Goal: Task Accomplishment & Management: Use online tool/utility

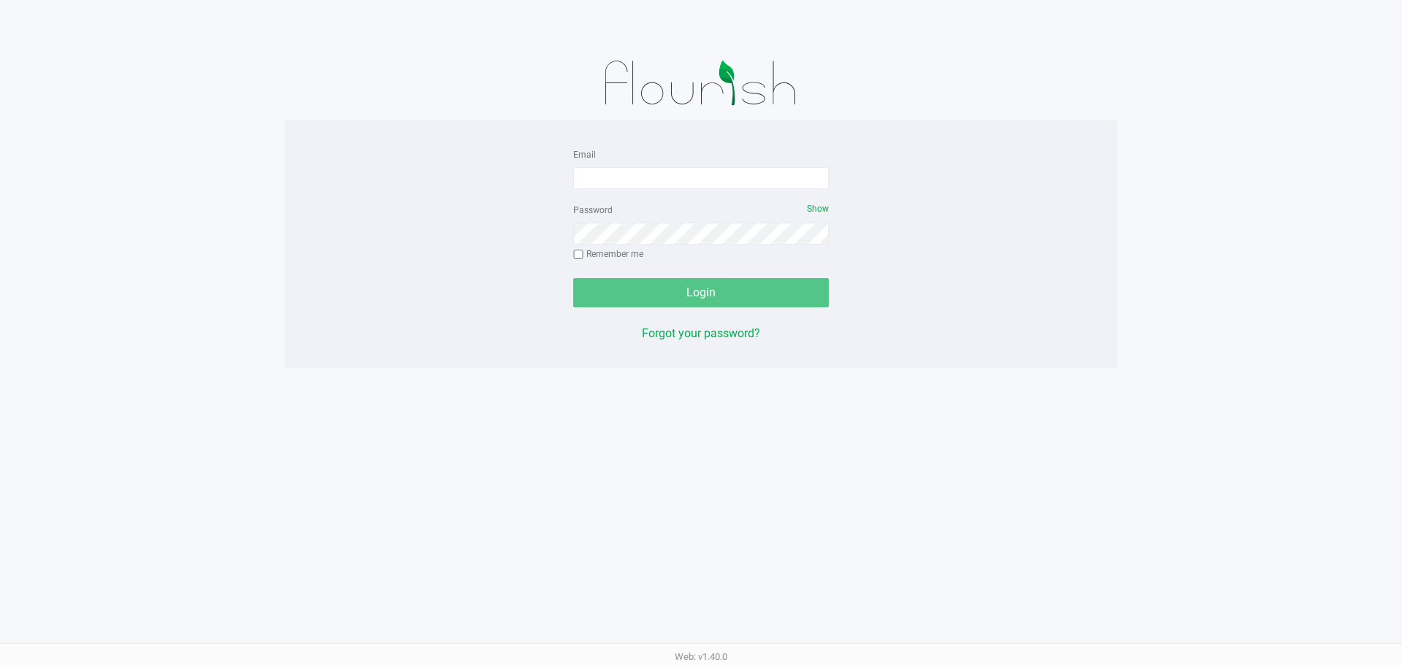
click at [695, 193] on form "Email Password Show Remember me Login" at bounding box center [701, 226] width 256 height 162
click at [695, 180] on input "Email" at bounding box center [701, 178] width 256 height 22
type input "daugustave@liveparallel.com"
click at [695, 287] on button "Login" at bounding box center [701, 292] width 256 height 29
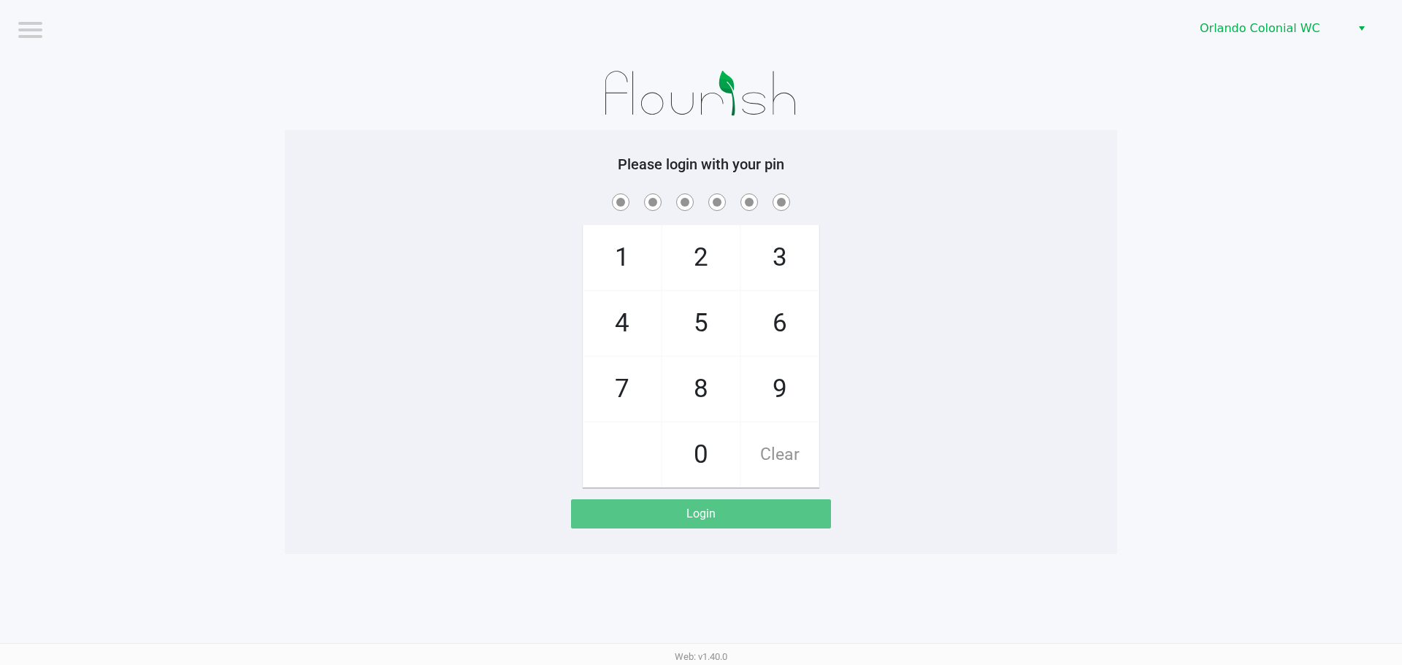
click at [630, 362] on span "7" at bounding box center [622, 389] width 77 height 64
checkbox input "true"
click at [614, 325] on span "4" at bounding box center [622, 323] width 77 height 64
checkbox input "true"
click at [627, 312] on span "4" at bounding box center [622, 323] width 77 height 64
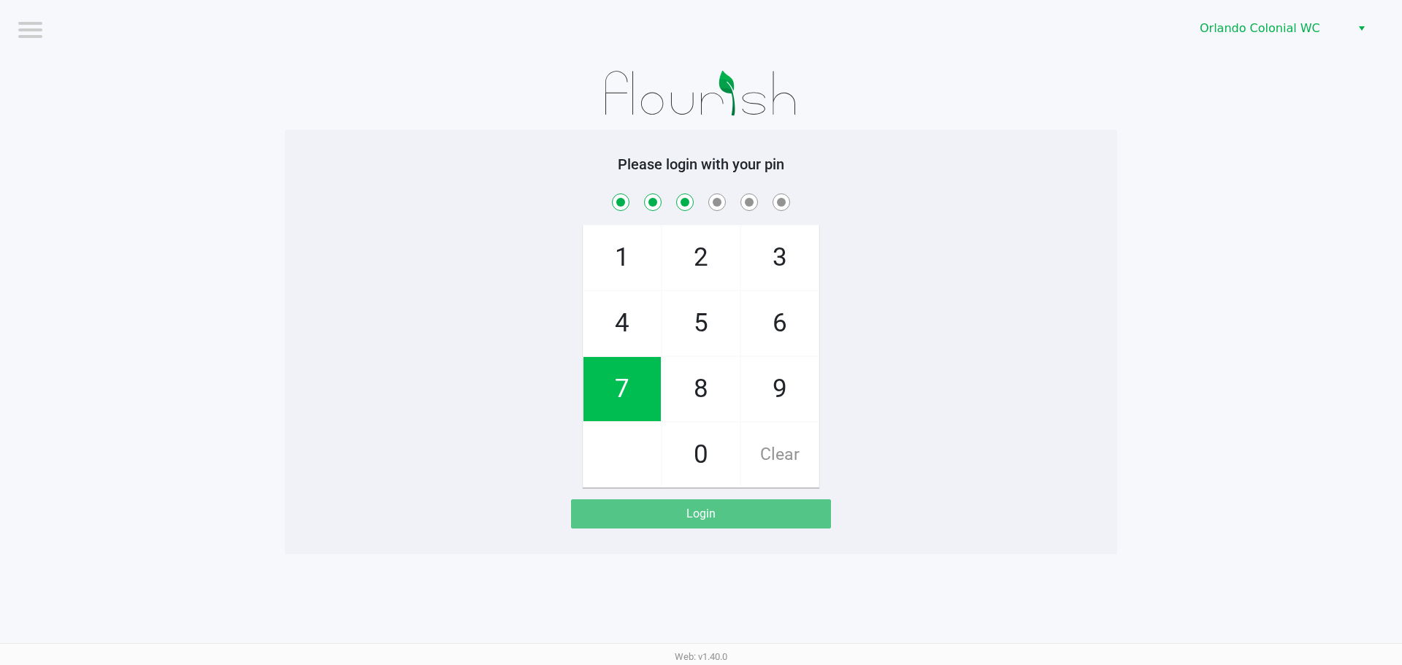
checkbox input "true"
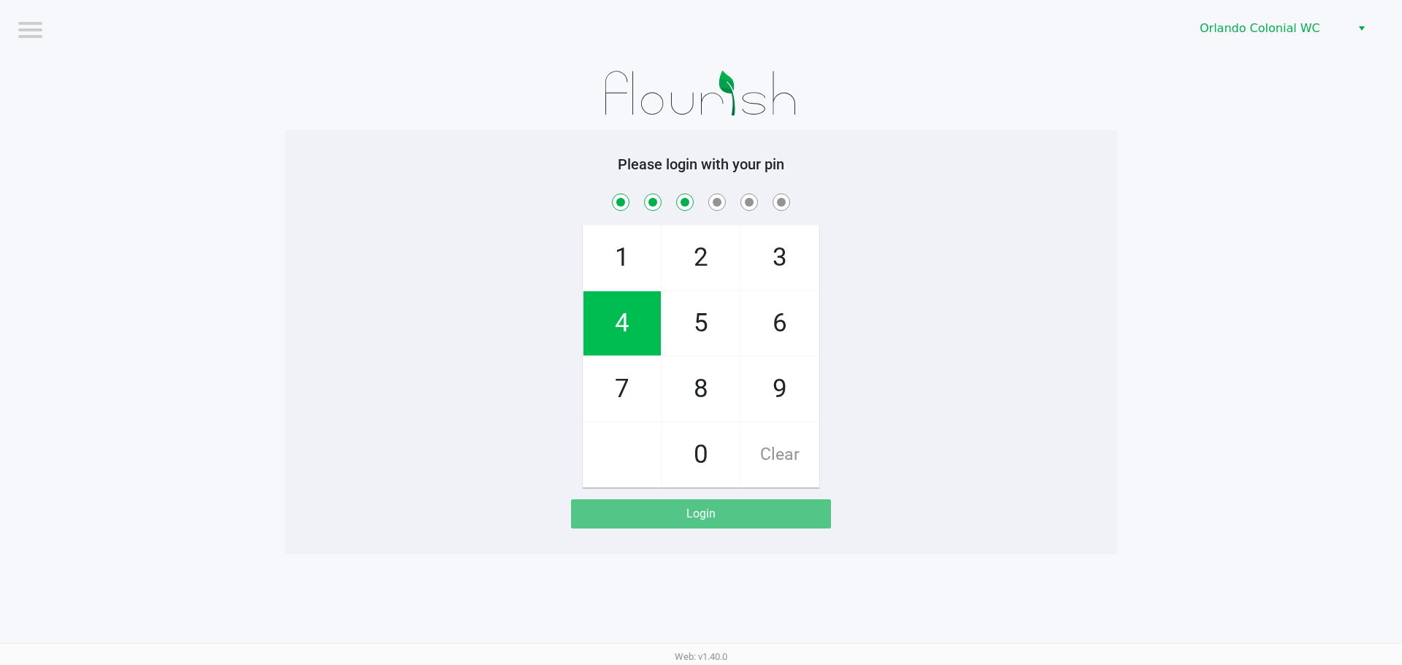
click at [695, 249] on span "3" at bounding box center [779, 258] width 77 height 64
checkbox input "true"
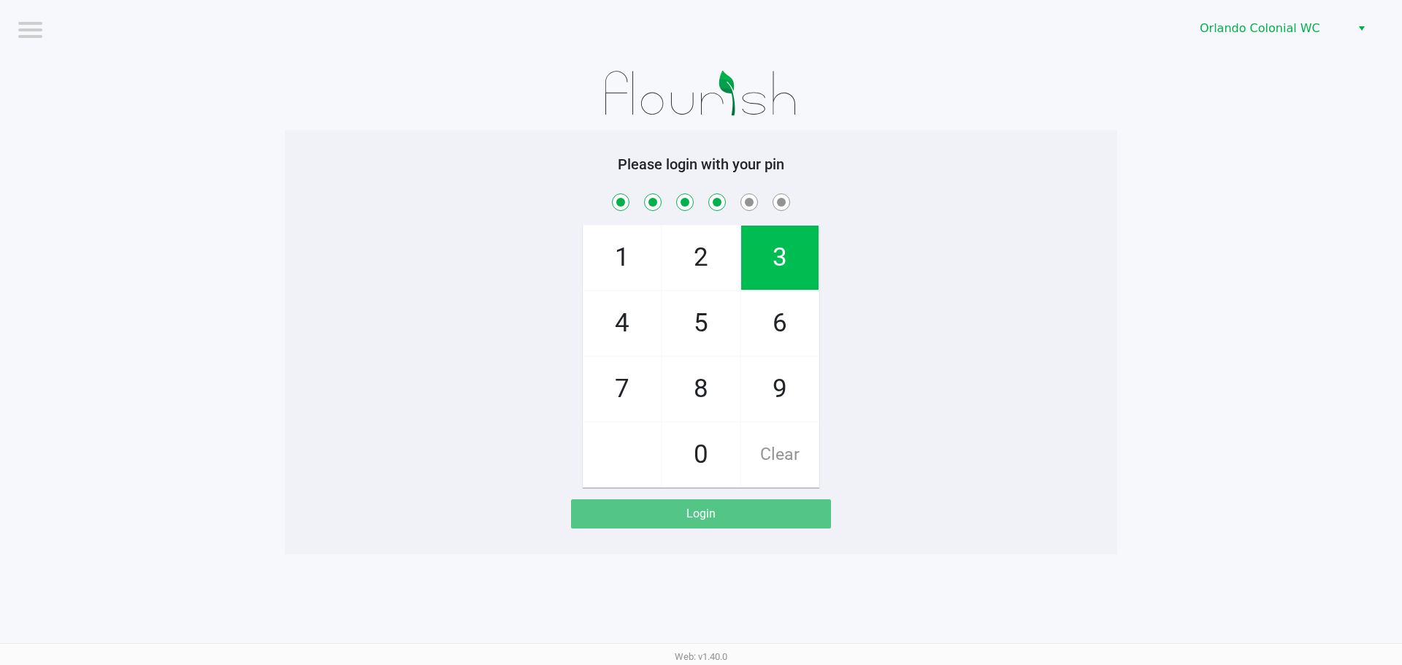
click at [695, 405] on span "9" at bounding box center [779, 389] width 77 height 64
checkbox input "true"
click at [616, 232] on span "1" at bounding box center [622, 258] width 77 height 64
checkbox input "true"
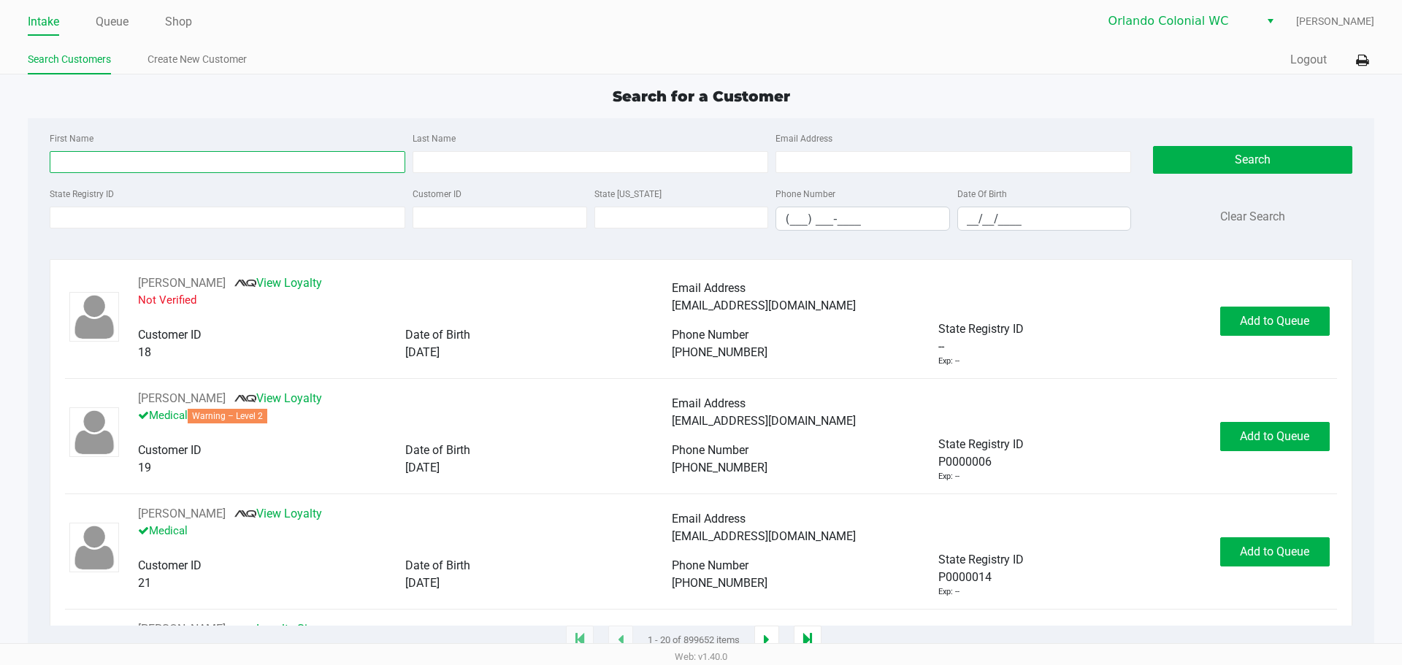
click at [86, 161] on input "First Name" at bounding box center [228, 162] width 356 height 22
type input "theresa"
type input "seymore"
click at [62, 159] on input "theresa" at bounding box center [228, 162] width 356 height 22
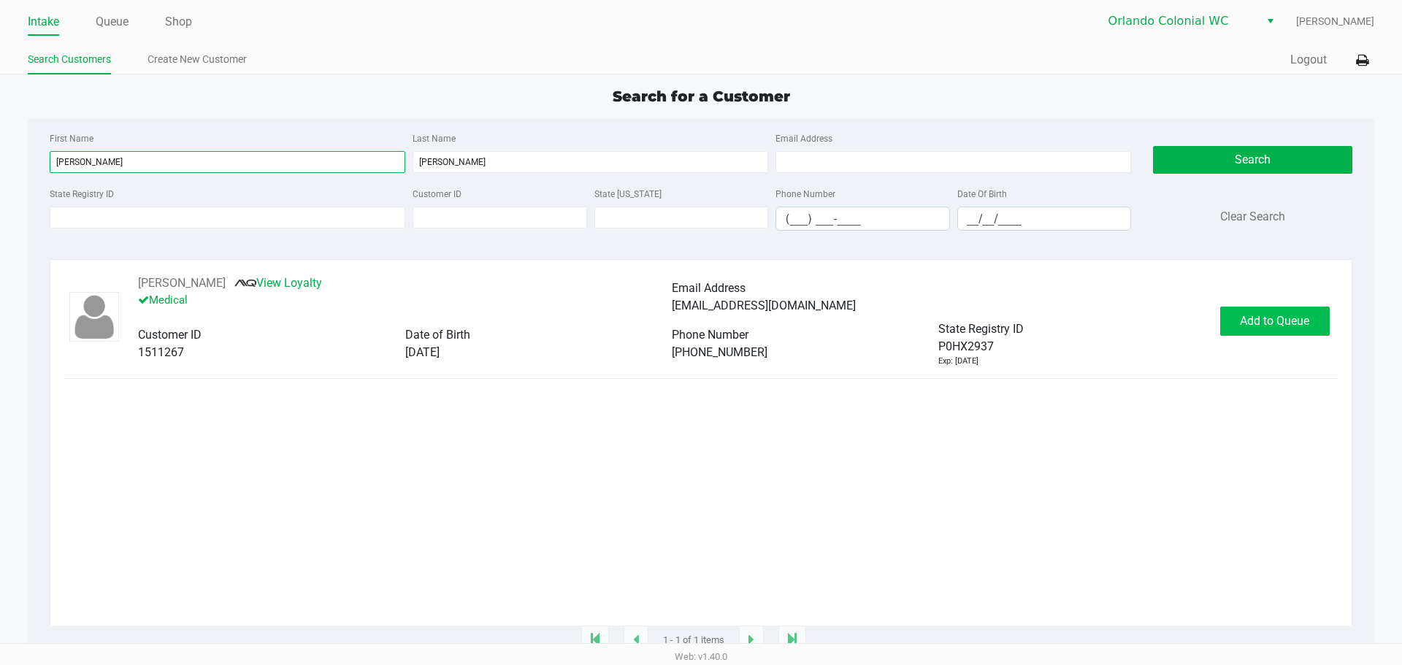
type input "teresa"
click at [695, 326] on span "Add to Queue" at bounding box center [1274, 321] width 69 height 14
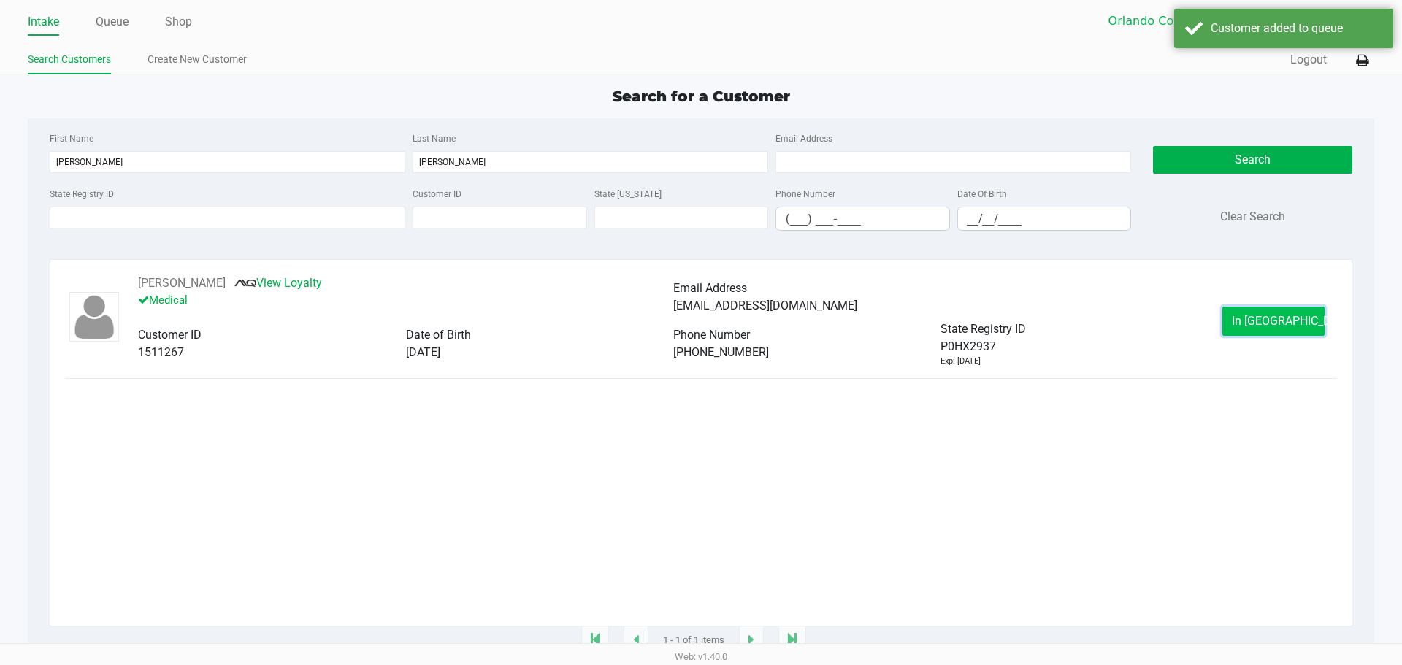
click at [695, 318] on span "In Queue" at bounding box center [1293, 321] width 123 height 14
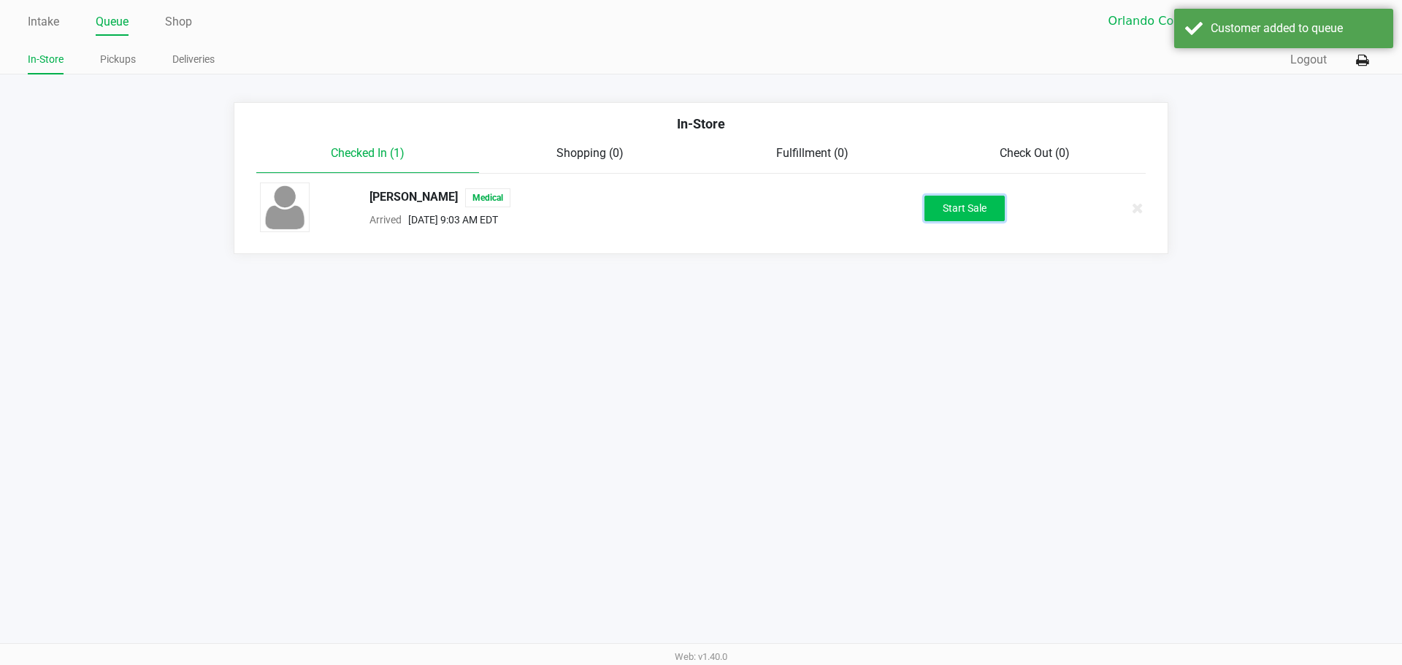
click at [695, 211] on button "Start Sale" at bounding box center [965, 209] width 80 height 26
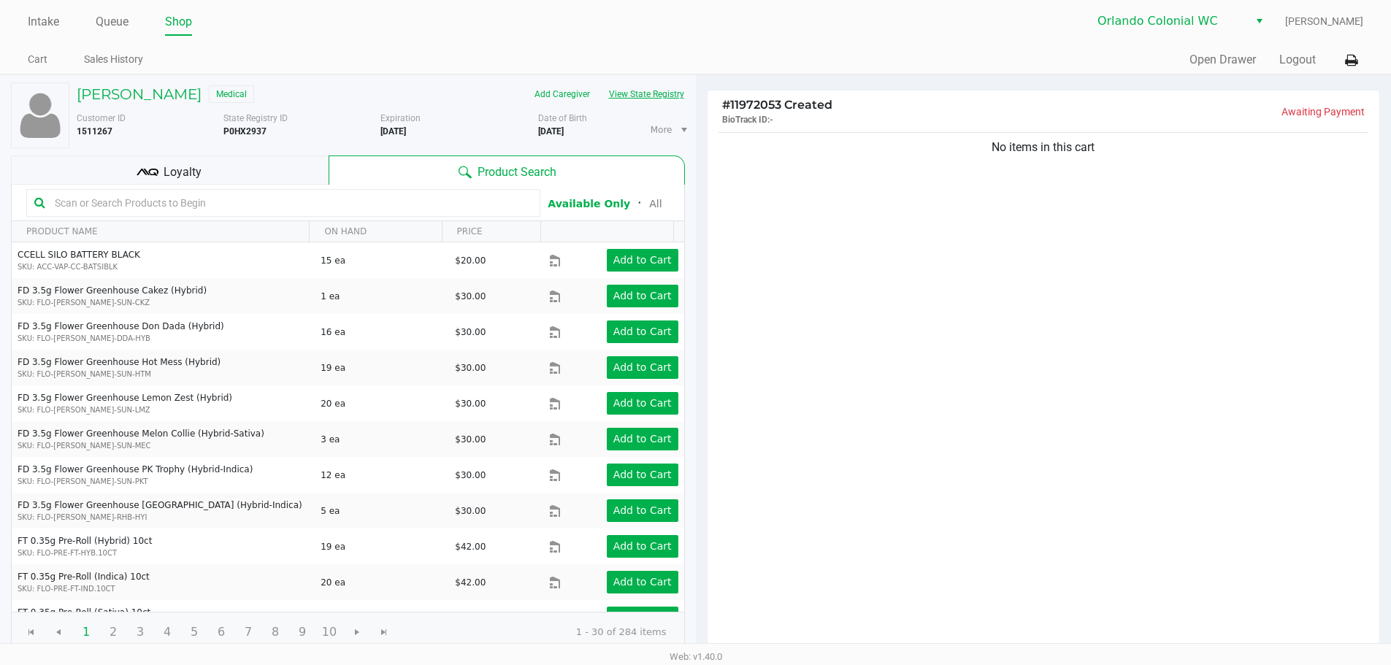
click at [648, 102] on button "View State Registry" at bounding box center [642, 94] width 85 height 23
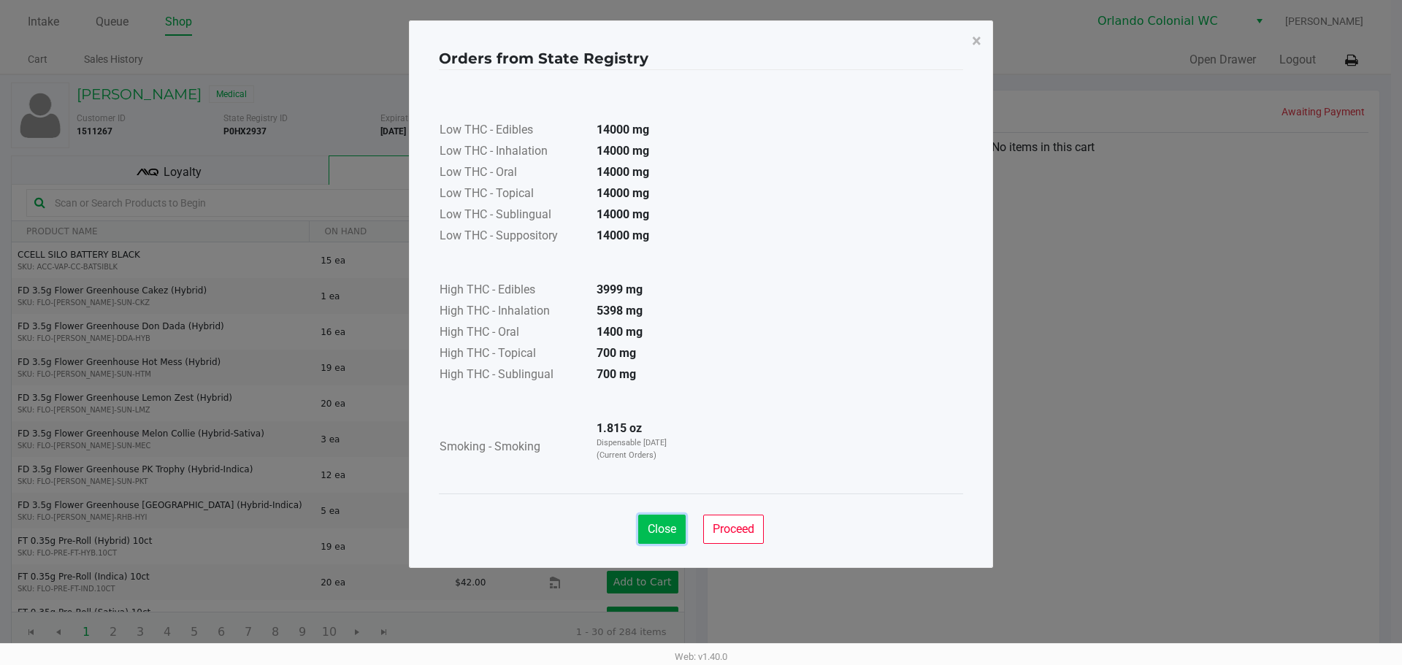
drag, startPoint x: 656, startPoint y: 532, endPoint x: 662, endPoint y: 524, distance: 9.9
click at [656, 532] on span "Close" at bounding box center [662, 529] width 28 height 14
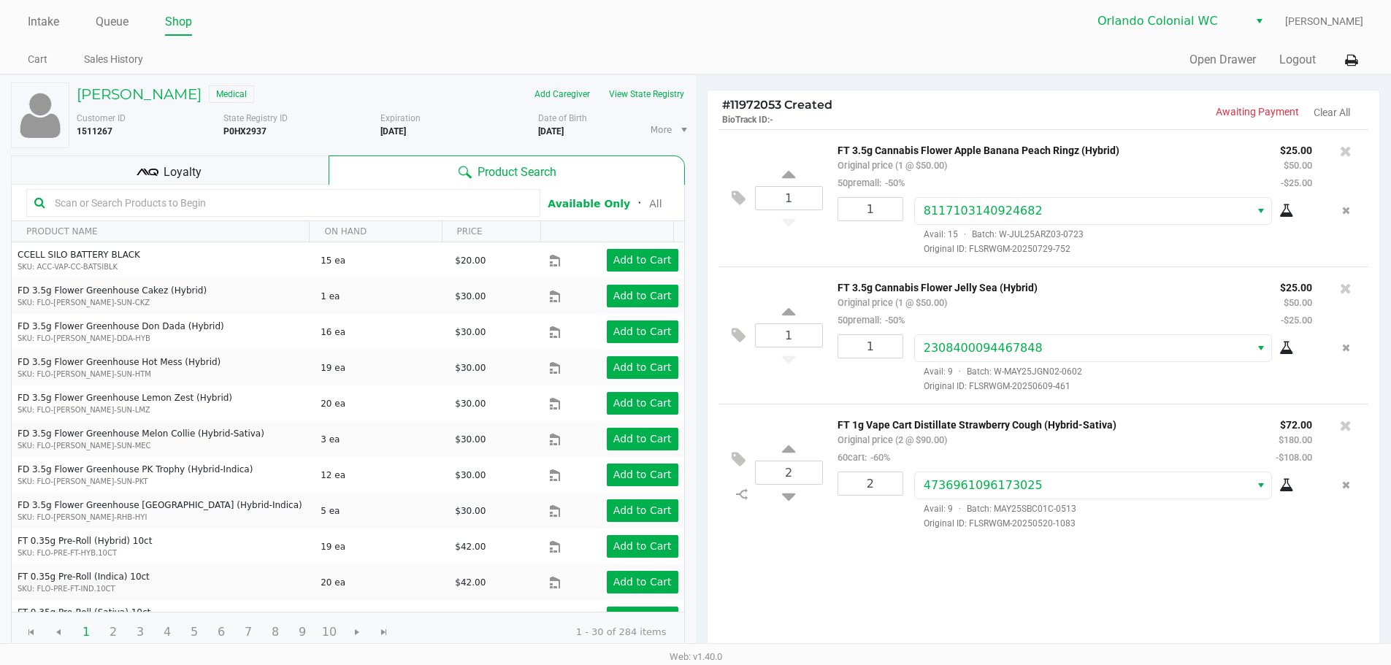
click at [273, 177] on div "Loyalty" at bounding box center [170, 170] width 318 height 29
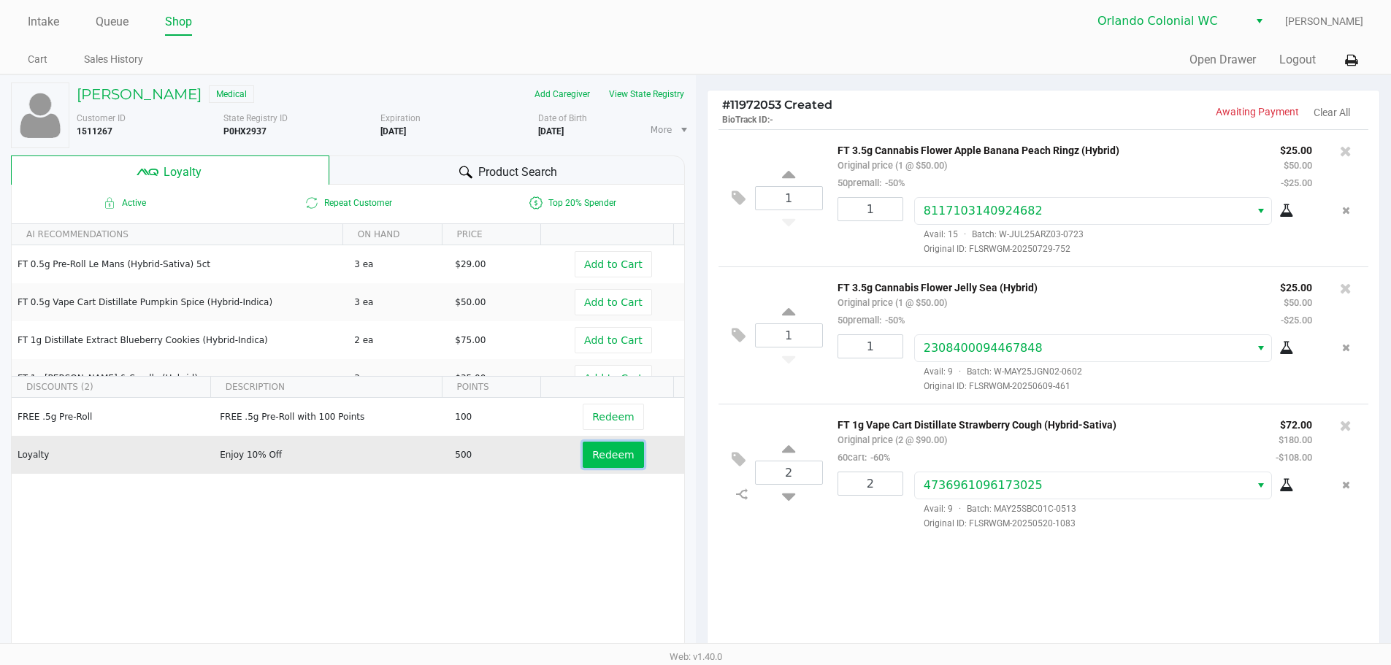
click at [593, 457] on span "Redeem" at bounding box center [613, 455] width 42 height 12
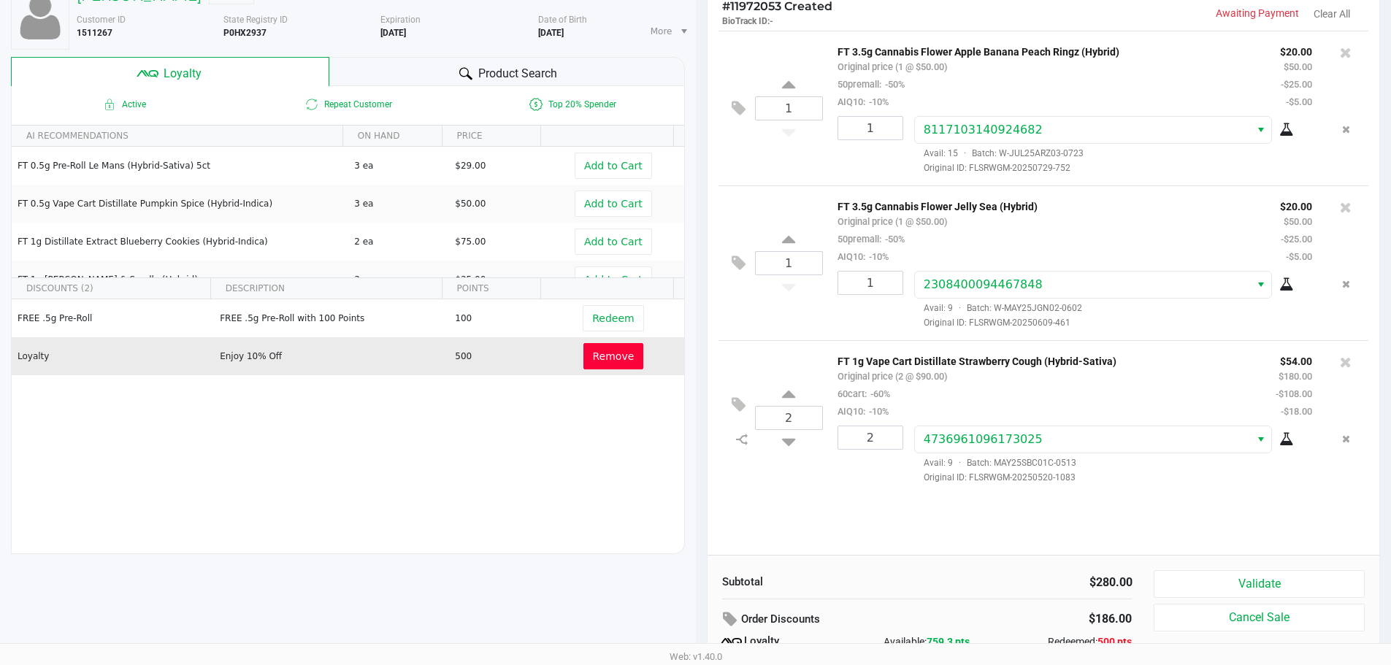
scroll to position [167, 0]
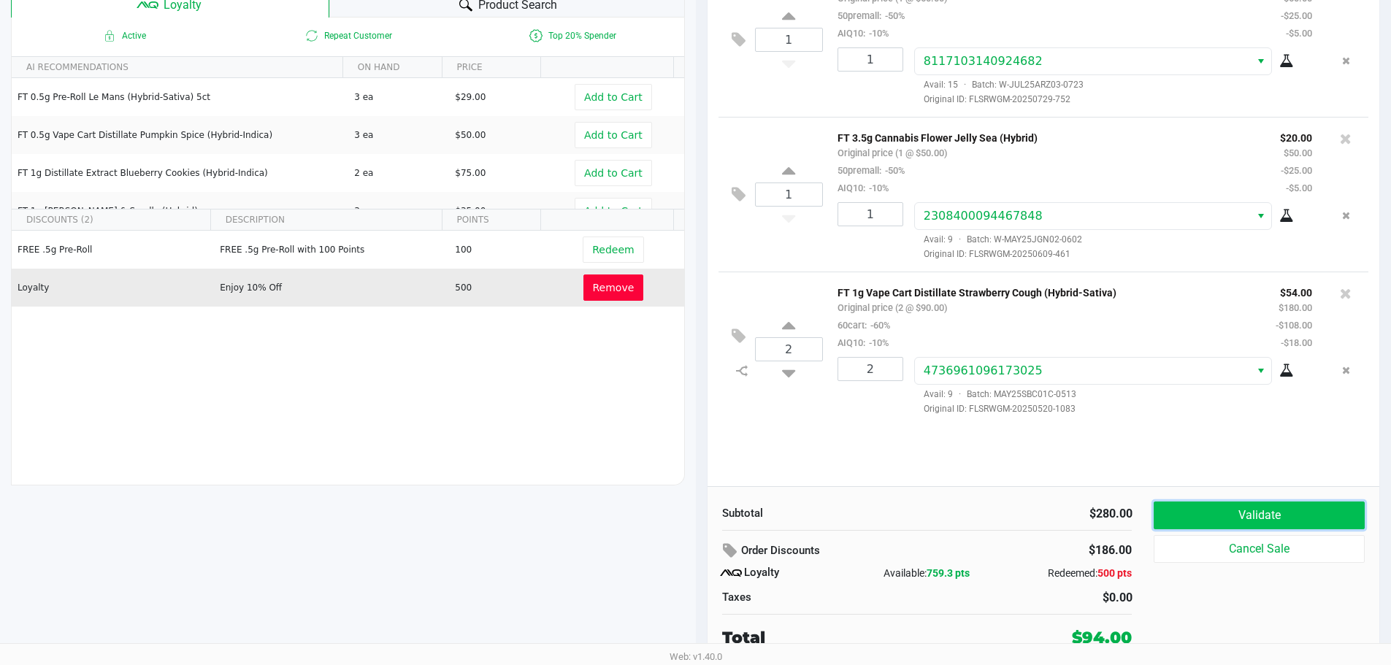
click at [695, 509] on button "Validate" at bounding box center [1259, 516] width 210 height 28
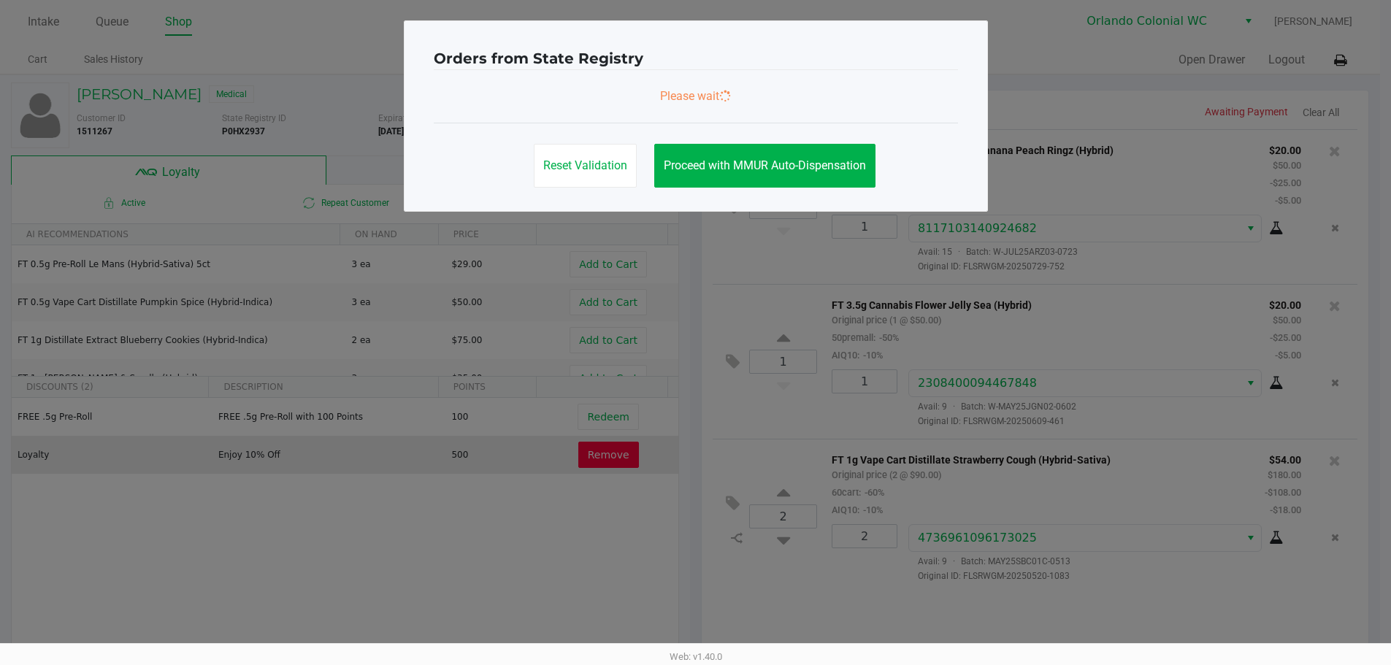
scroll to position [0, 0]
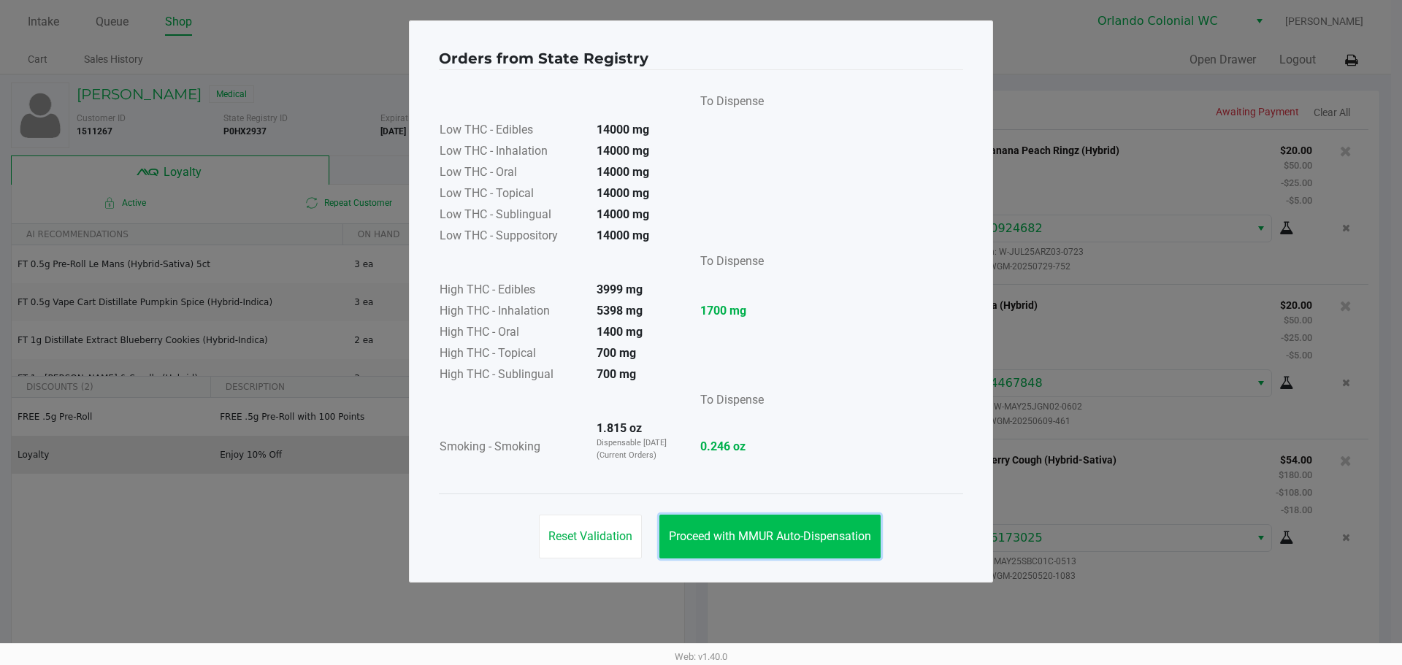
click at [695, 538] on span "Proceed with MMUR Auto-Dispensation" at bounding box center [770, 537] width 202 height 14
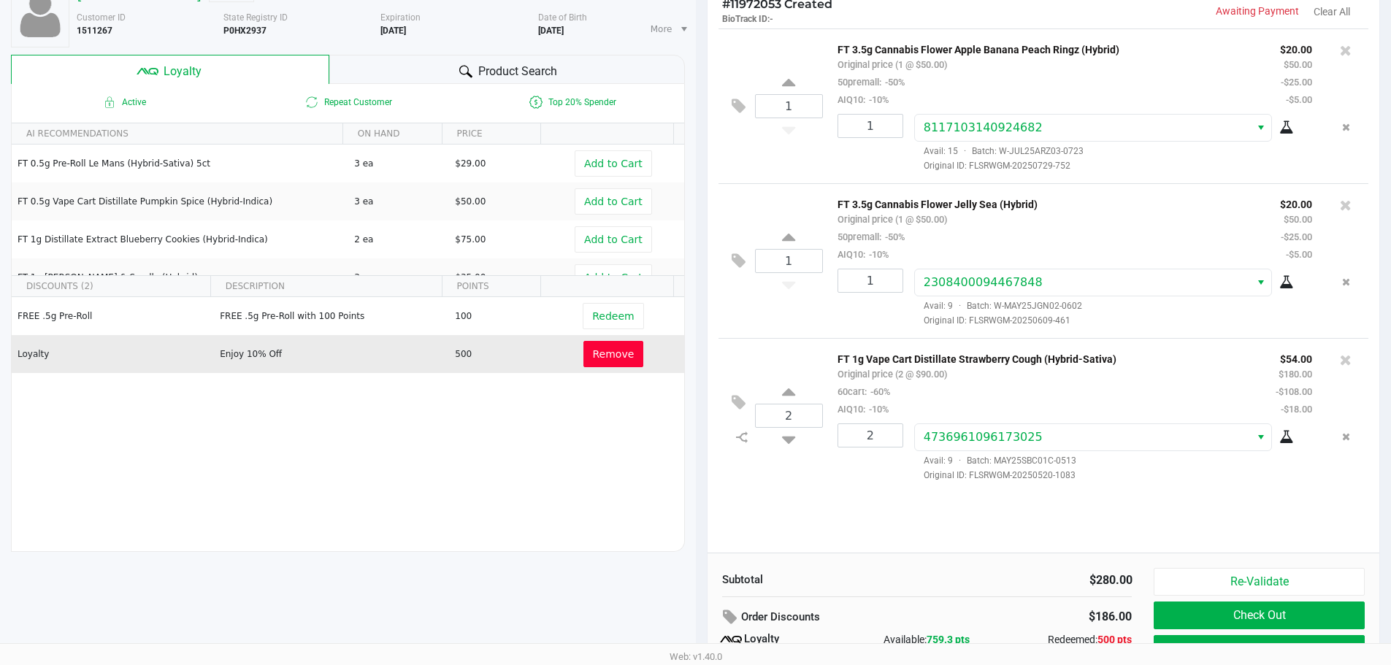
scroll to position [167, 0]
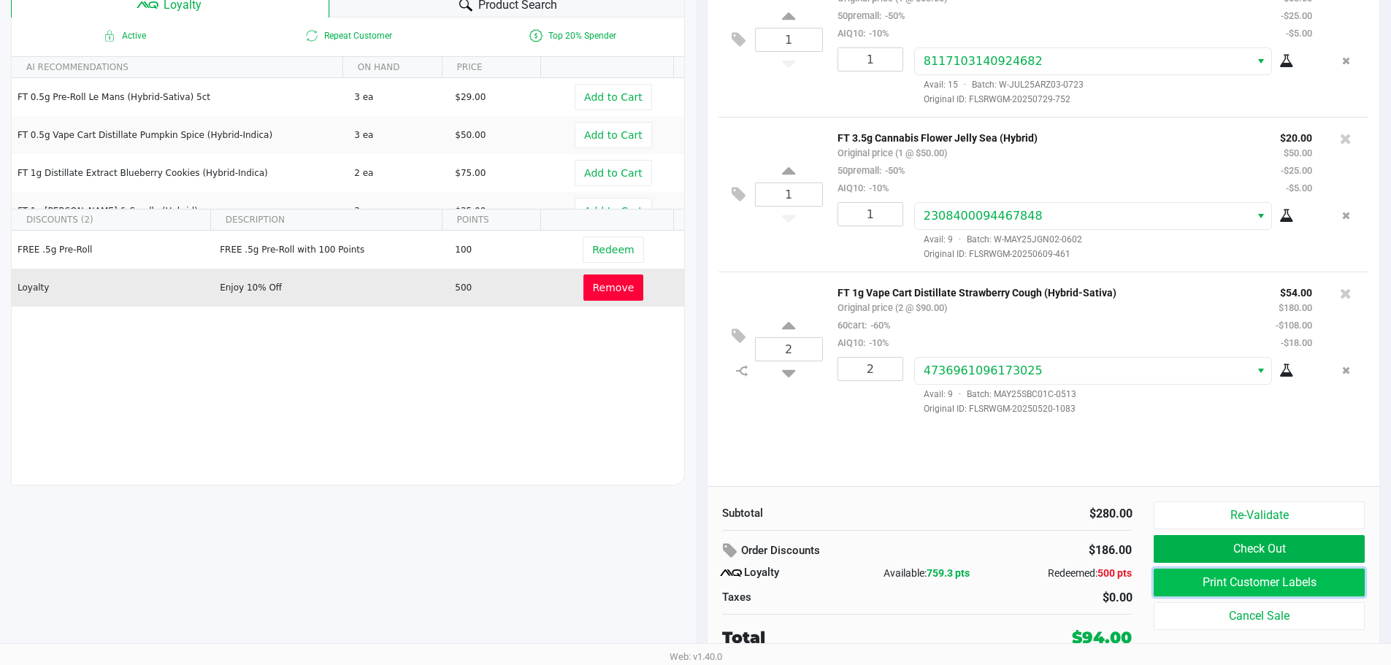
click at [695, 595] on button "Print Customer Labels" at bounding box center [1259, 583] width 210 height 28
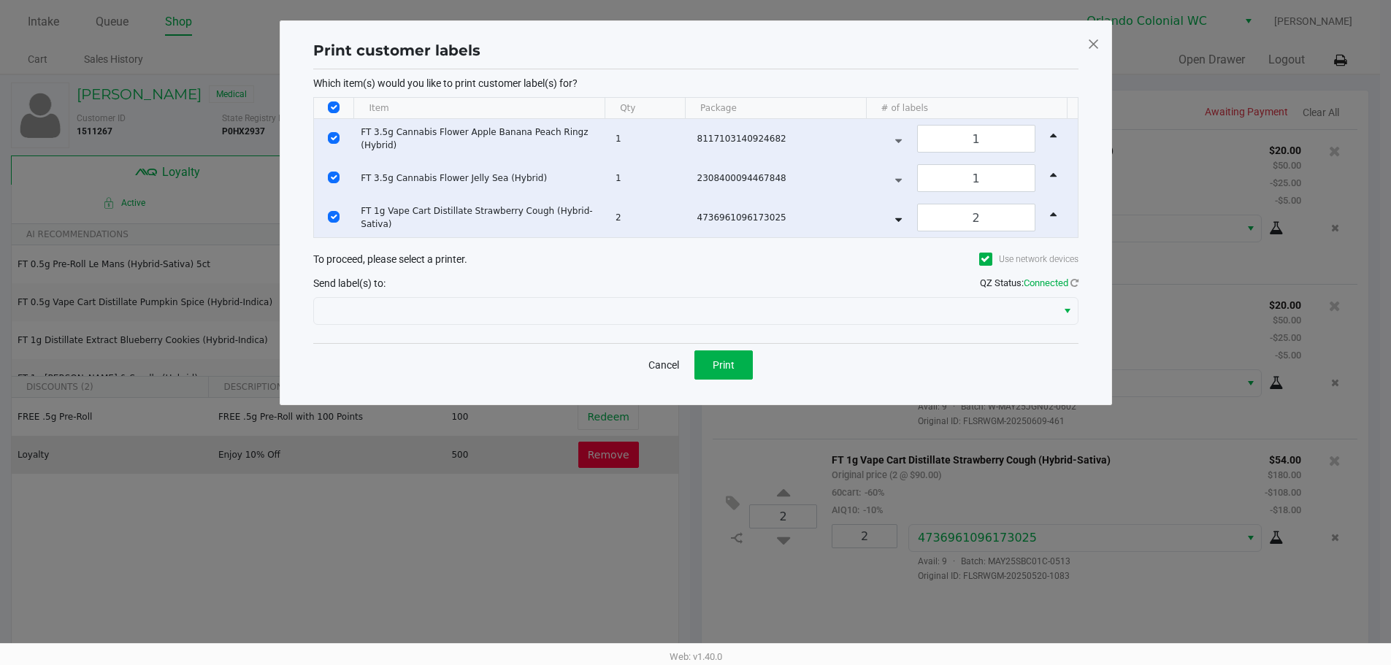
scroll to position [0, 0]
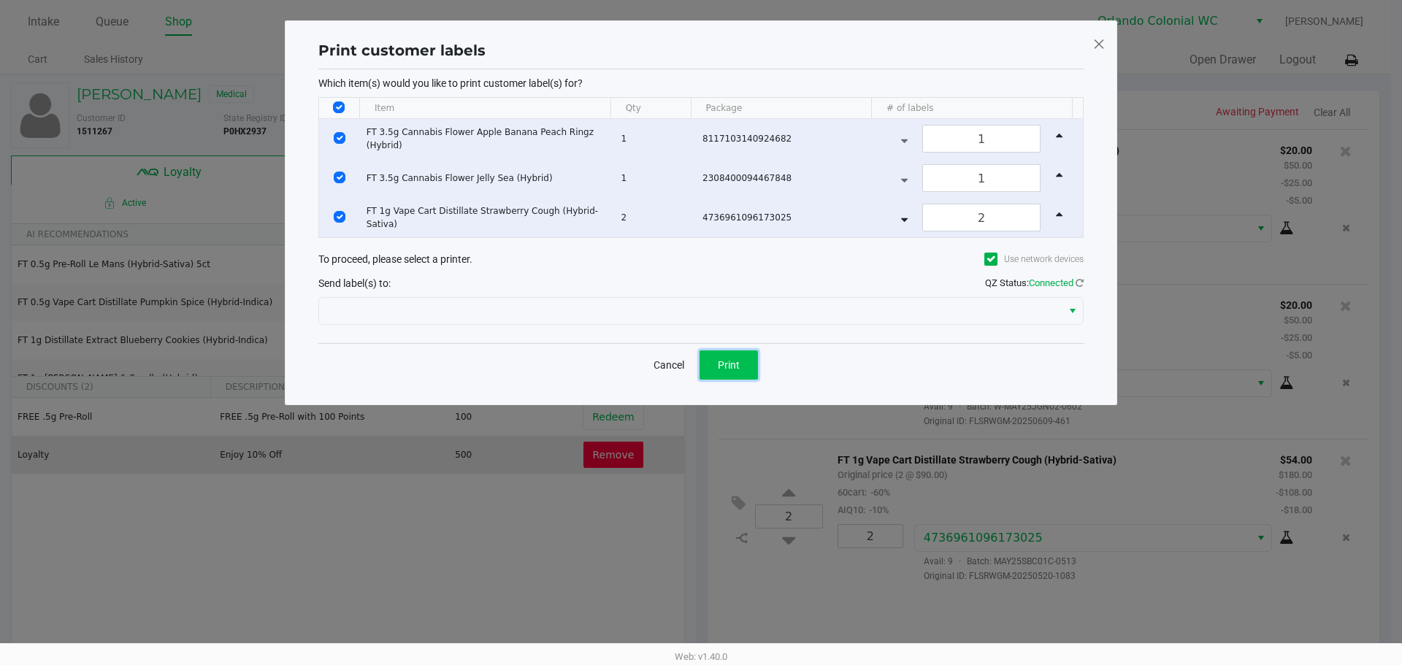
click at [695, 363] on span "Print" at bounding box center [729, 365] width 22 height 12
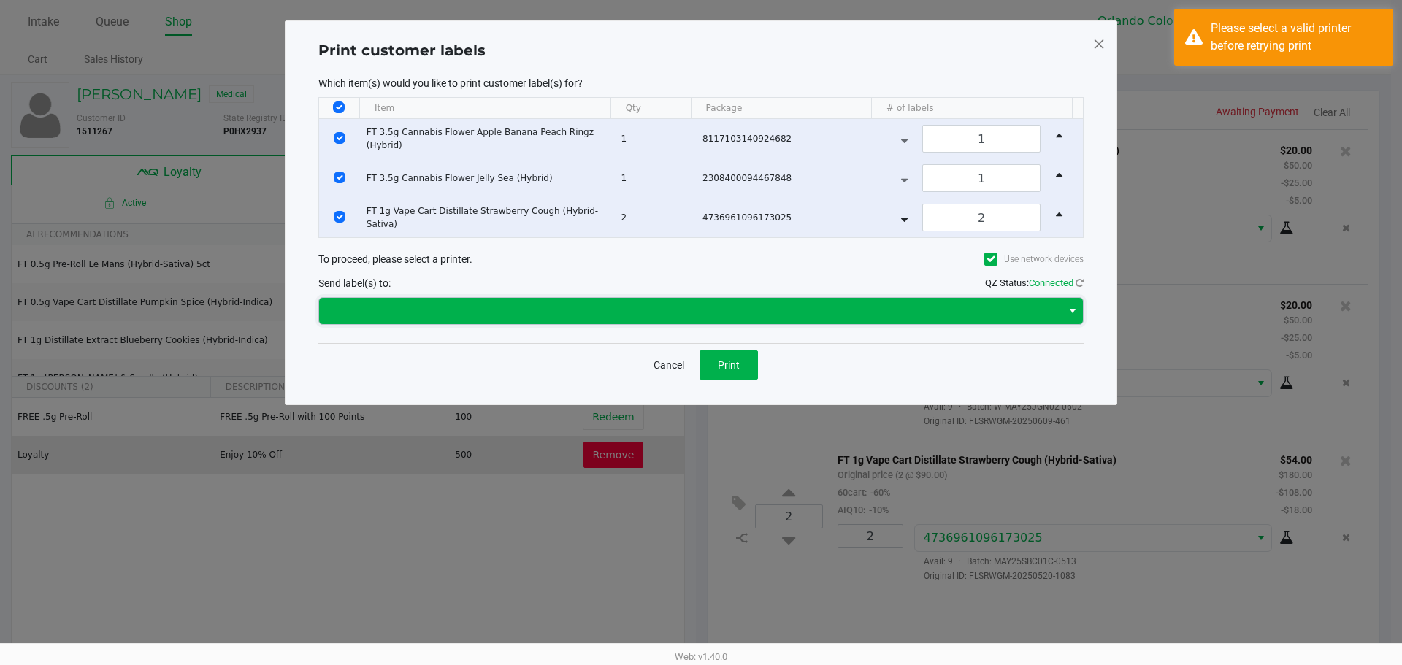
click at [564, 307] on span at bounding box center [690, 311] width 725 height 18
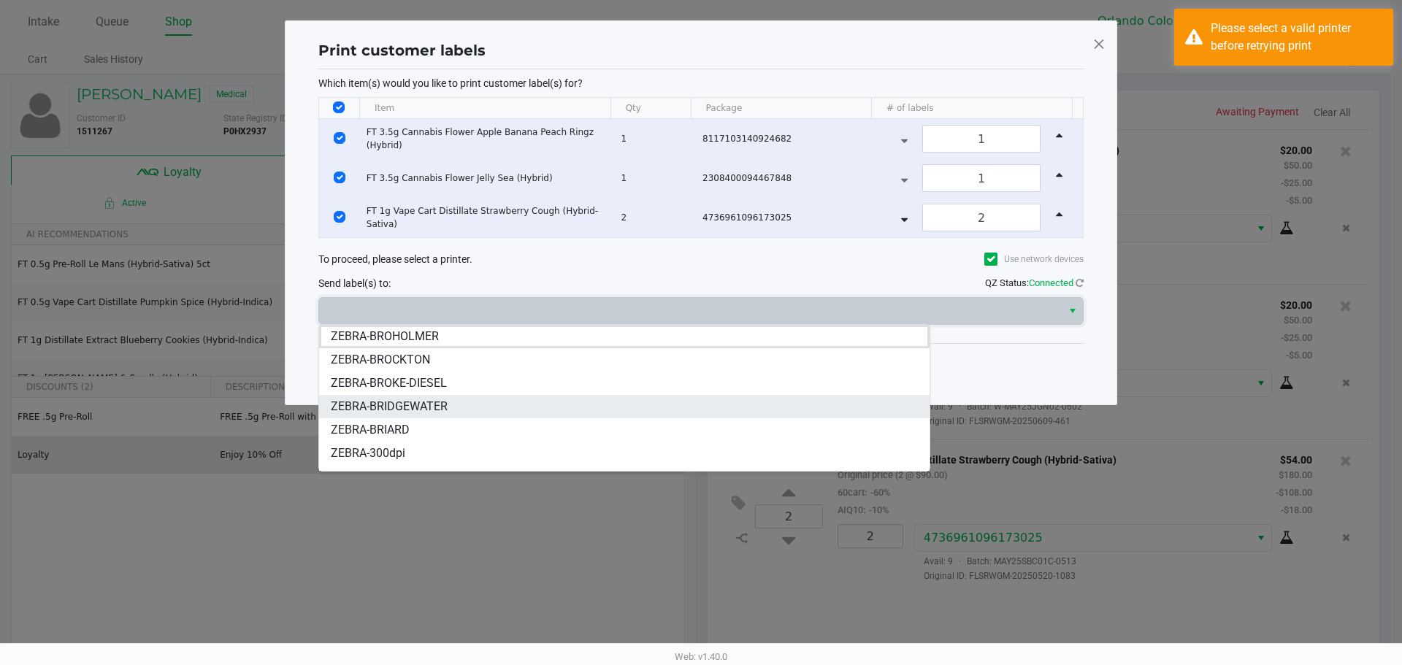
click at [405, 403] on span "ZEBRA-BRIDGEWATER" at bounding box center [389, 407] width 117 height 18
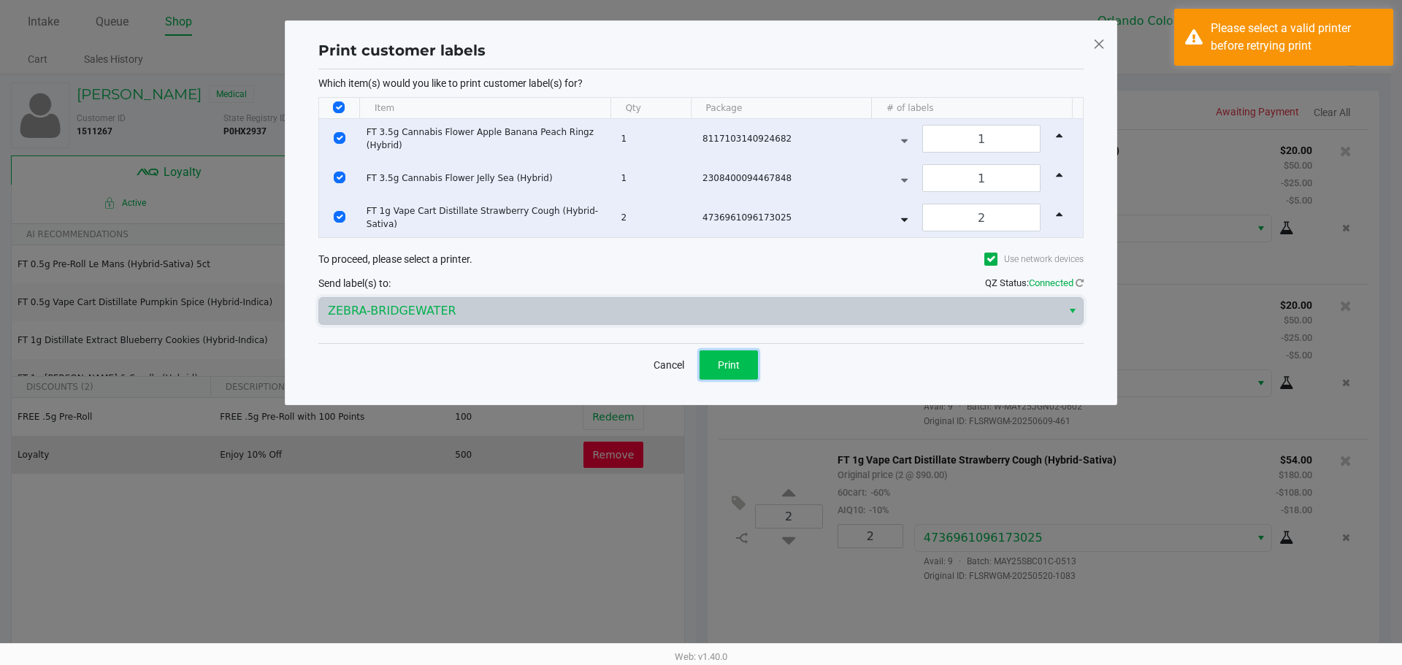
click at [695, 370] on span "Print" at bounding box center [729, 365] width 22 height 12
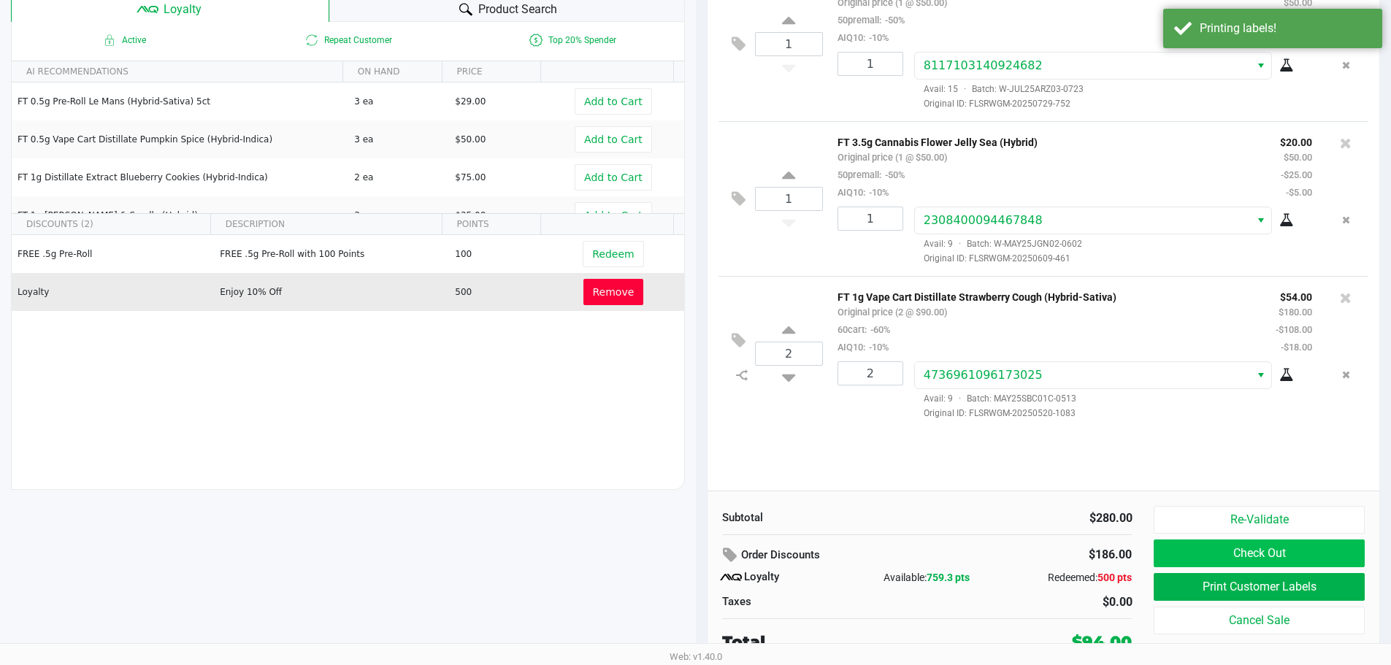
scroll to position [167, 0]
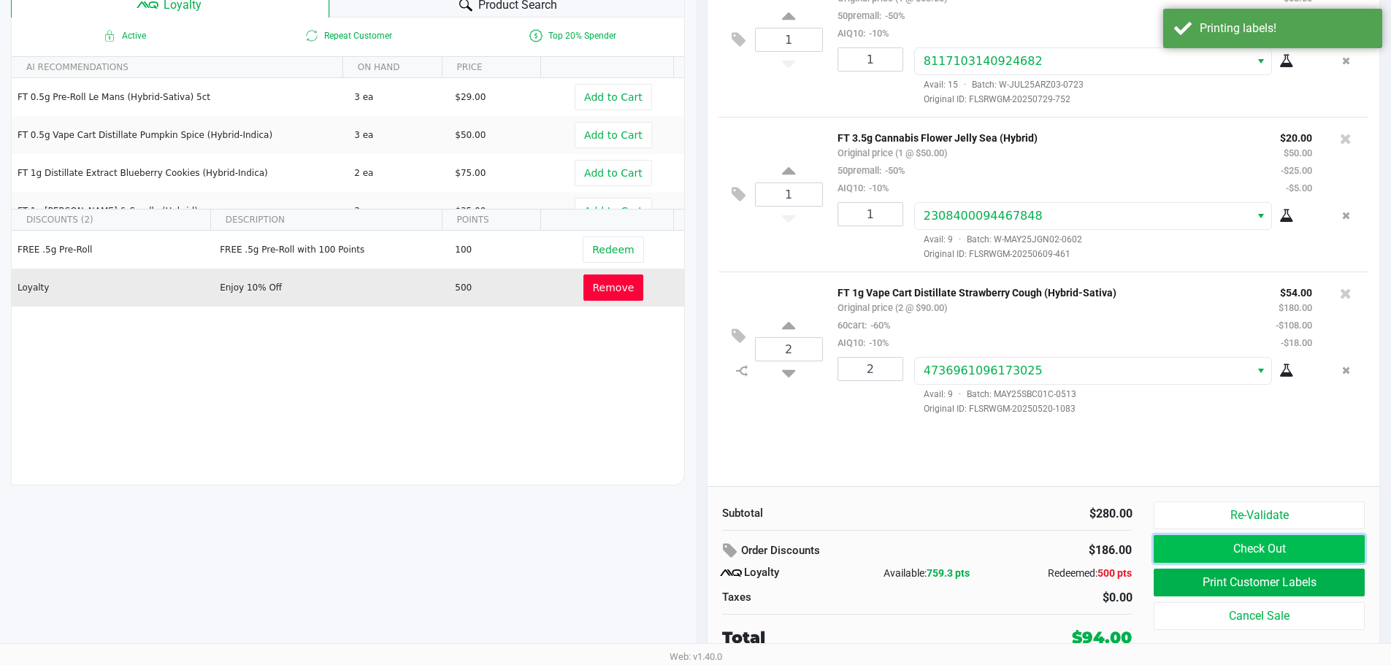
click at [695, 550] on button "Check Out" at bounding box center [1259, 549] width 210 height 28
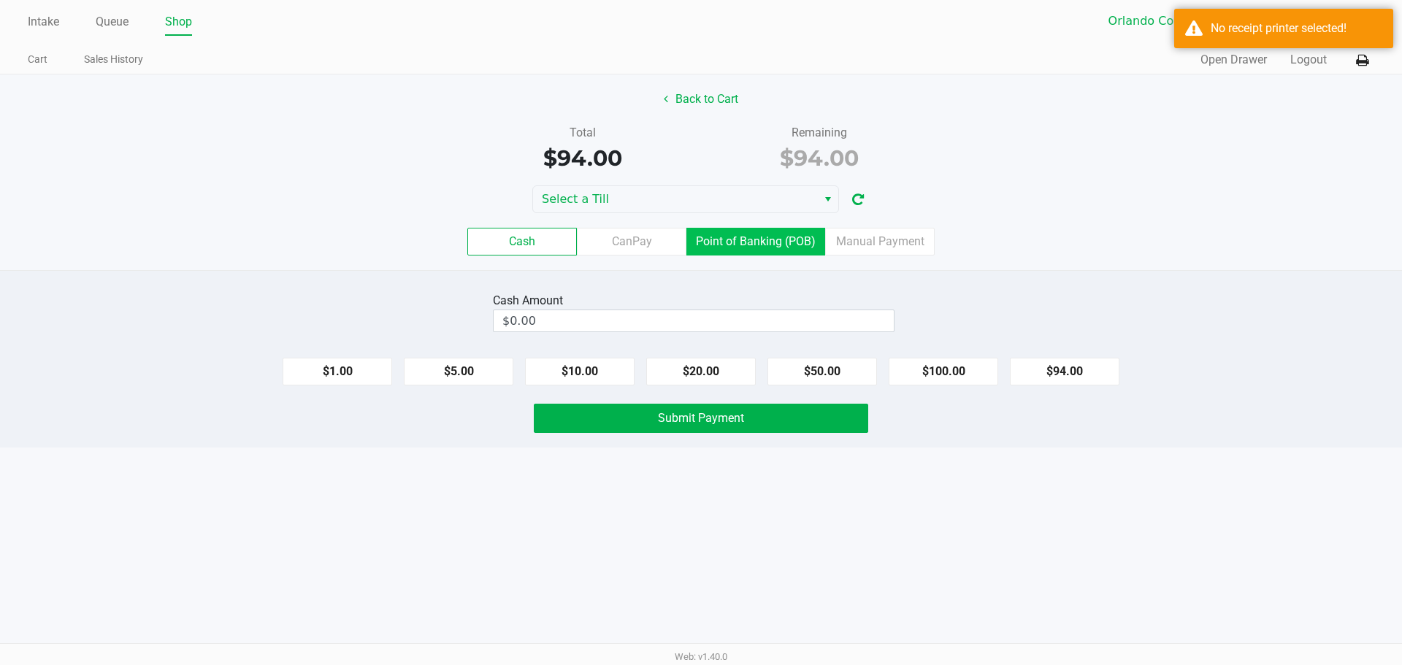
click at [695, 253] on label "Point of Banking (POB)" at bounding box center [756, 242] width 139 height 28
click at [0, 0] on 7 "Point of Banking (POB)" at bounding box center [0, 0] width 0 height 0
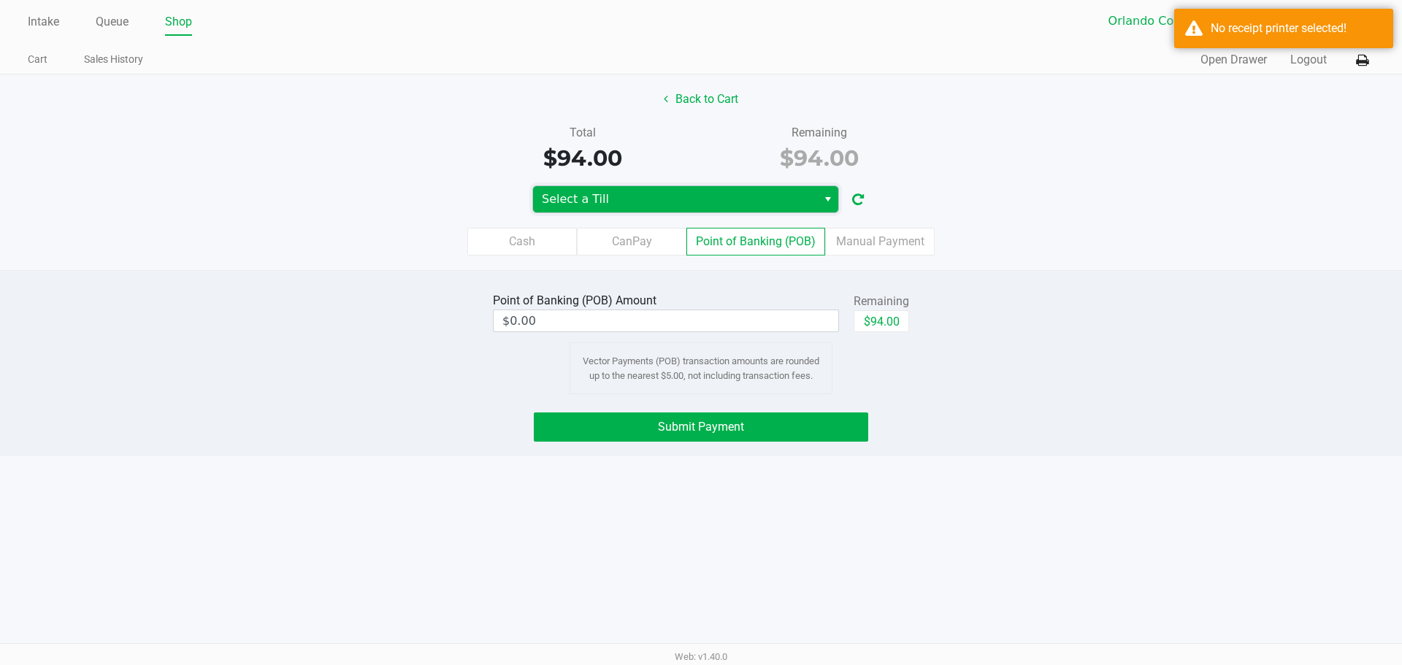
click at [695, 202] on span "Select a Till" at bounding box center [675, 200] width 267 height 18
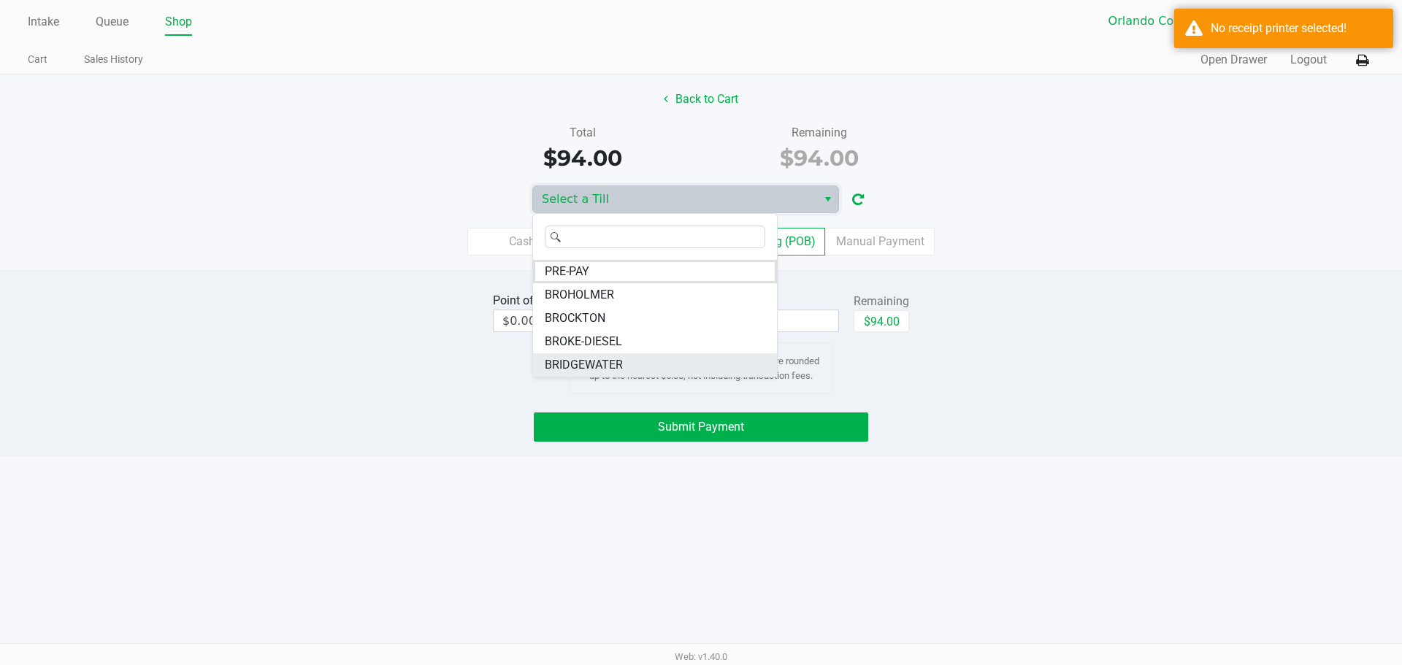
click at [606, 365] on span "BRIDGEWATER" at bounding box center [584, 365] width 78 height 18
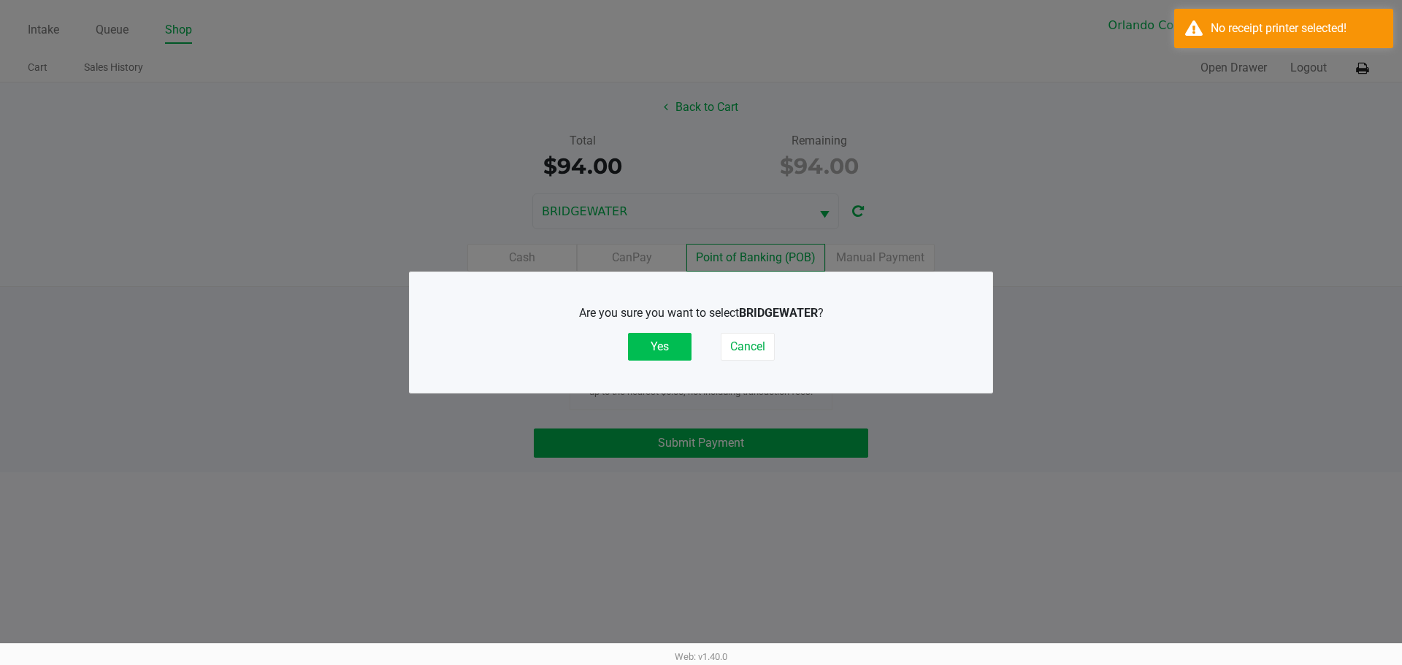
click at [662, 355] on button "Yes" at bounding box center [660, 347] width 64 height 28
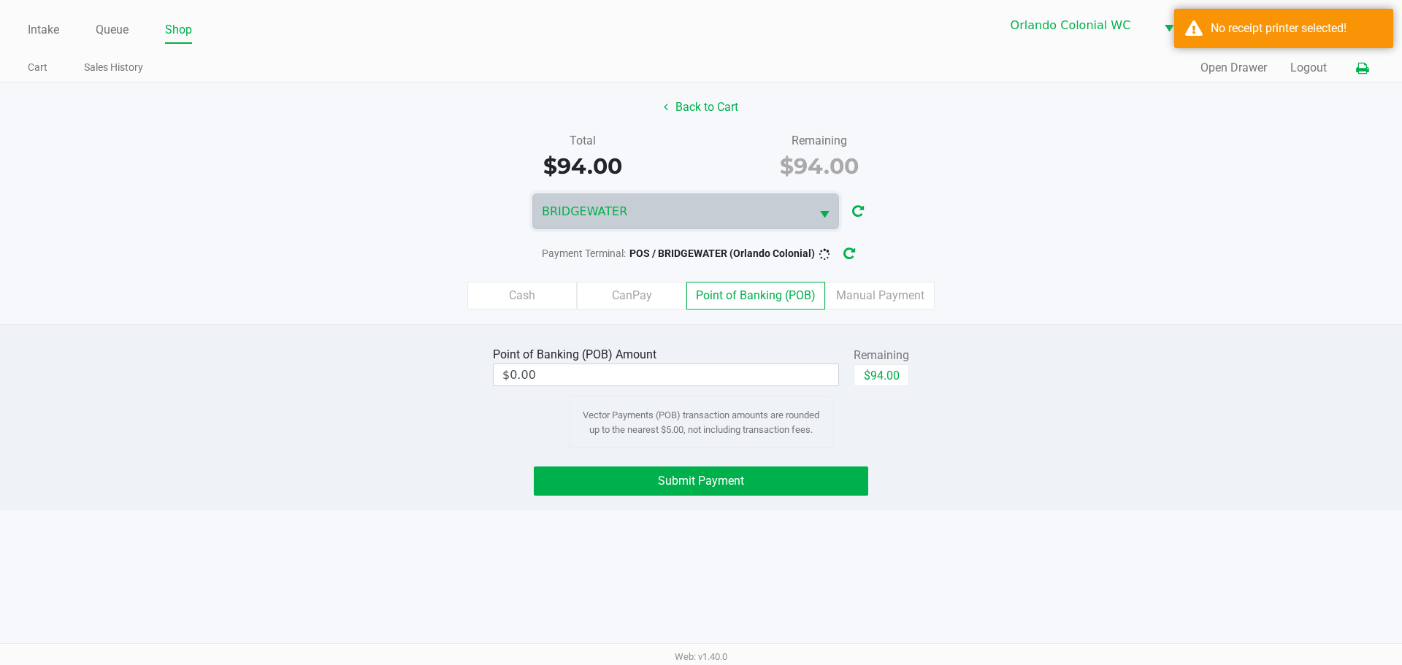
click at [695, 74] on button at bounding box center [1362, 68] width 24 height 27
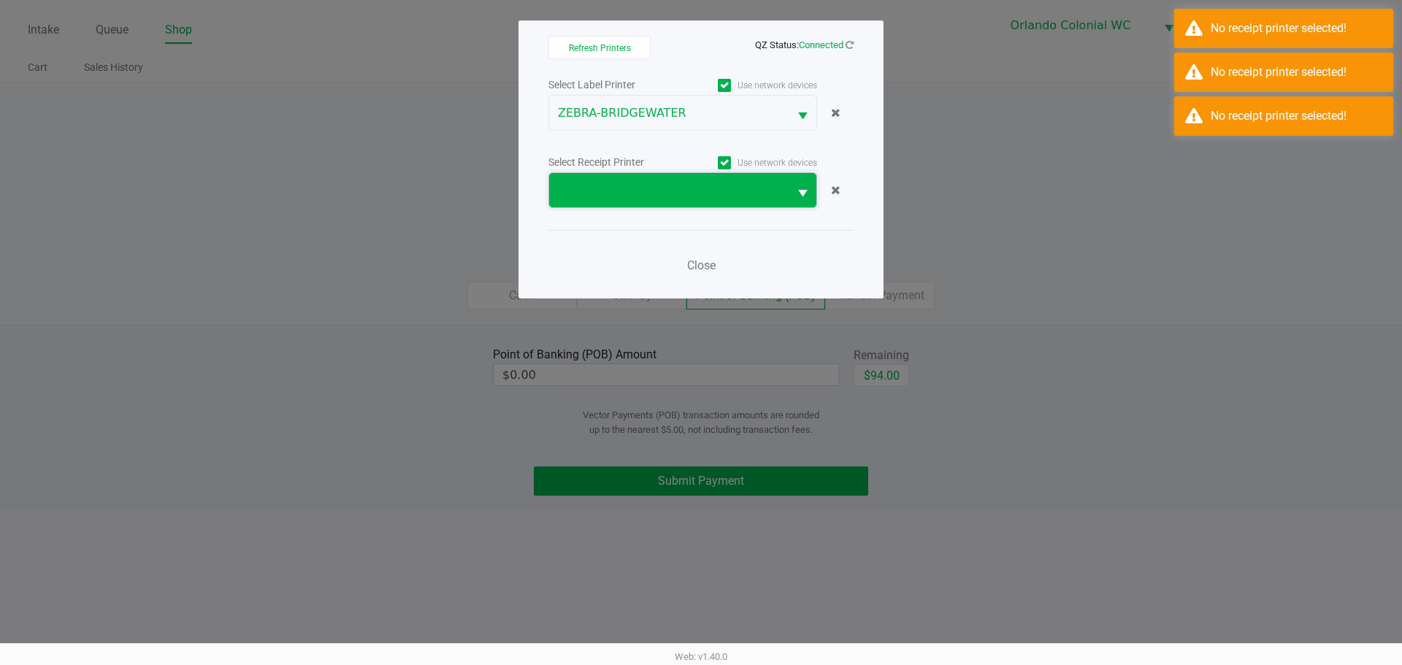
drag, startPoint x: 706, startPoint y: 183, endPoint x: 684, endPoint y: 206, distance: 32.0
click at [695, 185] on span at bounding box center [669, 191] width 222 height 18
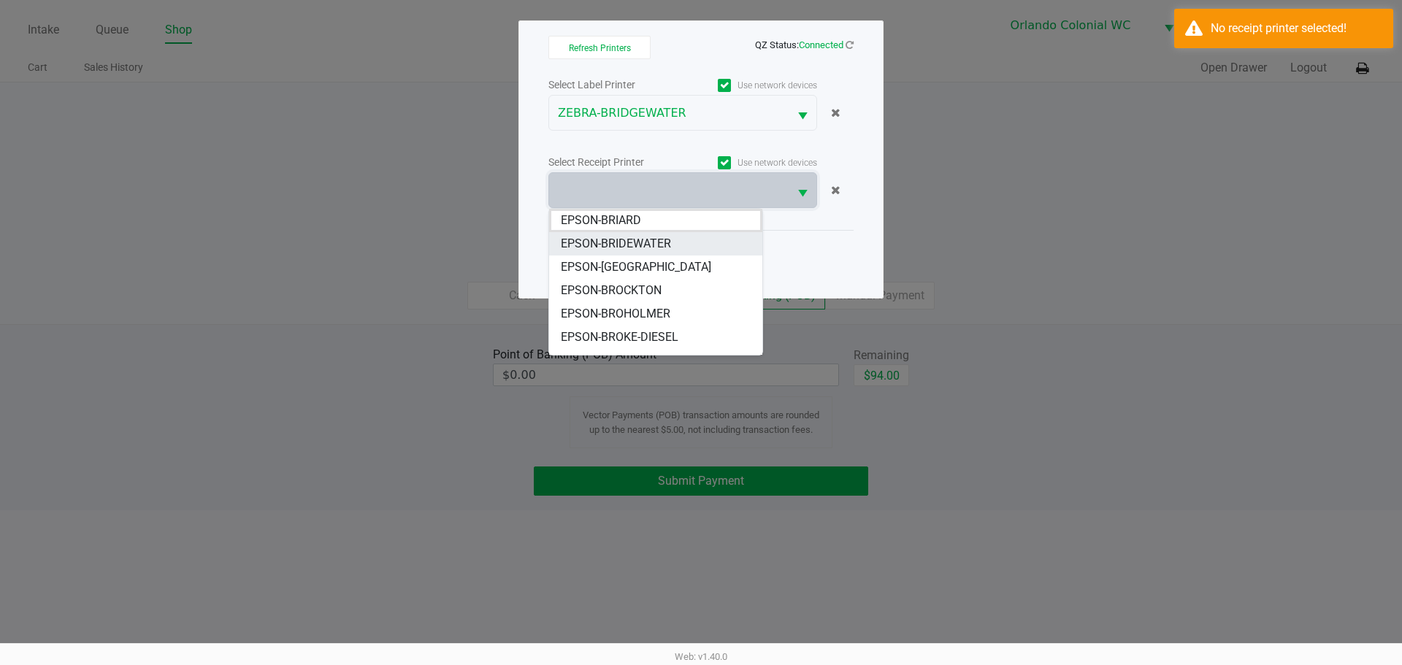
click at [638, 237] on span "EPSON-BRIDEWATER" at bounding box center [616, 244] width 110 height 18
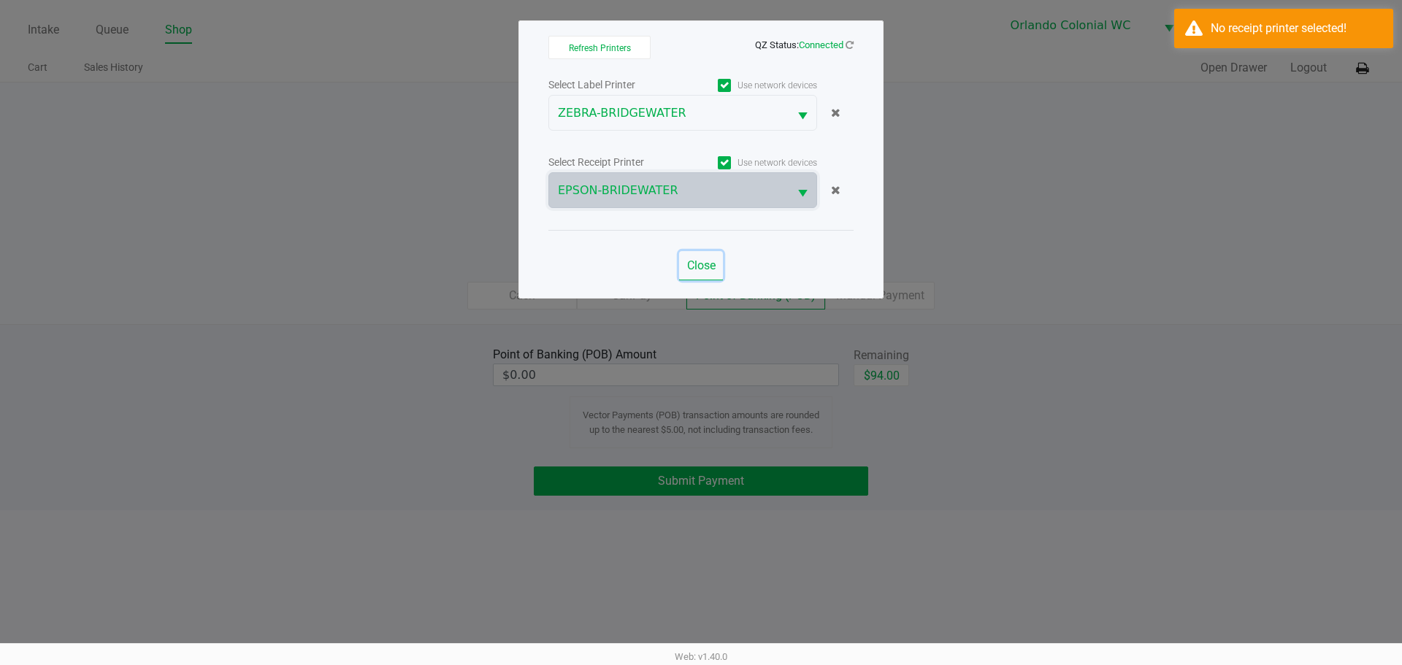
click at [695, 268] on span "Close" at bounding box center [701, 266] width 28 height 14
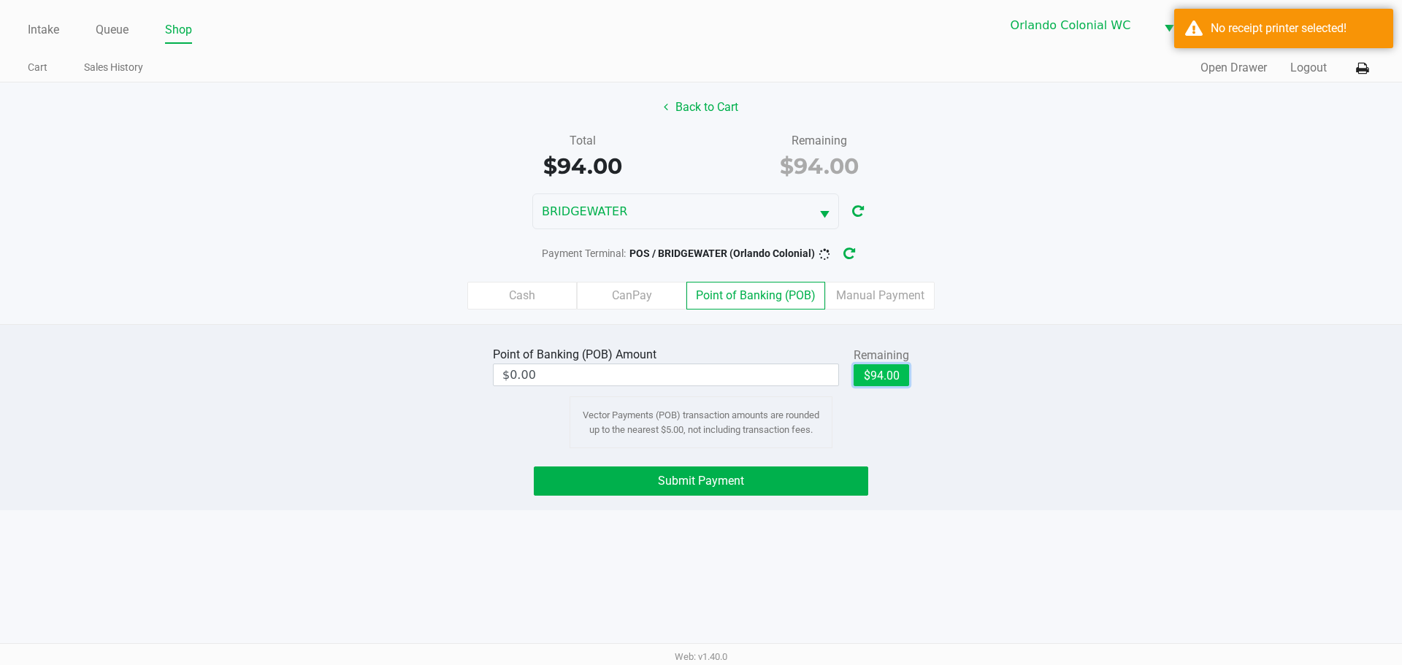
click at [695, 370] on button "$94.00" at bounding box center [882, 375] width 56 height 22
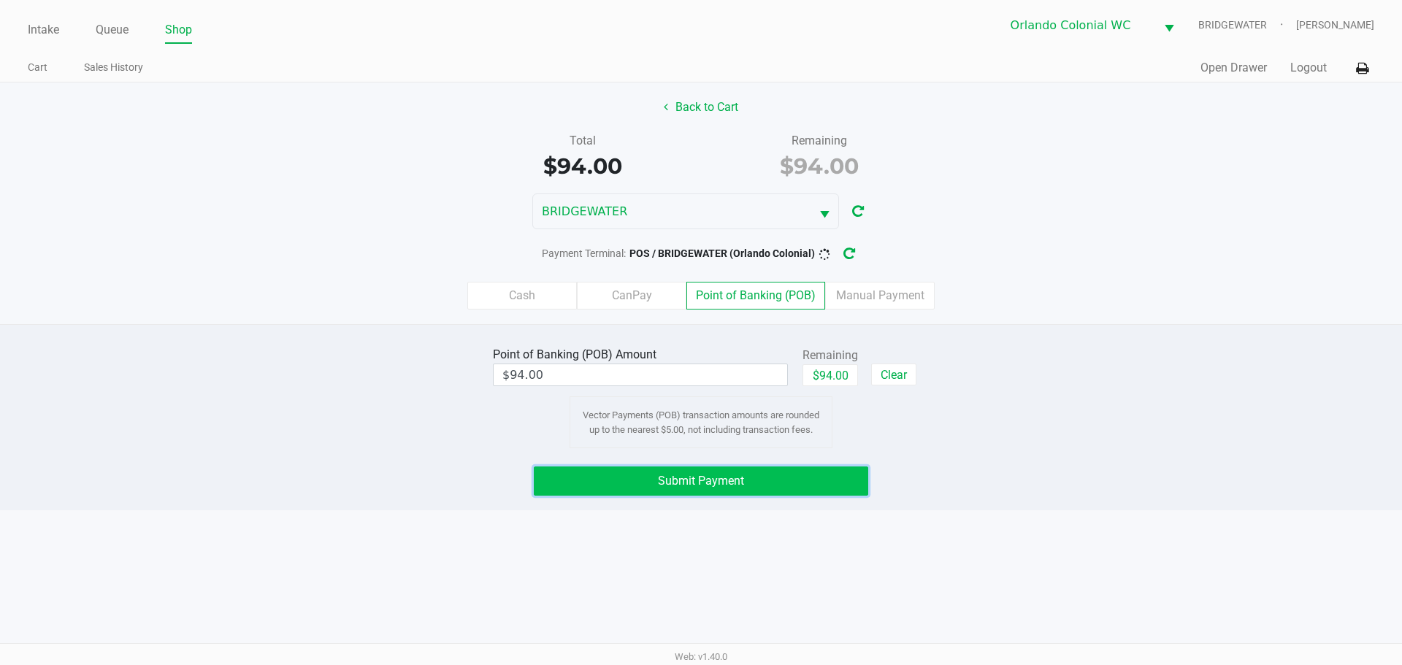
click at [695, 481] on span "Submit Payment" at bounding box center [701, 481] width 86 height 14
click at [616, 492] on button "Submit Payment" at bounding box center [701, 481] width 335 height 29
click at [695, 251] on button "button" at bounding box center [860, 253] width 23 height 27
click at [514, 294] on label "Cash" at bounding box center [522, 296] width 110 height 28
click at [0, 0] on 0 "Cash" at bounding box center [0, 0] width 0 height 0
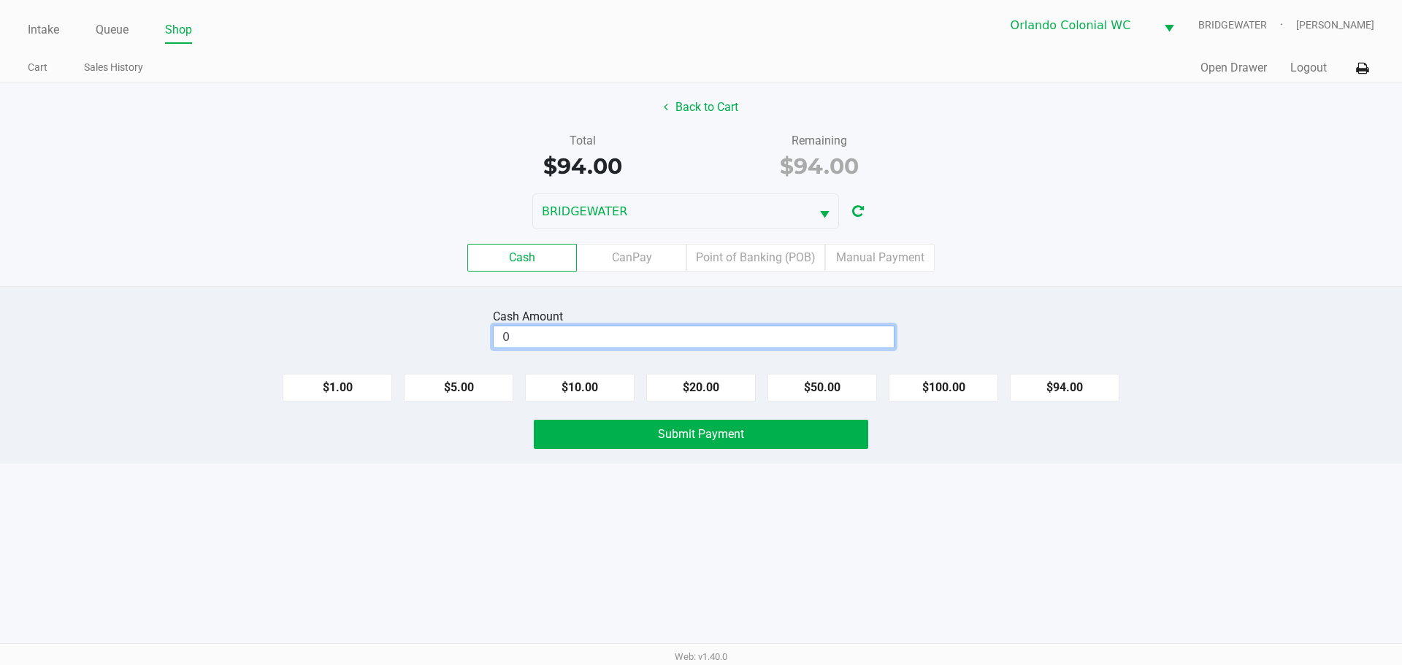
click at [695, 331] on input "0" at bounding box center [694, 336] width 400 height 21
click at [695, 383] on button "$100.00" at bounding box center [944, 388] width 110 height 28
type input "$100.00"
click at [695, 464] on div "Intake Queue Shop Orlando Colonial WC BRIDGEWATER Desiree Augustave Cart Sales …" at bounding box center [701, 332] width 1402 height 665
click at [695, 429] on button "Submit Payment" at bounding box center [701, 434] width 335 height 29
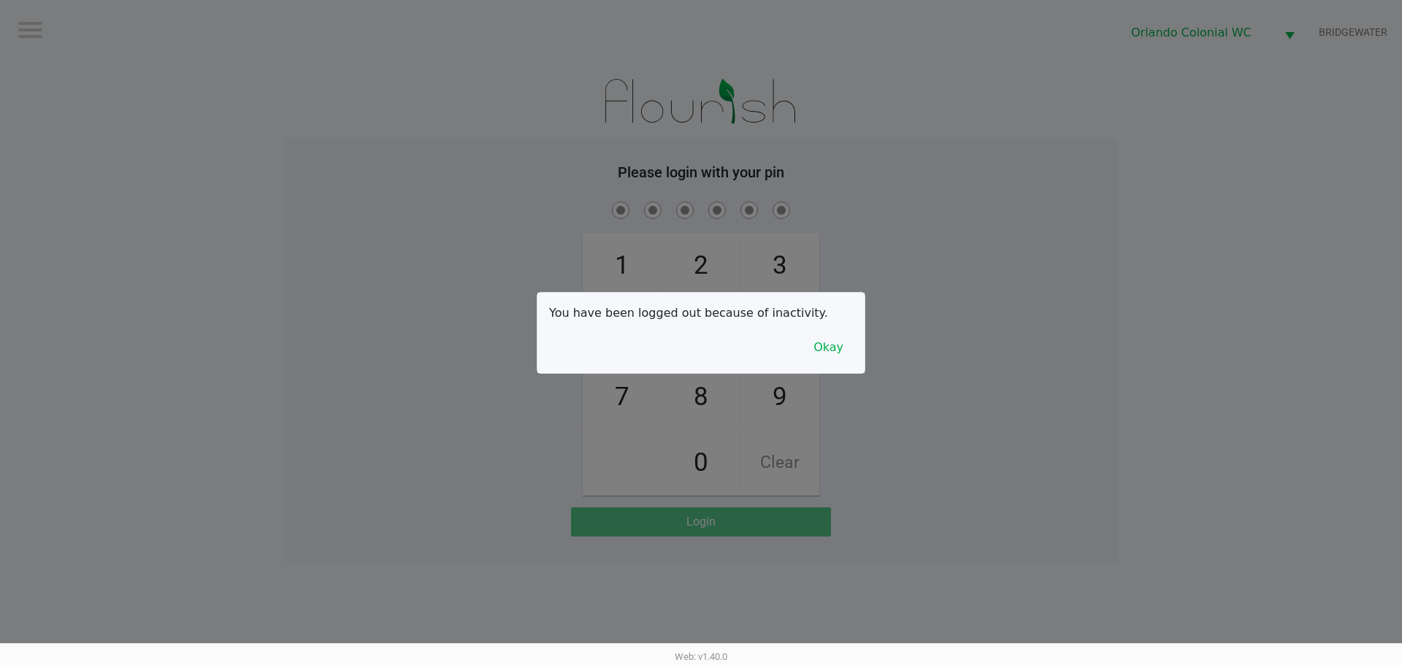
click at [695, 359] on button "Okay" at bounding box center [828, 348] width 49 height 28
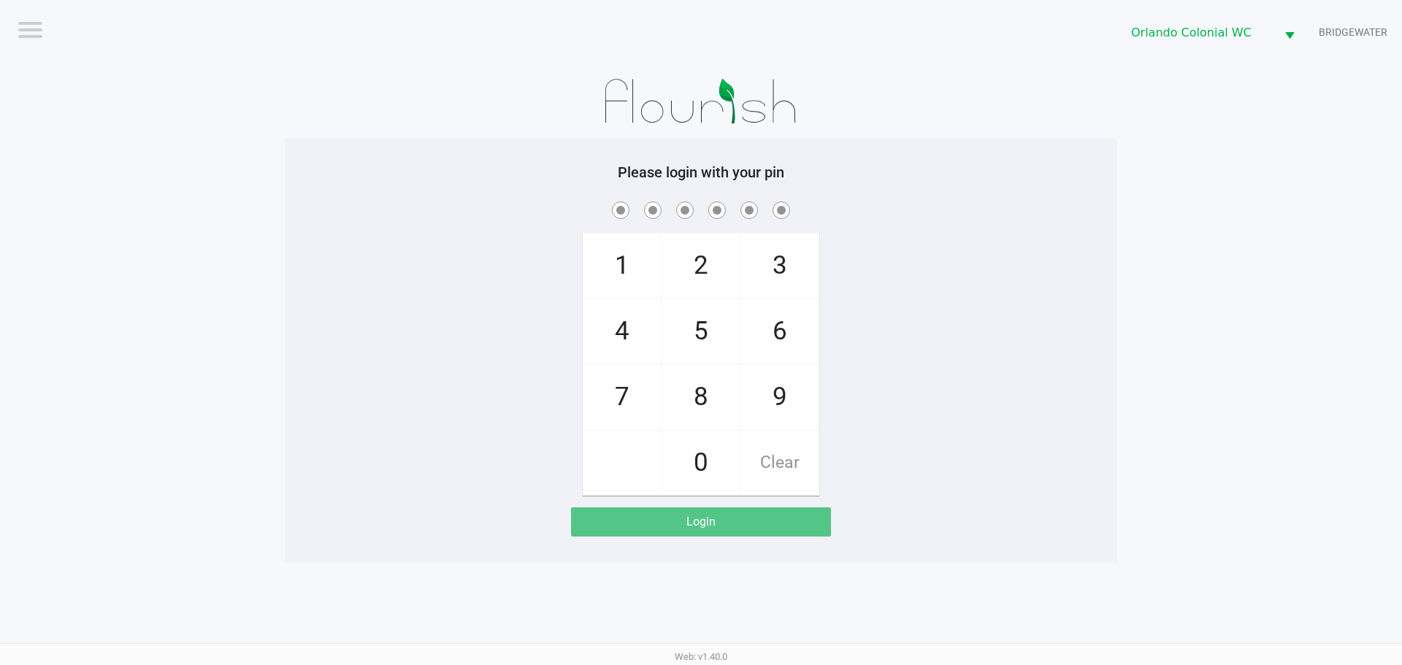
click at [614, 390] on span "7" at bounding box center [622, 397] width 77 height 64
checkbox input "true"
click at [618, 339] on span "4" at bounding box center [622, 331] width 77 height 64
checkbox input "true"
click at [646, 314] on span "4" at bounding box center [622, 331] width 77 height 64
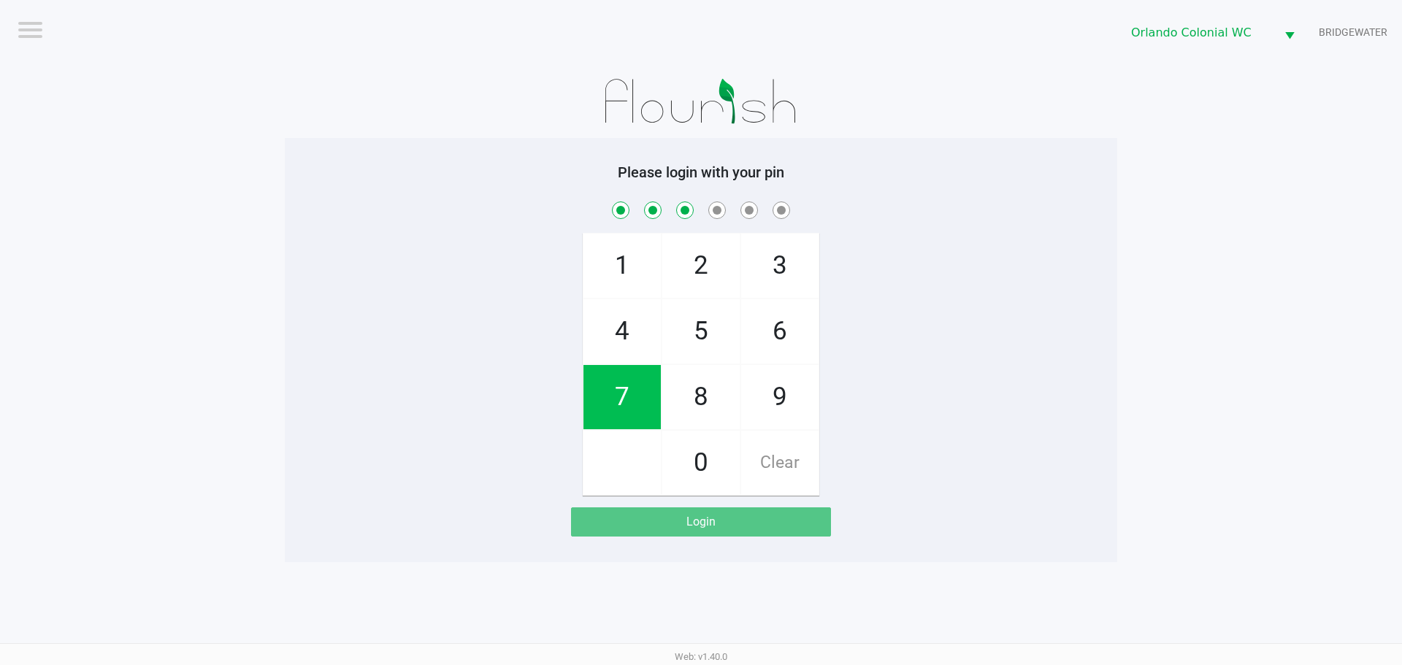
checkbox input "true"
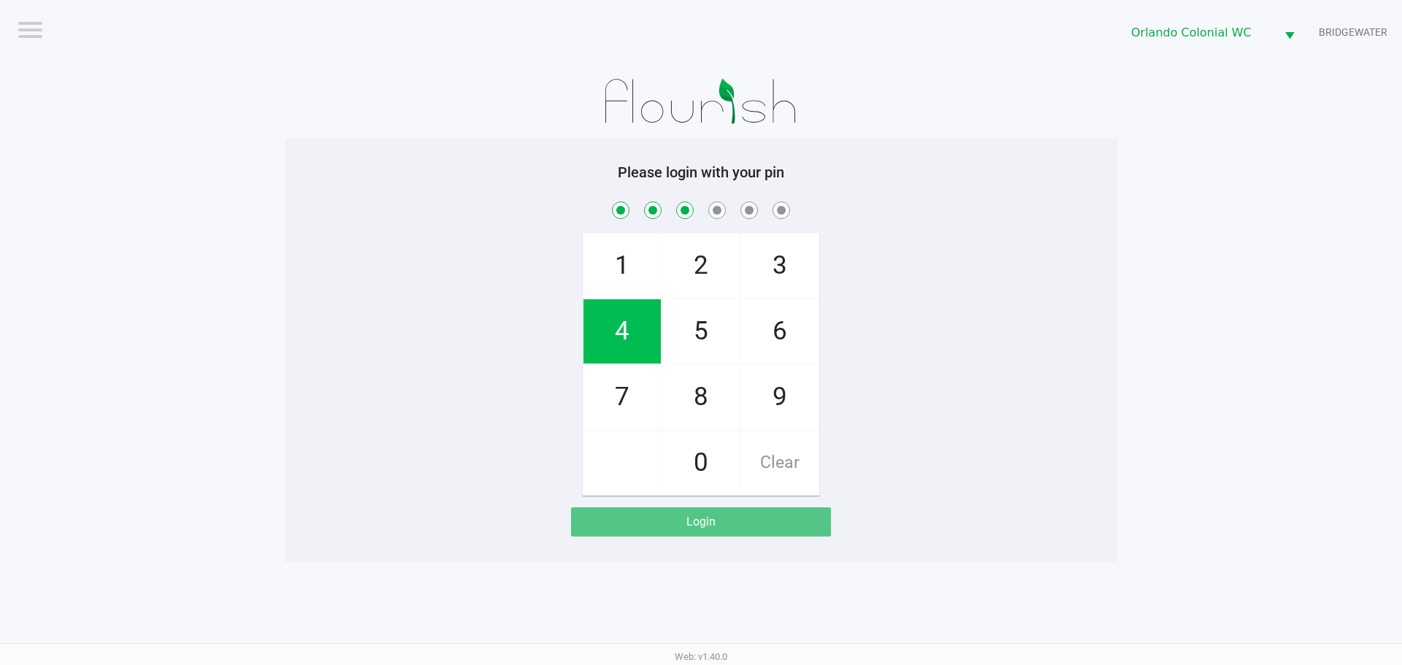
click at [695, 256] on span "3" at bounding box center [779, 266] width 77 height 64
checkbox input "true"
click at [695, 409] on span "9" at bounding box center [779, 397] width 77 height 64
checkbox input "true"
click at [624, 262] on span "1" at bounding box center [622, 266] width 77 height 64
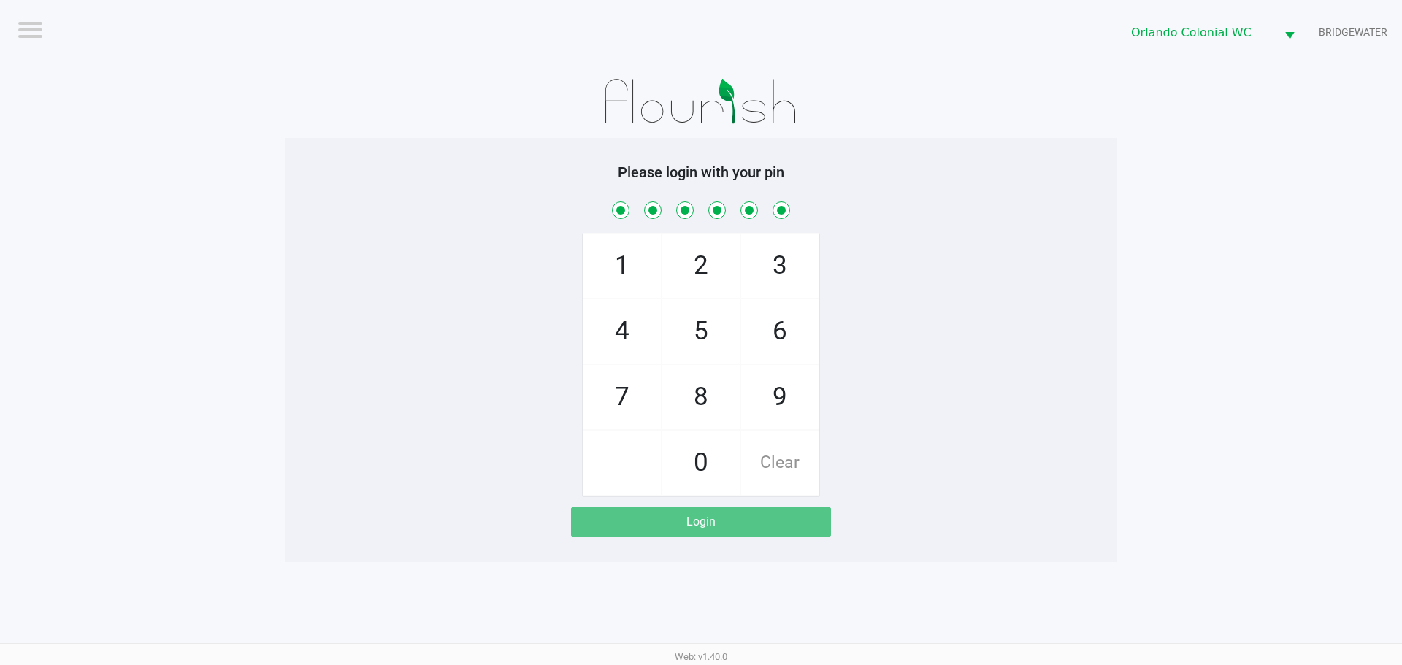
checkbox input "true"
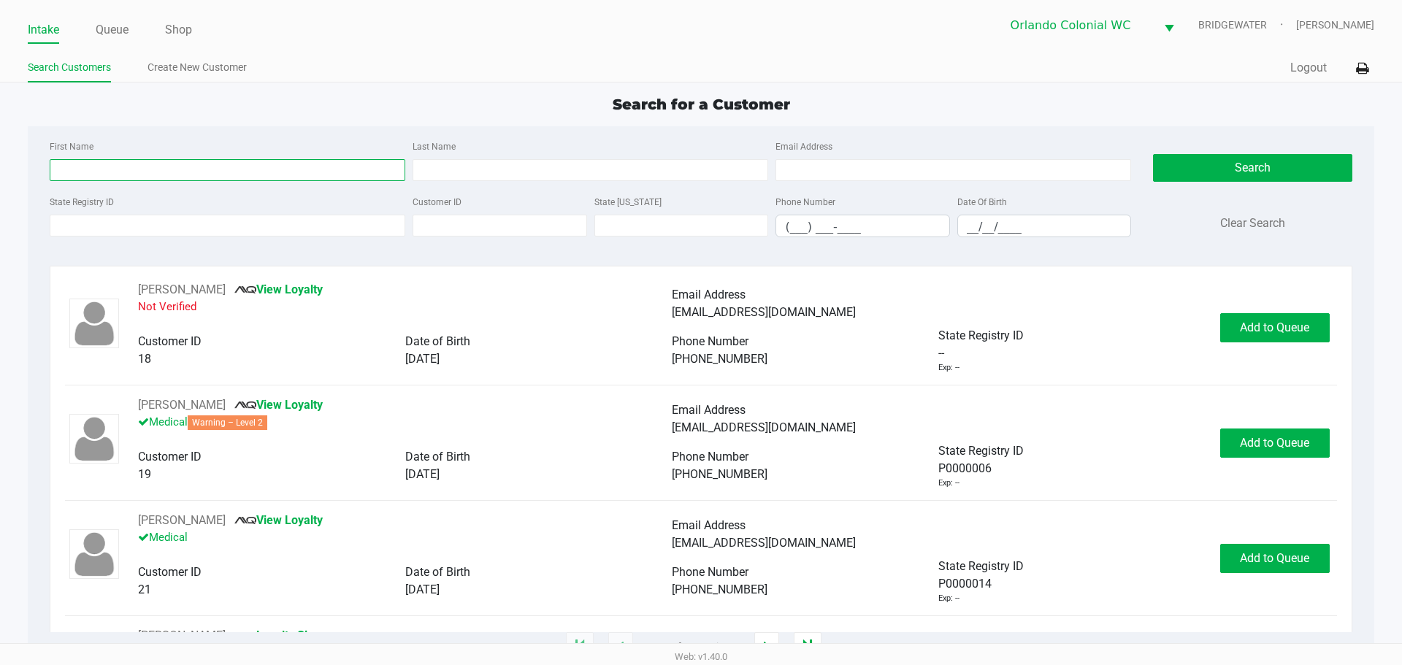
click at [157, 172] on input "First Name" at bounding box center [228, 170] width 356 height 22
type input "j"
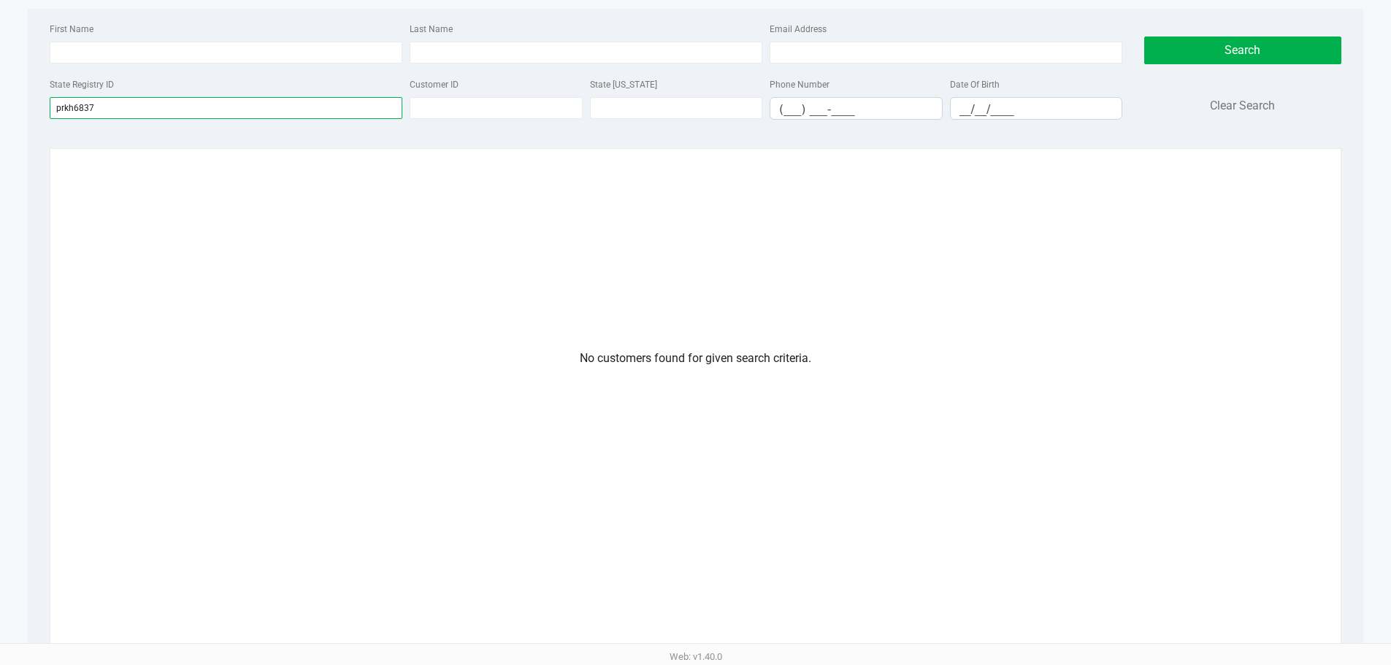
scroll to position [146, 0]
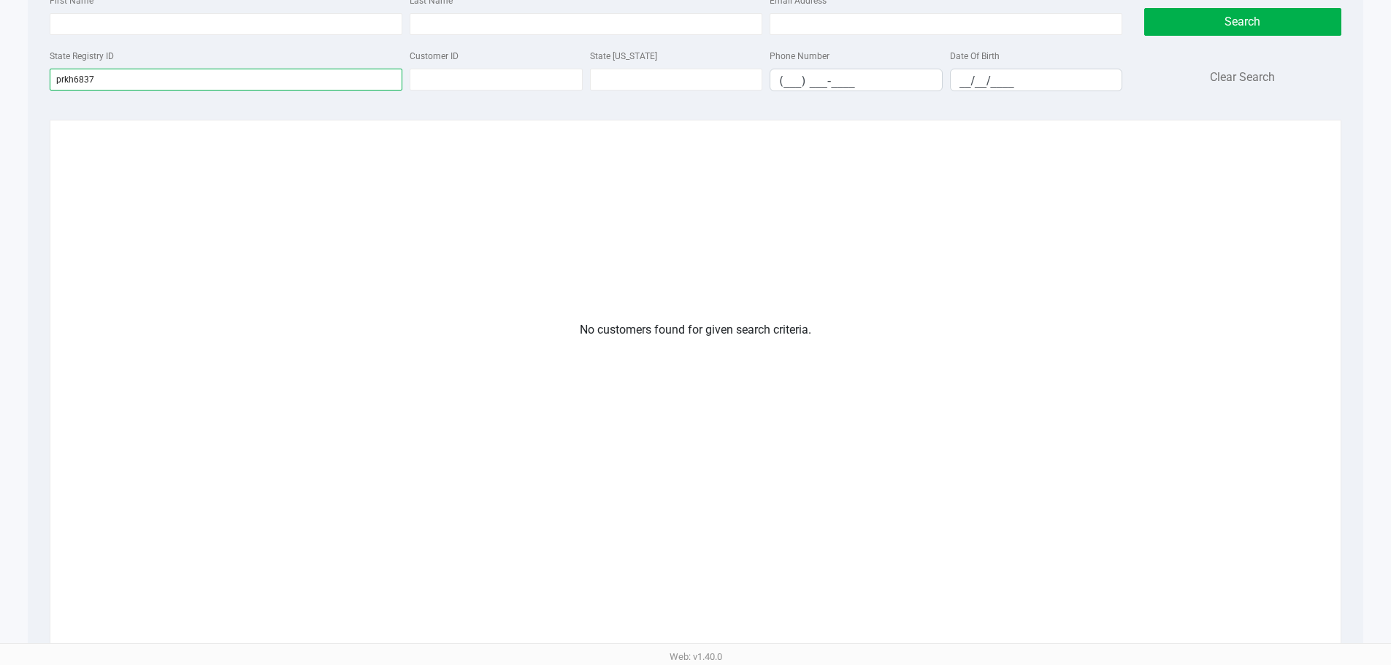
click at [65, 77] on input "prkh6837" at bounding box center [226, 80] width 353 height 22
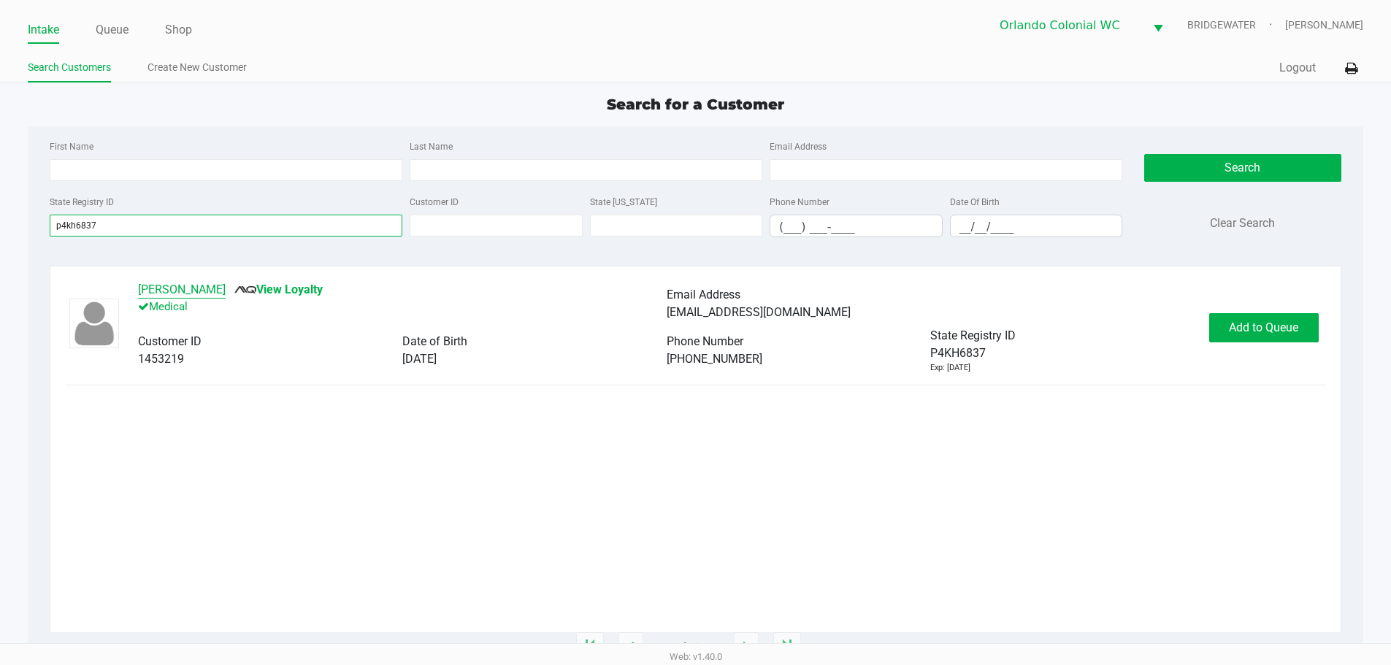
scroll to position [0, 0]
type input "p4kh6837"
click at [695, 315] on button "Add to Queue" at bounding box center [1275, 327] width 110 height 29
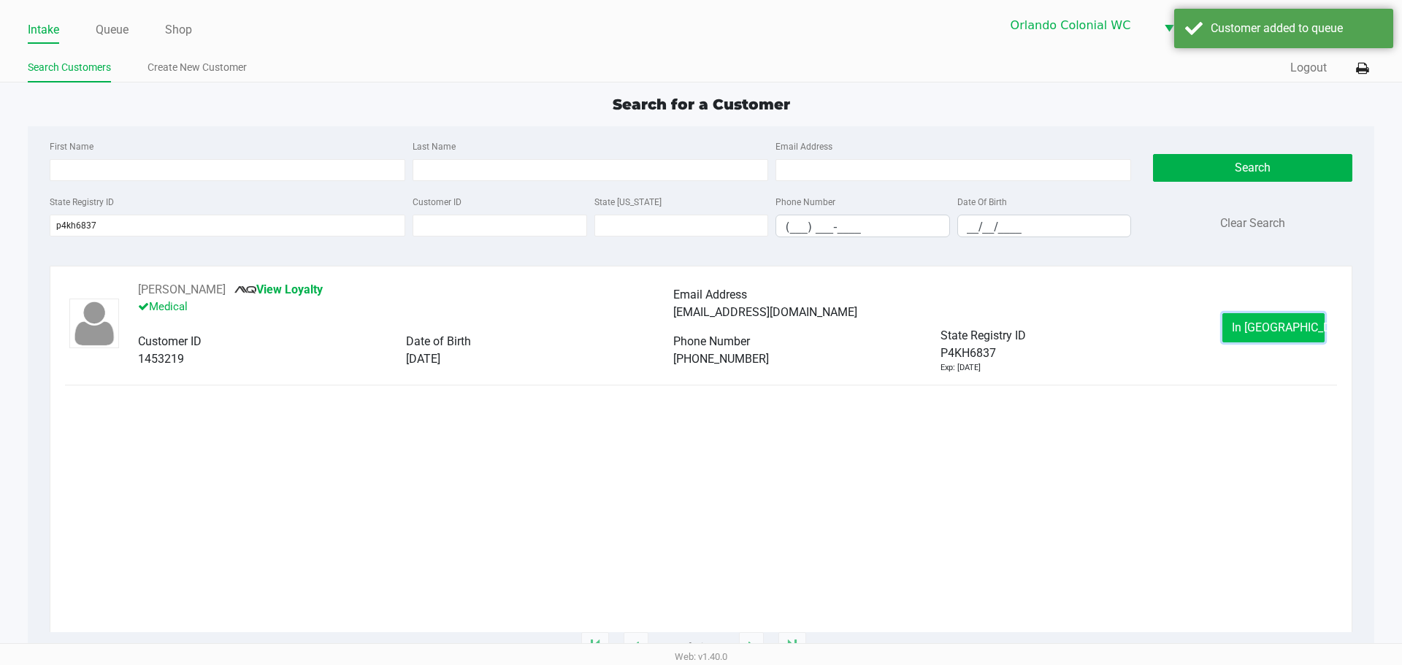
click at [695, 326] on span "In Queue" at bounding box center [1293, 328] width 123 height 14
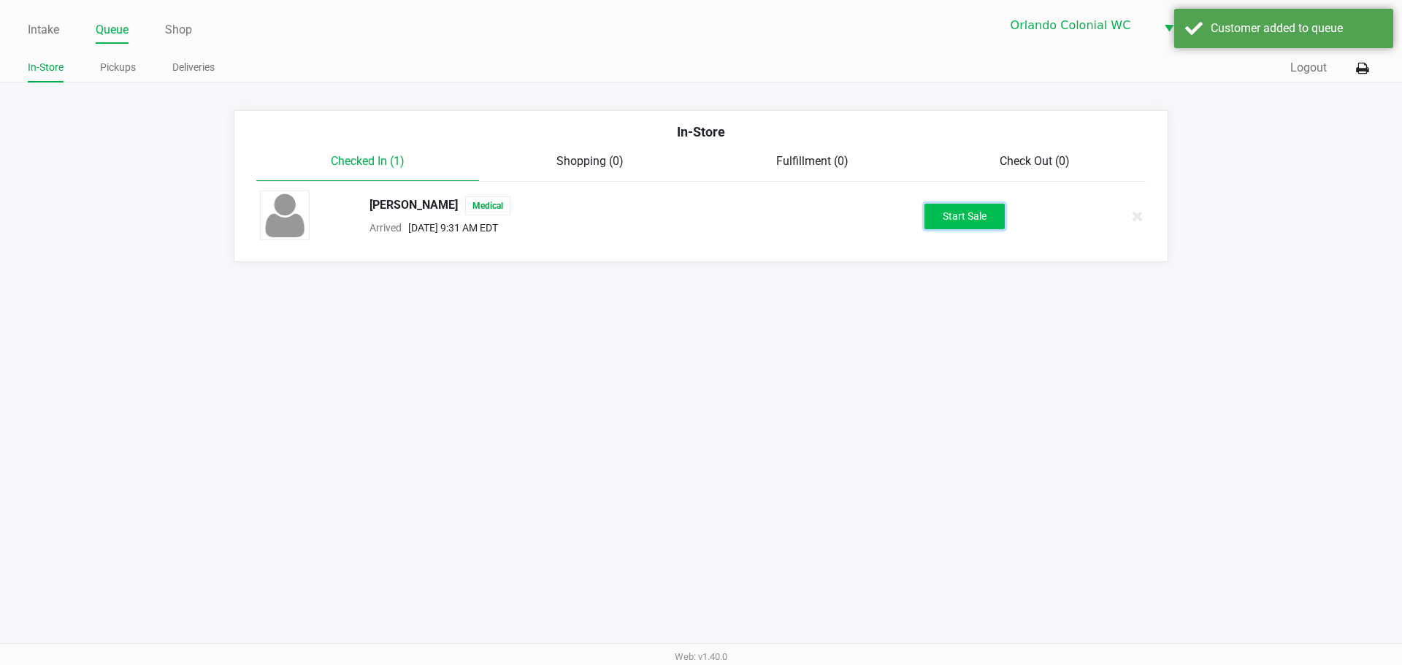
click at [695, 218] on button "Start Sale" at bounding box center [965, 217] width 80 height 26
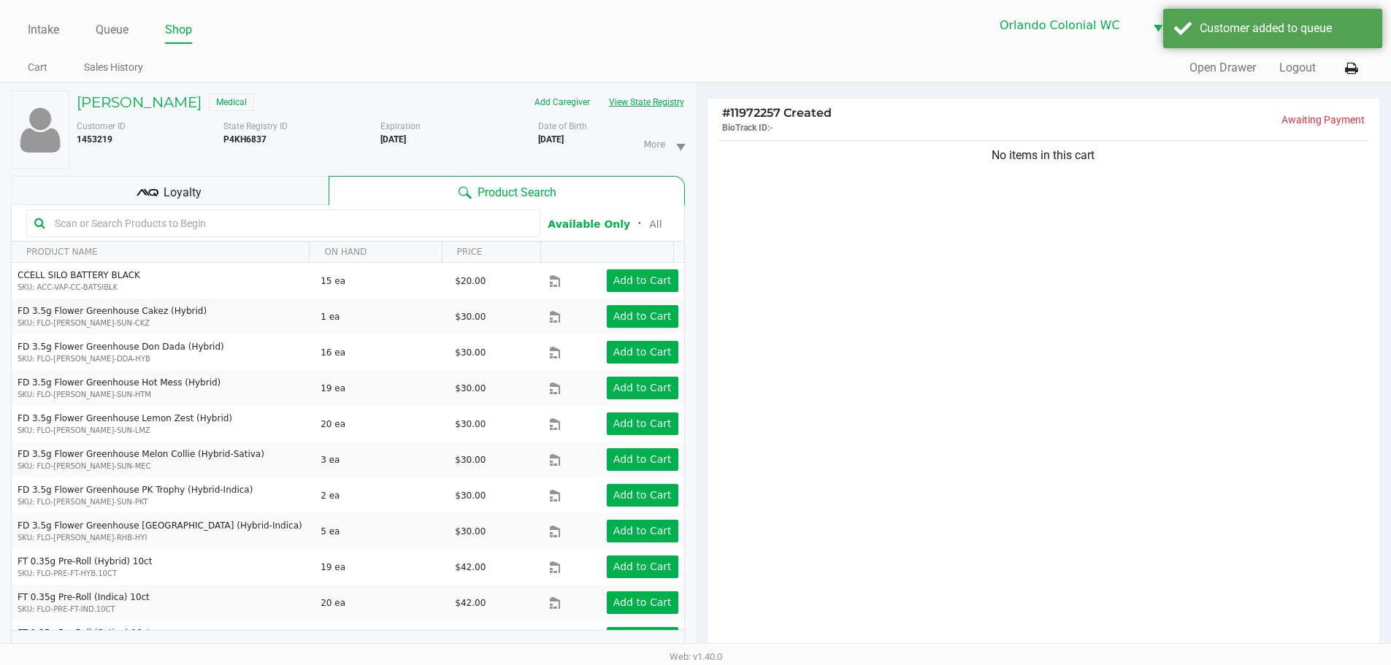
click at [644, 102] on button "View State Registry" at bounding box center [642, 102] width 85 height 23
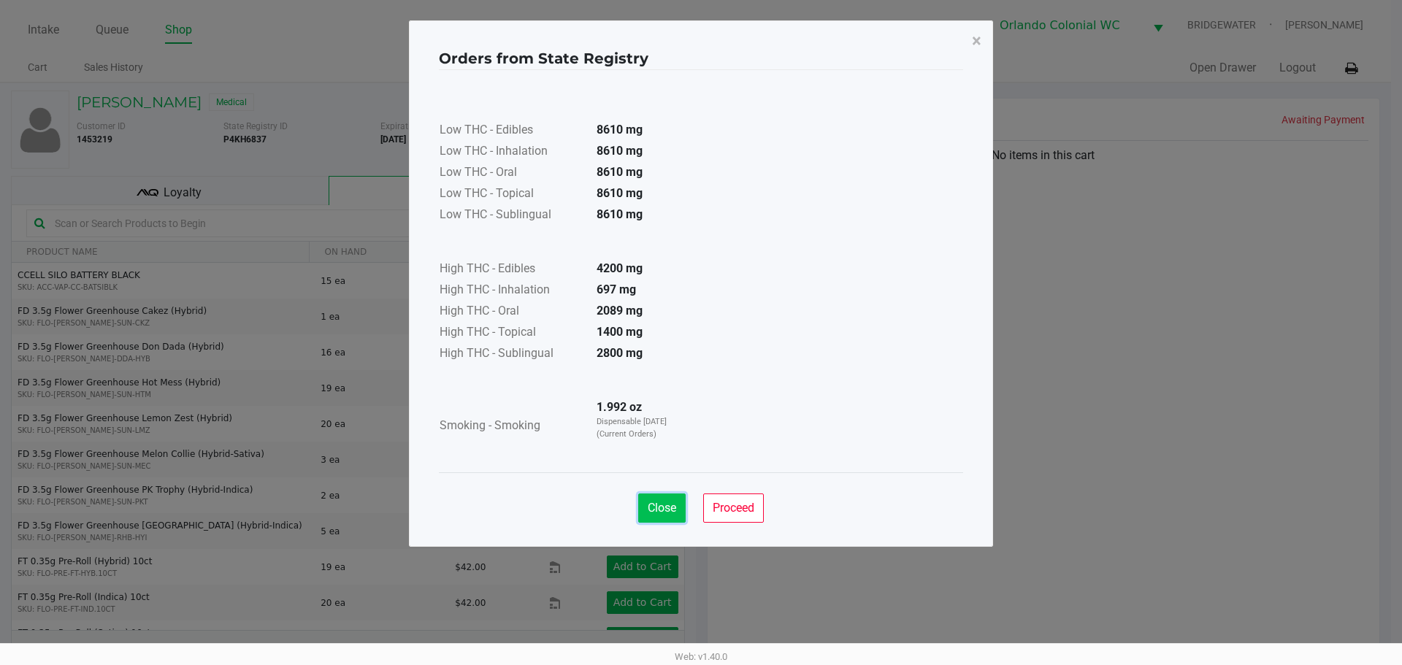
click at [649, 508] on span "Close" at bounding box center [662, 508] width 28 height 14
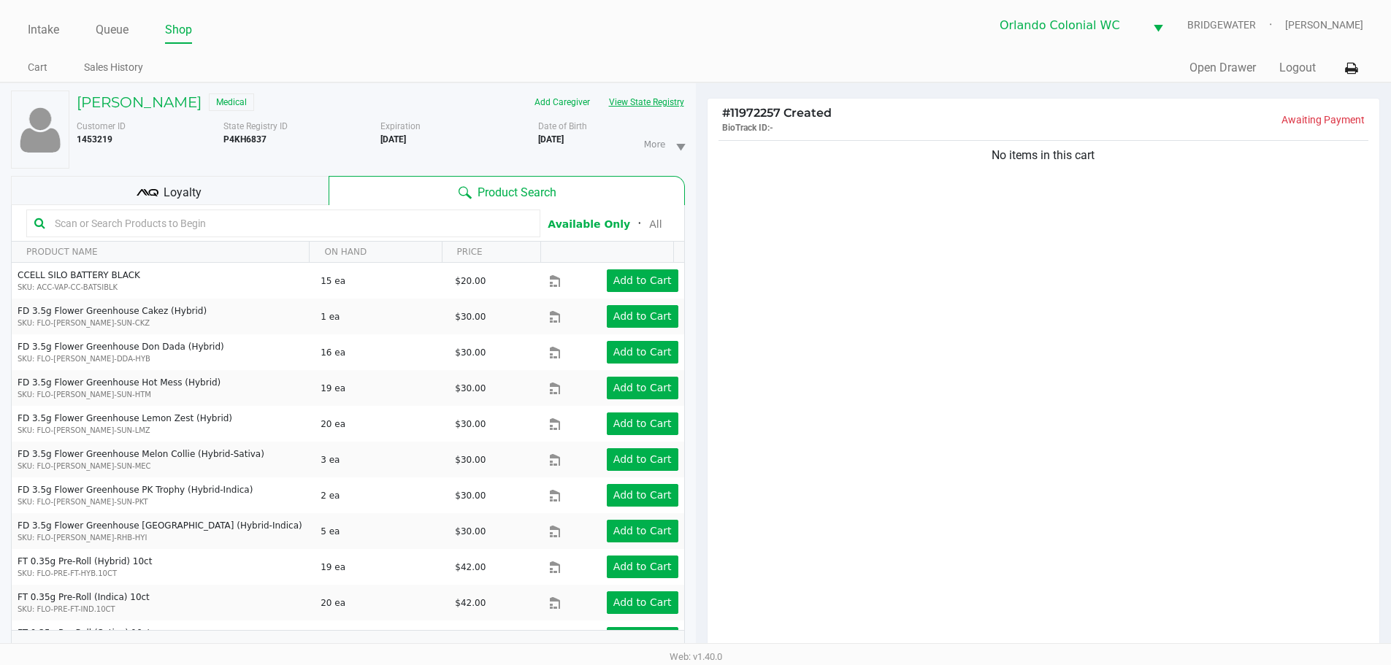
click at [667, 110] on button "View State Registry" at bounding box center [642, 102] width 85 height 23
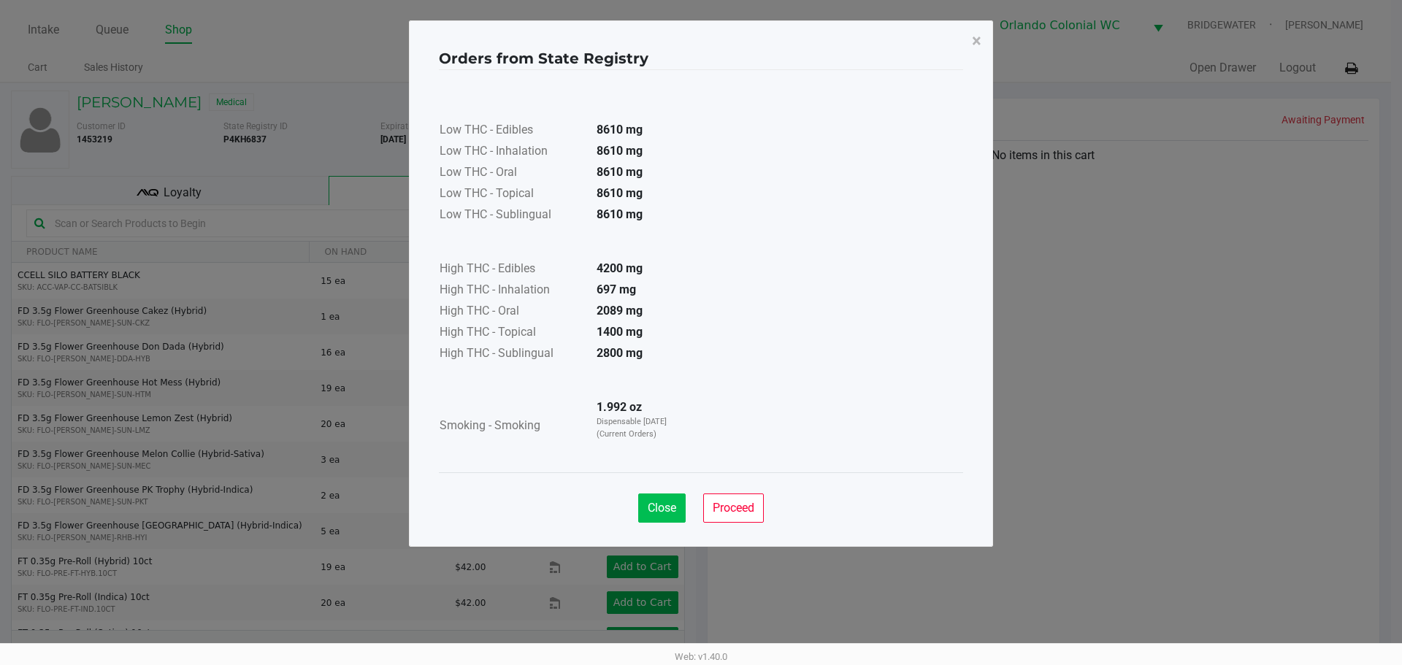
click at [654, 522] on div "Close Proceed" at bounding box center [701, 502] width 524 height 59
click at [657, 513] on span "Close" at bounding box center [662, 508] width 28 height 14
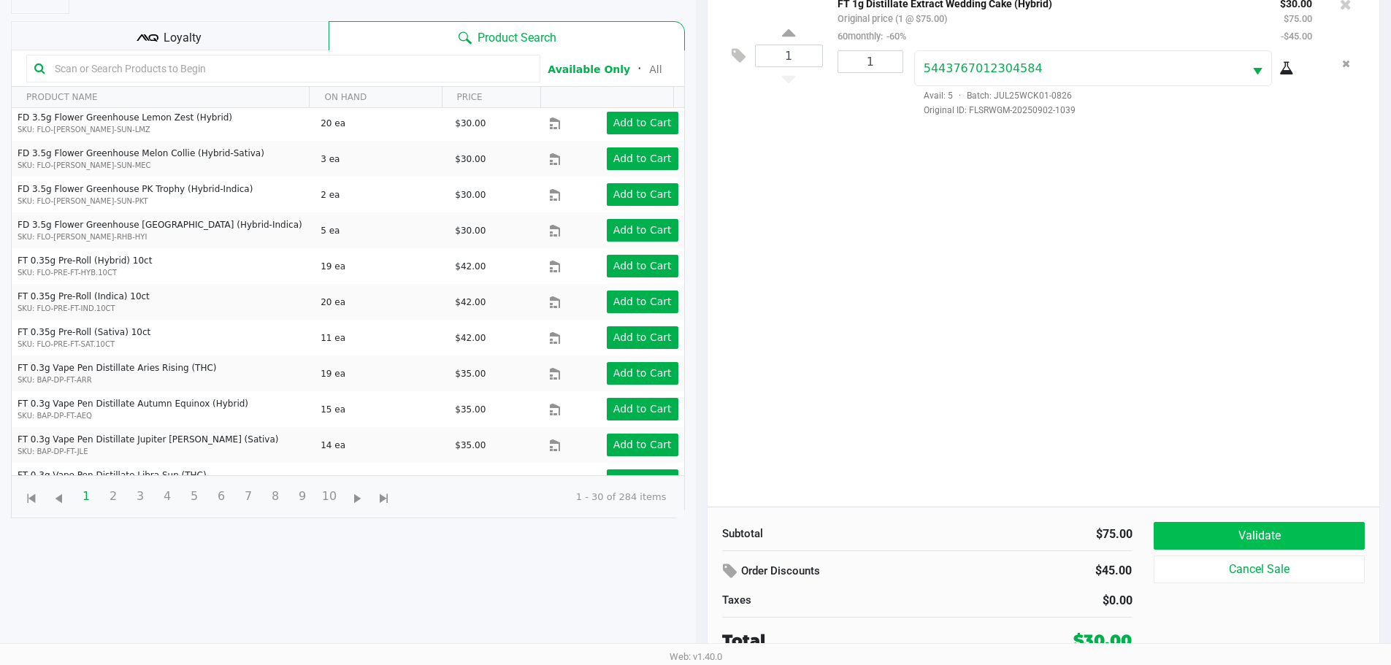
scroll to position [158, 0]
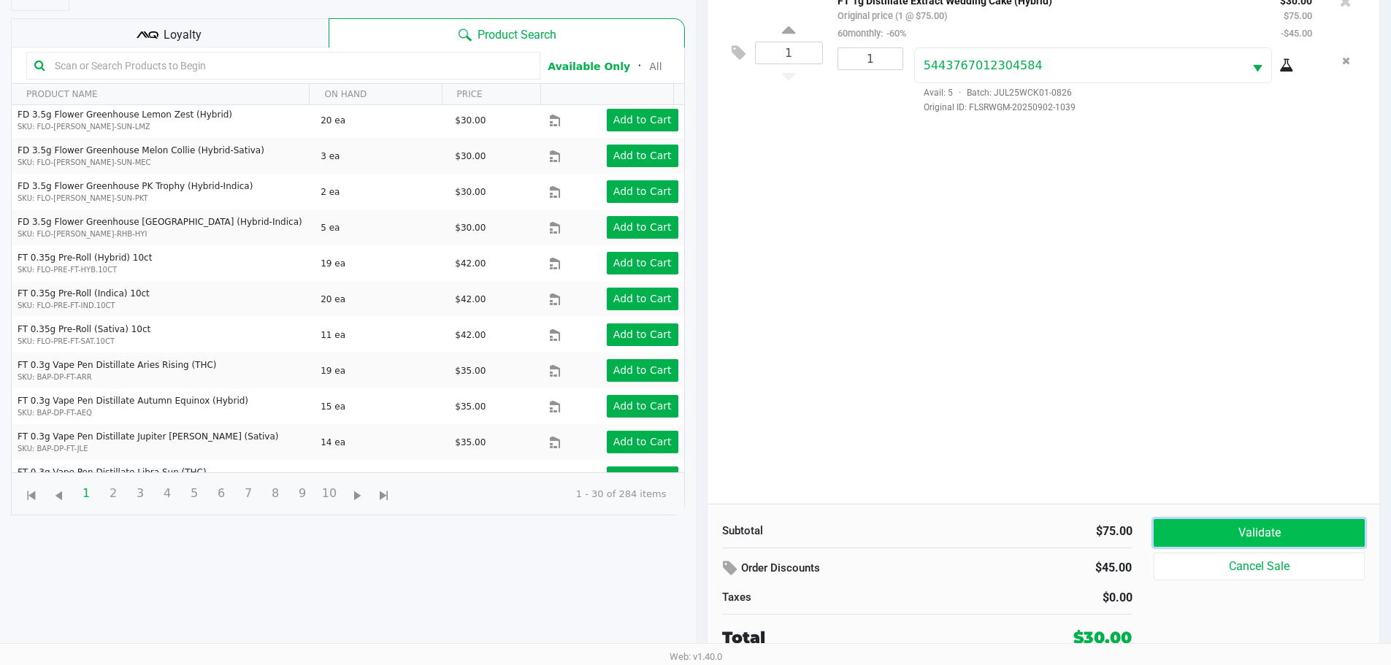
click at [695, 530] on button "Validate" at bounding box center [1259, 533] width 210 height 28
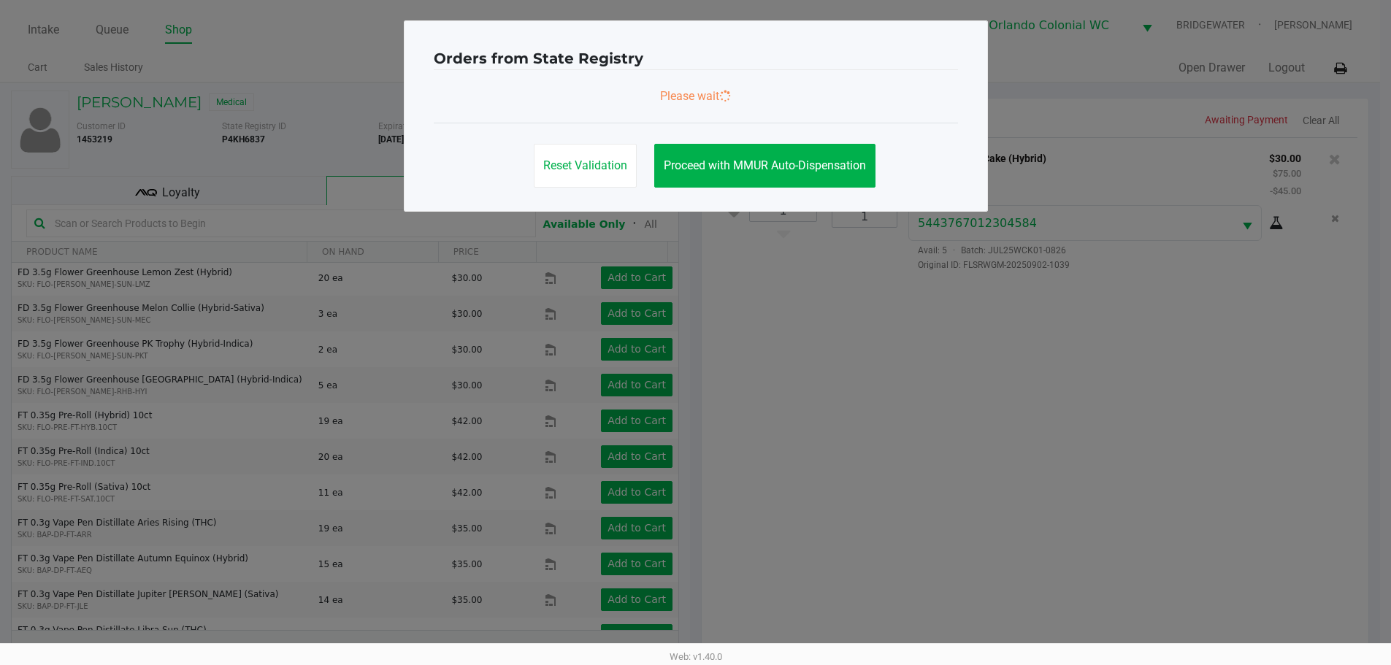
scroll to position [0, 0]
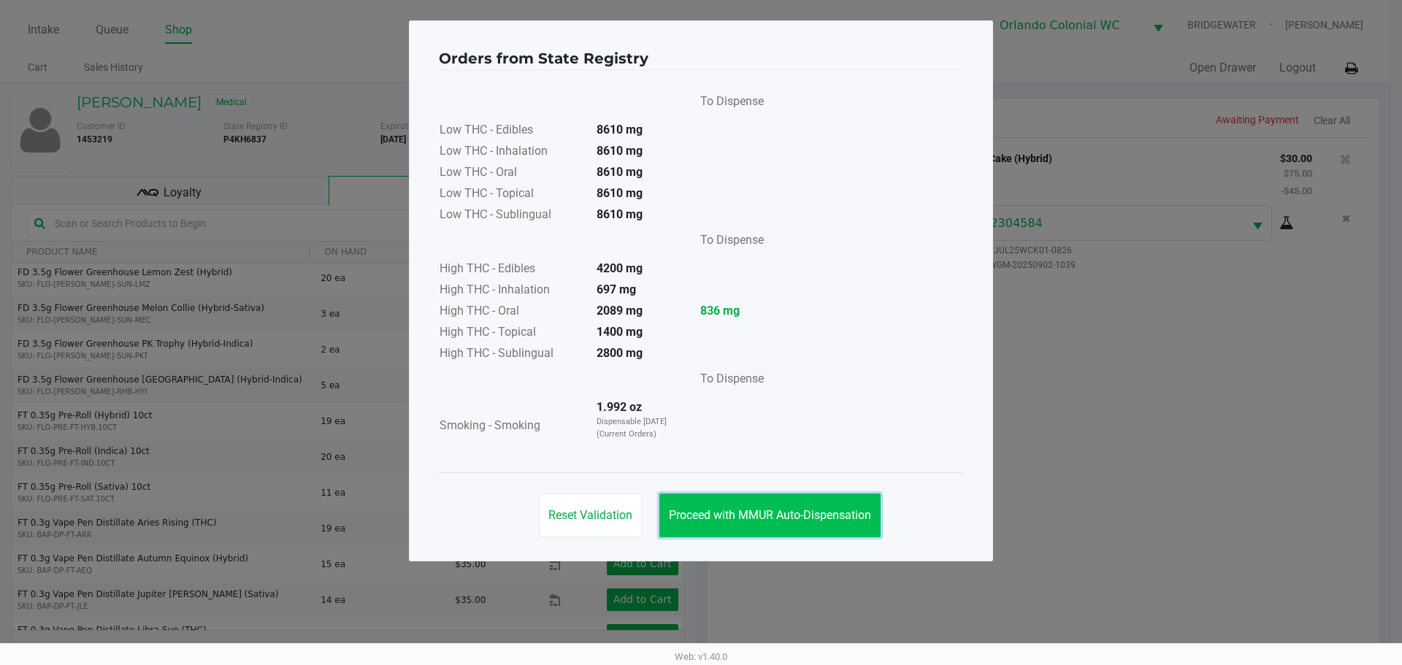
click at [695, 511] on span "Proceed with MMUR Auto-Dispensation" at bounding box center [770, 515] width 202 height 14
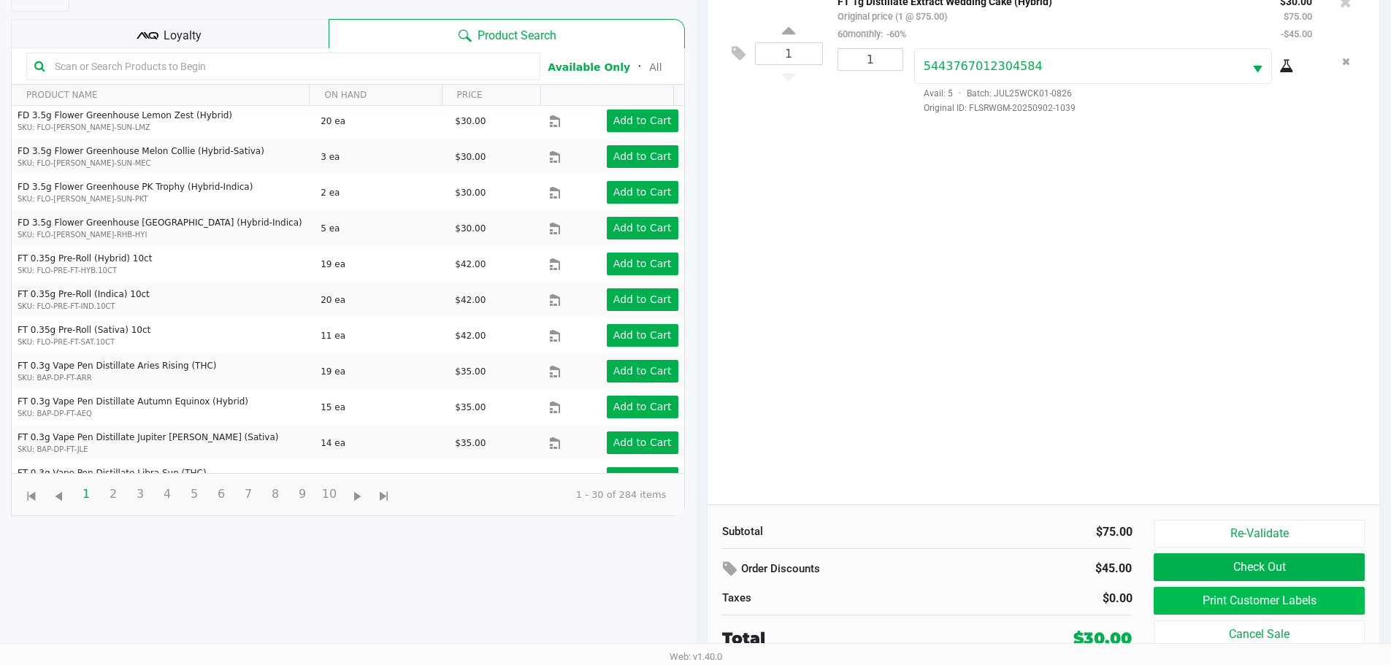
scroll to position [158, 0]
click at [695, 595] on button "Print Customer Labels" at bounding box center [1259, 600] width 210 height 28
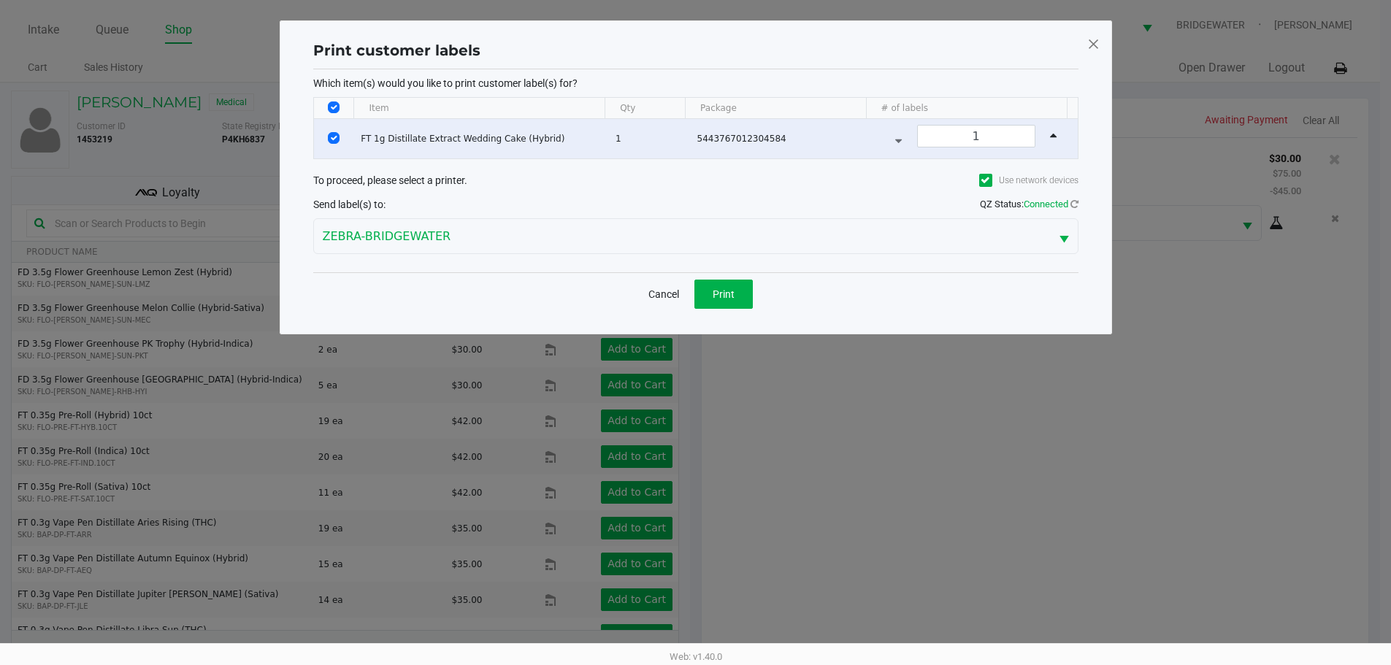
scroll to position [0, 0]
click at [695, 301] on button "Print" at bounding box center [729, 294] width 58 height 29
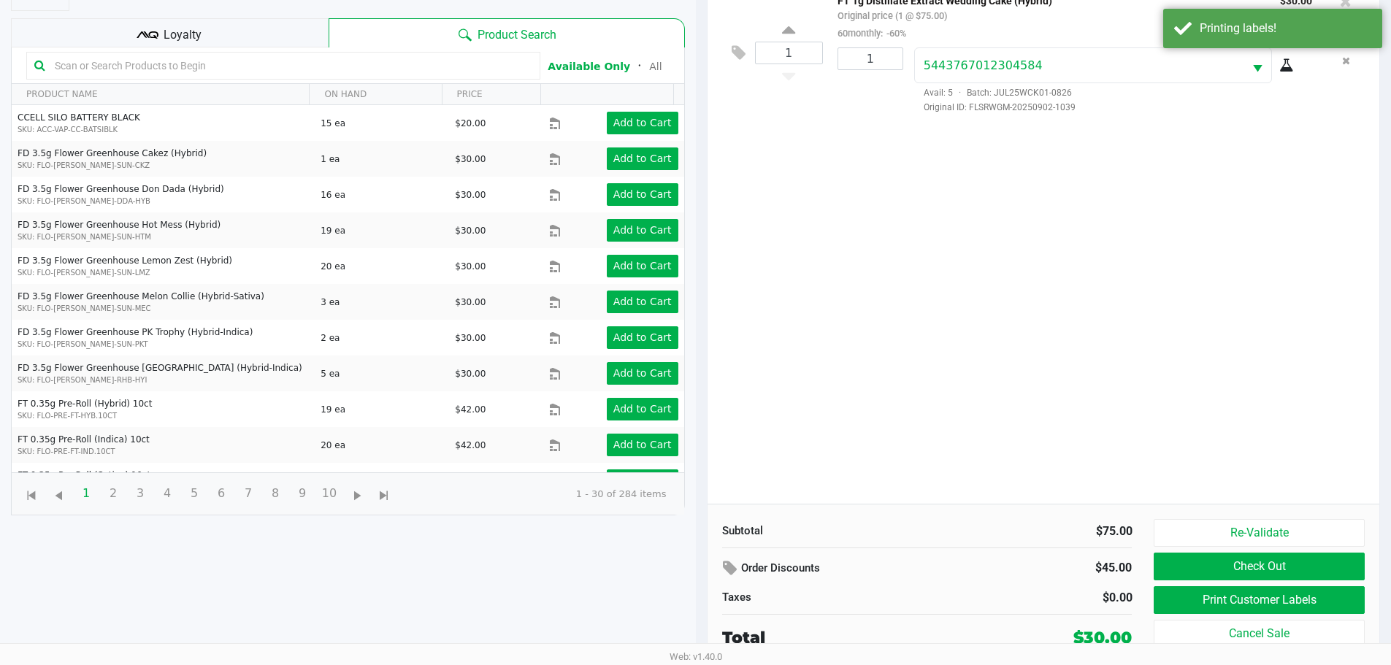
click at [211, 33] on div "Loyalty" at bounding box center [170, 32] width 318 height 29
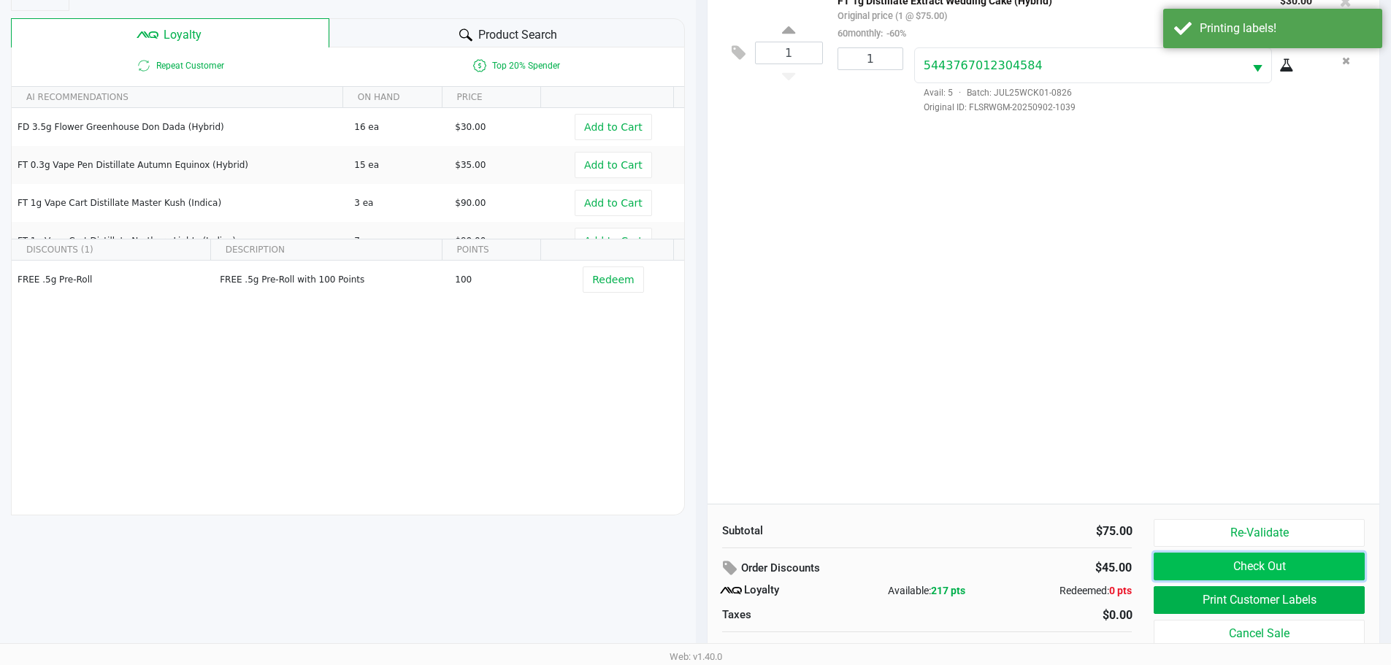
click at [695, 572] on button "Check Out" at bounding box center [1259, 567] width 210 height 28
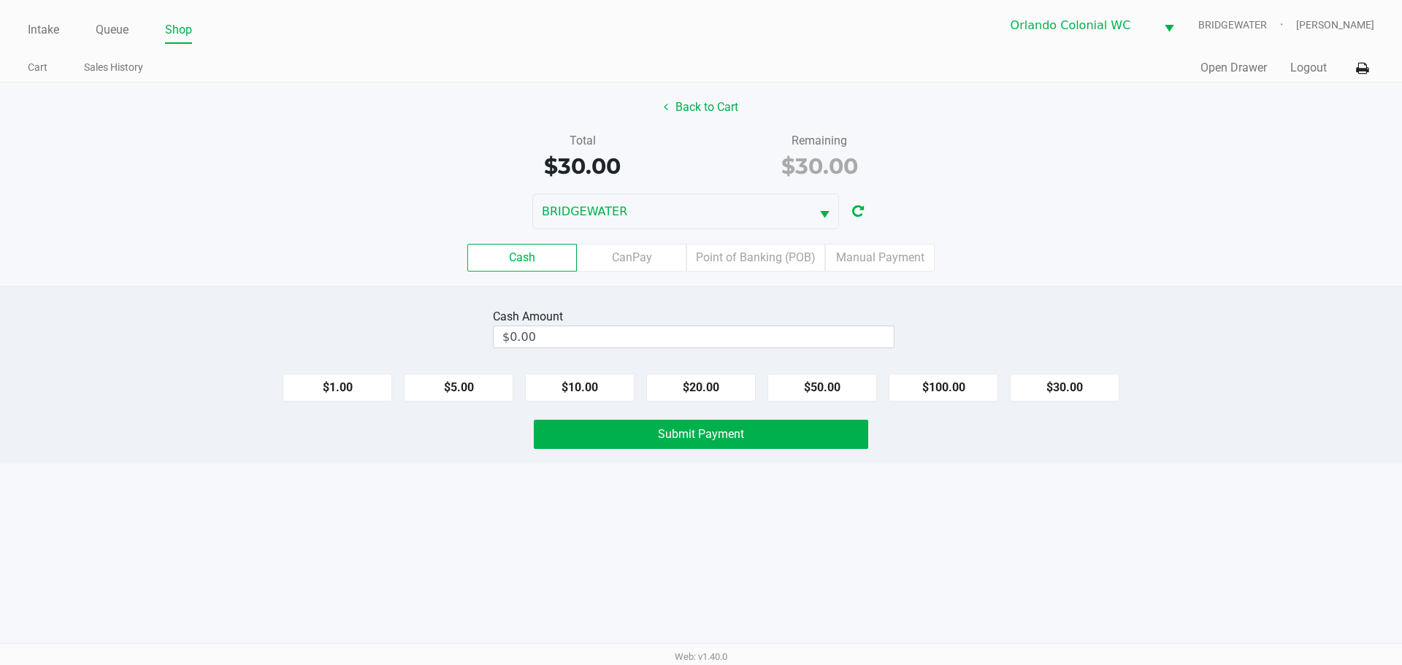
drag, startPoint x: 716, startPoint y: 254, endPoint x: 801, endPoint y: 273, distance: 87.5
click at [695, 252] on label "Point of Banking (POB)" at bounding box center [756, 258] width 139 height 28
click at [0, 0] on 7 "Point of Banking (POB)" at bounding box center [0, 0] width 0 height 0
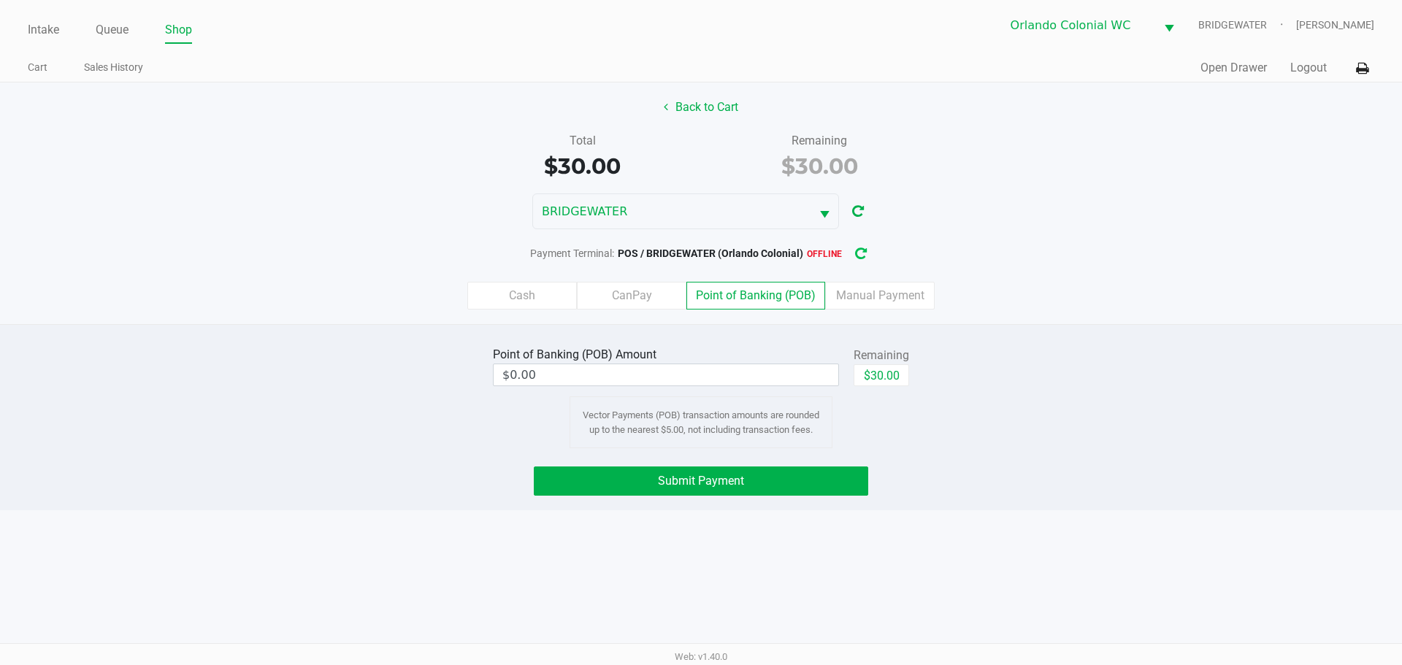
click at [695, 253] on button "button" at bounding box center [860, 253] width 23 height 27
click at [695, 492] on button "Submit Payment" at bounding box center [701, 481] width 335 height 29
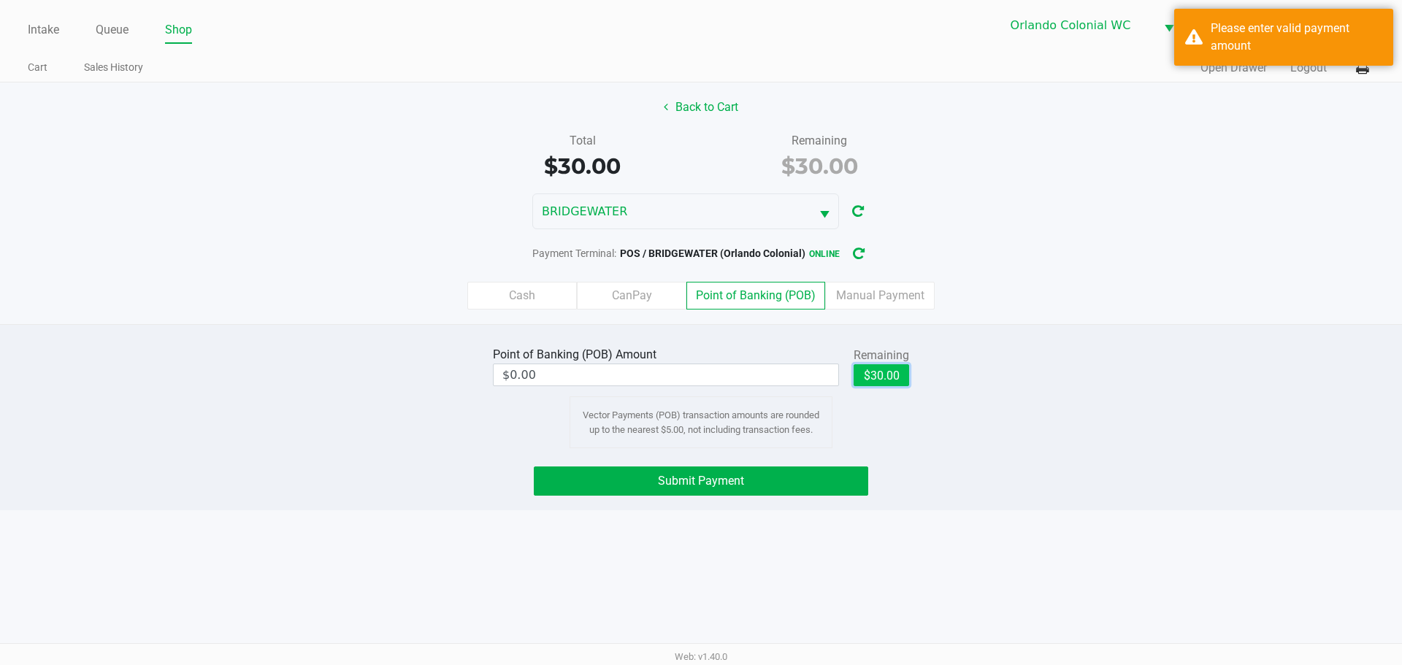
click at [695, 378] on button "$30.00" at bounding box center [882, 375] width 56 height 22
type input "$30.00"
click at [695, 471] on button "Submit Payment" at bounding box center [701, 481] width 335 height 29
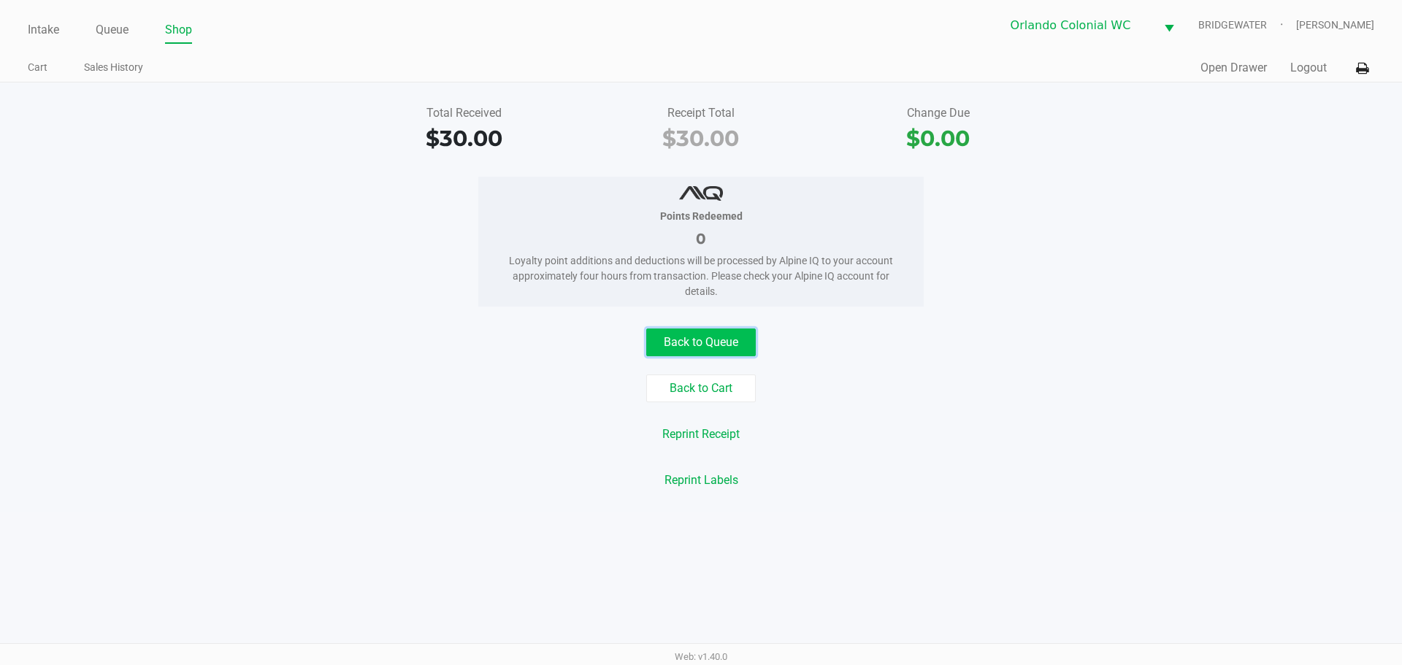
click at [695, 338] on button "Back to Queue" at bounding box center [701, 343] width 110 height 28
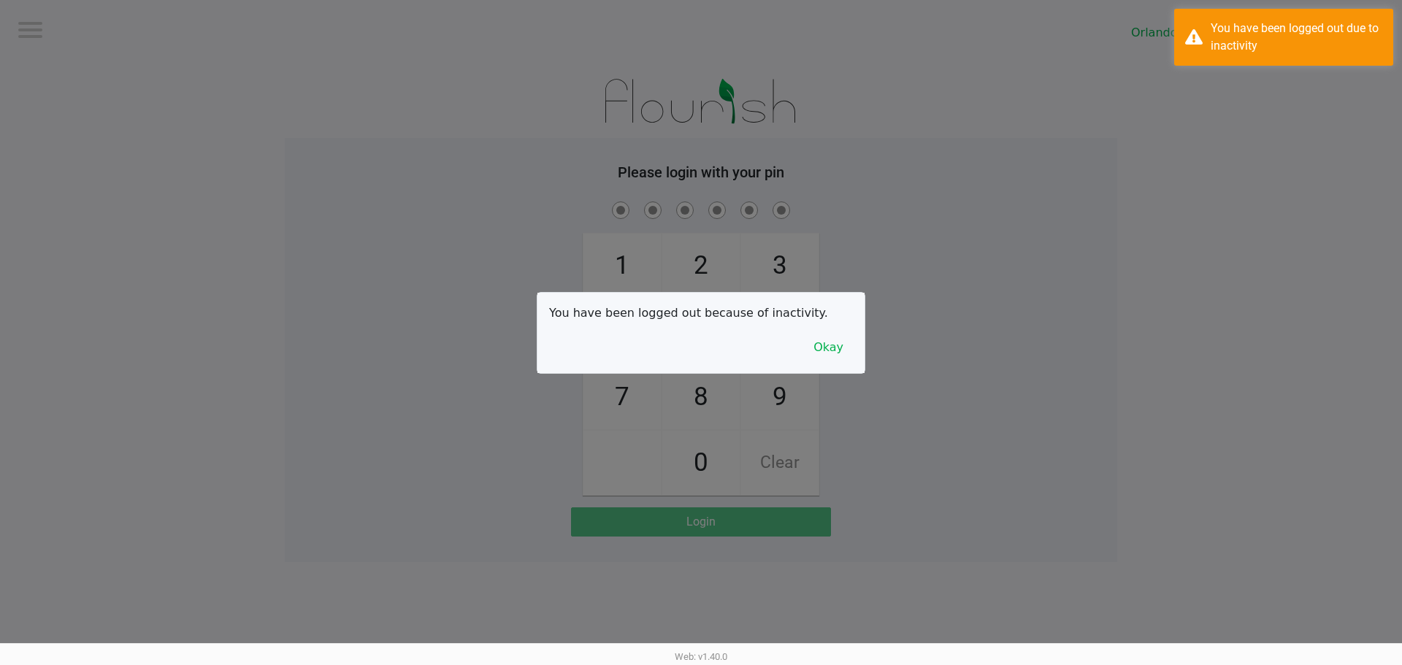
click at [26, 20] on div at bounding box center [701, 332] width 1402 height 665
click at [695, 339] on button "Okay" at bounding box center [828, 348] width 49 height 28
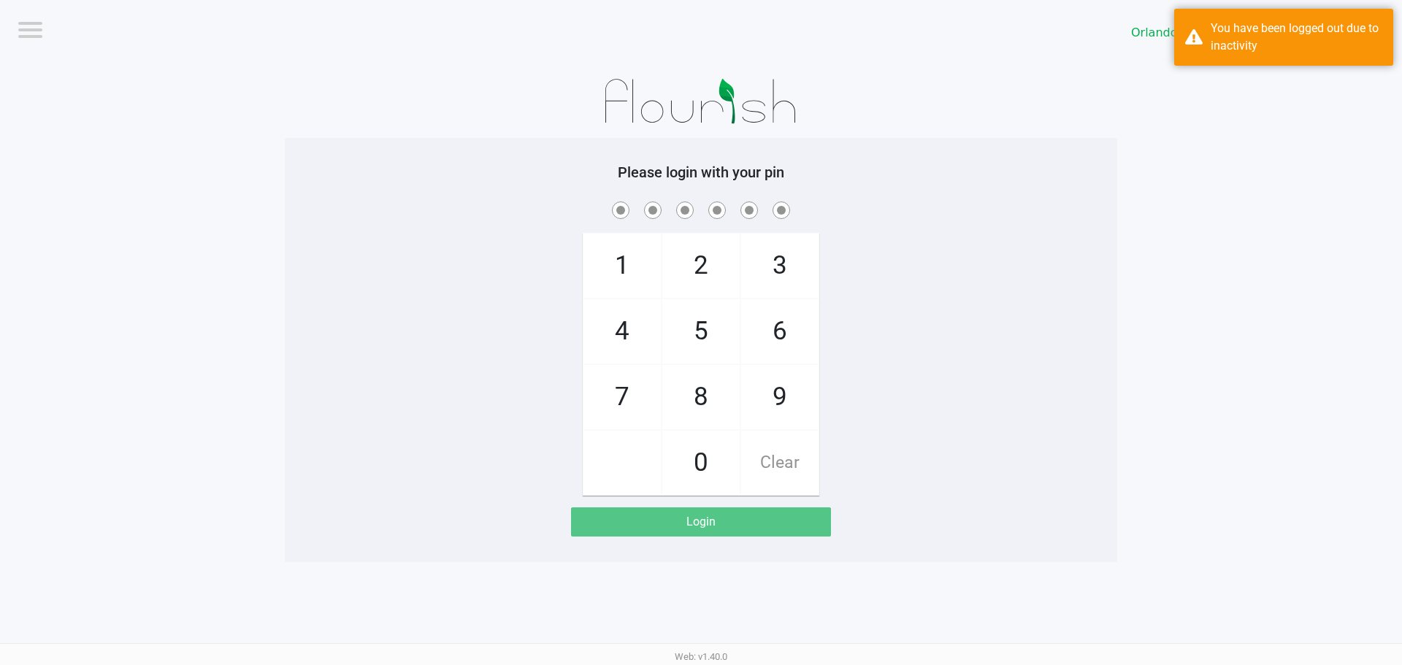
click at [632, 381] on span "7" at bounding box center [622, 397] width 77 height 64
checkbox input "true"
click at [633, 337] on span "4" at bounding box center [622, 331] width 77 height 64
checkbox input "true"
click at [641, 331] on span "4" at bounding box center [622, 331] width 77 height 64
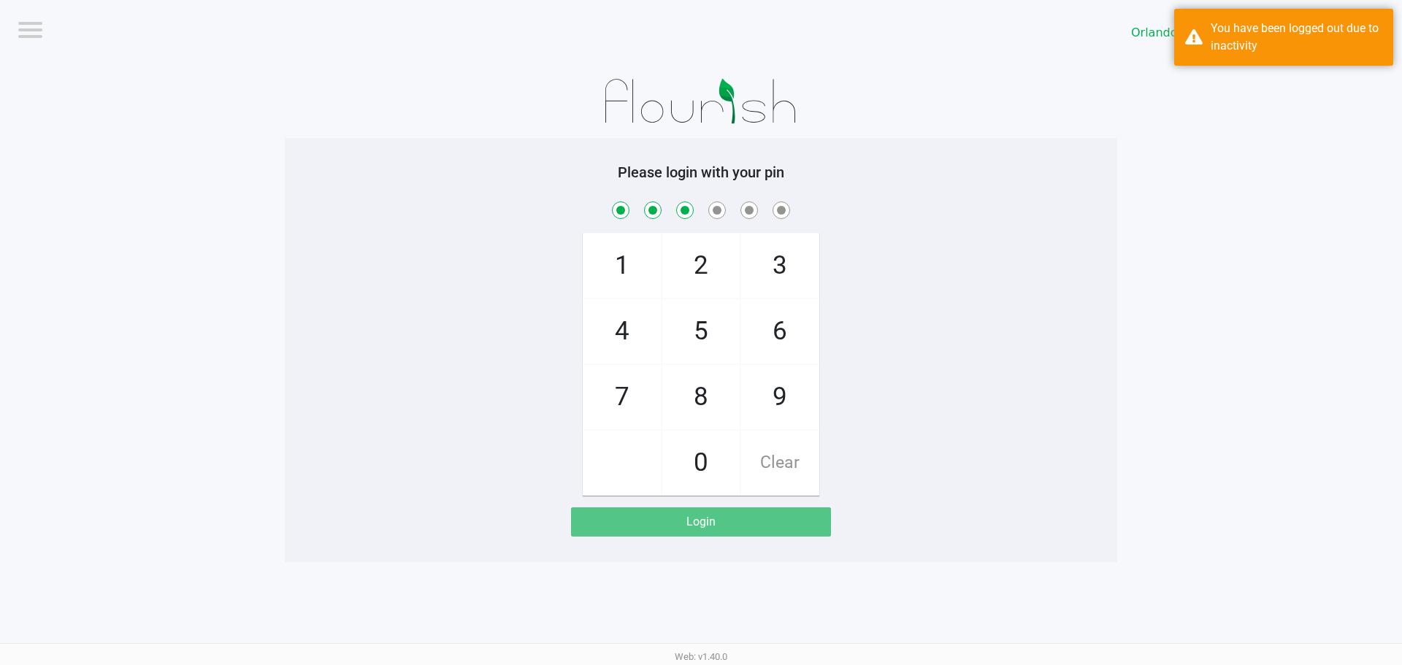
checkbox input "true"
click at [695, 272] on span "3" at bounding box center [779, 266] width 77 height 64
checkbox input "true"
click at [695, 418] on span "9" at bounding box center [779, 397] width 77 height 64
checkbox input "true"
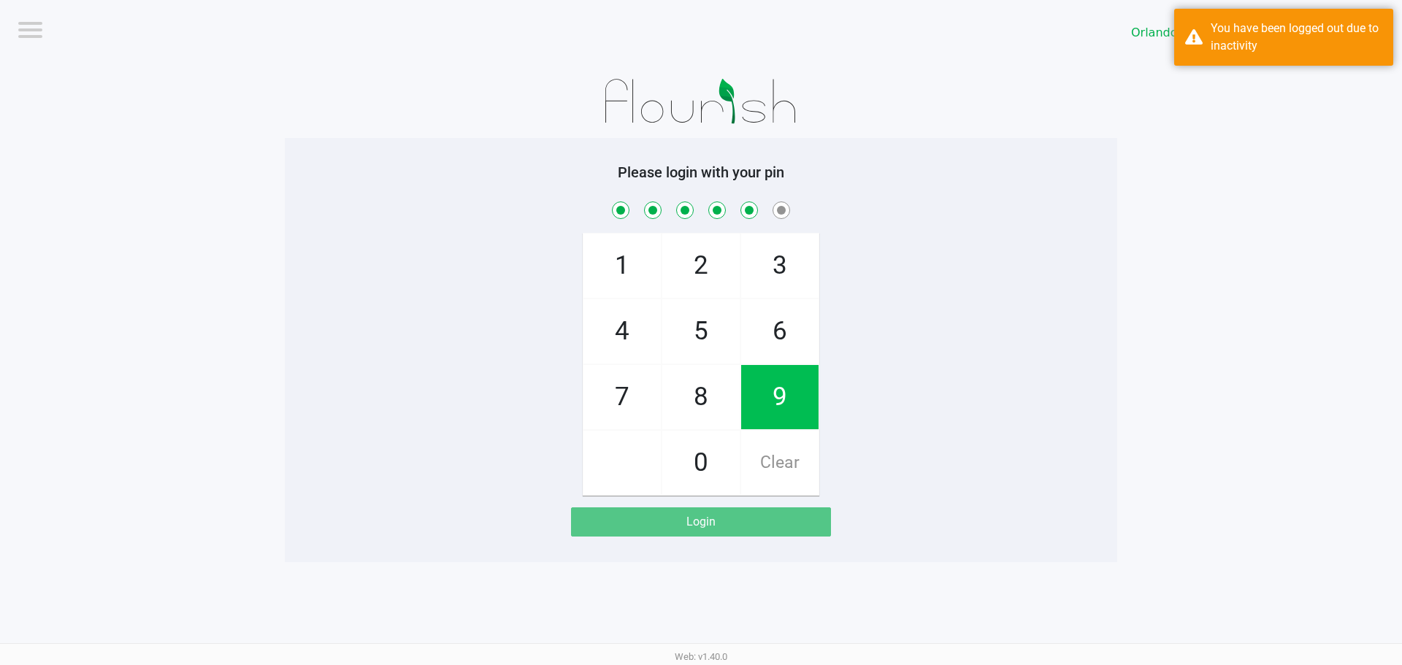
click at [622, 260] on span "1" at bounding box center [622, 266] width 77 height 64
checkbox input "true"
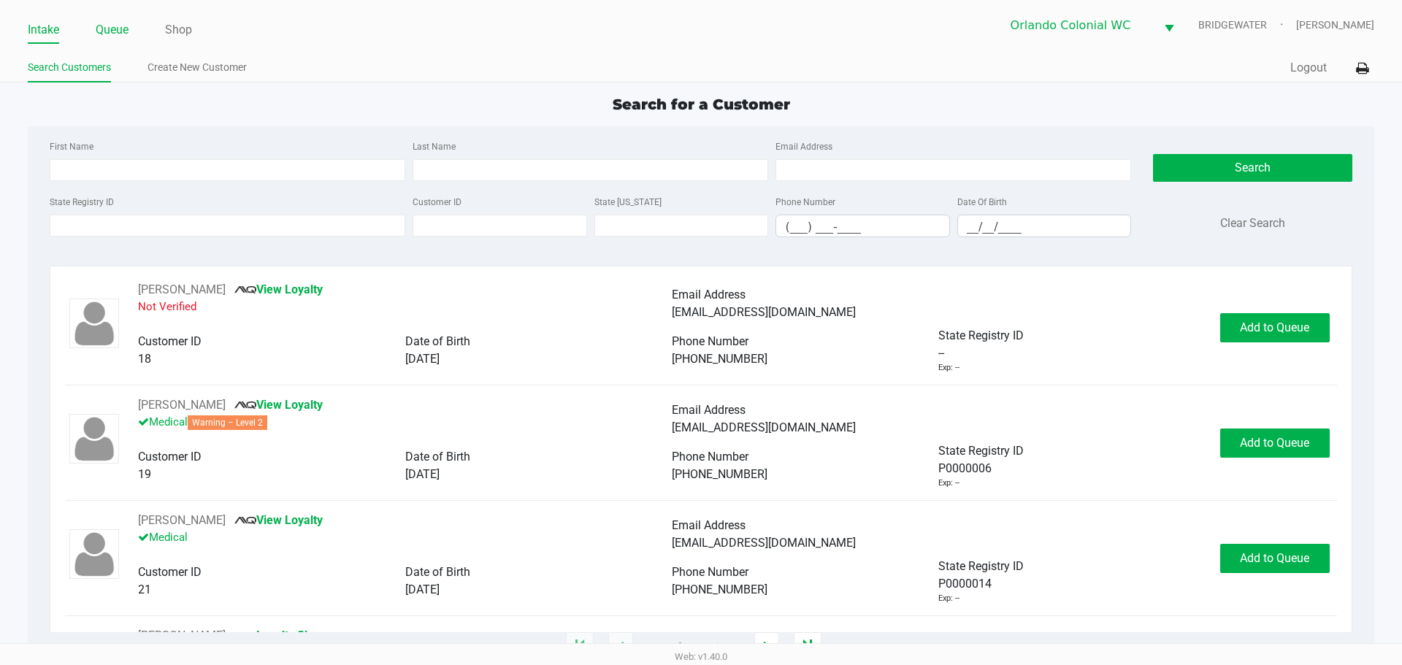
click at [98, 22] on link "Queue" at bounding box center [112, 30] width 33 height 20
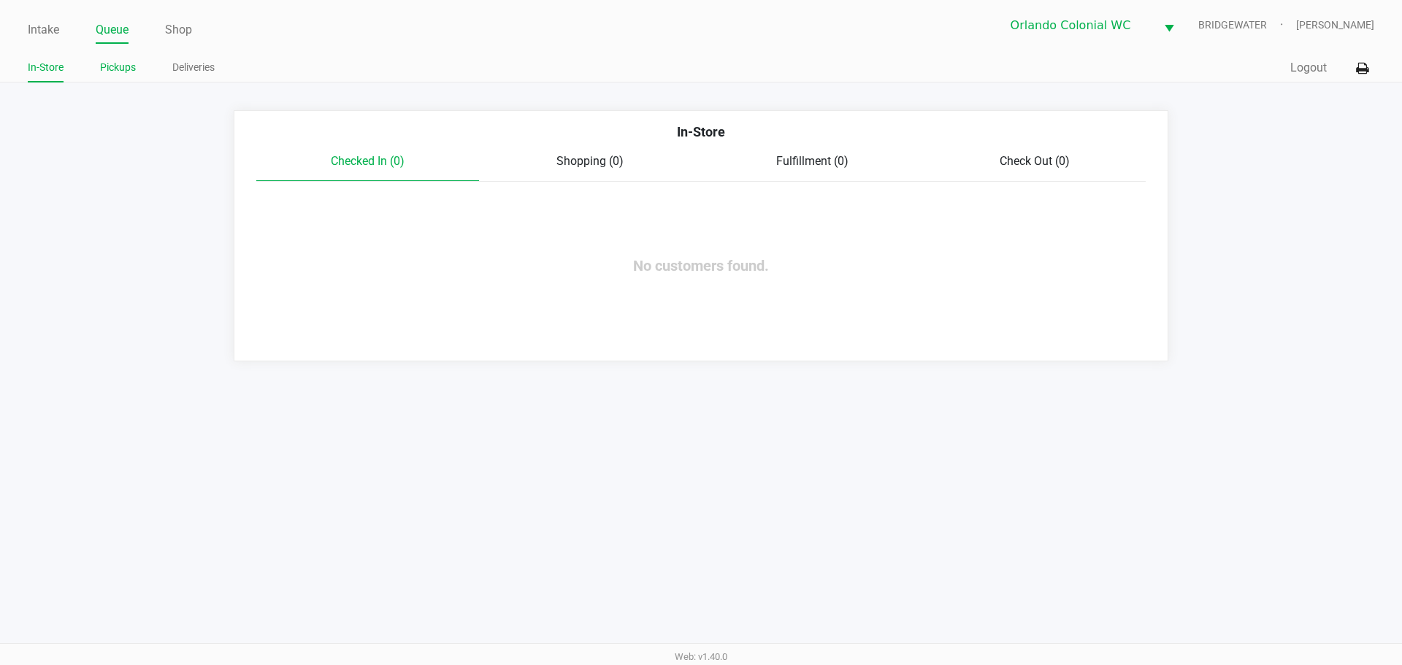
click at [118, 66] on link "Pickups" at bounding box center [118, 67] width 36 height 18
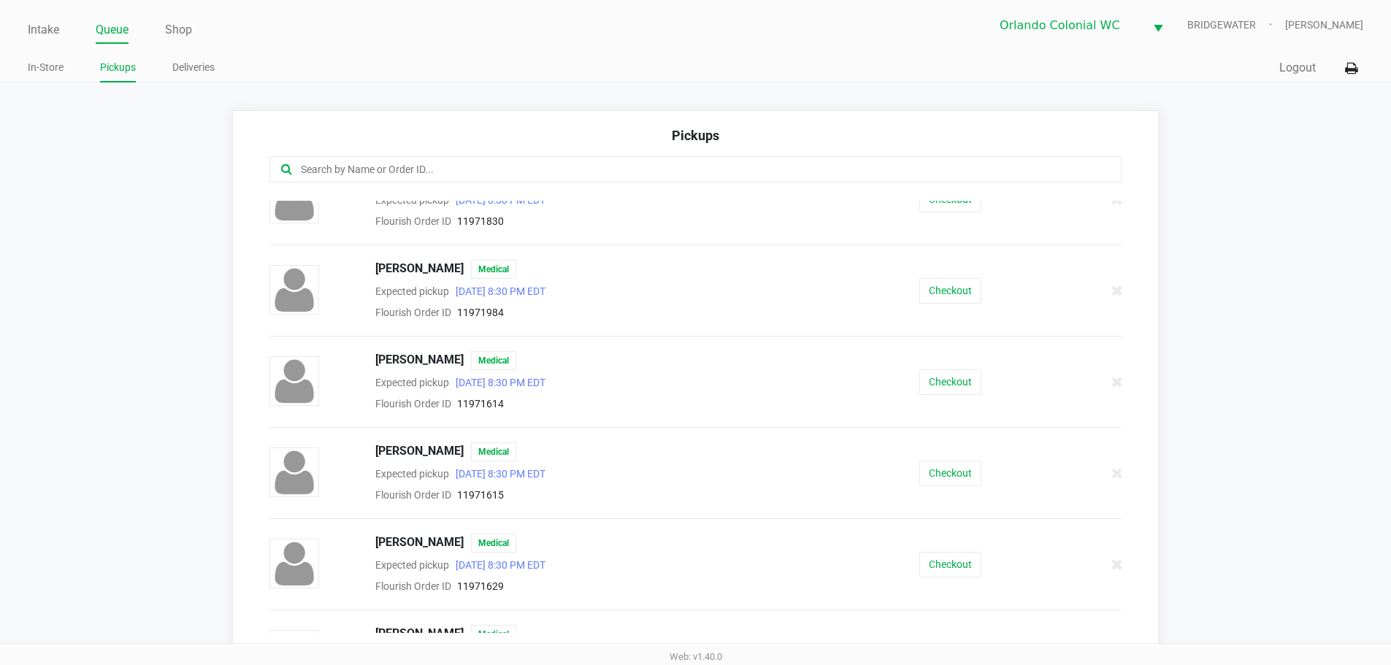
scroll to position [542, 0]
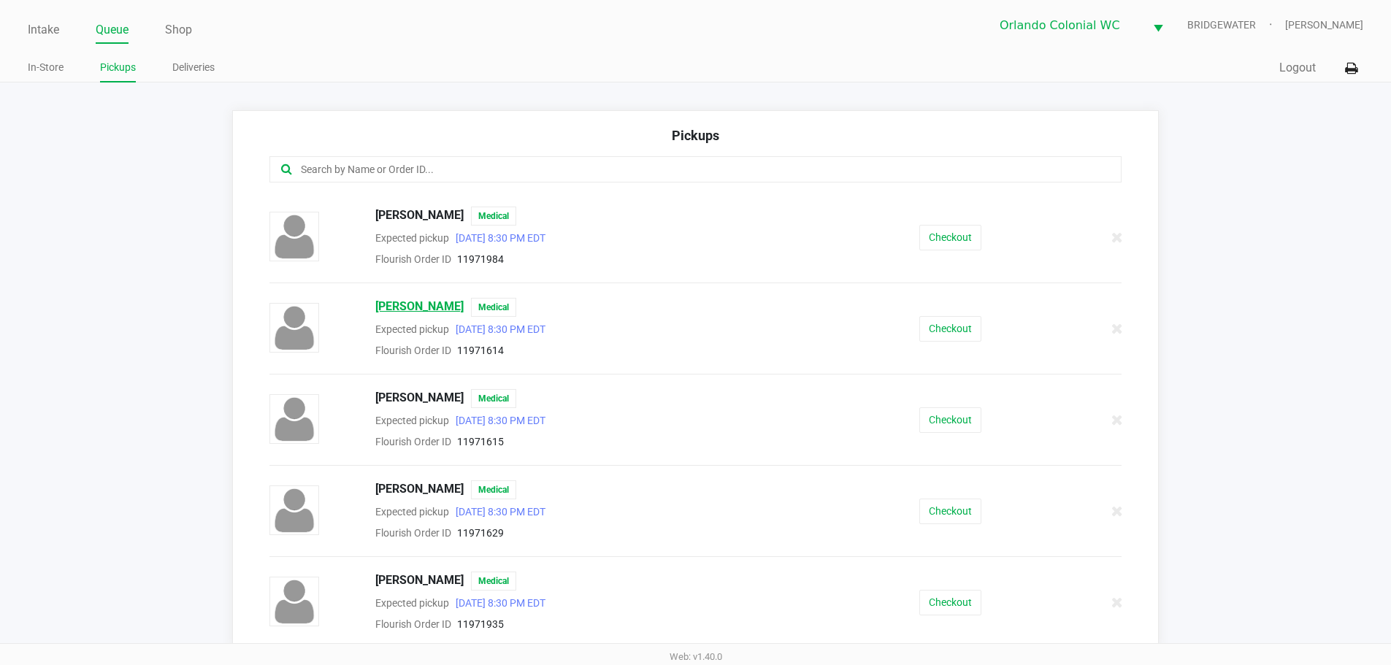
click at [413, 306] on span "SAMUEL KARASH" at bounding box center [419, 307] width 88 height 19
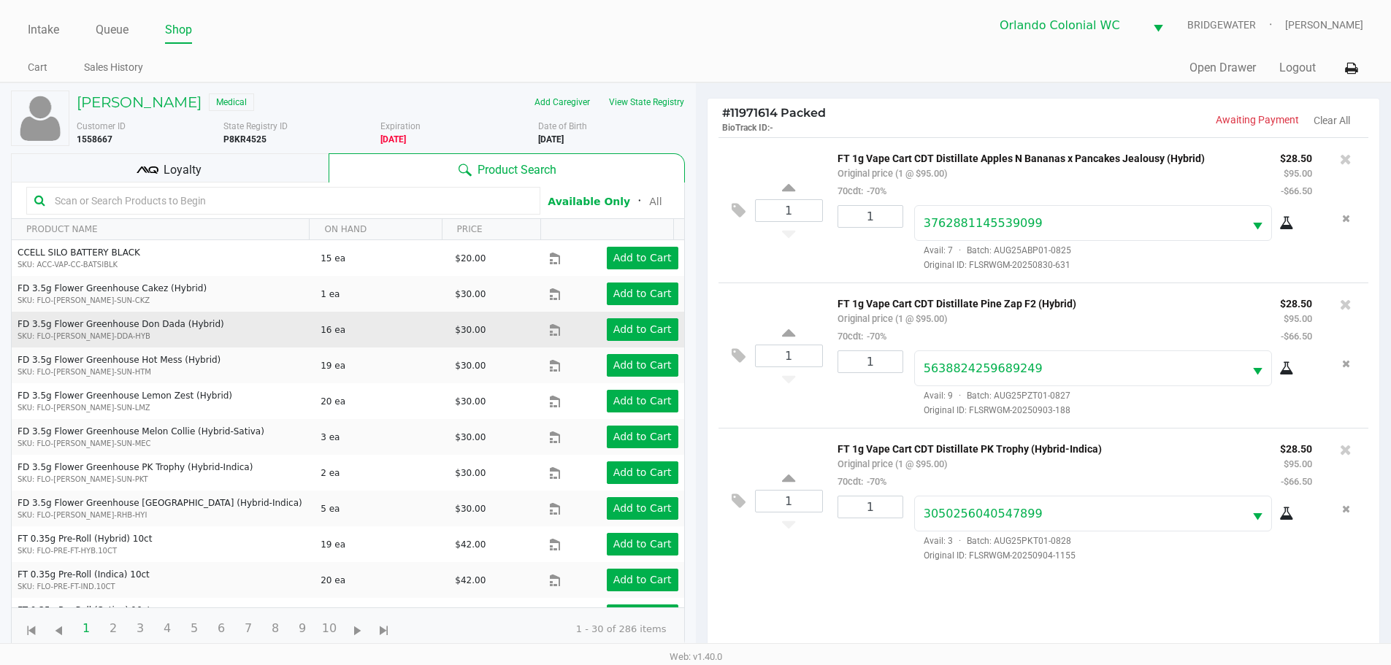
scroll to position [158, 0]
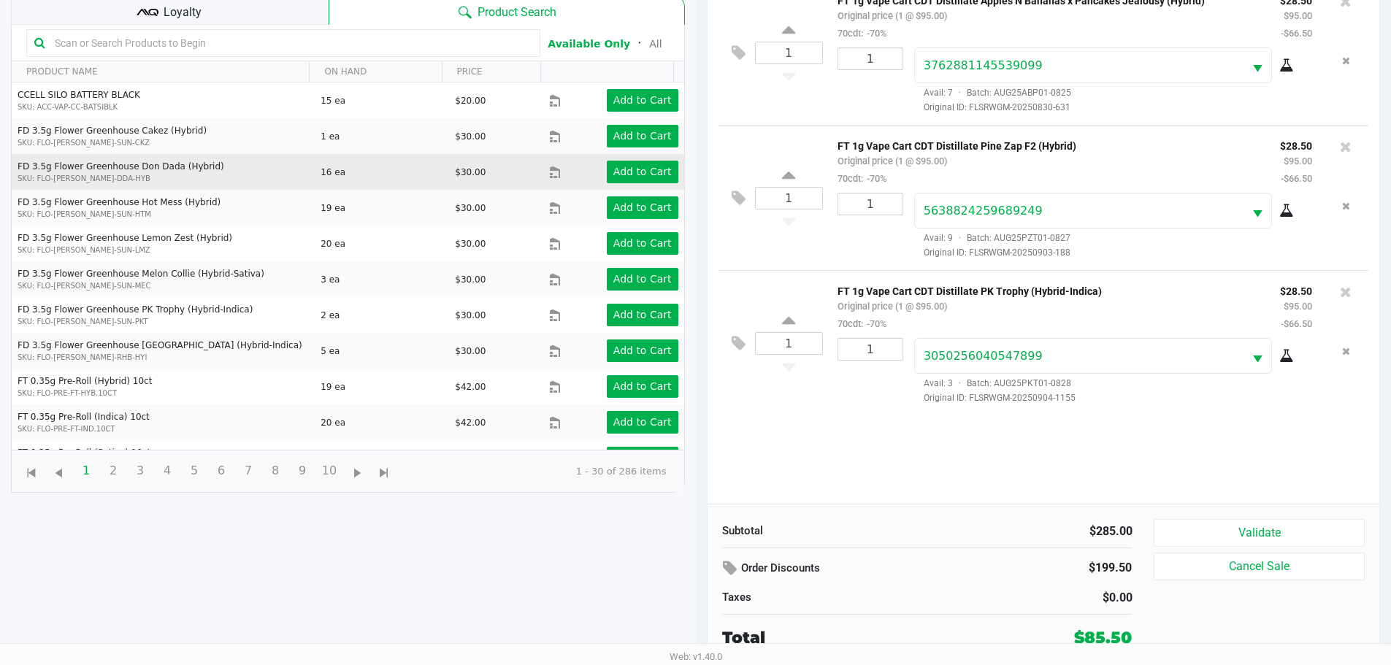
click at [234, 15] on div "Loyalty" at bounding box center [170, 10] width 318 height 29
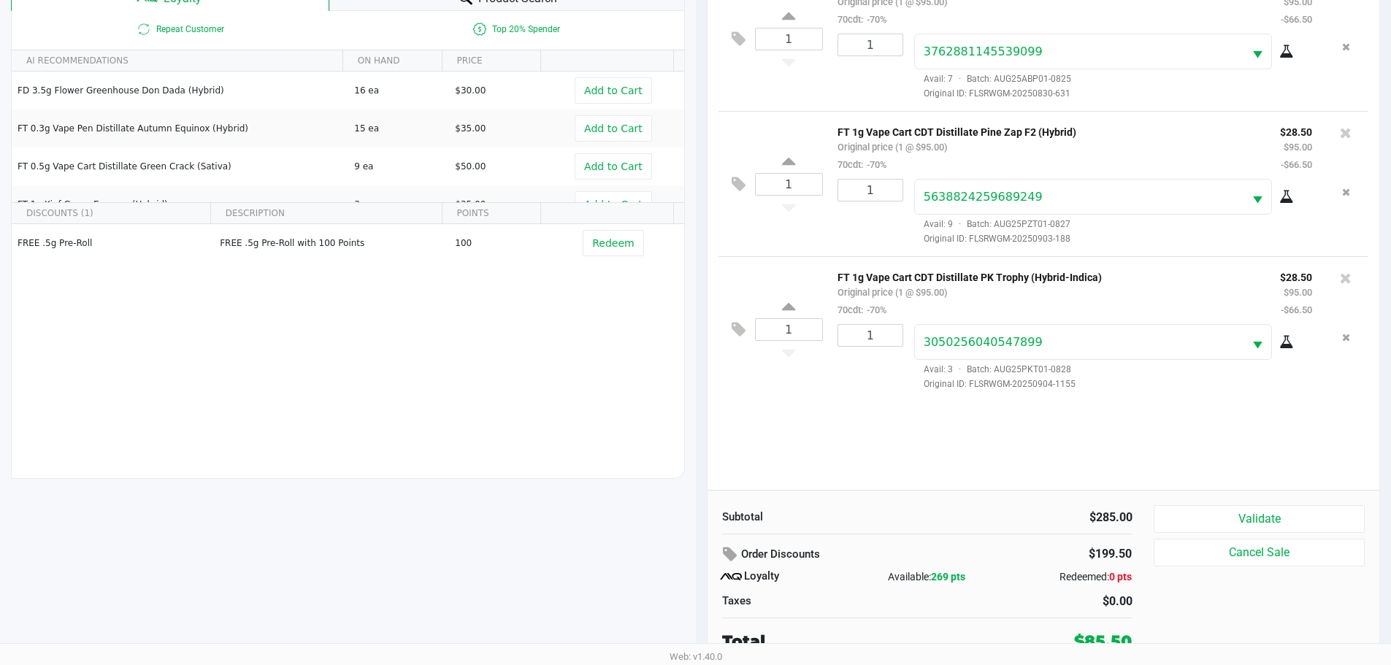
scroll to position [175, 0]
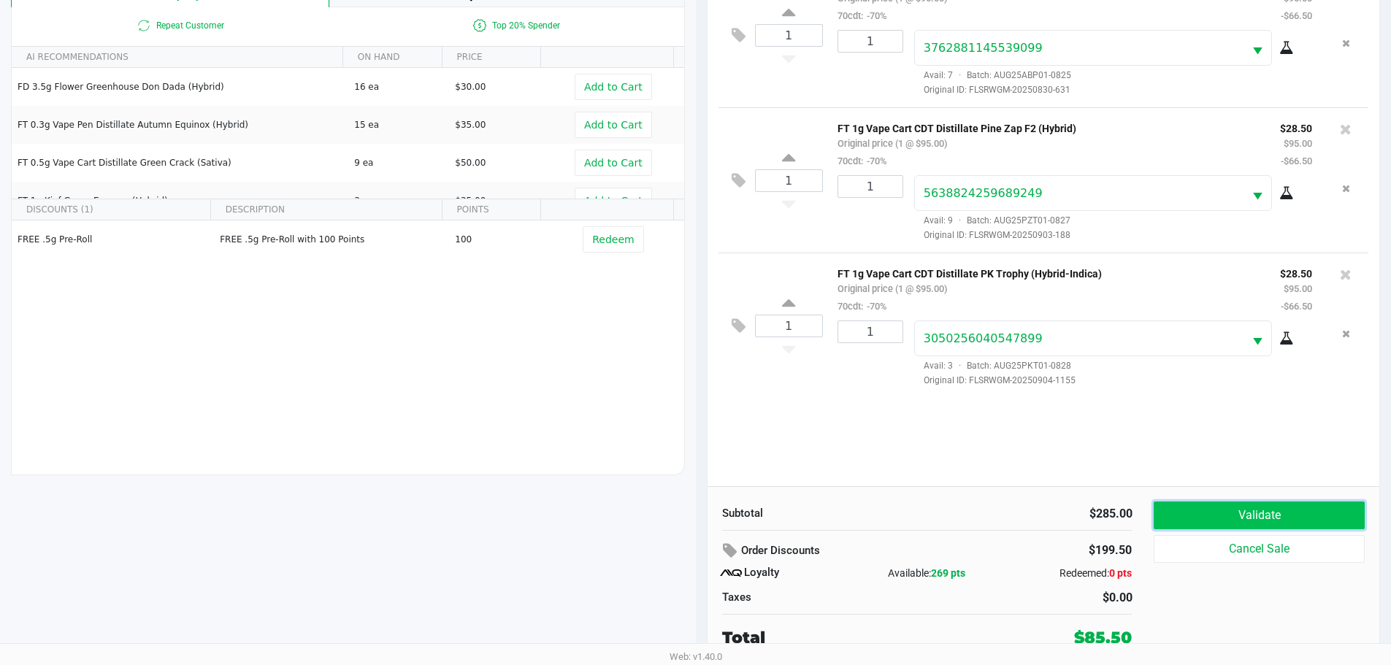
click at [695, 510] on button "Validate" at bounding box center [1259, 516] width 210 height 28
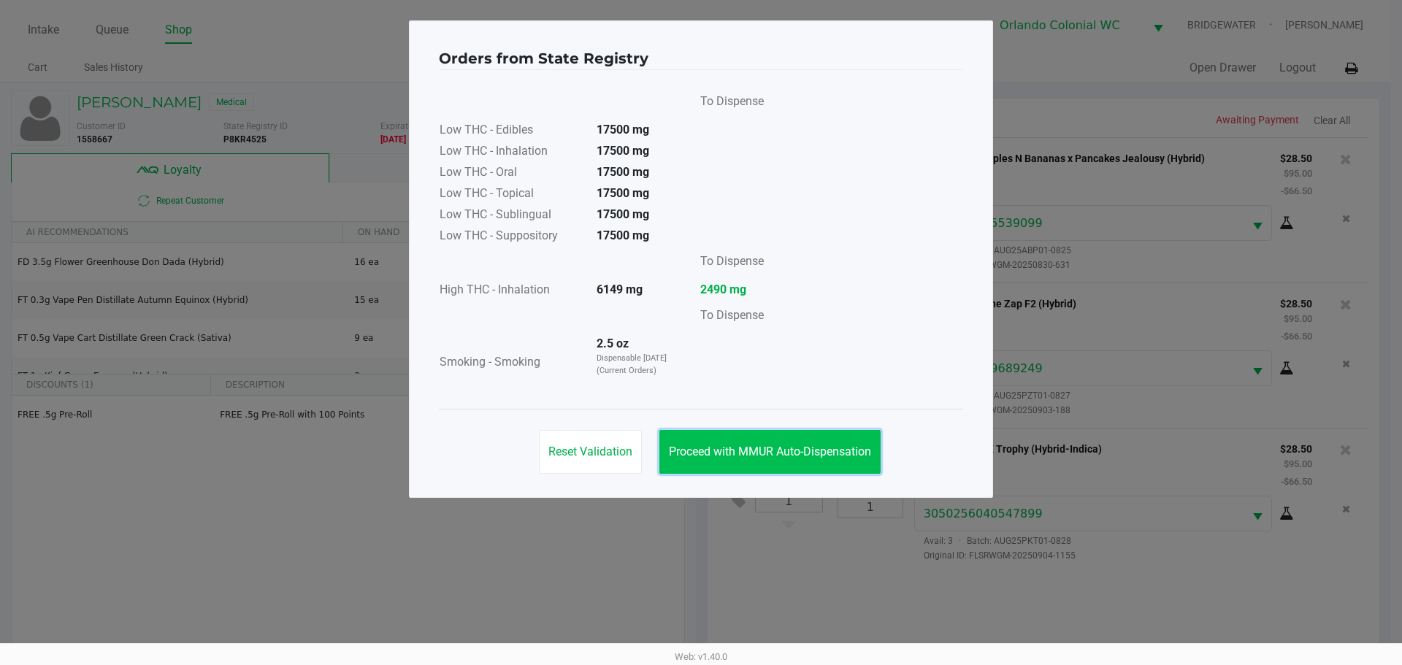
click at [695, 448] on span "Proceed with MMUR Auto-Dispensation" at bounding box center [770, 452] width 202 height 14
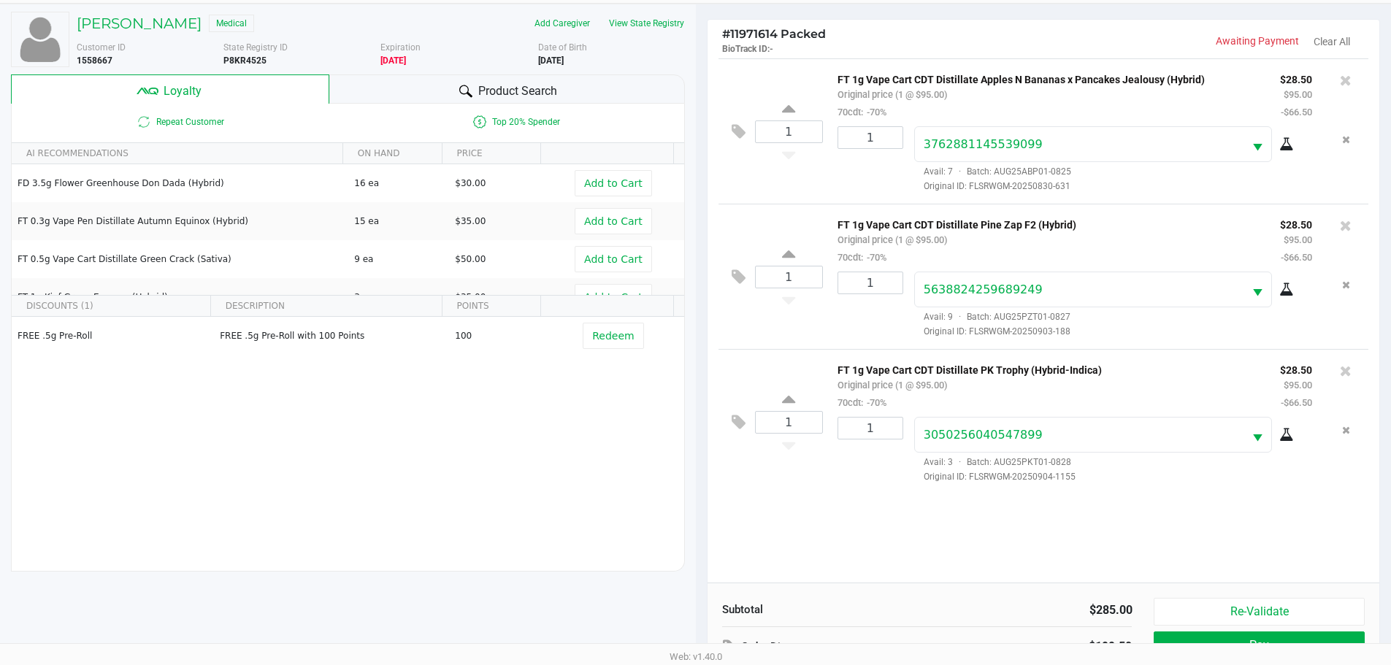
scroll to position [175, 0]
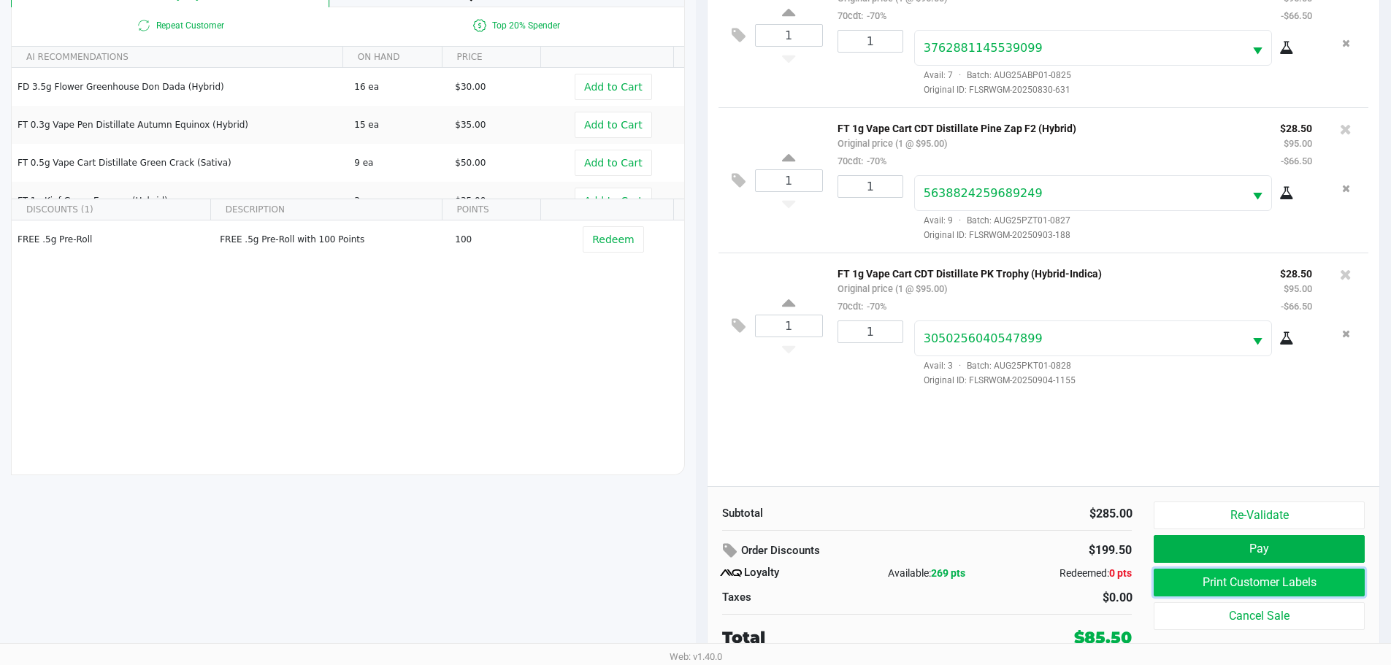
click at [695, 585] on button "Print Customer Labels" at bounding box center [1259, 583] width 210 height 28
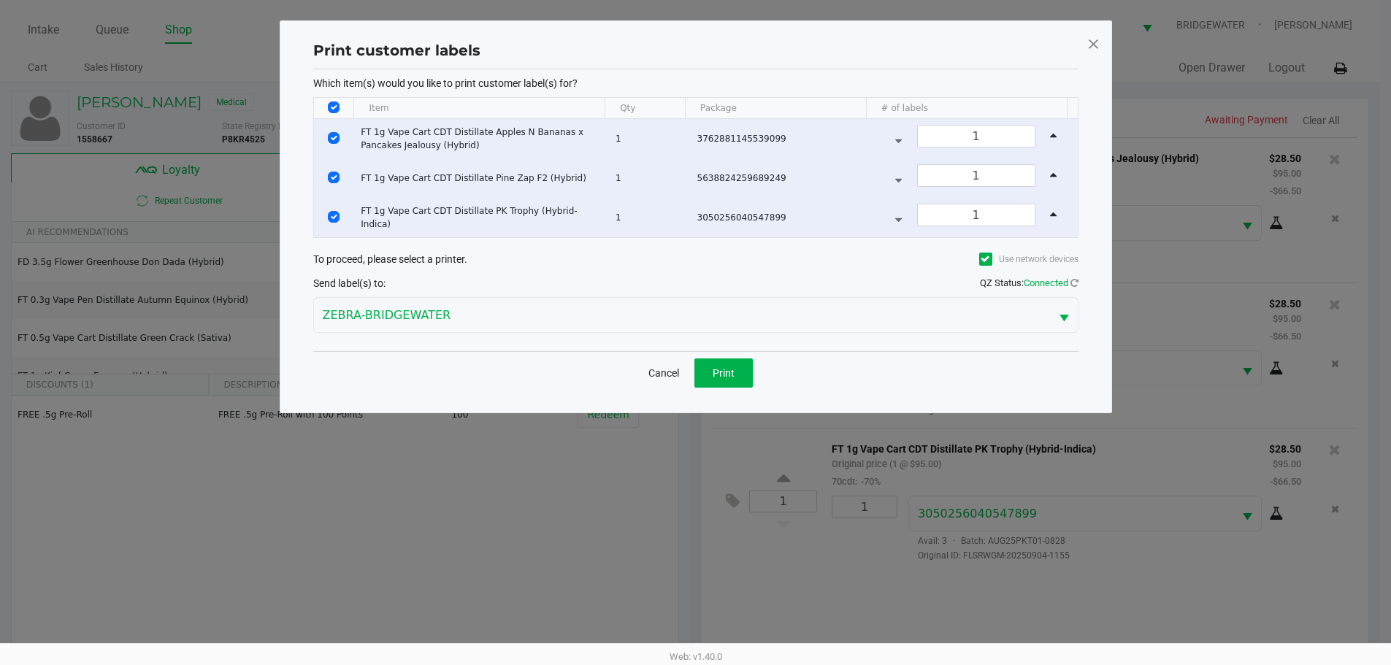
scroll to position [0, 0]
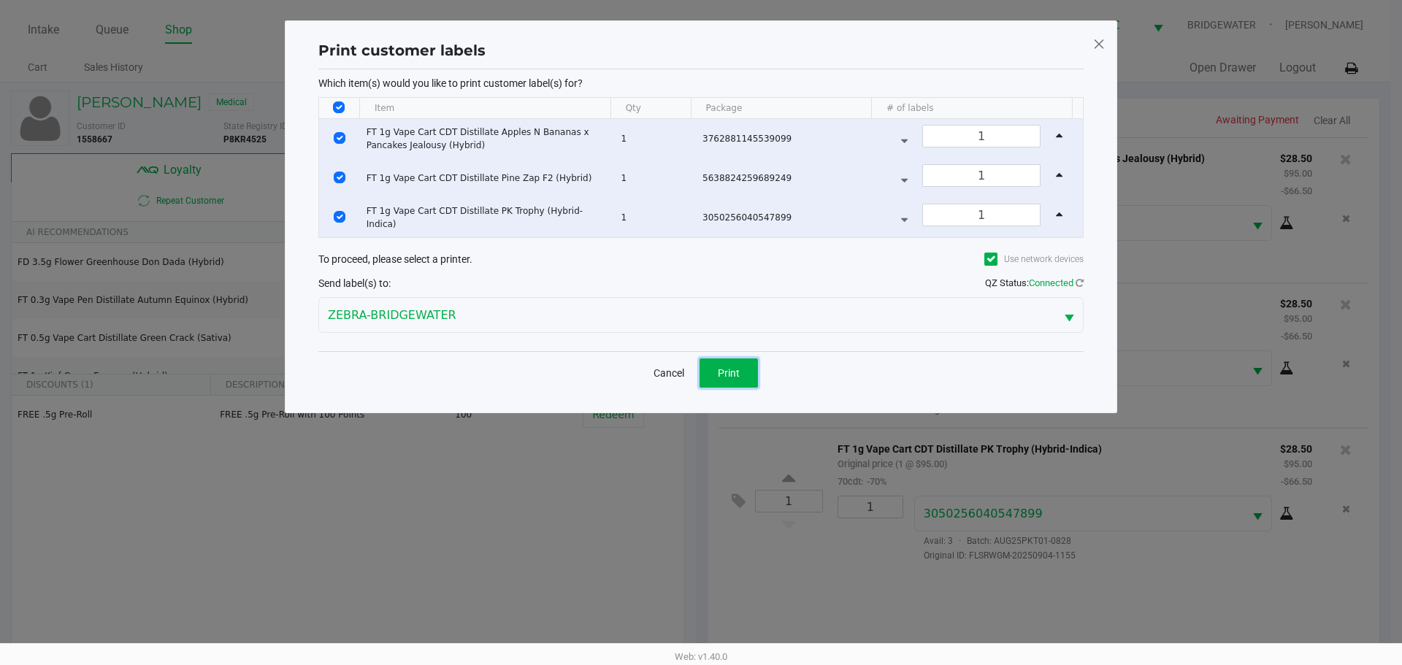
click at [695, 375] on span "Print" at bounding box center [729, 373] width 22 height 12
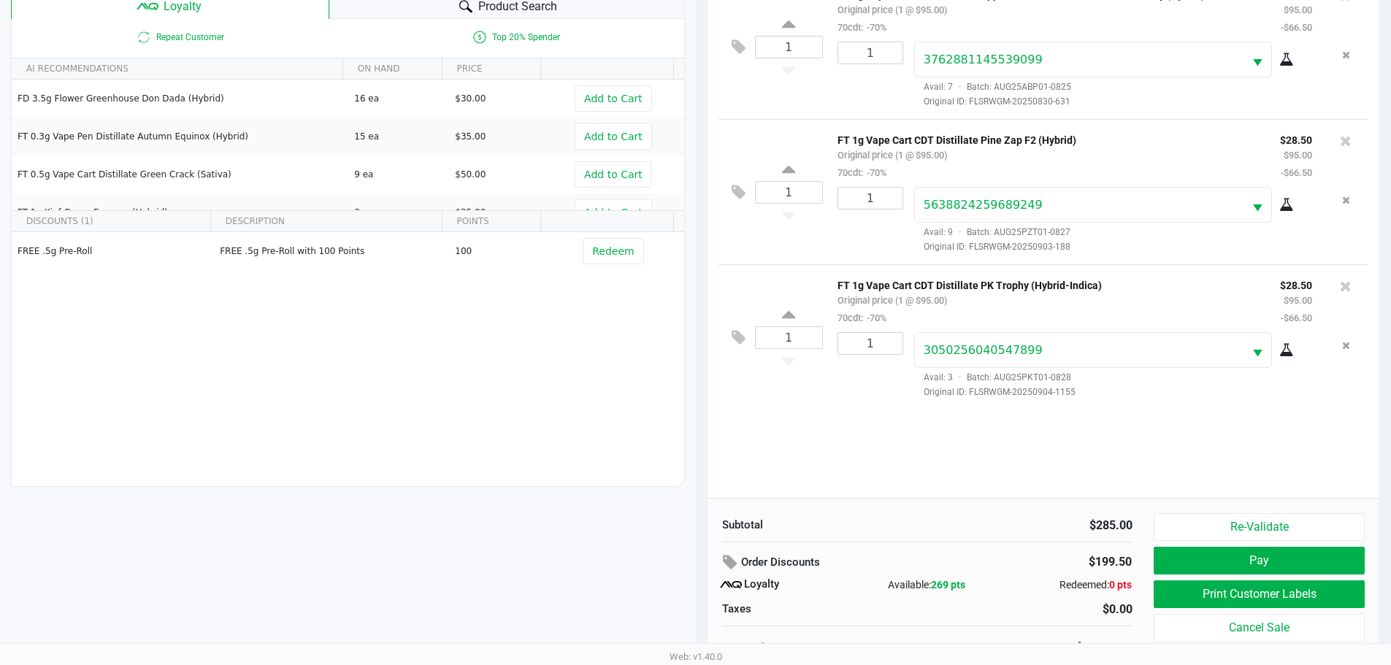
scroll to position [175, 0]
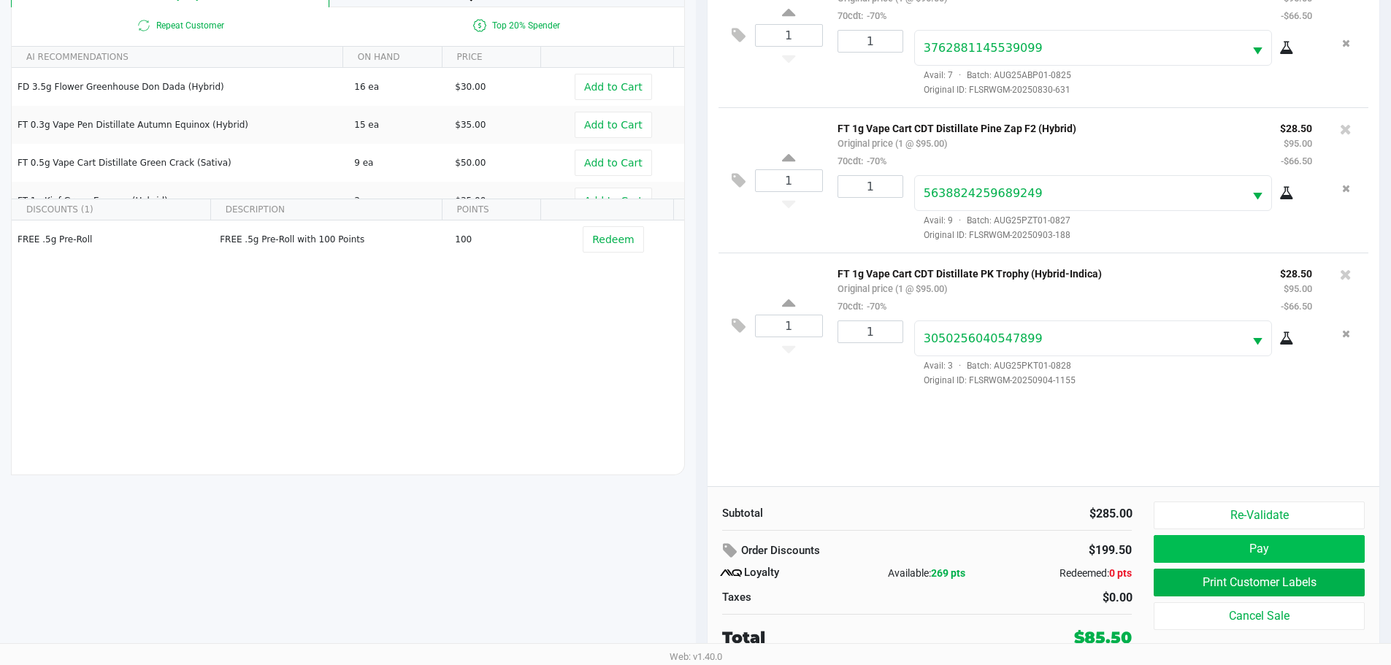
click at [695, 548] on button "Pay" at bounding box center [1259, 549] width 210 height 28
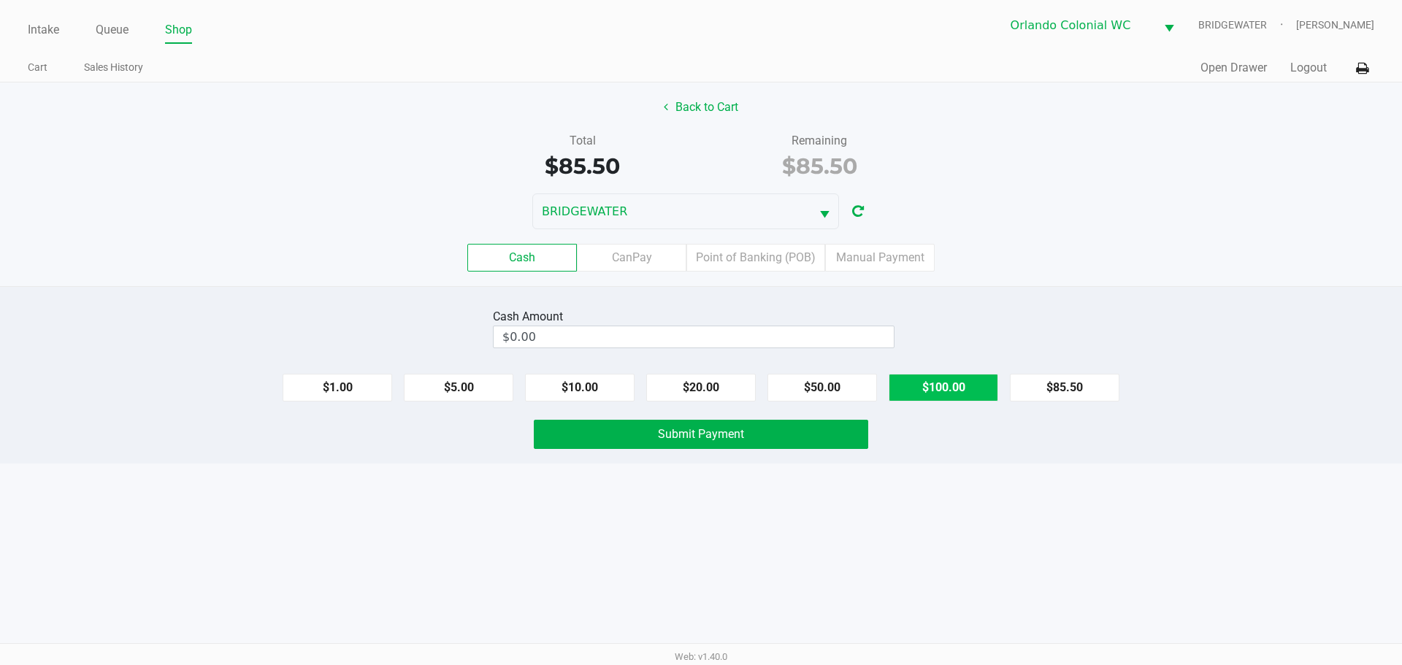
click at [695, 397] on button "$100.00" at bounding box center [944, 388] width 110 height 28
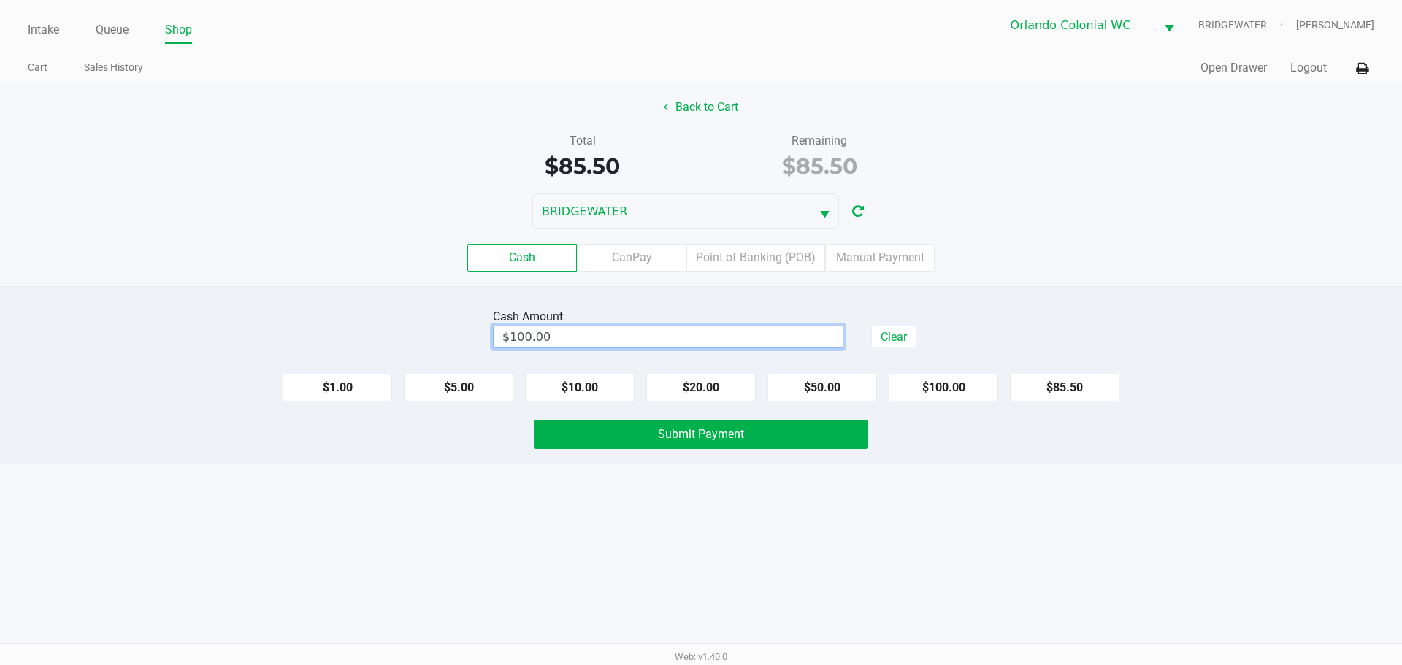
click at [654, 330] on input "$100.00" at bounding box center [668, 336] width 349 height 21
click at [695, 473] on div "Intake Queue Shop Orlando Colonial WC BRIDGEWATER Desiree Augustave Cart Sales …" at bounding box center [701, 332] width 1402 height 665
type input "$100.50"
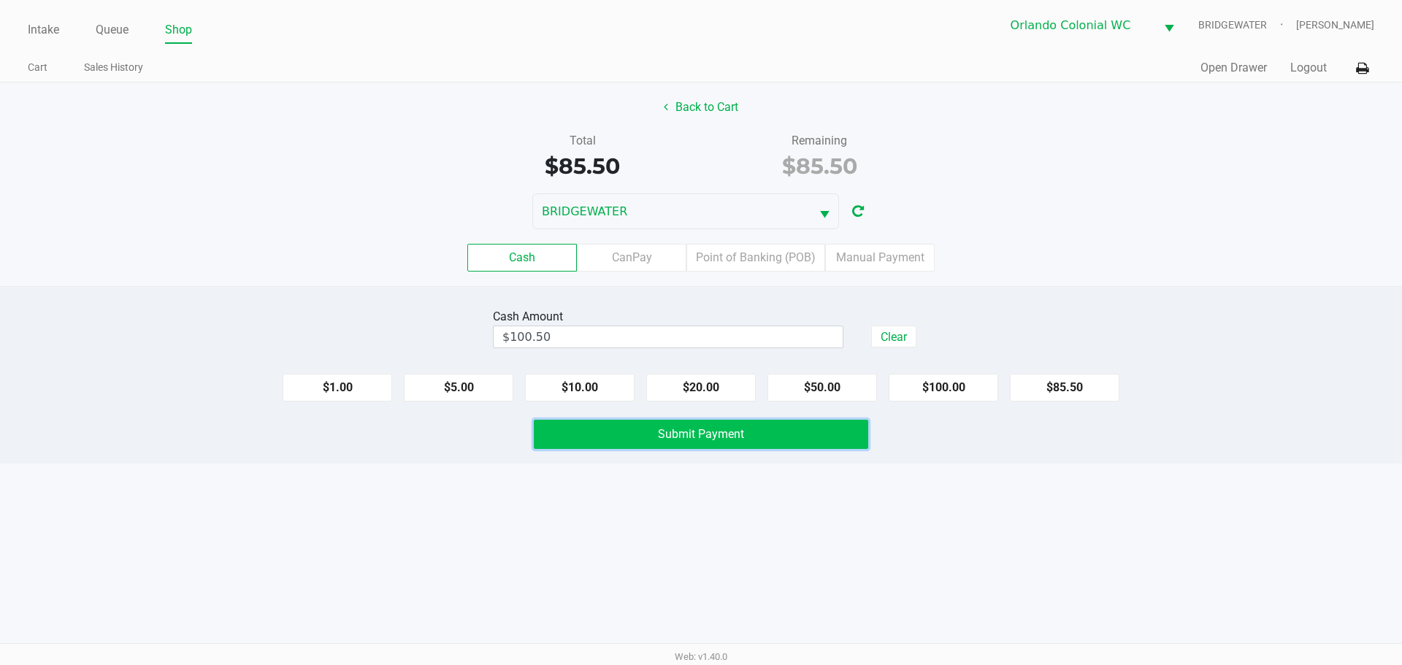
click at [695, 428] on button "Submit Payment" at bounding box center [701, 434] width 335 height 29
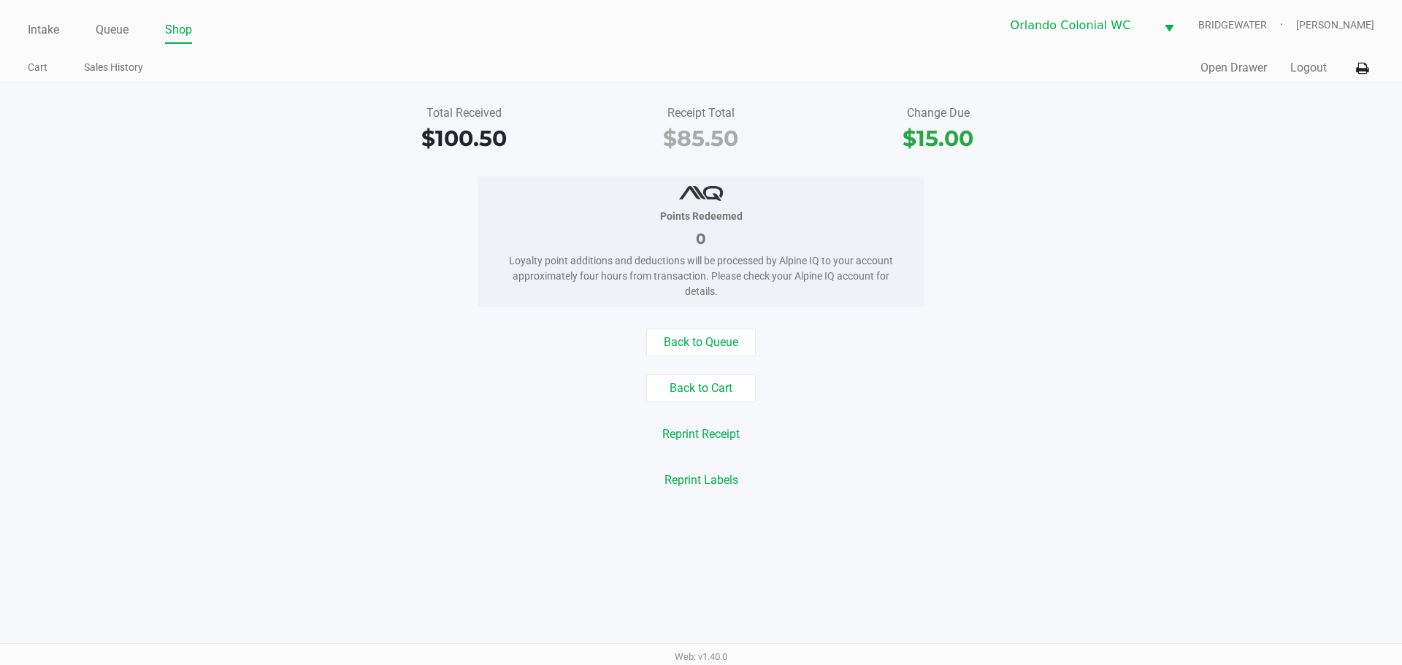
click at [695, 352] on button "Back to Queue" at bounding box center [701, 343] width 110 height 28
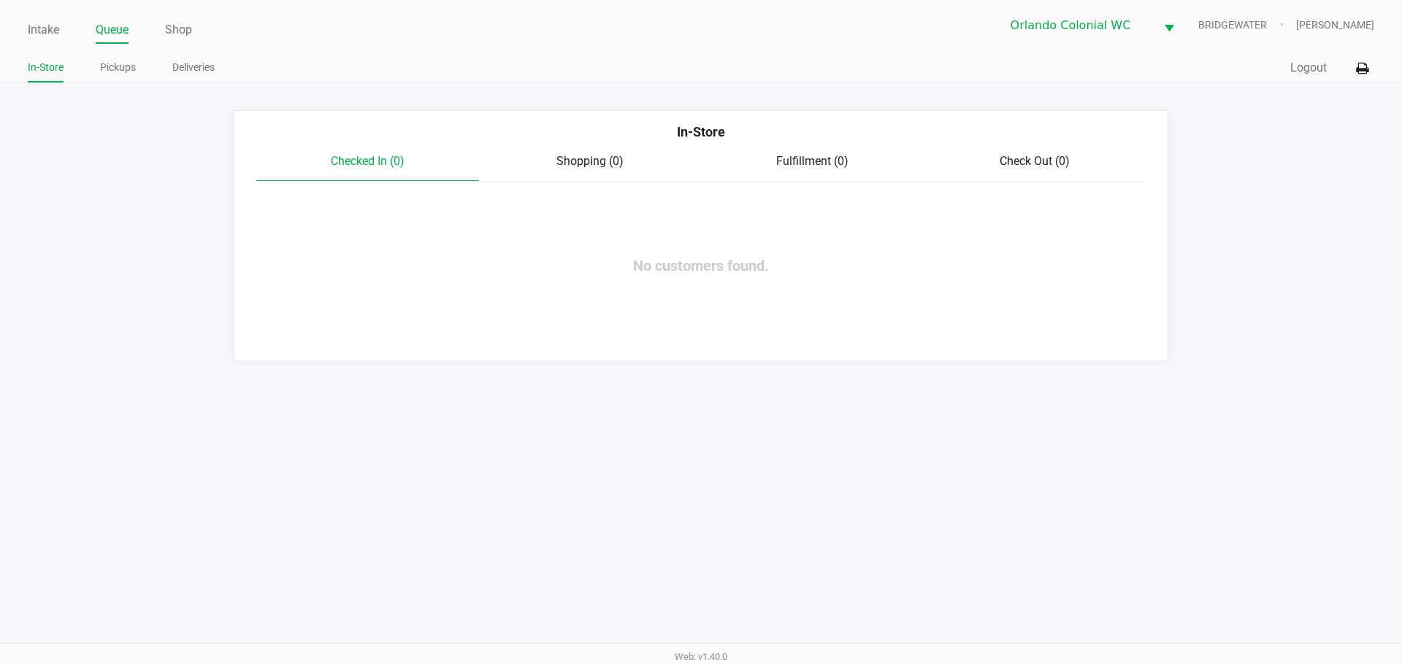
click at [123, 67] on link "Pickups" at bounding box center [118, 67] width 36 height 18
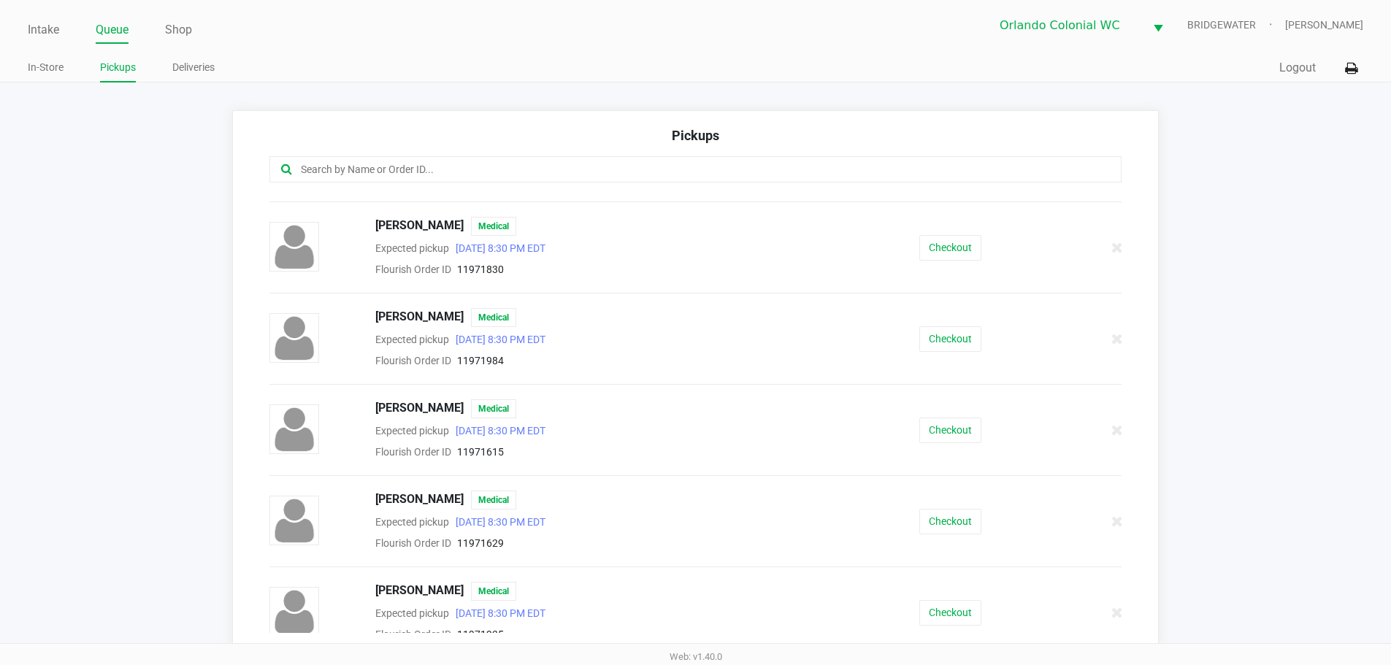
scroll to position [444, 0]
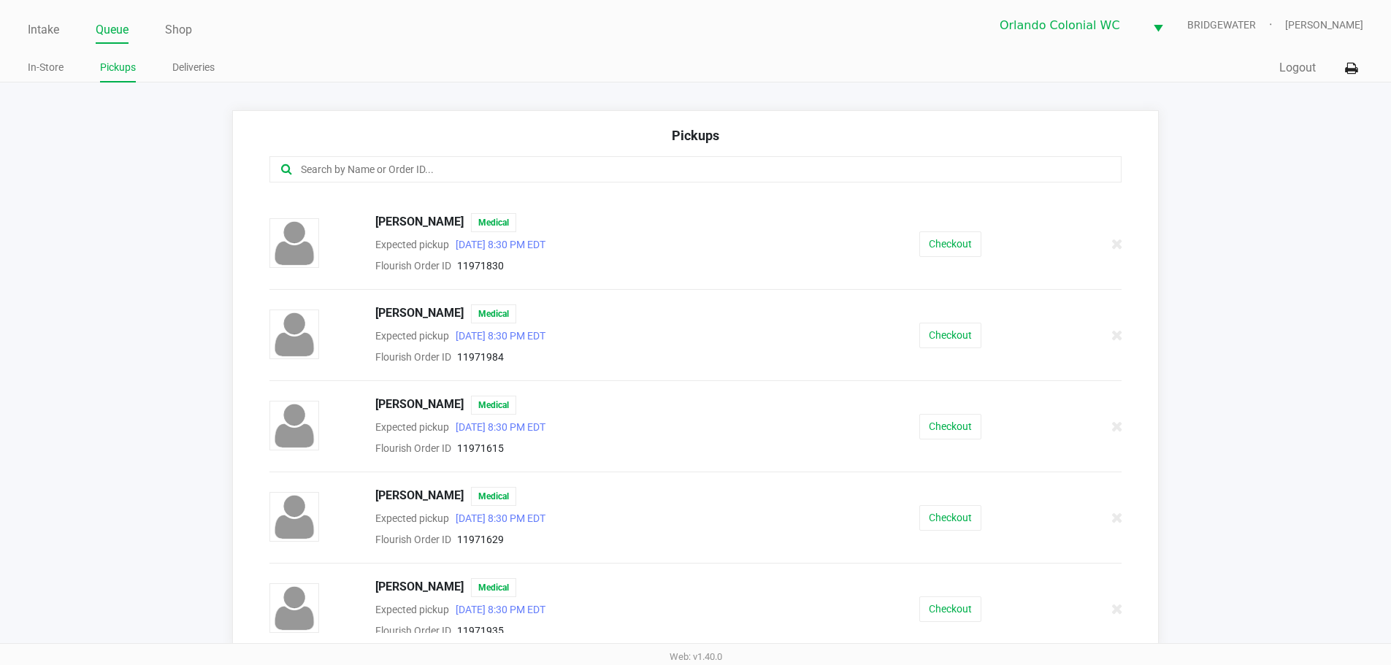
click at [695, 427] on icon at bounding box center [1118, 426] width 12 height 11
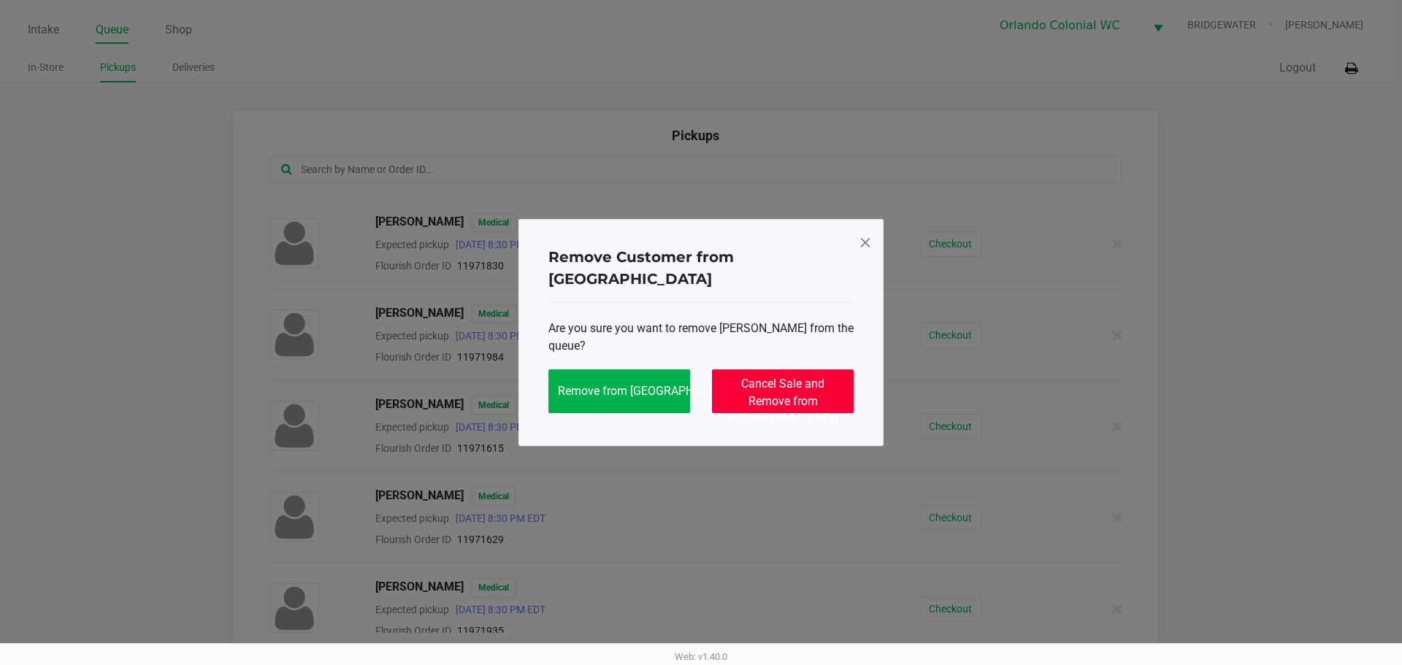
click at [695, 386] on span "Cancel Sale and Remove from Queue" at bounding box center [783, 401] width 110 height 49
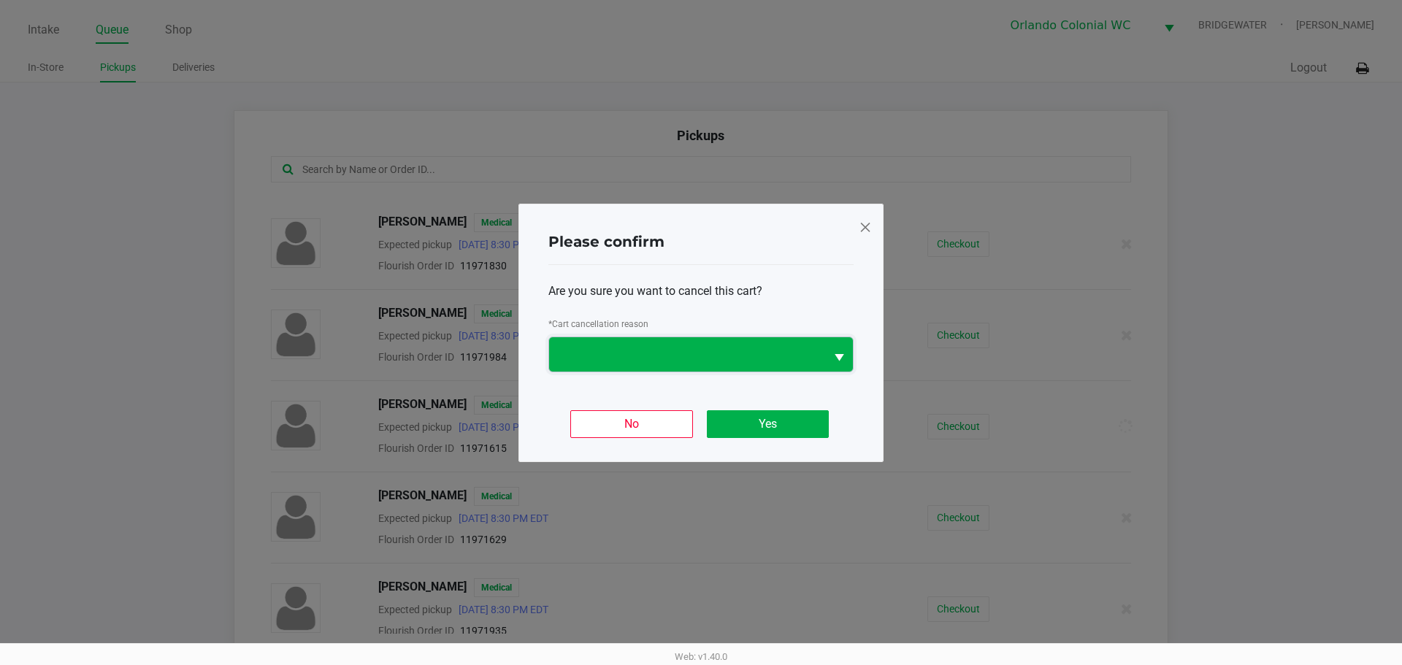
click at [695, 359] on span at bounding box center [687, 354] width 259 height 18
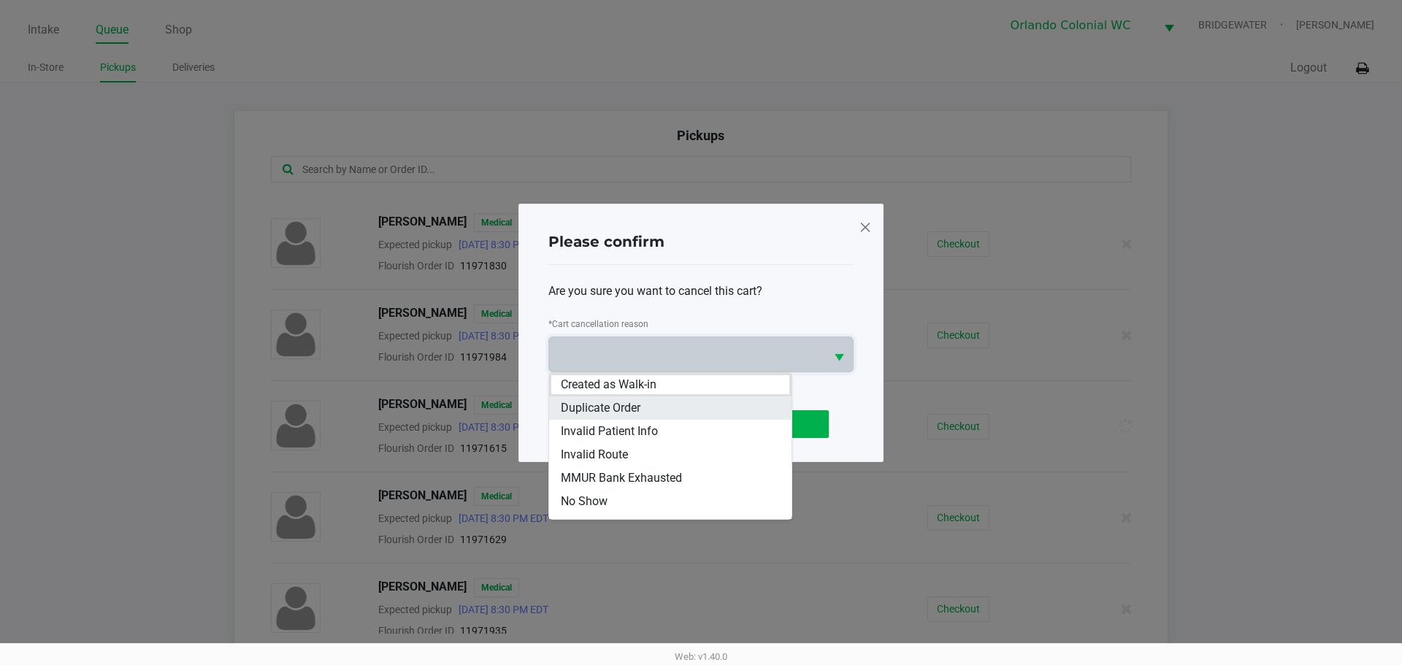
click at [644, 405] on li "Duplicate Order" at bounding box center [670, 408] width 242 height 23
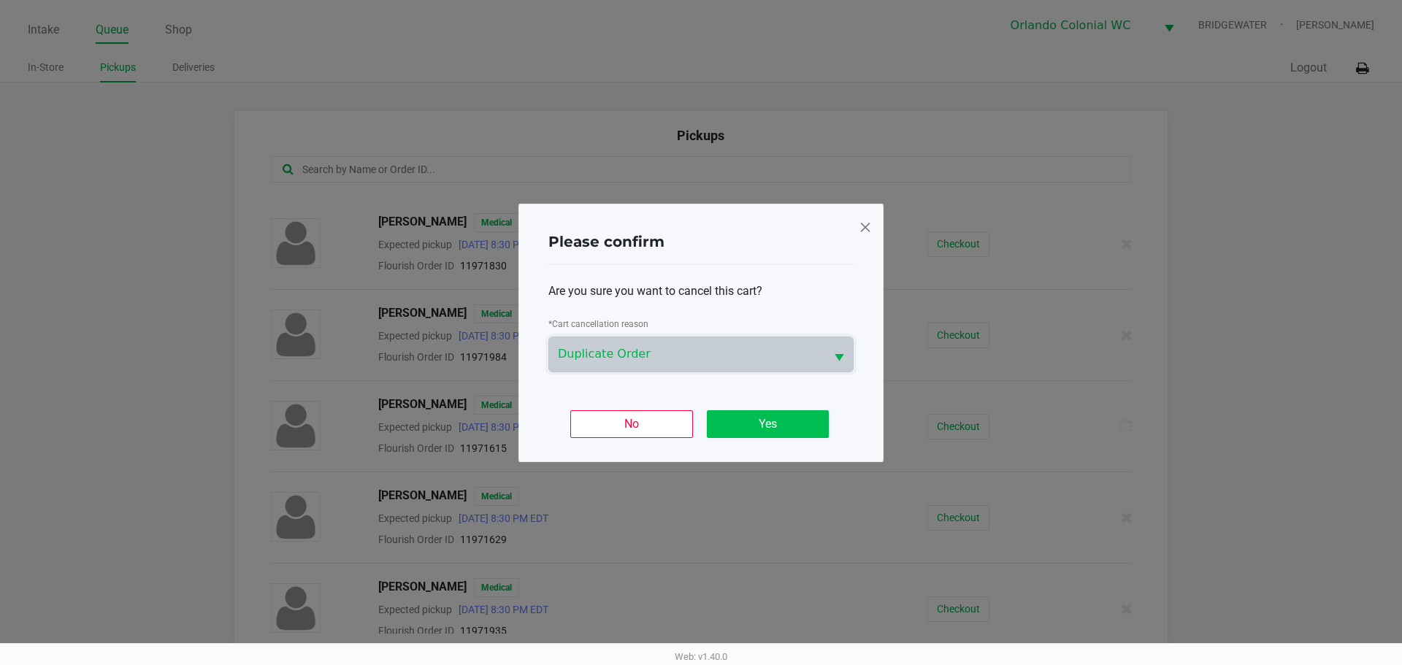
click at [695, 415] on button "Yes" at bounding box center [768, 424] width 122 height 28
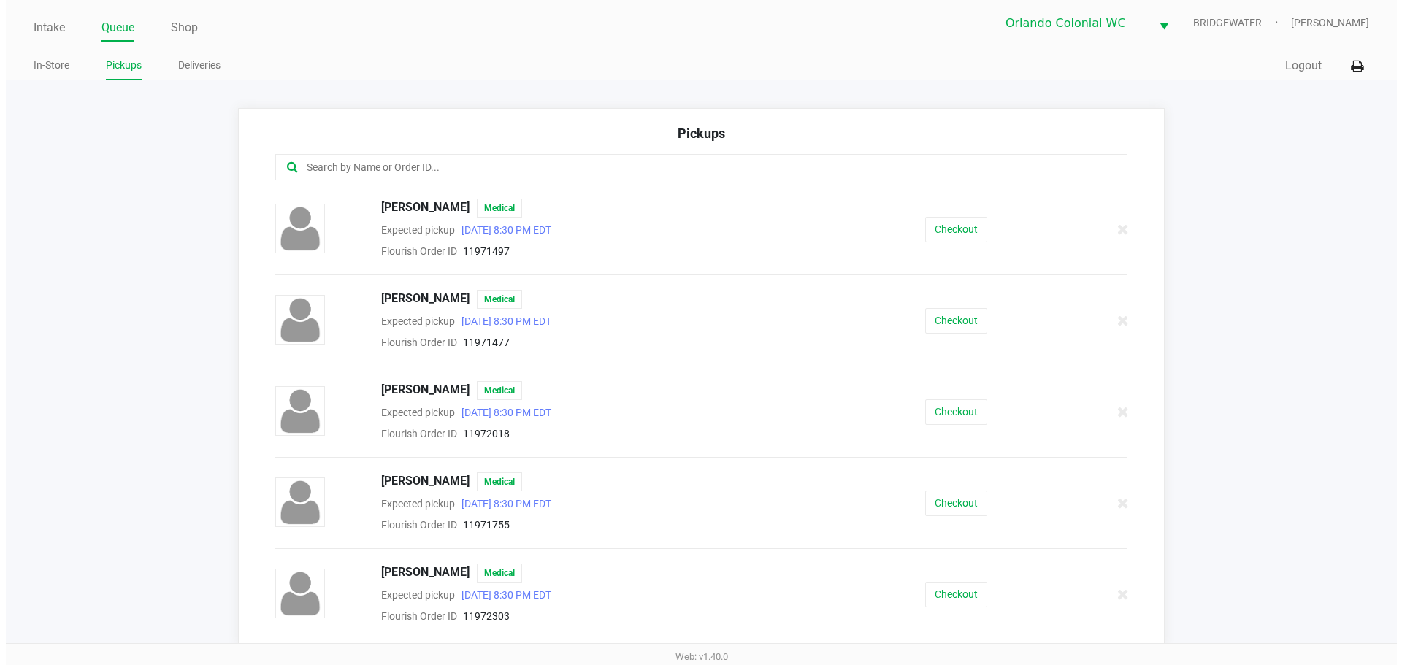
scroll to position [0, 0]
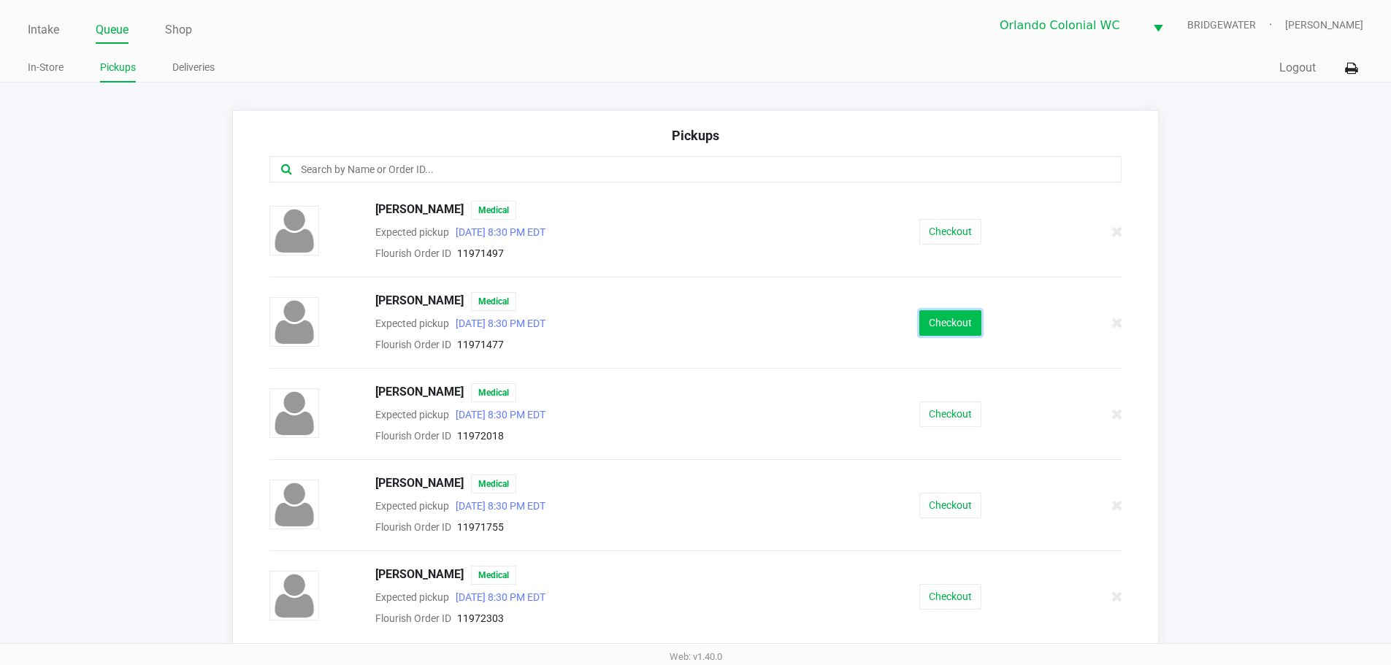
click at [695, 323] on button "Checkout" at bounding box center [951, 323] width 62 height 26
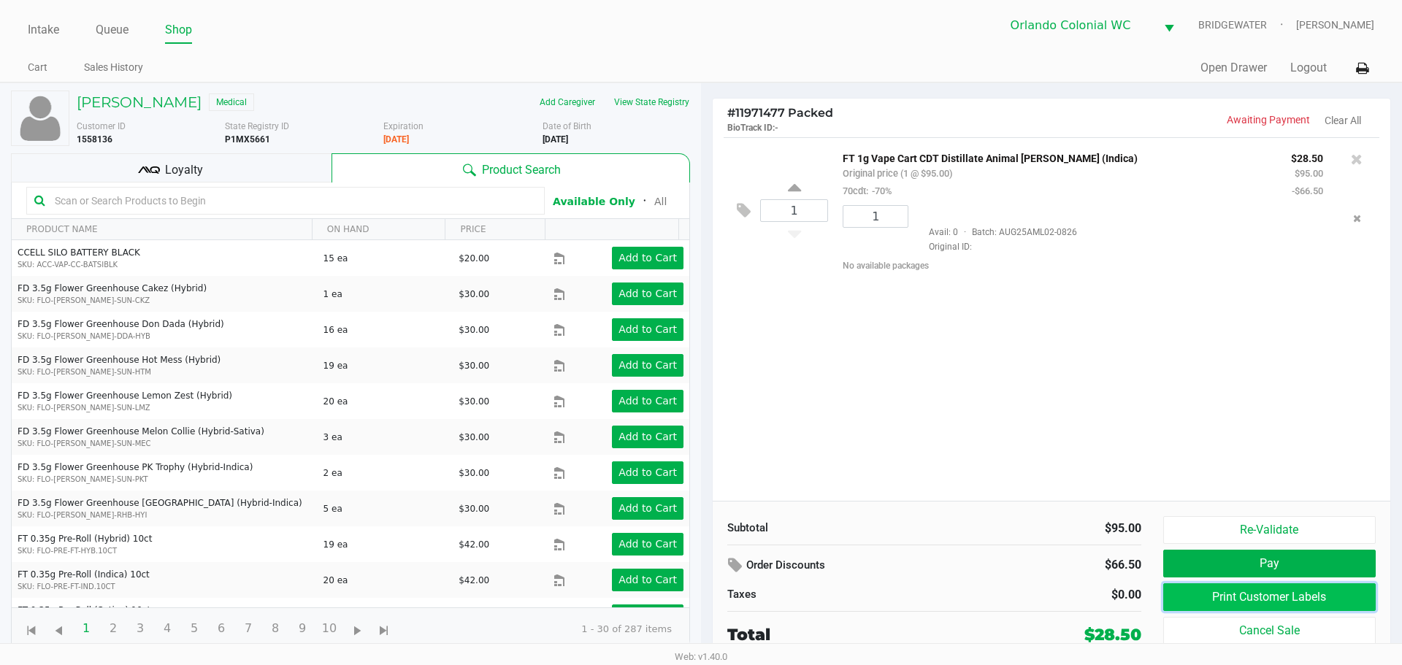
click at [695, 594] on button "Print Customer Labels" at bounding box center [1270, 598] width 213 height 28
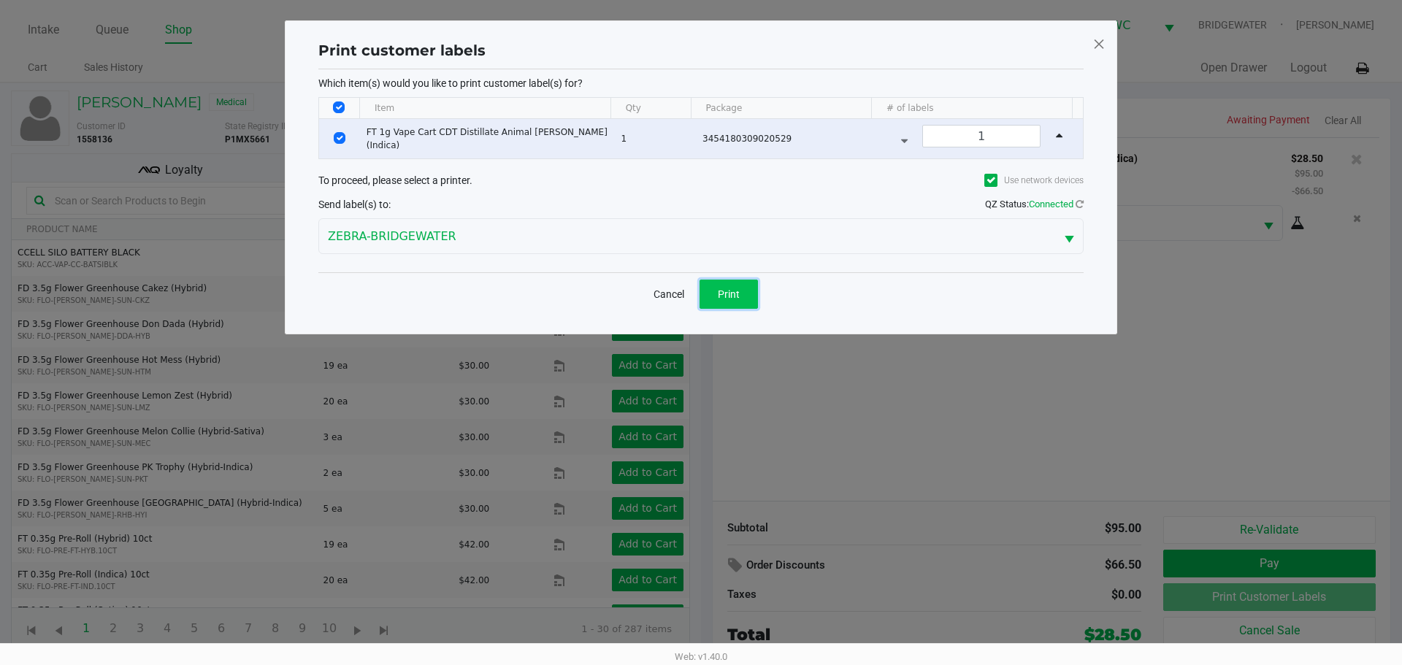
click at [695, 289] on span "Print" at bounding box center [729, 295] width 22 height 12
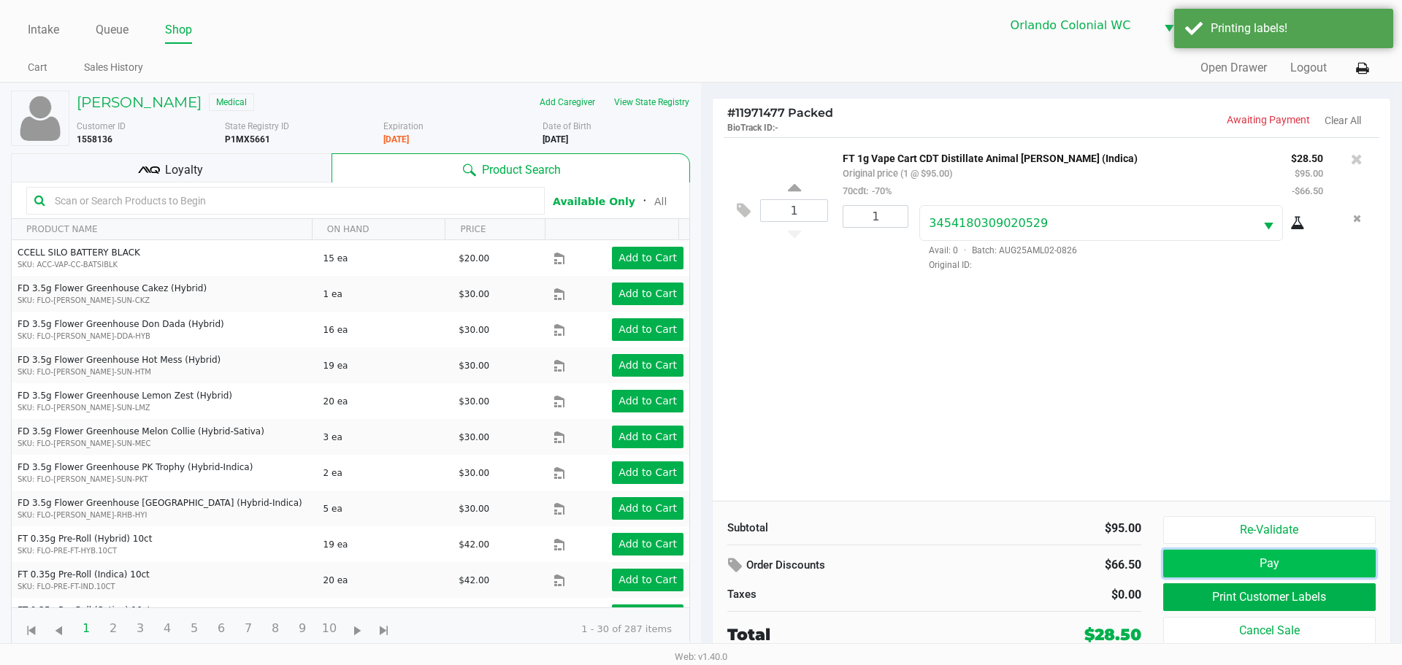
click at [695, 560] on button "Pay" at bounding box center [1270, 564] width 213 height 28
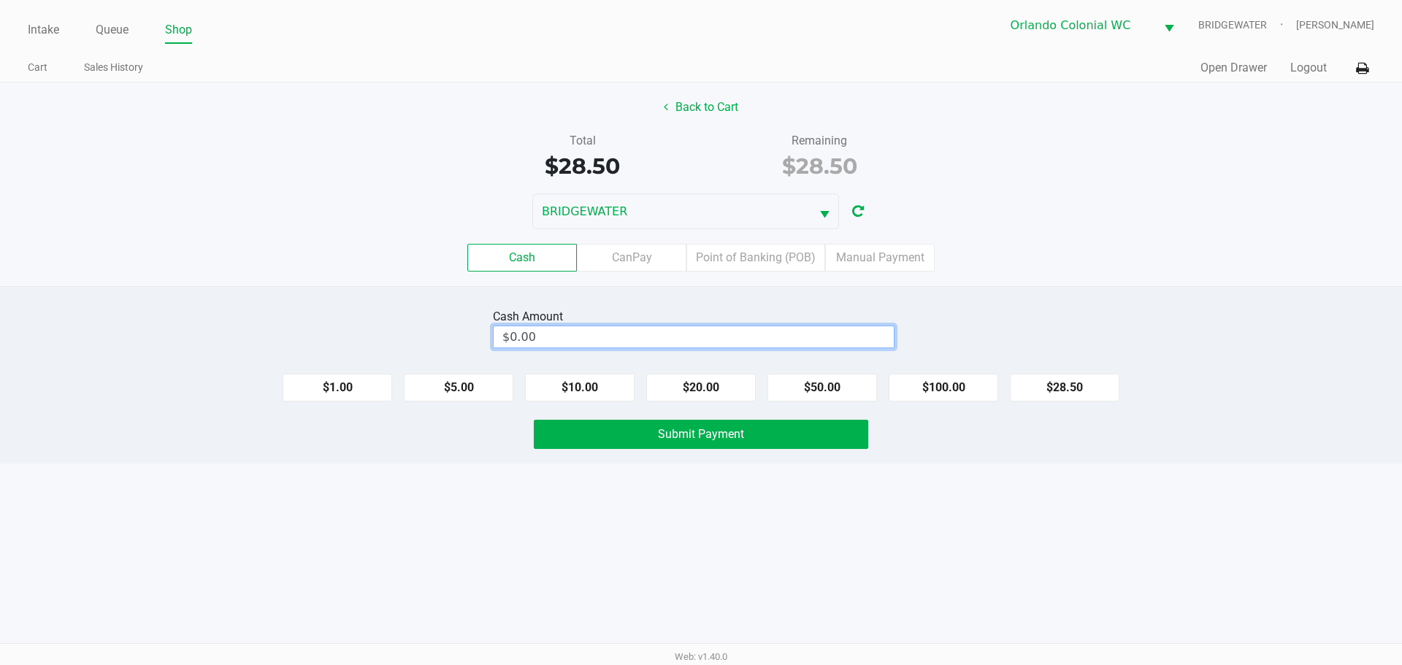
click at [559, 333] on input "$0.00" at bounding box center [694, 336] width 400 height 21
click at [695, 458] on div "Cash Amount 30.50 Clear $1.00 $5.00 $10.00 $20.00 $50.00 $100.00 $28.50 Submit …" at bounding box center [701, 374] width 1402 height 177
type input "$30.50"
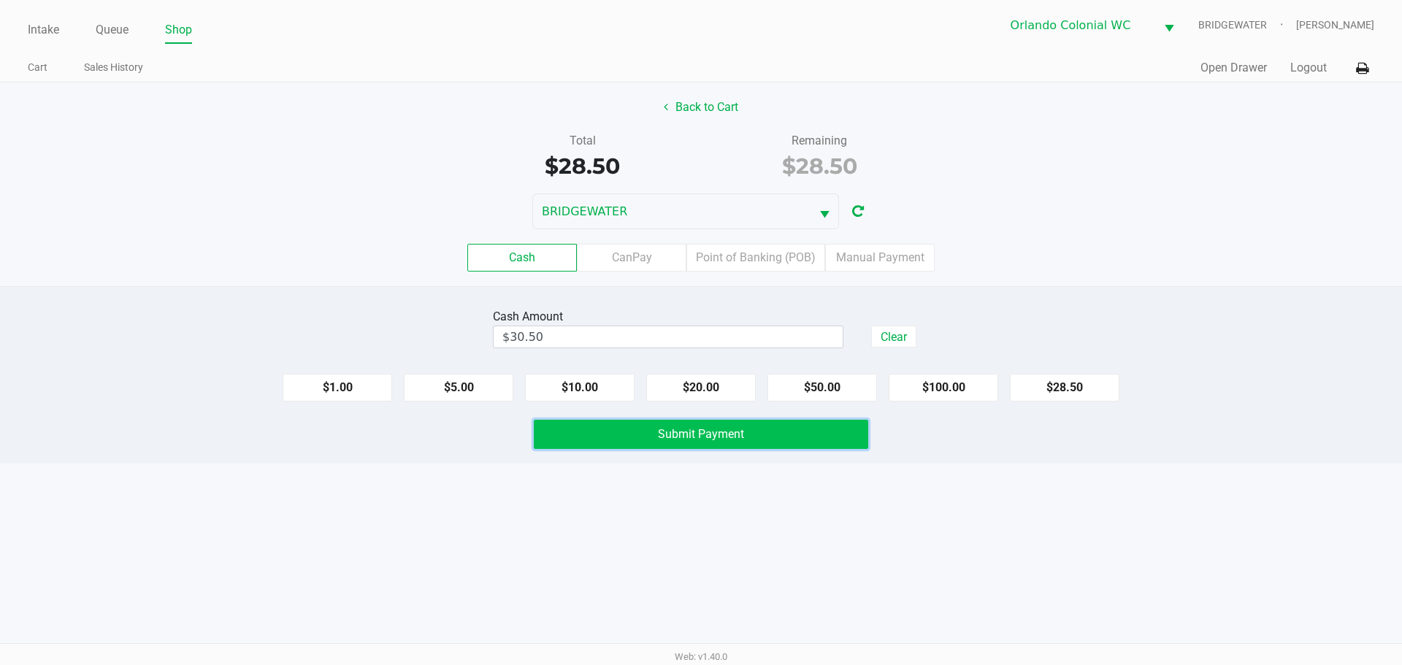
click at [695, 426] on button "Submit Payment" at bounding box center [701, 434] width 335 height 29
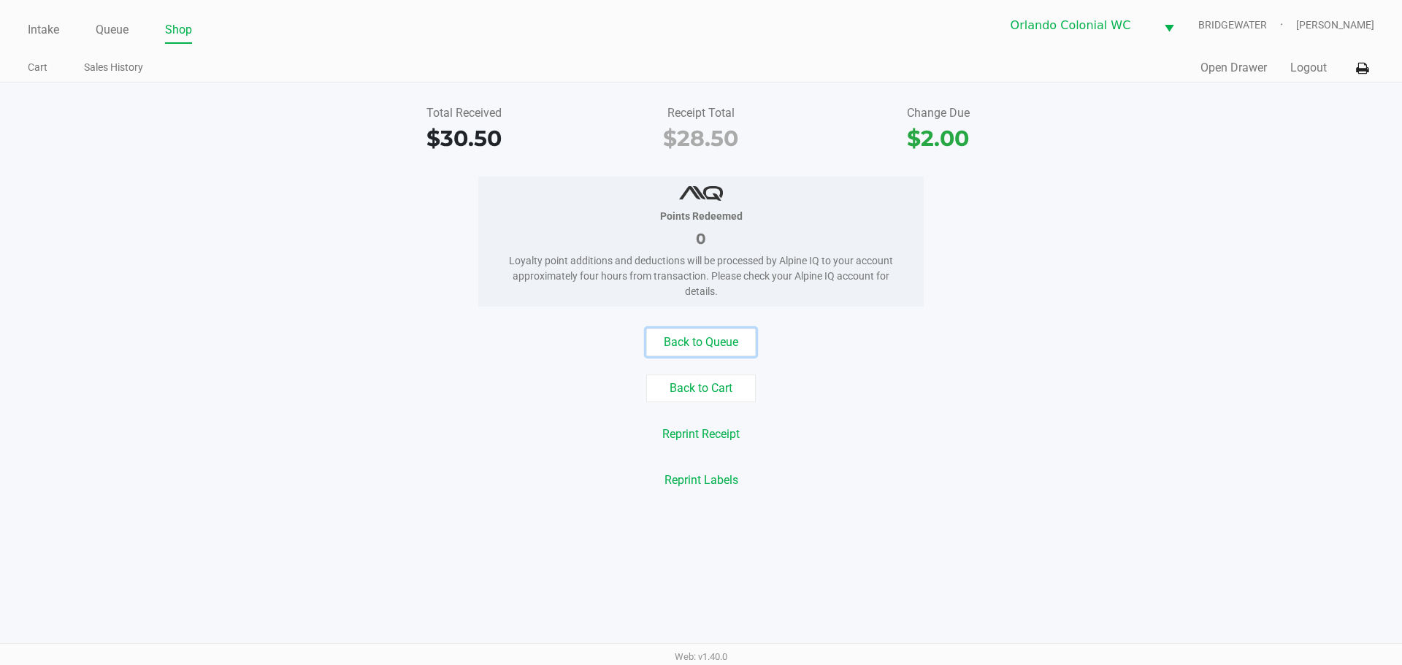
drag, startPoint x: 693, startPoint y: 332, endPoint x: 672, endPoint y: 307, distance: 33.2
click at [691, 326] on div "Total Received $30.50 Receipt Total $28.50 Change Due $2.00 Points Redeemed 0 L…" at bounding box center [701, 297] width 1402 height 429
click at [695, 348] on button "Back to Queue" at bounding box center [701, 343] width 110 height 28
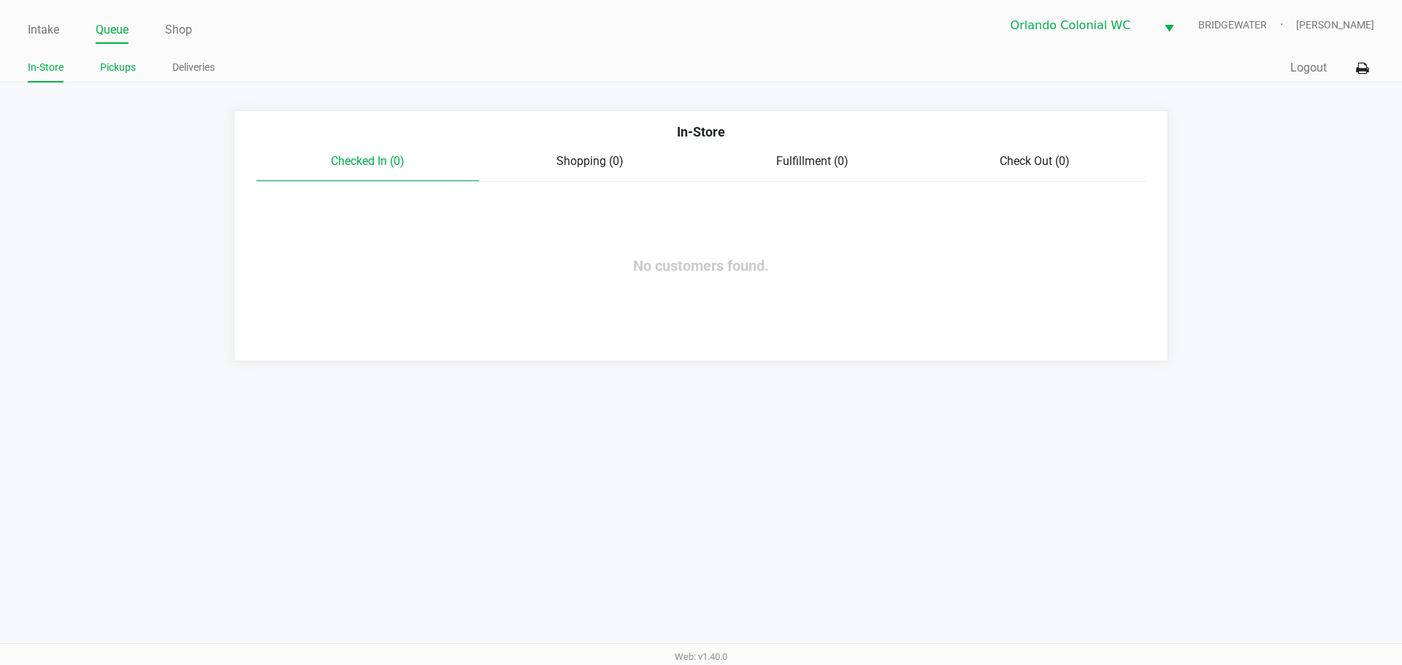
click at [126, 64] on link "Pickups" at bounding box center [118, 67] width 36 height 18
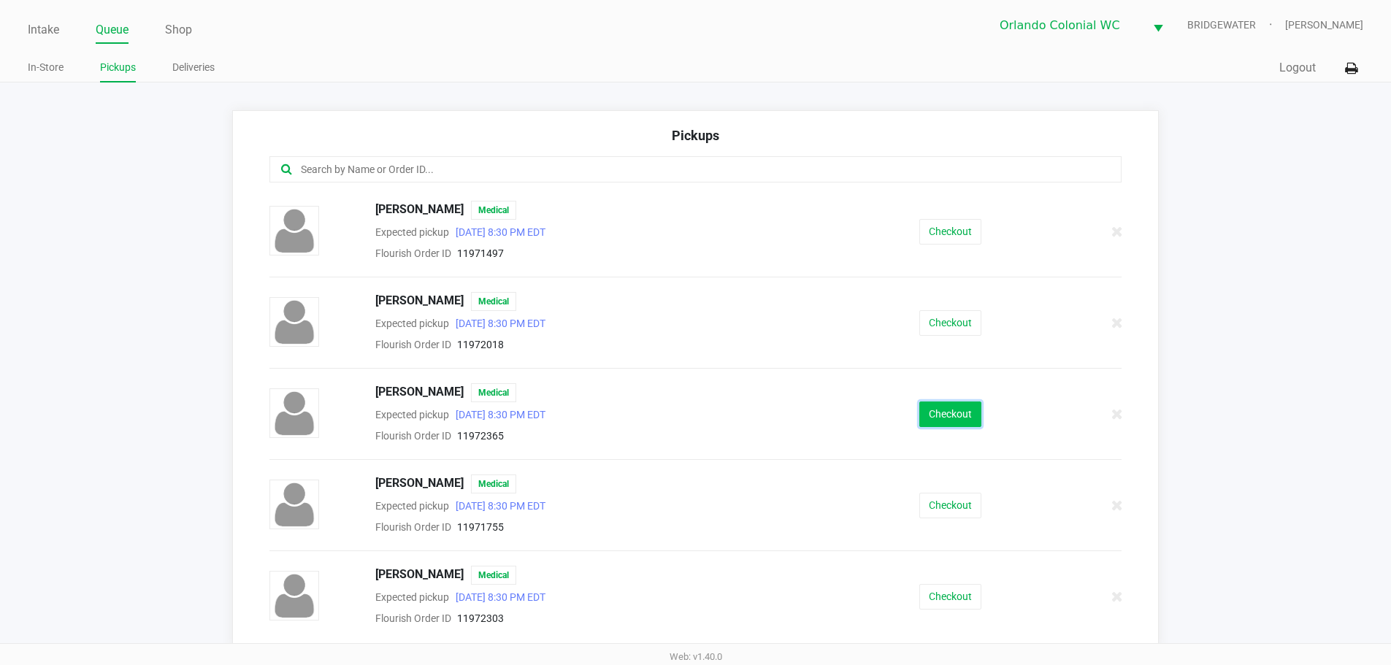
click at [695, 413] on button "Checkout" at bounding box center [951, 415] width 62 height 26
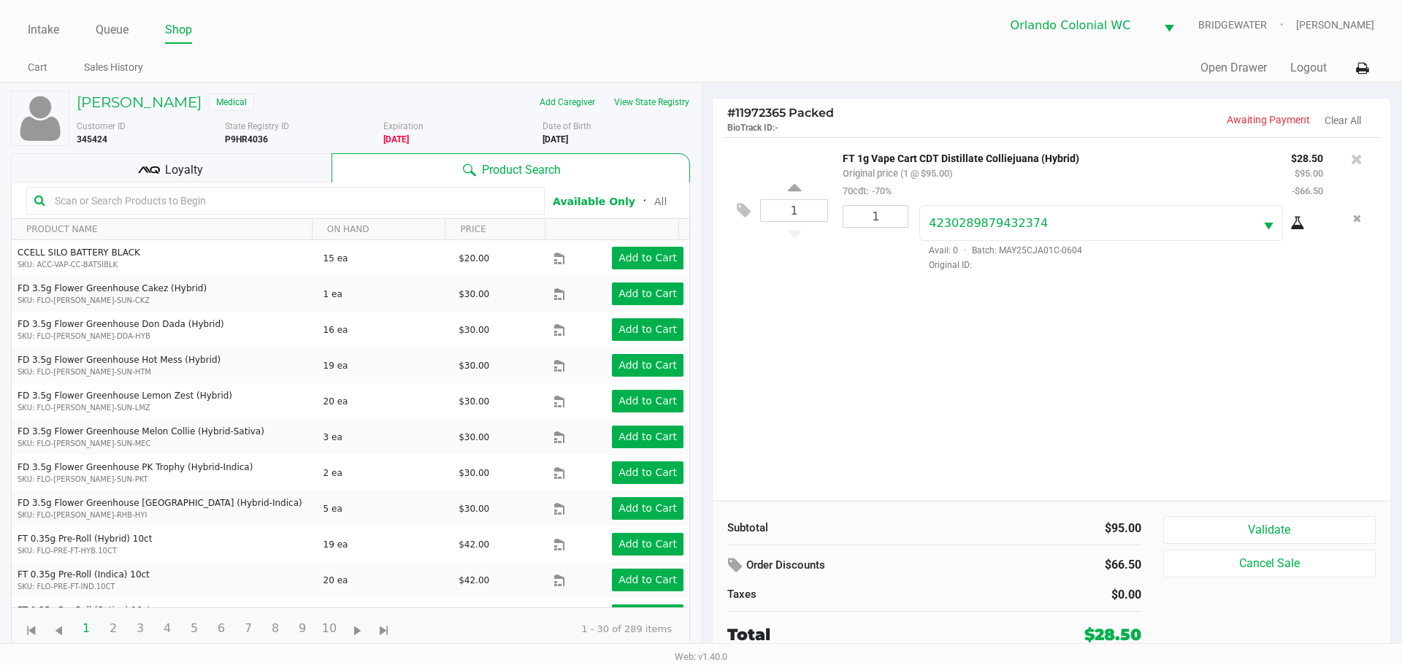
click at [695, 529] on button "Validate" at bounding box center [1270, 530] width 213 height 28
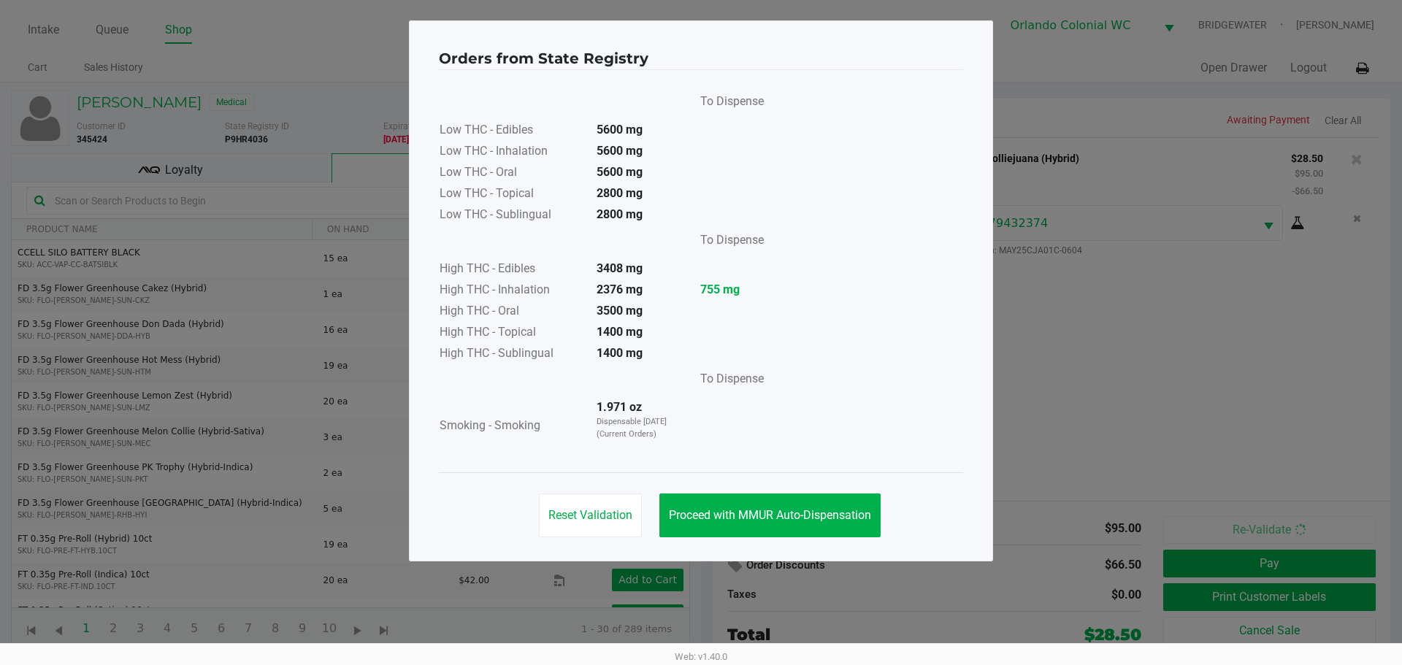
click at [695, 499] on button "Proceed with MMUR Auto-Dispensation" at bounding box center [770, 516] width 221 height 44
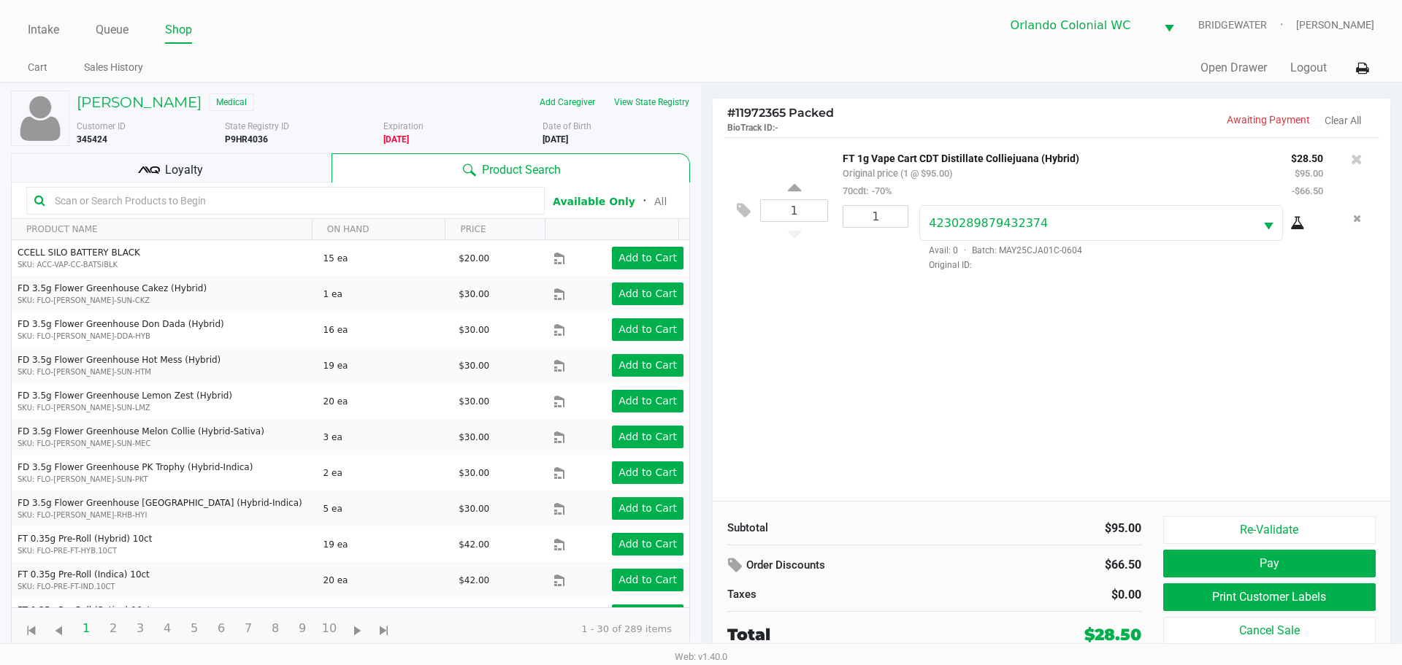
click at [695, 570] on button "Pay" at bounding box center [1270, 564] width 213 height 28
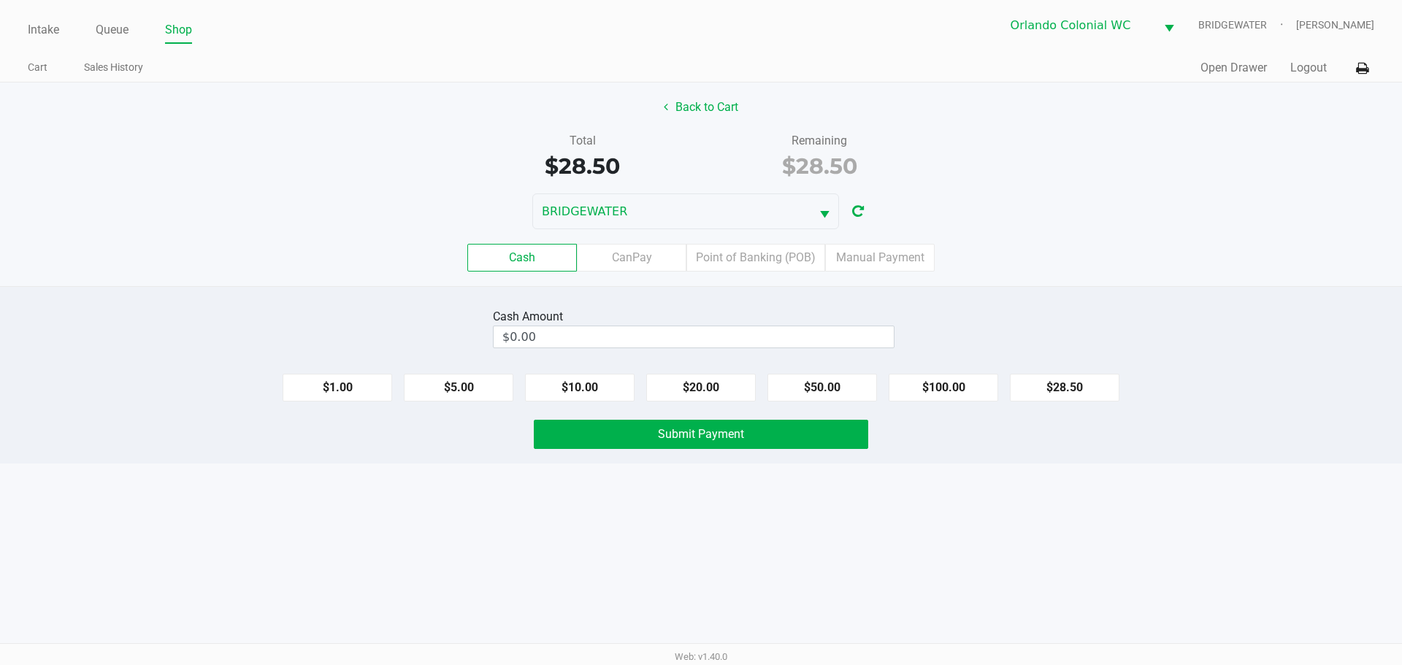
click at [695, 270] on label "Point of Banking (POB)" at bounding box center [756, 258] width 139 height 28
click at [0, 0] on 7 "Point of Banking (POB)" at bounding box center [0, 0] width 0 height 0
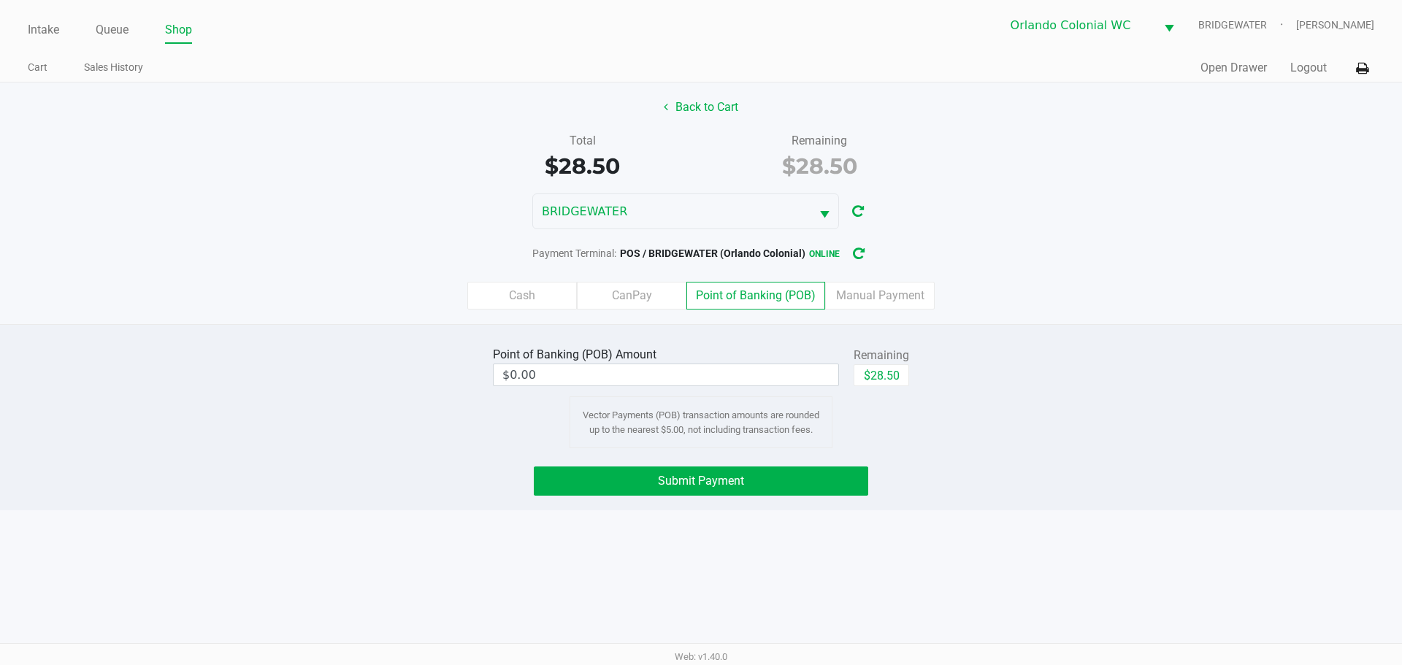
click at [695, 383] on button "$28.50" at bounding box center [882, 375] width 56 height 22
type input "$28.50"
click at [695, 468] on button "Submit Payment" at bounding box center [701, 481] width 335 height 29
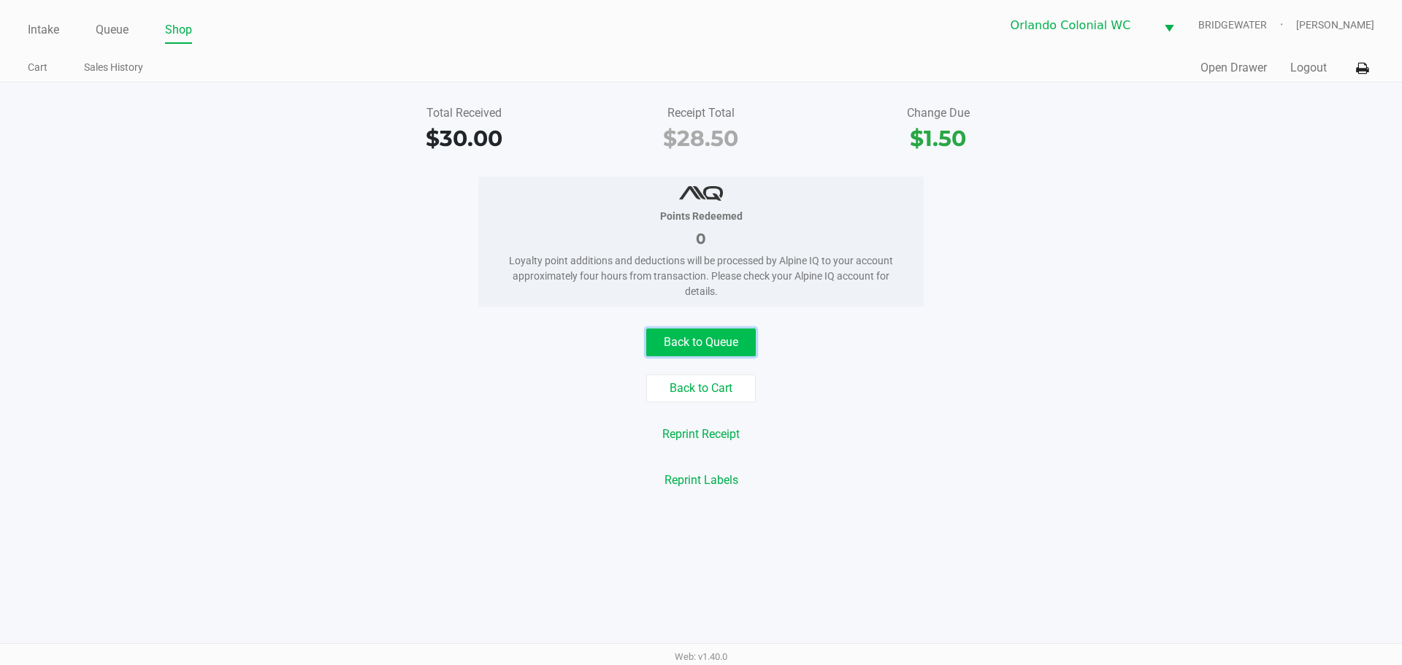
click at [695, 331] on button "Back to Queue" at bounding box center [701, 343] width 110 height 28
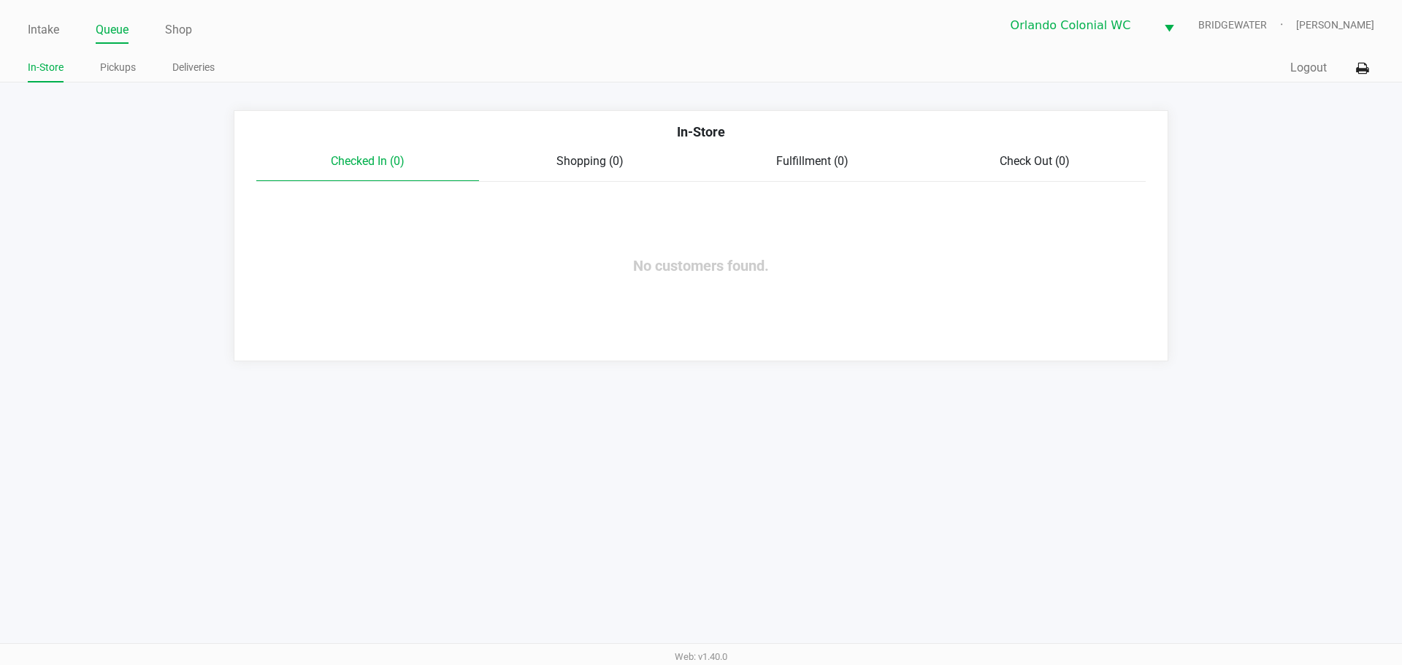
drag, startPoint x: 48, startPoint y: 23, endPoint x: 63, endPoint y: 20, distance: 14.8
click at [50, 21] on link "Intake" at bounding box center [43, 30] width 31 height 20
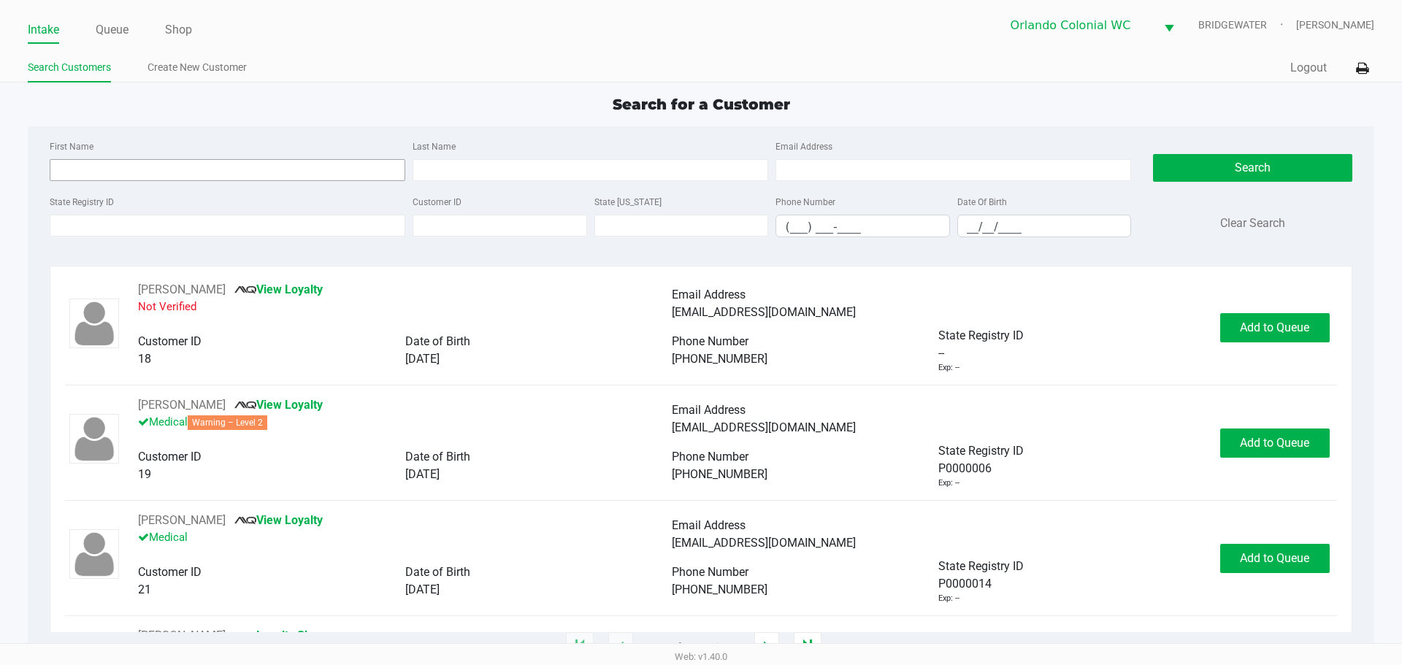
drag, startPoint x: 134, startPoint y: 158, endPoint x: 134, endPoint y: 172, distance: 13.1
click at [134, 167] on div "First Name" at bounding box center [227, 159] width 363 height 44
click at [134, 172] on input "First Name" at bounding box center [228, 170] width 356 height 22
type input "justin"
type input "long"
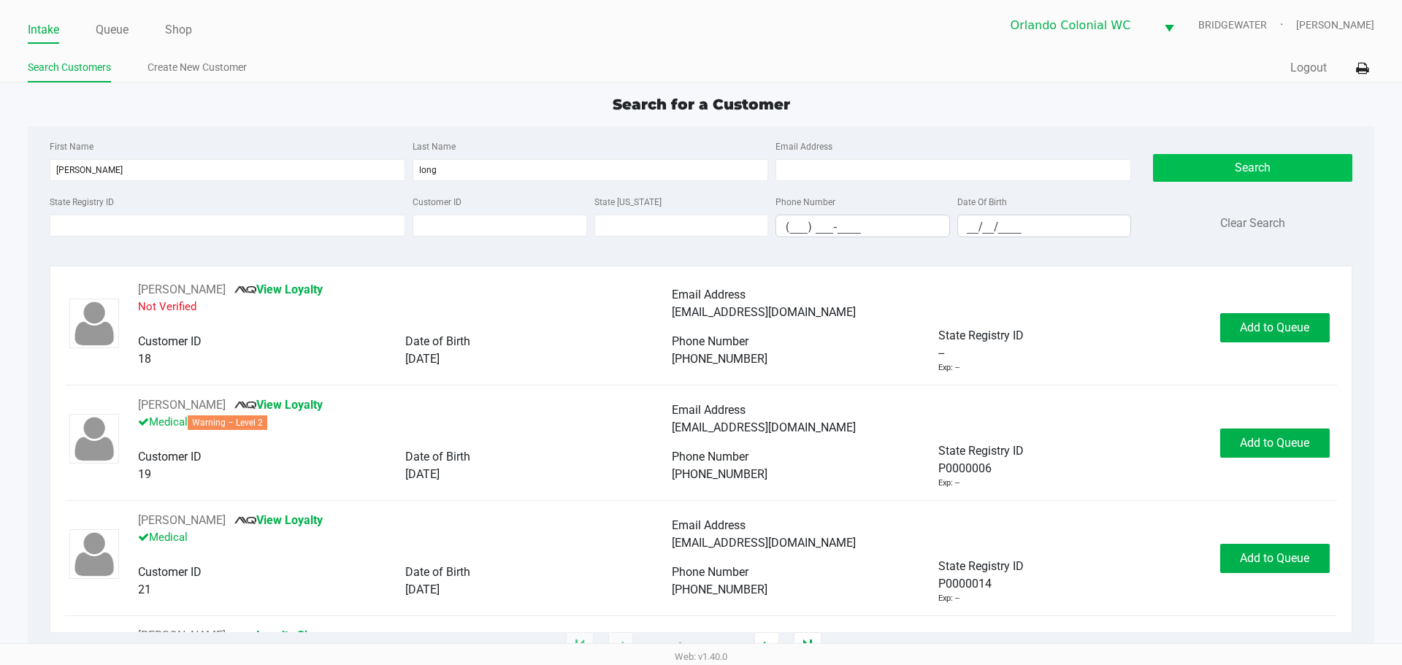
drag, startPoint x: 1285, startPoint y: 179, endPoint x: 1269, endPoint y: 170, distance: 18.3
click at [695, 175] on div "Search Clear Search" at bounding box center [1252, 193] width 199 height 112
click at [695, 164] on button "Search" at bounding box center [1252, 168] width 199 height 28
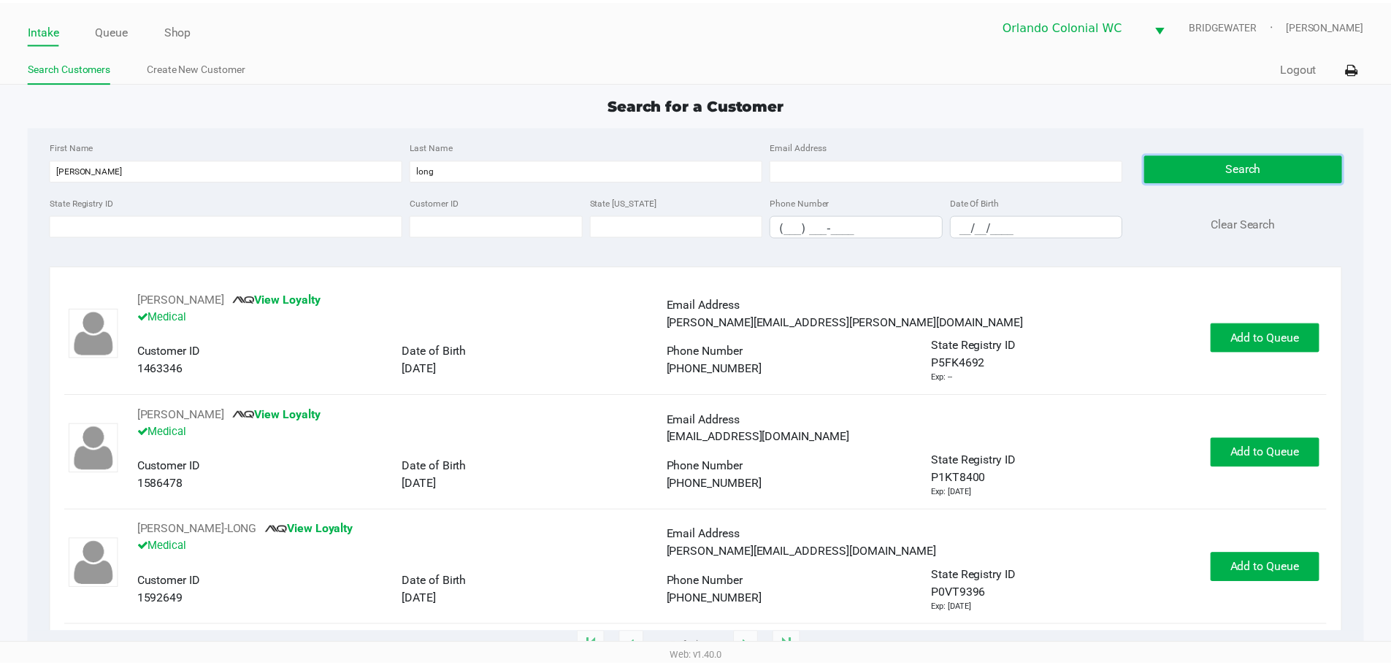
scroll to position [456, 0]
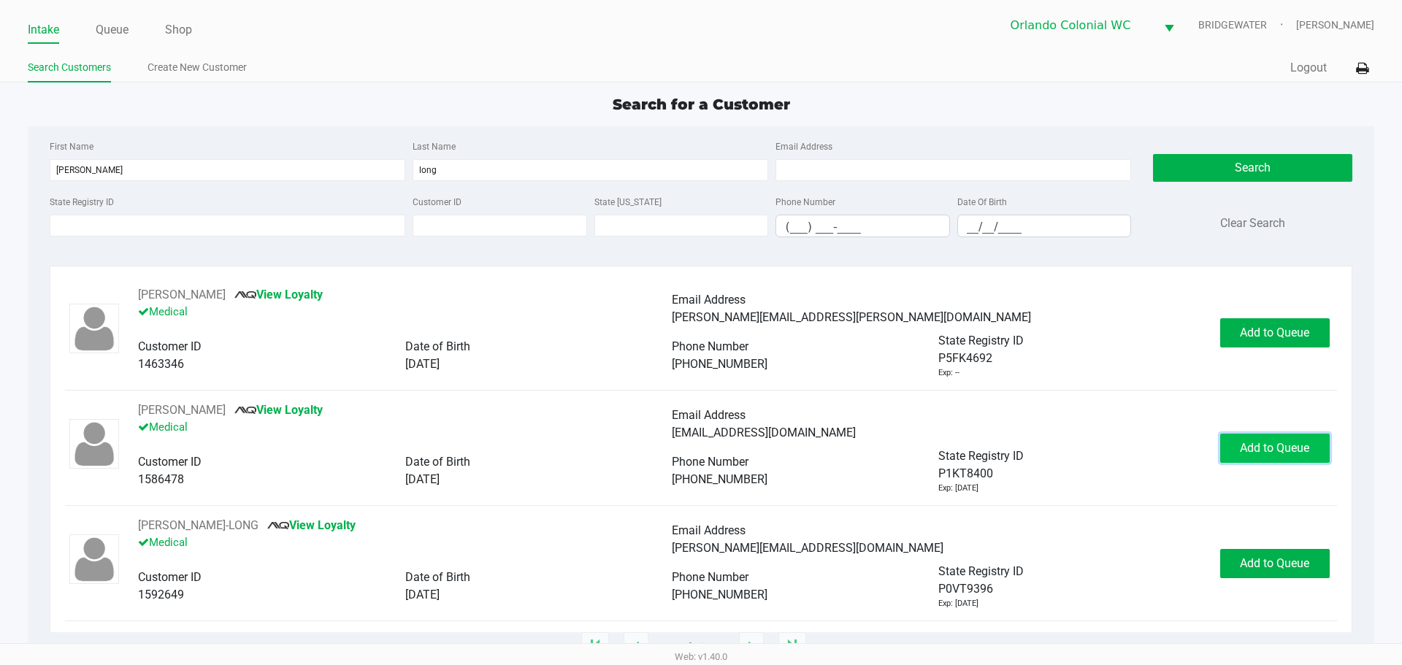
click at [695, 445] on span "Add to Queue" at bounding box center [1274, 448] width 69 height 14
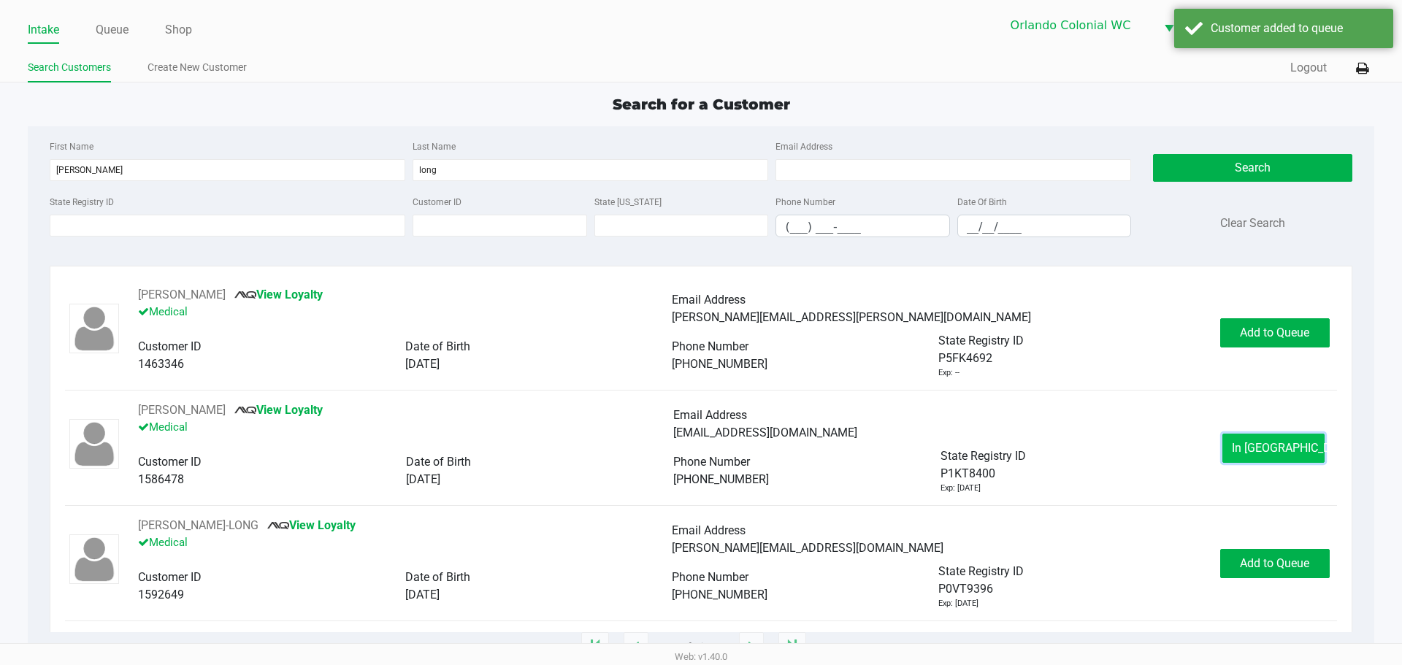
click at [695, 445] on span "In Queue" at bounding box center [1293, 448] width 123 height 14
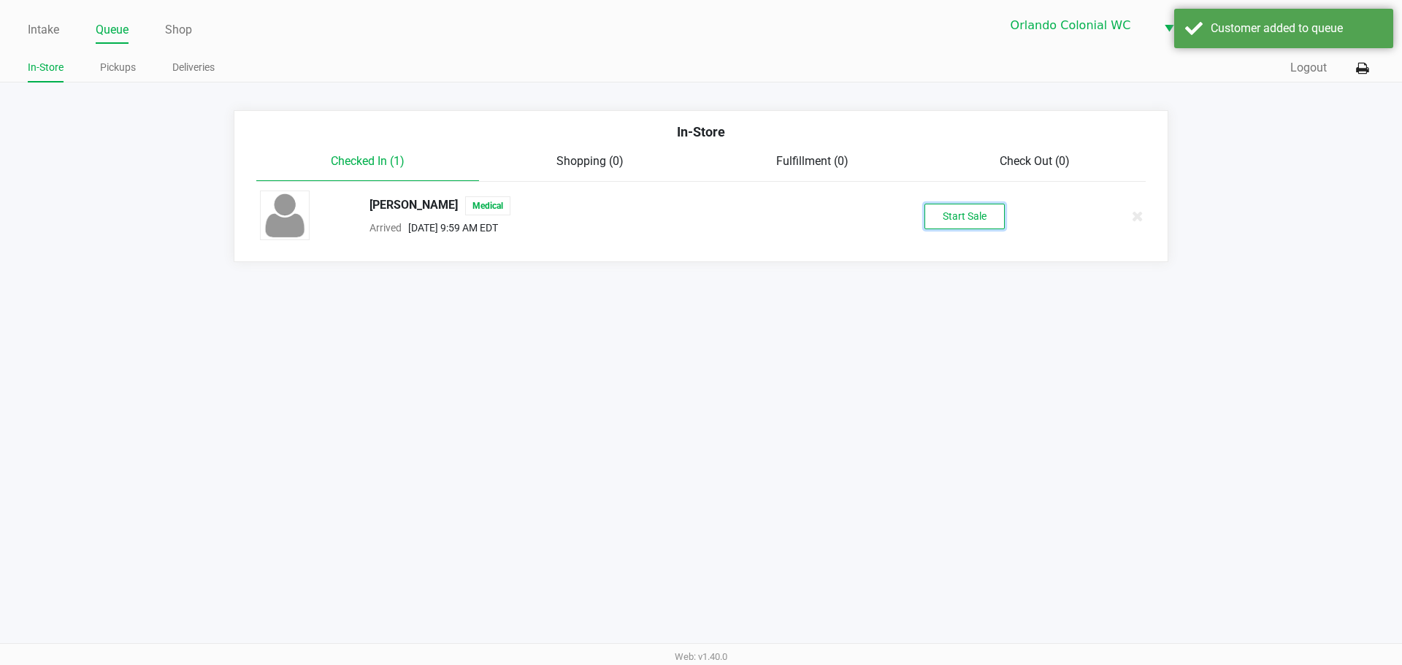
click at [695, 215] on button "Start Sale" at bounding box center [965, 217] width 80 height 26
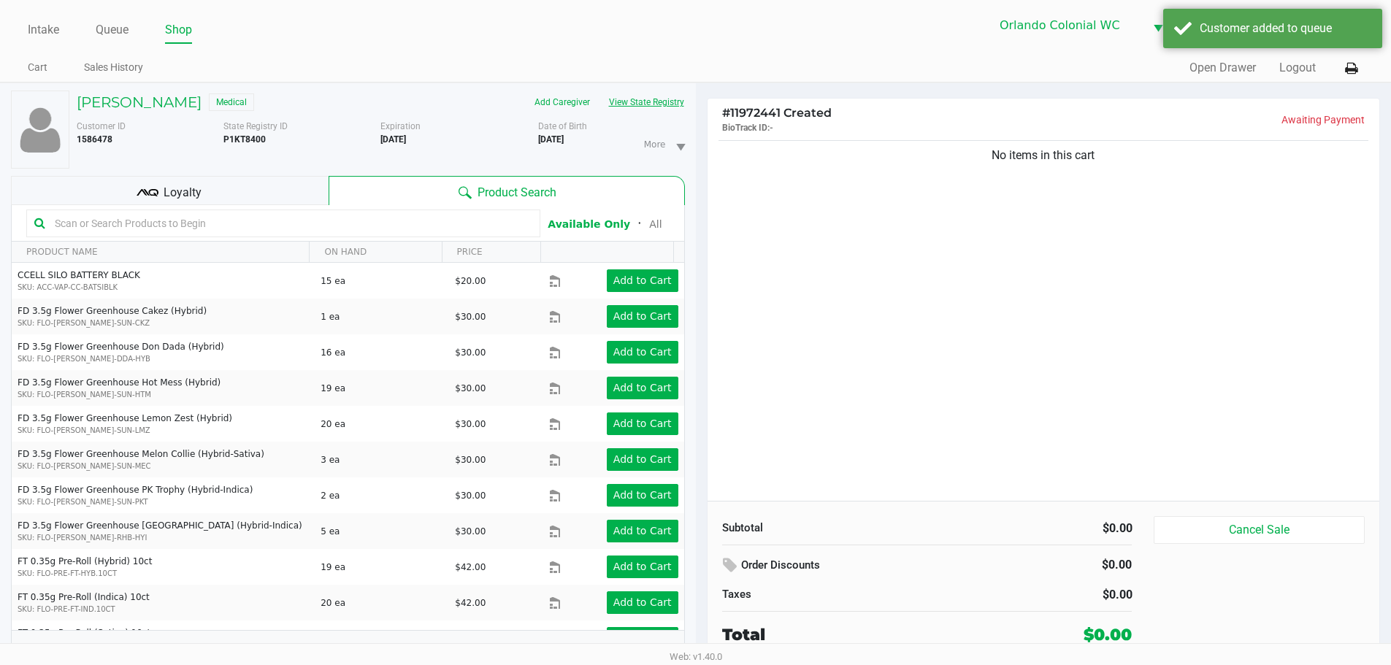
click at [647, 105] on button "View State Registry" at bounding box center [642, 102] width 85 height 23
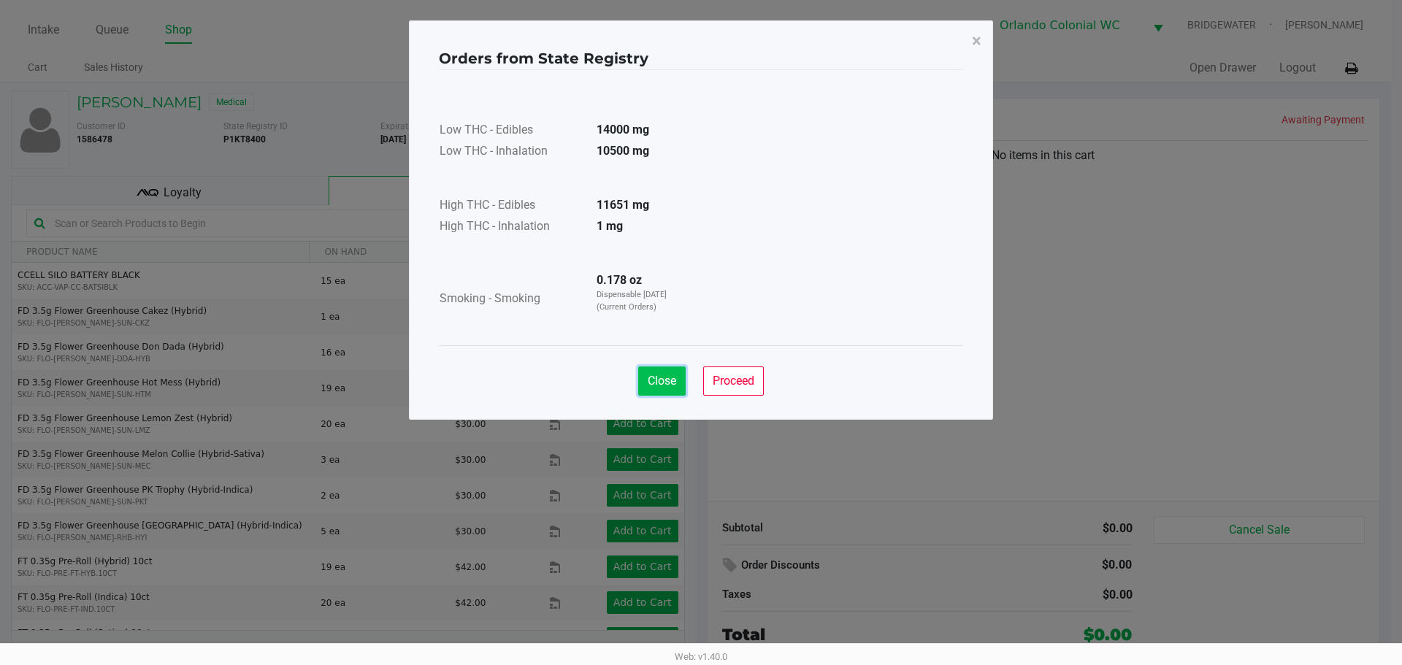
click at [666, 373] on button "Close" at bounding box center [661, 381] width 47 height 29
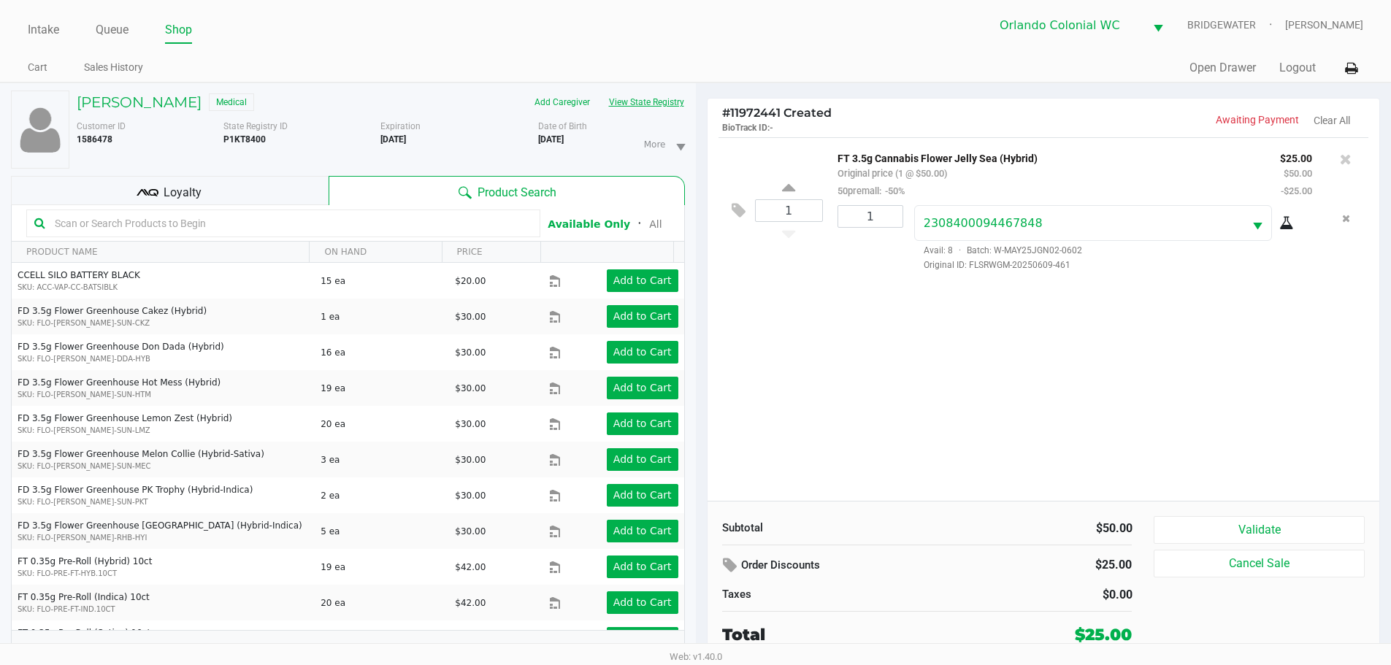
click at [649, 102] on button "View State Registry" at bounding box center [642, 102] width 85 height 23
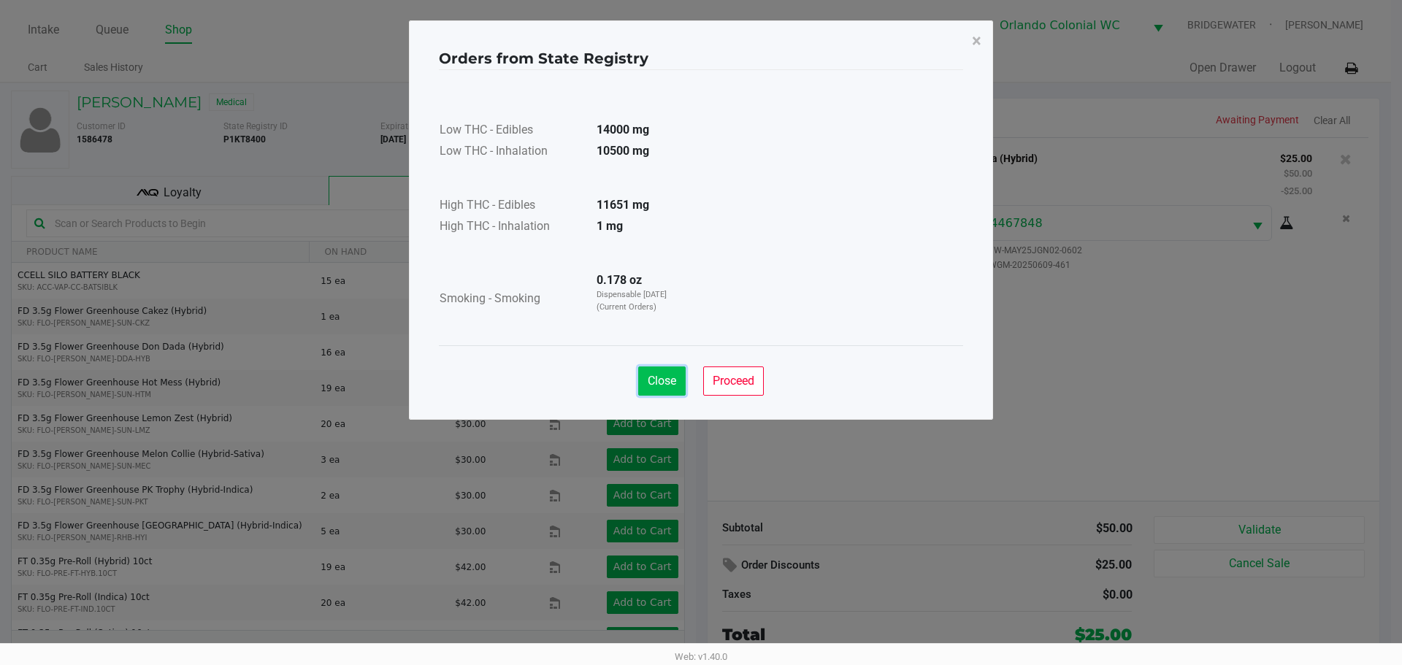
click at [677, 387] on button "Close" at bounding box center [661, 381] width 47 height 29
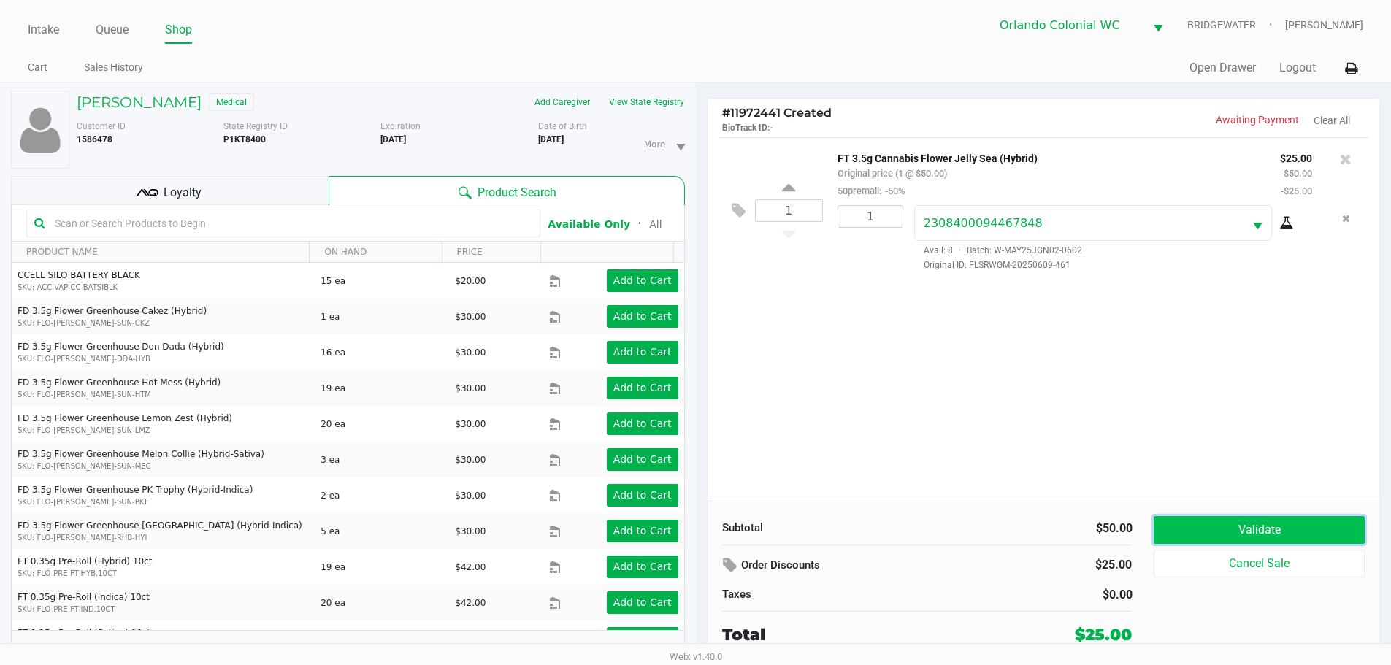
click at [695, 540] on button "Validate" at bounding box center [1259, 530] width 210 height 28
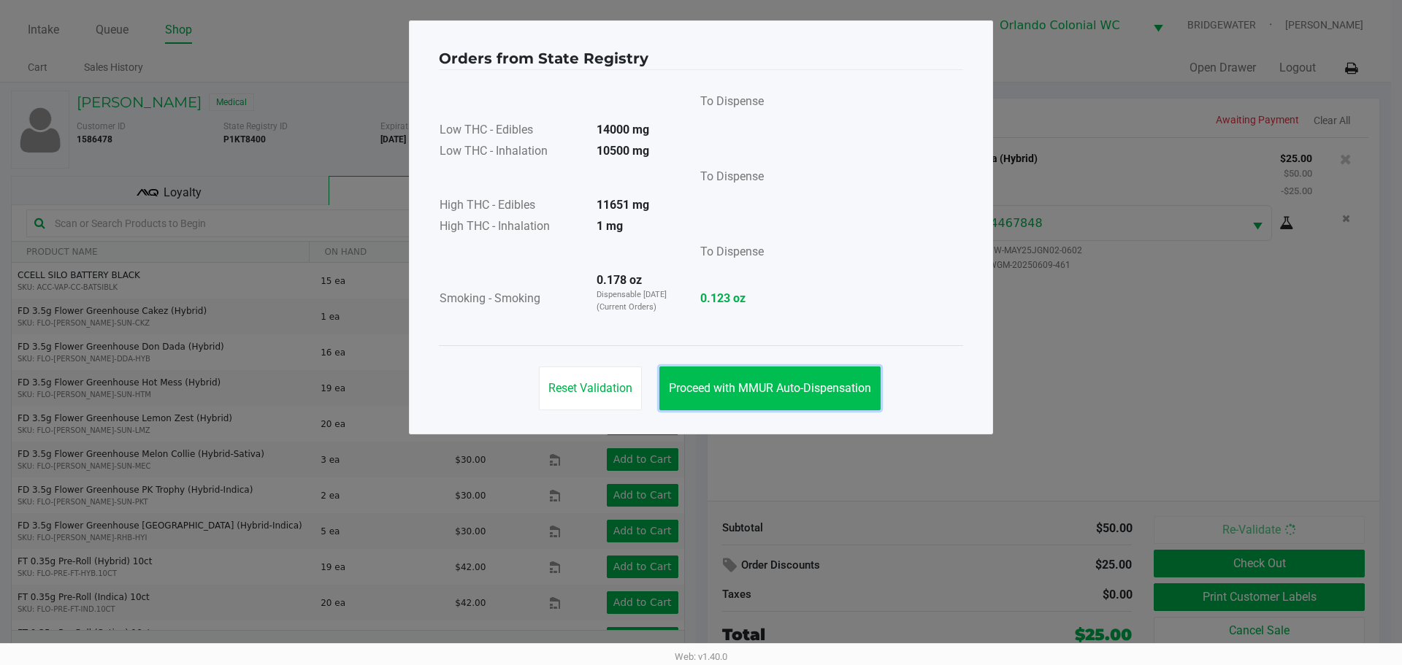
click at [695, 397] on button "Proceed with MMUR Auto-Dispensation" at bounding box center [770, 389] width 221 height 44
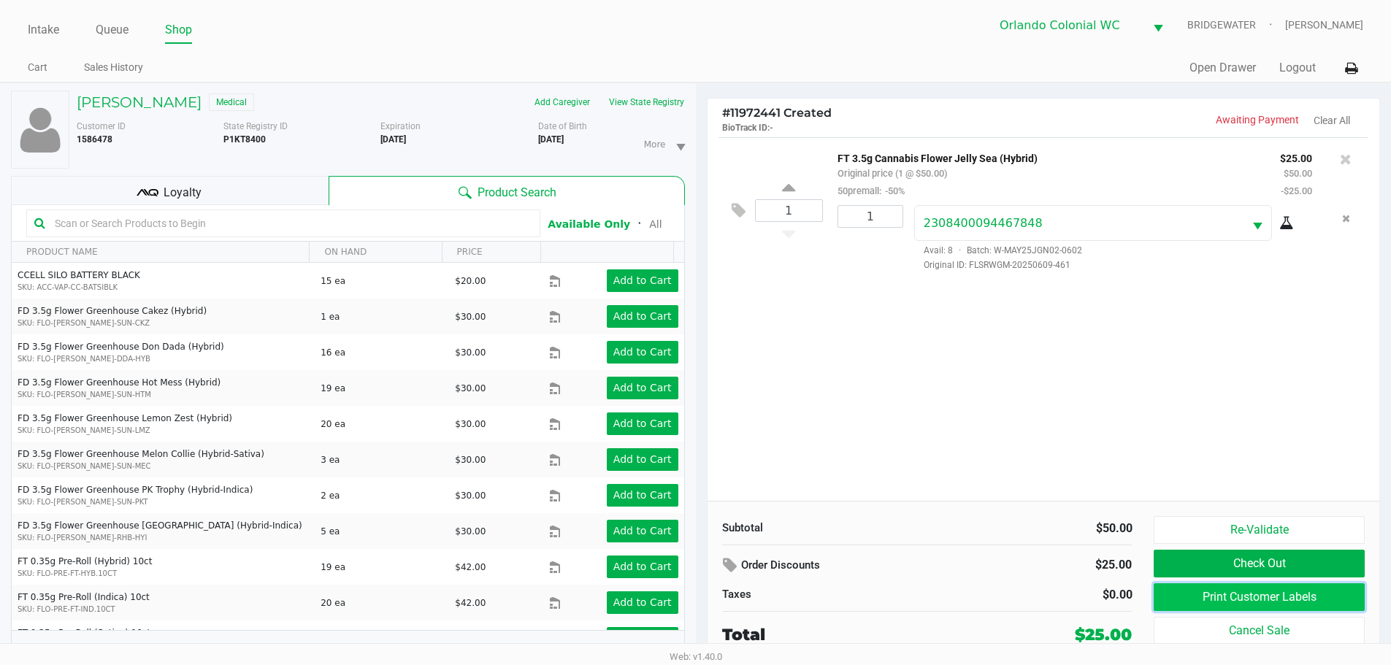
click at [695, 603] on button "Print Customer Labels" at bounding box center [1259, 598] width 210 height 28
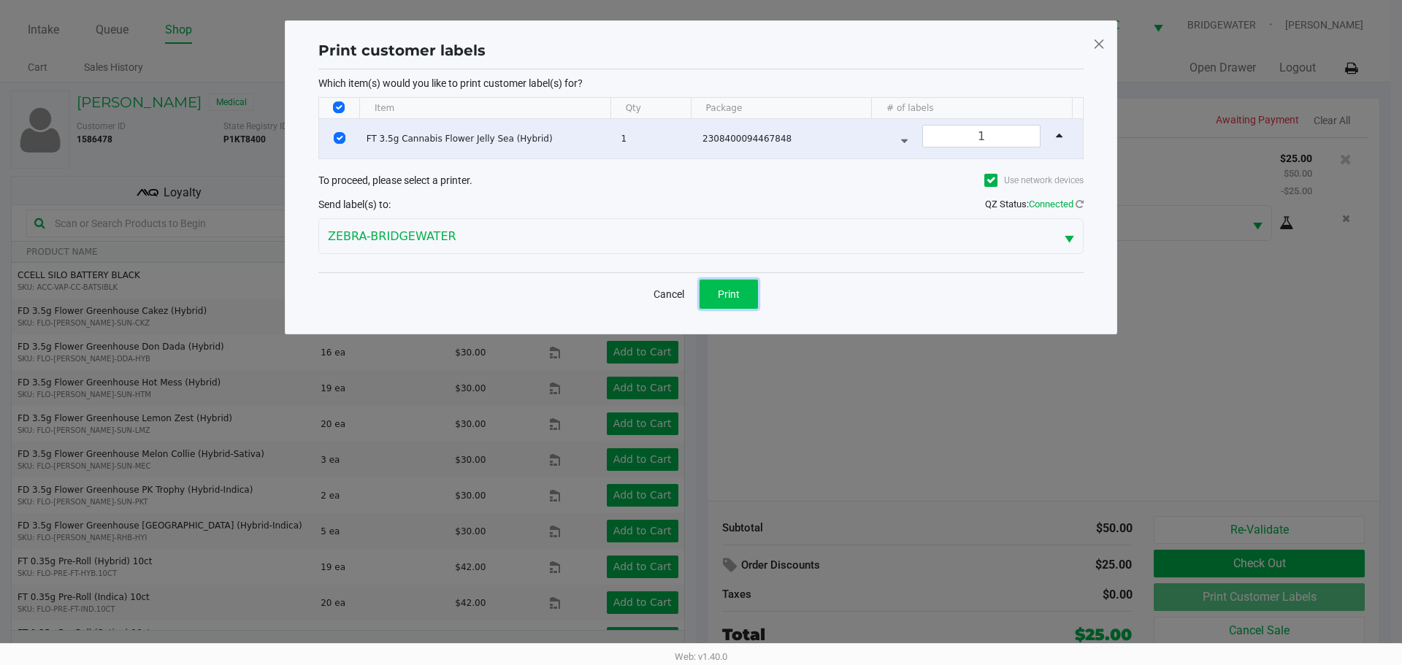
click at [695, 285] on button "Print" at bounding box center [729, 294] width 58 height 29
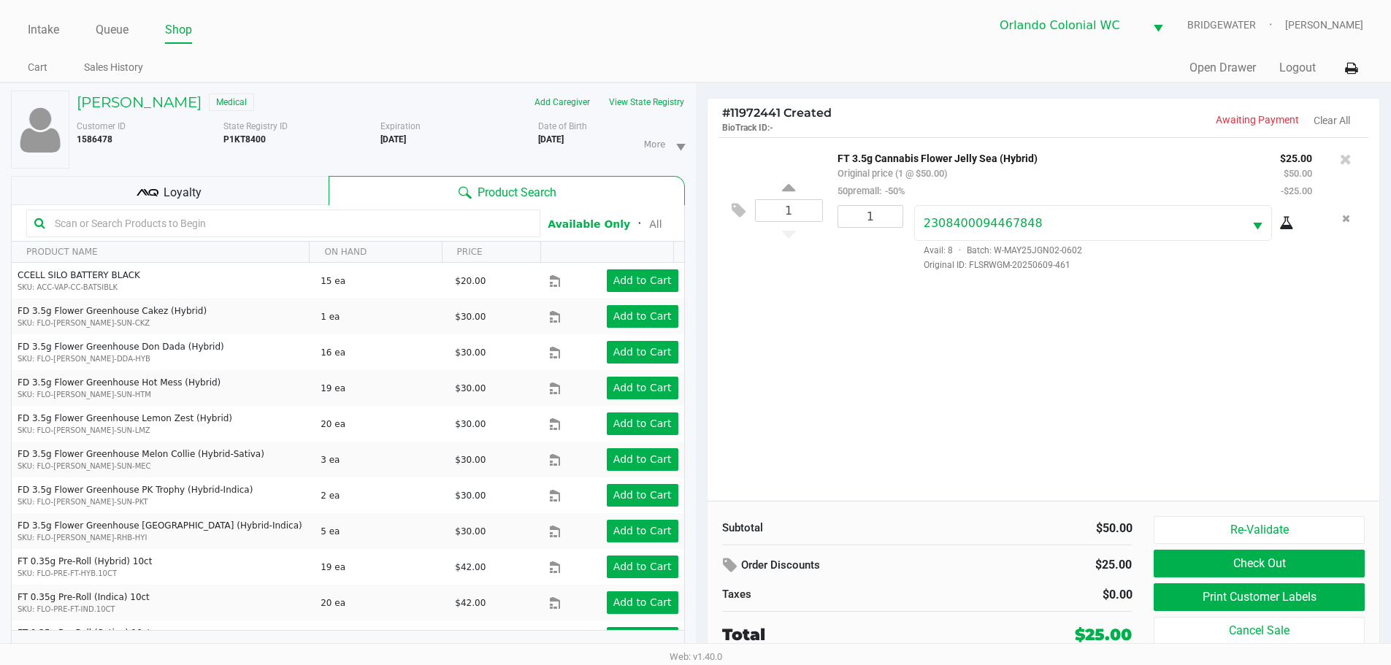
click at [251, 135] on b "P1KT8400" at bounding box center [244, 139] width 42 height 10
copy b "P1KT8400"
click at [695, 554] on button "Check Out" at bounding box center [1259, 564] width 210 height 28
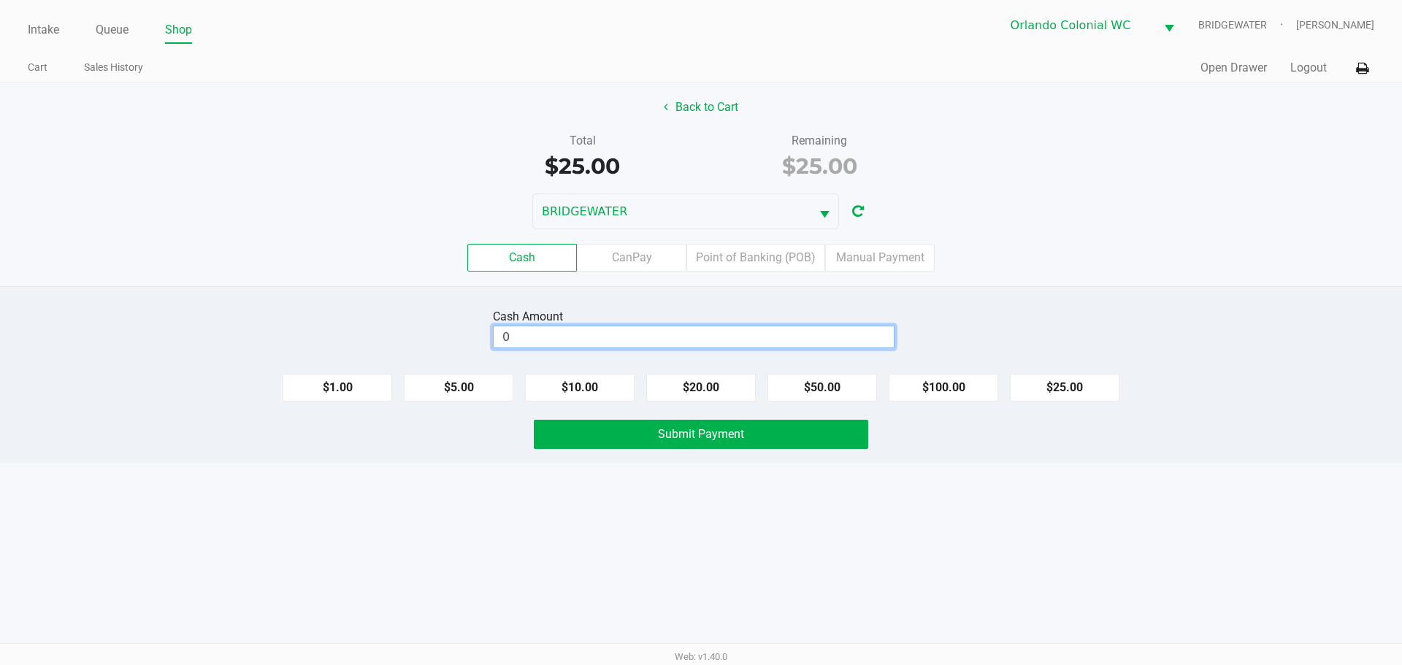
click at [695, 337] on input "0" at bounding box center [694, 336] width 400 height 21
click at [695, 391] on button "$20.00" at bounding box center [701, 388] width 110 height 28
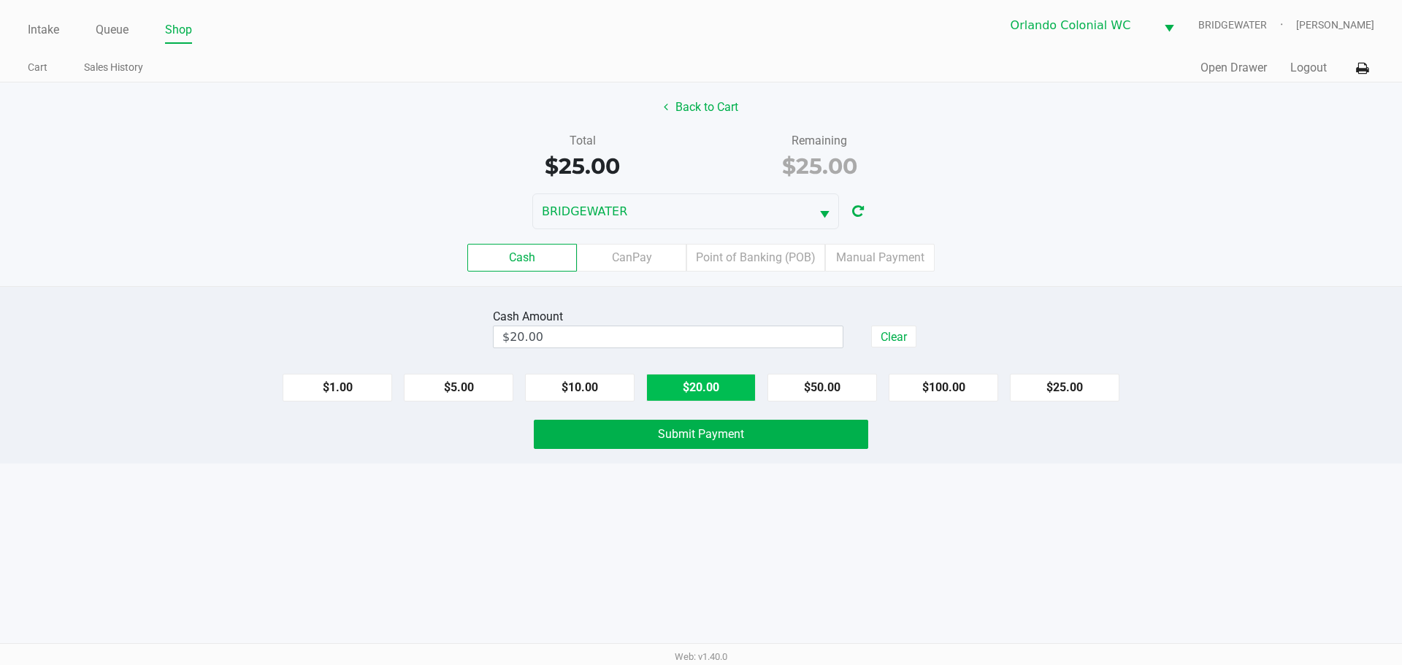
click at [695, 391] on button "$20.00" at bounding box center [701, 388] width 110 height 28
type input "$40.00"
click at [695, 451] on div "Cash Amount $40.00 Clear $1.00 $5.00 $10.00 $20.00 $50.00 $100.00 $25.00 Submit…" at bounding box center [701, 374] width 1402 height 177
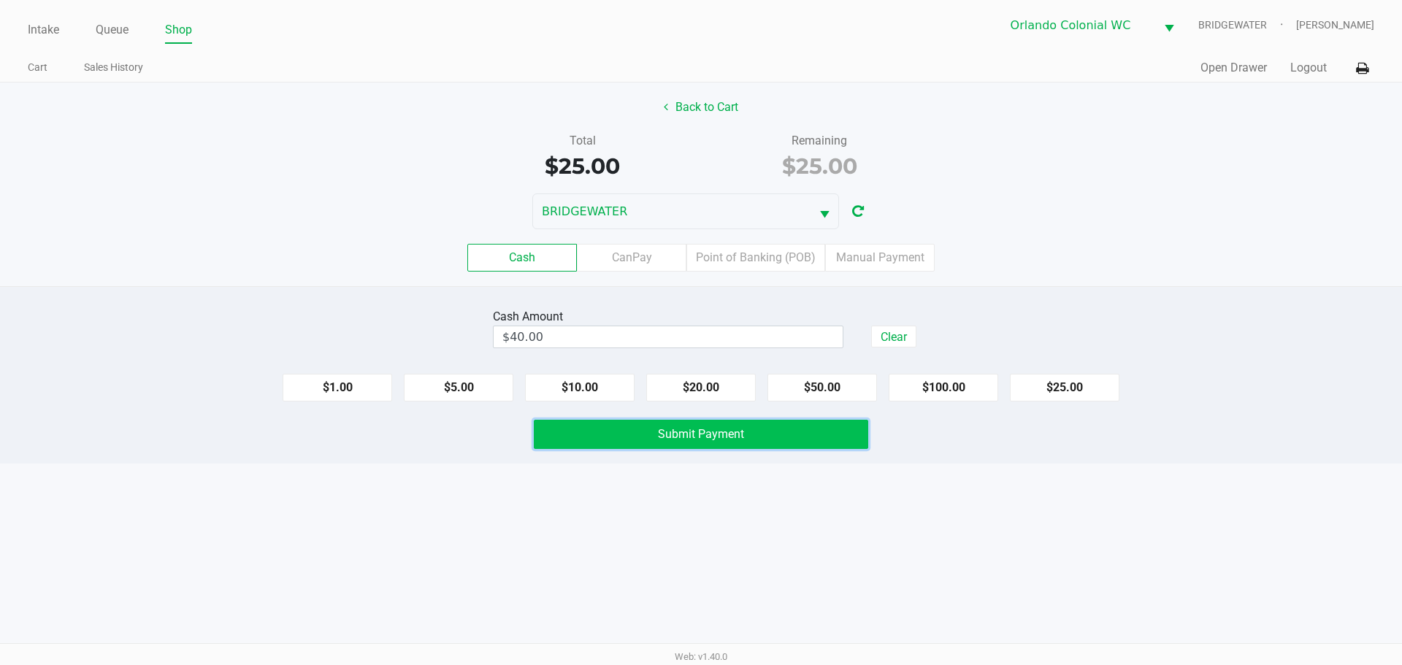
click at [695, 431] on button "Submit Payment" at bounding box center [701, 434] width 335 height 29
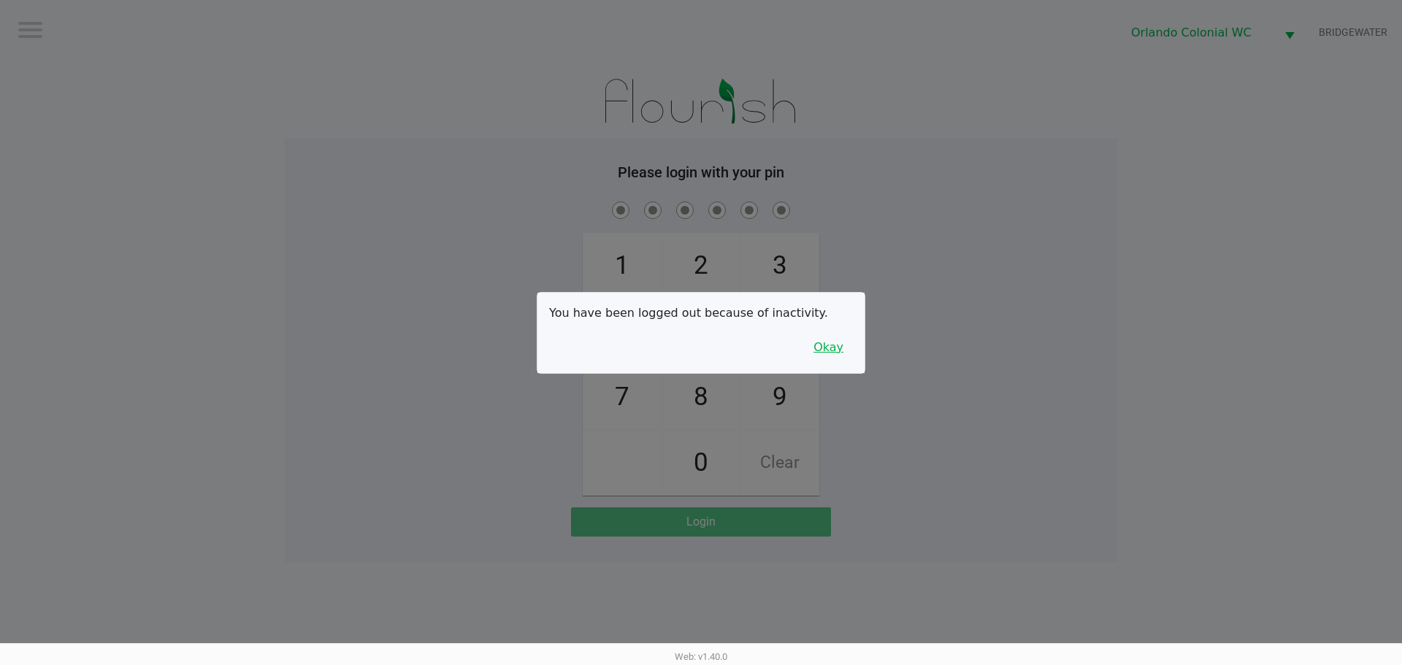
click at [695, 360] on button "Okay" at bounding box center [828, 348] width 49 height 28
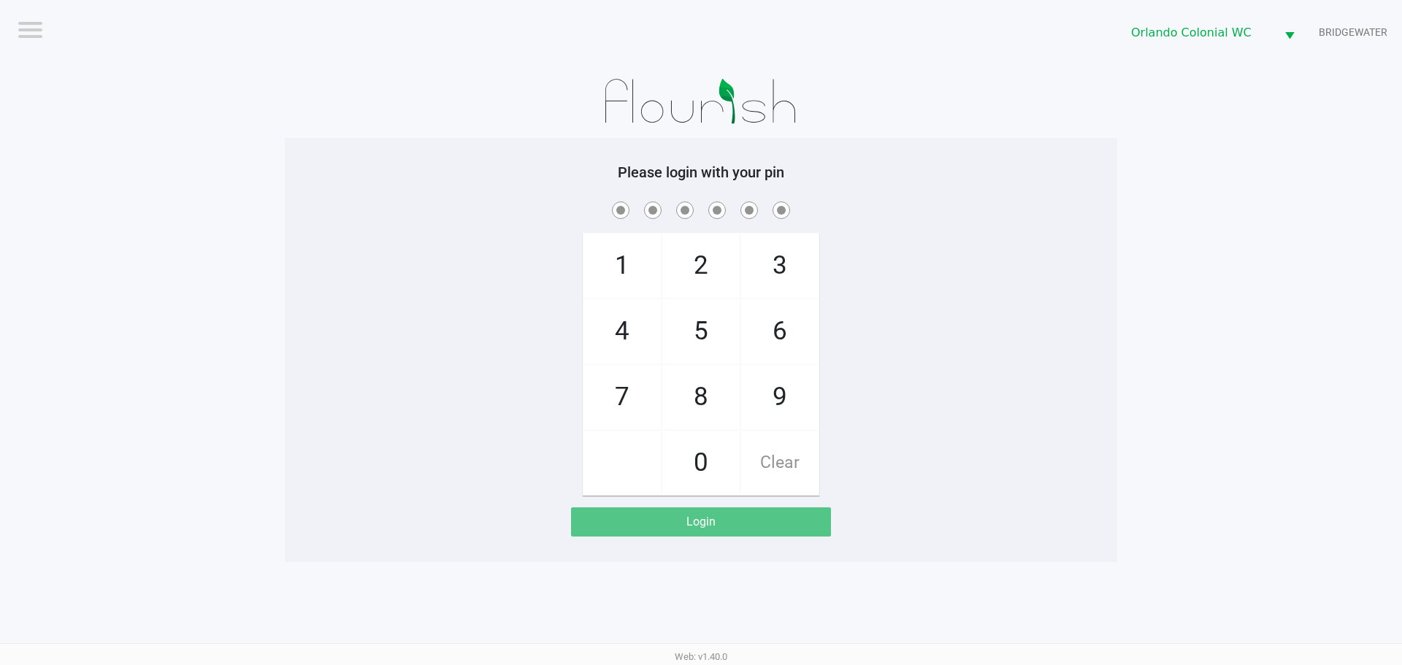
drag, startPoint x: 644, startPoint y: 393, endPoint x: 635, endPoint y: 333, distance: 60.5
click at [643, 390] on span "7" at bounding box center [622, 397] width 77 height 64
checkbox input "true"
click at [635, 332] on span "4" at bounding box center [622, 331] width 77 height 64
checkbox input "true"
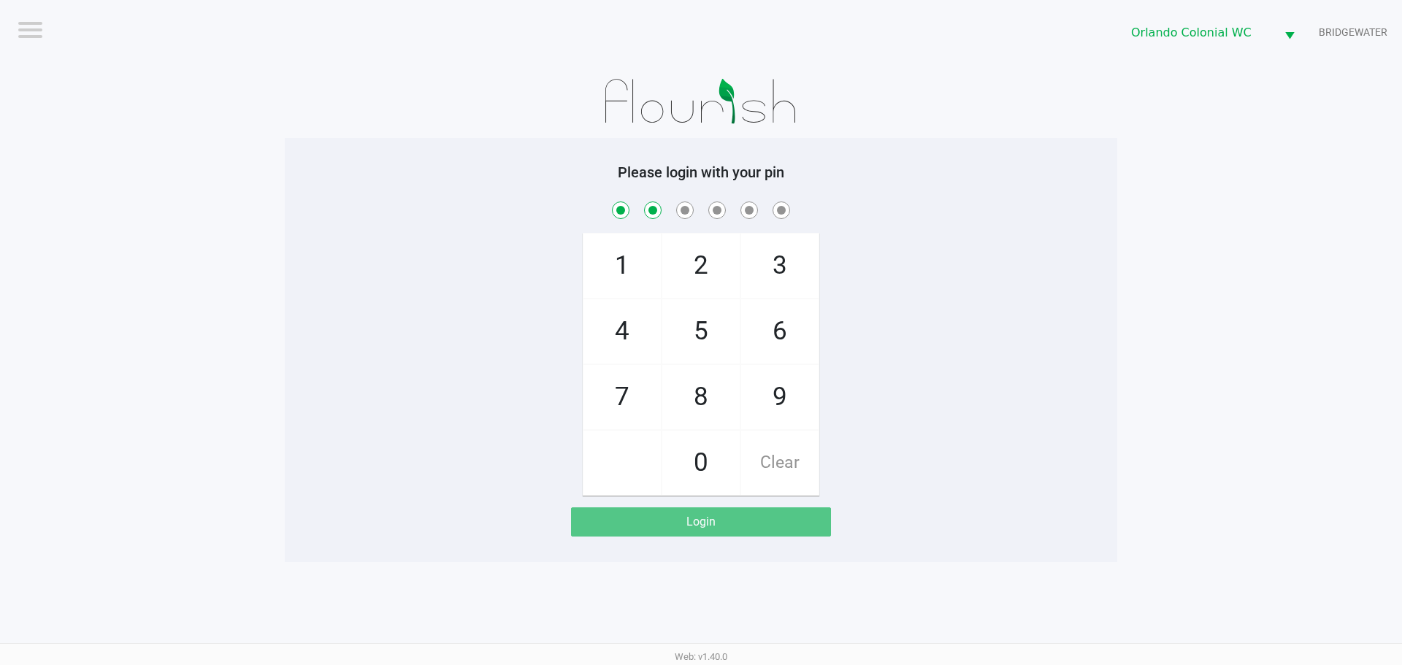
click at [635, 332] on span "4" at bounding box center [622, 331] width 77 height 64
checkbox input "true"
click at [695, 266] on span "3" at bounding box center [779, 266] width 77 height 64
checkbox input "true"
click at [695, 384] on span "9" at bounding box center [779, 397] width 77 height 64
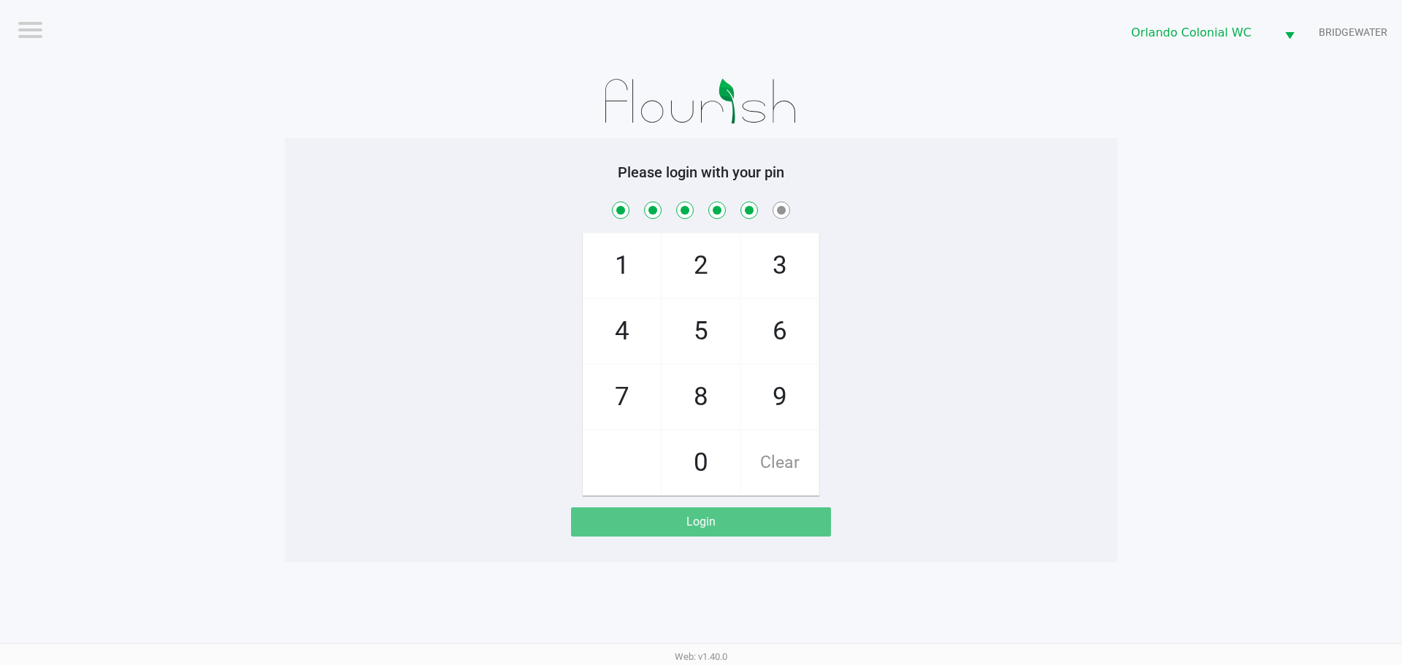
checkbox input "true"
click at [640, 251] on span "1" at bounding box center [622, 266] width 77 height 64
checkbox input "true"
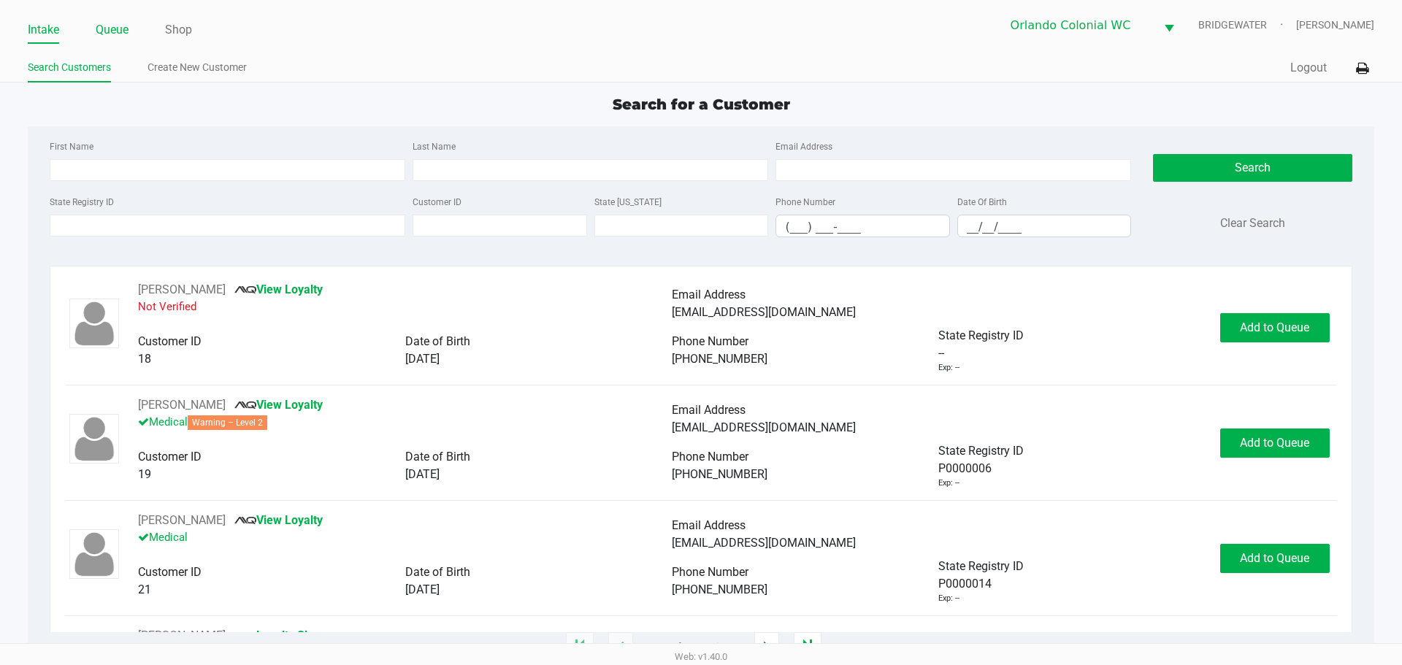
click at [124, 33] on link "Queue" at bounding box center [112, 30] width 33 height 20
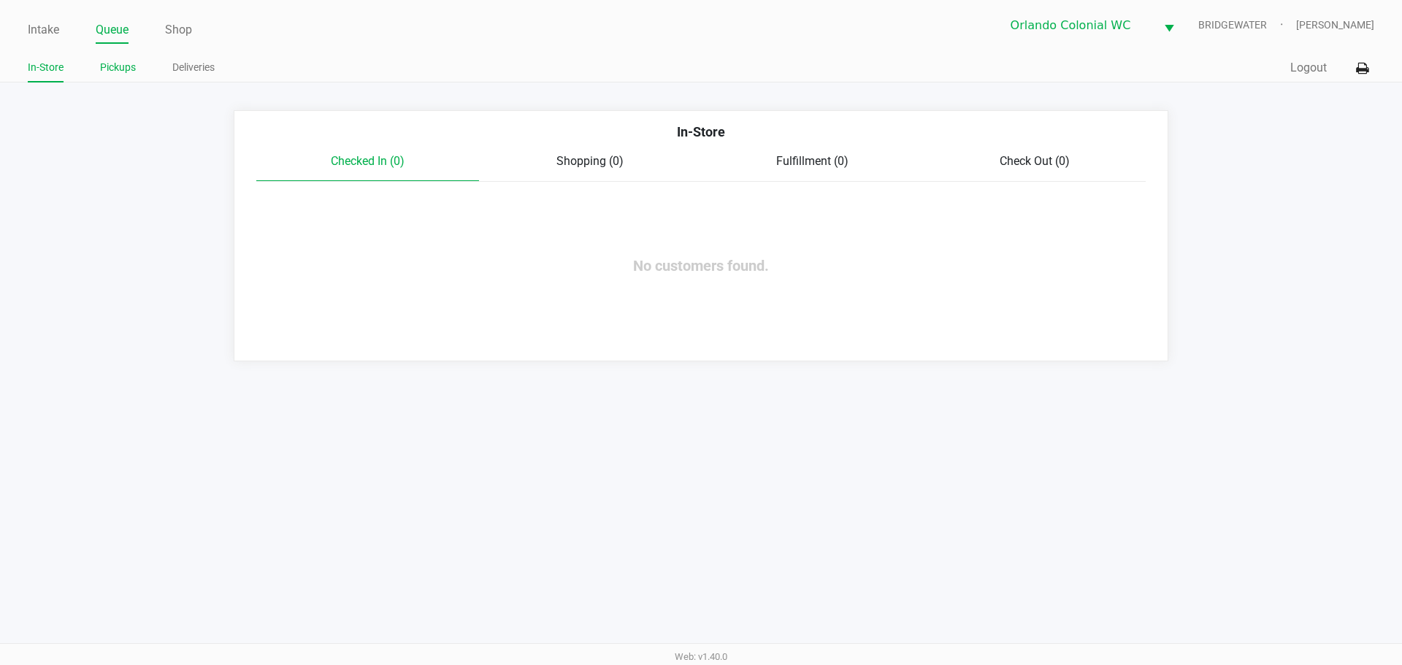
click at [114, 73] on link "Pickups" at bounding box center [118, 67] width 36 height 18
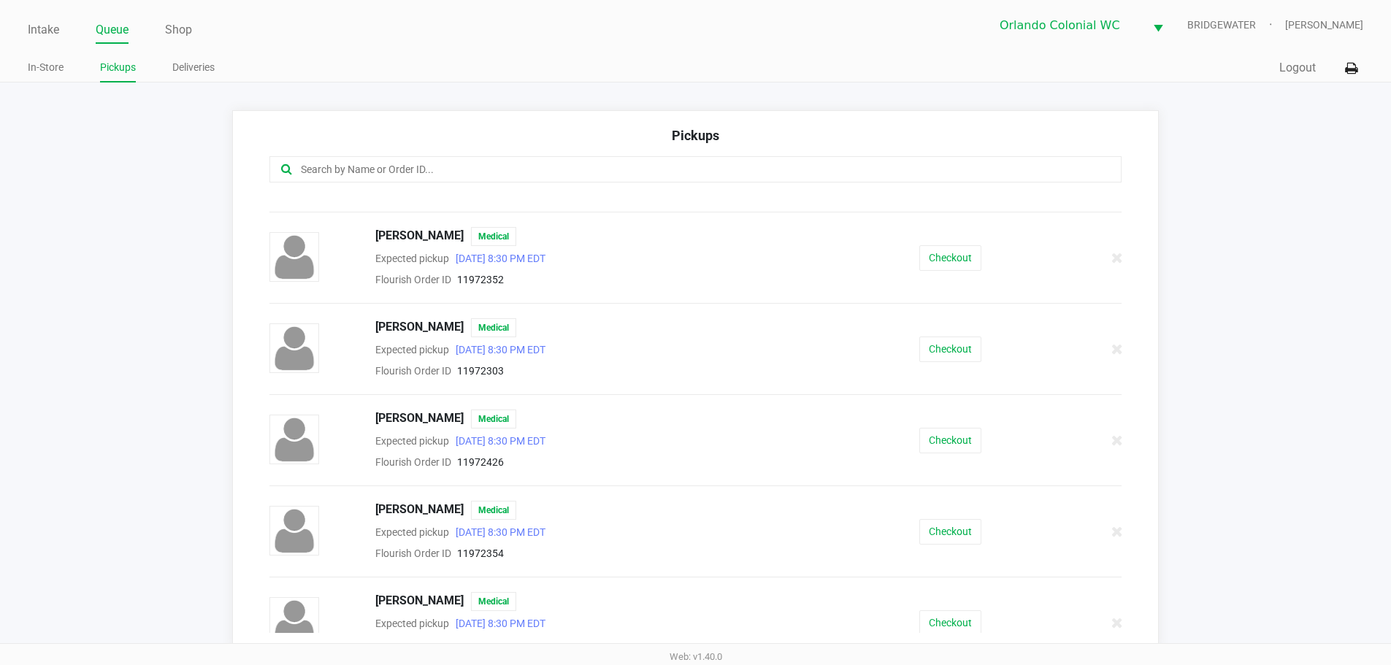
scroll to position [292, 0]
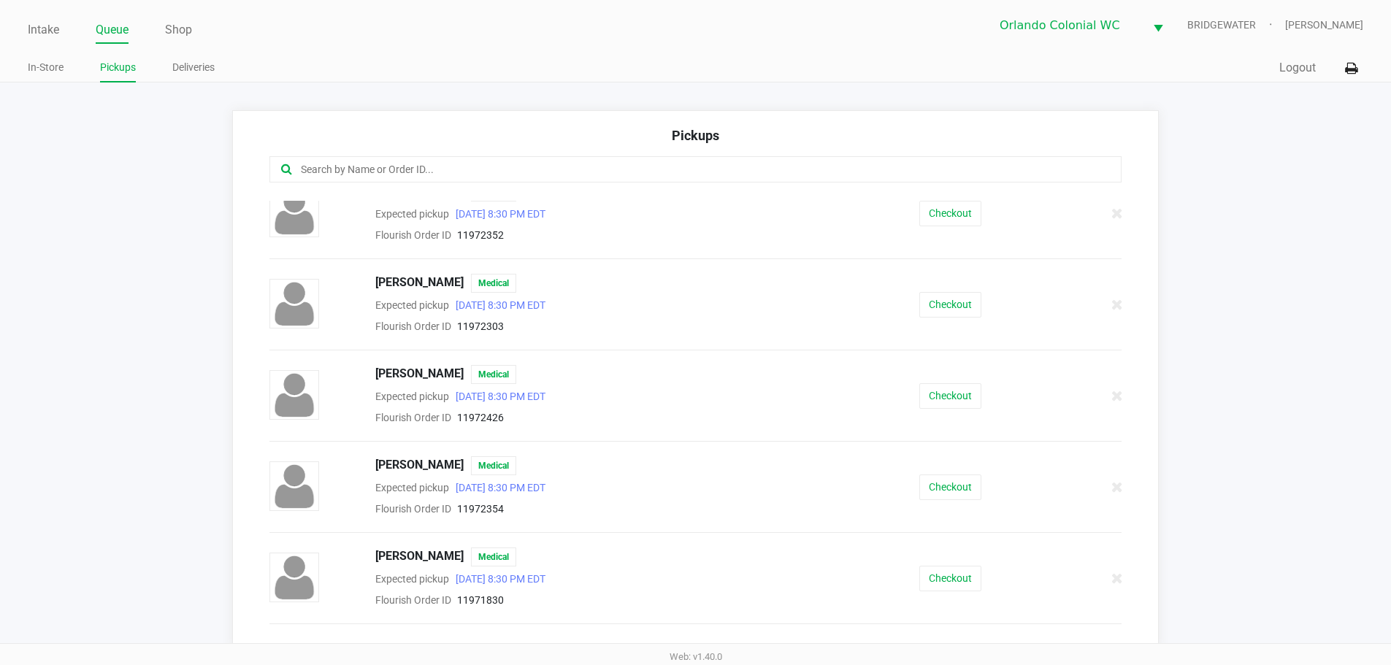
click at [695, 391] on div "Checkout" at bounding box center [950, 396] width 218 height 26
click at [695, 390] on button "Checkout" at bounding box center [951, 396] width 62 height 26
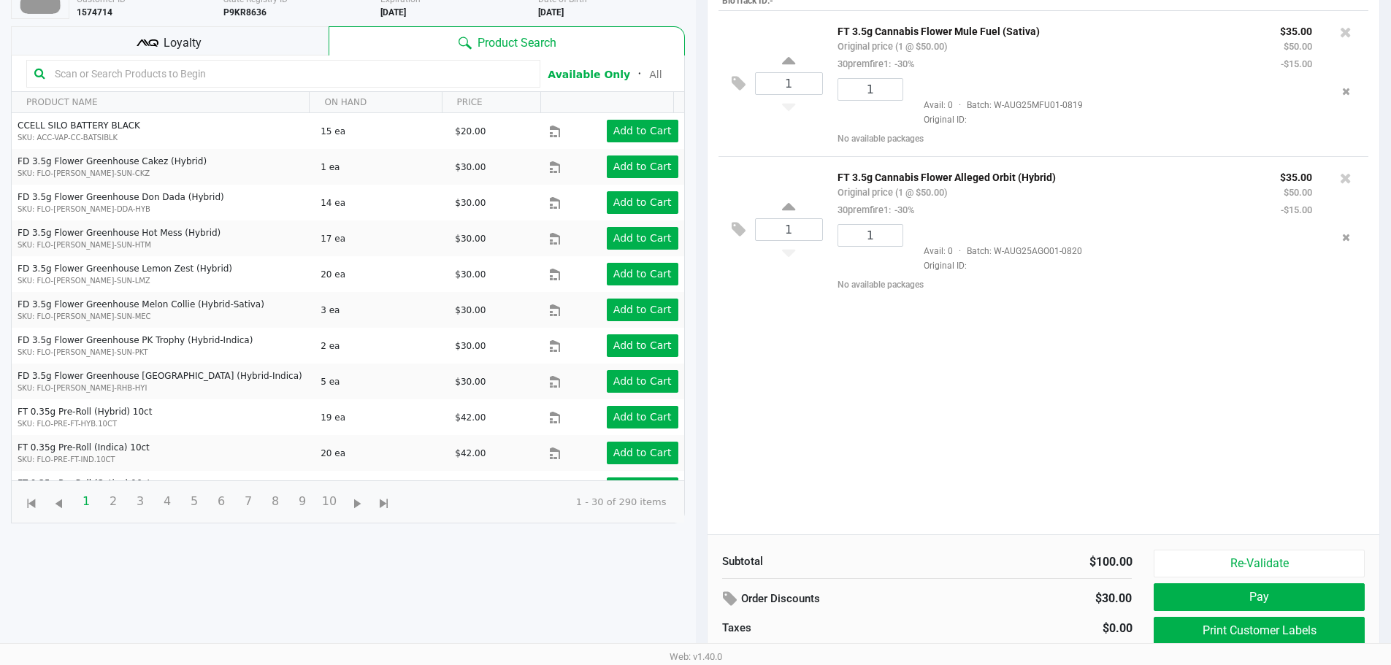
scroll to position [158, 0]
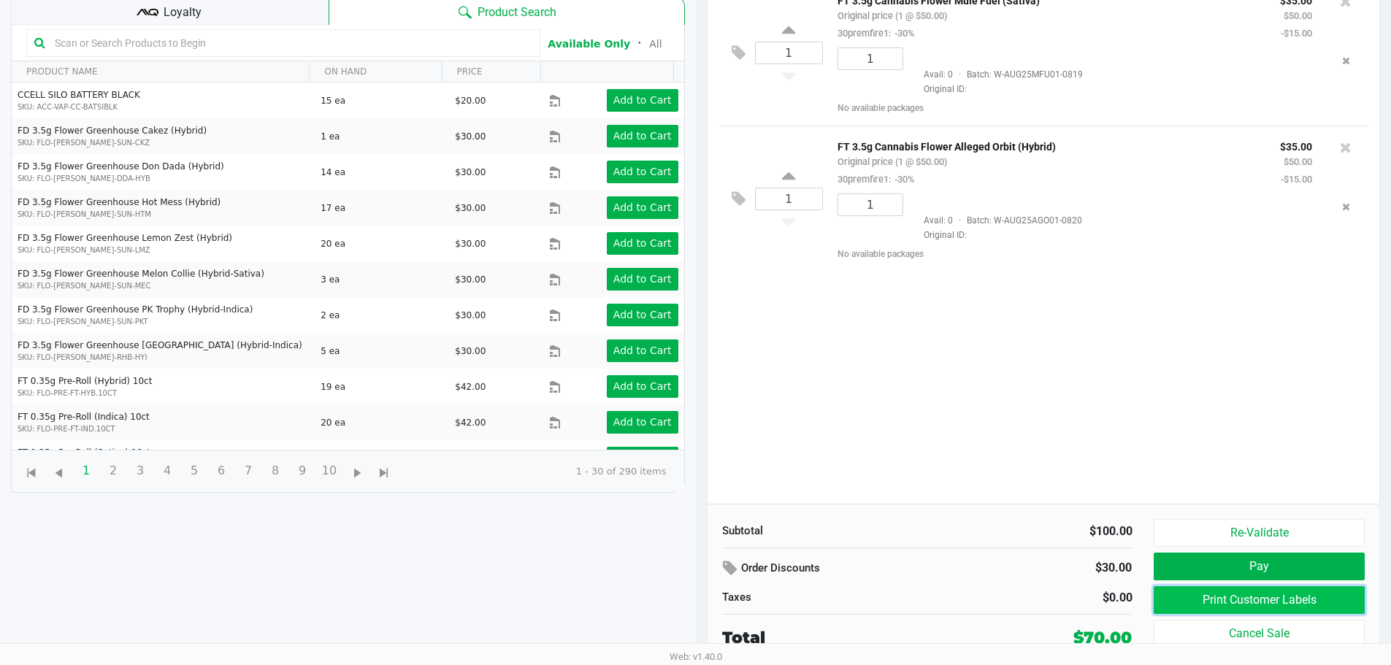
click at [695, 592] on button "Print Customer Labels" at bounding box center [1259, 600] width 210 height 28
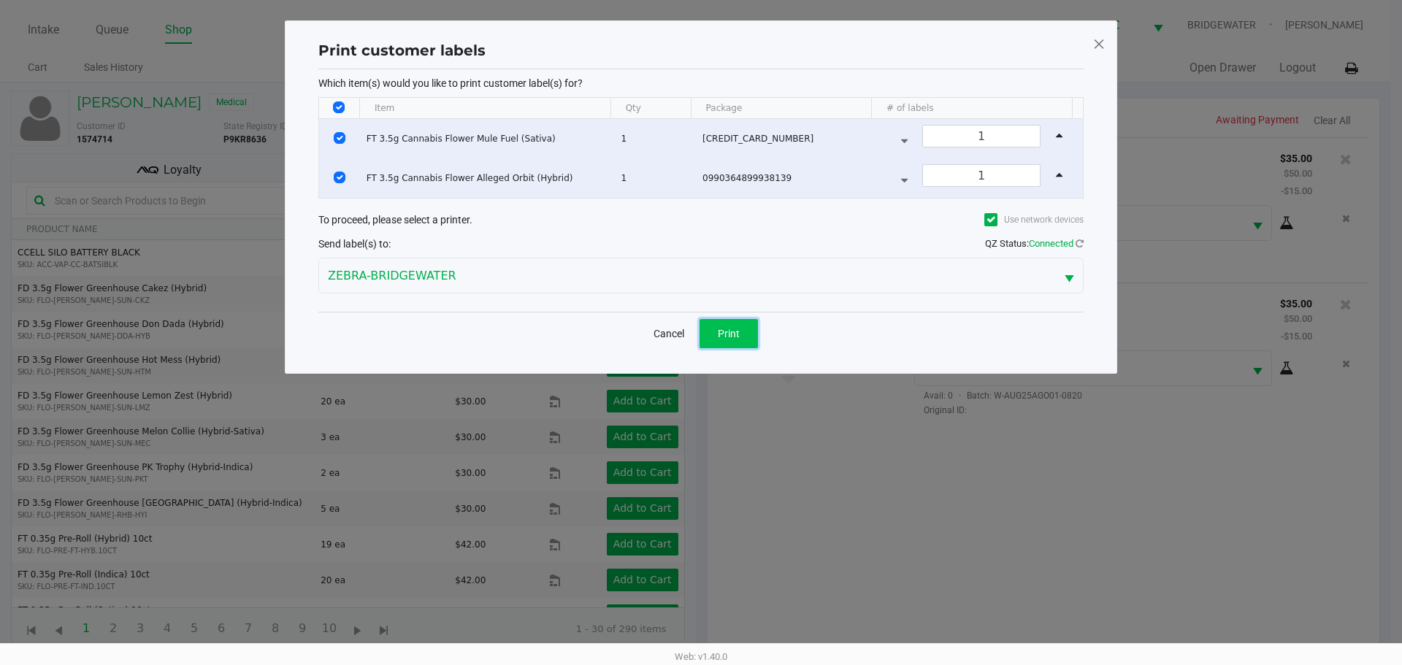
click at [695, 330] on span "Print" at bounding box center [729, 334] width 22 height 12
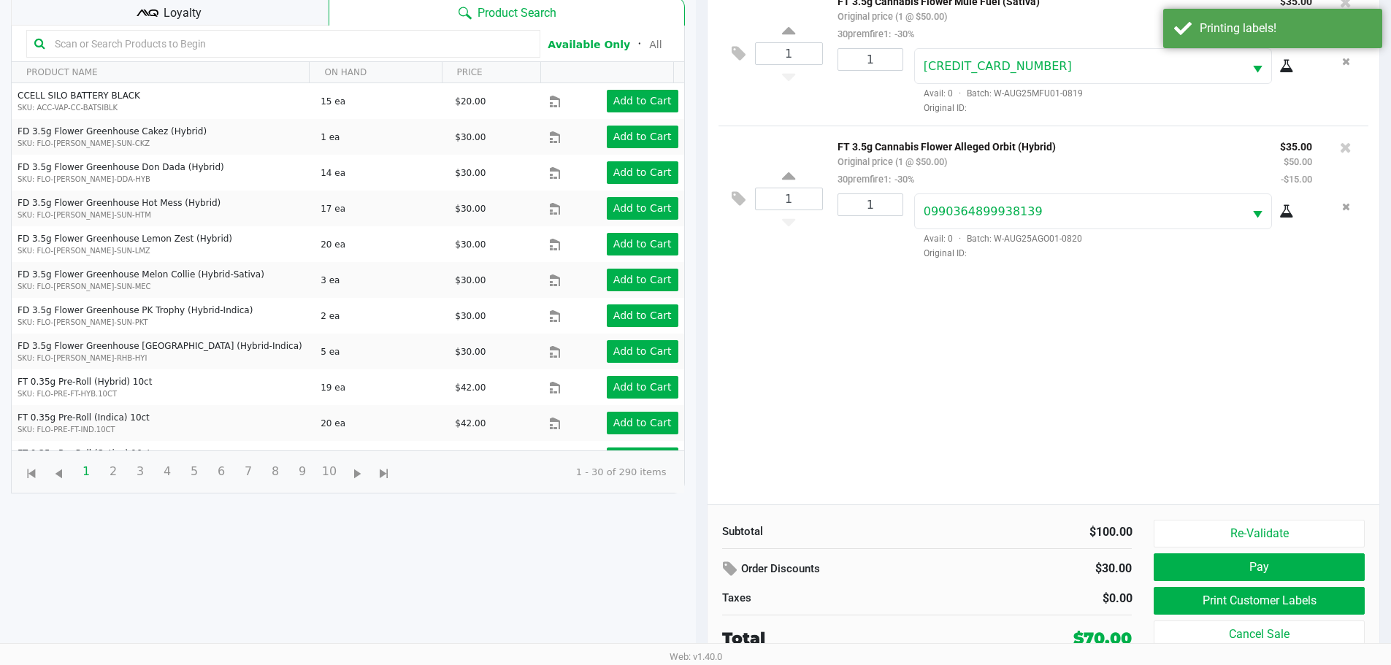
scroll to position [158, 0]
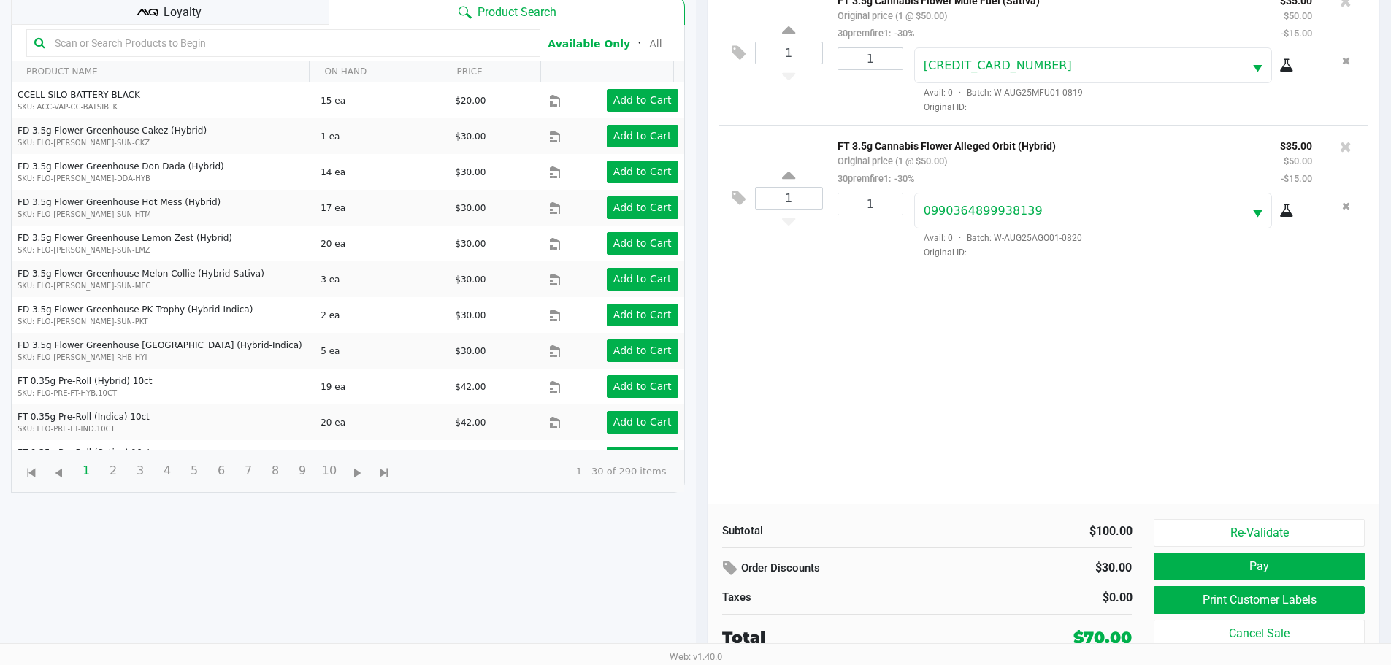
click at [695, 563] on button "Pay" at bounding box center [1259, 567] width 210 height 28
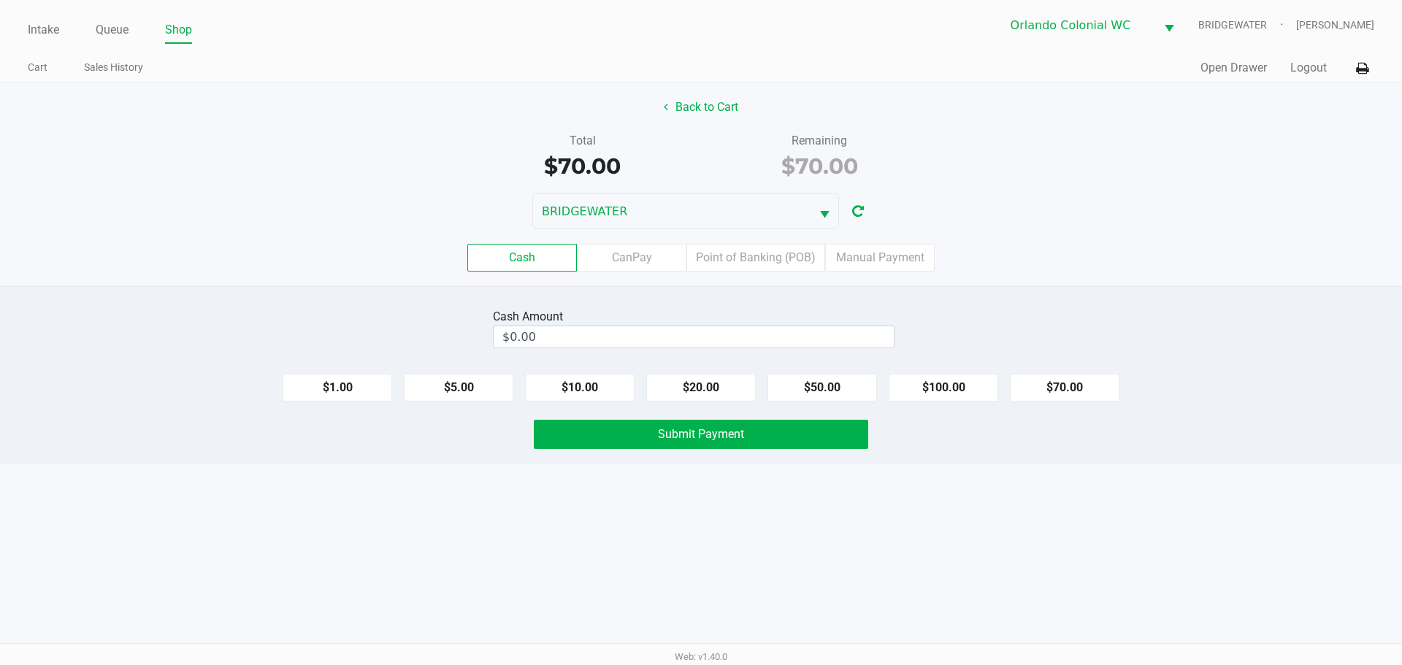
click at [695, 97] on button "Back to Cart" at bounding box center [700, 107] width 93 height 28
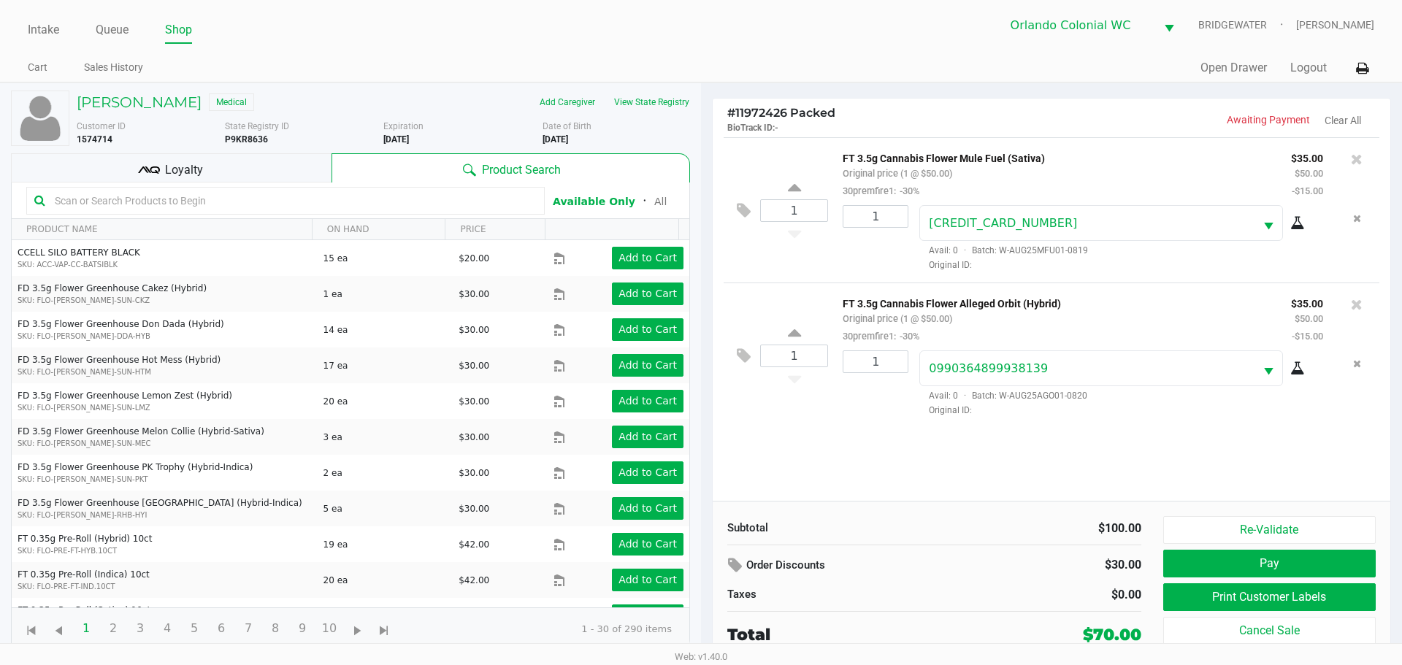
click at [191, 164] on span "Loyalty" at bounding box center [184, 170] width 38 height 18
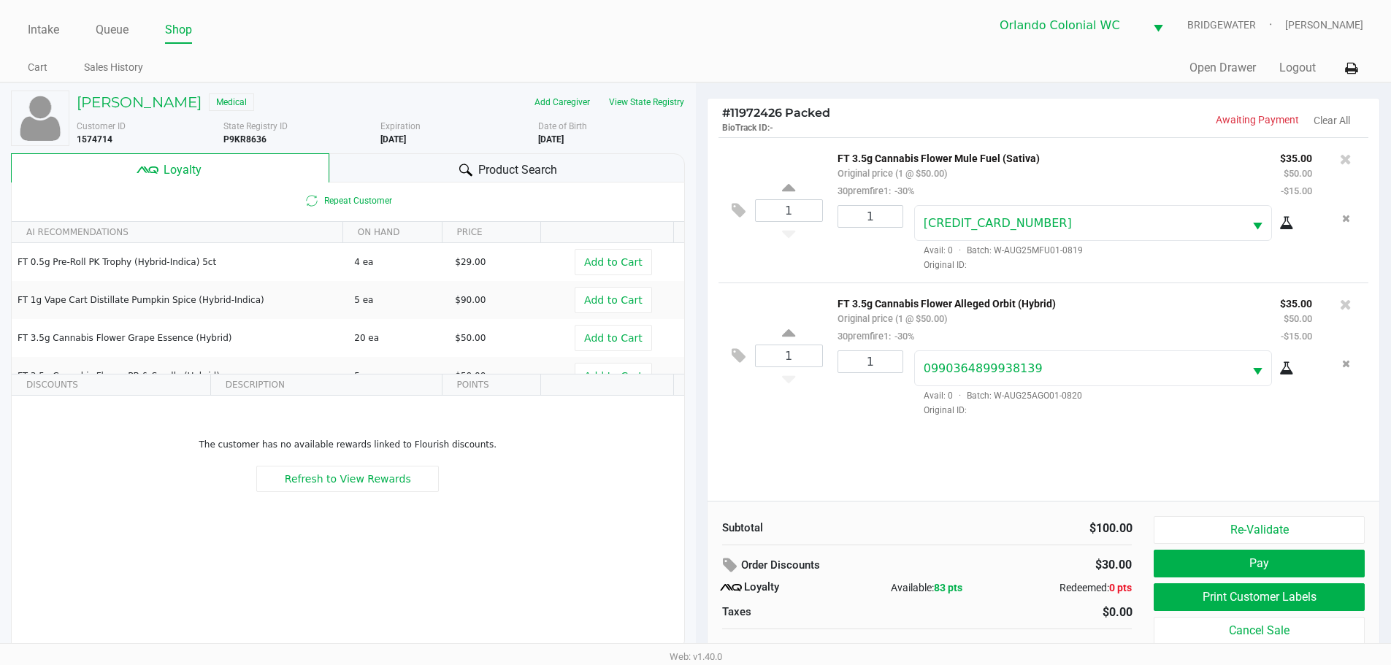
click at [695, 561] on button "Pay" at bounding box center [1259, 564] width 210 height 28
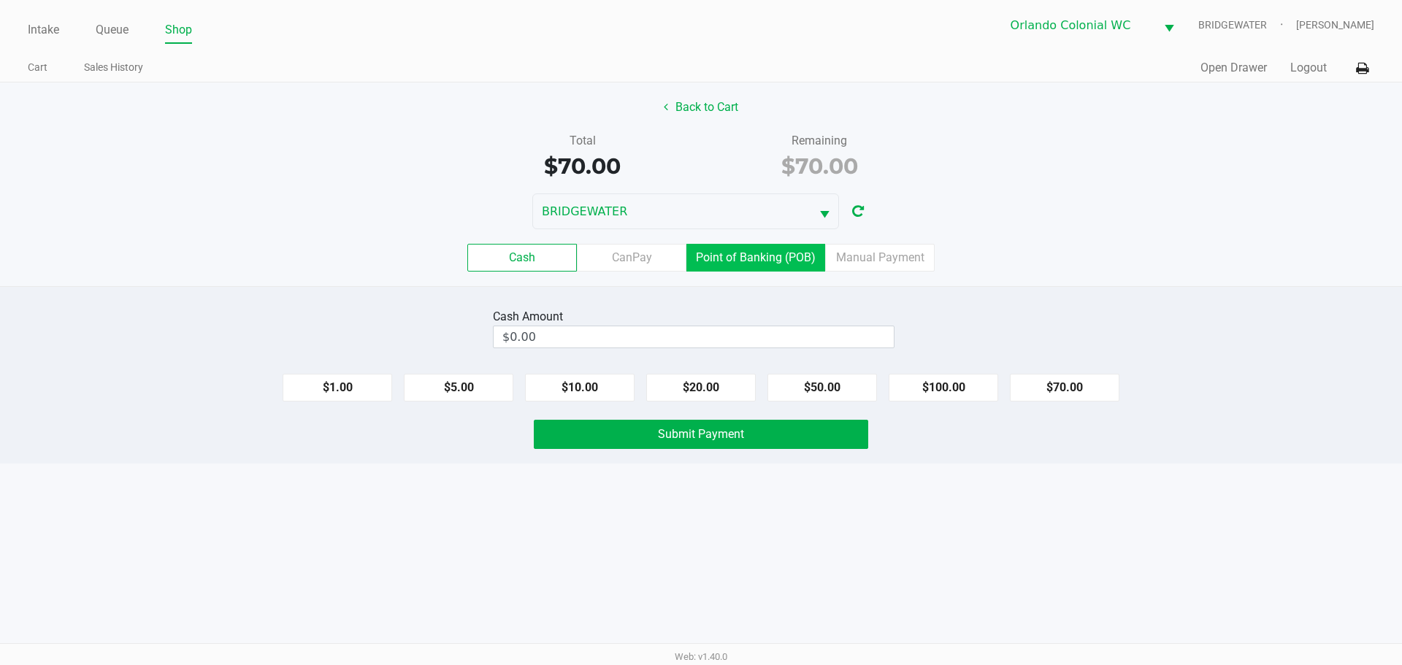
click at [695, 260] on label "Point of Banking (POB)" at bounding box center [756, 258] width 139 height 28
click at [0, 0] on 7 "Point of Banking (POB)" at bounding box center [0, 0] width 0 height 0
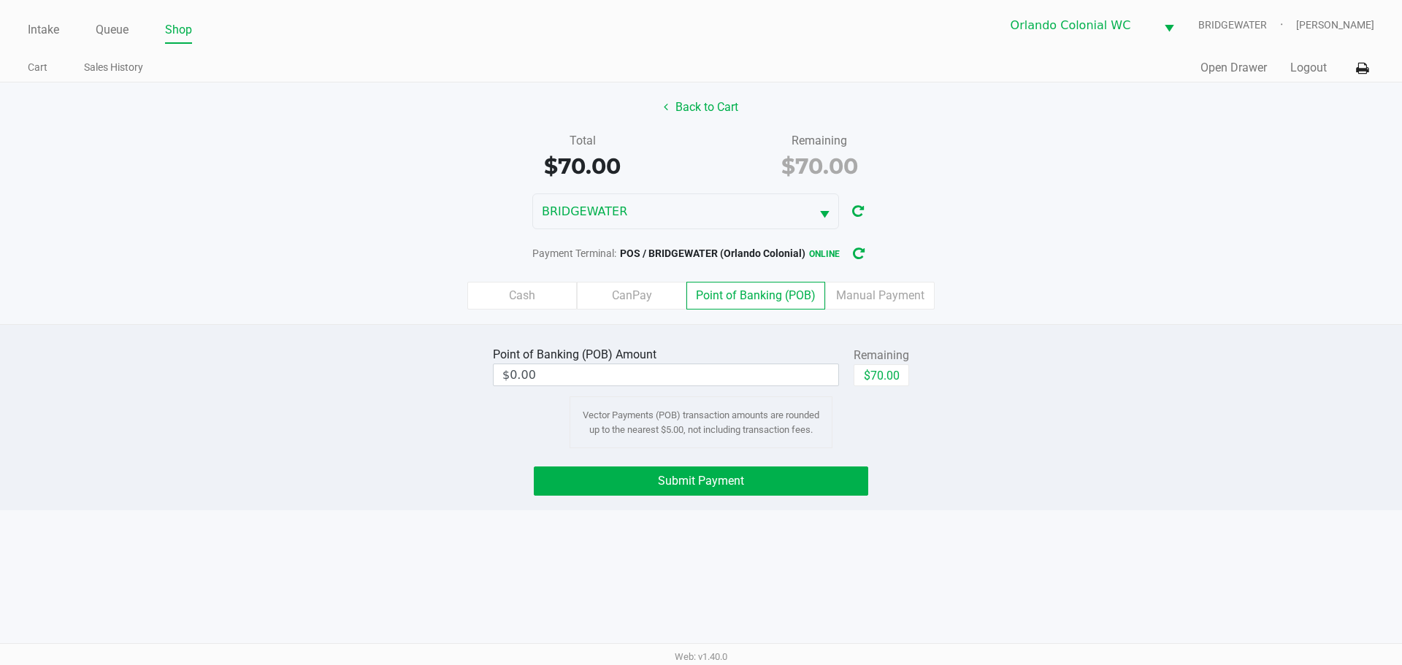
click at [695, 371] on button "$70.00" at bounding box center [882, 375] width 56 height 22
type input "$70.00"
click at [695, 492] on button "Submit Payment" at bounding box center [701, 481] width 335 height 29
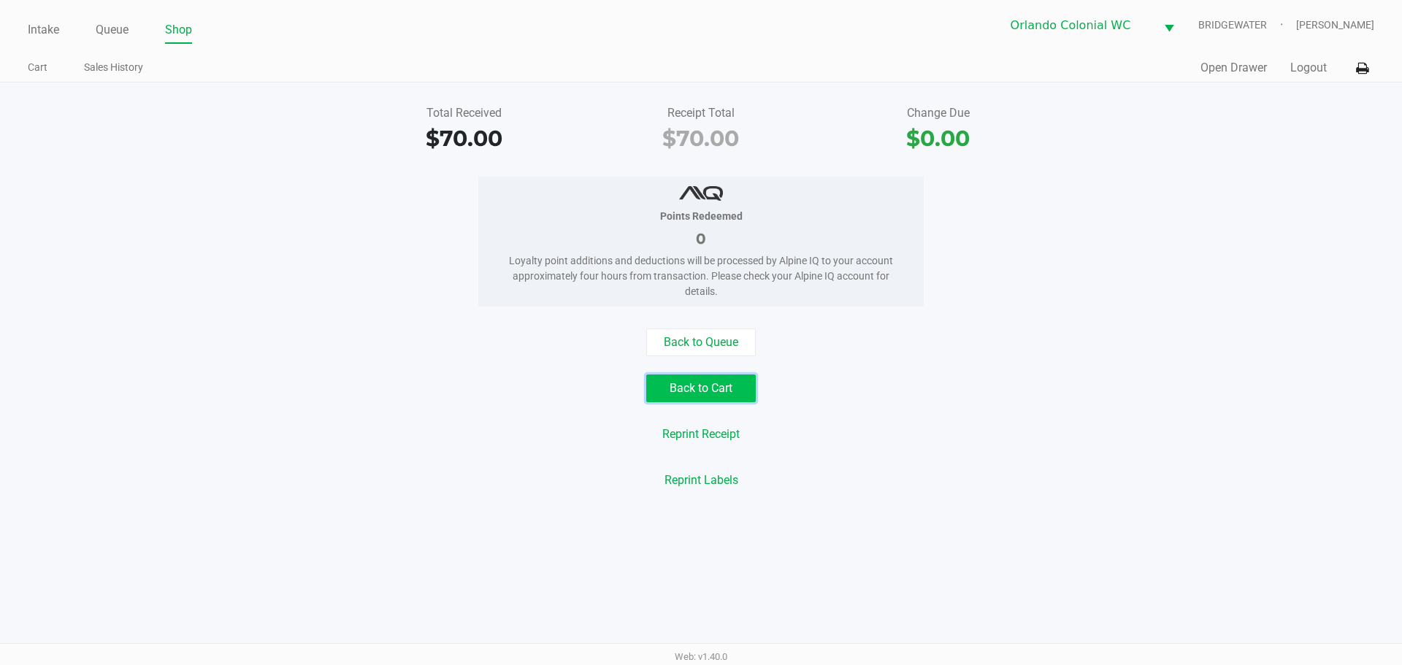
click at [695, 387] on button "Back to Cart" at bounding box center [701, 389] width 110 height 28
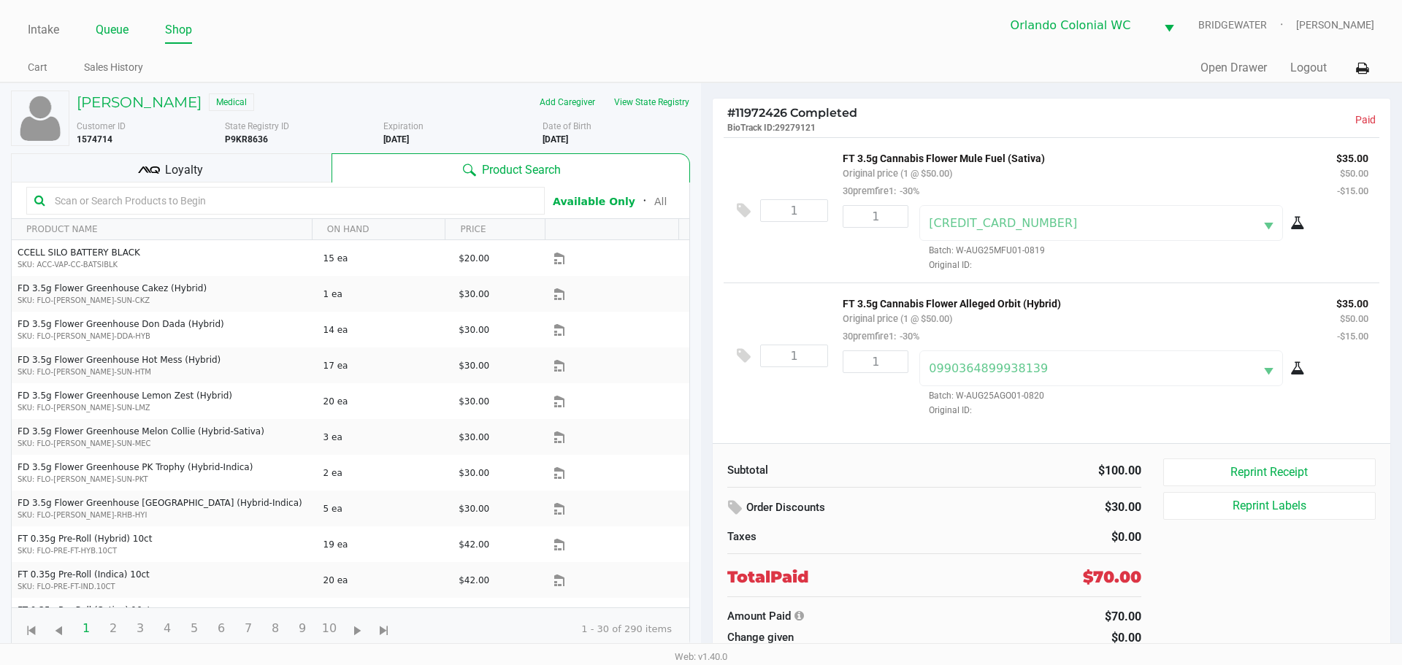
click at [115, 28] on link "Queue" at bounding box center [112, 30] width 33 height 20
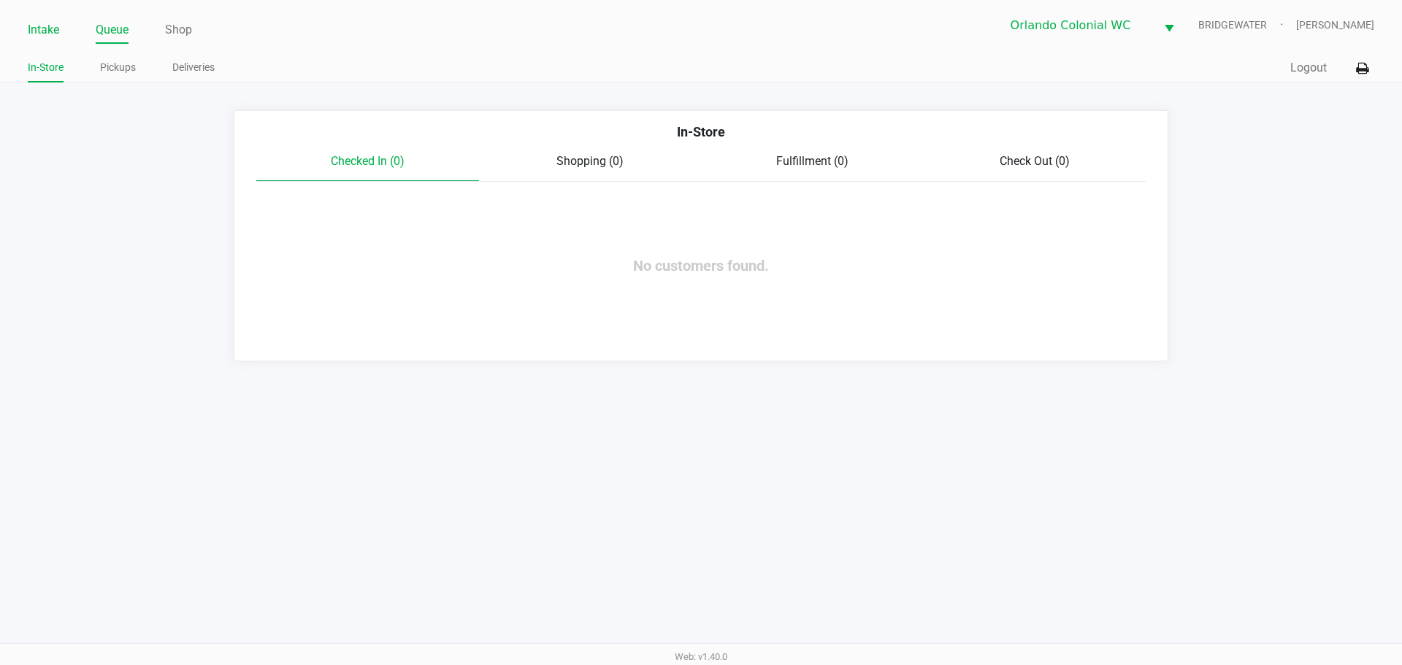
click at [37, 32] on link "Intake" at bounding box center [43, 30] width 31 height 20
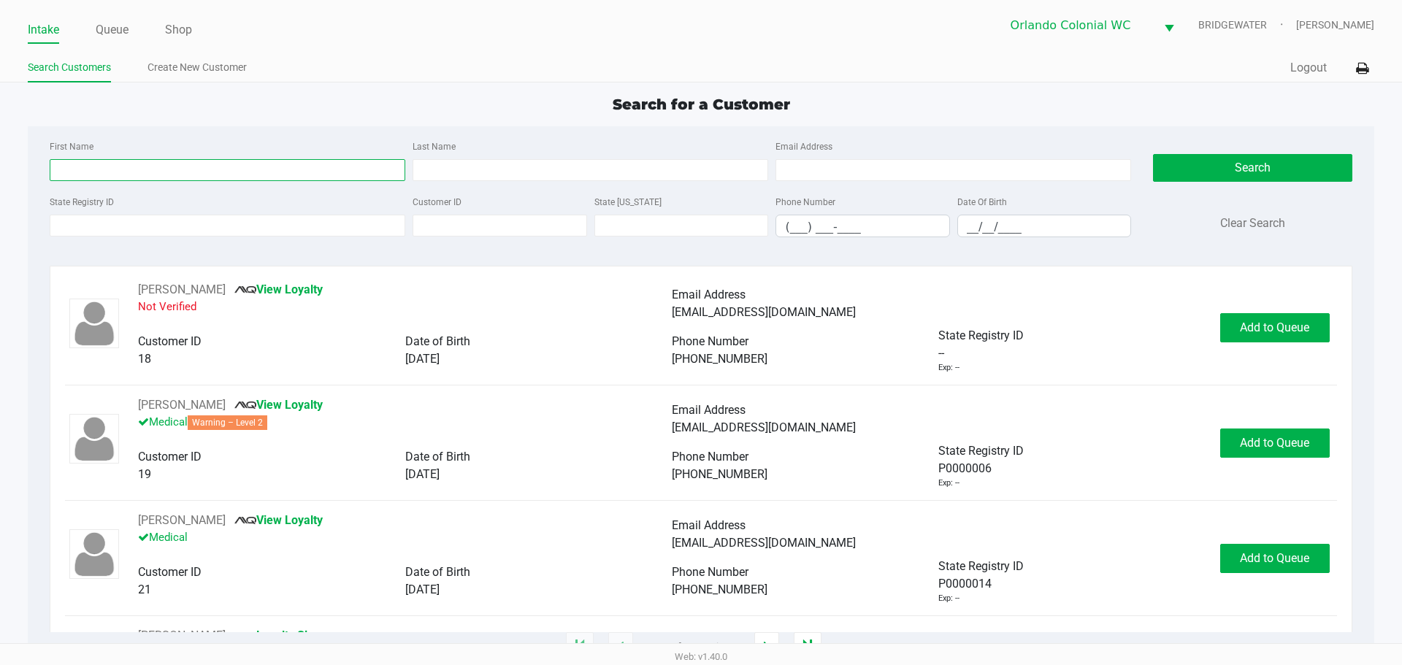
click at [116, 174] on input "First Name" at bounding box center [228, 170] width 356 height 22
type input "CORY"
type input "HELMS"
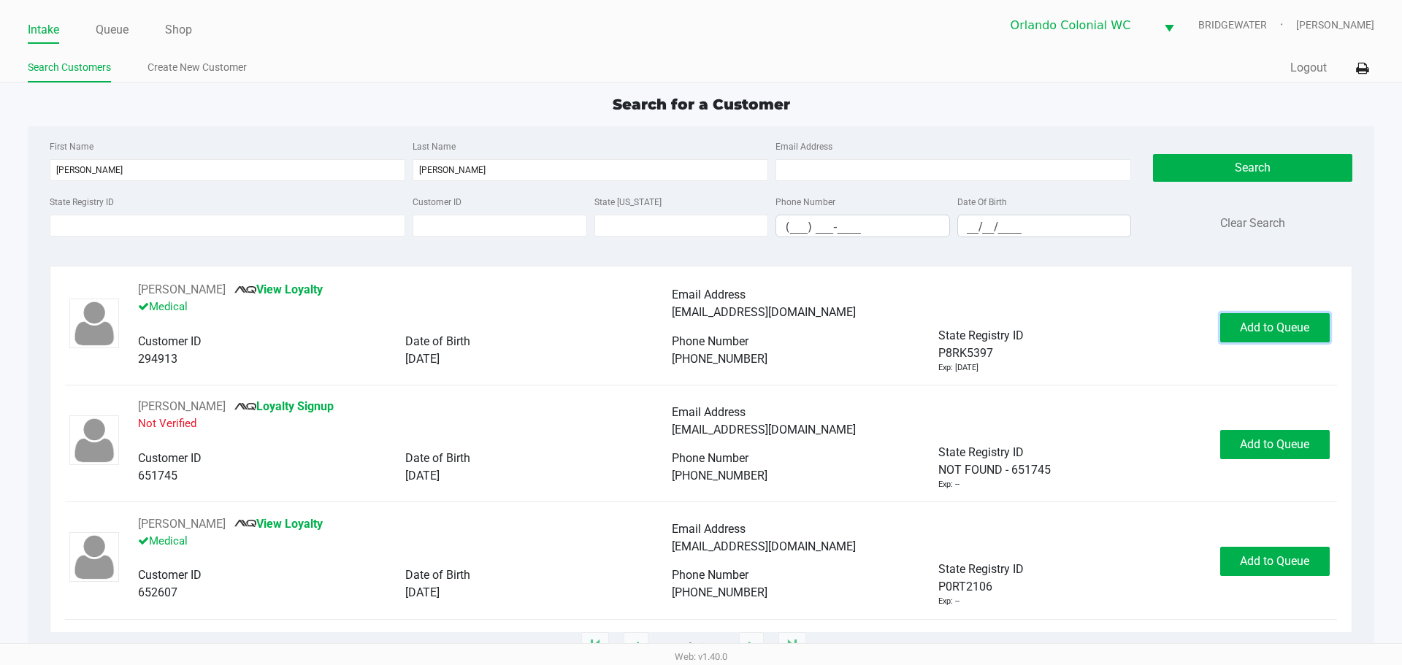
click at [695, 326] on span "Add to Queue" at bounding box center [1274, 328] width 69 height 14
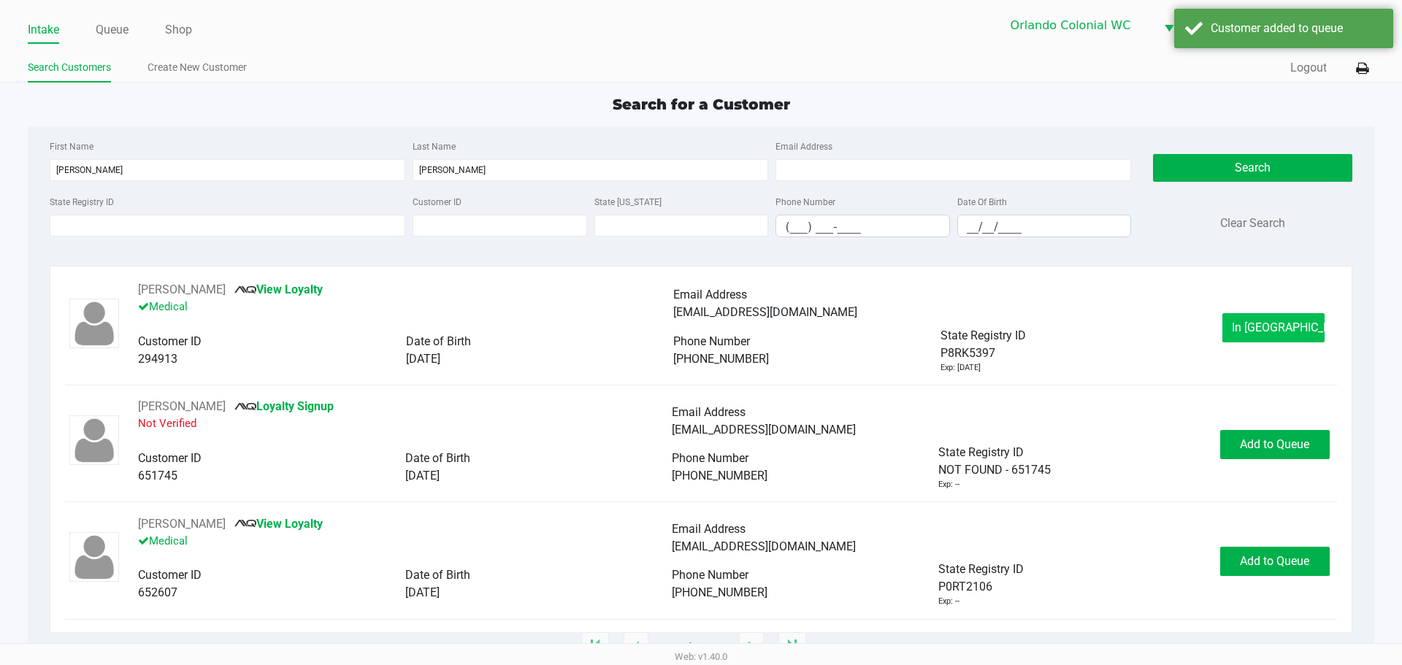
click at [695, 316] on div "CORY HELMS View Loyalty Medical Email Address coryhelms@gmail.com Customer ID 2…" at bounding box center [701, 327] width 1272 height 93
click at [695, 325] on span "In Queue" at bounding box center [1293, 328] width 123 height 14
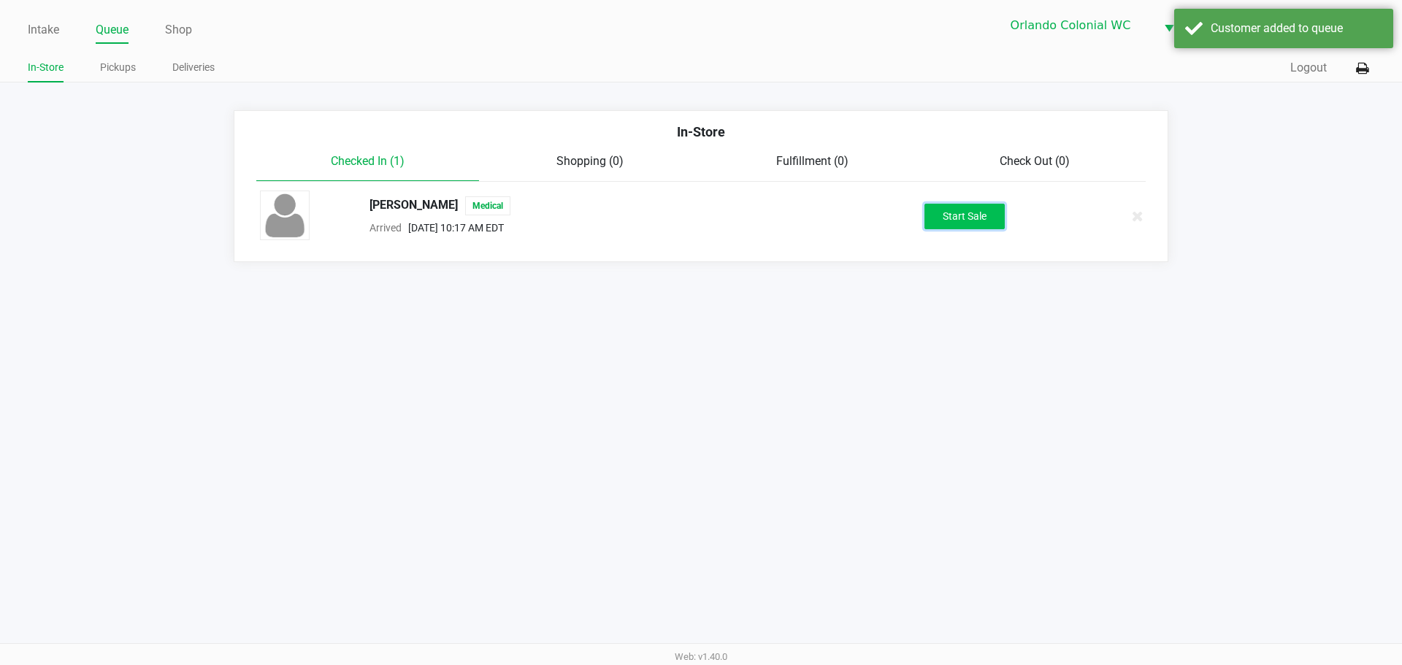
click at [695, 221] on button "Start Sale" at bounding box center [965, 217] width 80 height 26
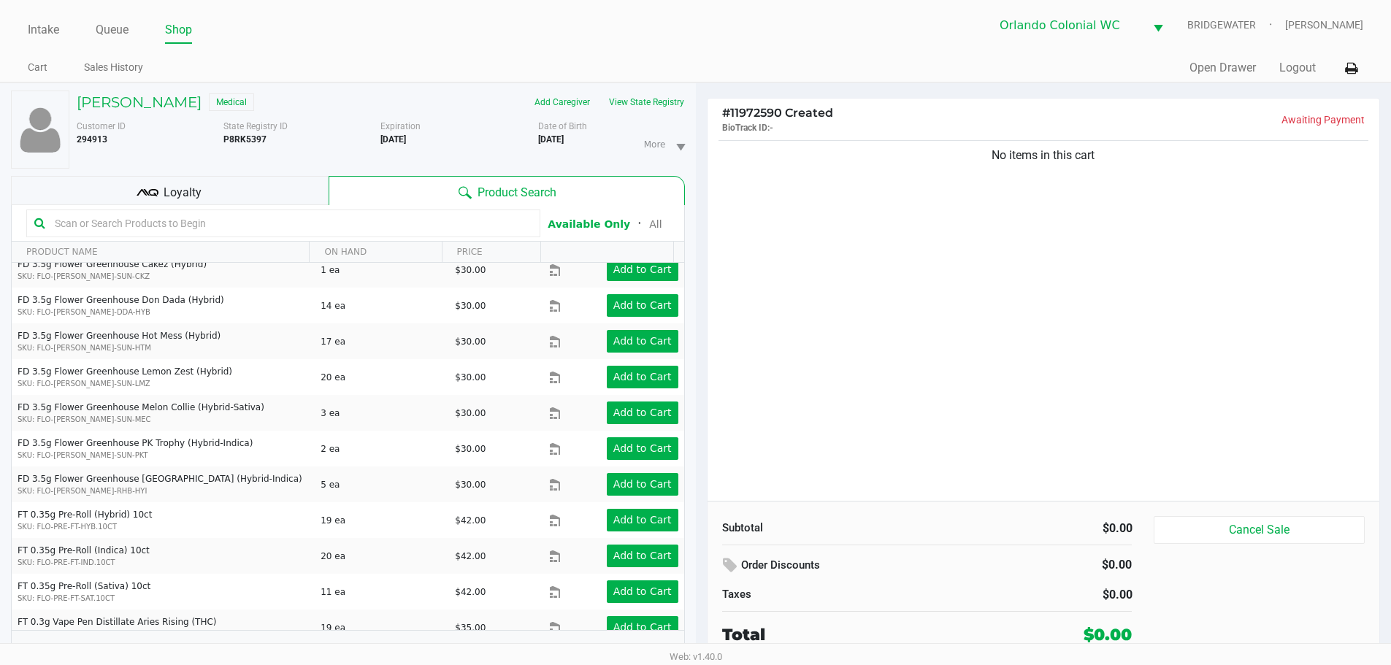
scroll to position [73, 0]
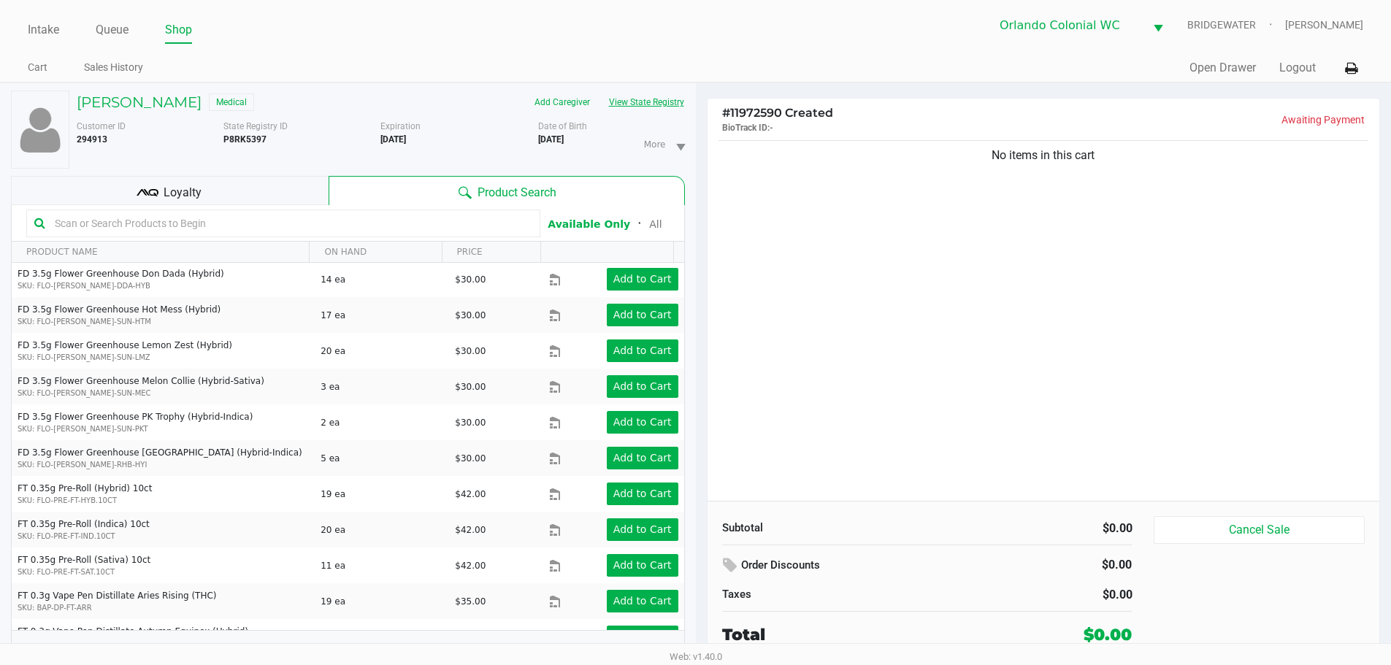
click at [665, 104] on button "View State Registry" at bounding box center [642, 102] width 85 height 23
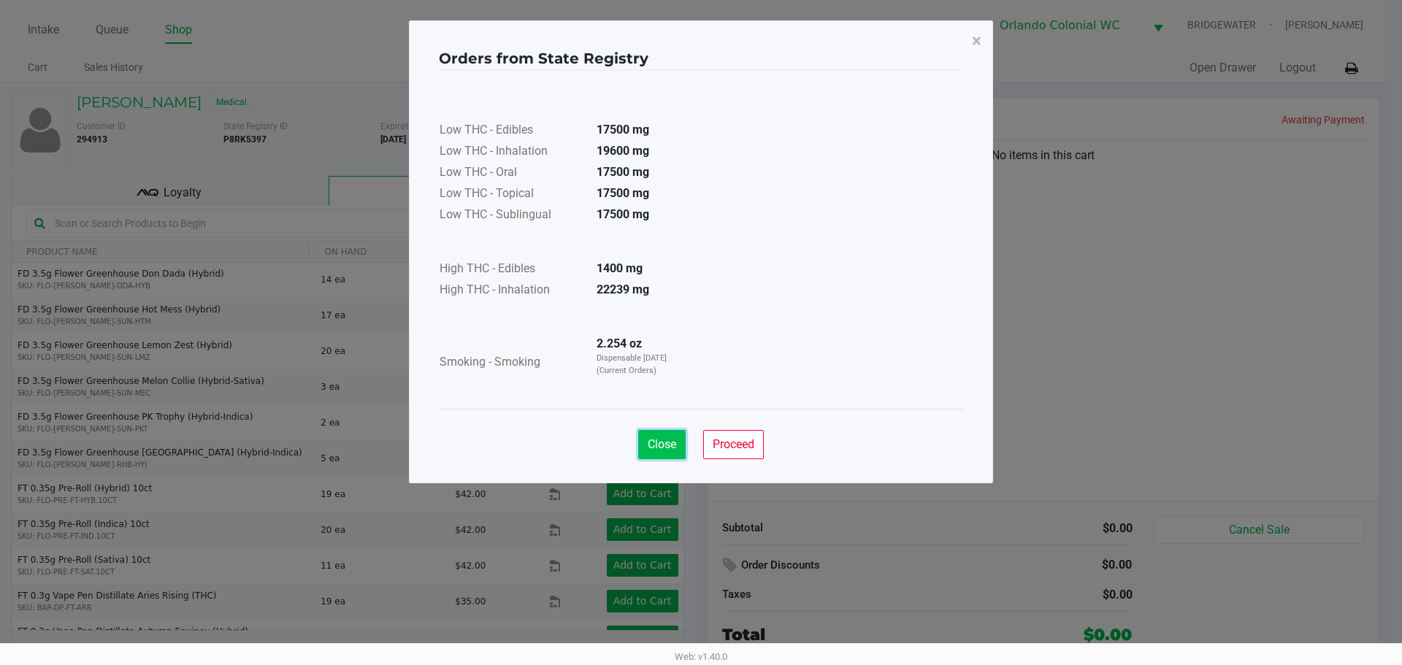
click at [671, 440] on span "Close" at bounding box center [662, 445] width 28 height 14
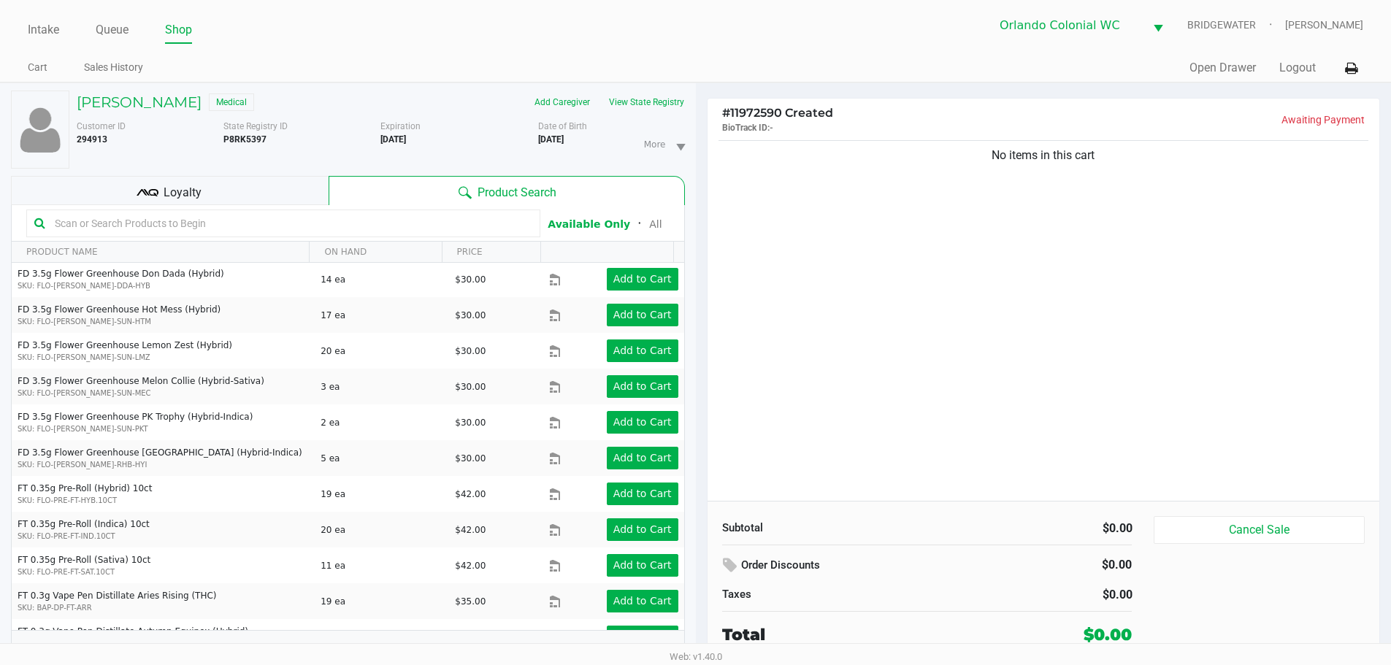
click at [695, 219] on div "No items in this cart" at bounding box center [1044, 319] width 673 height 364
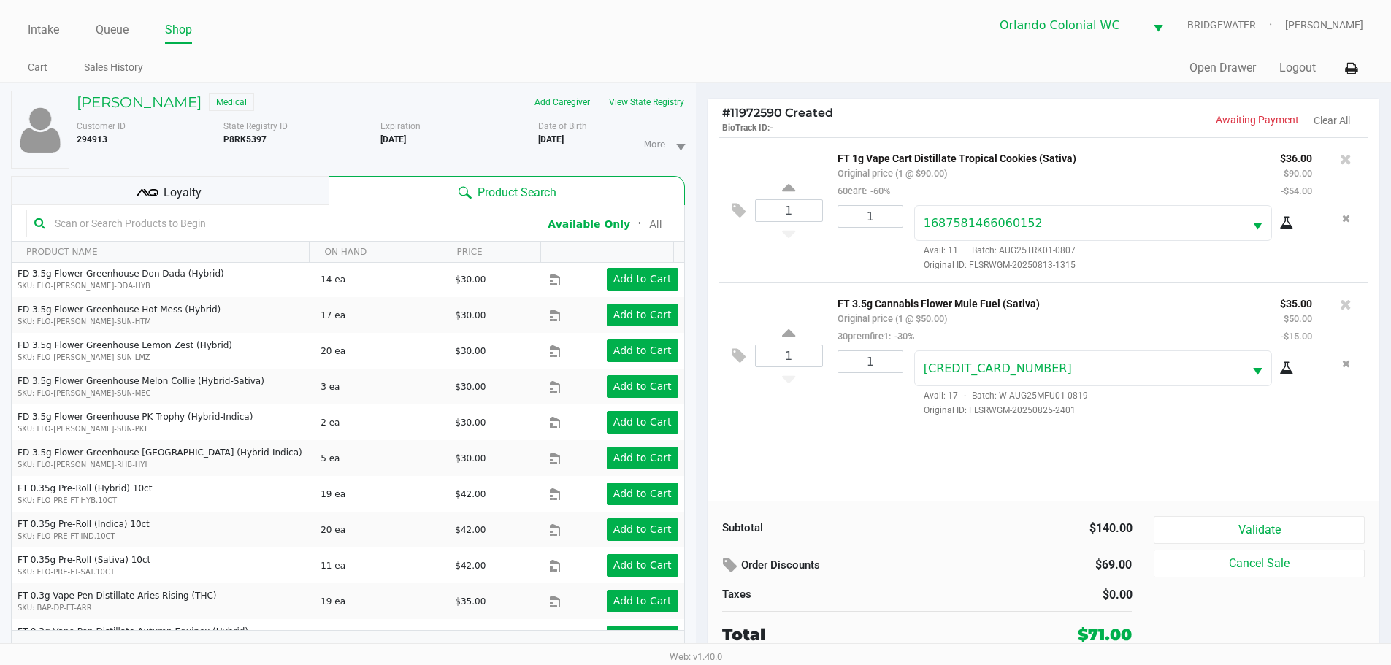
click at [208, 195] on div "Loyalty" at bounding box center [170, 190] width 318 height 29
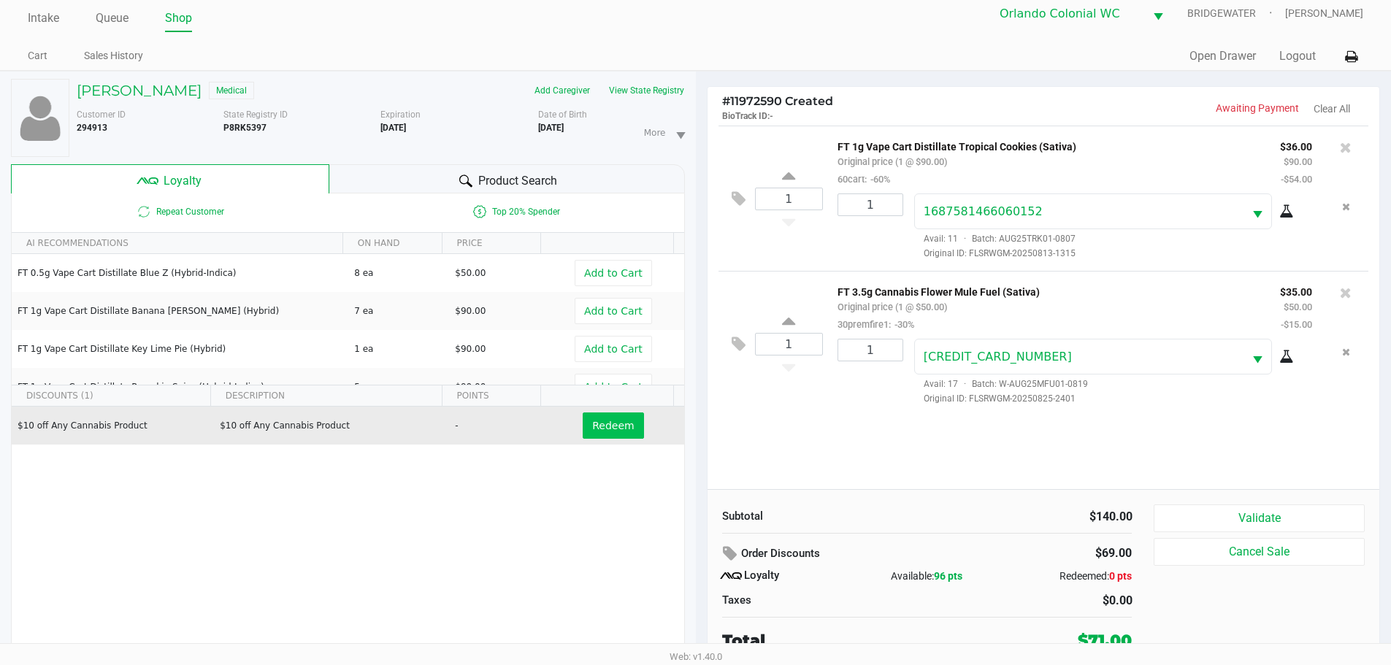
scroll to position [15, 0]
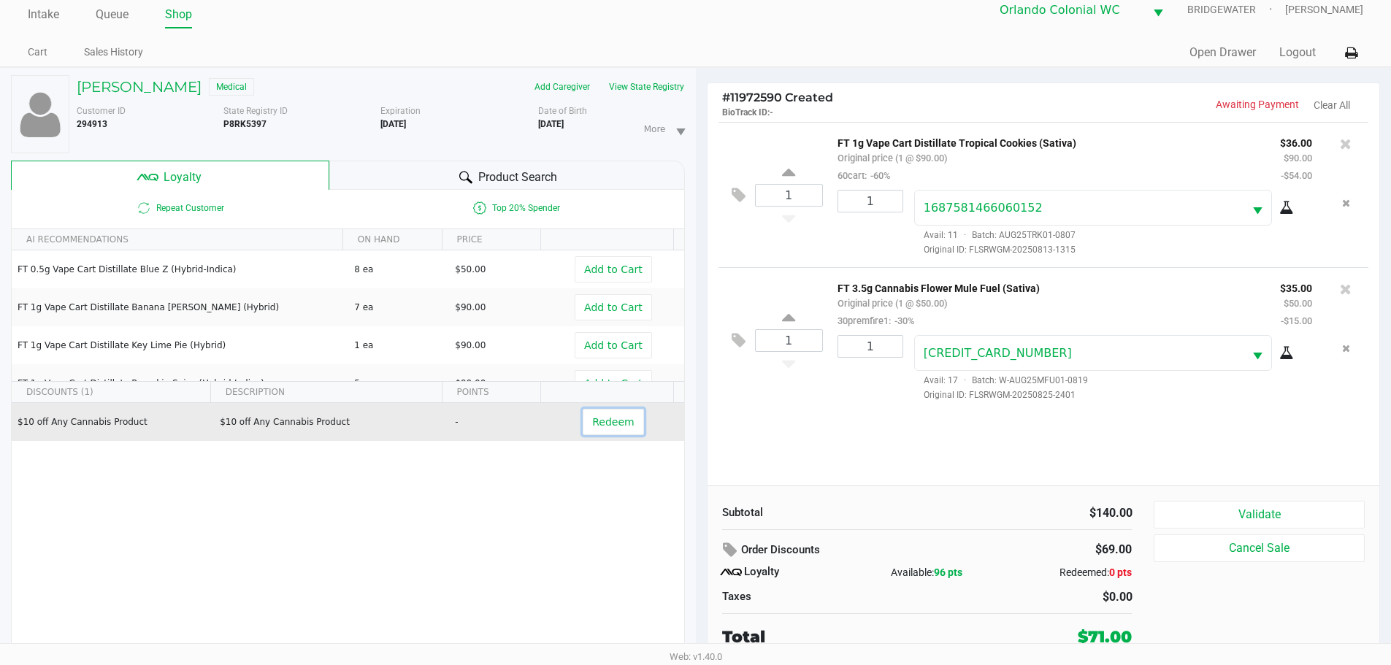
click at [608, 420] on span "Redeem" at bounding box center [613, 422] width 42 height 12
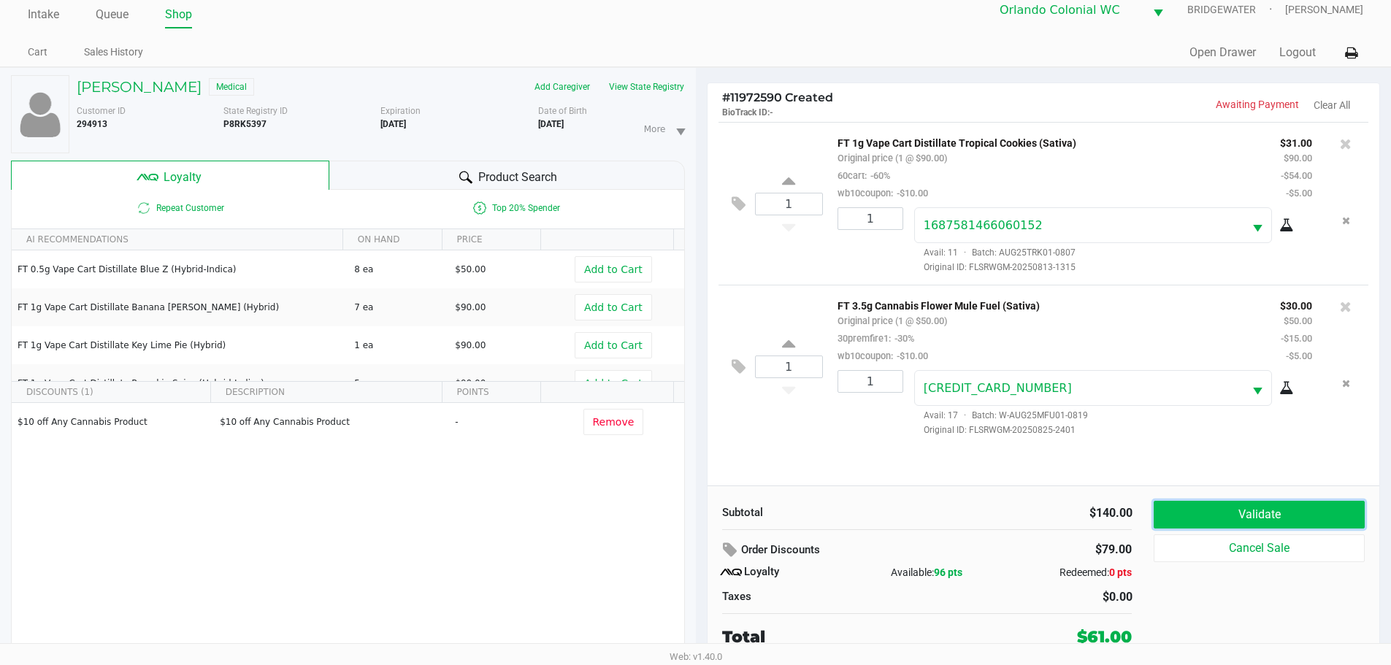
click at [695, 516] on button "Validate" at bounding box center [1259, 515] width 210 height 28
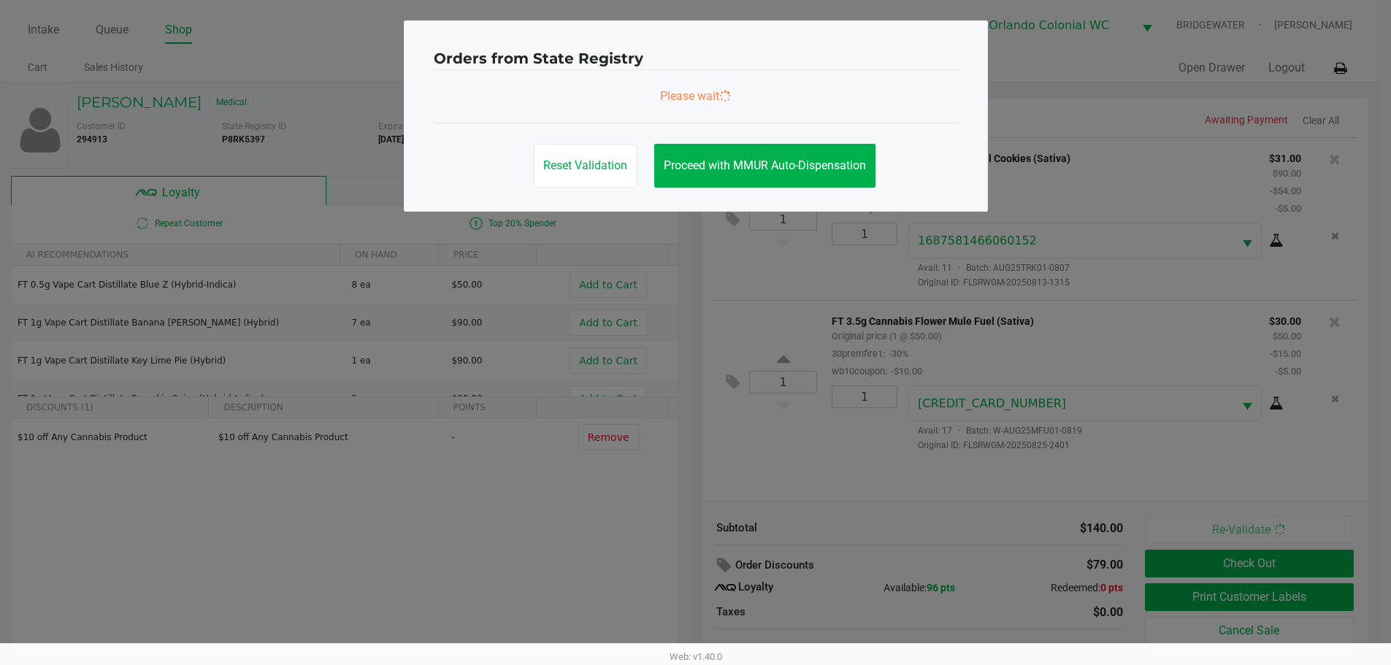
scroll to position [0, 0]
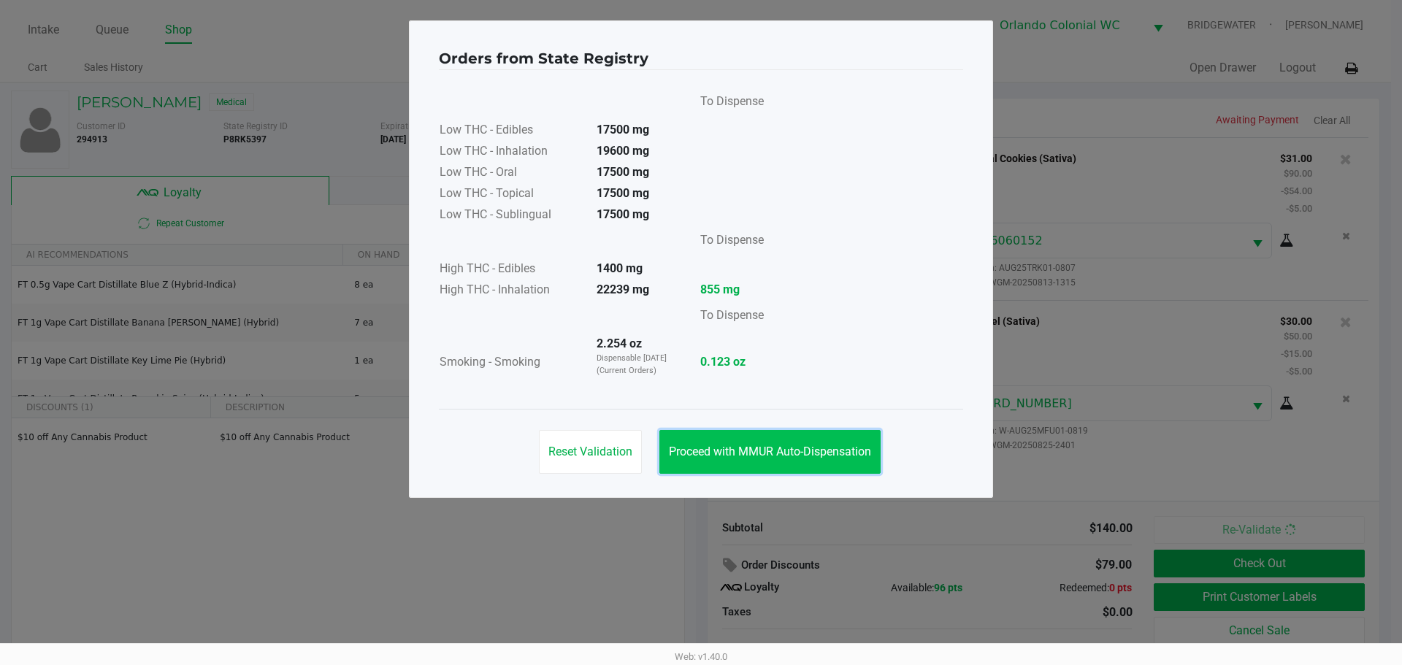
click at [695, 448] on span "Proceed with MMUR Auto-Dispensation" at bounding box center [770, 452] width 202 height 14
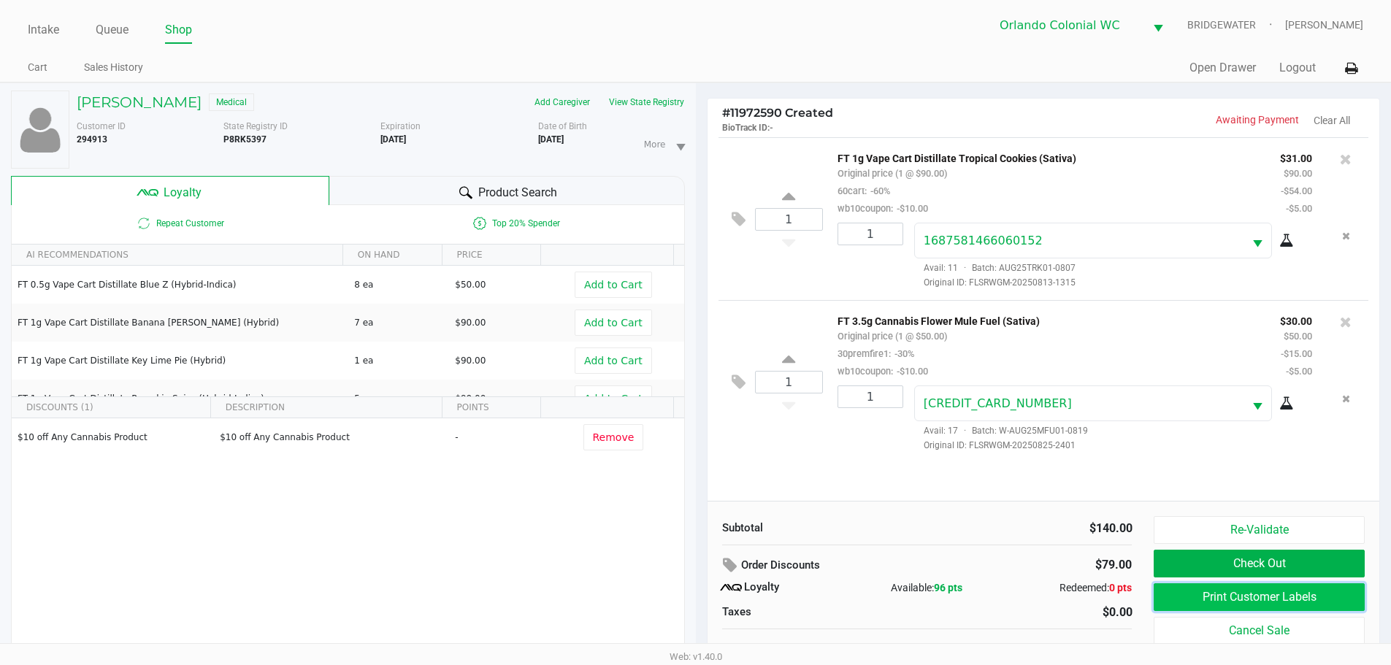
click at [695, 597] on button "Print Customer Labels" at bounding box center [1259, 598] width 210 height 28
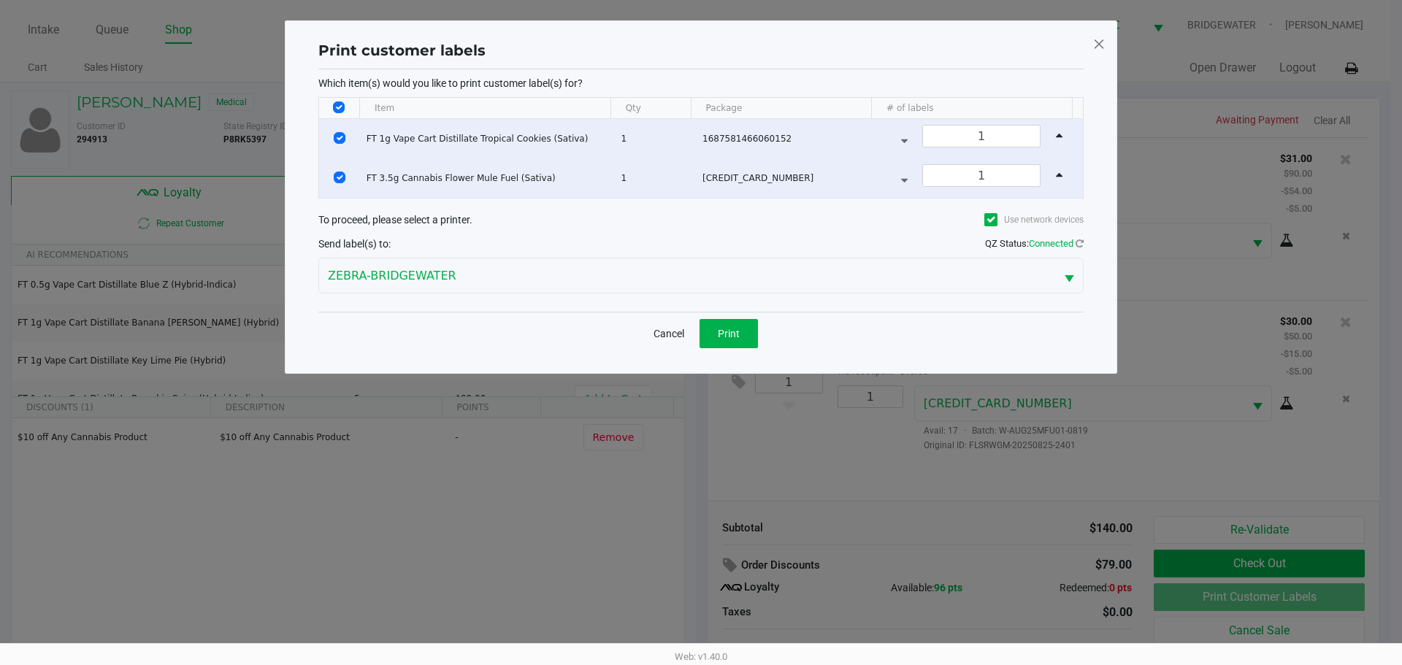
click at [695, 332] on span "Print" at bounding box center [729, 334] width 22 height 12
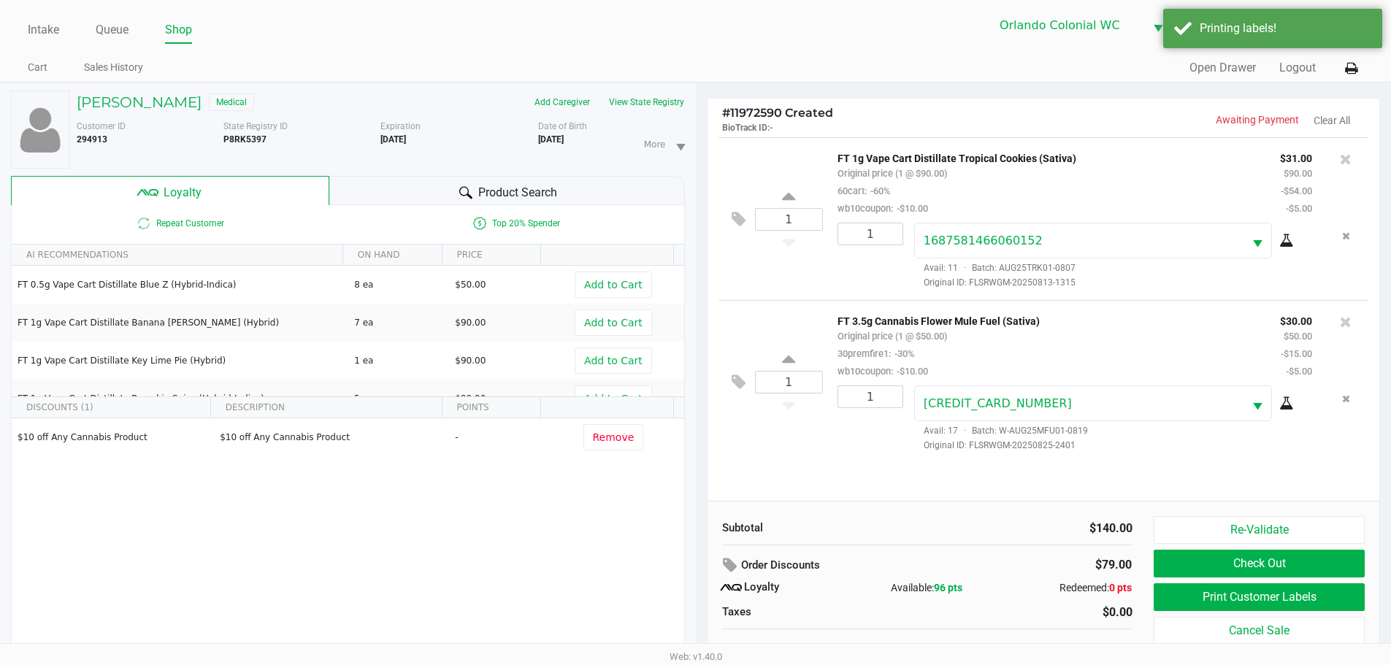
click at [695, 561] on button "Check Out" at bounding box center [1259, 564] width 210 height 28
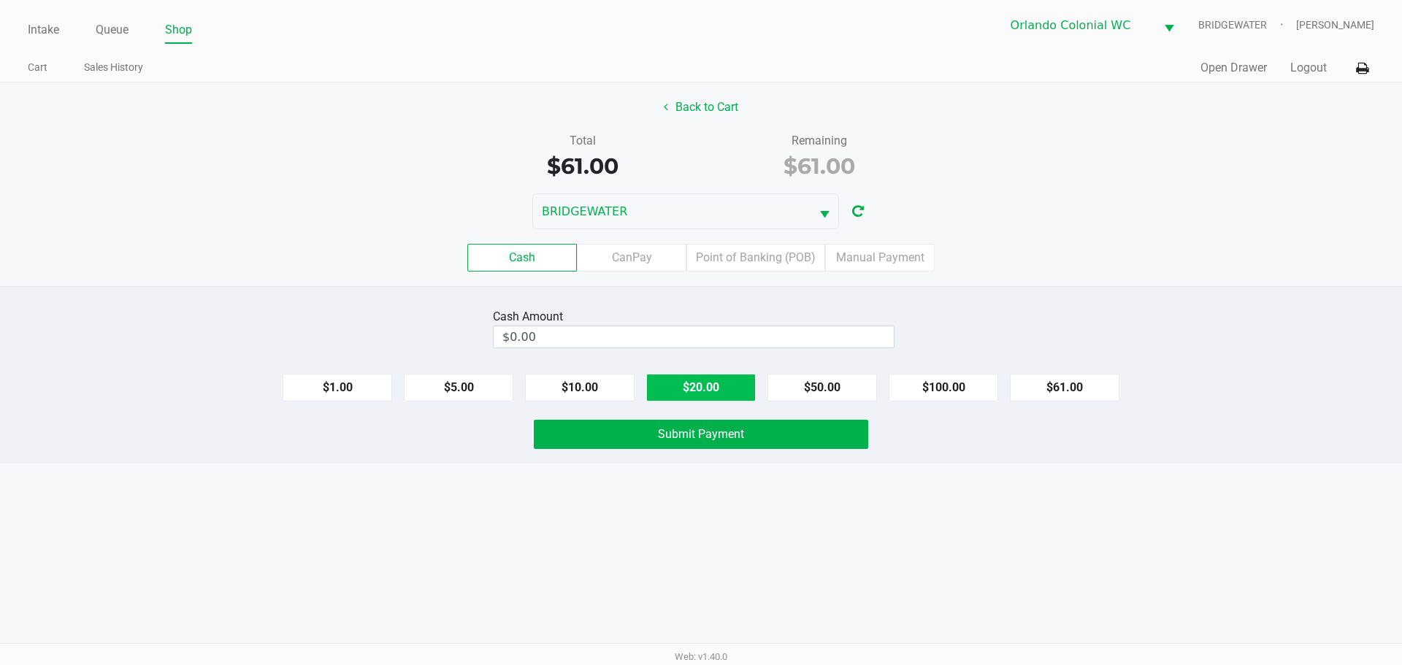
click at [695, 384] on button "$20.00" at bounding box center [701, 388] width 110 height 28
click at [695, 383] on button "$20.00" at bounding box center [701, 388] width 110 height 28
click at [695, 394] on button "$20.00" at bounding box center [701, 388] width 110 height 28
click at [695, 391] on button "$20.00" at bounding box center [701, 388] width 110 height 28
type input "$80.00"
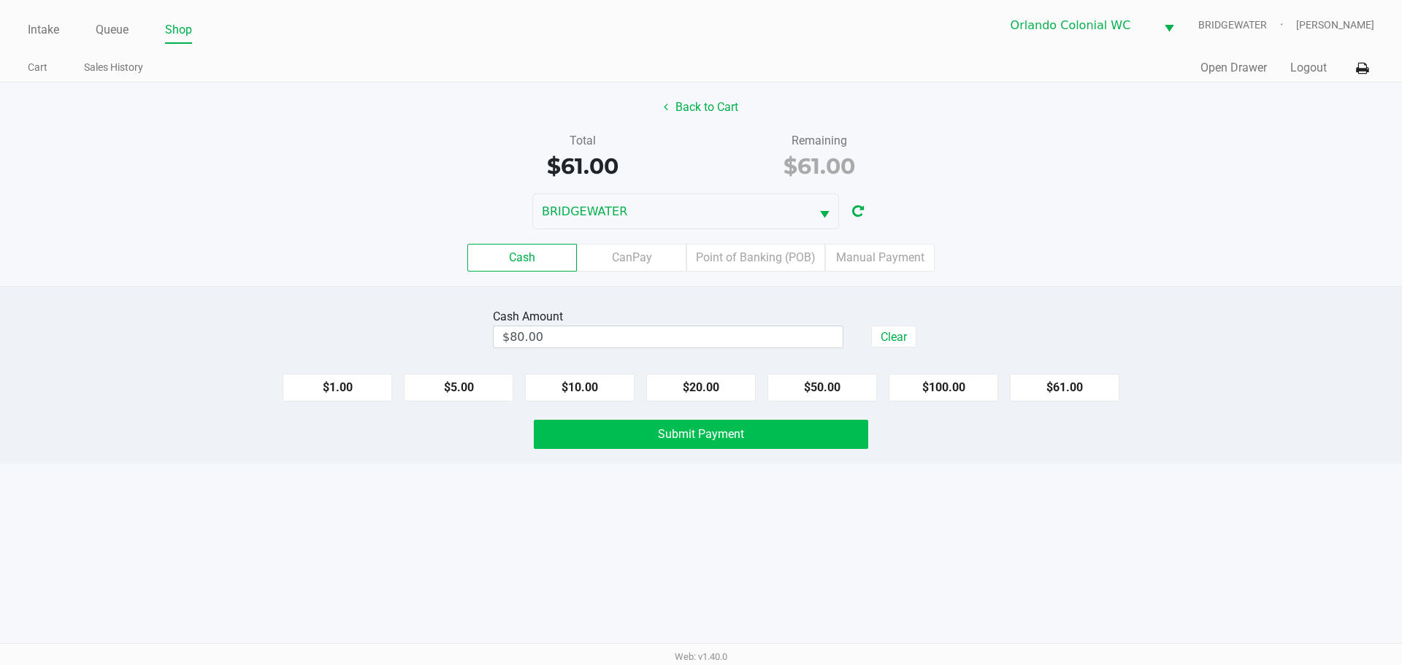
click at [689, 438] on span "Submit Payment" at bounding box center [701, 434] width 86 height 14
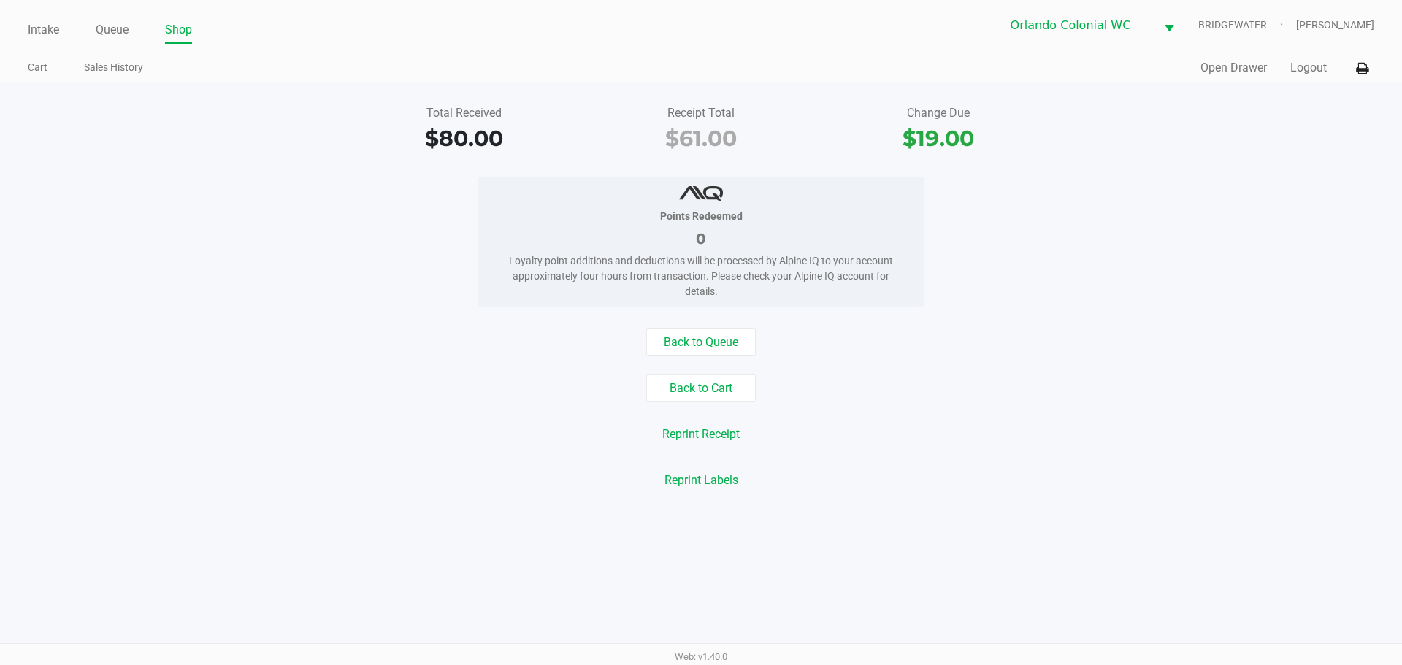
click at [691, 348] on button "Back to Queue" at bounding box center [701, 343] width 110 height 28
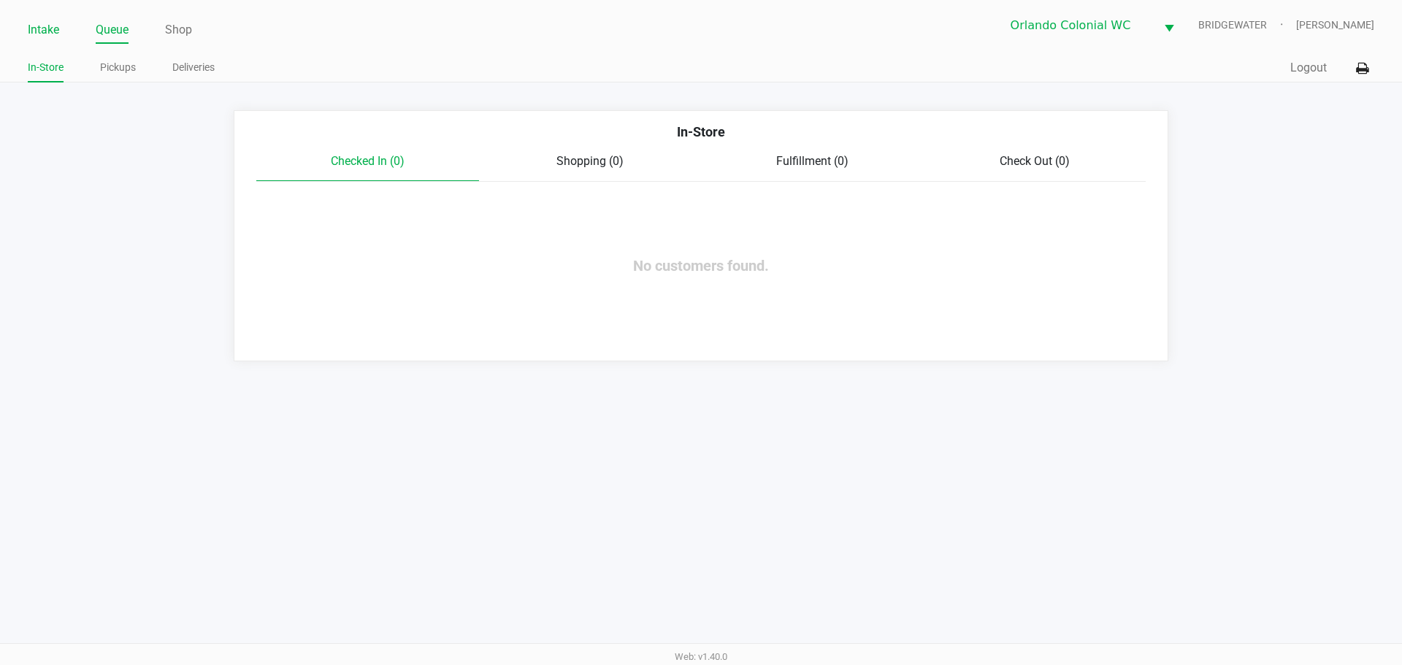
click at [55, 21] on link "Intake" at bounding box center [43, 30] width 31 height 20
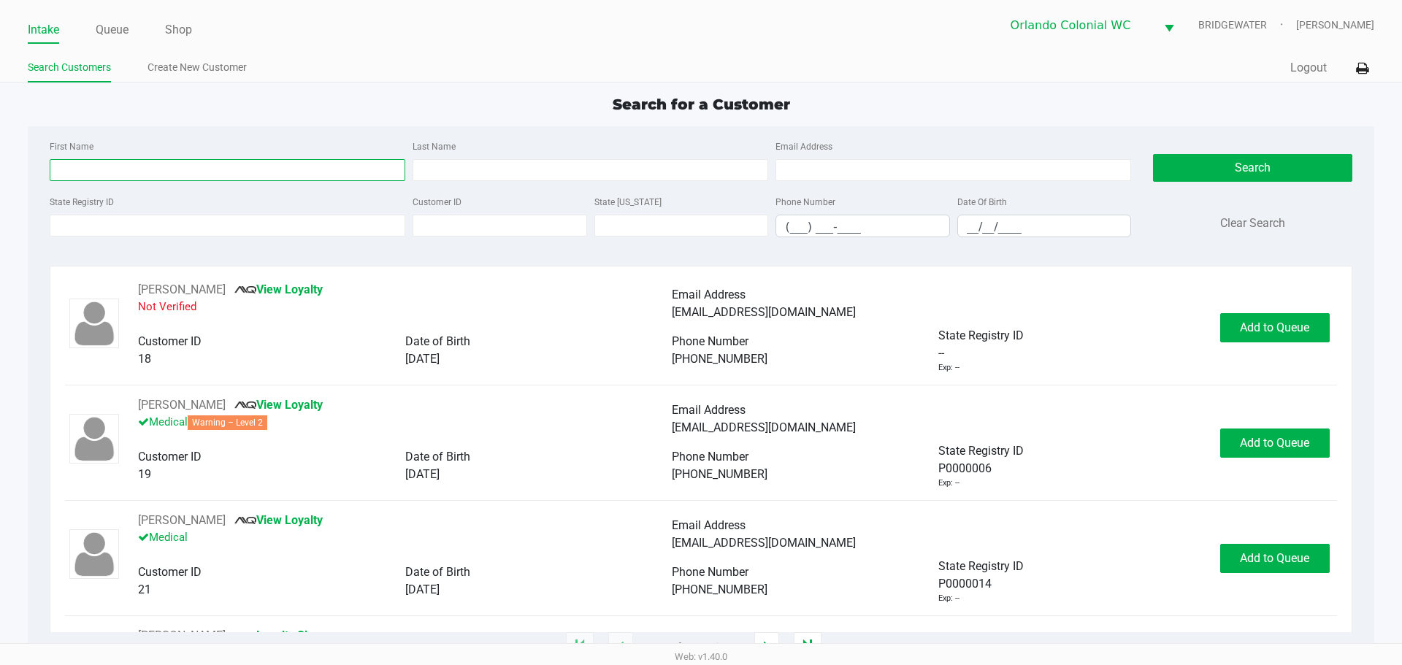
click at [242, 164] on input "First Name" at bounding box center [228, 170] width 356 height 22
type input "christopher"
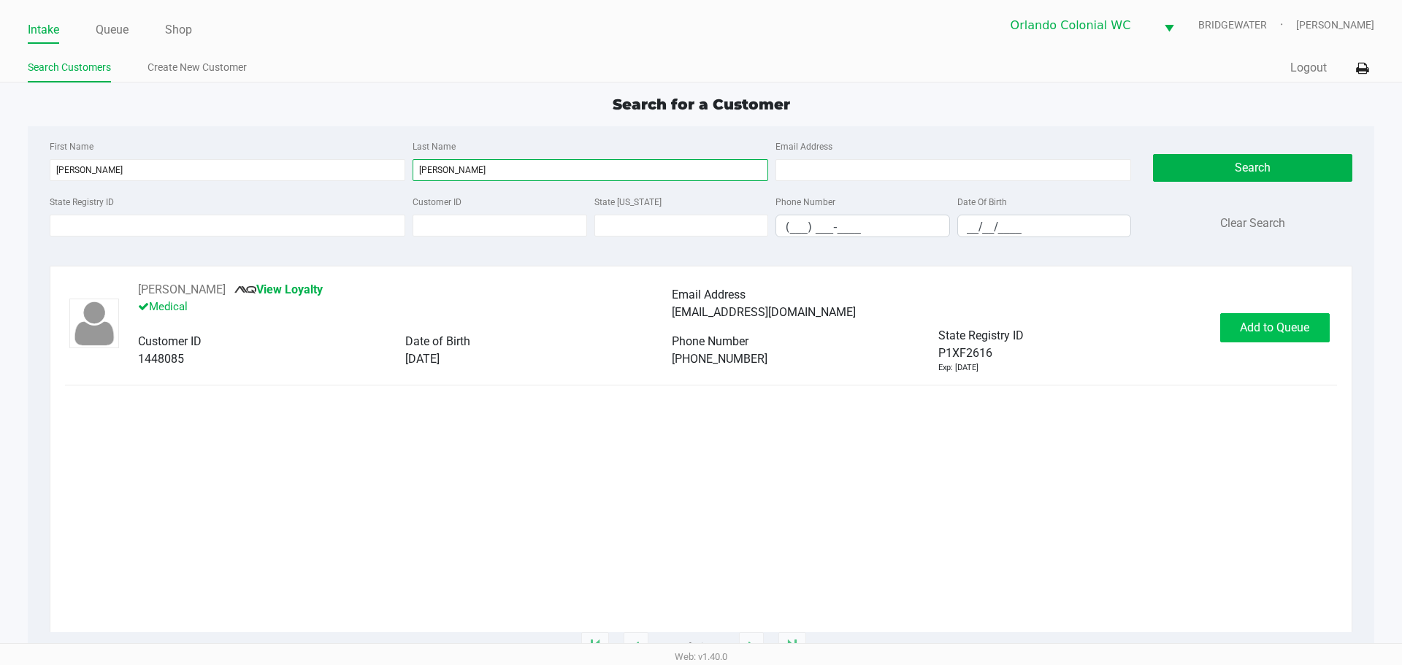
type input "thibodeau"
click at [695, 324] on button "Add to Queue" at bounding box center [1275, 327] width 110 height 29
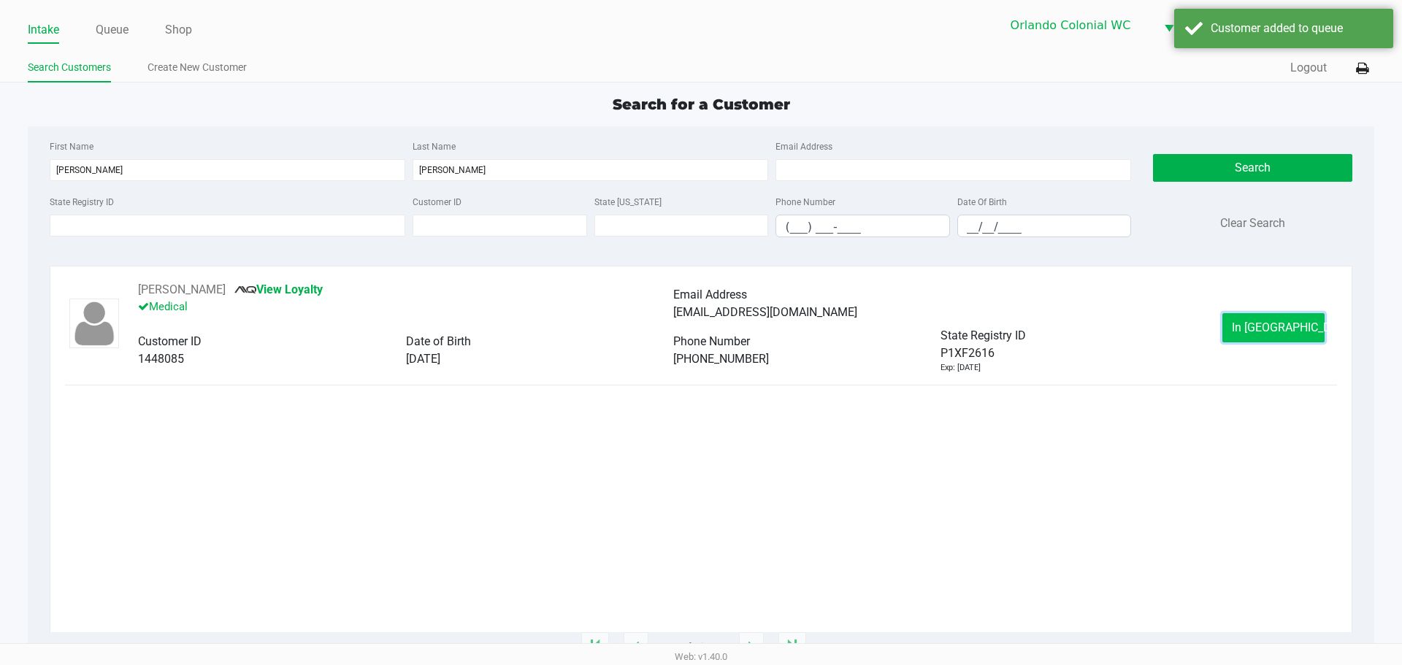
click at [695, 331] on span "In Queue" at bounding box center [1293, 328] width 123 height 14
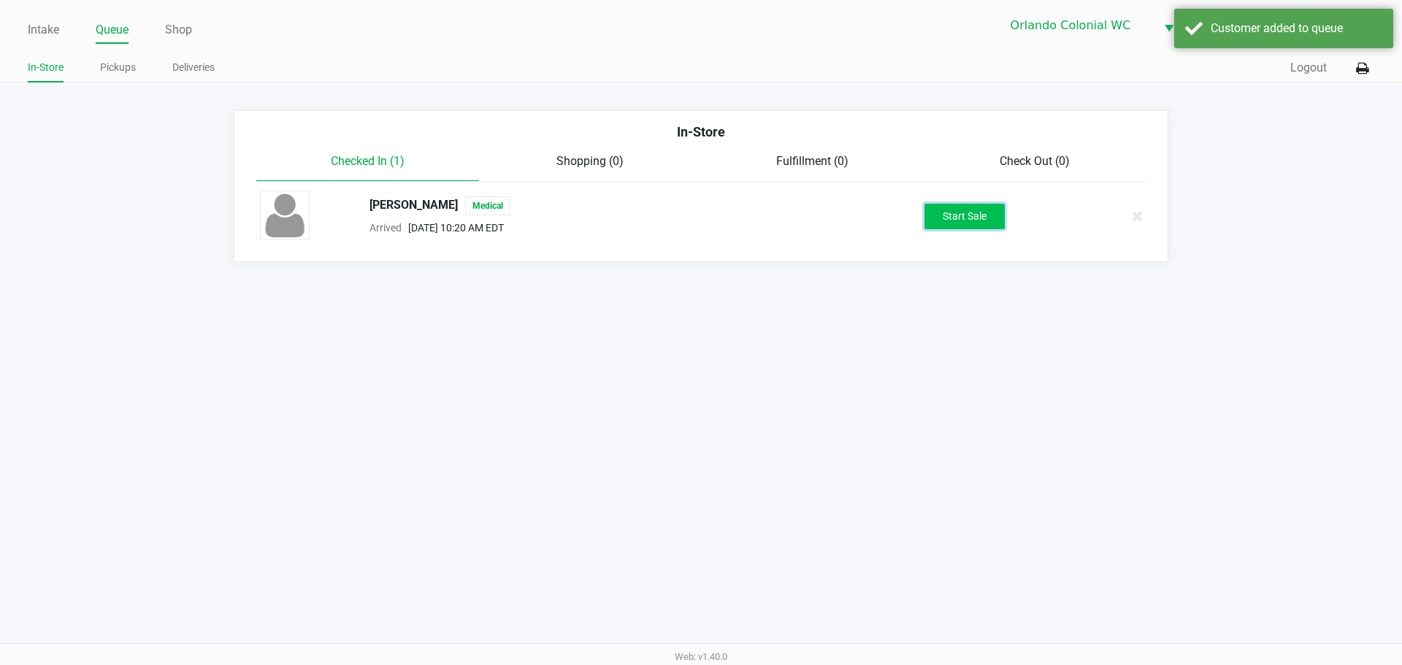
click at [695, 213] on button "Start Sale" at bounding box center [965, 217] width 80 height 26
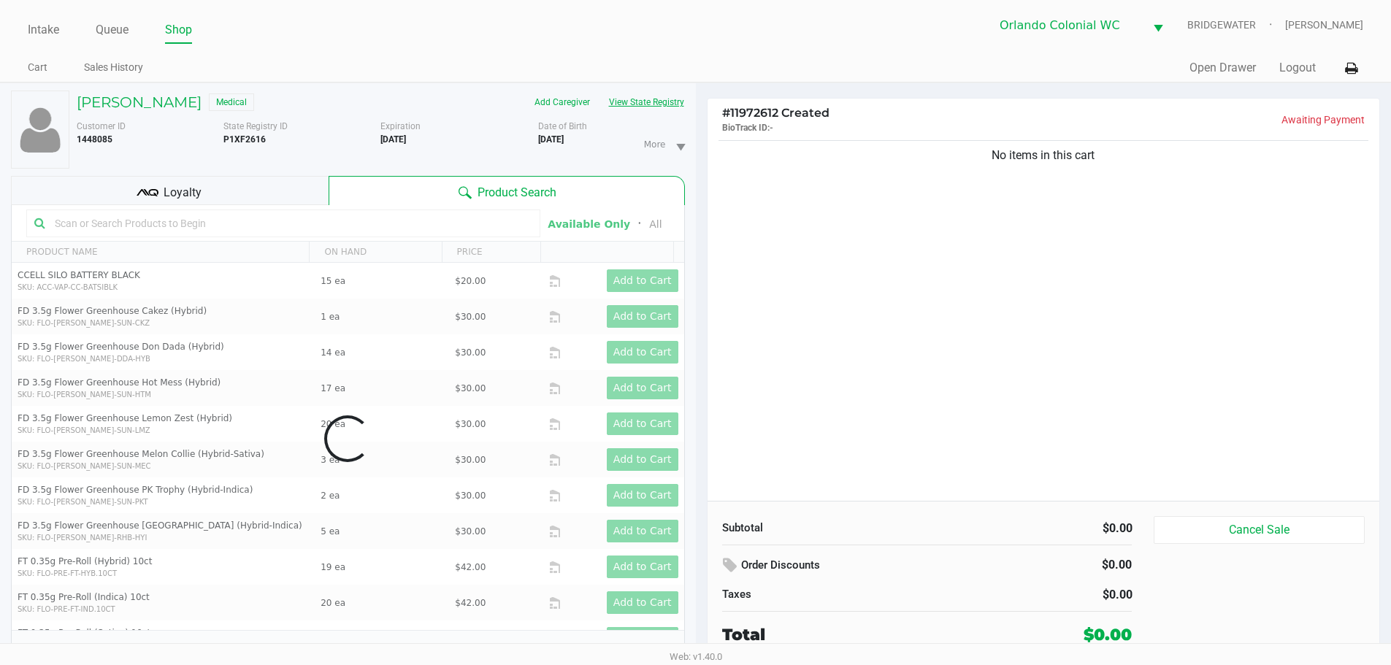
click at [639, 103] on button "View State Registry" at bounding box center [642, 102] width 85 height 23
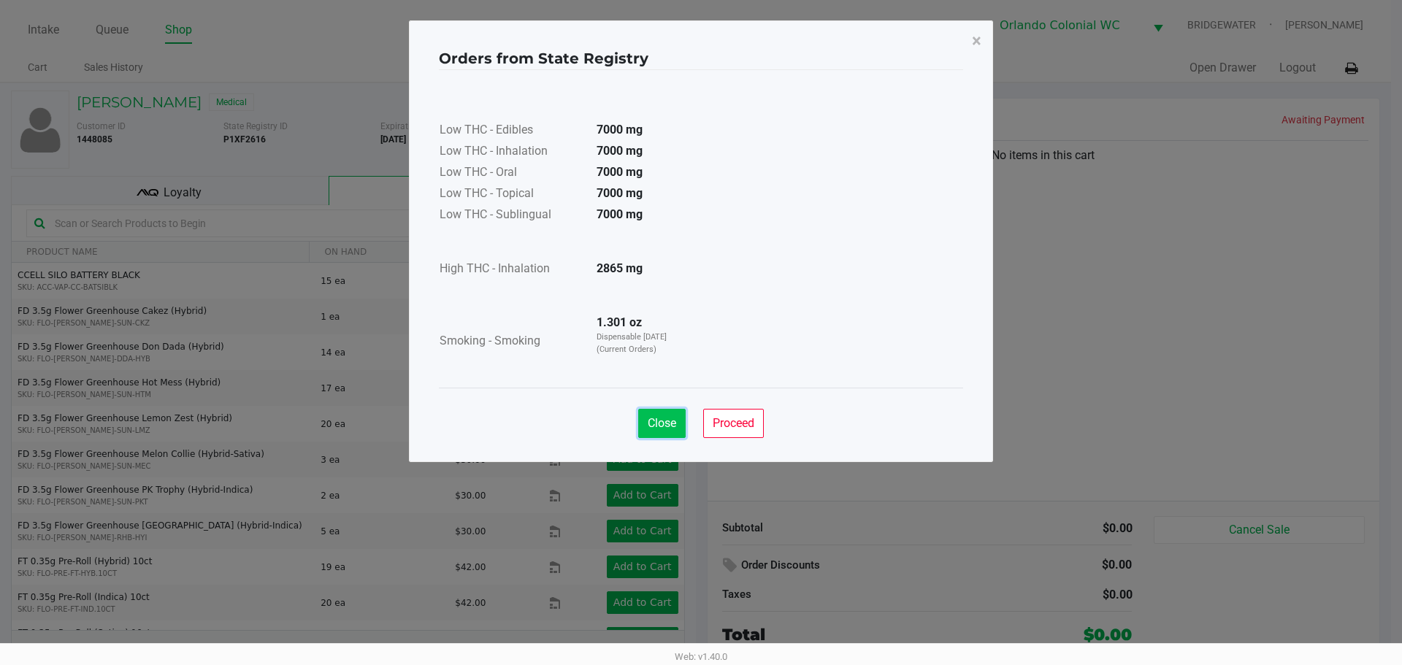
click at [675, 424] on span "Close" at bounding box center [662, 423] width 28 height 14
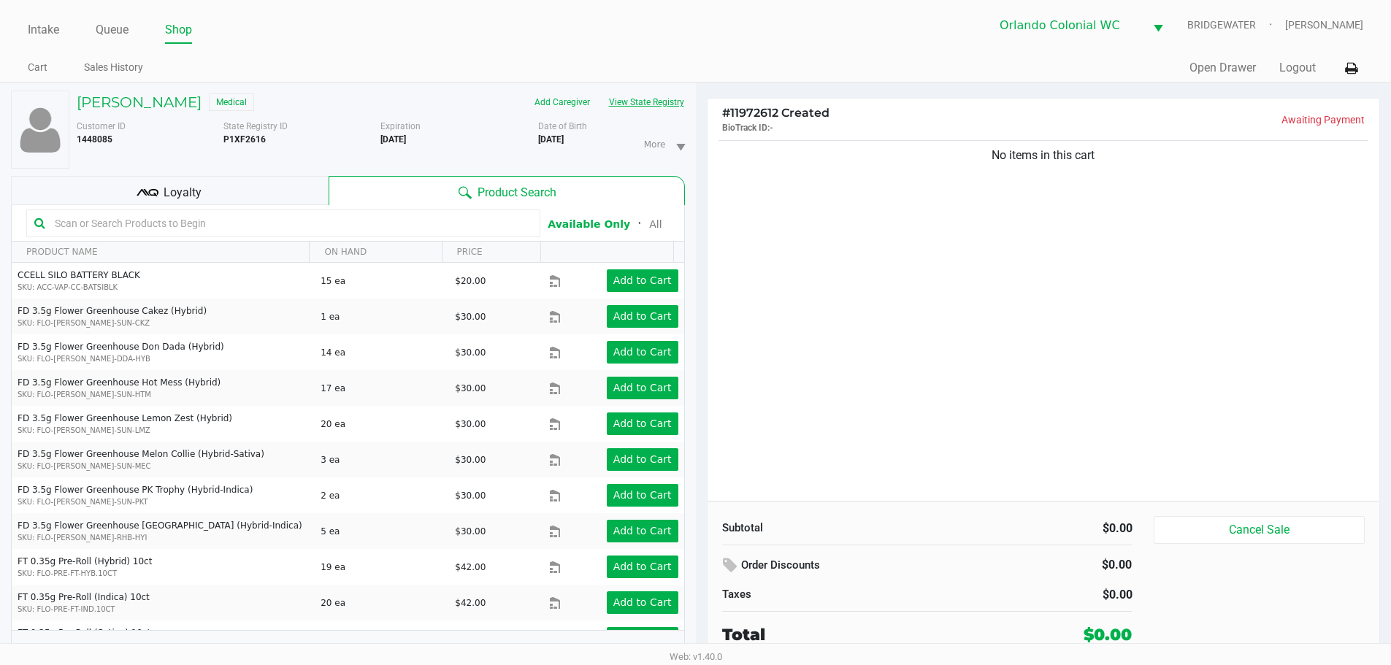
click at [658, 96] on button "View State Registry" at bounding box center [642, 102] width 85 height 23
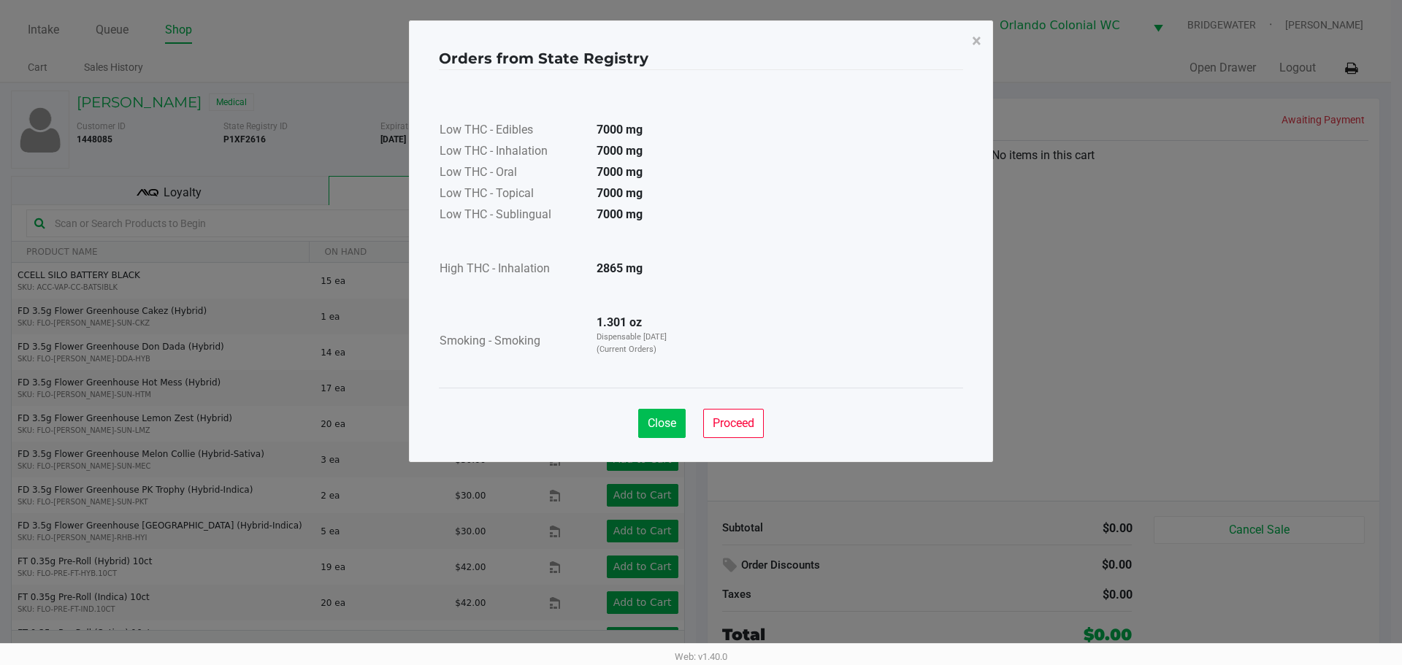
click at [650, 428] on span "Close" at bounding box center [662, 423] width 28 height 14
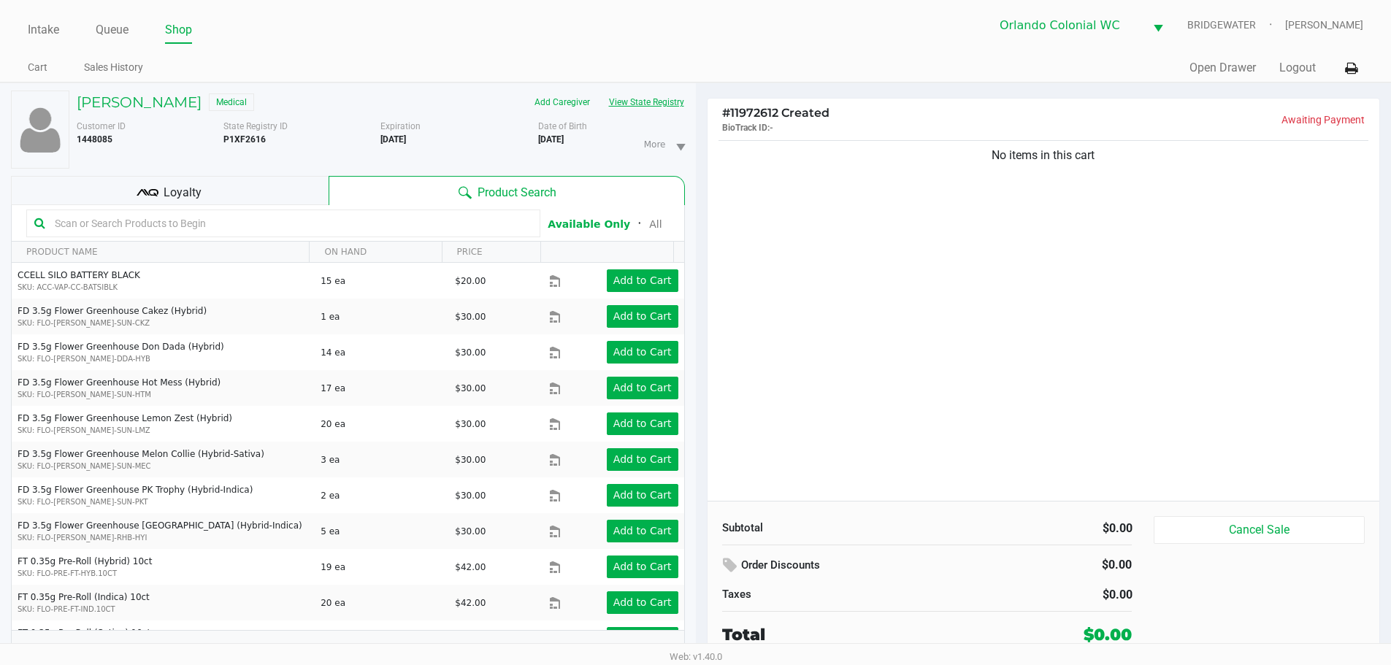
click at [320, 229] on input "text" at bounding box center [291, 224] width 484 height 22
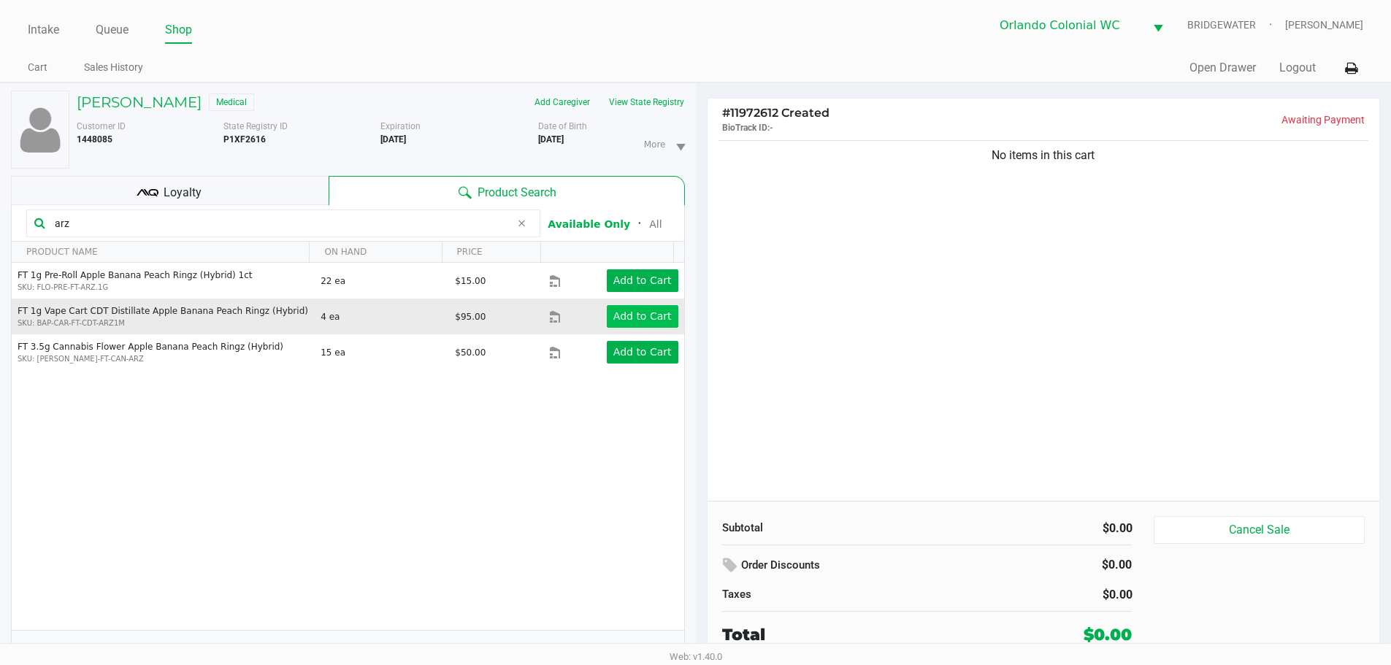
type input "arz"
click at [641, 319] on app-button-loader "Add to Cart" at bounding box center [643, 316] width 58 height 12
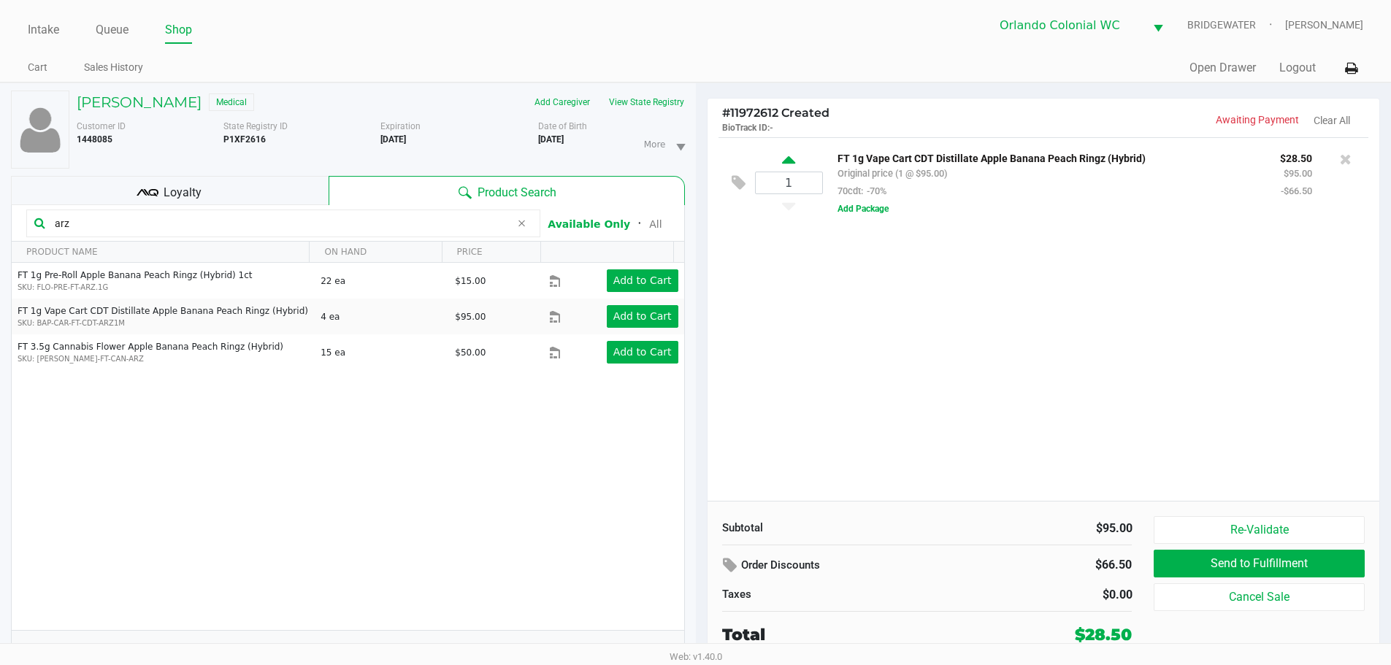
click at [695, 160] on icon at bounding box center [788, 162] width 13 height 18
type input "2"
click at [695, 160] on div at bounding box center [695, 365] width 1391 height 419
click at [695, 167] on icon at bounding box center [788, 162] width 13 height 18
type input "3"
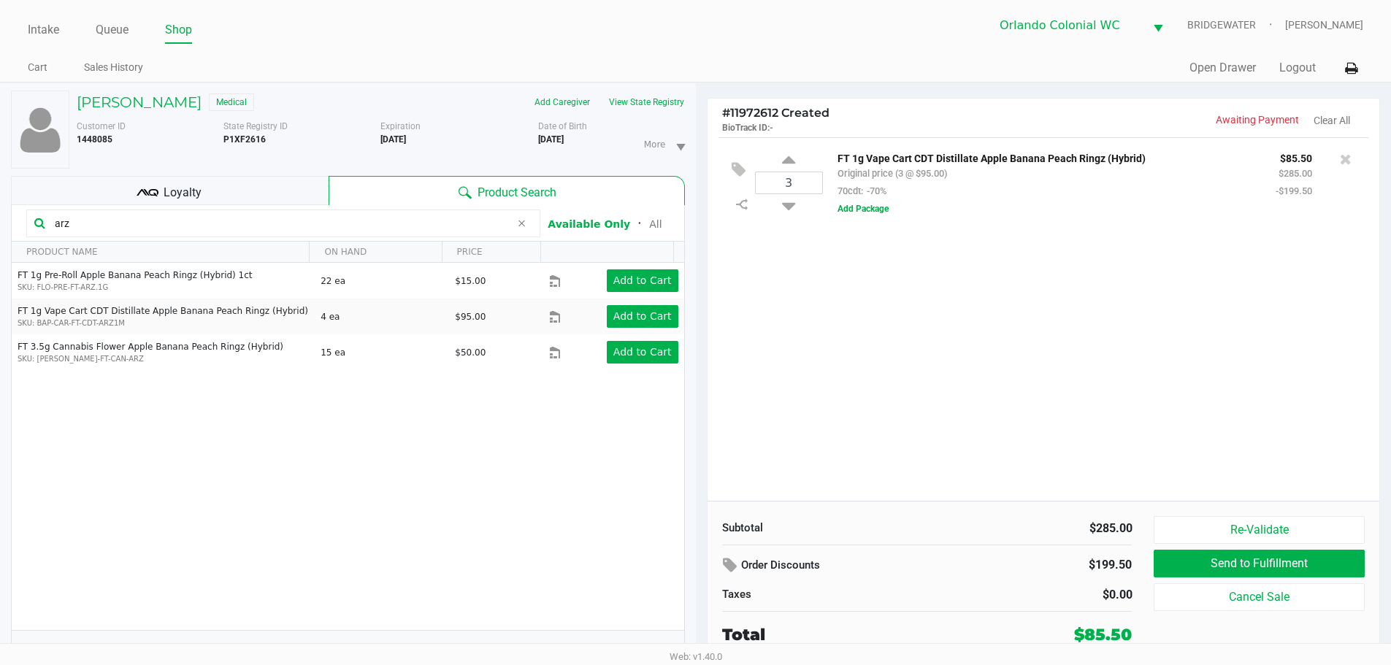
click at [695, 167] on icon at bounding box center [788, 162] width 13 height 18
type input "4"
click at [695, 534] on button "Re-Validate" at bounding box center [1259, 530] width 210 height 28
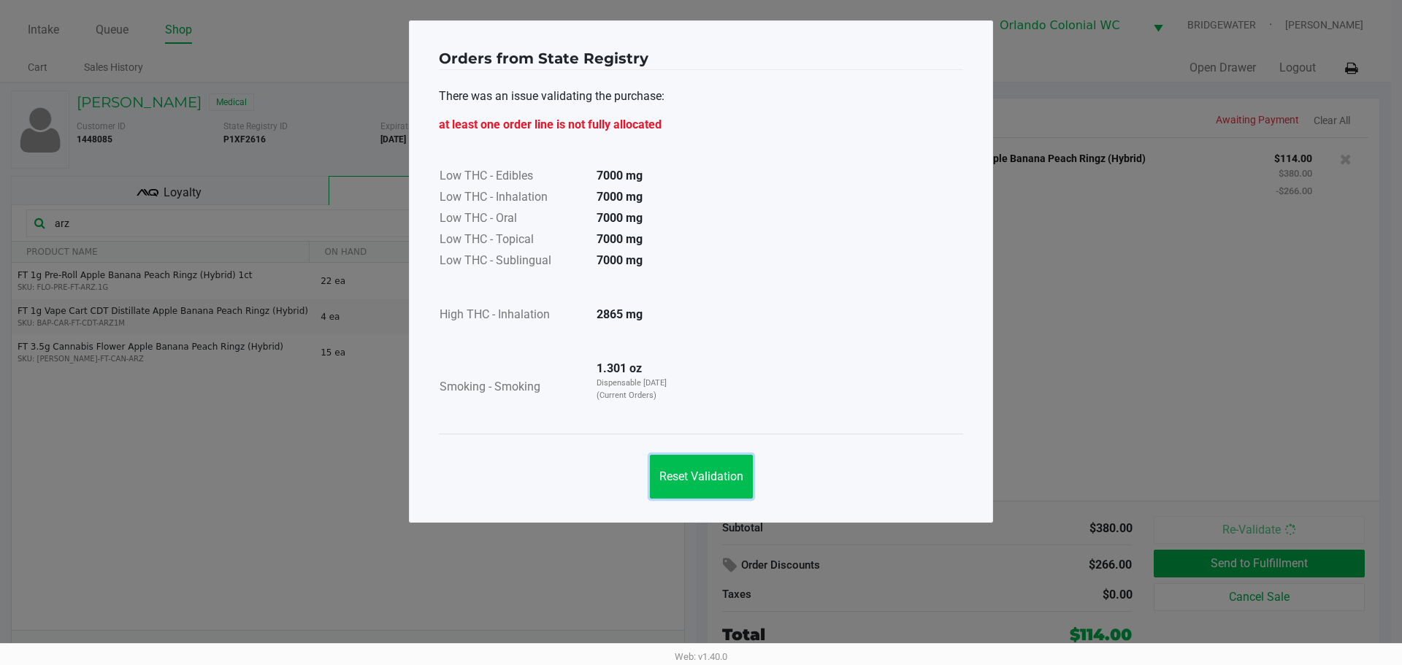
click at [695, 465] on button "Reset Validation" at bounding box center [701, 477] width 103 height 44
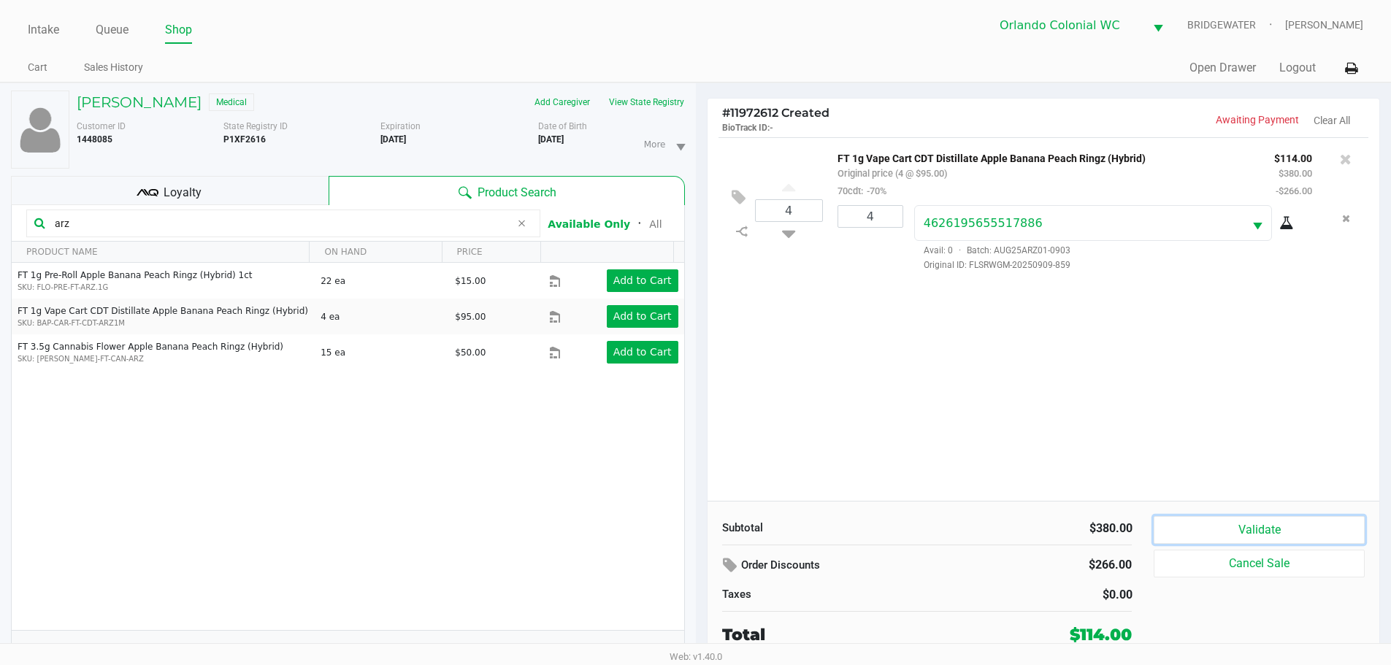
click at [695, 544] on button "Validate" at bounding box center [1259, 530] width 210 height 28
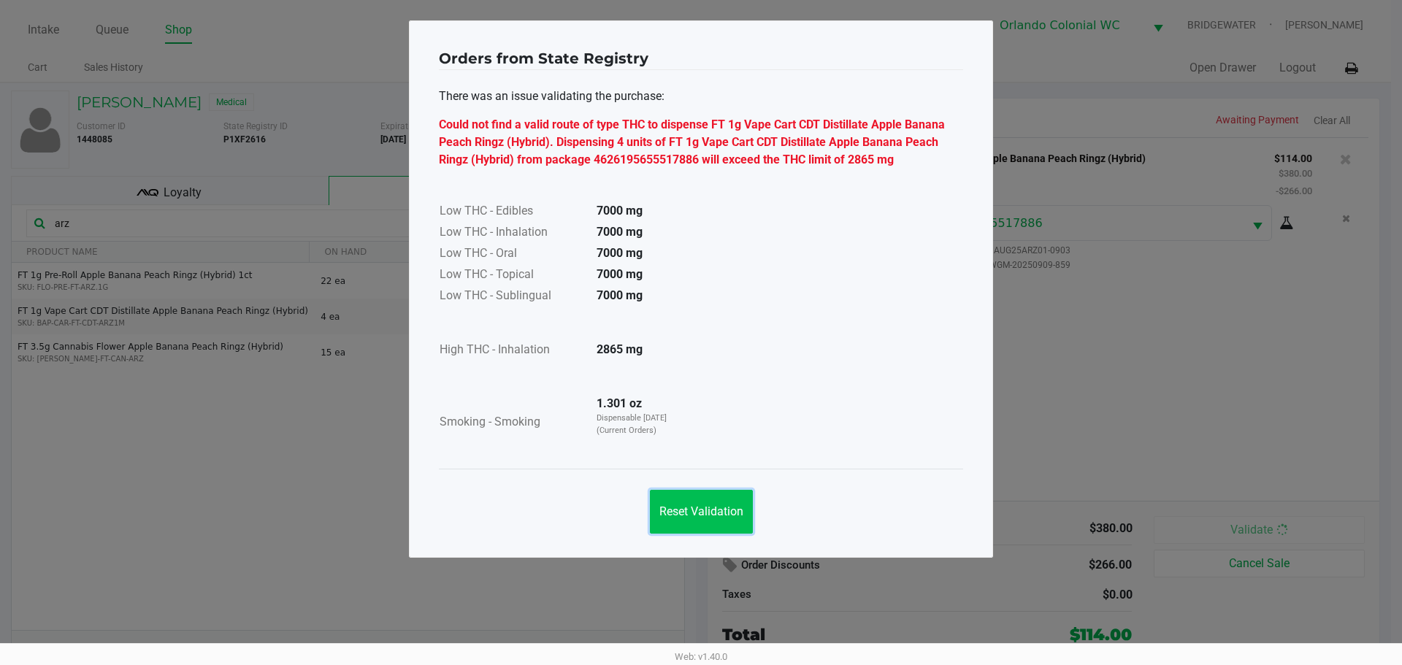
click at [691, 511] on span "Reset Validation" at bounding box center [702, 512] width 84 height 14
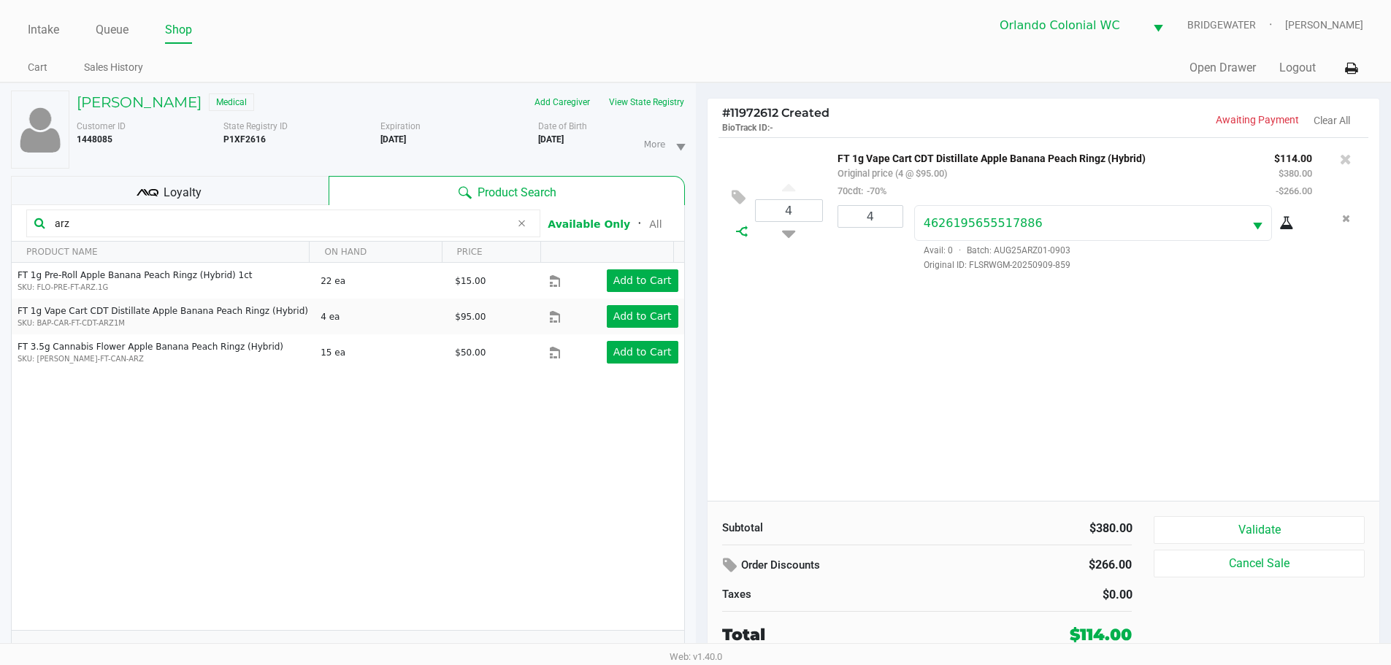
click at [695, 230] on icon at bounding box center [742, 232] width 12 height 12
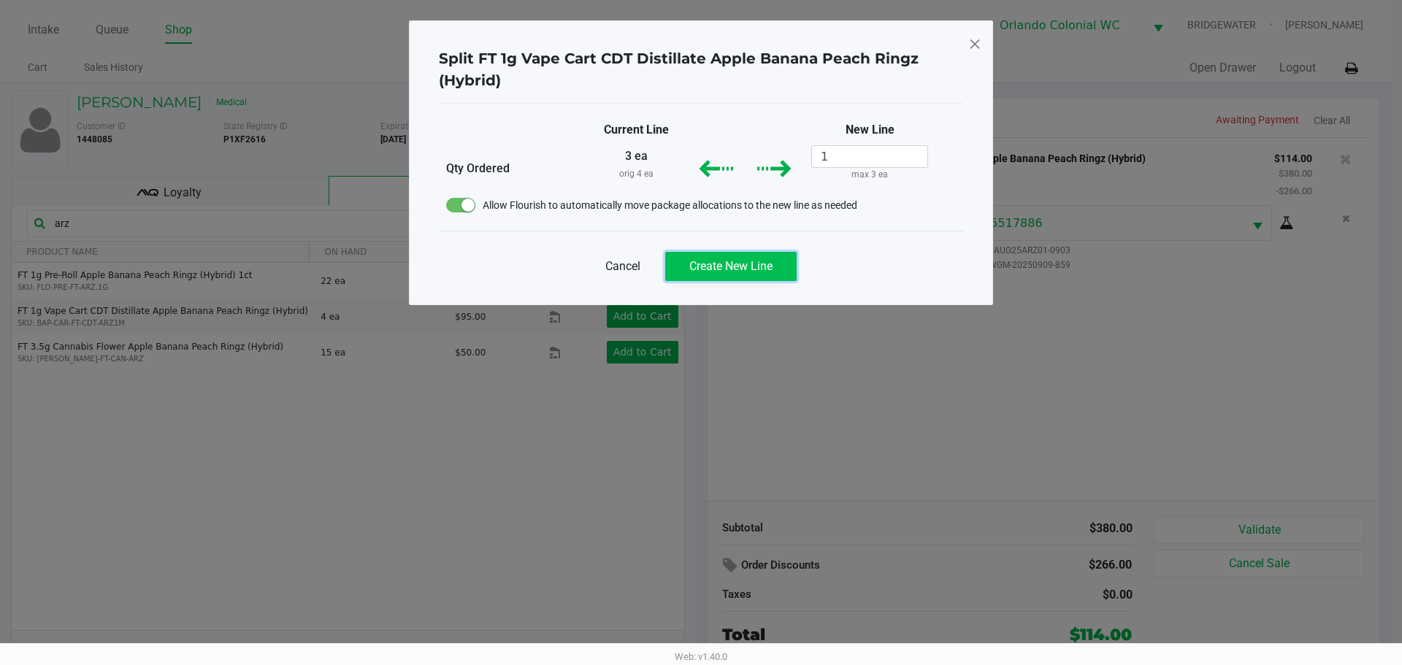
click at [695, 261] on span "Create New Line" at bounding box center [730, 266] width 83 height 14
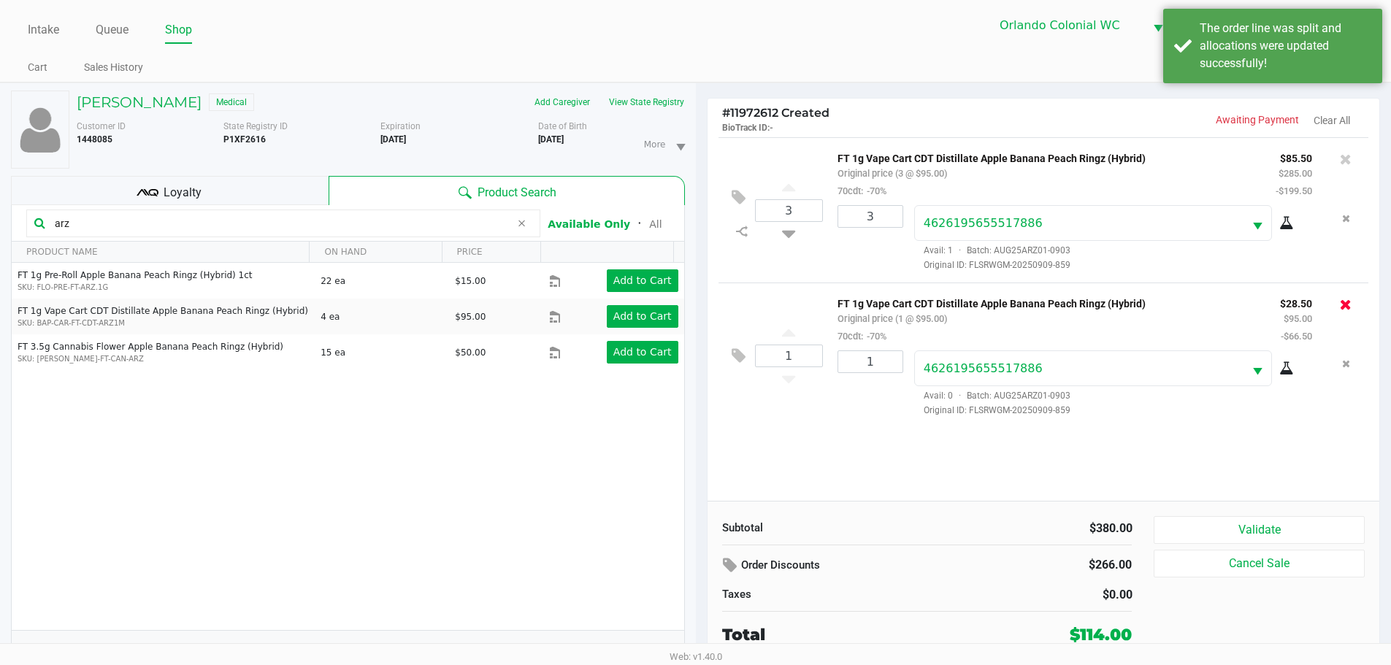
click at [695, 301] on icon at bounding box center [1346, 304] width 12 height 15
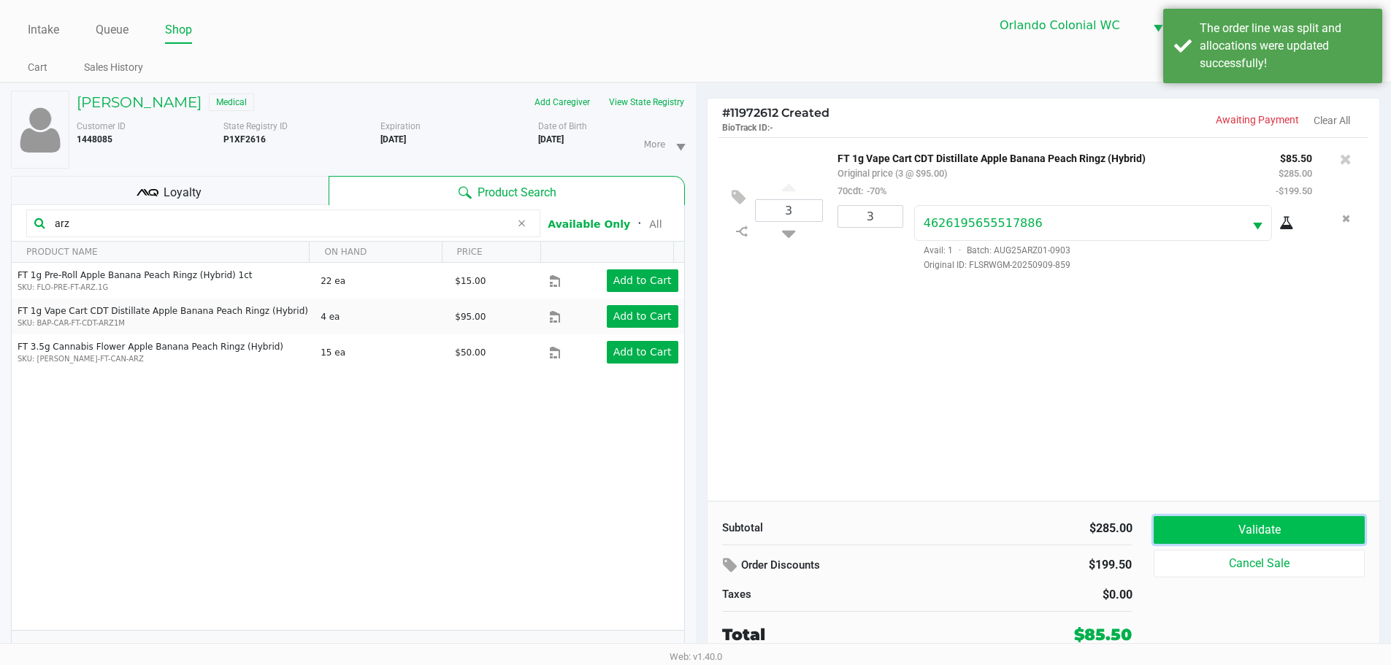
click at [695, 532] on button "Validate" at bounding box center [1259, 530] width 210 height 28
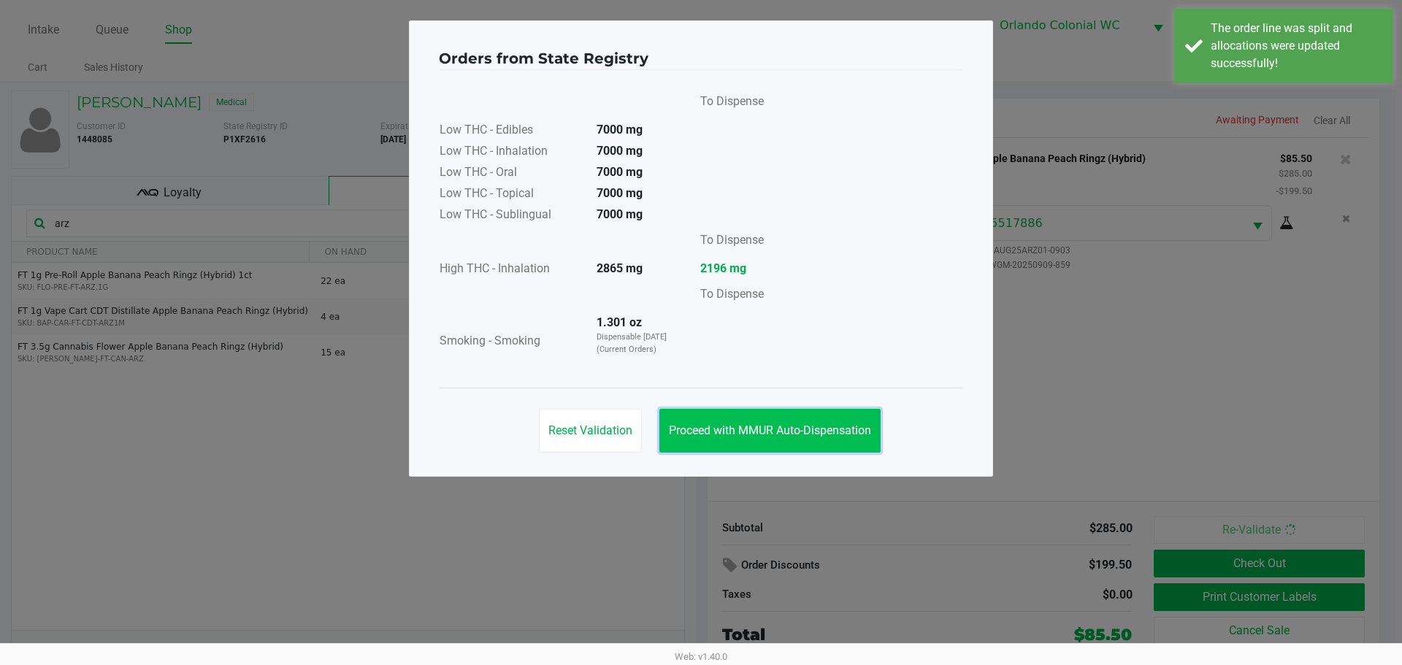
click at [695, 433] on span "Proceed with MMUR Auto-Dispensation" at bounding box center [770, 431] width 202 height 14
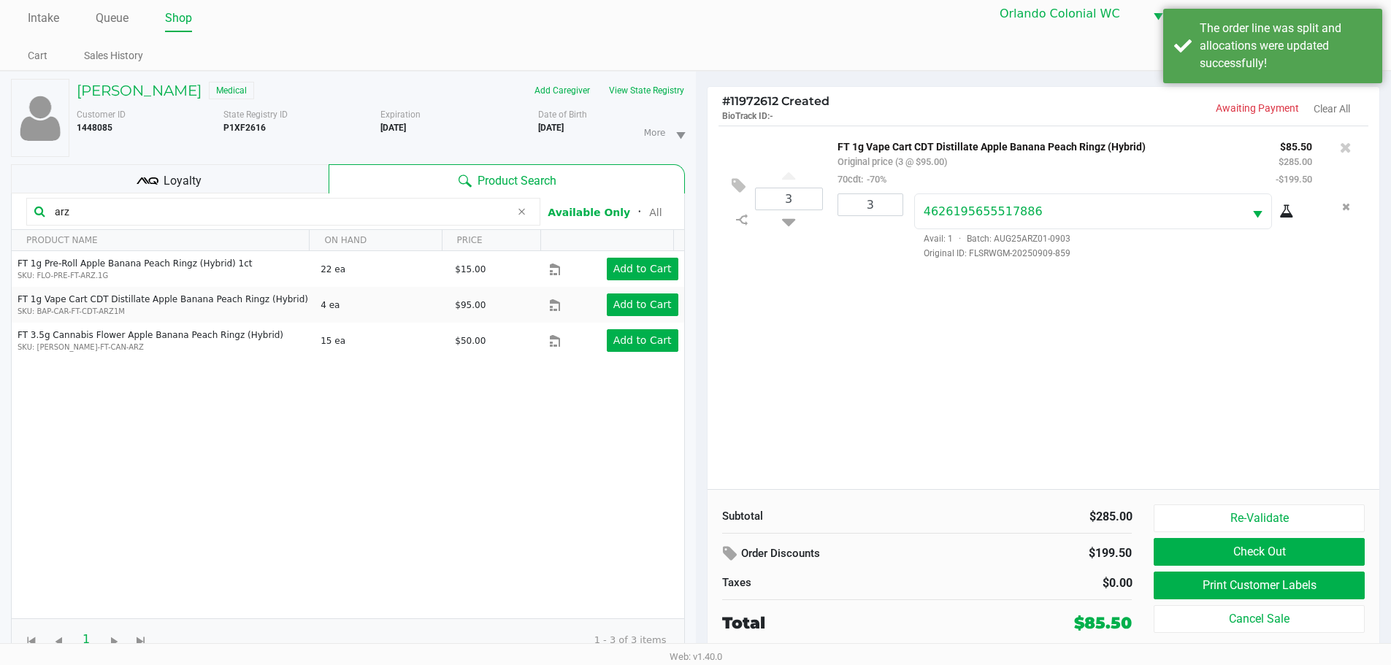
scroll to position [15, 0]
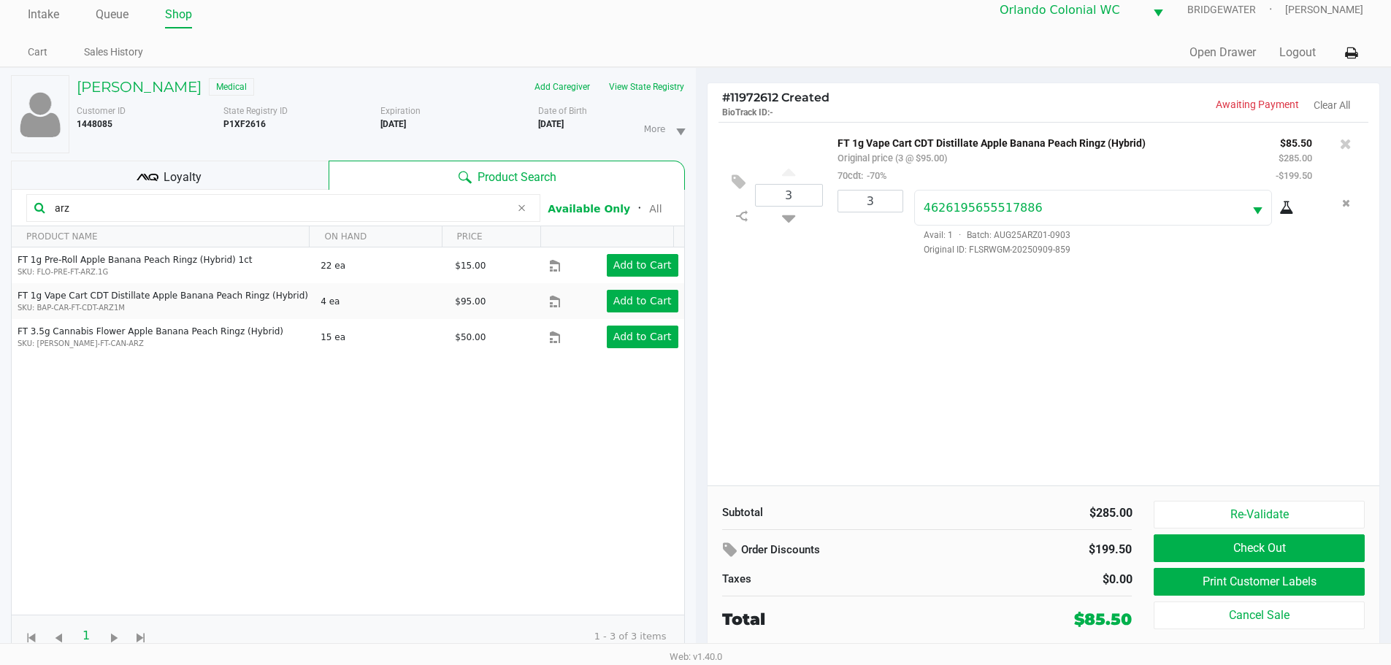
click at [619, 87] on button "View State Registry" at bounding box center [642, 86] width 85 height 23
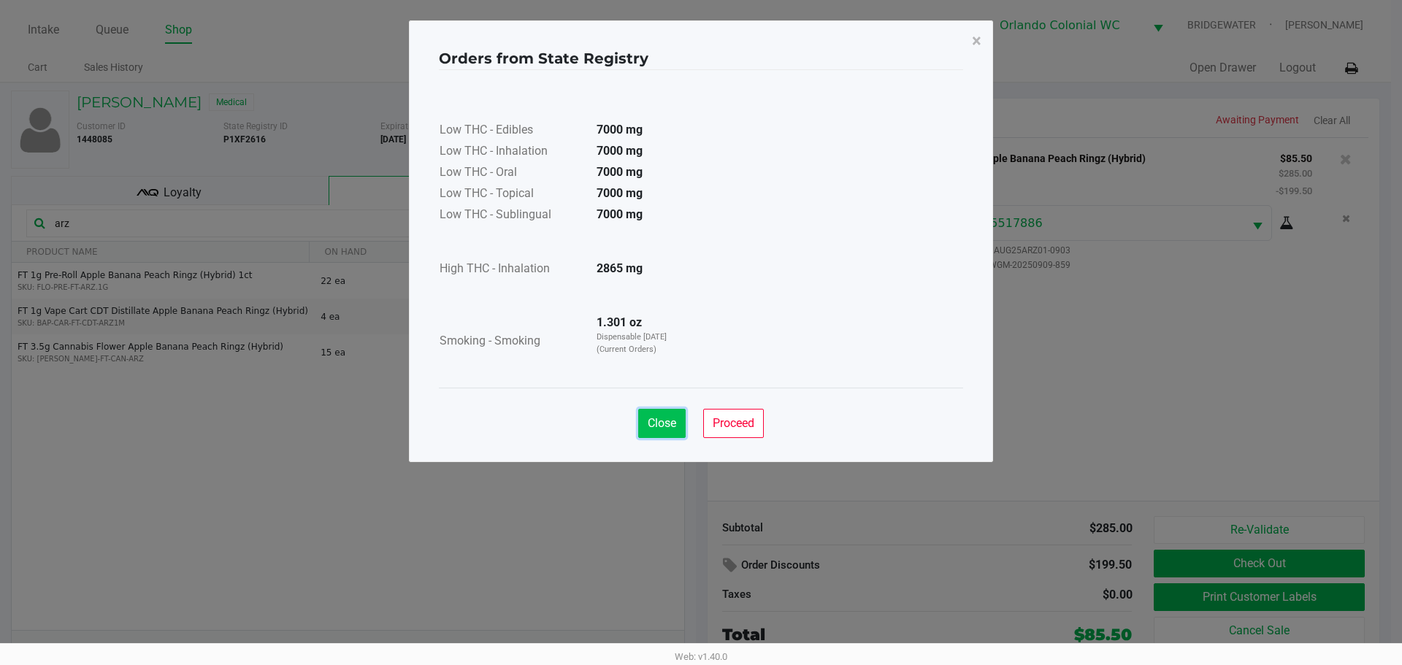
click at [659, 420] on span "Close" at bounding box center [662, 423] width 28 height 14
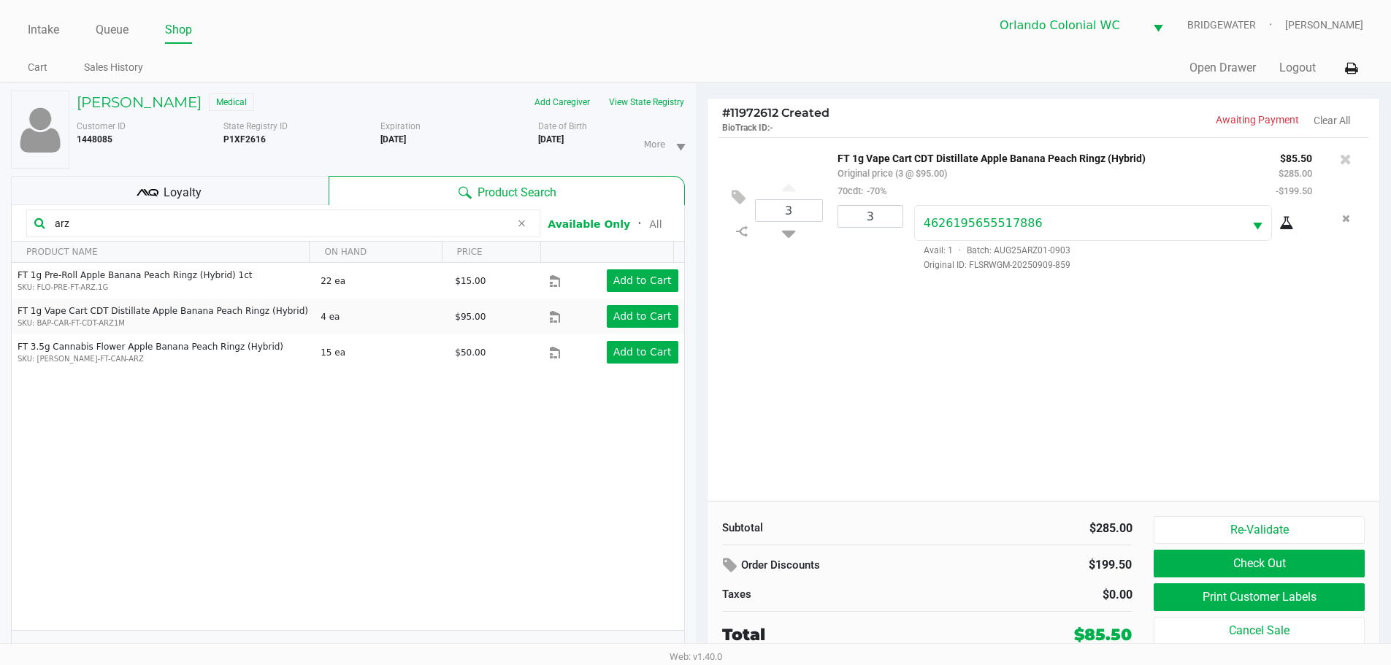
click at [169, 226] on input "arz" at bounding box center [280, 224] width 462 height 22
click at [340, 246] on kendo-grid "arz Available Only ᛫ All PRODUCT NAME ON HAND PRICE FT 1g Pre-Roll Apple Banana…" at bounding box center [348, 439] width 674 height 468
click at [326, 215] on input "arz" at bounding box center [280, 224] width 462 height 22
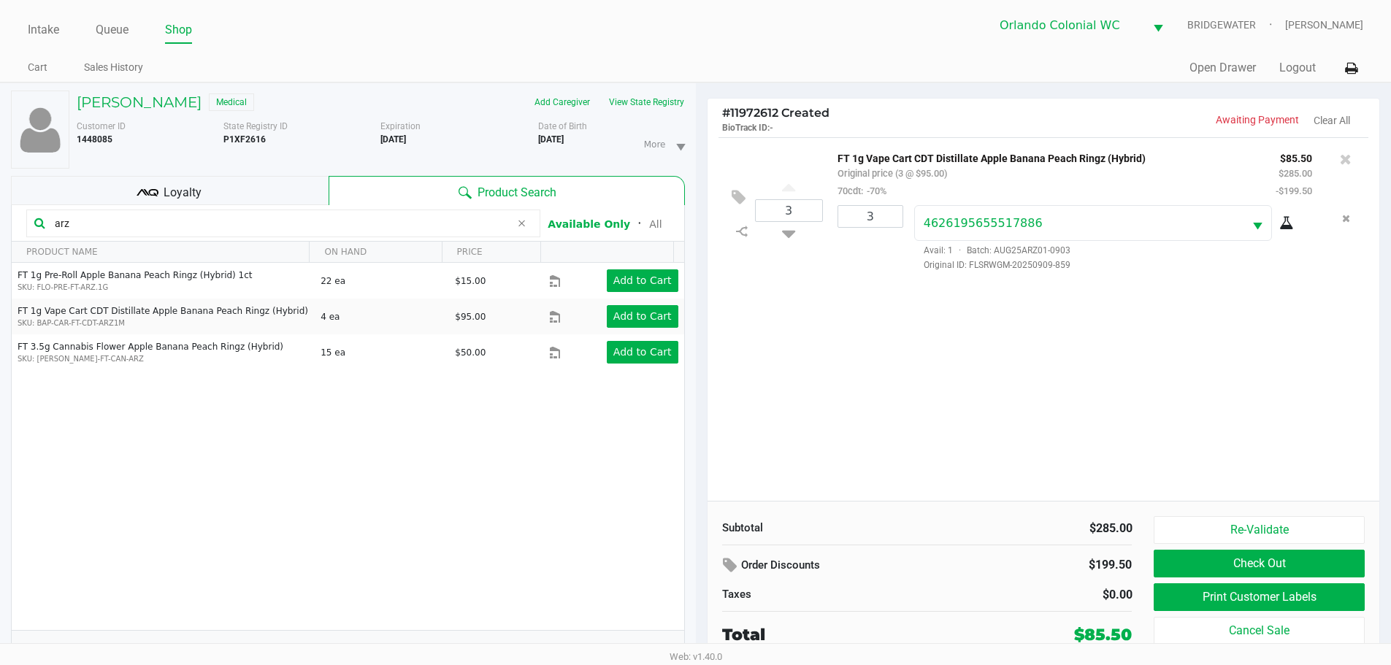
click at [326, 215] on input "arz" at bounding box center [280, 224] width 462 height 22
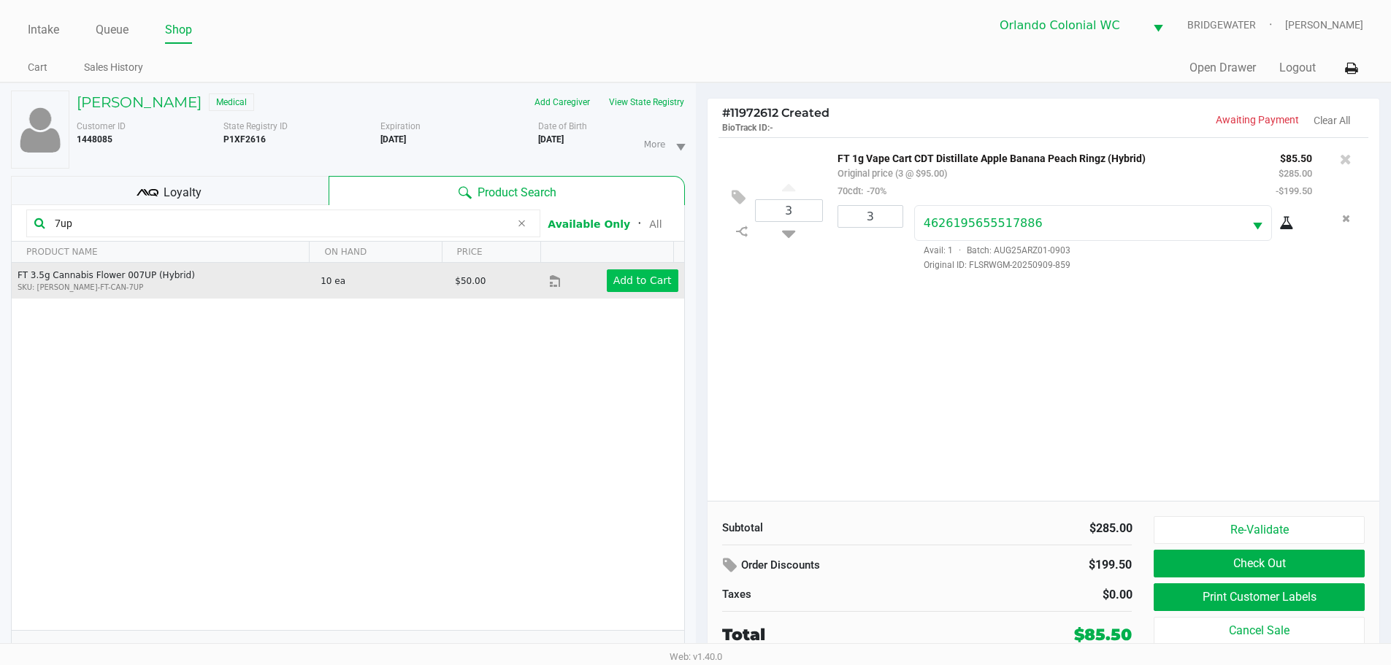
type input "7up"
click at [633, 278] on app-button-loader "Add to Cart" at bounding box center [643, 281] width 58 height 12
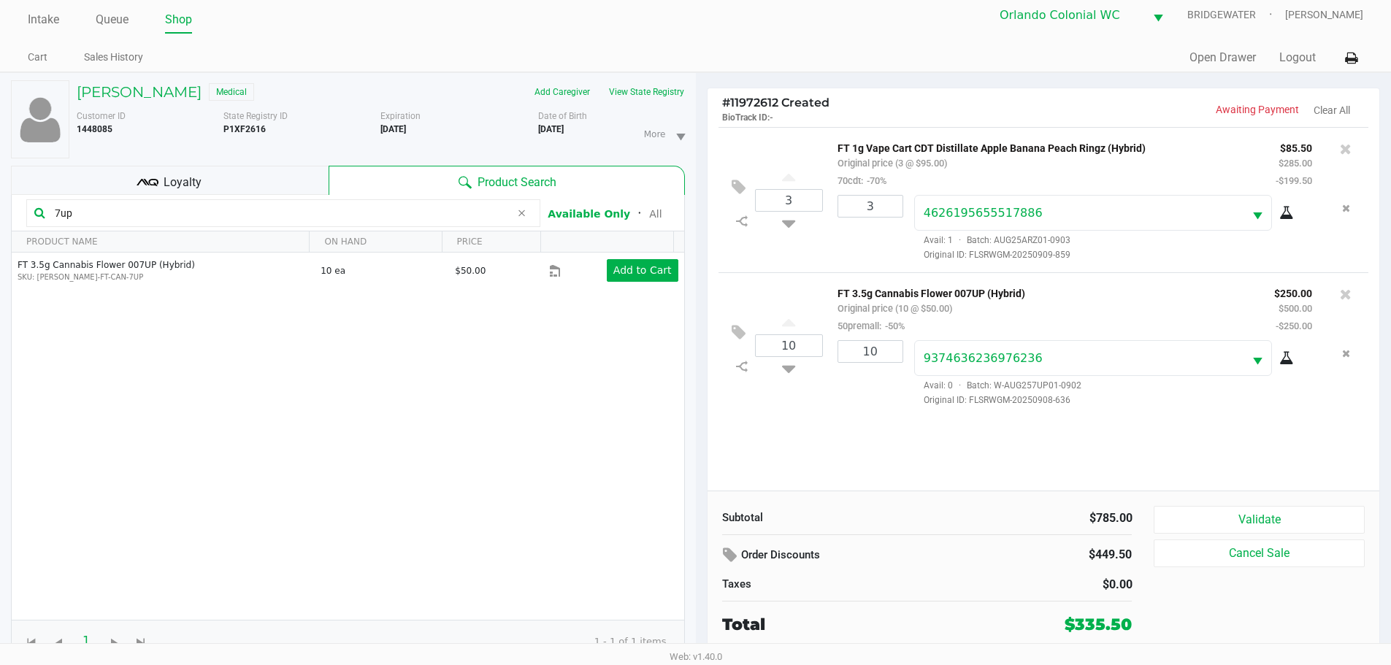
scroll to position [15, 0]
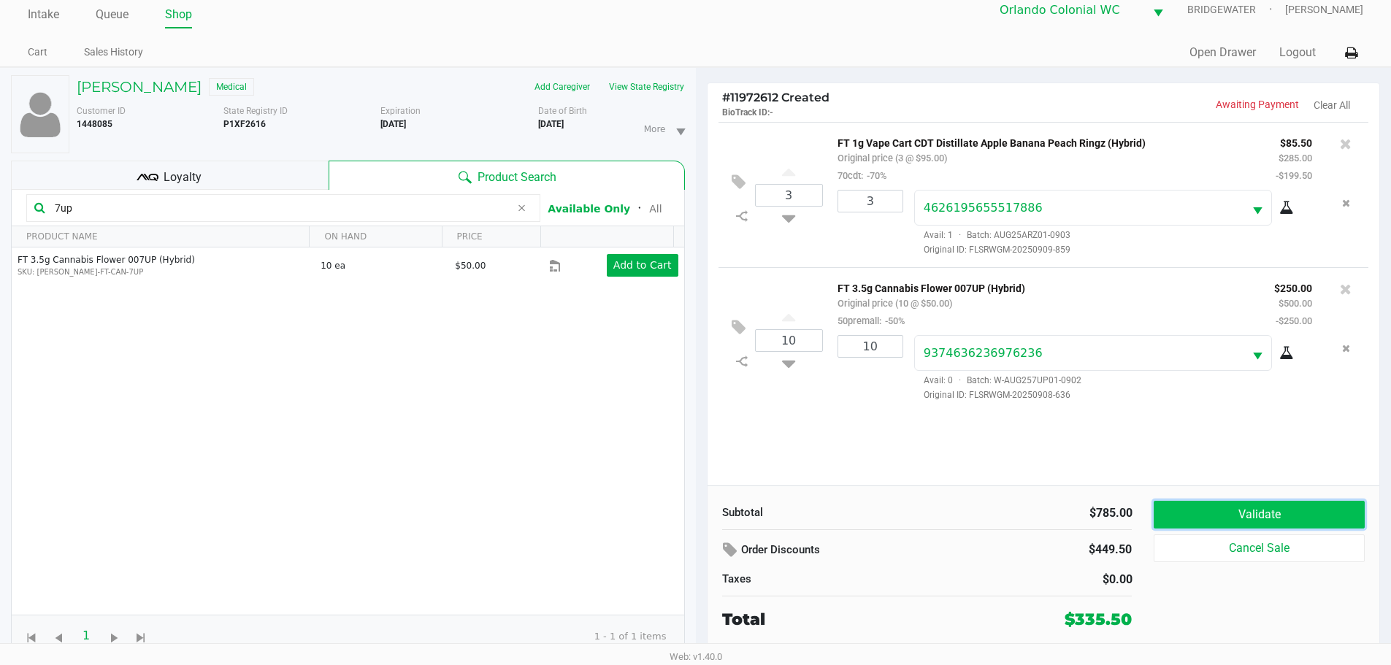
click at [695, 516] on button "Validate" at bounding box center [1259, 515] width 210 height 28
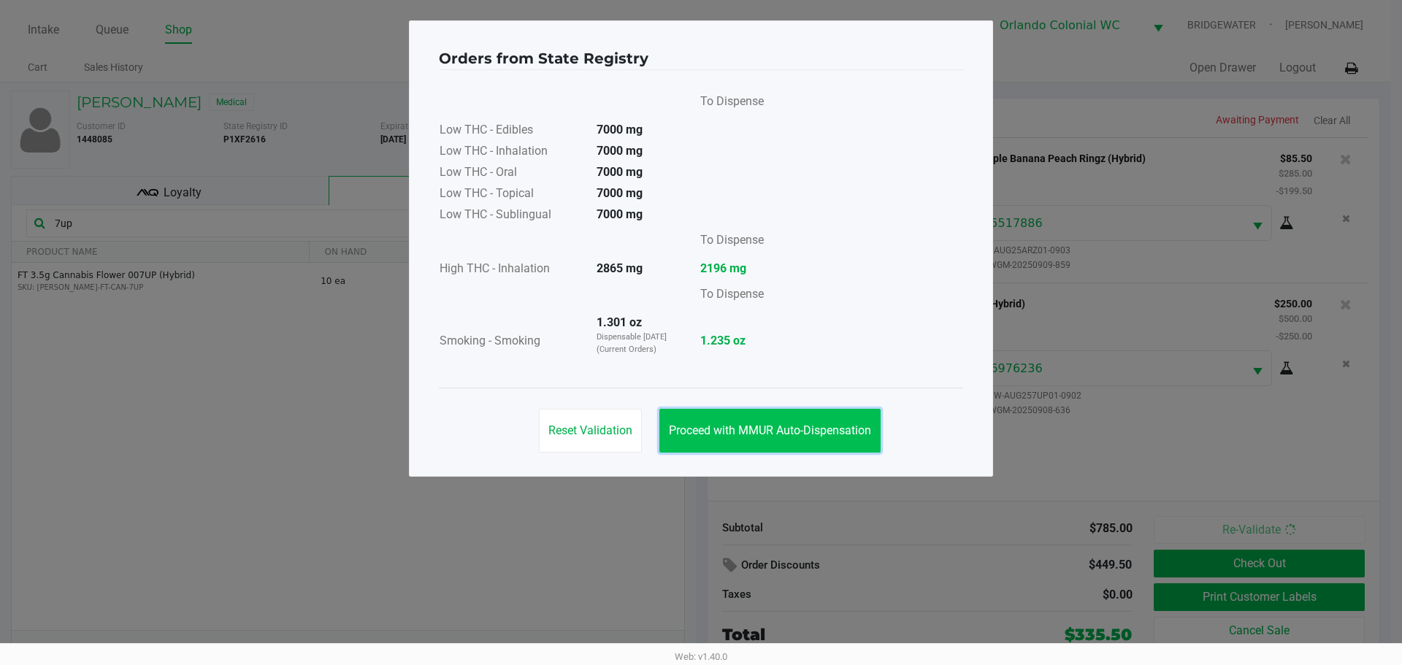
click at [695, 440] on button "Proceed with MMUR Auto-Dispensation" at bounding box center [770, 431] width 221 height 44
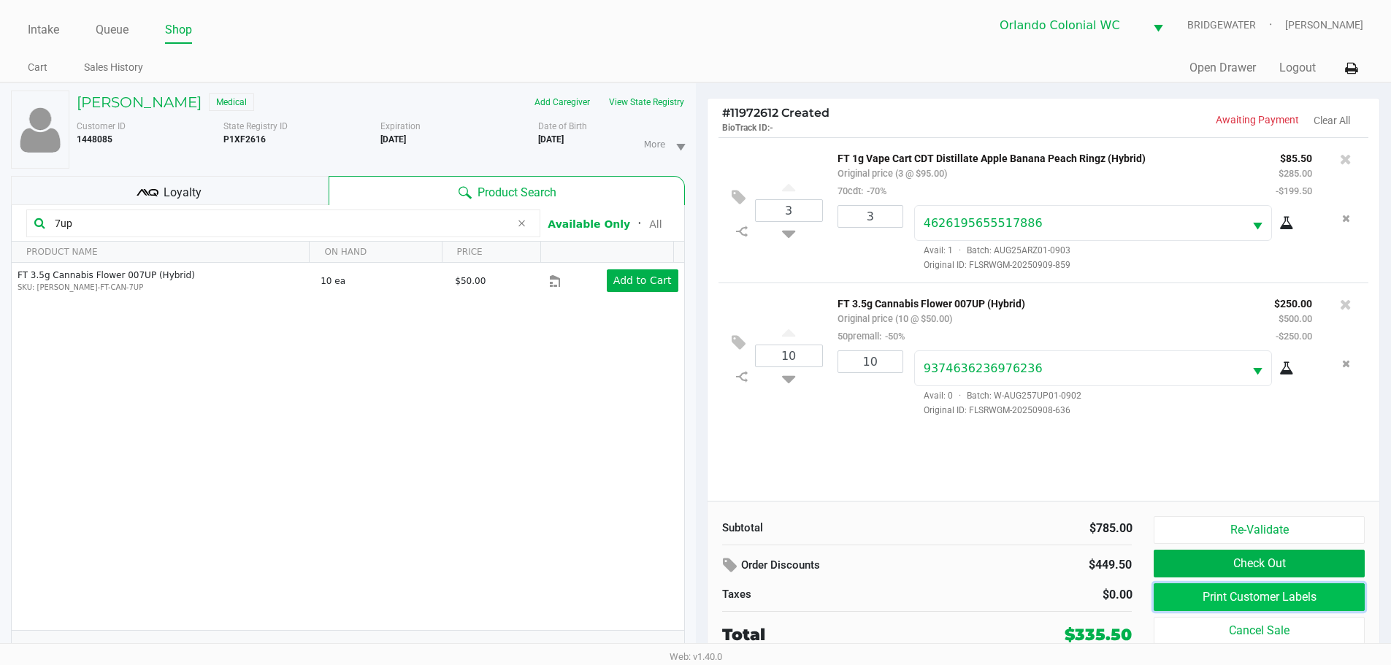
click at [695, 597] on button "Print Customer Labels" at bounding box center [1259, 598] width 210 height 28
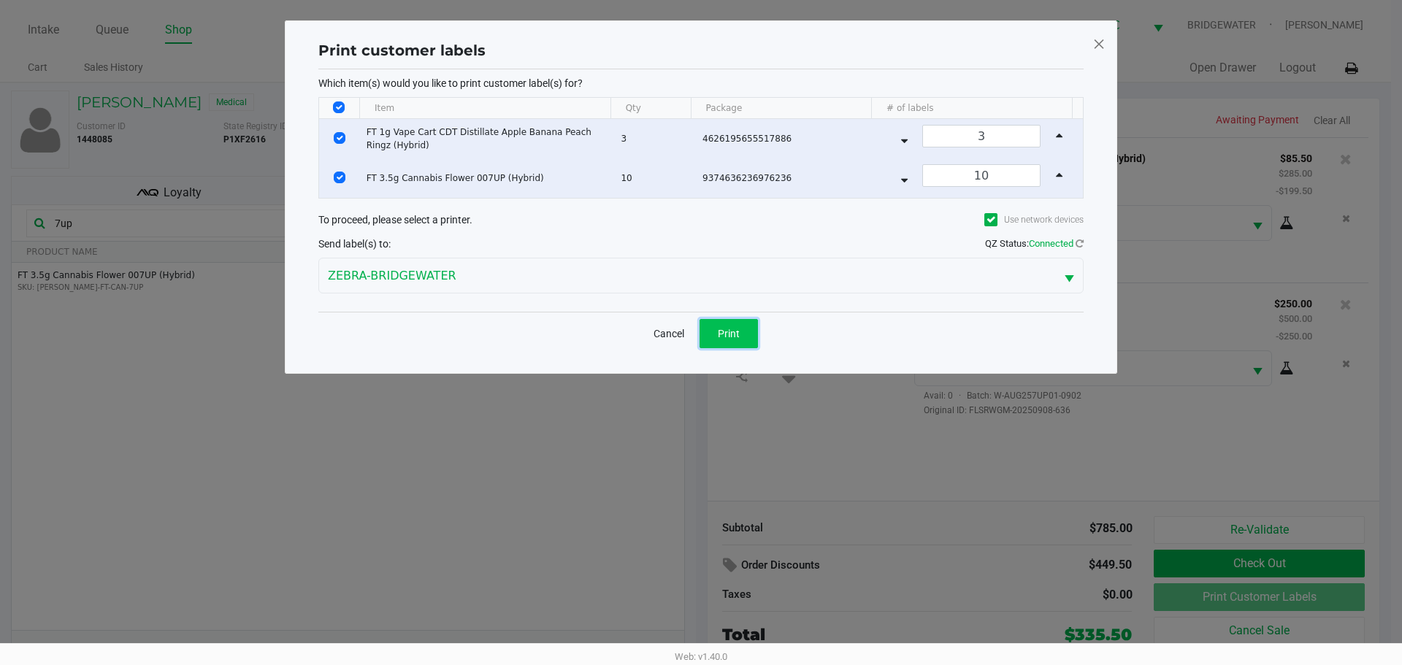
click at [695, 326] on button "Print" at bounding box center [729, 333] width 58 height 29
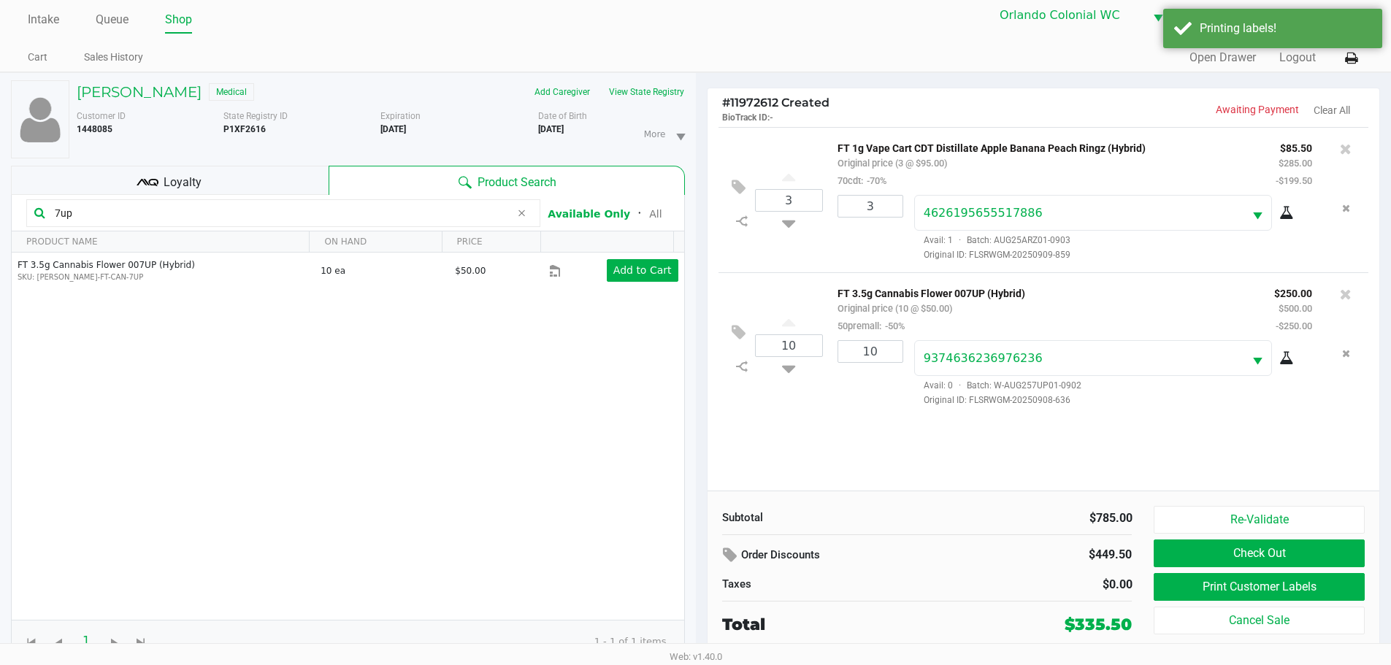
scroll to position [15, 0]
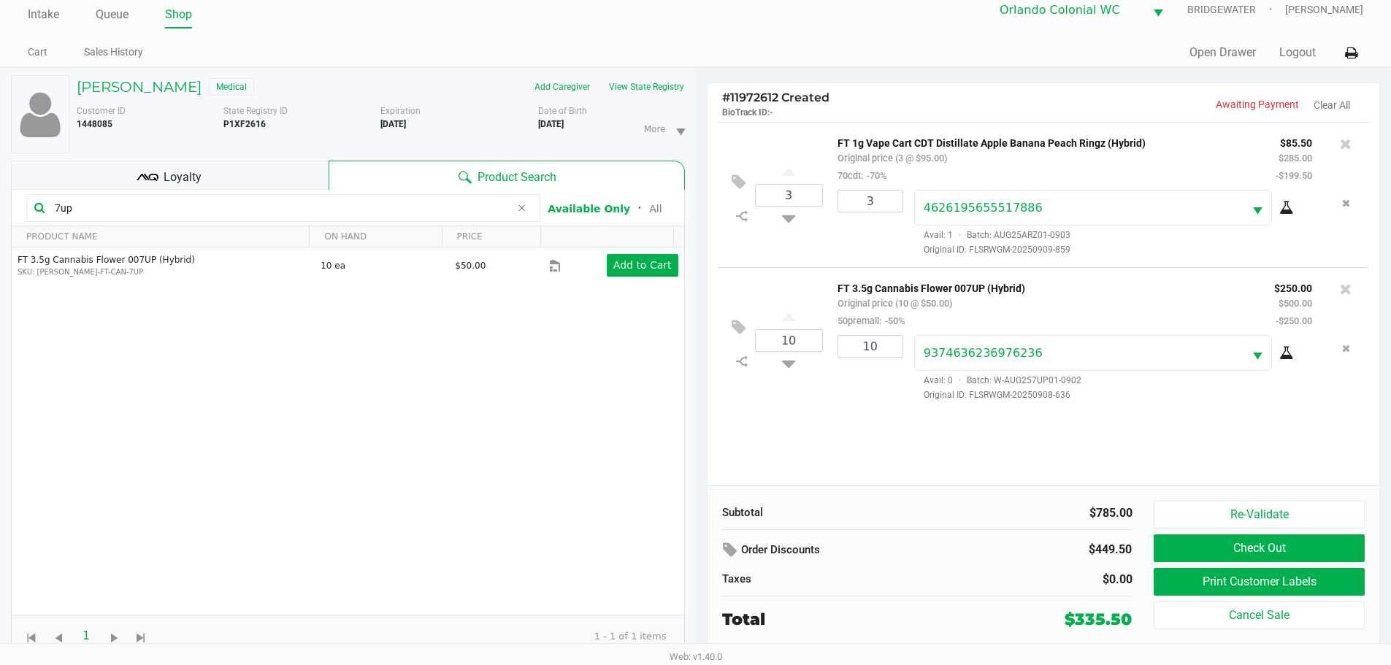
click at [219, 185] on div "Loyalty" at bounding box center [170, 175] width 318 height 29
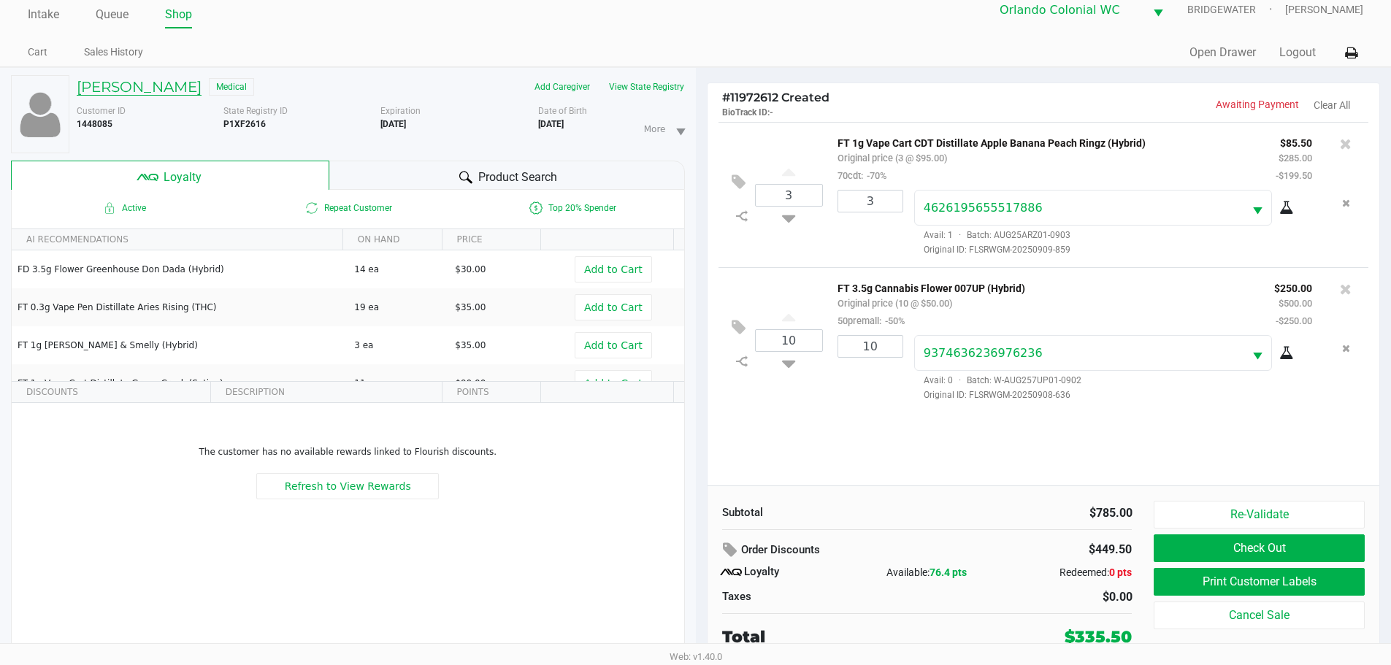
click at [202, 85] on h5 "CHRISTOPHER THIBODEAU" at bounding box center [139, 87] width 125 height 18
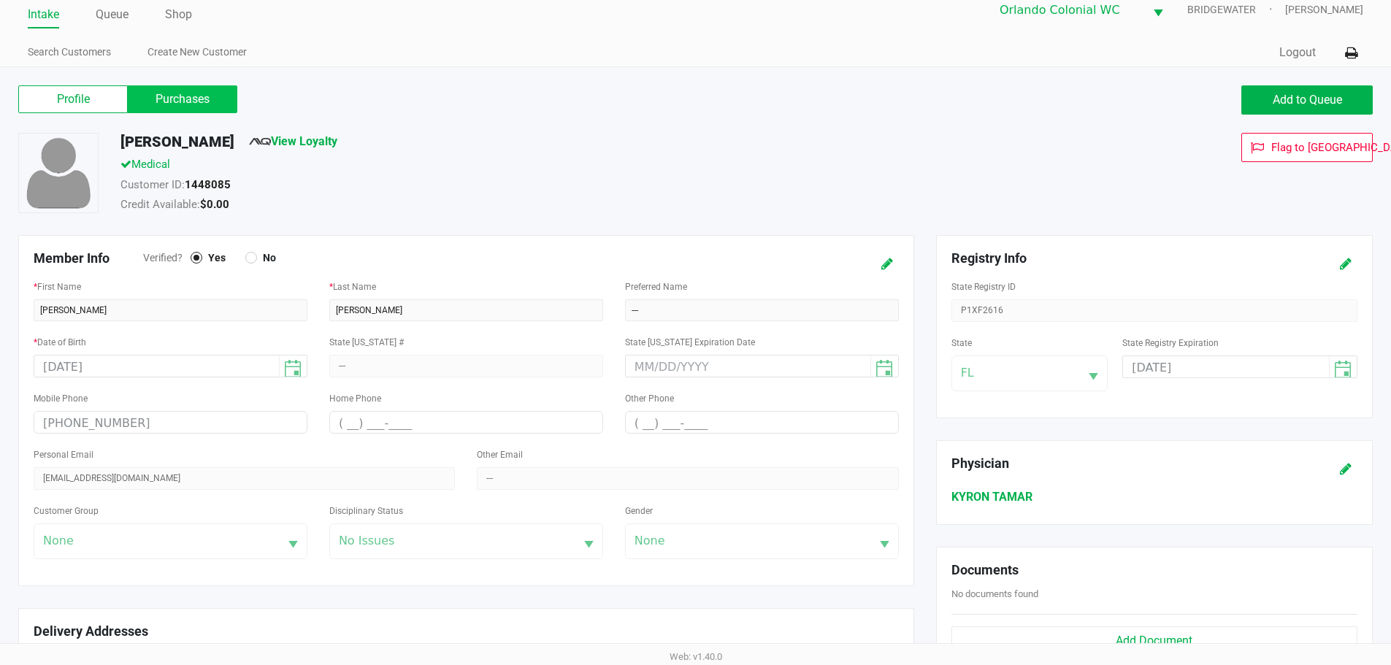
click at [207, 99] on label "Purchases" at bounding box center [183, 99] width 110 height 28
click at [0, 0] on 1 "Purchases" at bounding box center [0, 0] width 0 height 0
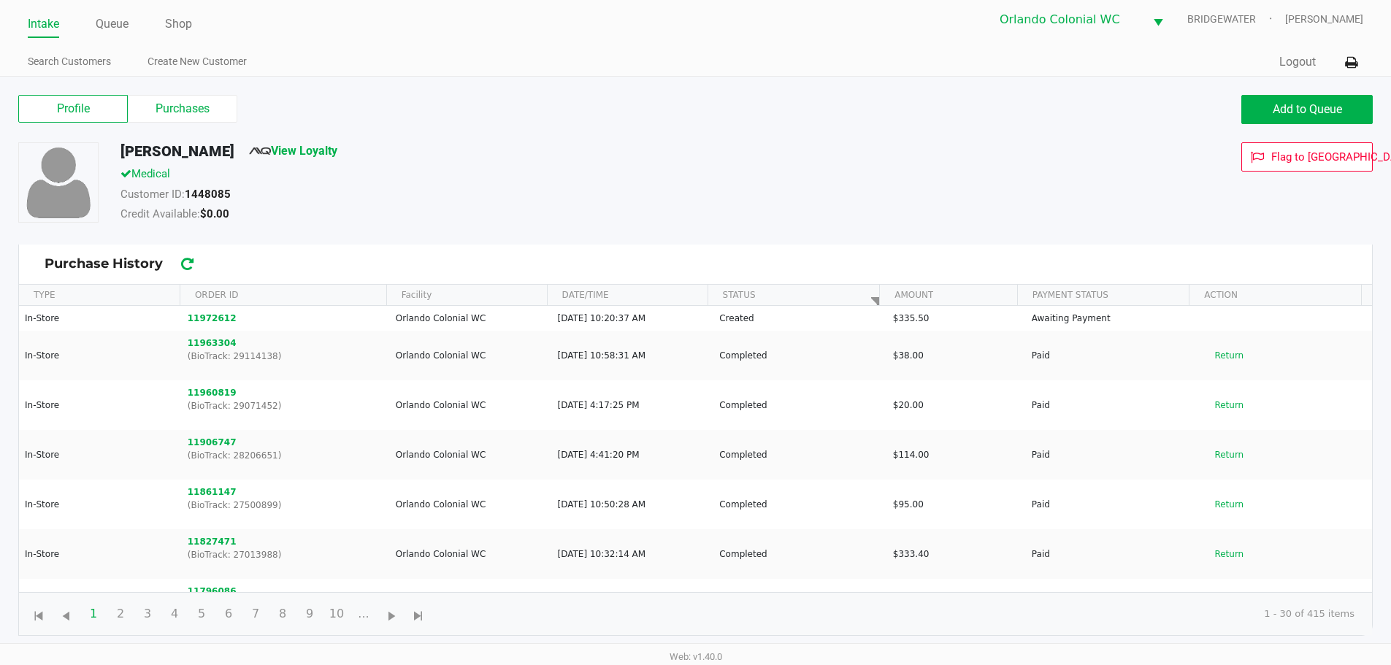
scroll to position [15, 0]
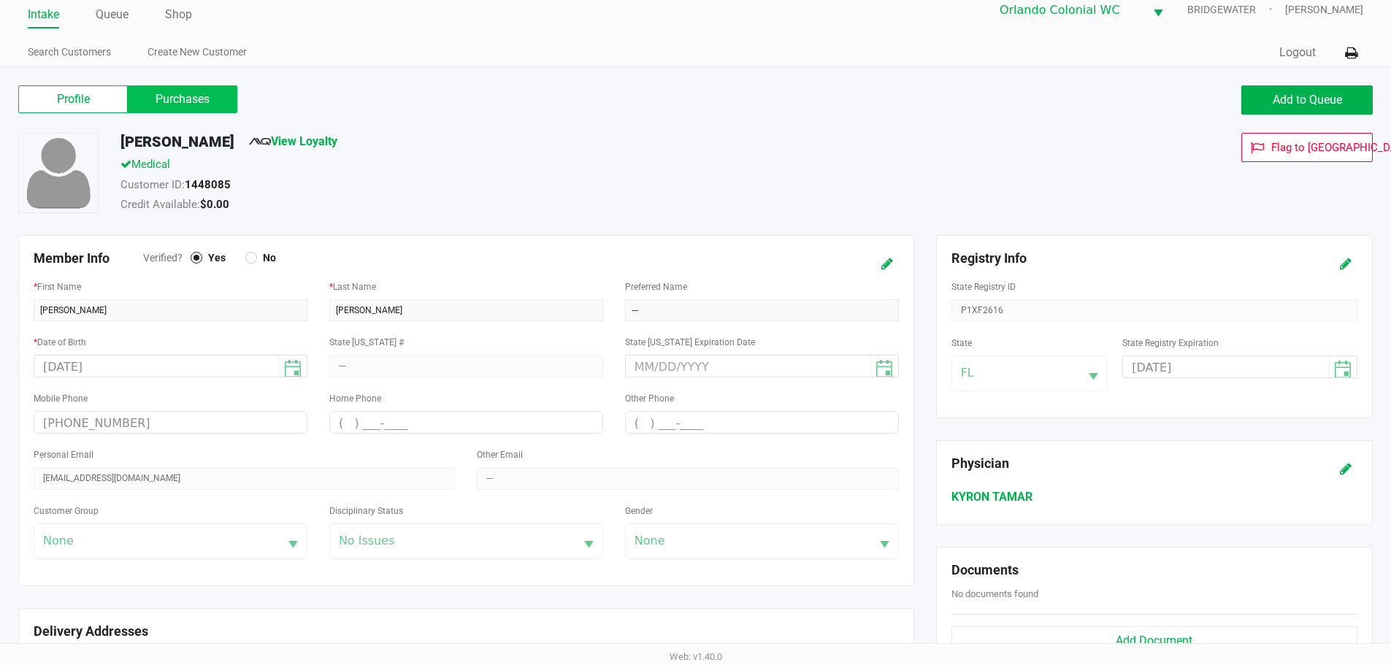
click at [145, 101] on label "Purchases" at bounding box center [183, 99] width 110 height 28
click at [0, 0] on 1 "Purchases" at bounding box center [0, 0] width 0 height 0
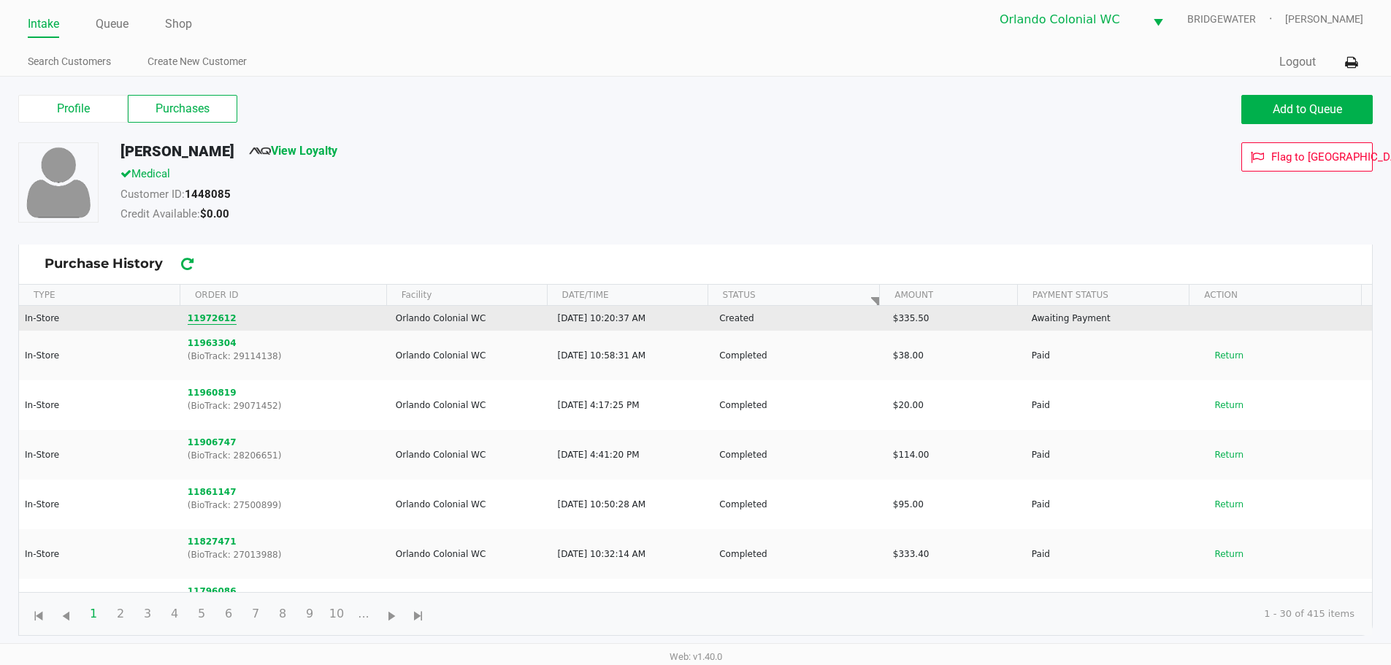
click at [205, 315] on button "11972612" at bounding box center [212, 318] width 49 height 13
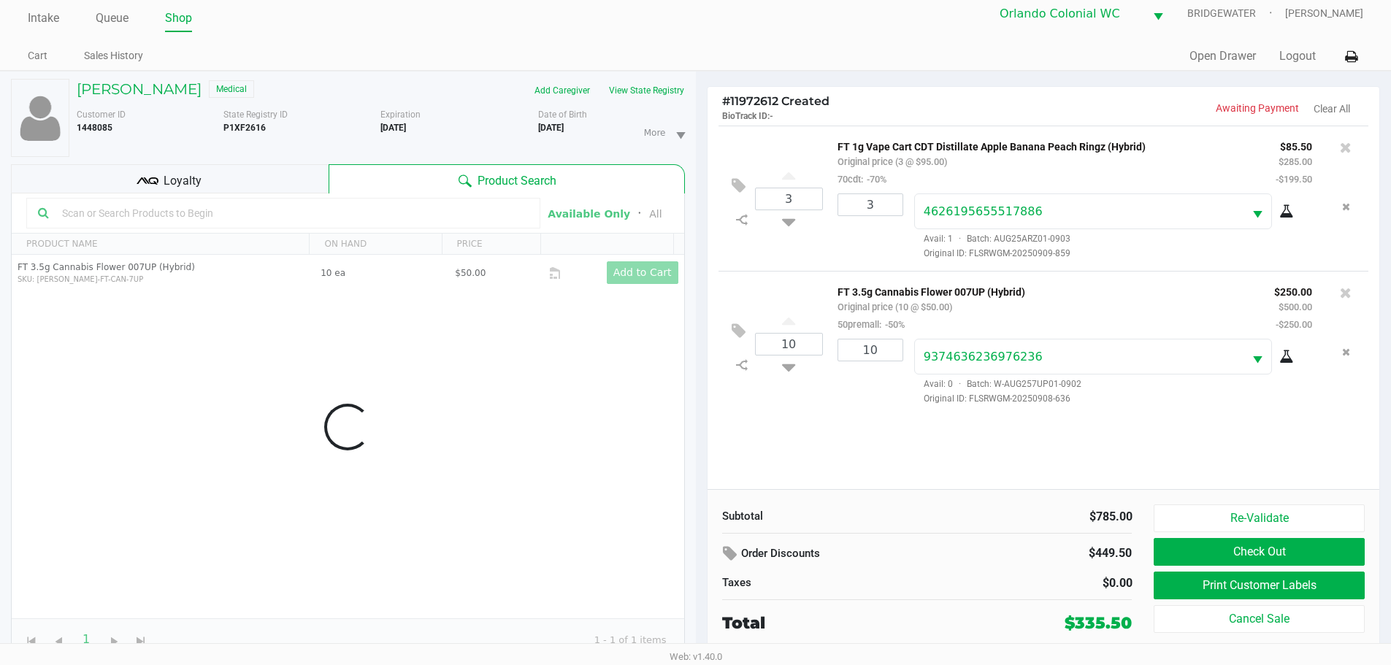
scroll to position [15, 0]
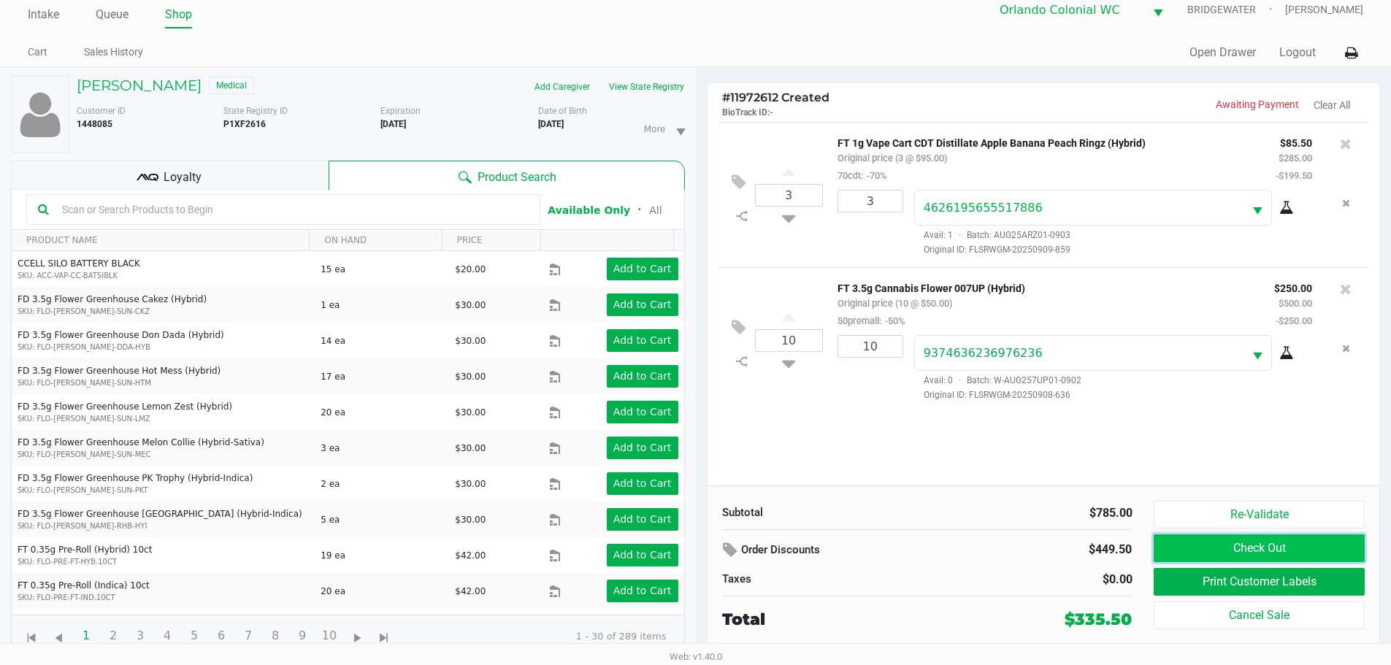
click at [695, 551] on button "Check Out" at bounding box center [1259, 549] width 210 height 28
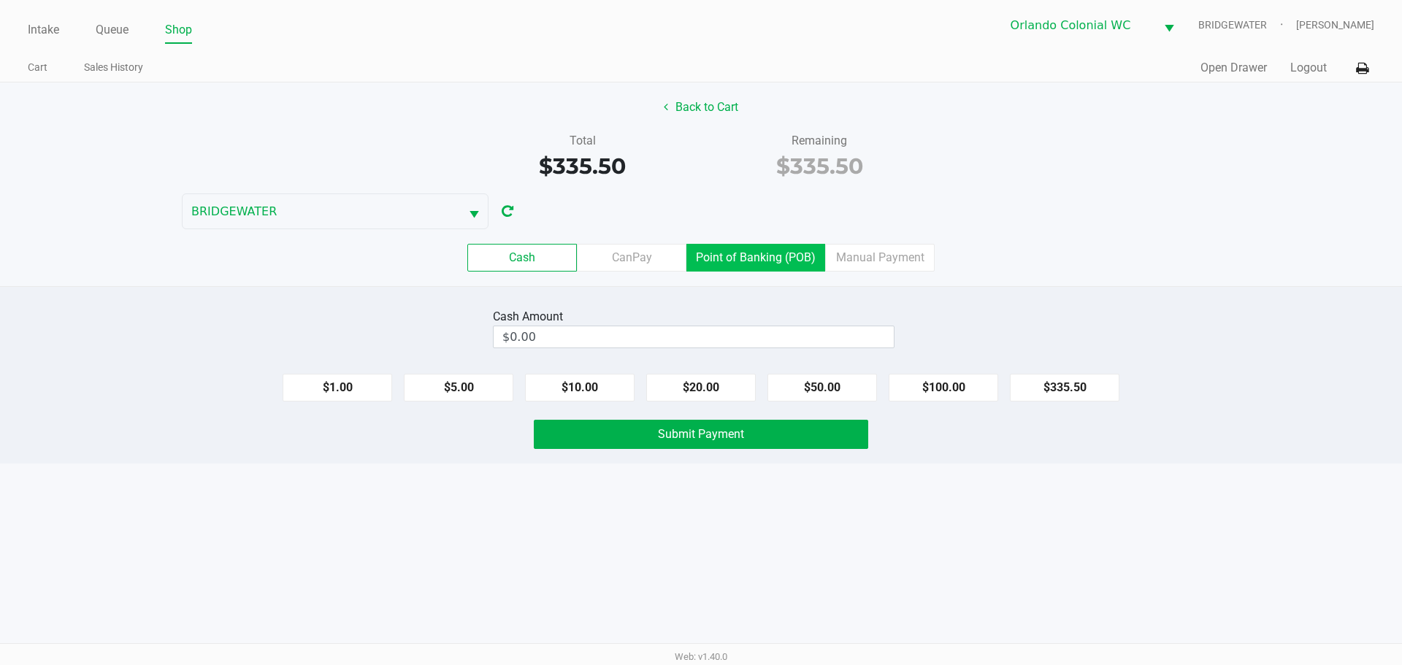
click at [695, 258] on label "Point of Banking (POB)" at bounding box center [756, 258] width 139 height 28
click at [0, 0] on 7 "Point of Banking (POB)" at bounding box center [0, 0] width 0 height 0
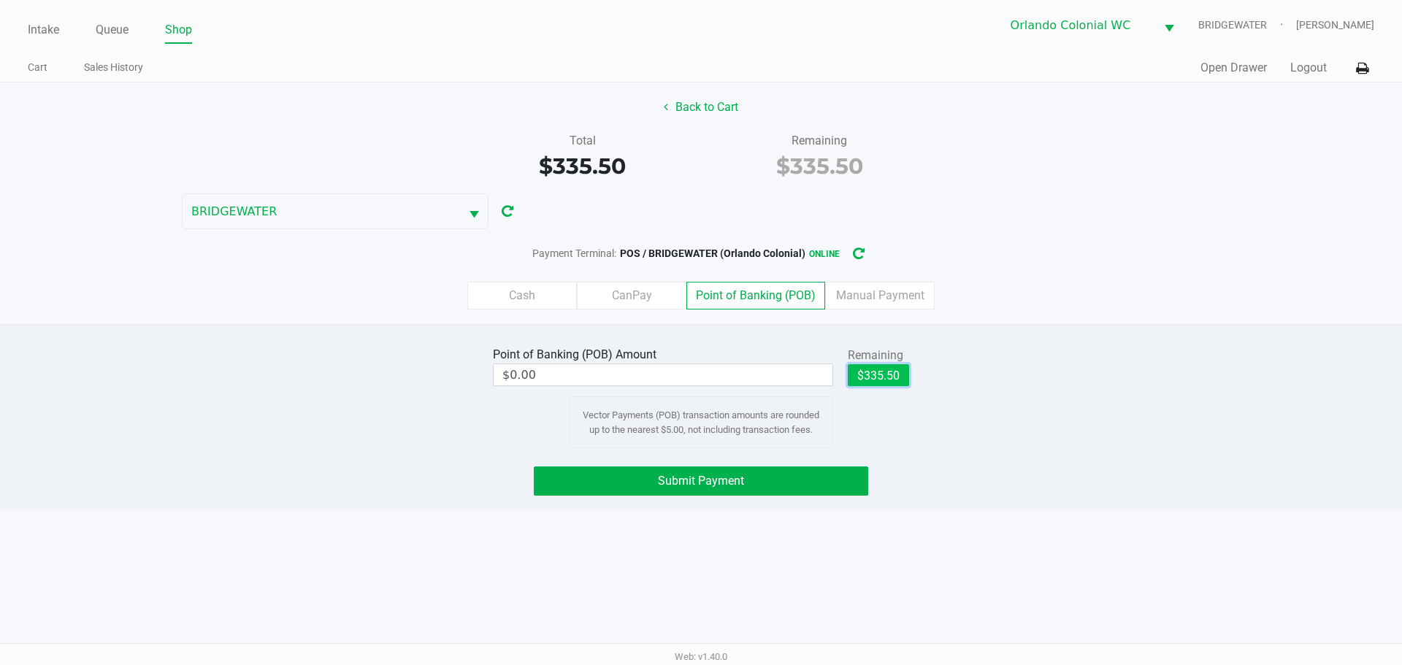
click at [695, 368] on button "$335.50" at bounding box center [878, 375] width 61 height 22
type input "$335.50"
click at [695, 487] on button "Submit Payment" at bounding box center [701, 481] width 335 height 29
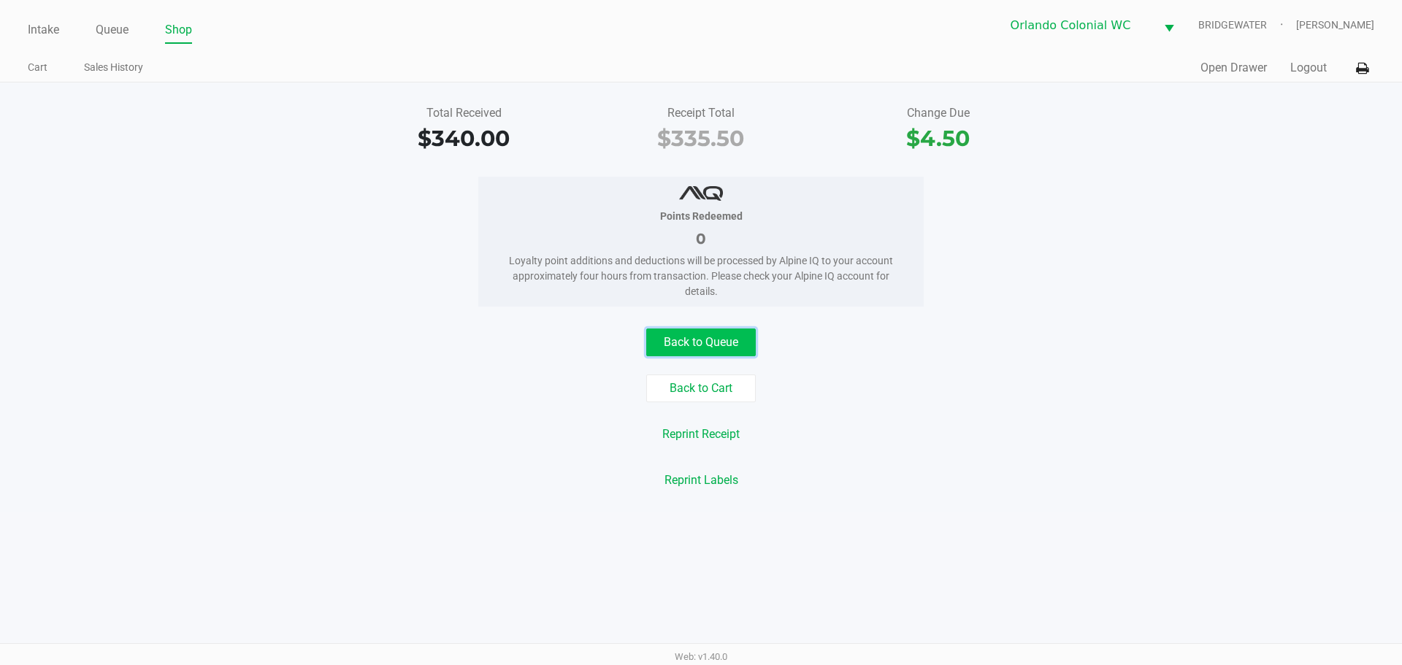
click at [695, 332] on button "Back to Queue" at bounding box center [701, 343] width 110 height 28
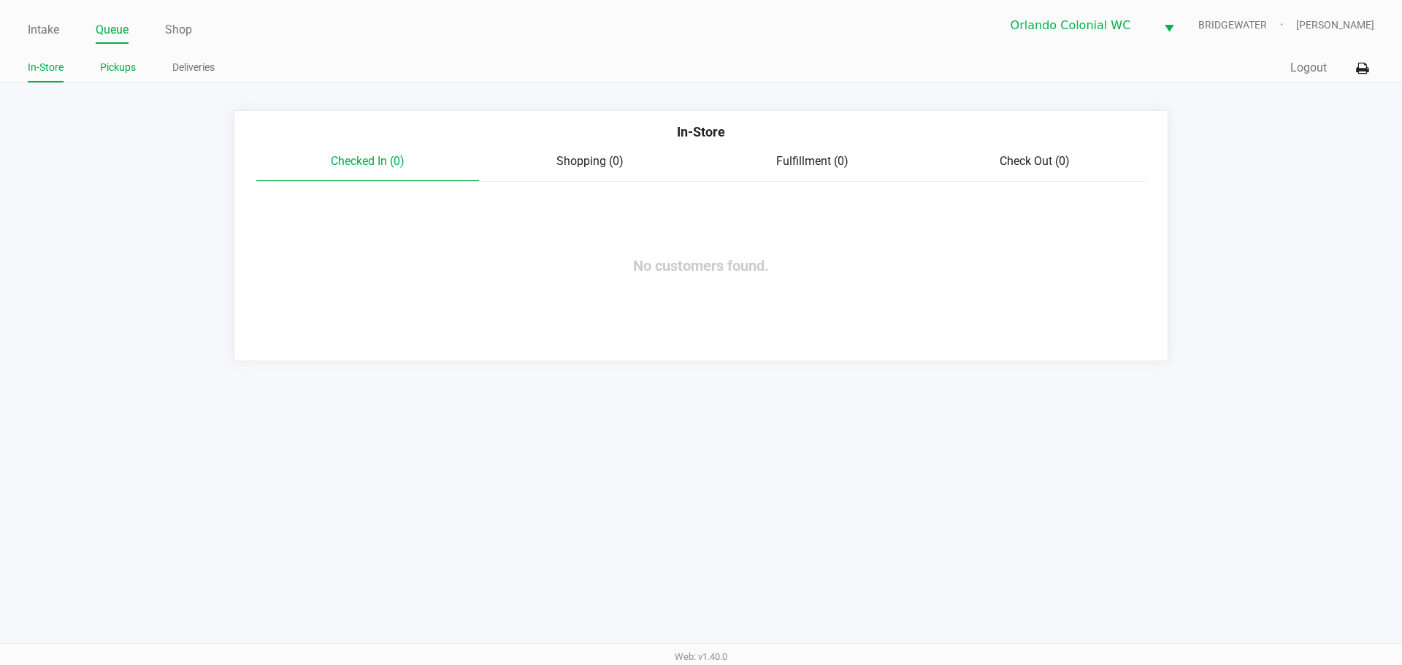
click at [102, 72] on link "Pickups" at bounding box center [118, 67] width 36 height 18
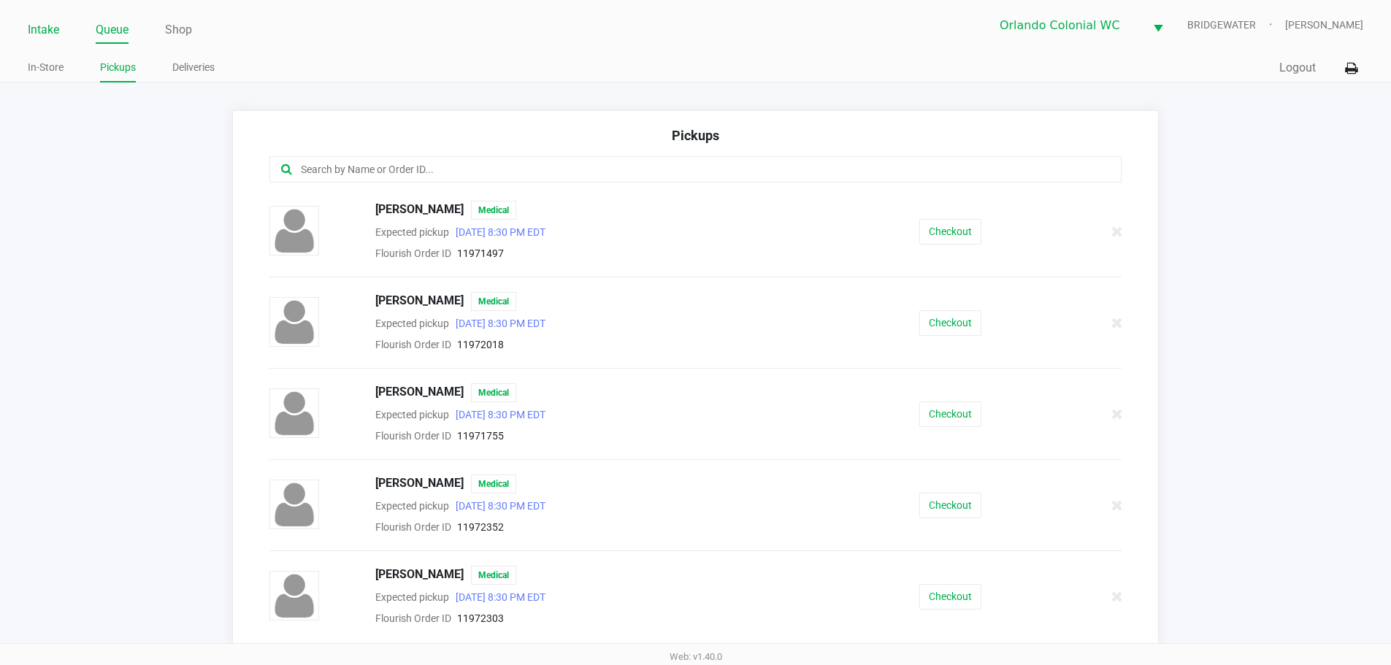
click at [53, 33] on link "Intake" at bounding box center [43, 30] width 31 height 20
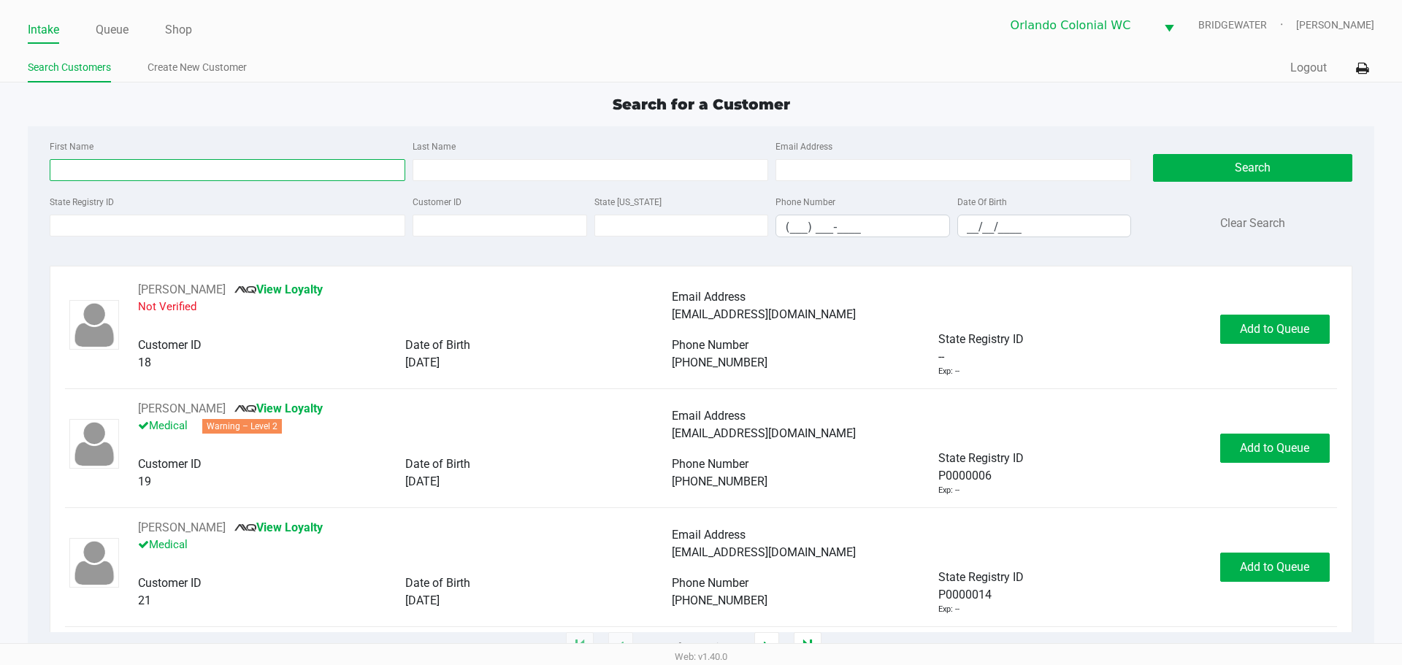
click at [169, 160] on input "First Name" at bounding box center [228, 170] width 356 height 22
type input "michelle"
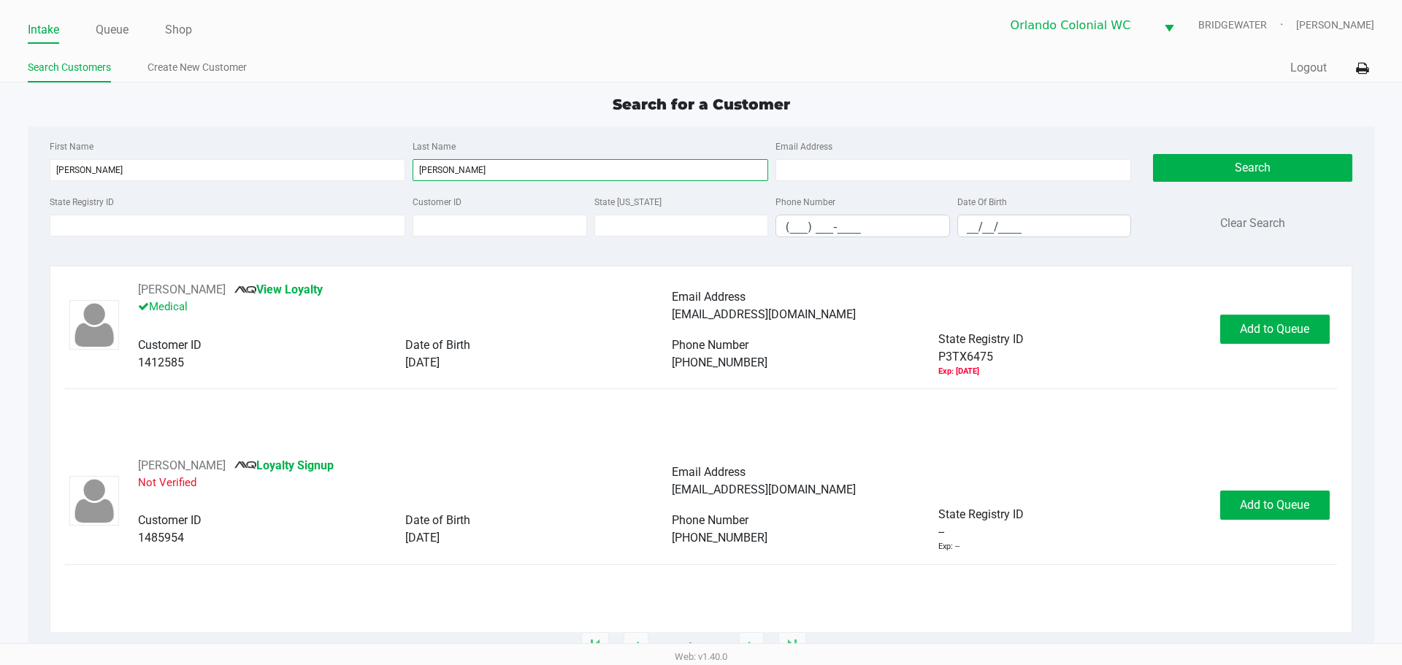
type input "pignato"
click at [695, 339] on button "Add to Queue" at bounding box center [1275, 329] width 110 height 29
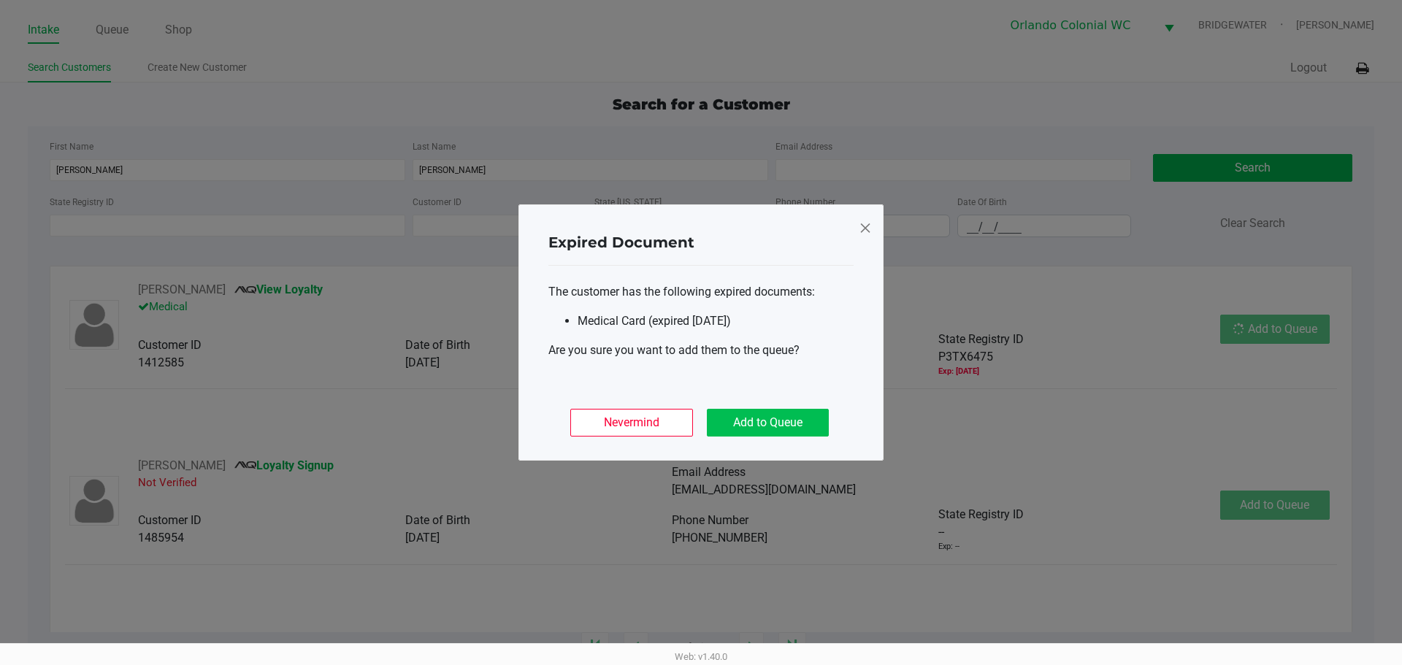
click at [695, 420] on button "Add to Queue" at bounding box center [768, 423] width 122 height 28
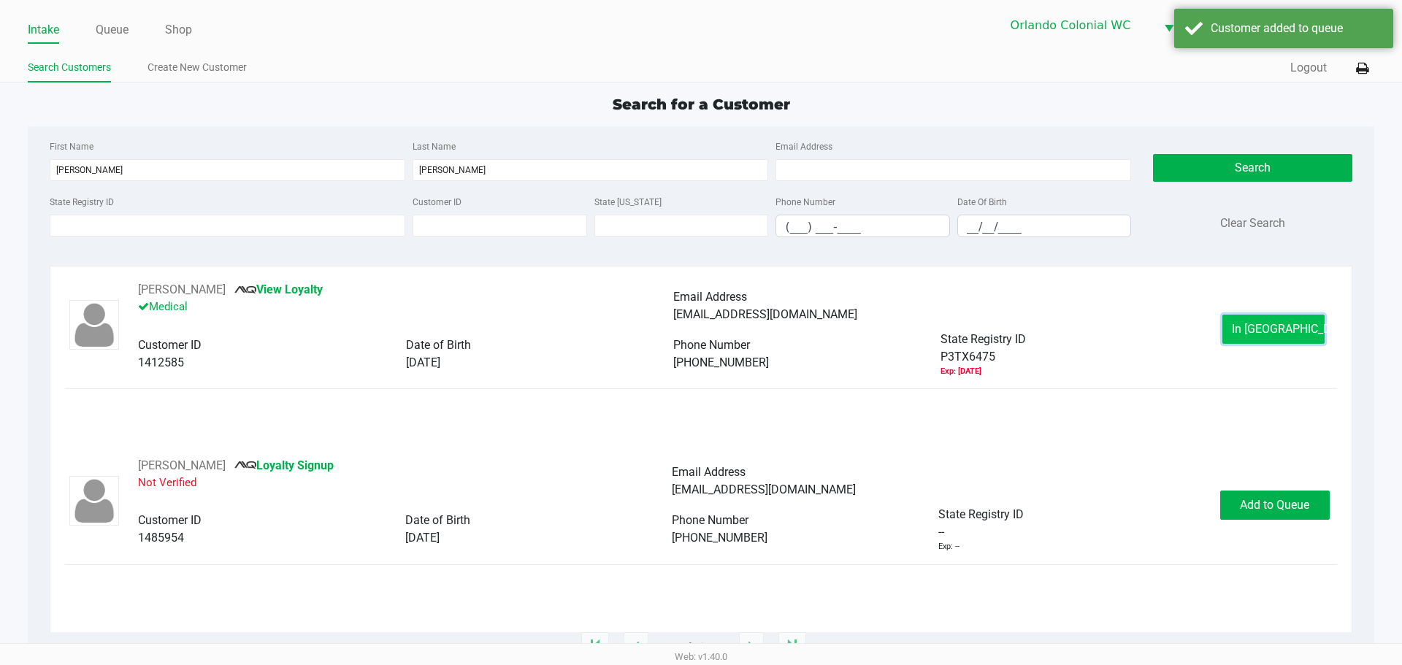
click at [695, 321] on button "In Queue" at bounding box center [1274, 329] width 102 height 29
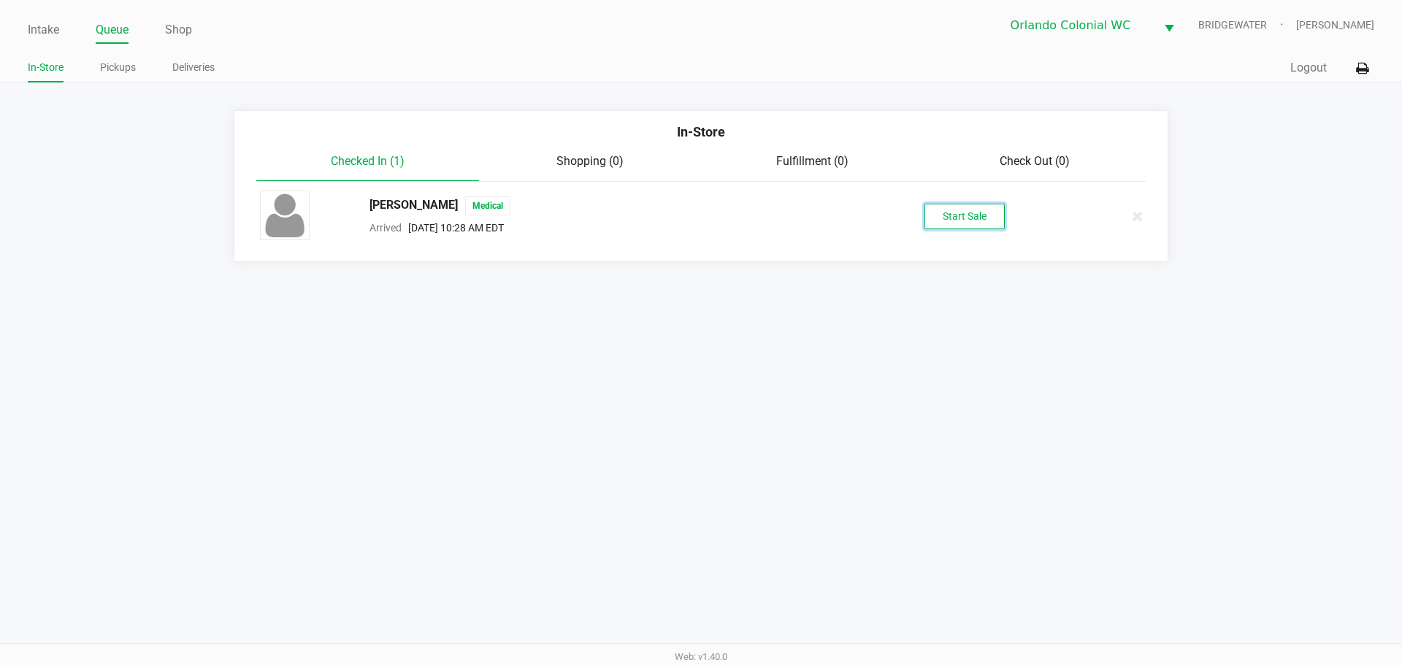
click at [695, 220] on button "Start Sale" at bounding box center [965, 217] width 80 height 26
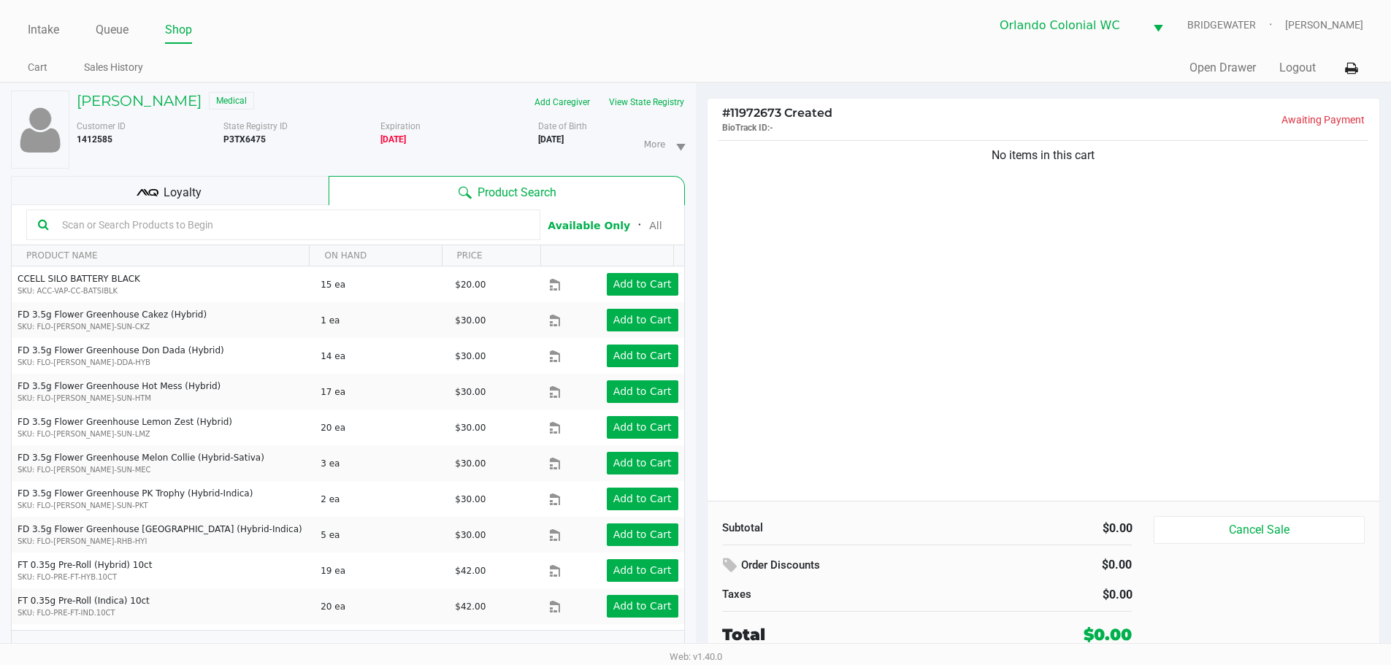
drag, startPoint x: 181, startPoint y: 198, endPoint x: 295, endPoint y: 153, distance: 122.6
click at [184, 196] on span "Loyalty" at bounding box center [183, 193] width 38 height 18
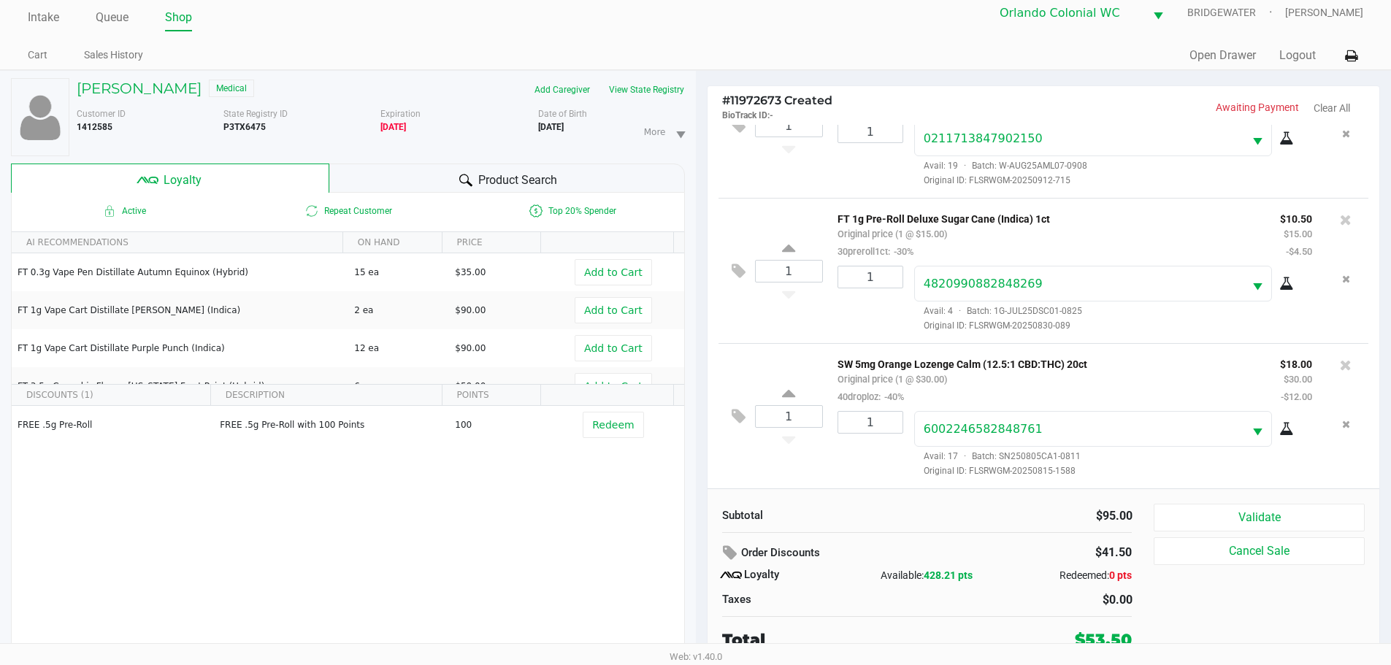
scroll to position [15, 0]
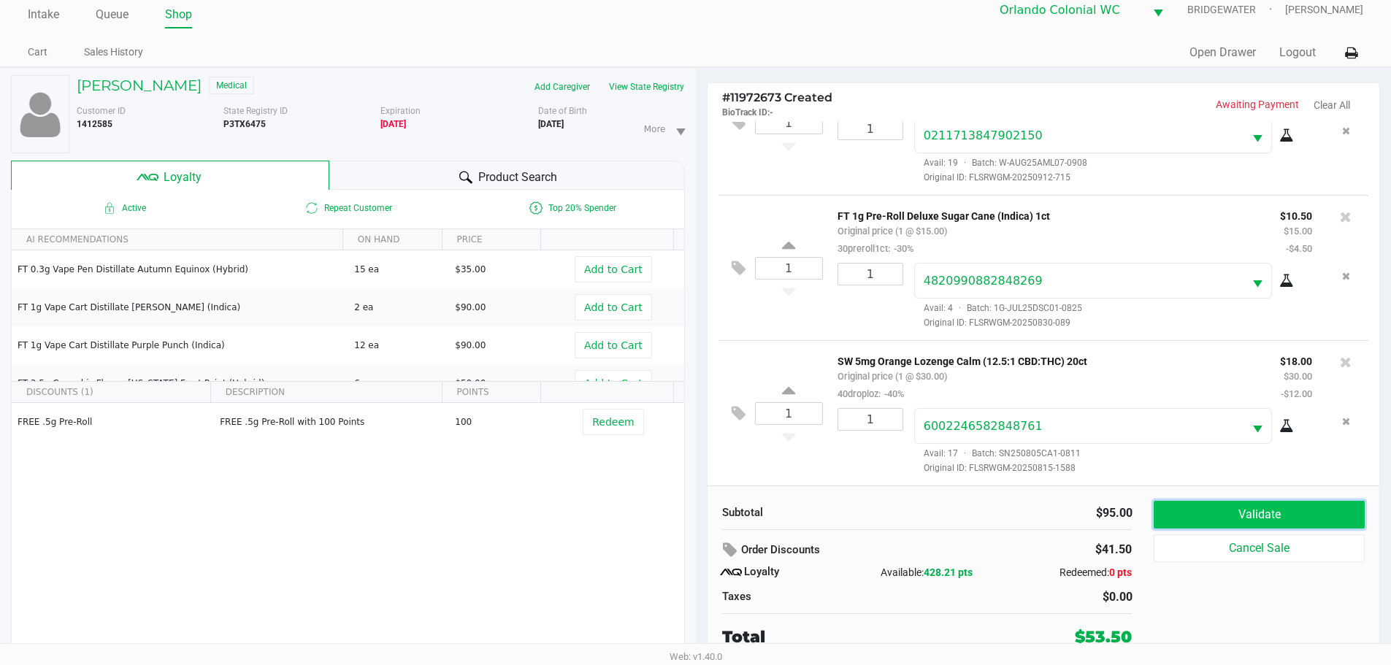
click at [695, 515] on button "Validate" at bounding box center [1259, 515] width 210 height 28
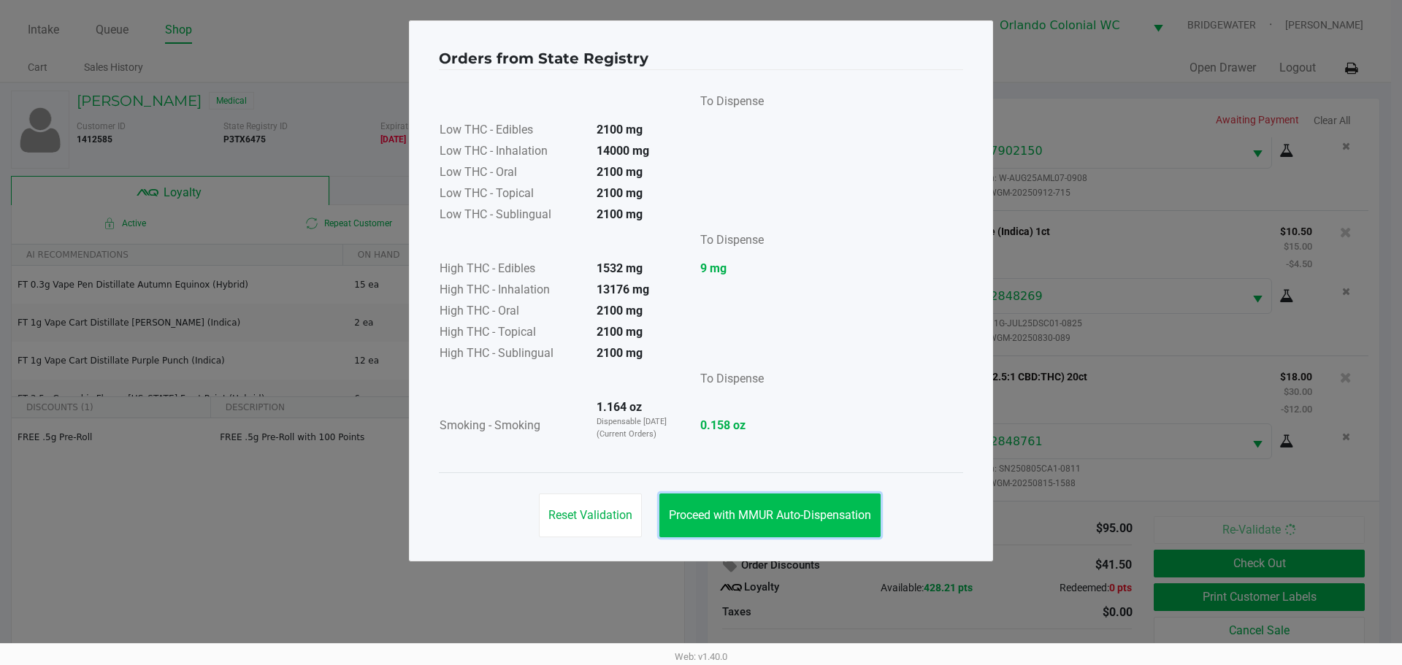
click at [695, 506] on button "Proceed with MMUR Auto-Dispensation" at bounding box center [770, 516] width 221 height 44
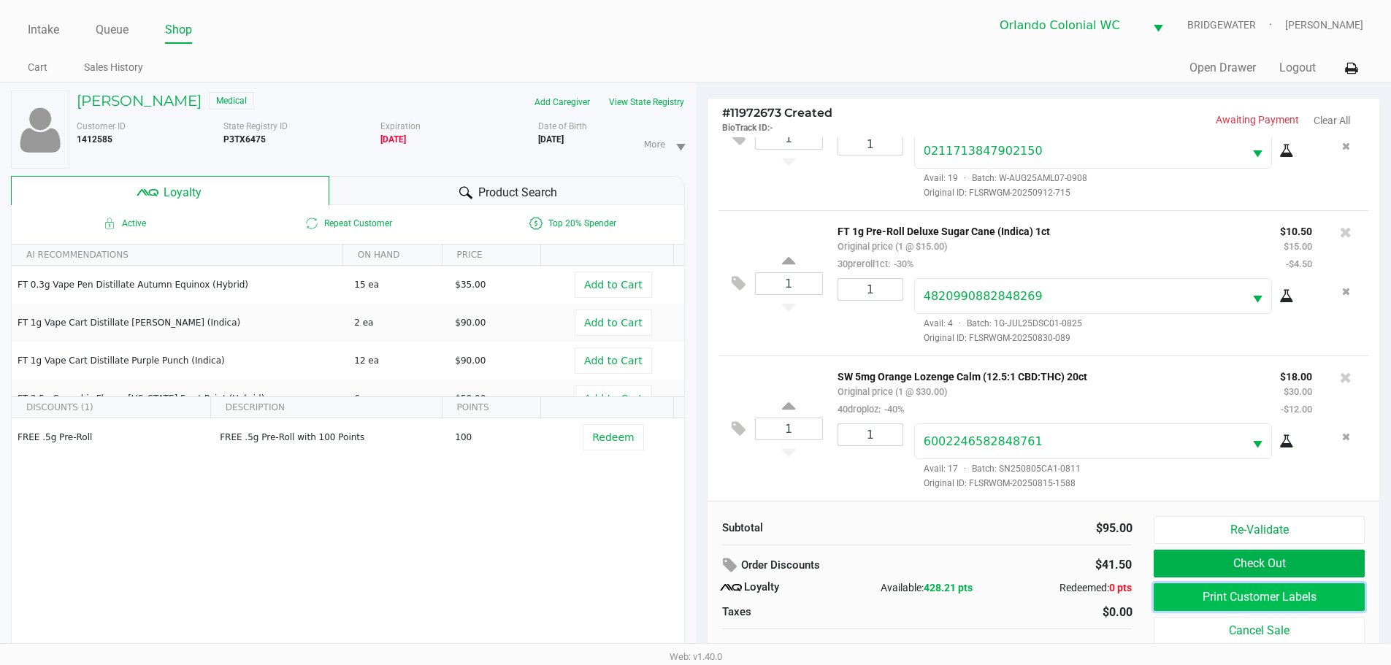
click at [695, 602] on button "Print Customer Labels" at bounding box center [1259, 598] width 210 height 28
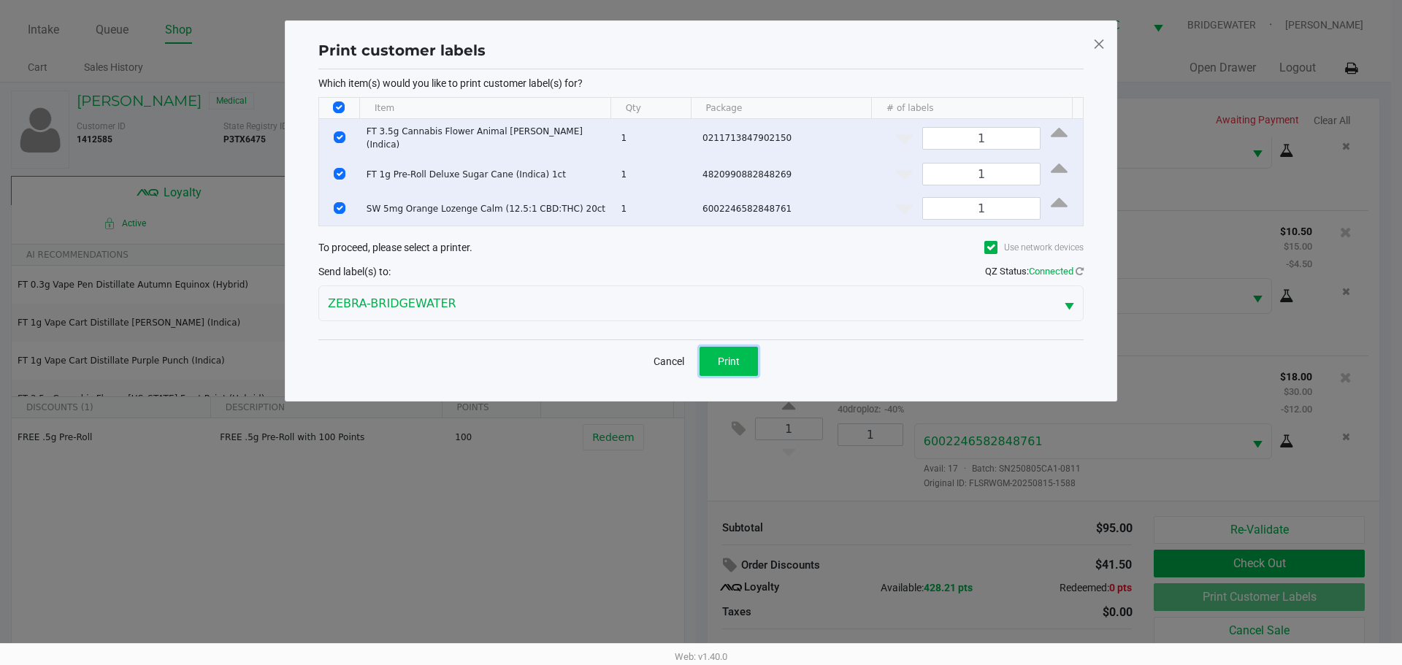
click at [695, 358] on button "Print" at bounding box center [729, 361] width 58 height 29
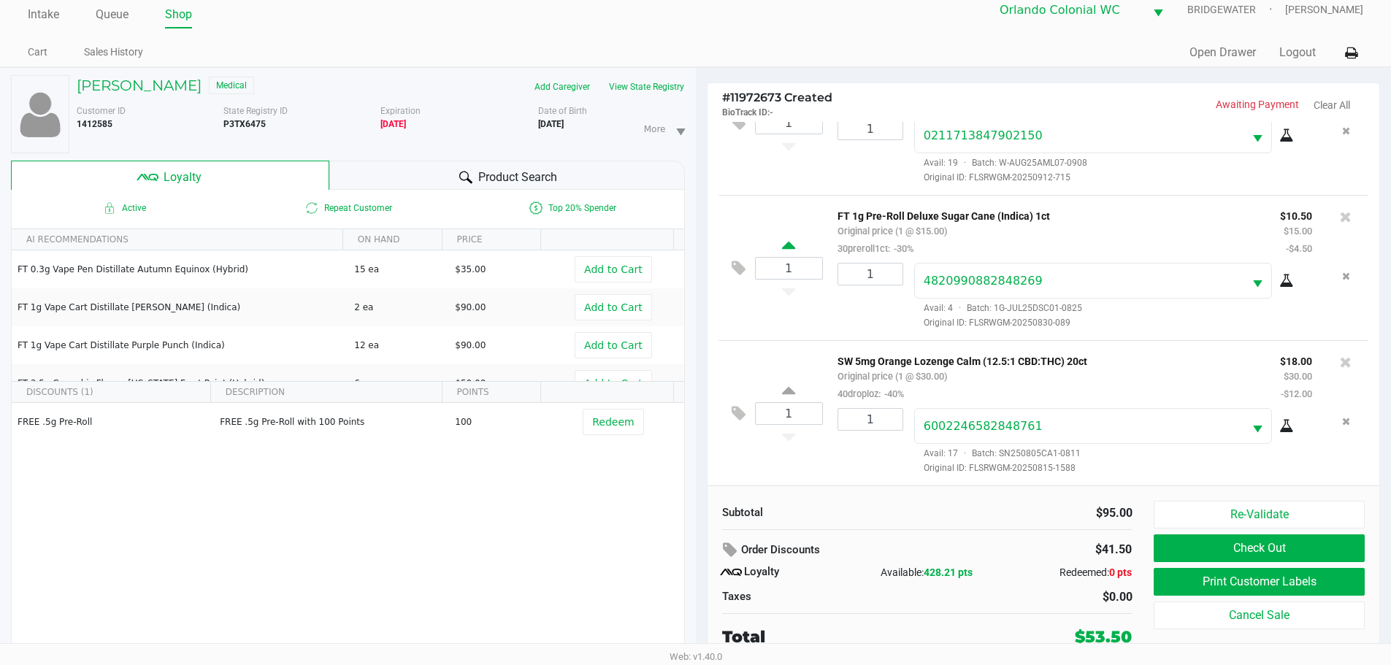
scroll to position [10, 0]
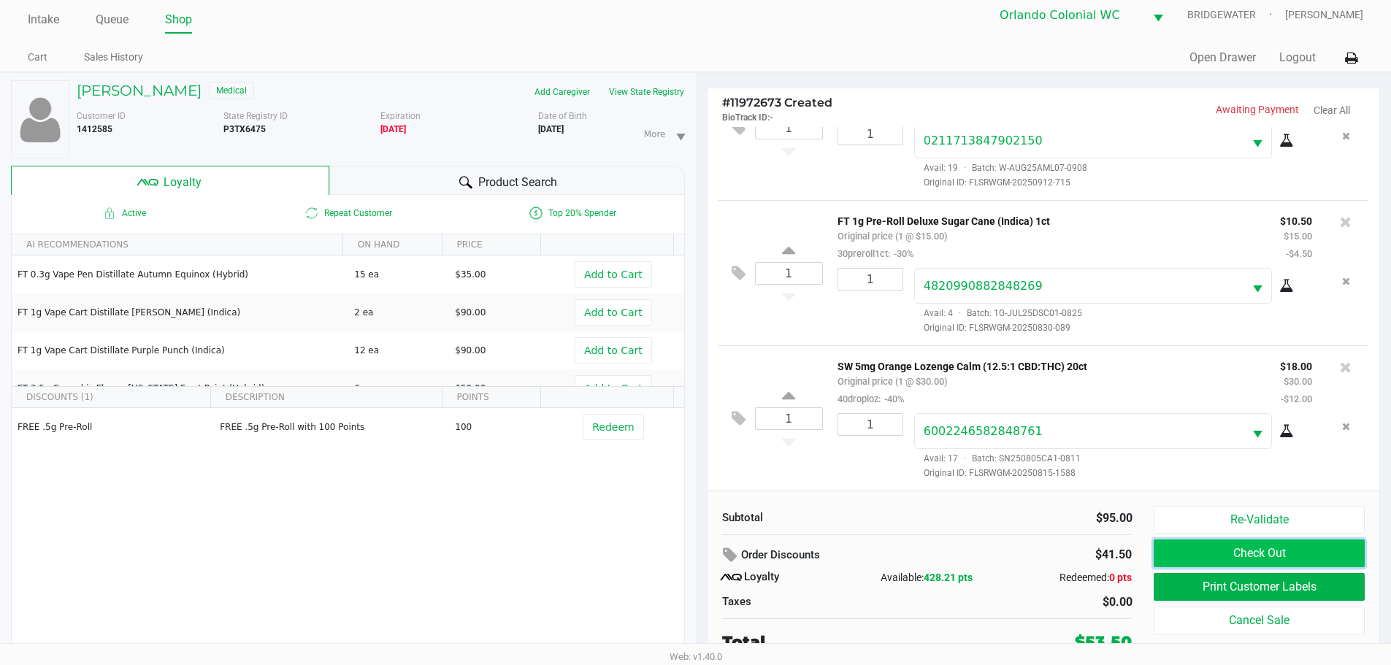
click at [695, 551] on button "Check Out" at bounding box center [1259, 554] width 210 height 28
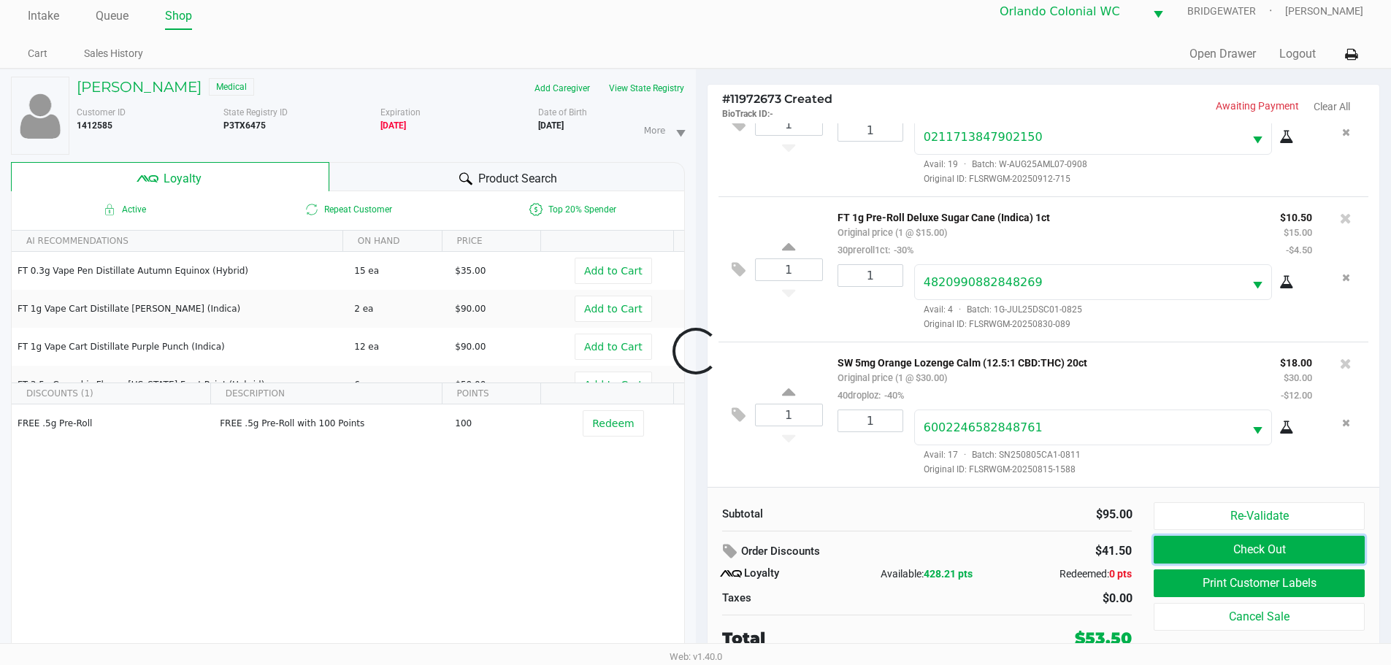
scroll to position [15, 0]
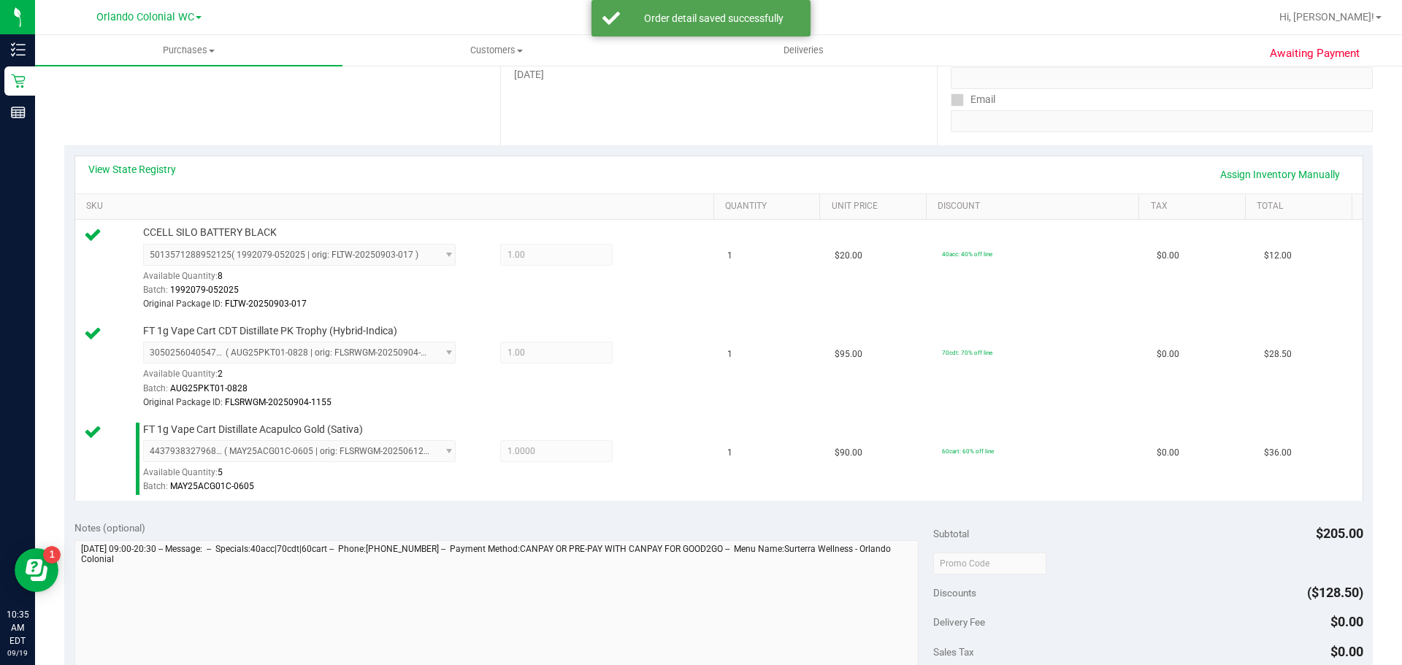
scroll to position [315, 0]
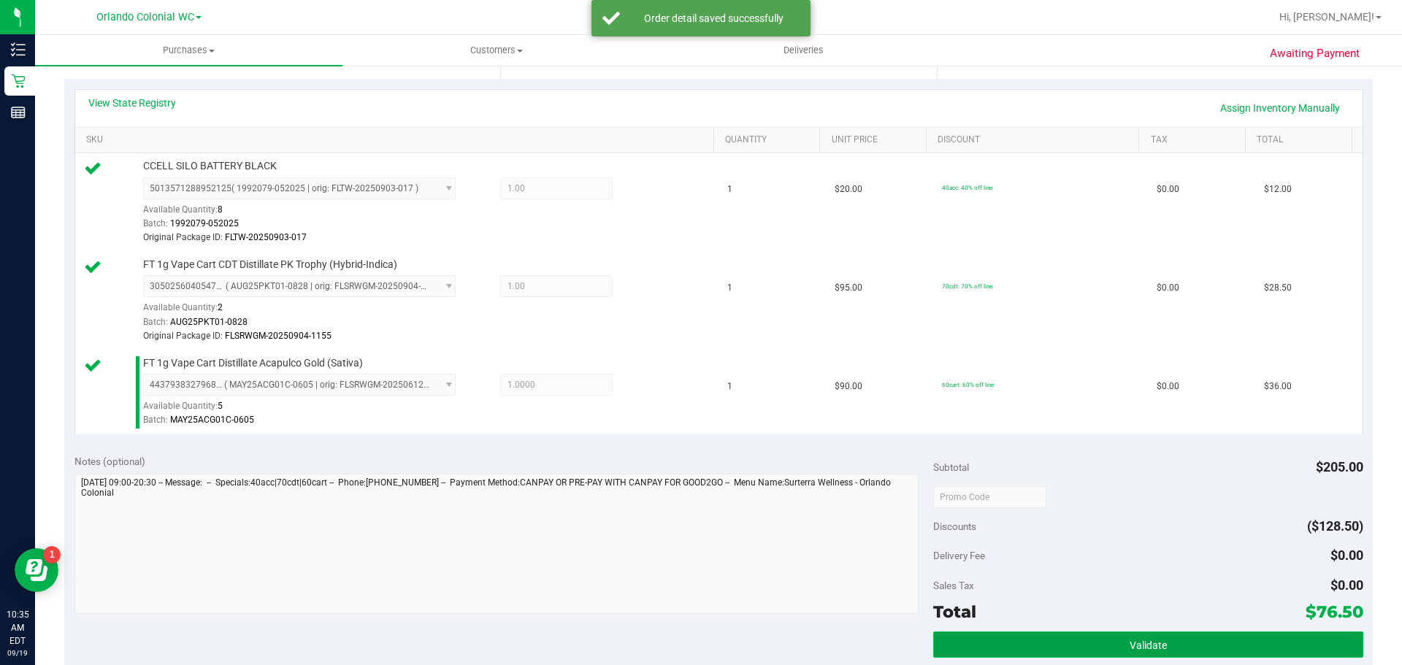
click at [1112, 636] on button "Validate" at bounding box center [1147, 645] width 429 height 26
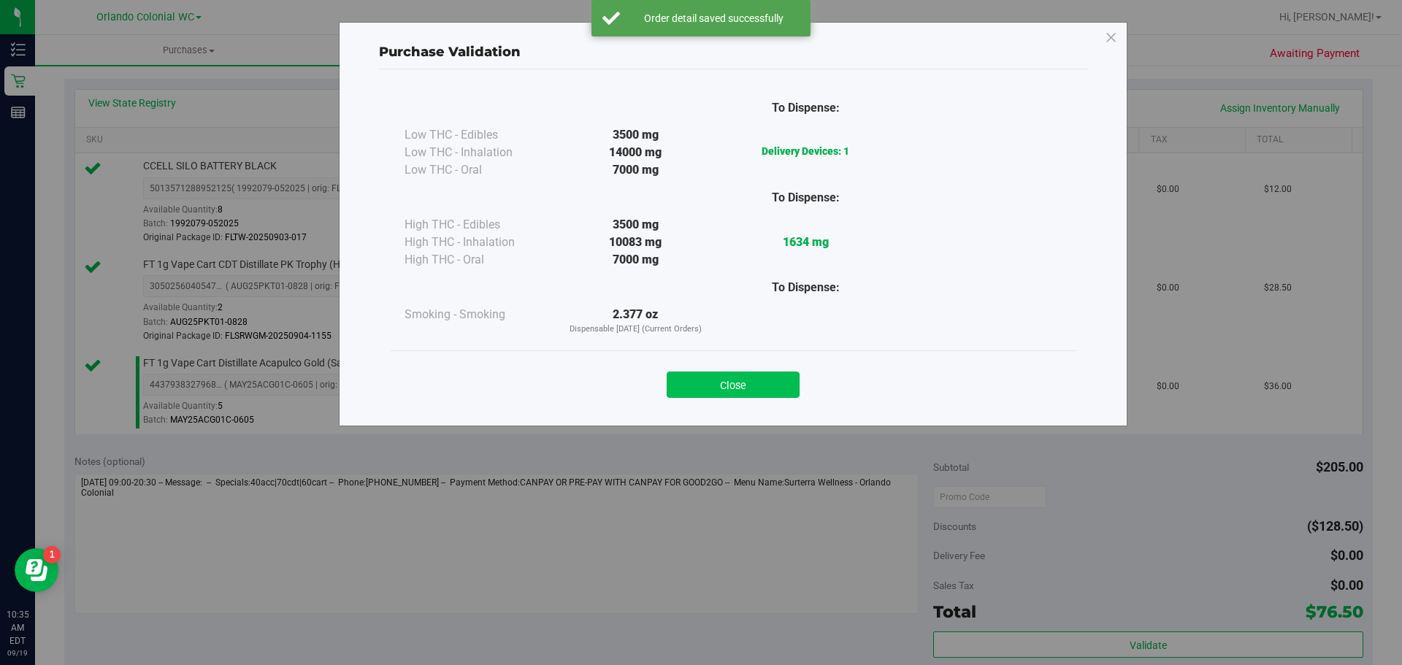
click at [751, 375] on button "Close" at bounding box center [733, 385] width 133 height 26
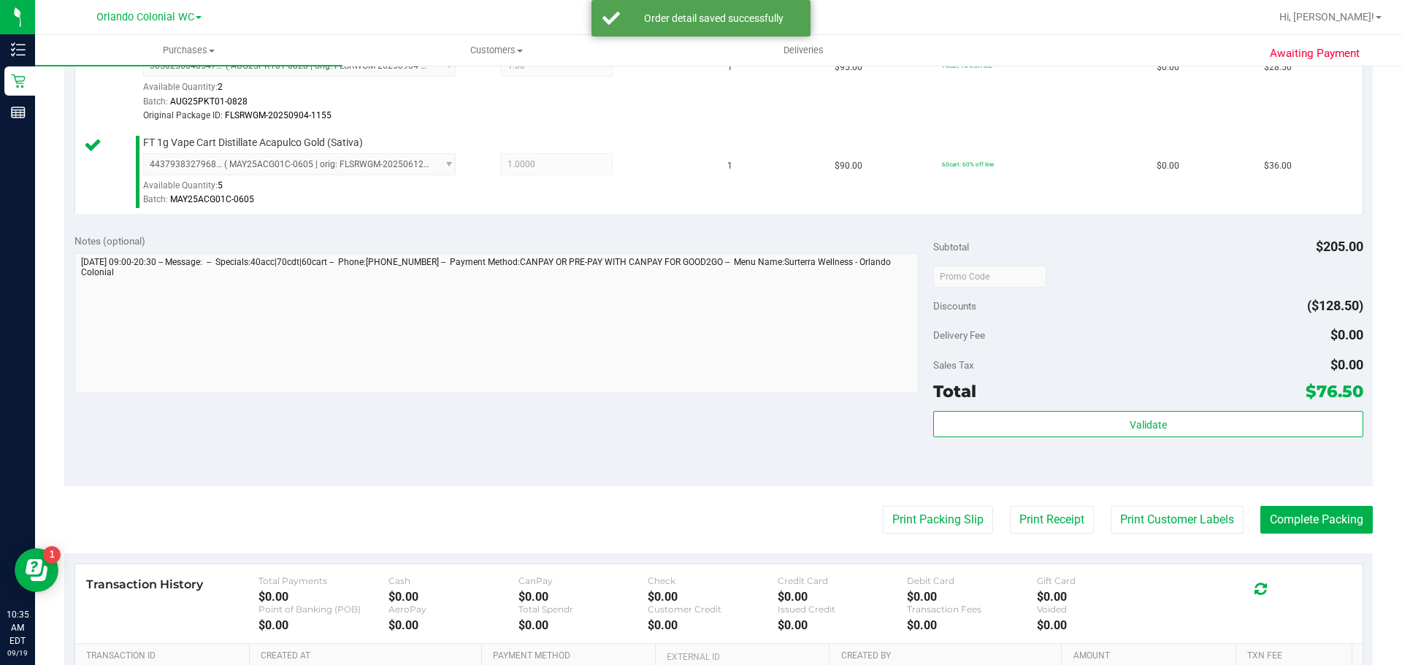
scroll to position [539, 0]
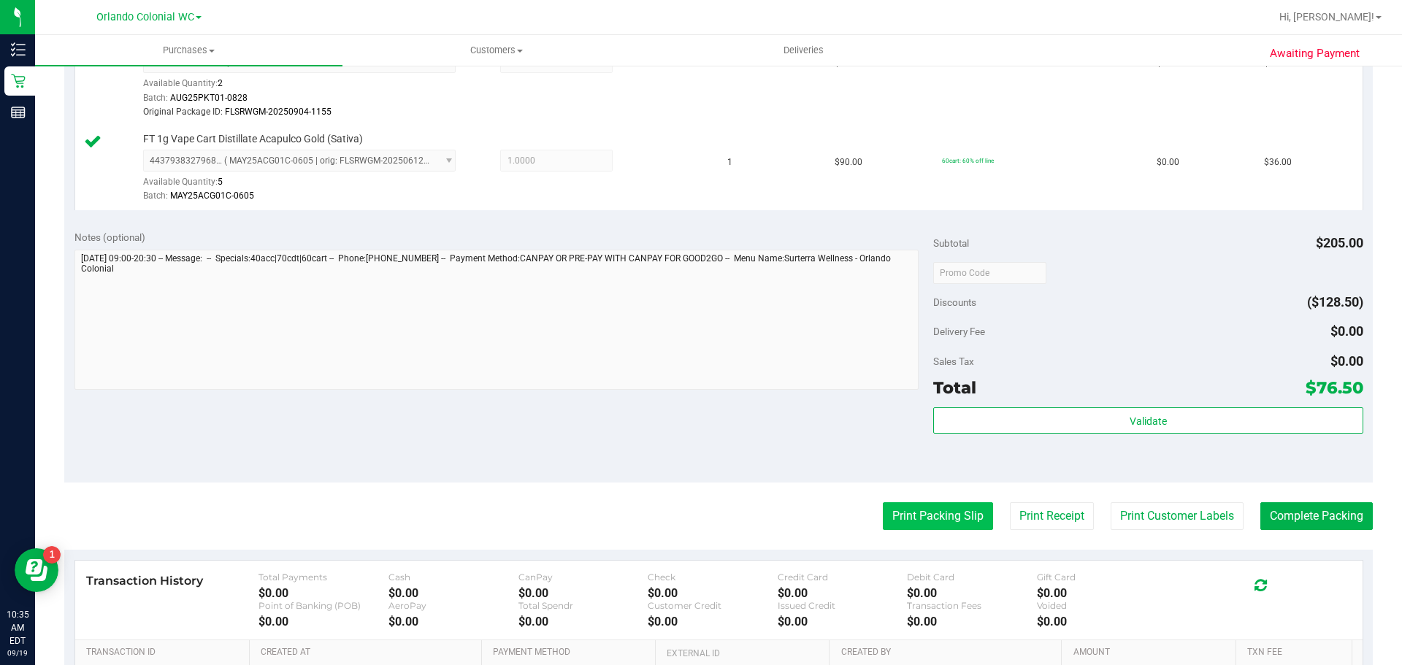
click at [930, 511] on button "Print Packing Slip" at bounding box center [938, 517] width 110 height 28
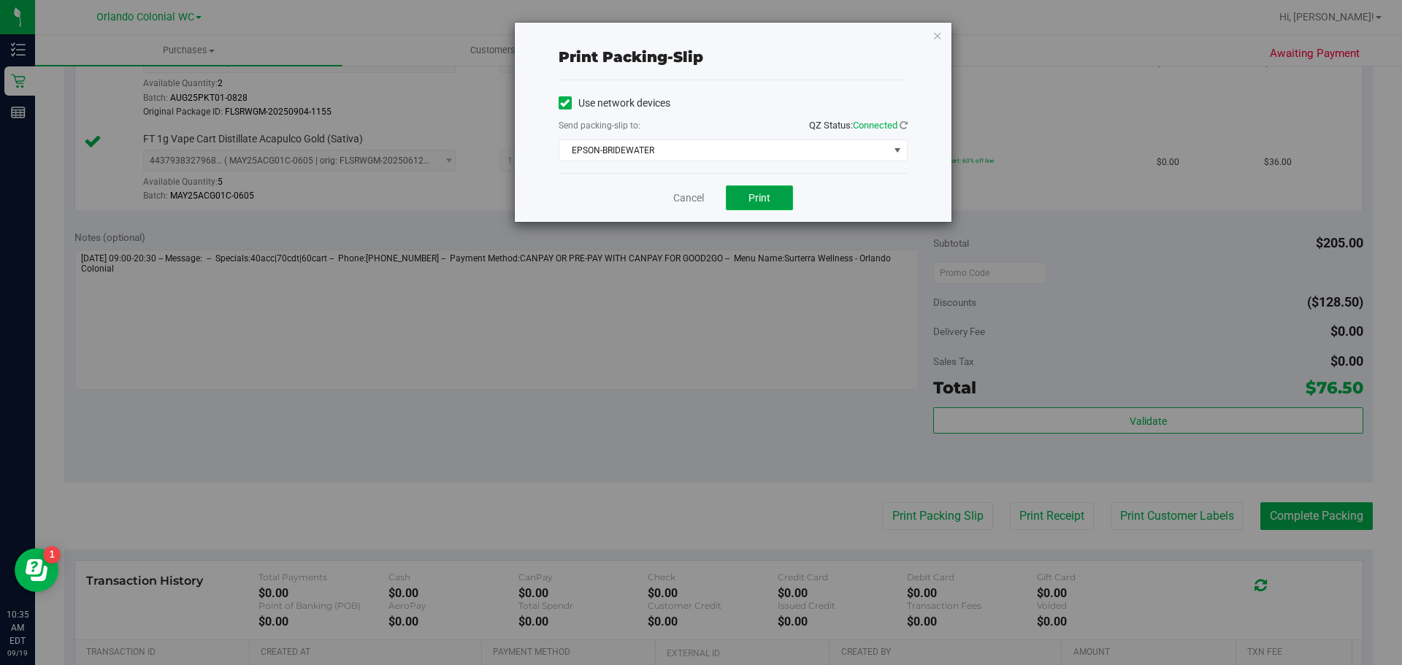
click at [758, 188] on button "Print" at bounding box center [759, 198] width 67 height 25
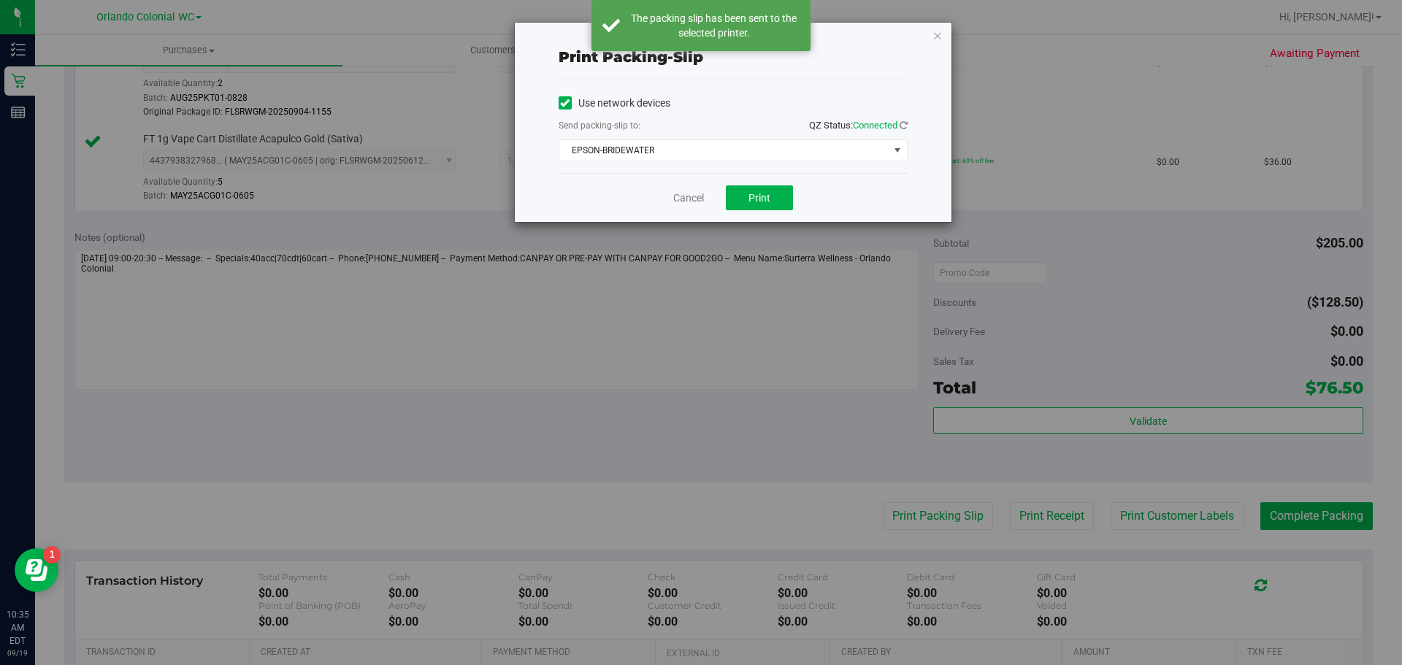
click at [917, 33] on div "Print packing-slip Use network devices Send packing-slip to: QZ Status: Connect…" at bounding box center [733, 122] width 437 height 199
click at [937, 38] on icon "button" at bounding box center [938, 35] width 10 height 18
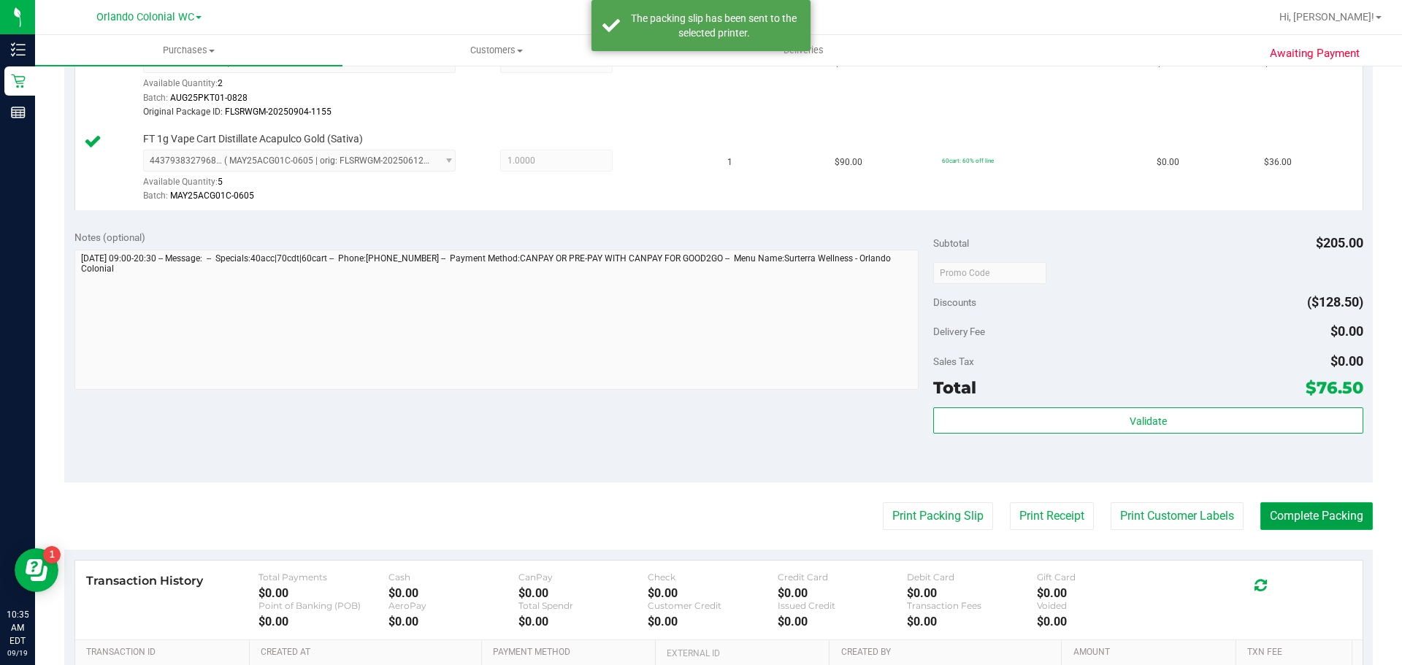
click at [1282, 512] on button "Complete Packing" at bounding box center [1317, 517] width 112 height 28
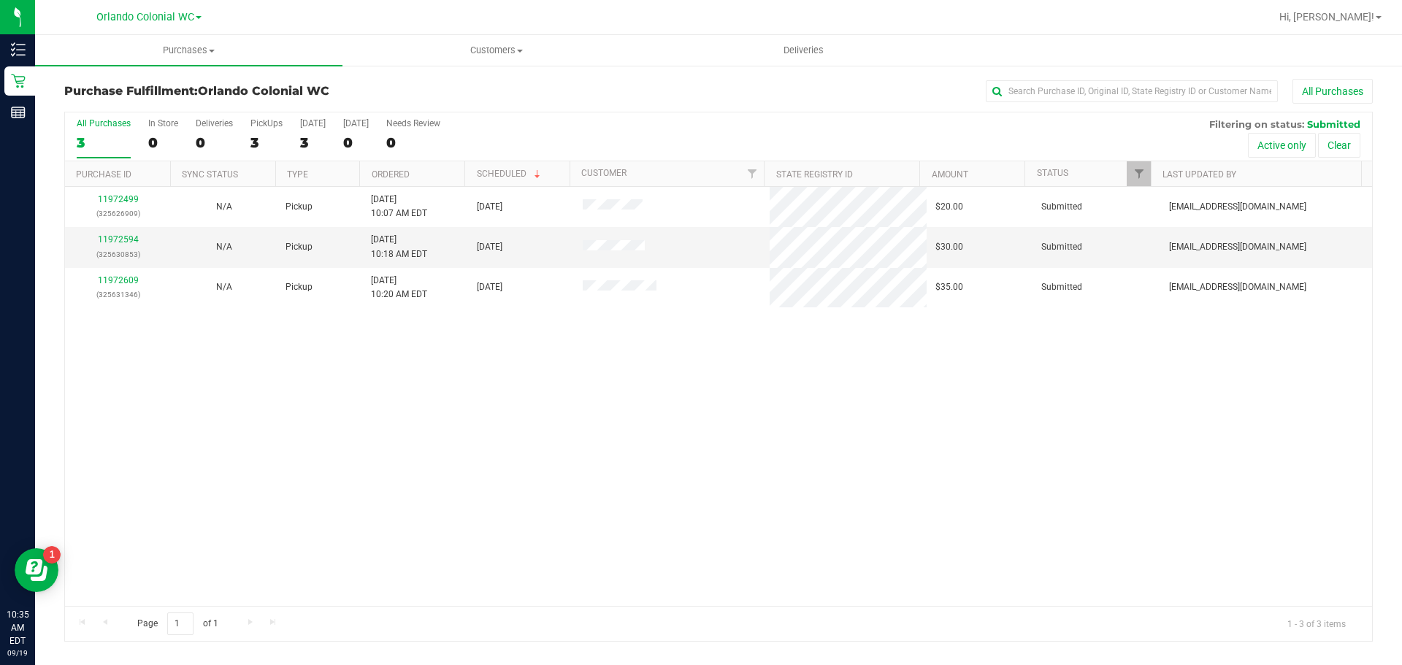
click at [114, 195] on link "11972499" at bounding box center [118, 199] width 41 height 10
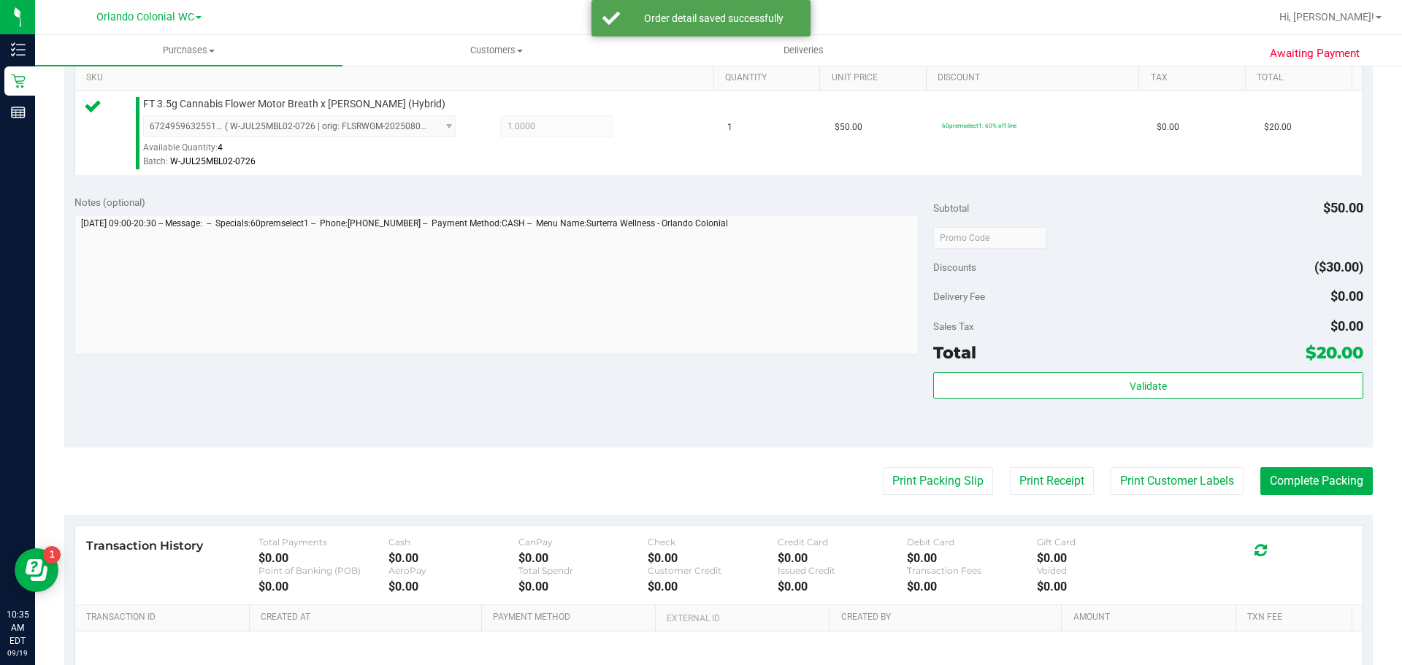
scroll to position [382, 0]
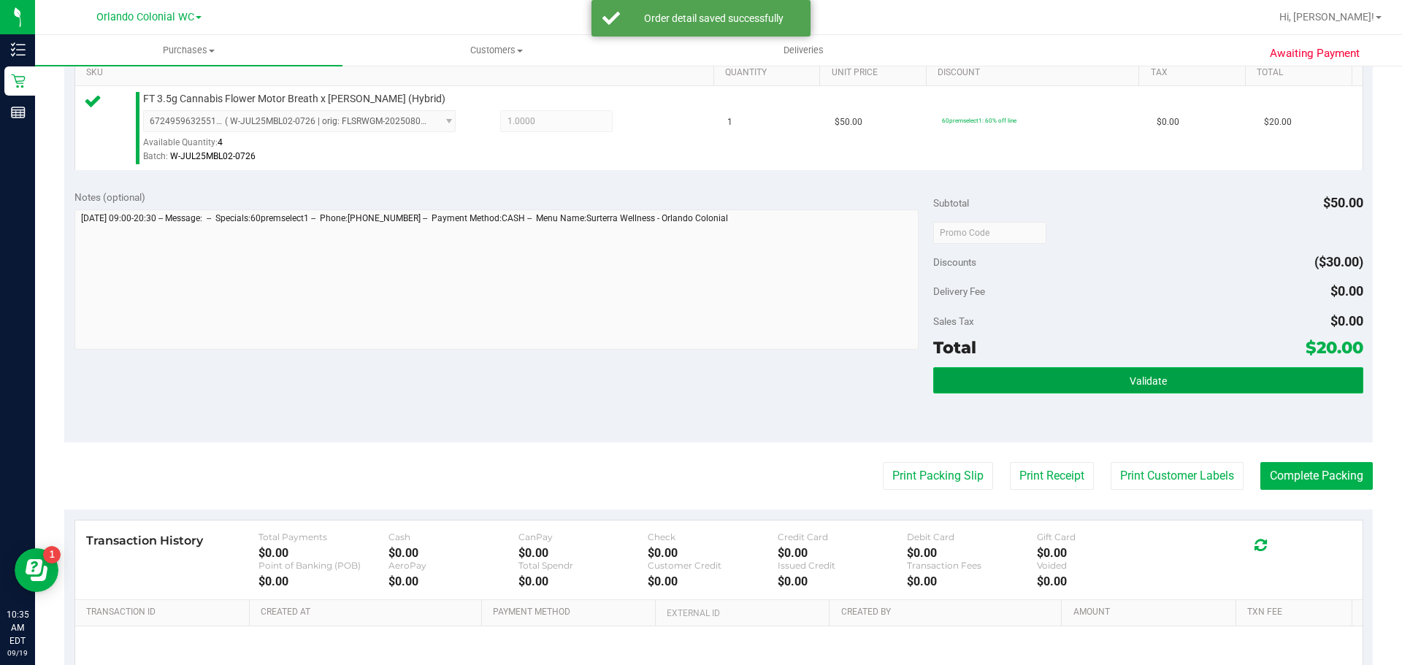
click at [1073, 379] on button "Validate" at bounding box center [1147, 380] width 429 height 26
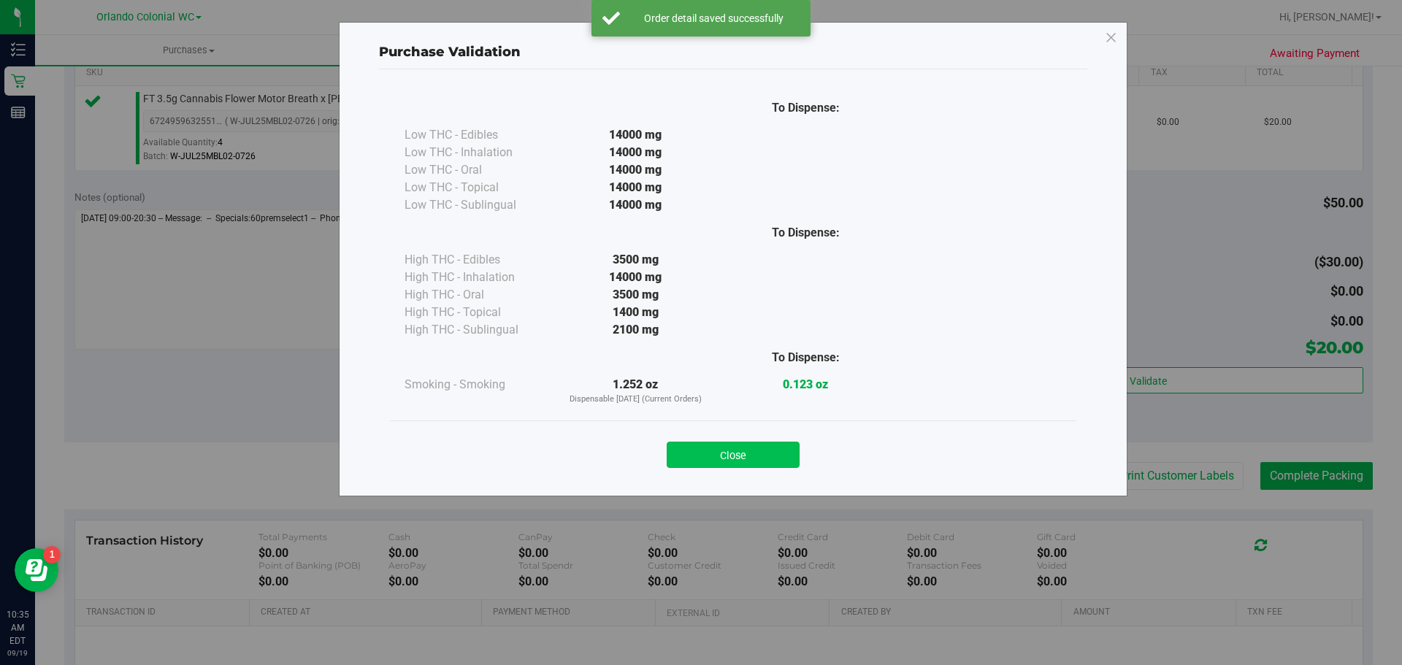
click at [741, 460] on button "Close" at bounding box center [733, 455] width 133 height 26
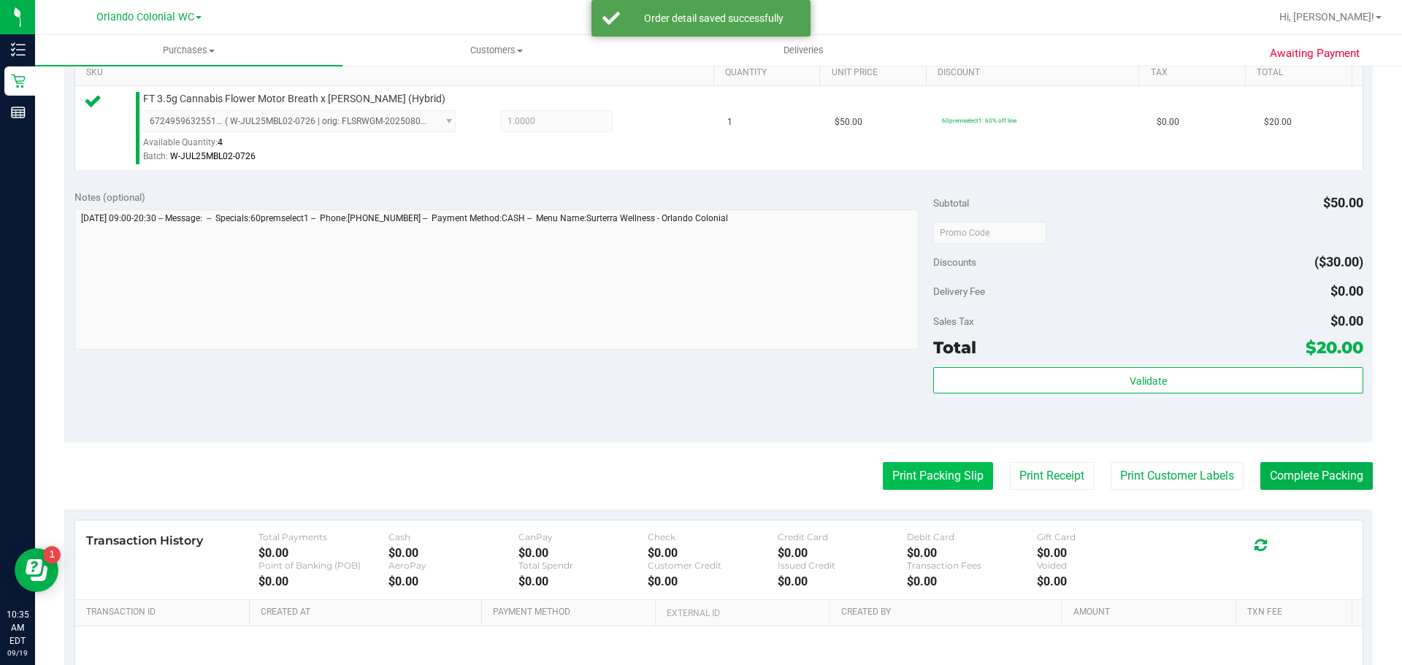
click at [907, 470] on button "Print Packing Slip" at bounding box center [938, 476] width 110 height 28
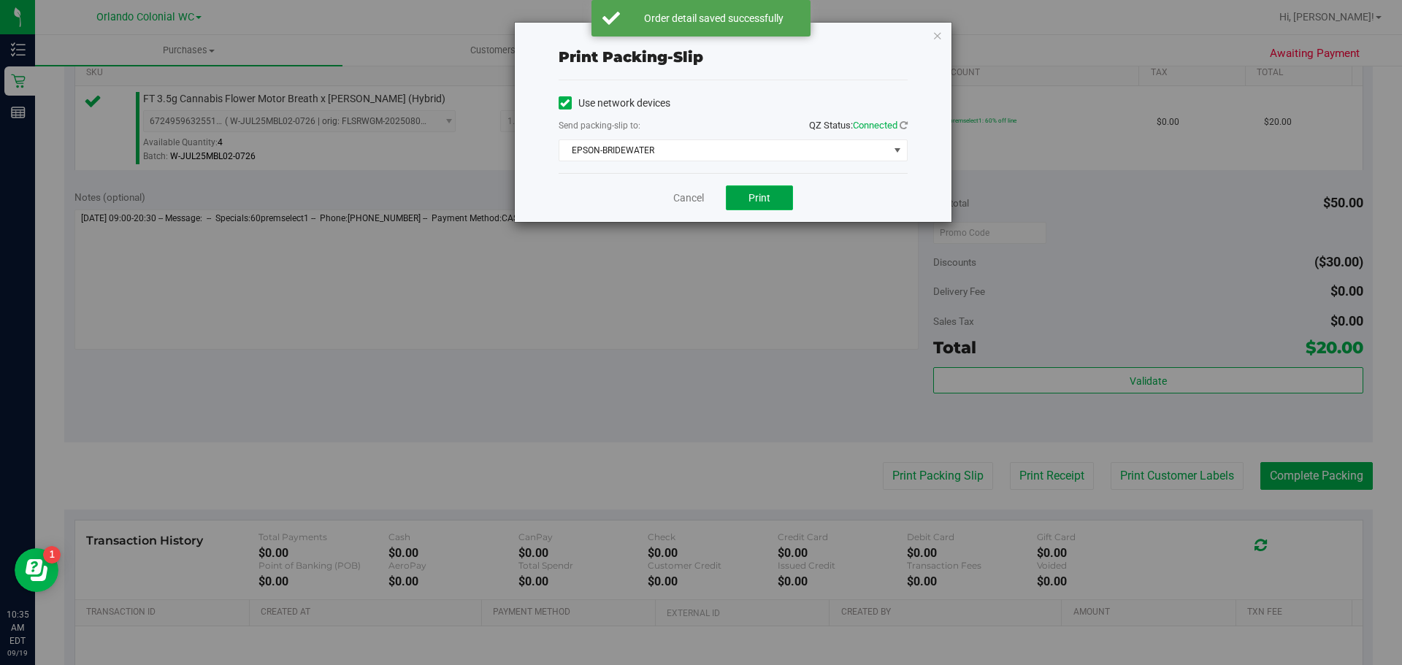
click at [772, 204] on button "Print" at bounding box center [759, 198] width 67 height 25
click at [937, 29] on icon "button" at bounding box center [938, 35] width 10 height 18
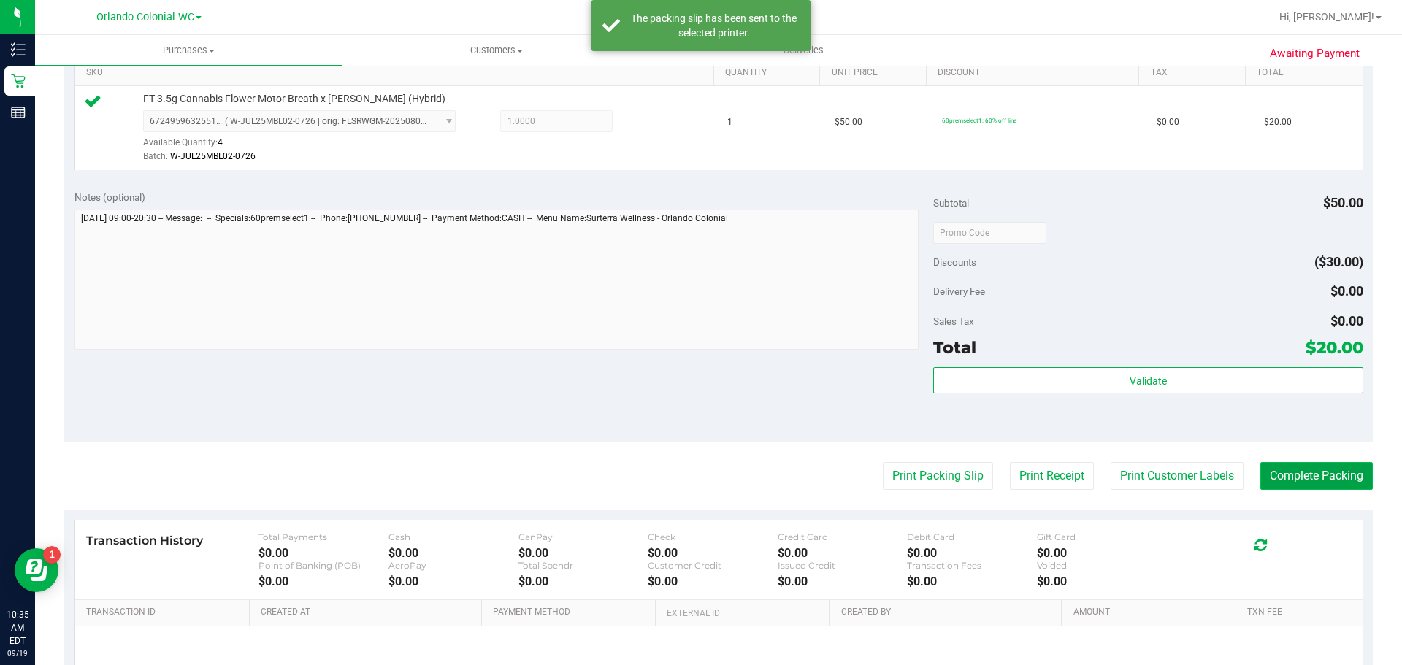
click at [1278, 472] on button "Complete Packing" at bounding box center [1317, 476] width 112 height 28
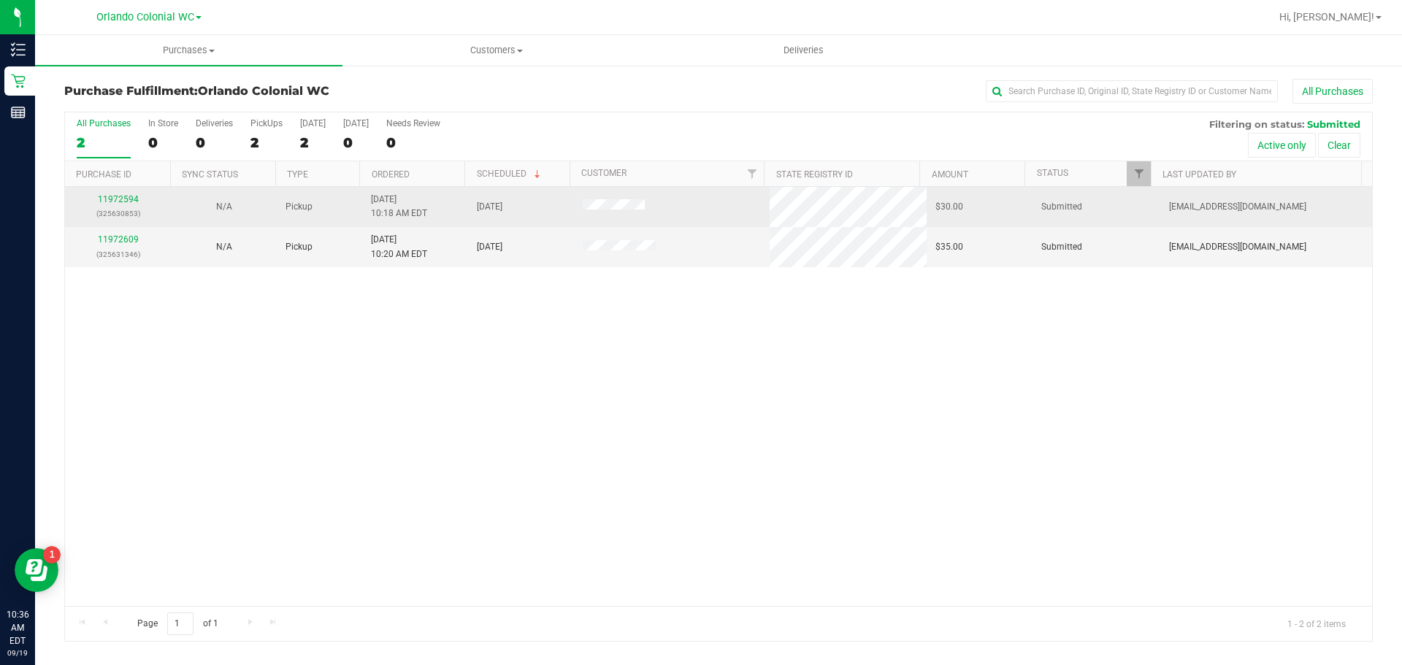
click at [123, 205] on div "11972594 (325630853)" at bounding box center [118, 207] width 88 height 28
click at [124, 202] on link "11972594" at bounding box center [118, 199] width 41 height 10
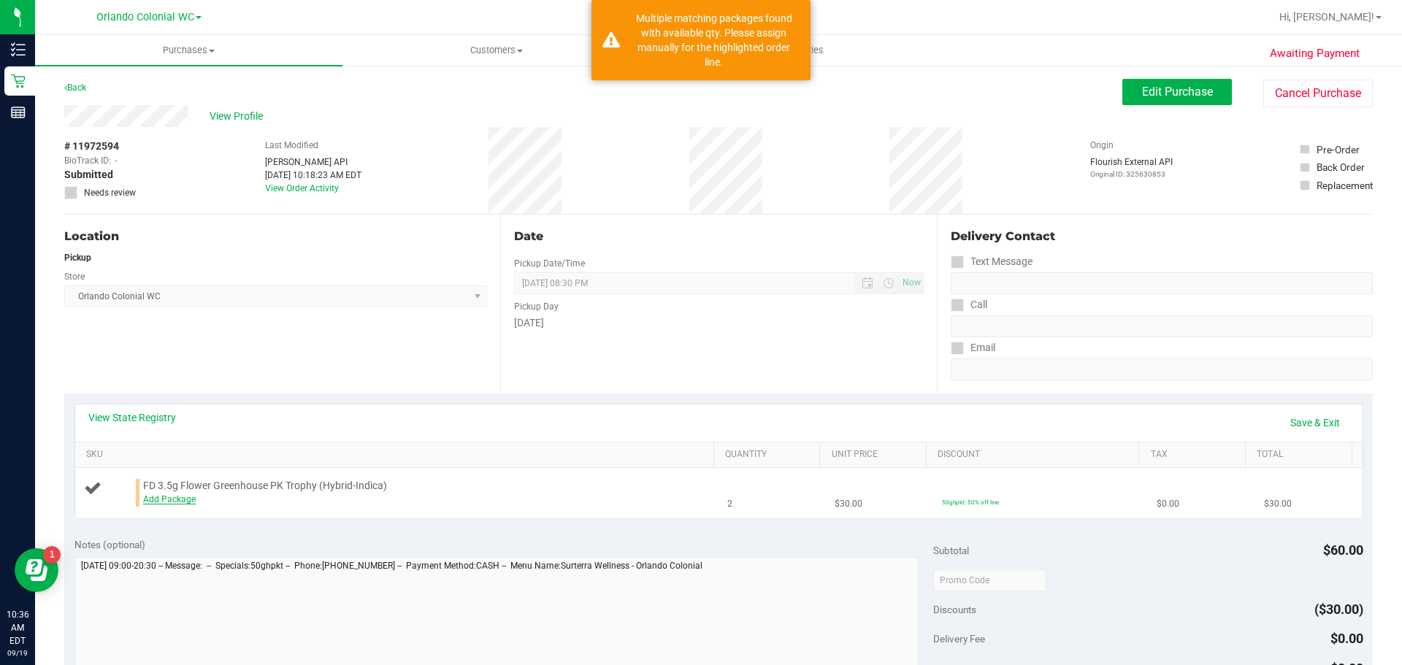
click at [184, 499] on link "Add Package" at bounding box center [169, 499] width 53 height 10
click at [256, 495] on span "Select Package" at bounding box center [290, 503] width 293 height 20
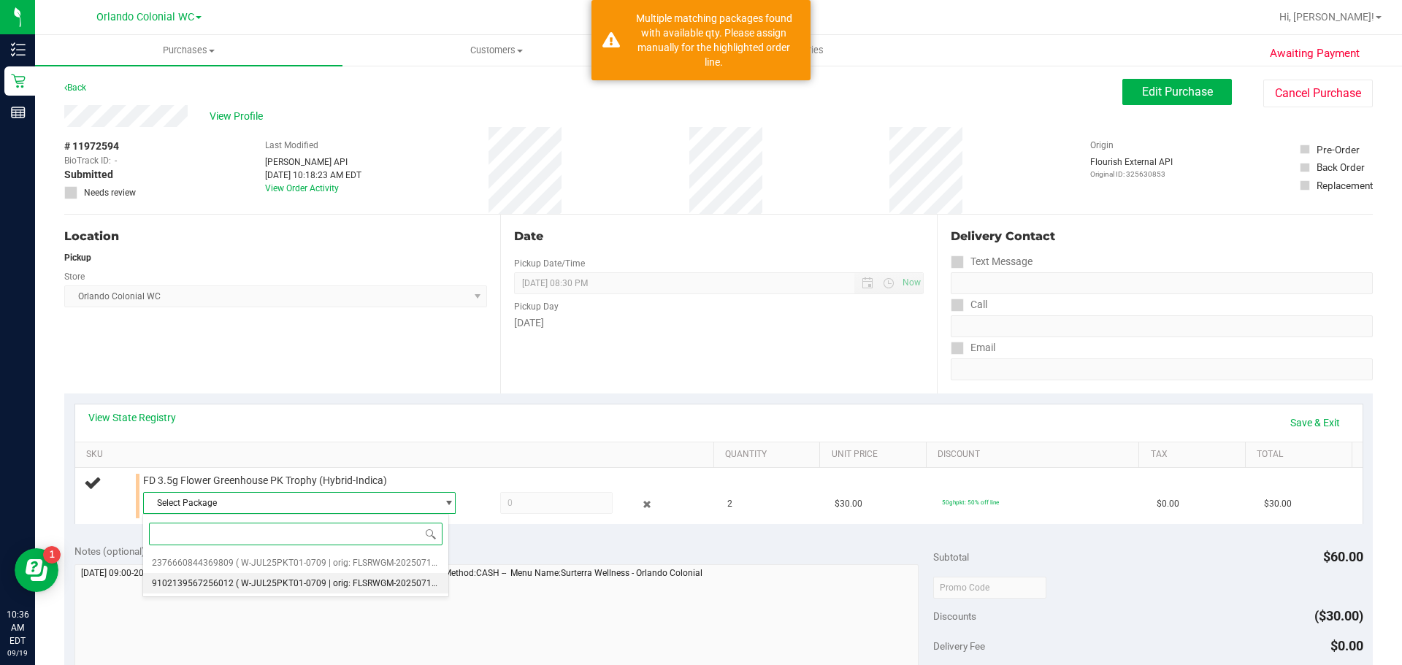
click at [281, 584] on span "( W-JUL25PKT01-0709 | orig: FLSRWGM-20250717-083 )" at bounding box center [347, 583] width 223 height 10
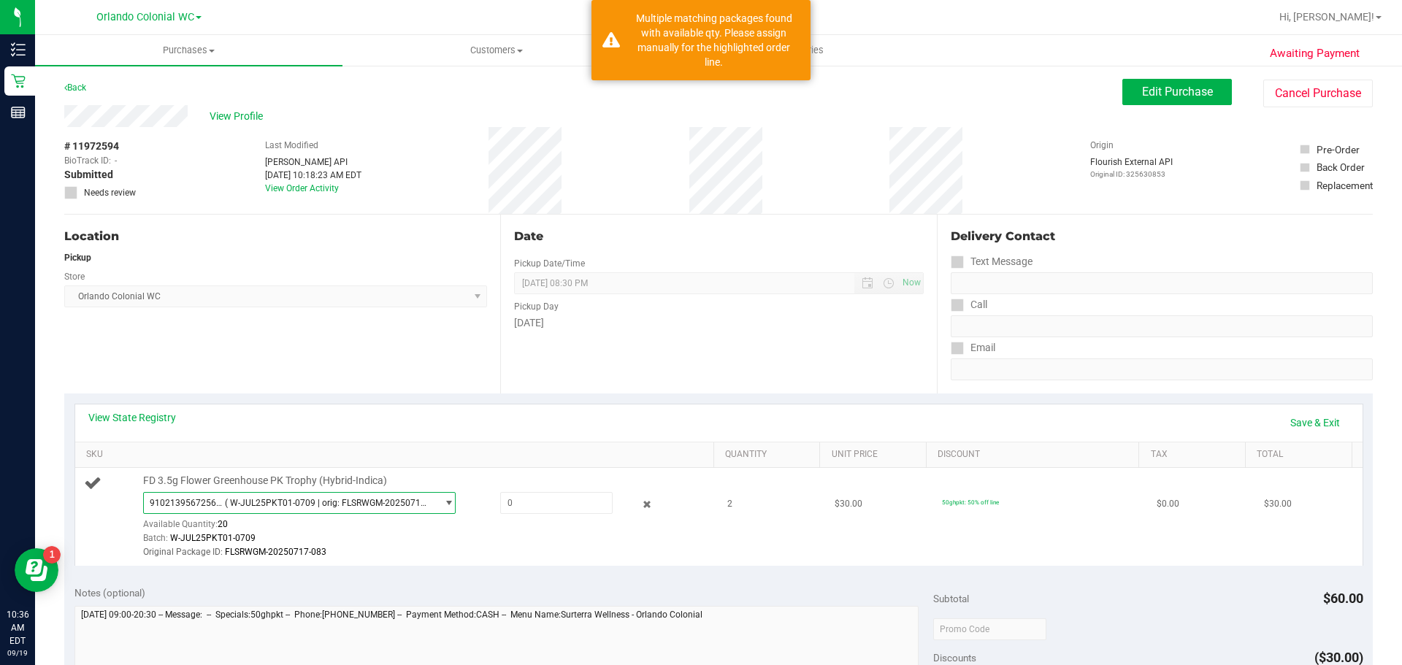
click at [288, 502] on span "( W-JUL25PKT01-0709 | orig: FLSRWGM-20250717-083 )" at bounding box center [328, 503] width 206 height 10
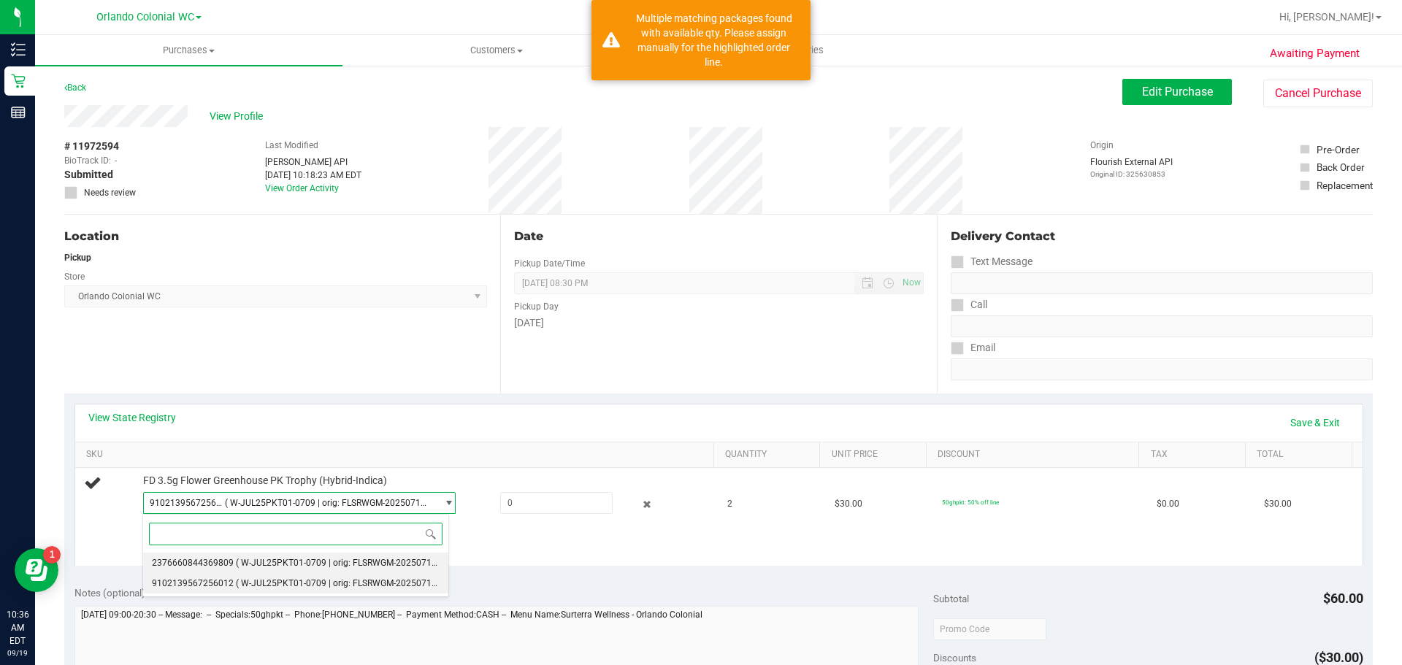
click at [237, 568] on span "( W-JUL25PKT01-0709 | orig: FLSRWGM-20250717-133 )" at bounding box center [347, 563] width 223 height 10
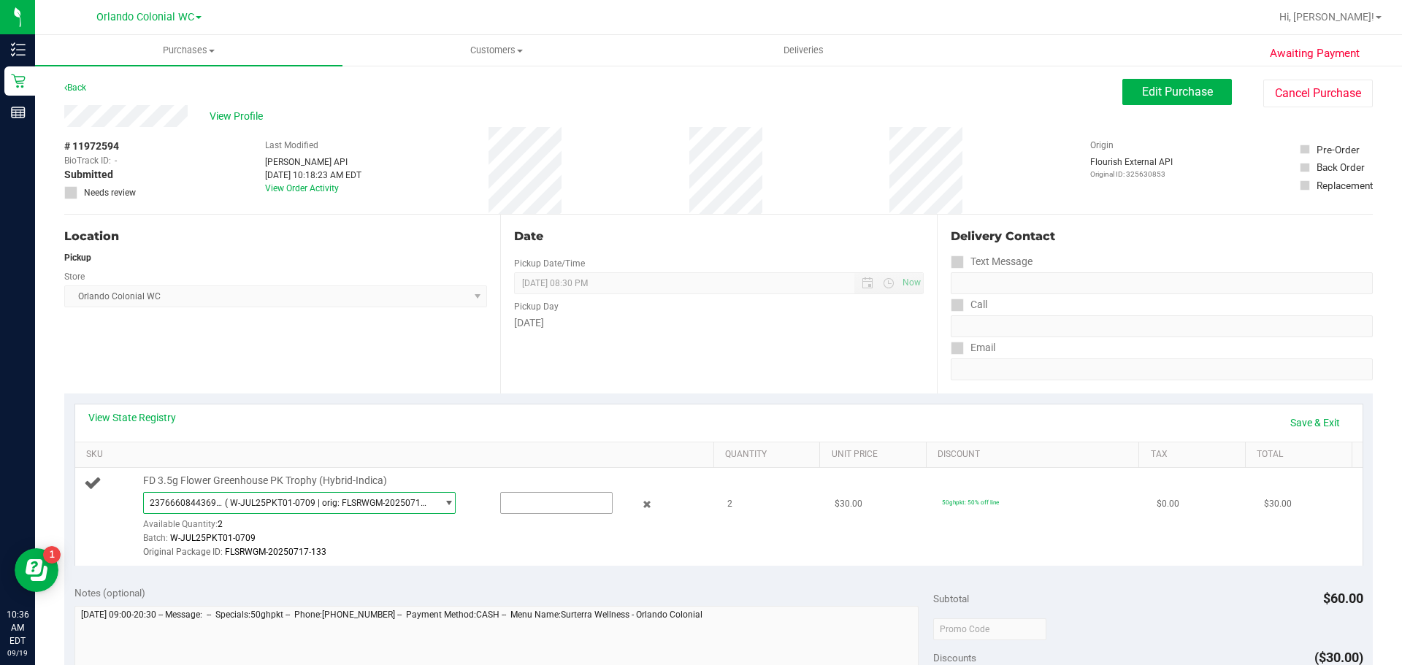
click at [511, 503] on input "text" at bounding box center [556, 503] width 111 height 20
type input "2"
click at [743, 557] on td "2" at bounding box center [772, 517] width 107 height 98
type input "2.0000"
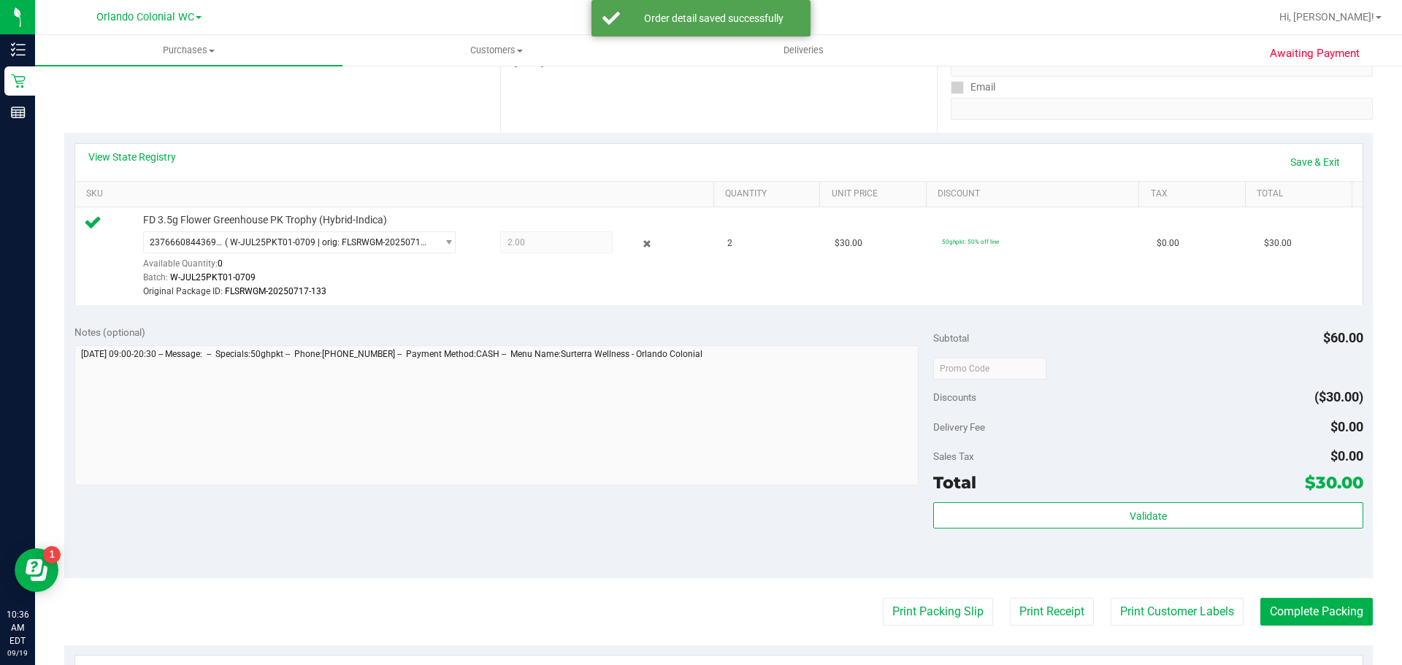
scroll to position [274, 0]
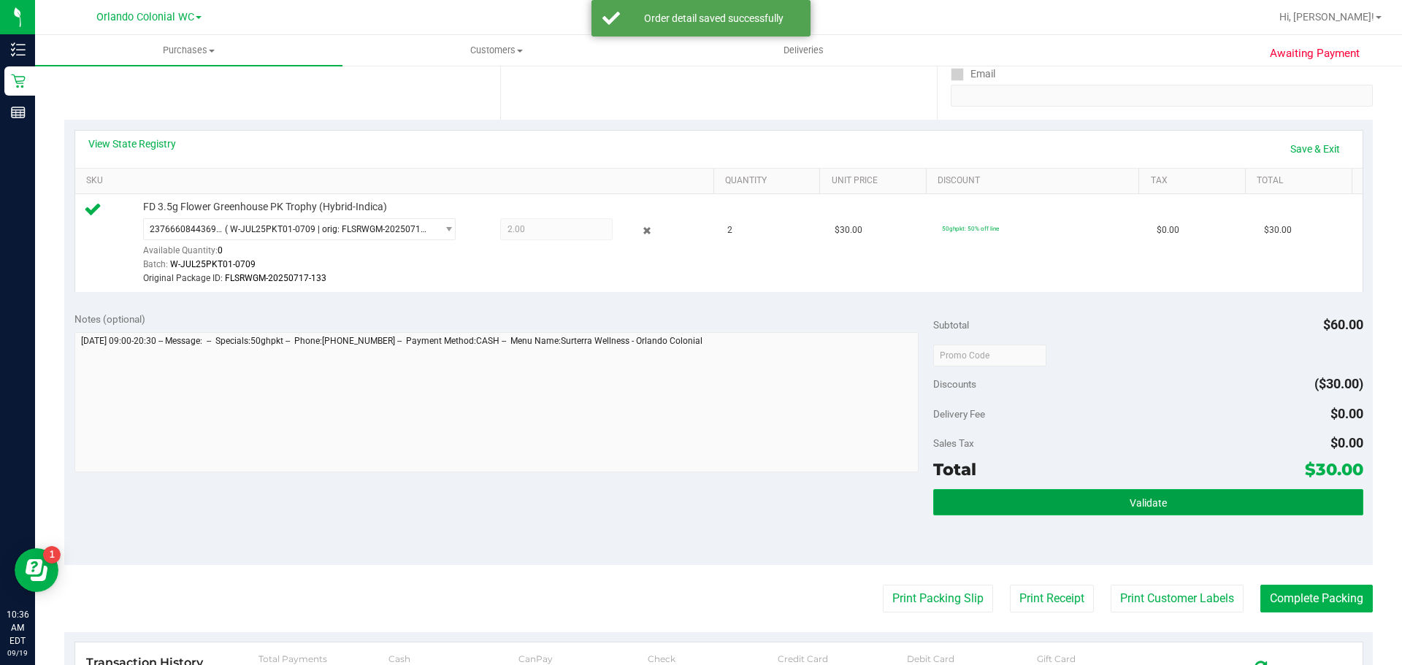
click at [1101, 514] on button "Validate" at bounding box center [1147, 502] width 429 height 26
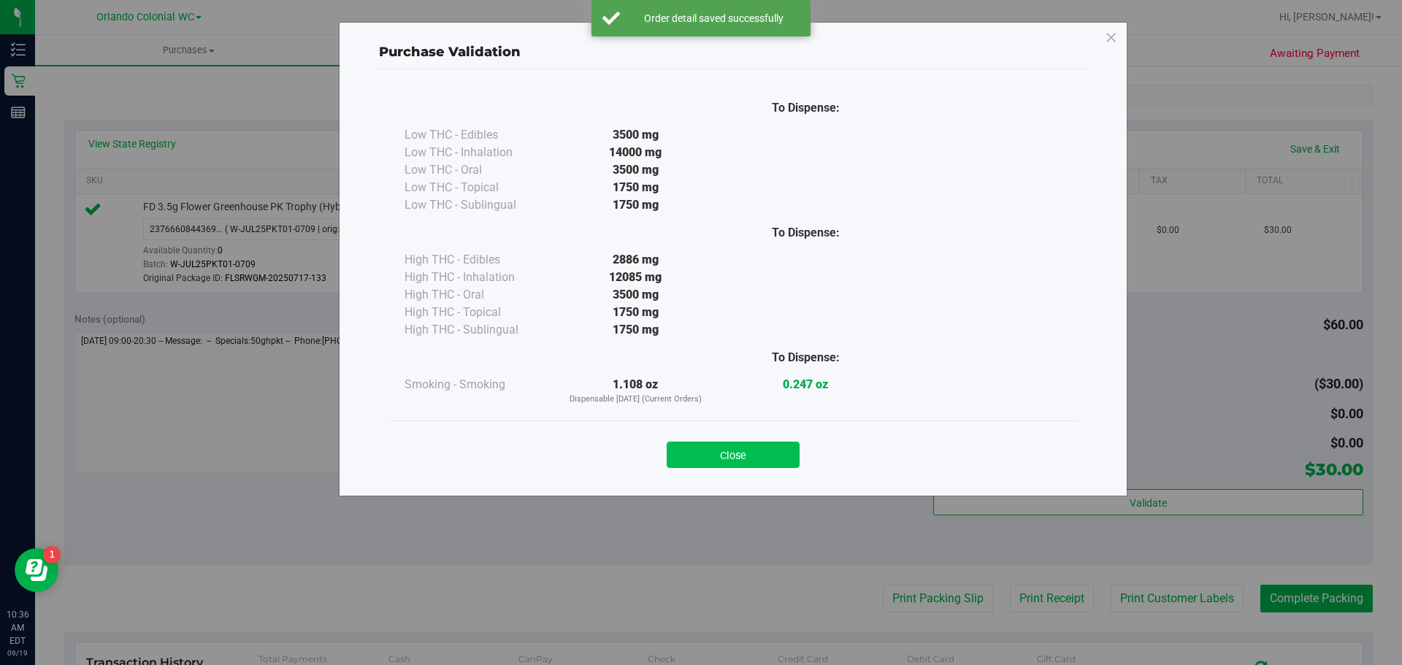
click at [726, 451] on button "Close" at bounding box center [733, 455] width 133 height 26
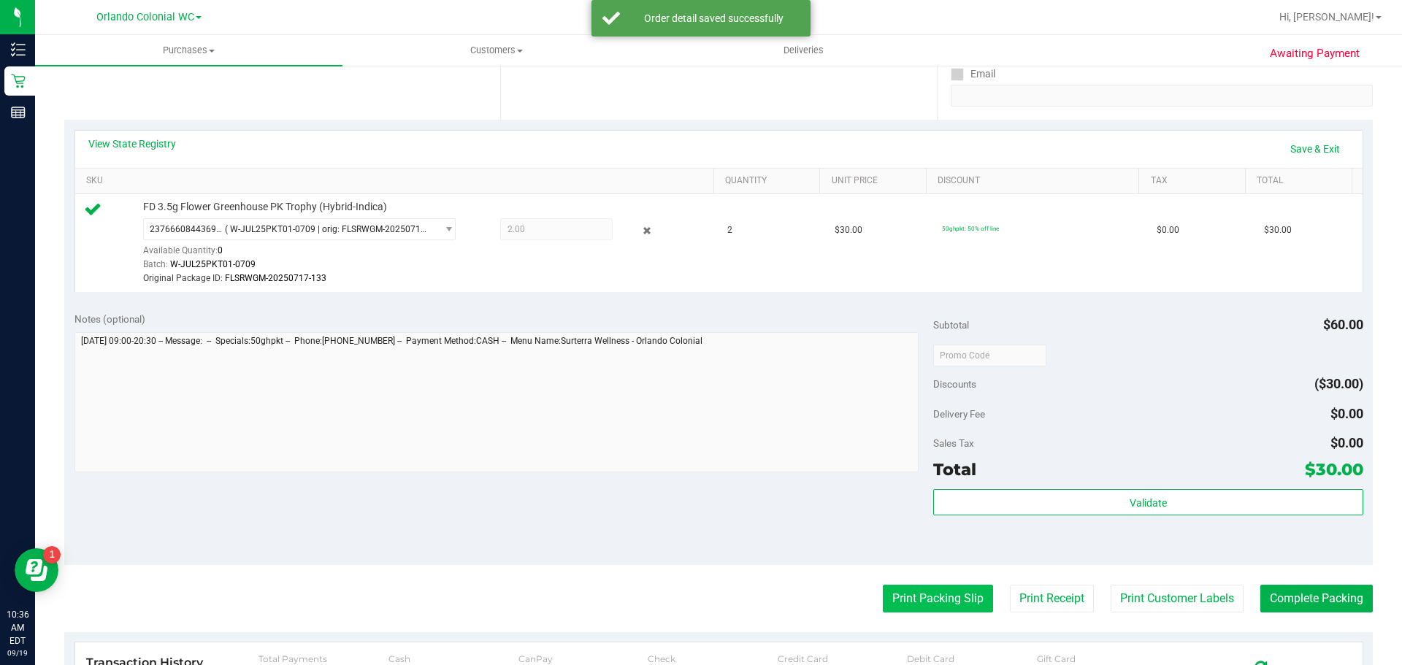
click at [910, 590] on button "Print Packing Slip" at bounding box center [938, 599] width 110 height 28
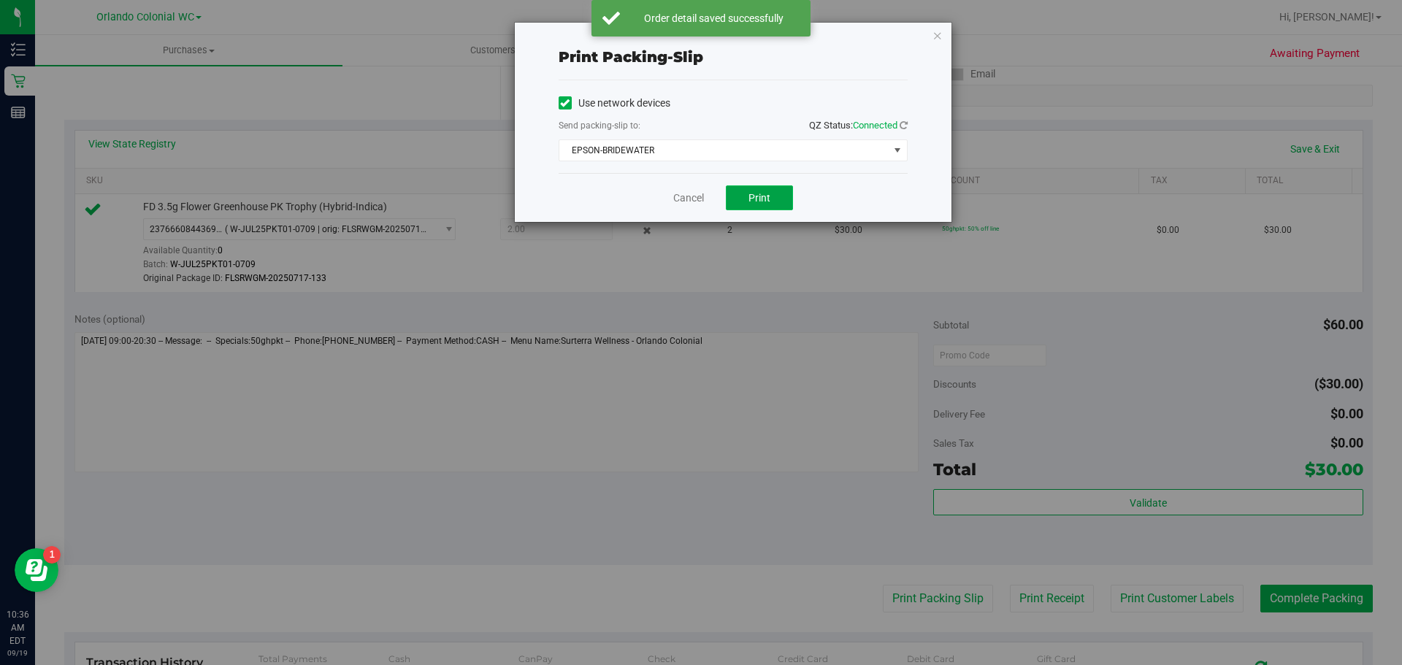
click at [756, 205] on button "Print" at bounding box center [759, 198] width 67 height 25
click at [937, 39] on icon "button" at bounding box center [938, 35] width 10 height 18
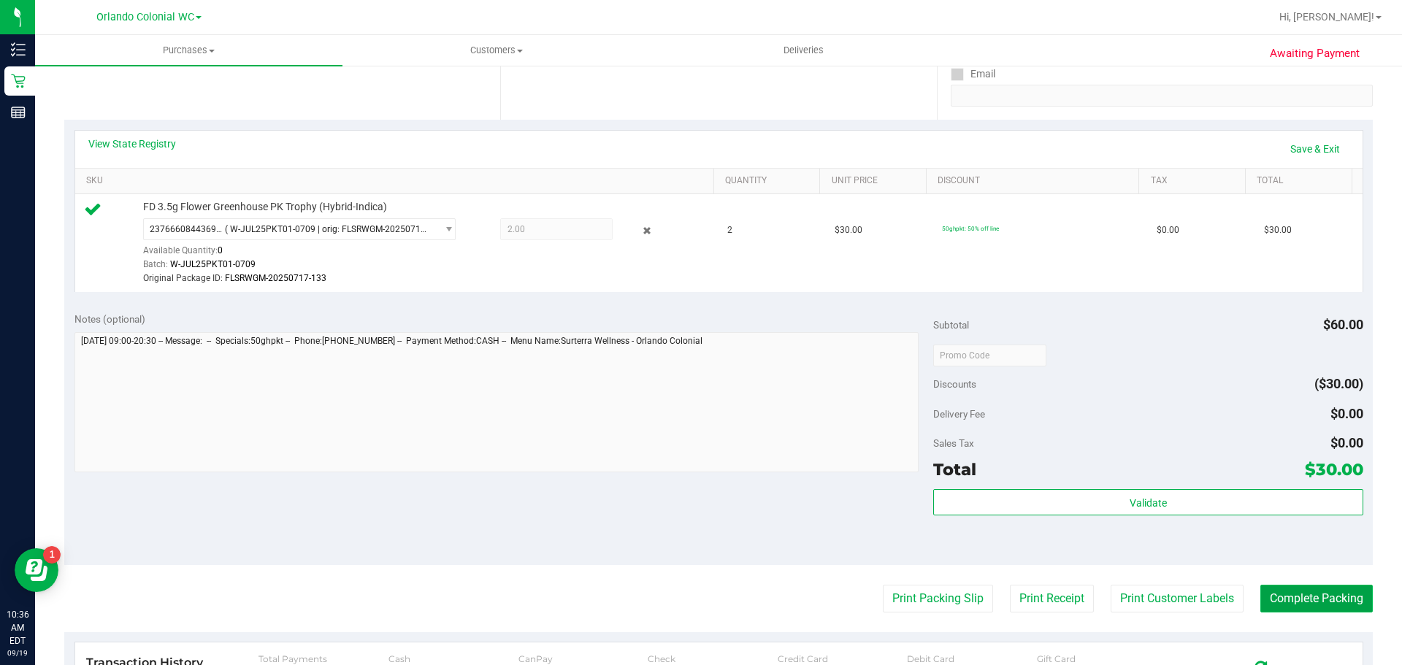
click at [1267, 607] on button "Complete Packing" at bounding box center [1317, 599] width 112 height 28
click at [1126, 478] on div "Total $30.00" at bounding box center [1147, 469] width 429 height 26
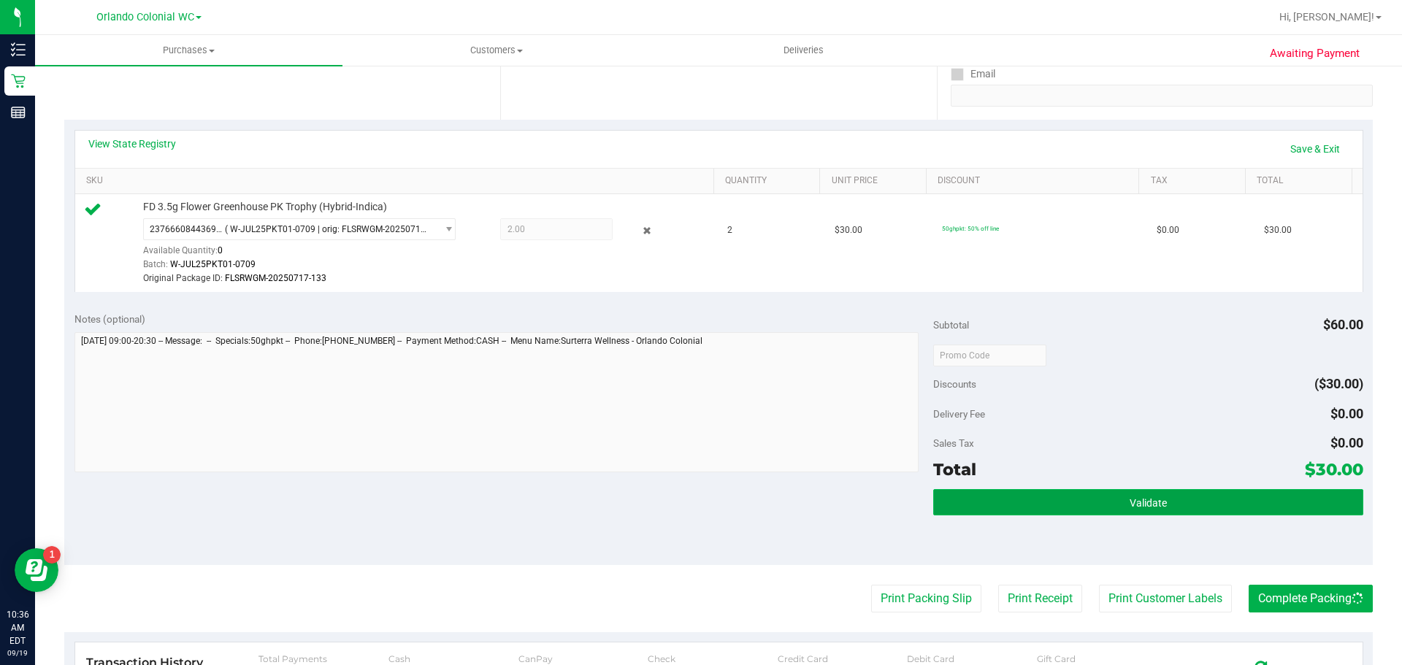
click at [1130, 508] on span "Validate" at bounding box center [1148, 503] width 37 height 12
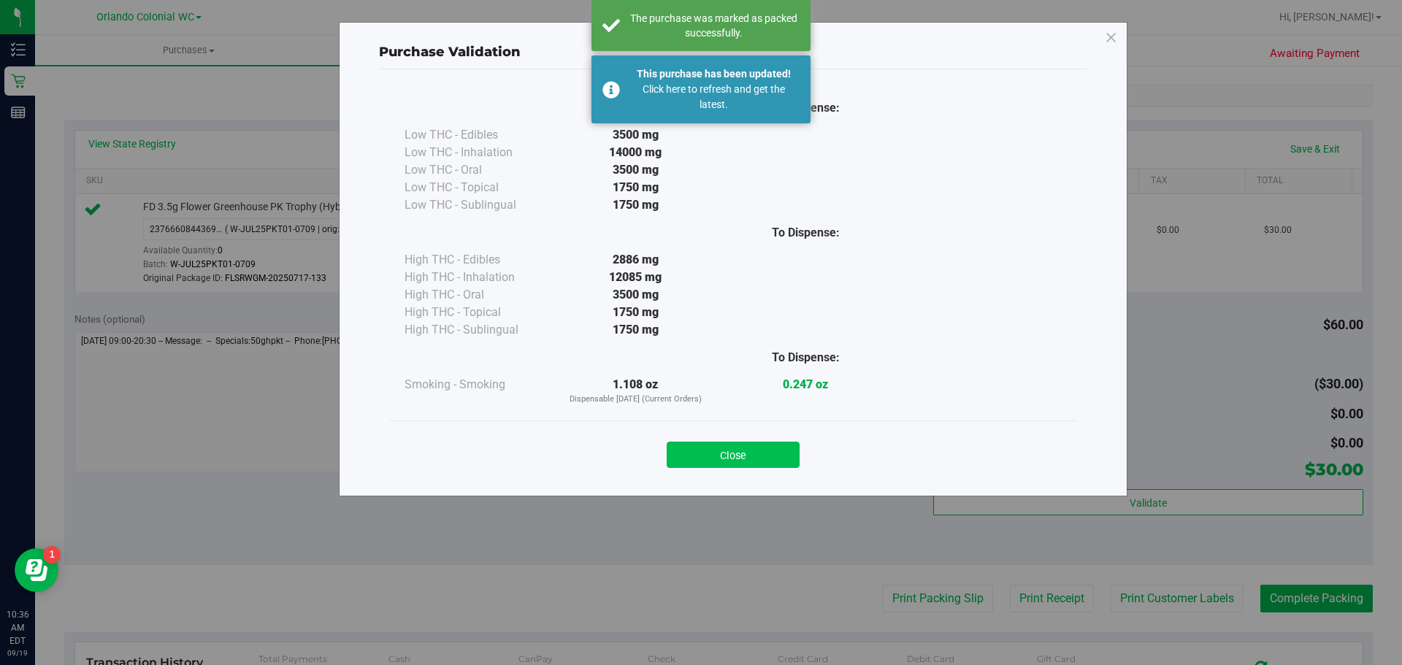
click at [717, 446] on button "Close" at bounding box center [733, 455] width 133 height 26
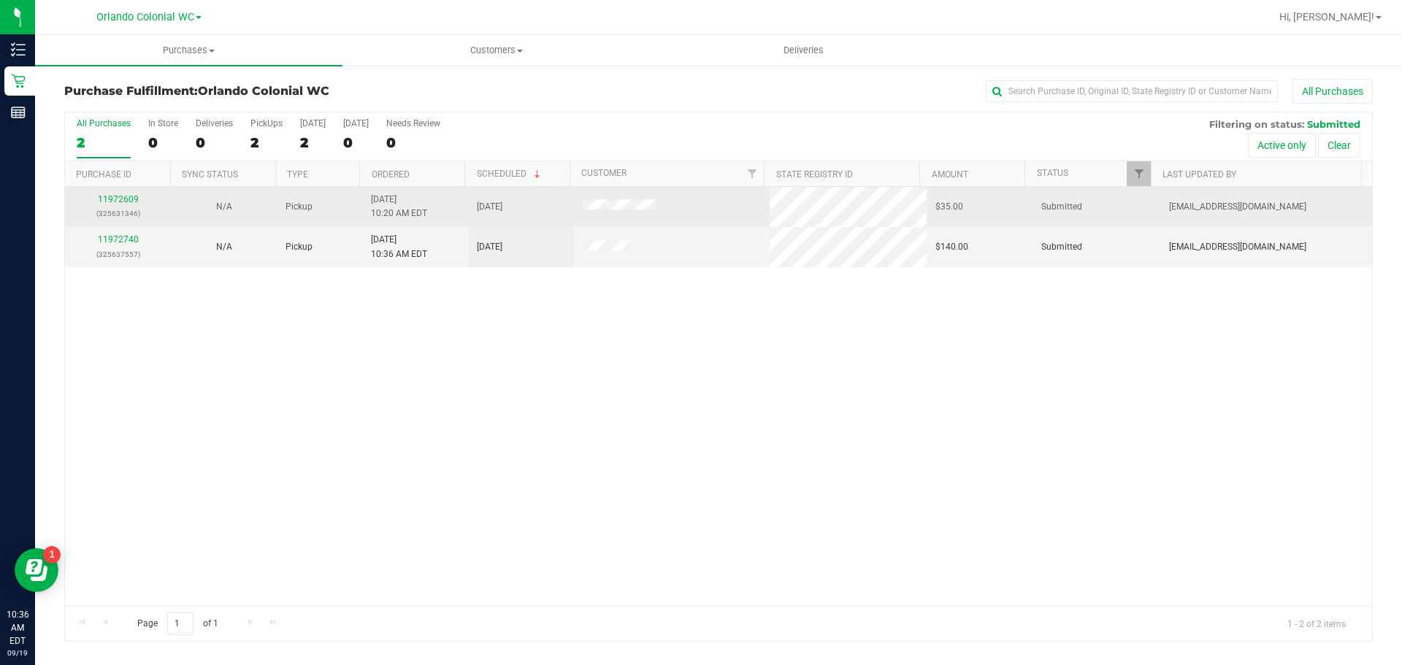
click at [105, 222] on td "11972609 (325631346)" at bounding box center [118, 207] width 106 height 40
click at [112, 199] on link "11972609" at bounding box center [118, 199] width 41 height 10
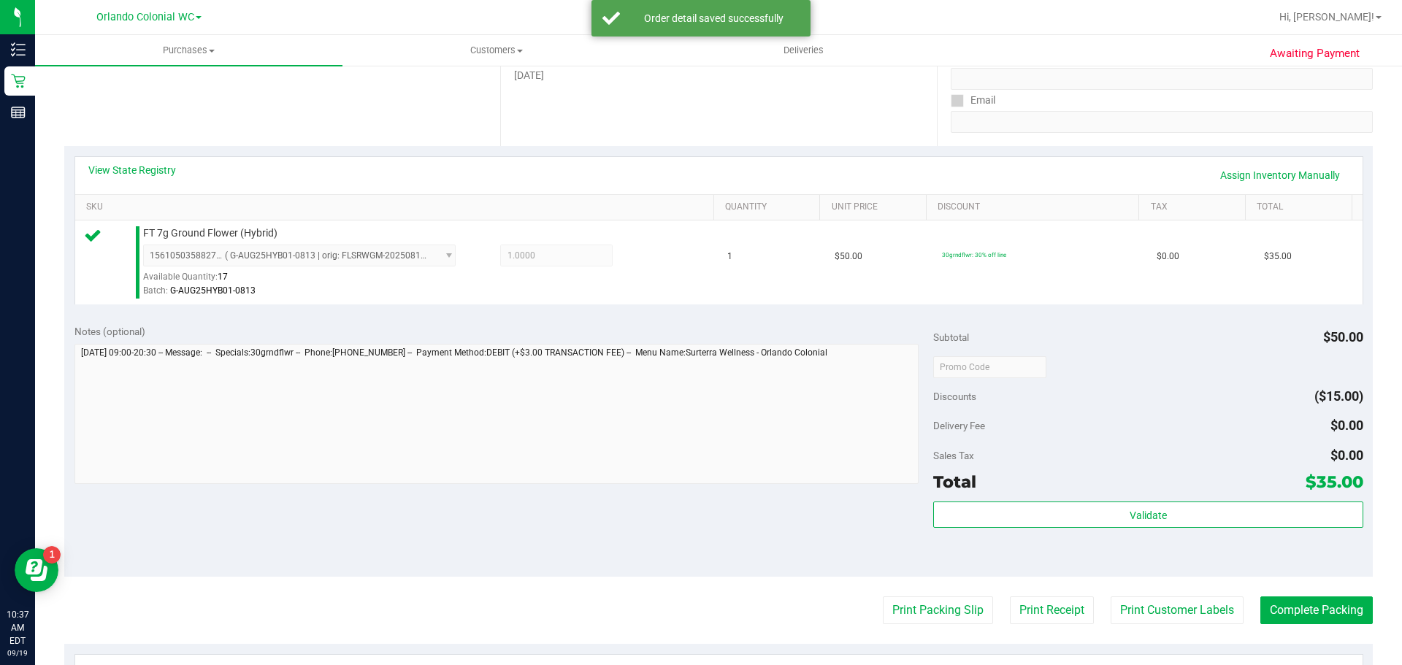
scroll to position [253, 0]
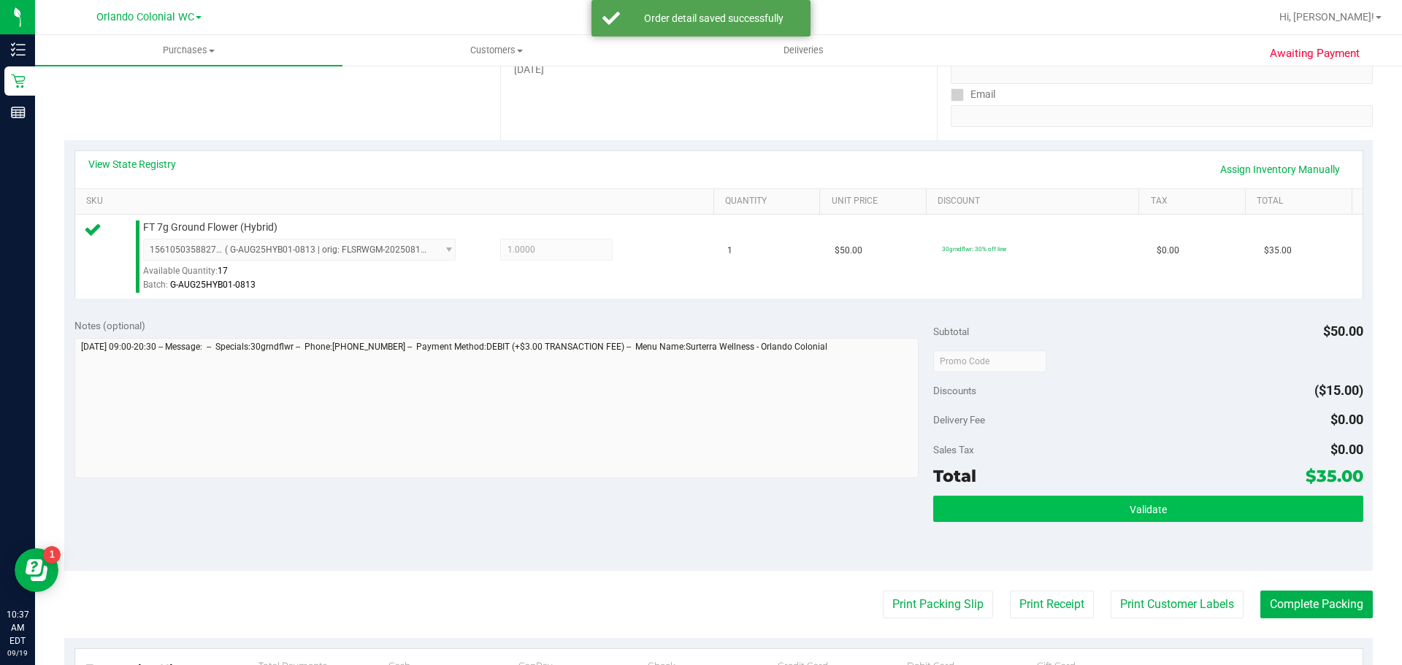
click at [1104, 519] on button "Validate" at bounding box center [1147, 509] width 429 height 26
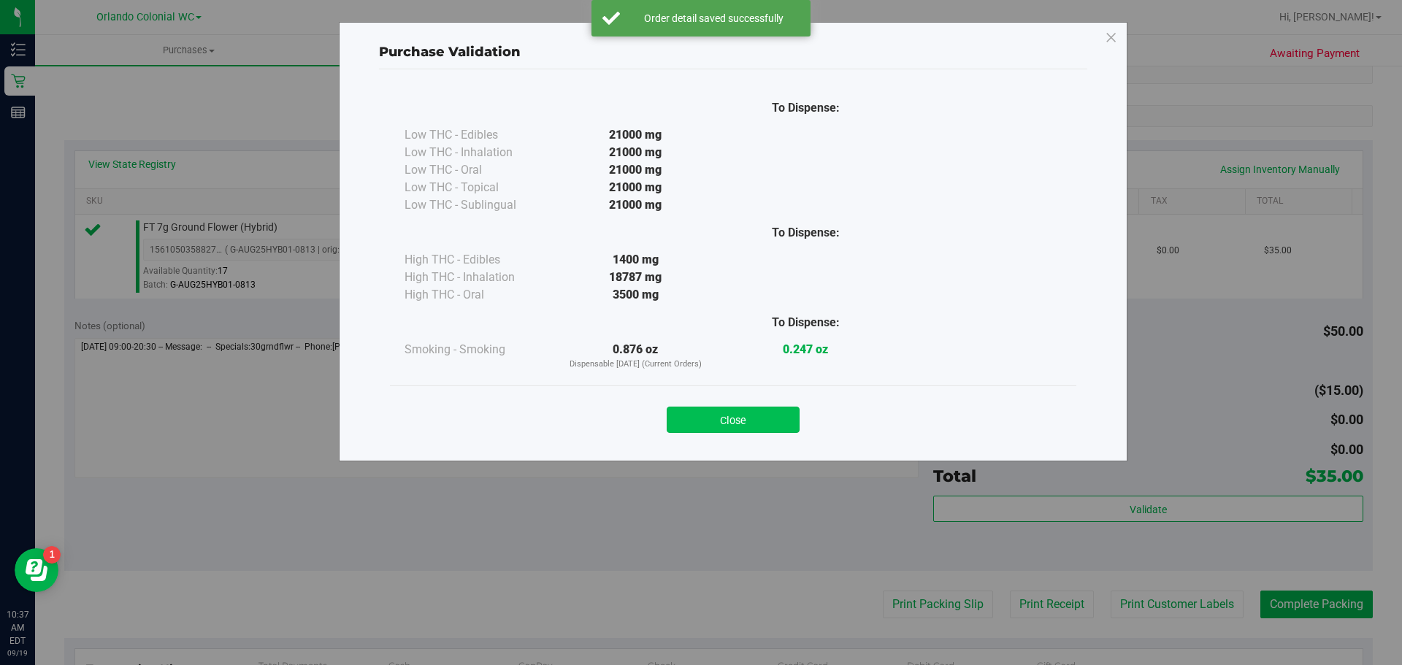
click at [736, 419] on button "Close" at bounding box center [733, 420] width 133 height 26
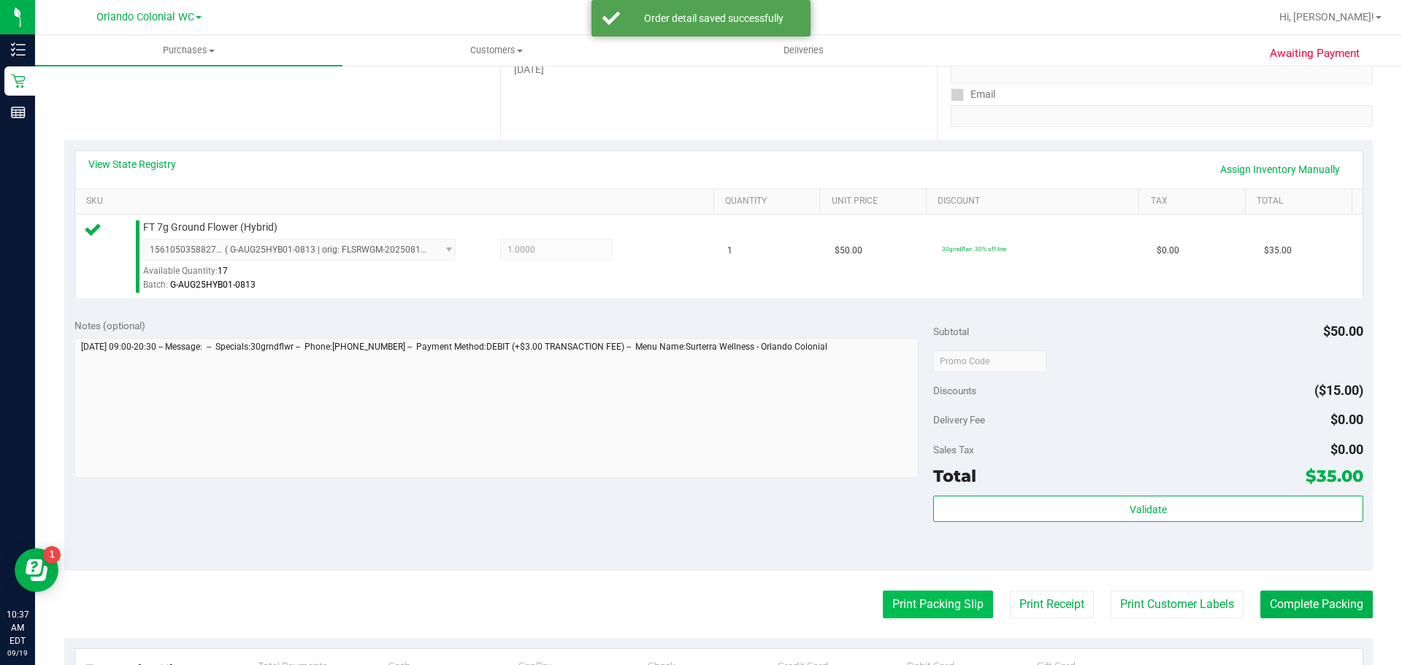
click at [902, 611] on button "Print Packing Slip" at bounding box center [938, 605] width 110 height 28
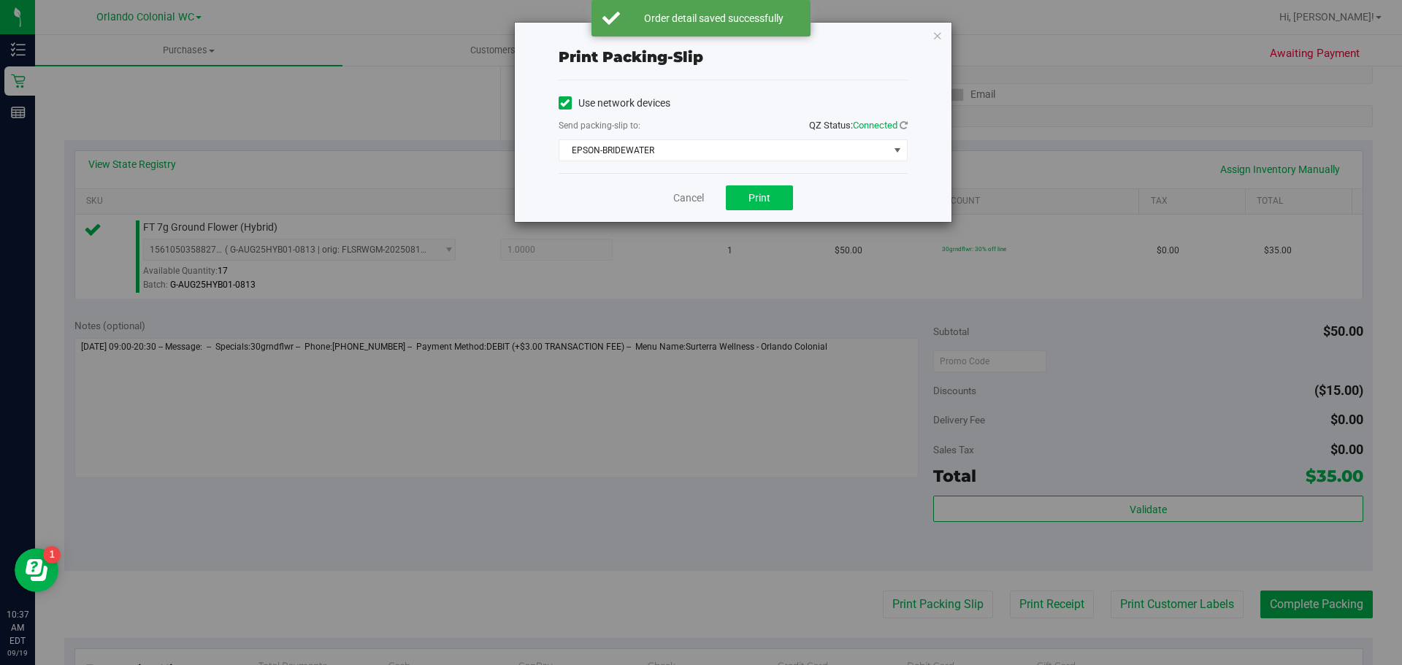
click at [766, 194] on span "Print" at bounding box center [760, 198] width 22 height 12
click at [939, 33] on icon "button" at bounding box center [938, 35] width 10 height 18
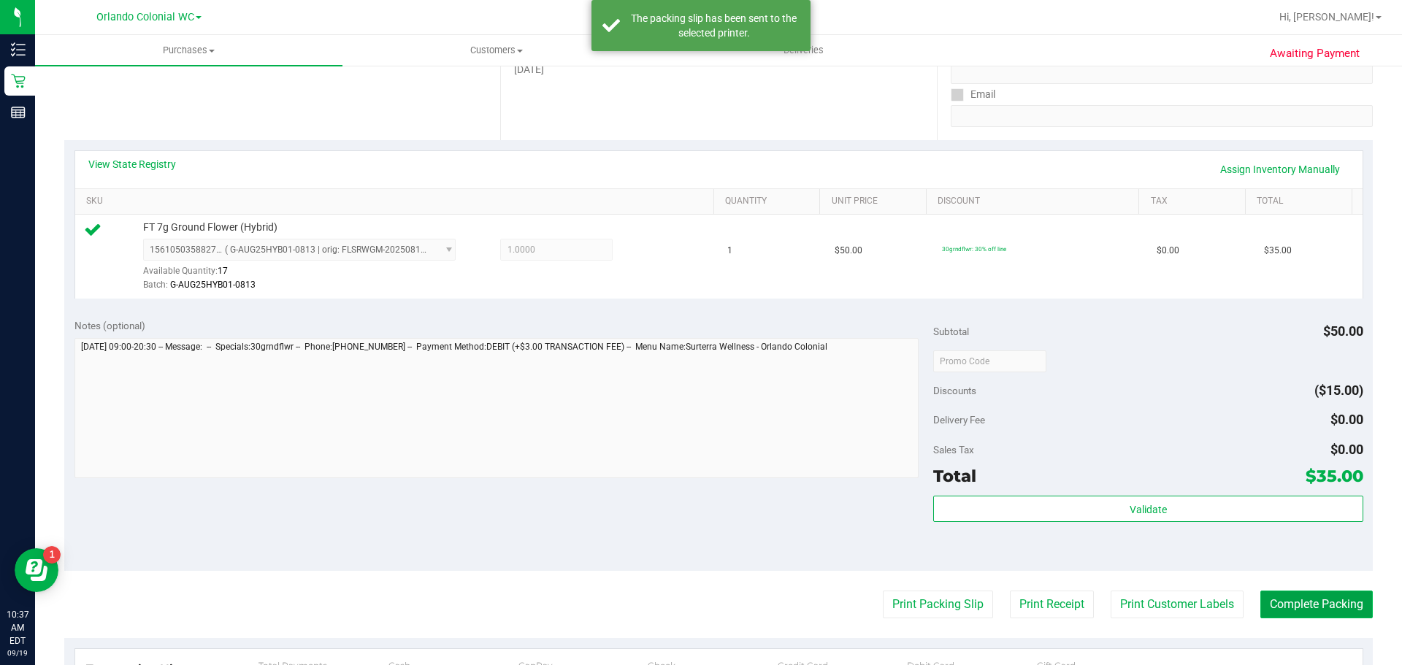
click at [1274, 606] on button "Complete Packing" at bounding box center [1317, 605] width 112 height 28
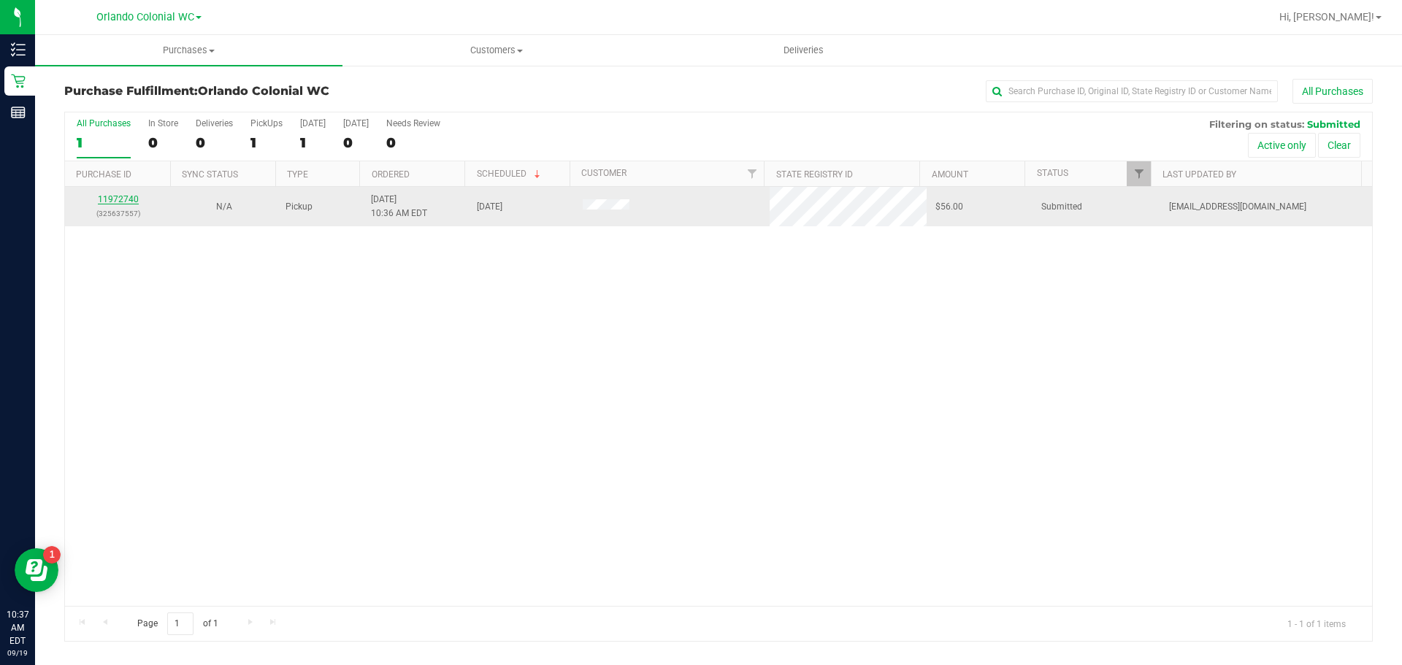
click at [124, 204] on link "11972740" at bounding box center [118, 199] width 41 height 10
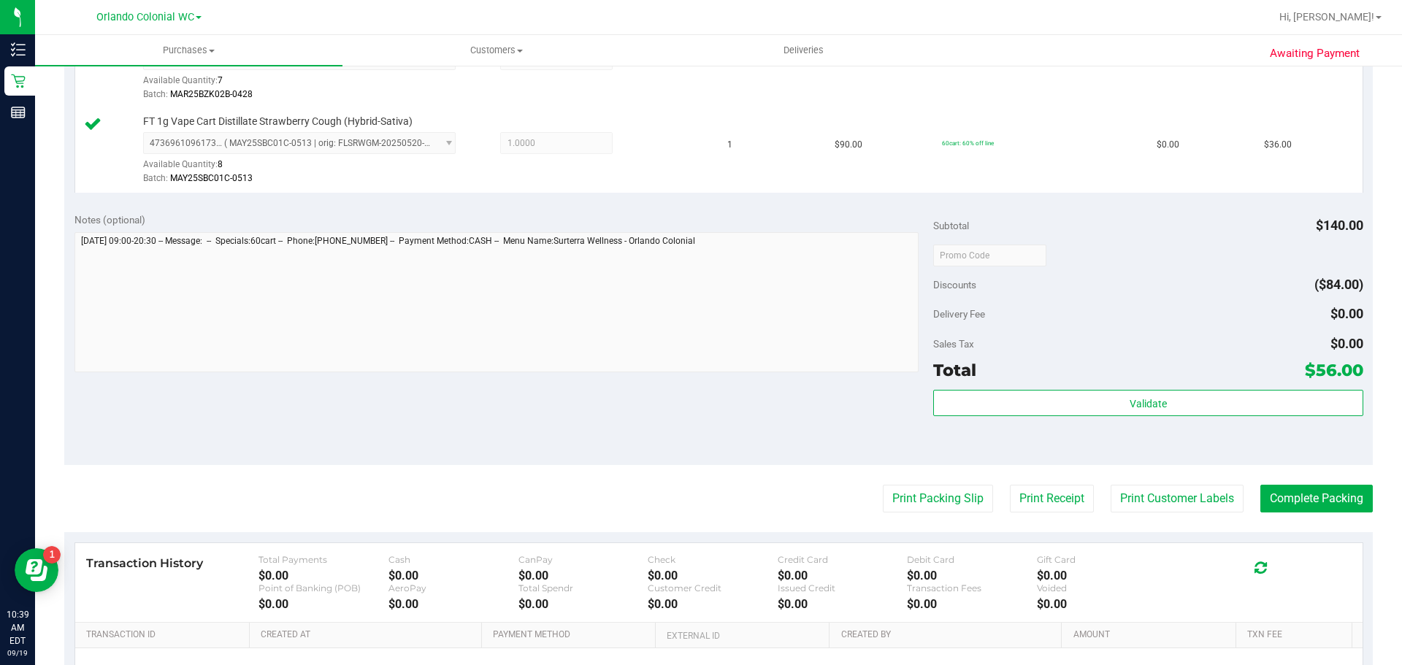
scroll to position [525, 0]
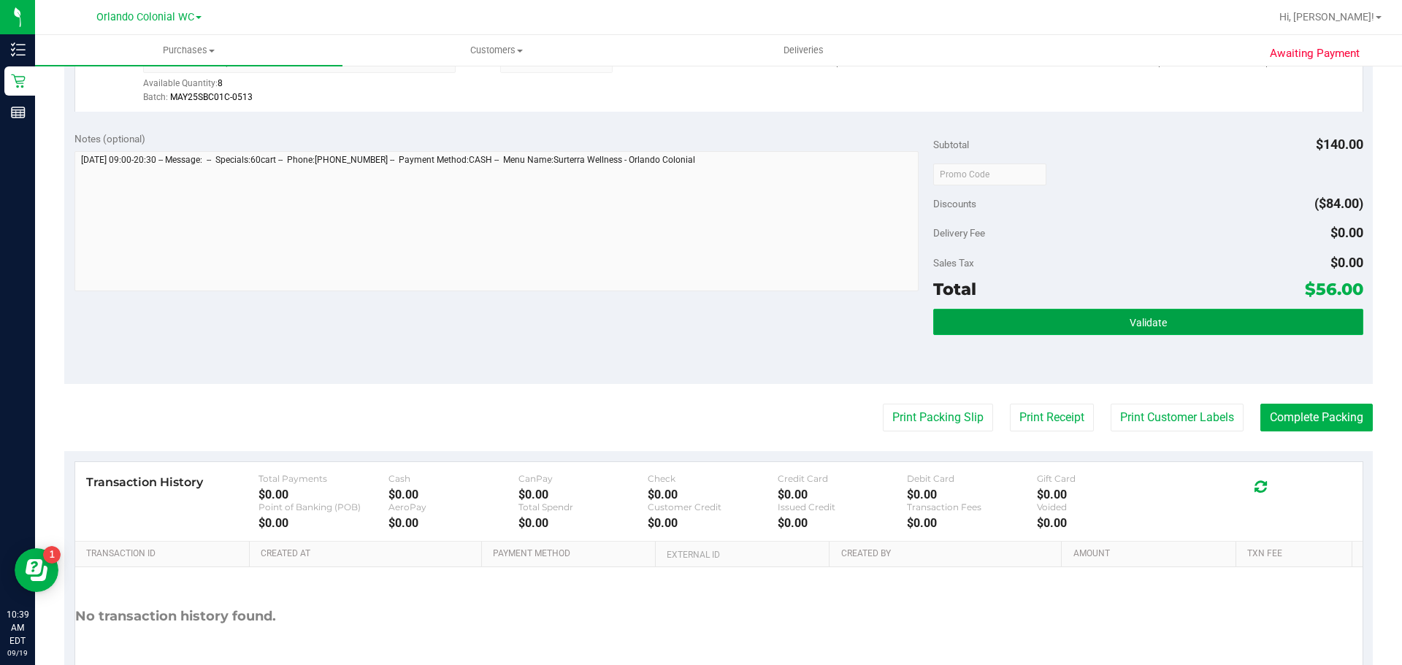
click at [1188, 319] on button "Validate" at bounding box center [1147, 322] width 429 height 26
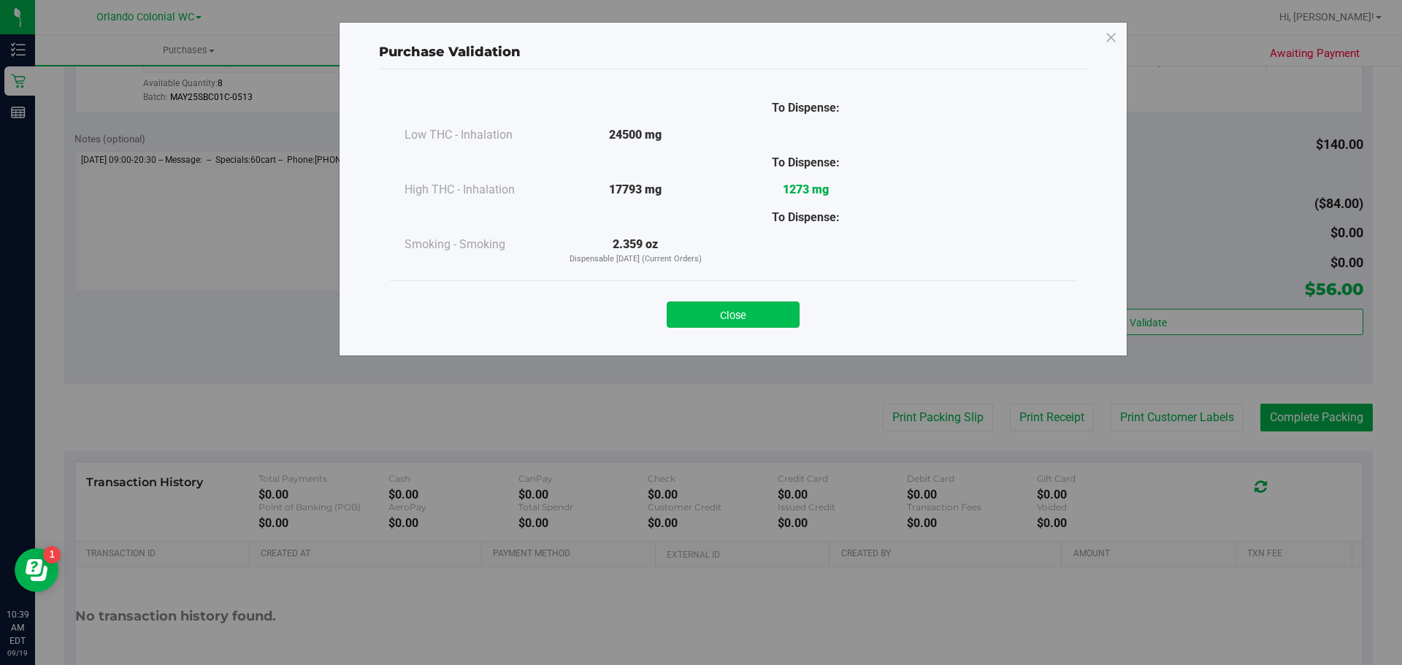
click at [779, 317] on button "Close" at bounding box center [733, 315] width 133 height 26
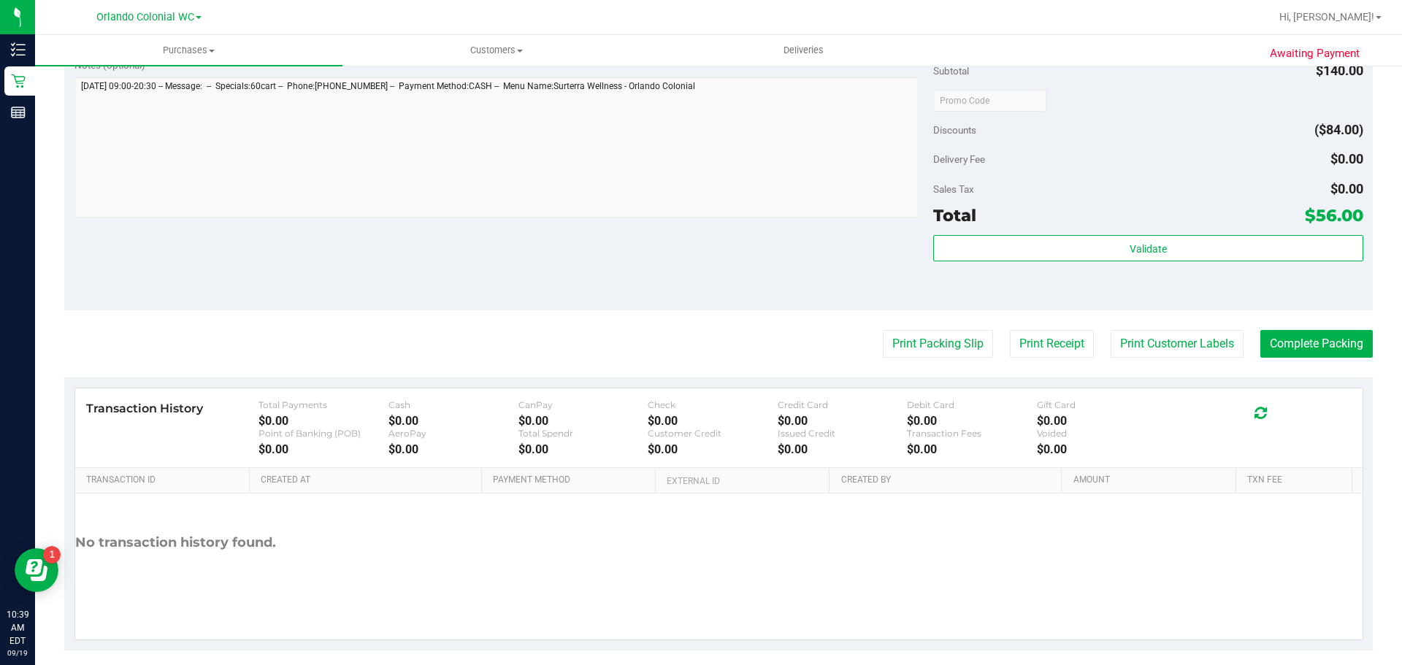
scroll to position [614, 0]
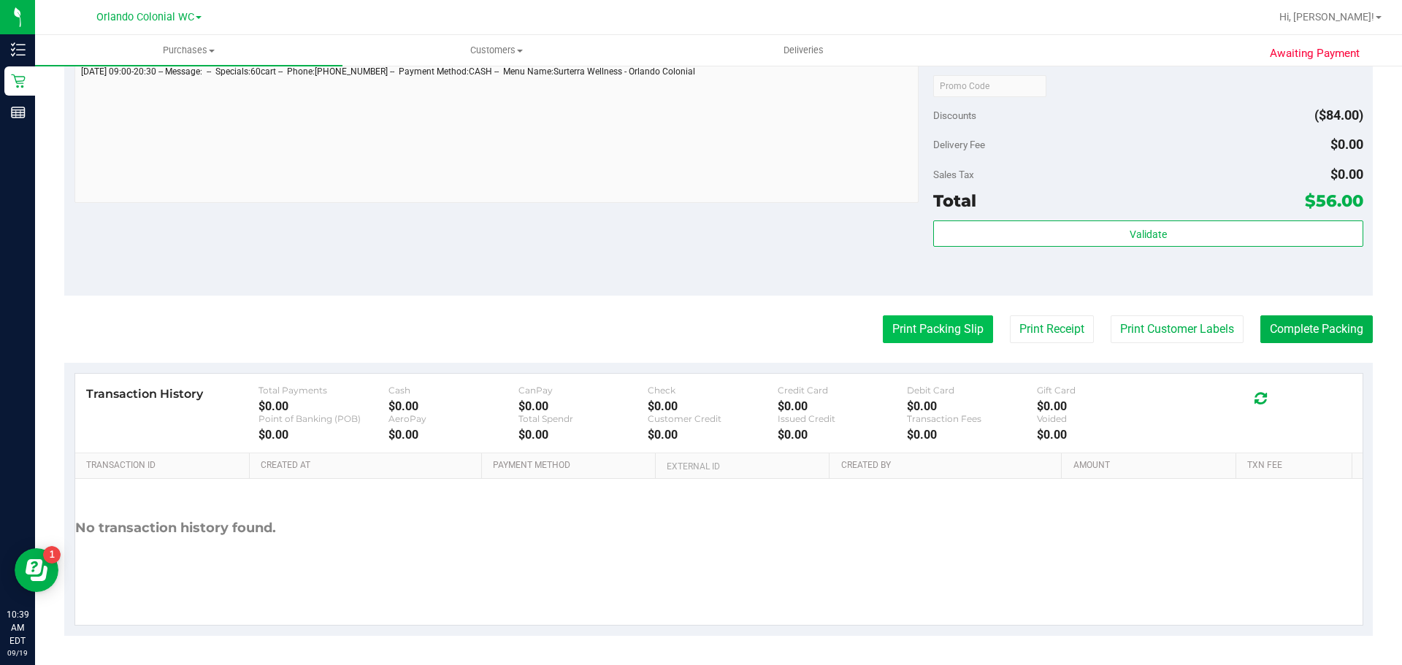
click at [954, 321] on button "Print Packing Slip" at bounding box center [938, 330] width 110 height 28
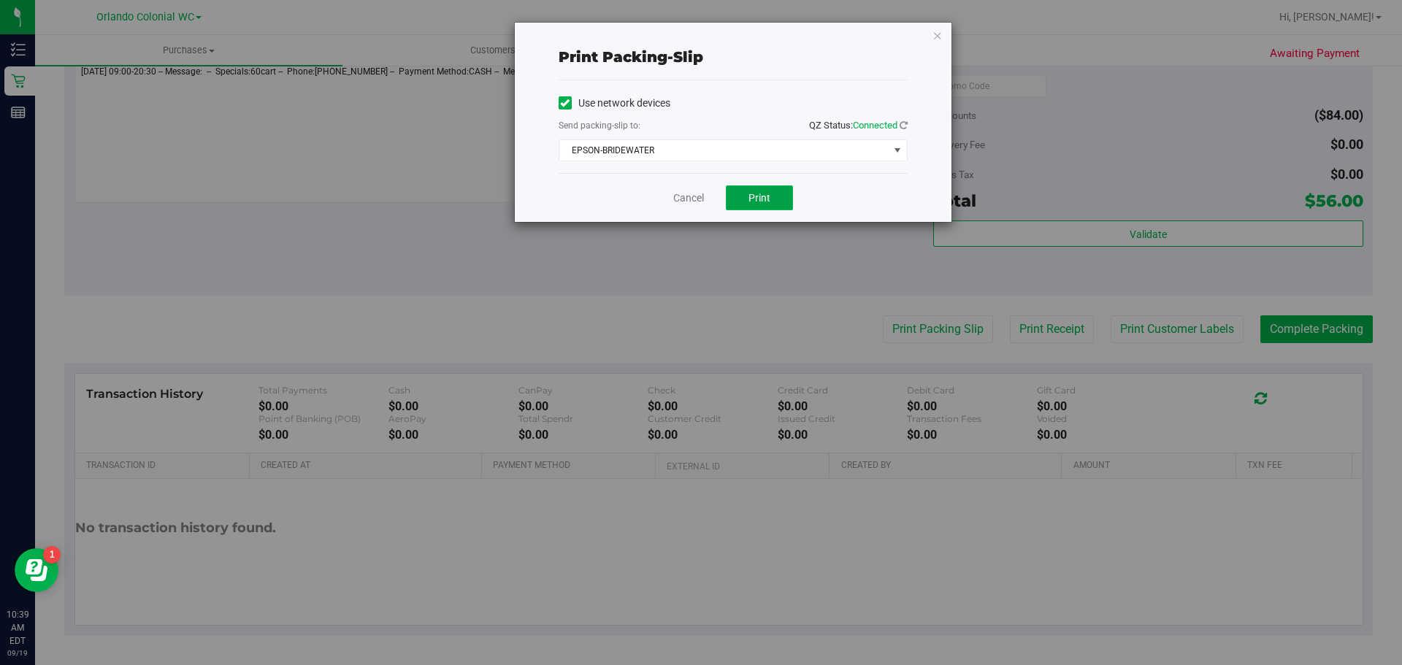
click at [750, 198] on span "Print" at bounding box center [760, 198] width 22 height 12
click at [934, 39] on icon "button" at bounding box center [938, 35] width 10 height 18
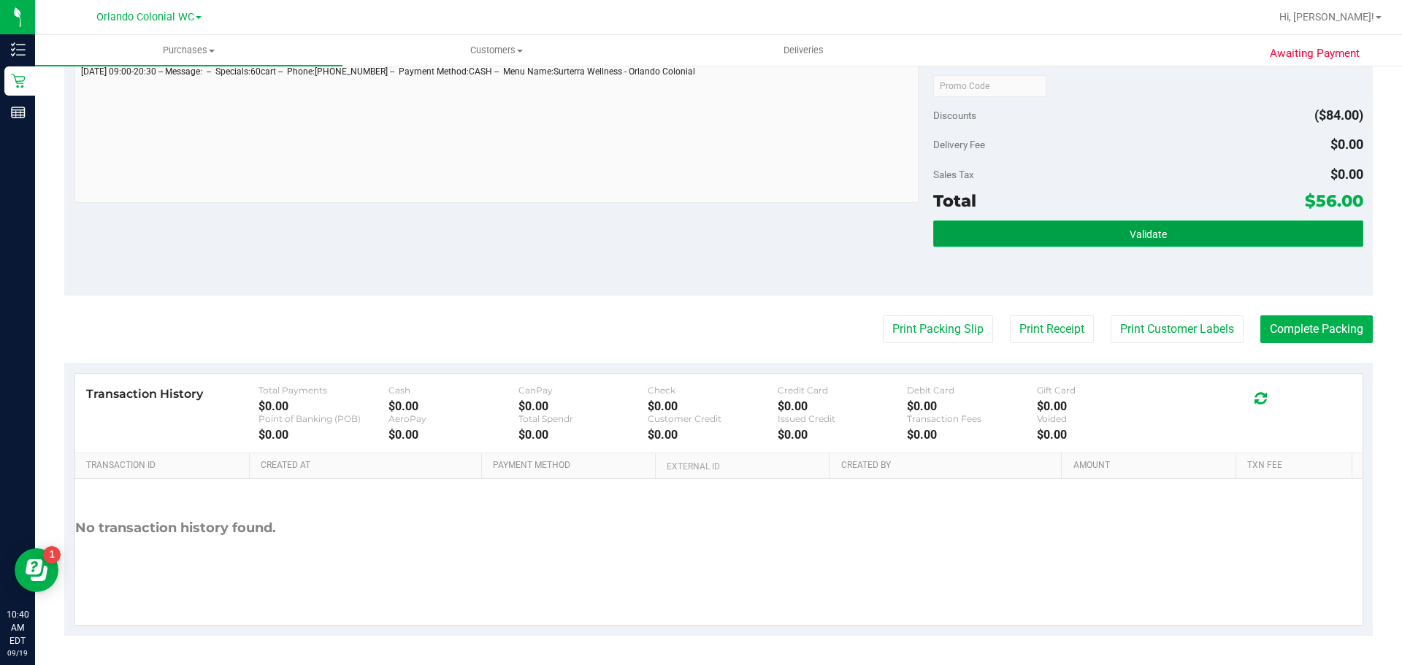
click at [1146, 231] on span "Validate" at bounding box center [1148, 235] width 37 height 12
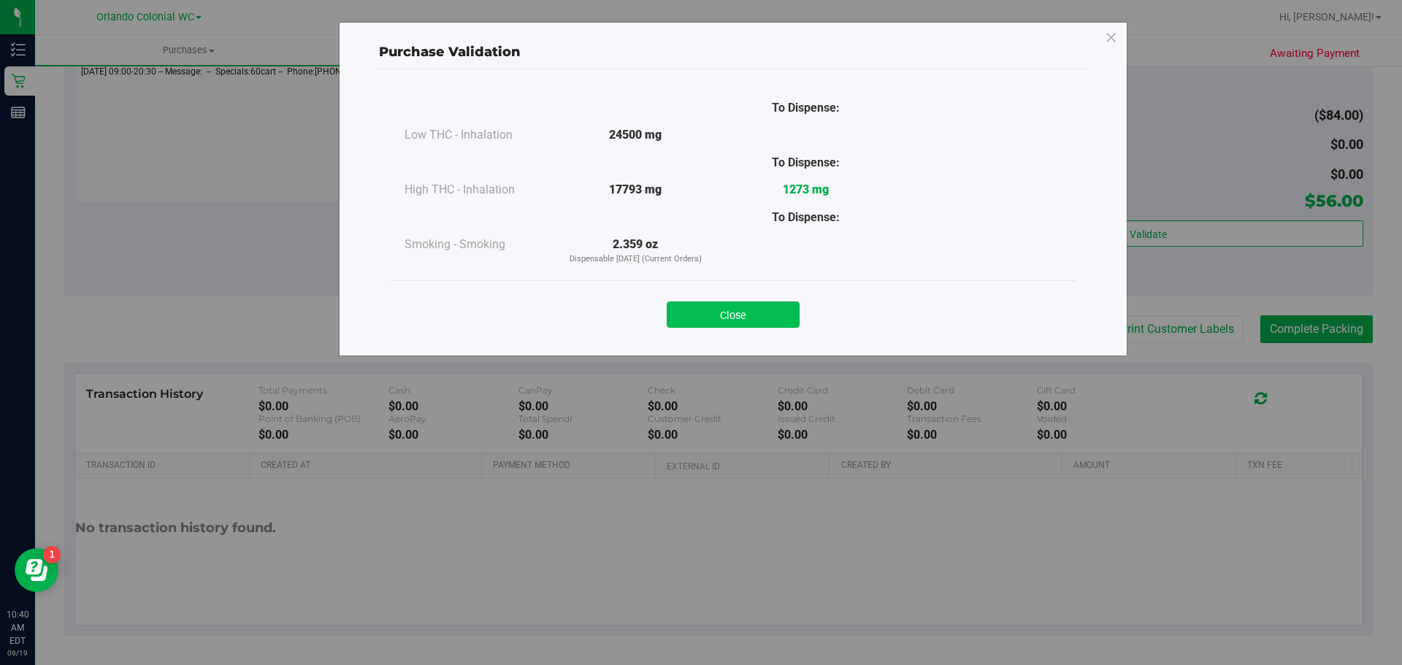
click at [763, 306] on button "Close" at bounding box center [733, 315] width 133 height 26
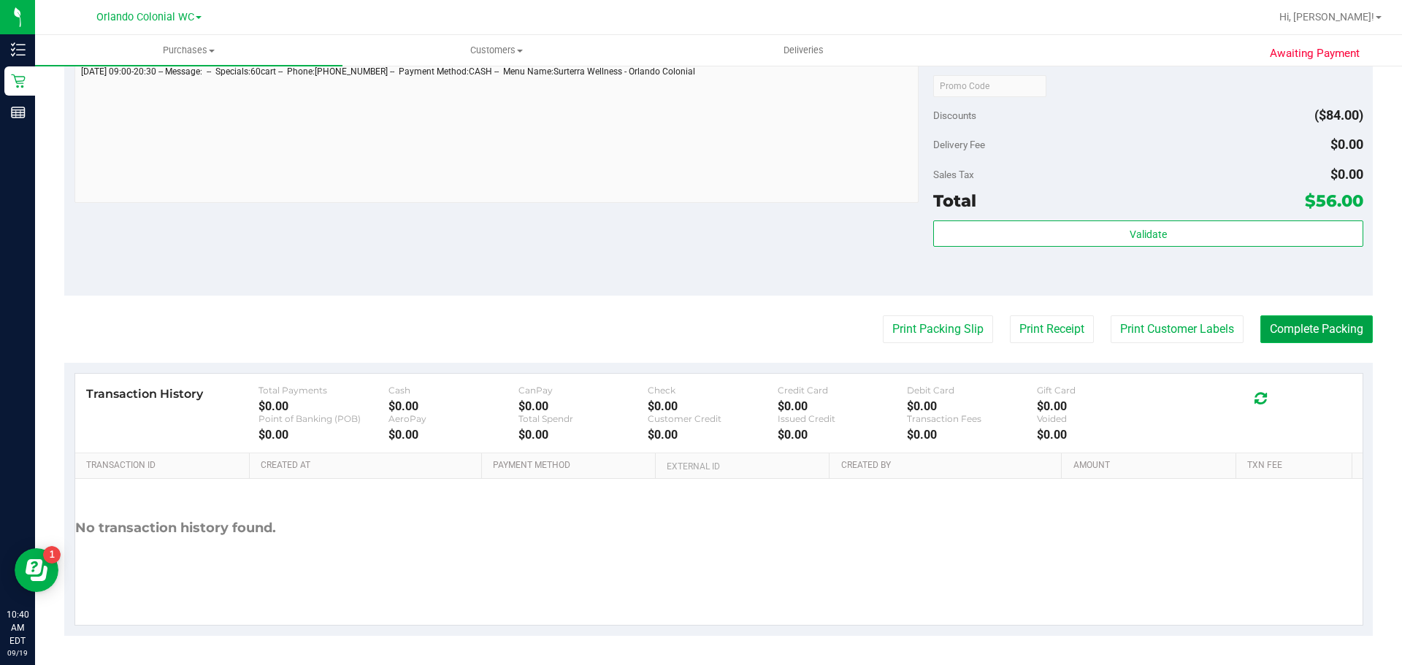
click at [1290, 316] on button "Complete Packing" at bounding box center [1317, 330] width 112 height 28
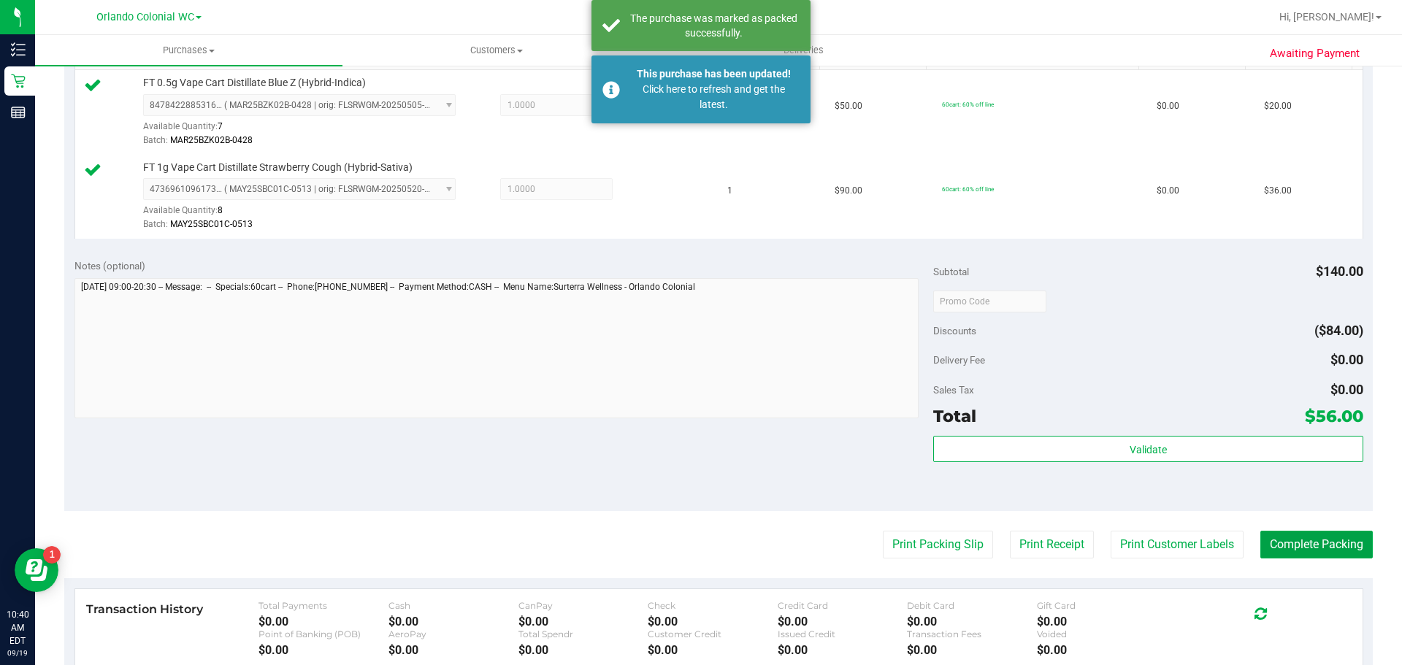
scroll to position [175, 0]
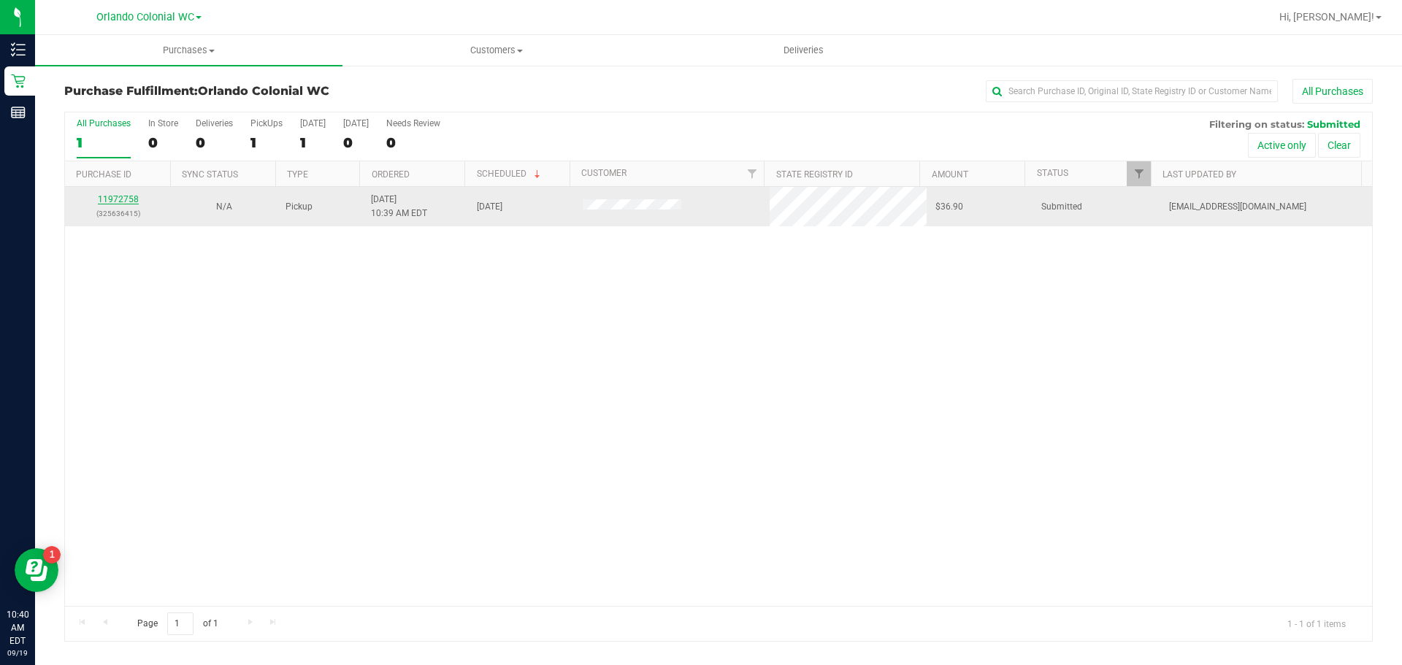
click at [125, 195] on link "11972758" at bounding box center [118, 199] width 41 height 10
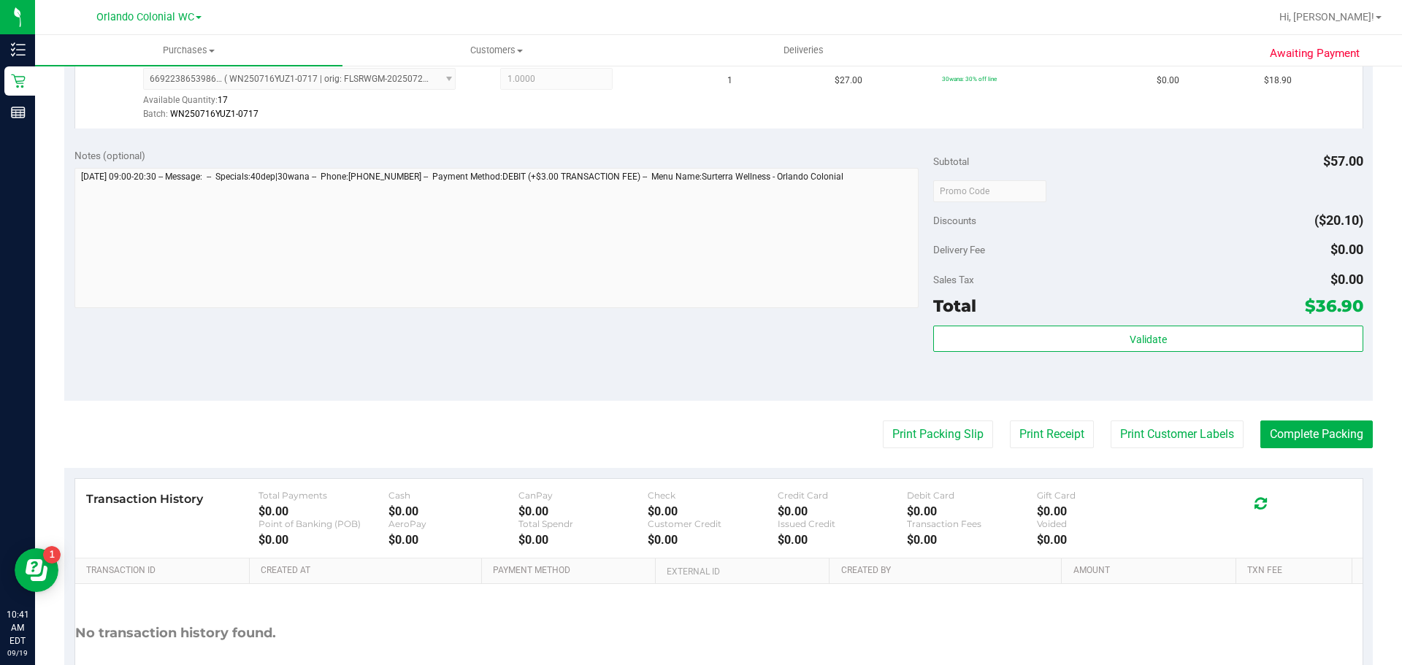
scroll to position [584, 0]
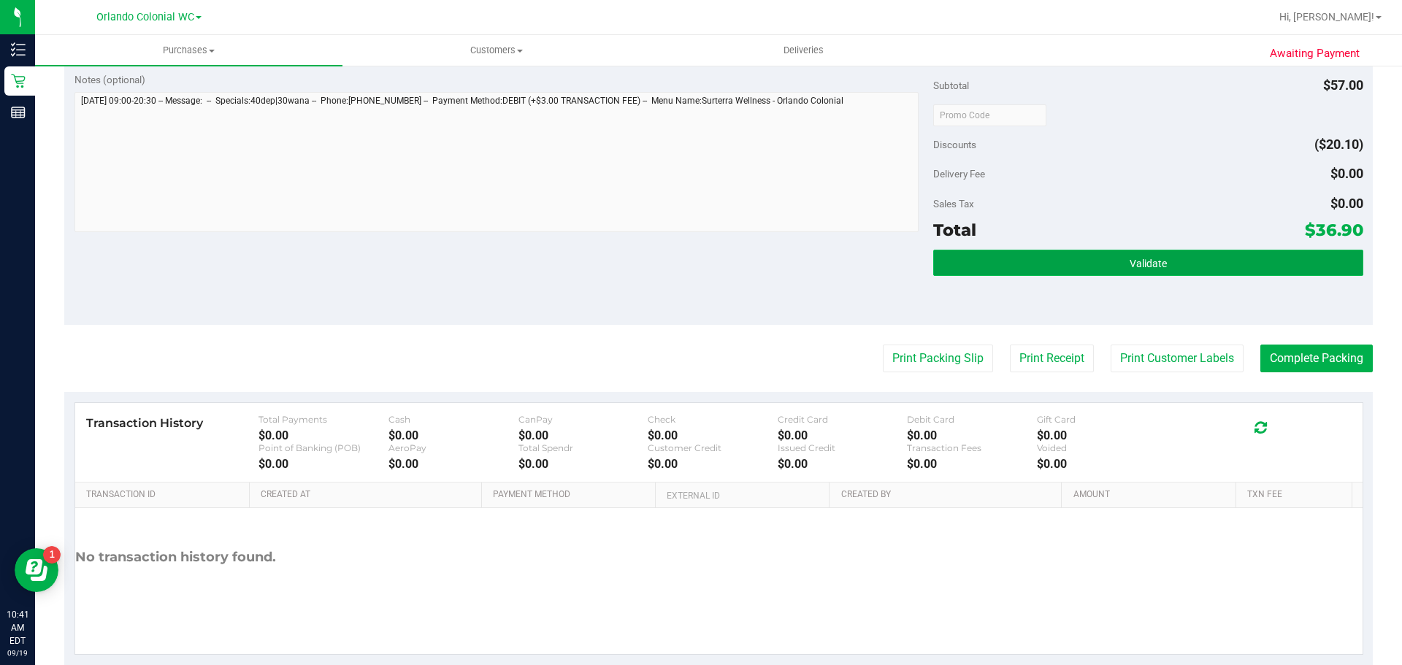
click at [1269, 258] on button "Validate" at bounding box center [1147, 263] width 429 height 26
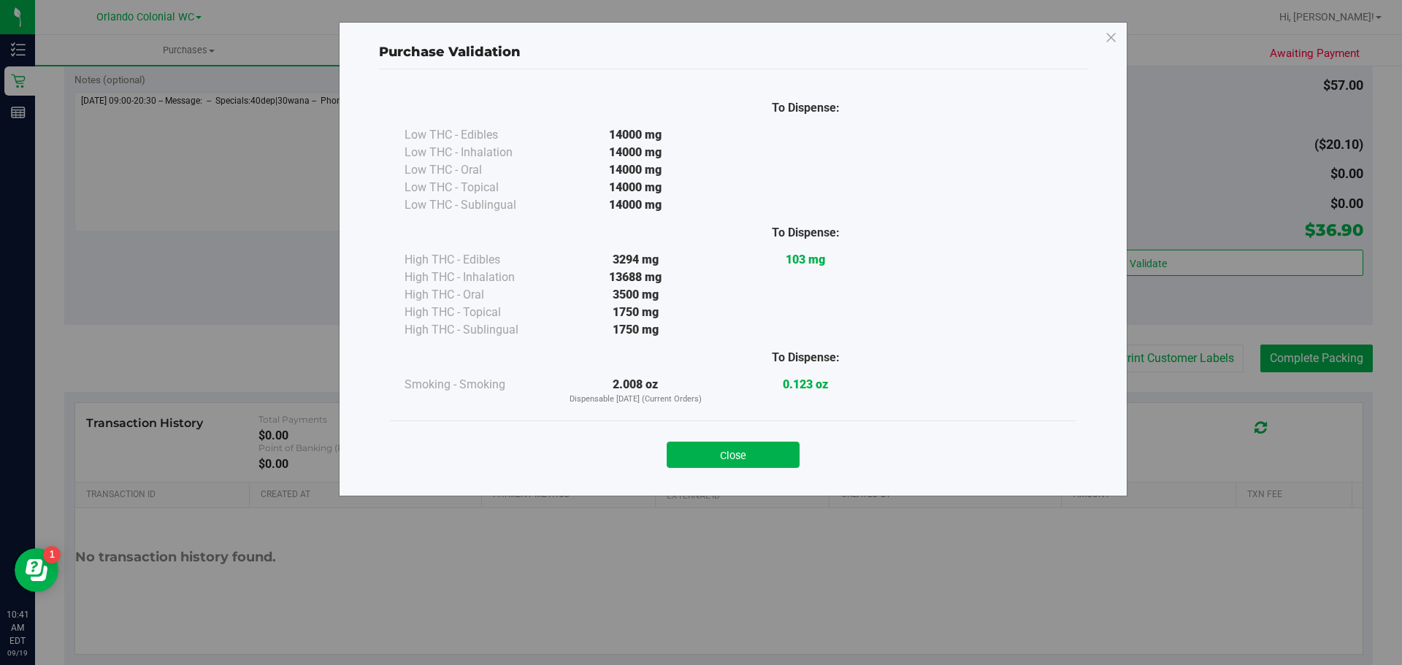
drag, startPoint x: 783, startPoint y: 446, endPoint x: 848, endPoint y: 419, distance: 70.4
click at [781, 446] on button "Close" at bounding box center [733, 455] width 133 height 26
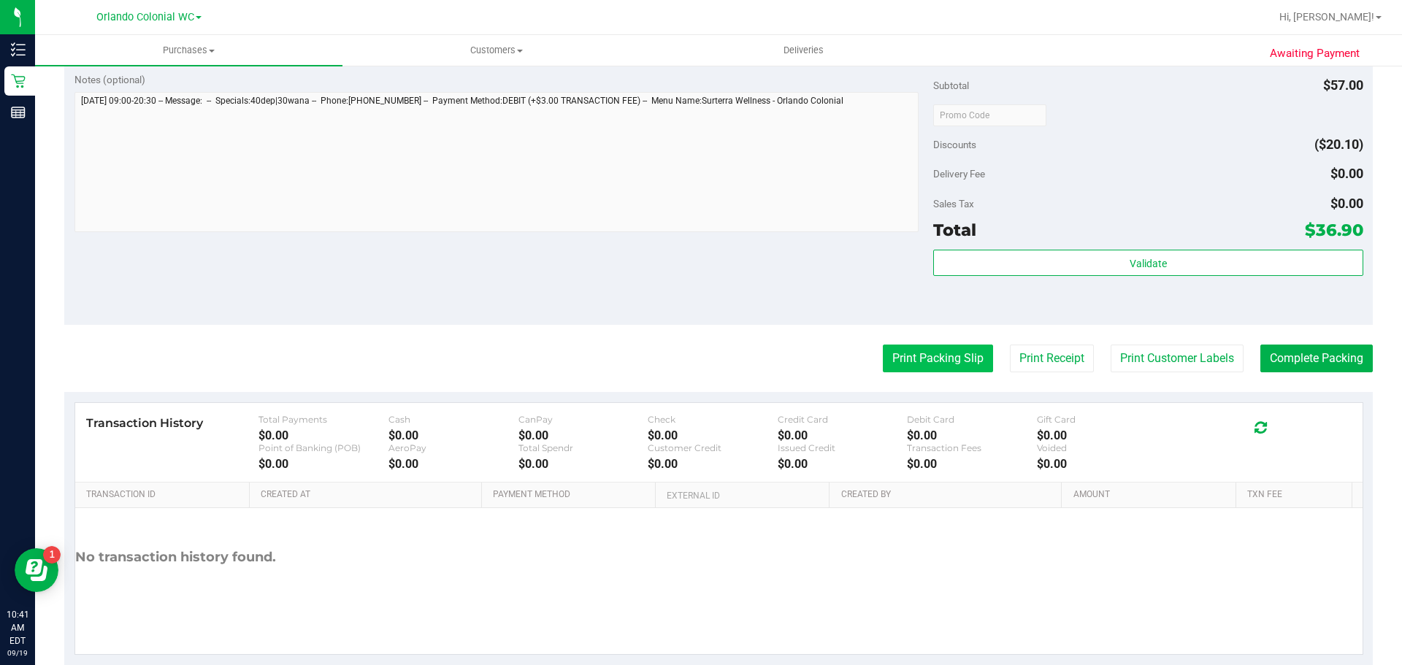
click at [893, 362] on button "Print Packing Slip" at bounding box center [938, 359] width 110 height 28
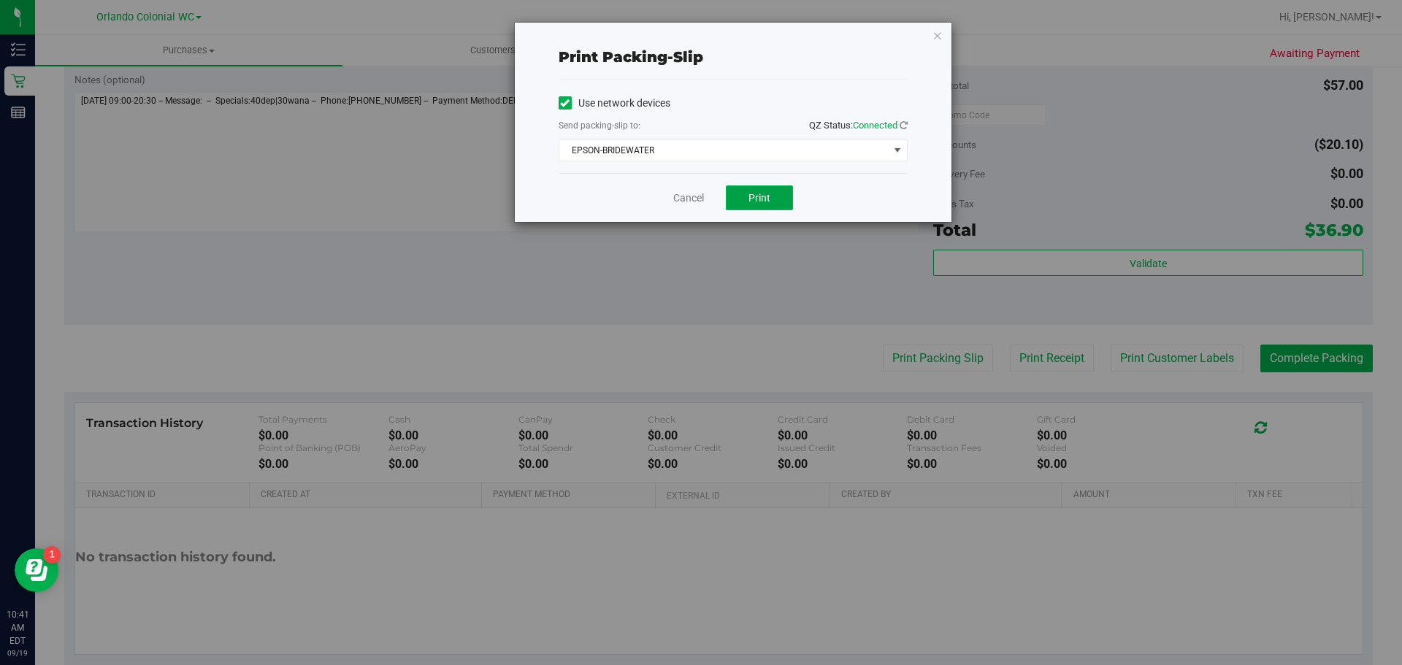
click at [764, 199] on span "Print" at bounding box center [760, 198] width 22 height 12
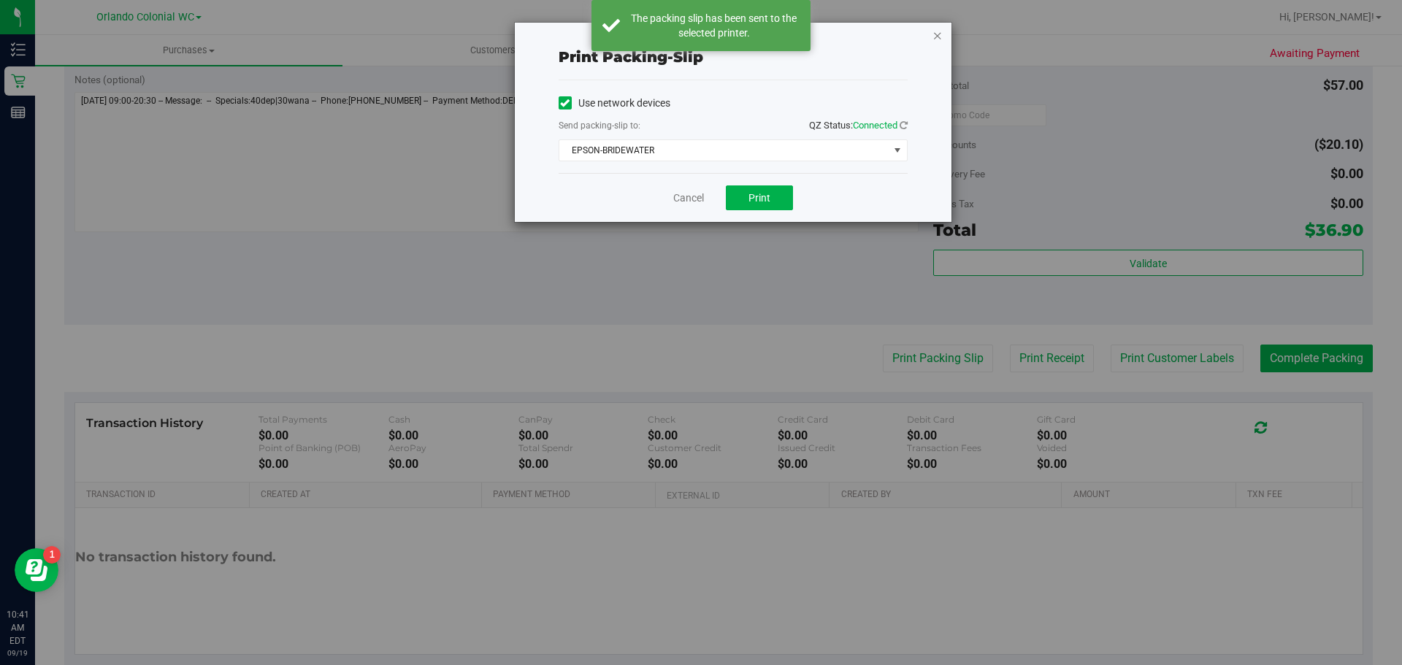
click at [936, 39] on icon "button" at bounding box center [938, 35] width 10 height 18
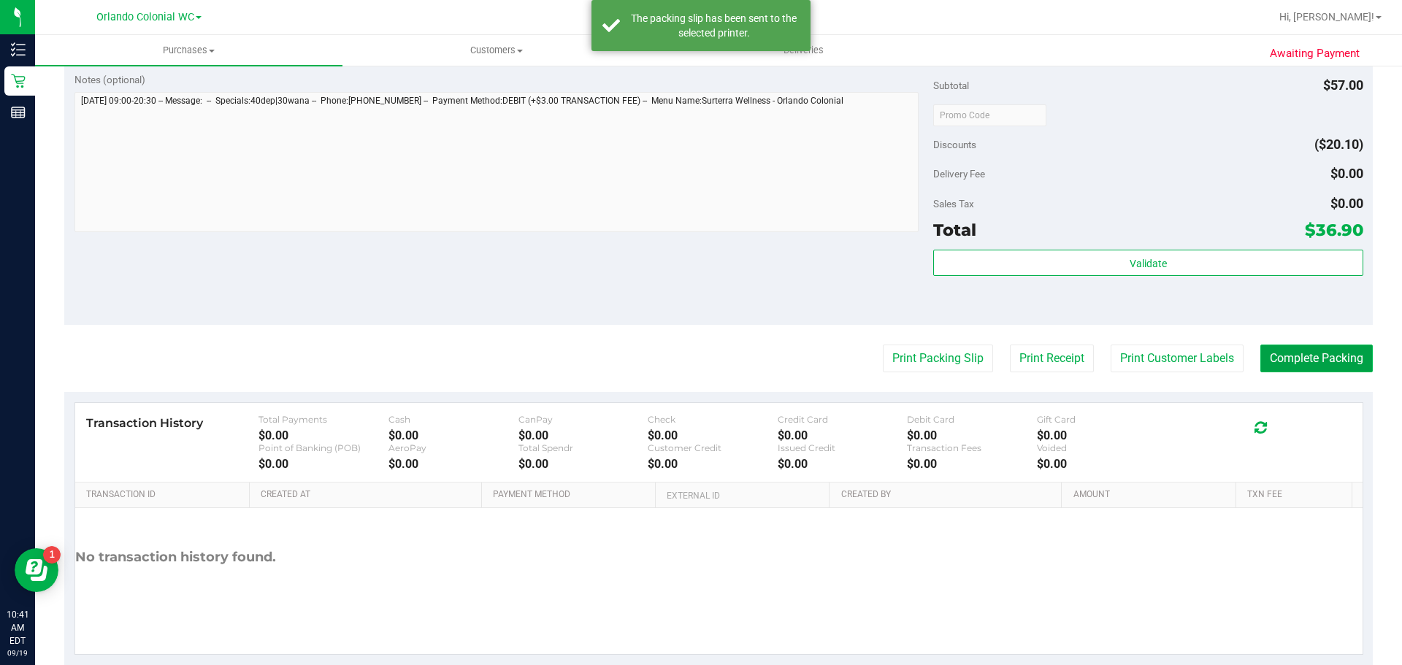
click at [1312, 365] on button "Complete Packing" at bounding box center [1317, 359] width 112 height 28
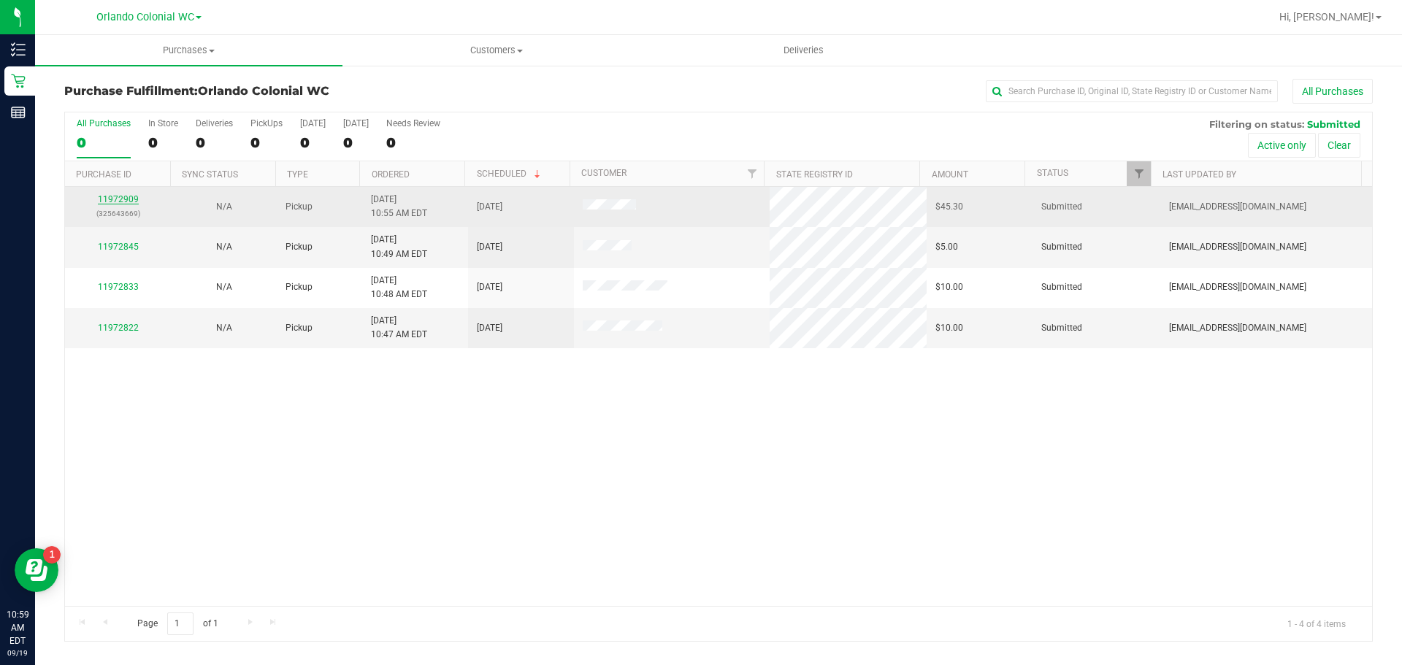
click at [128, 196] on link "11972909" at bounding box center [118, 199] width 41 height 10
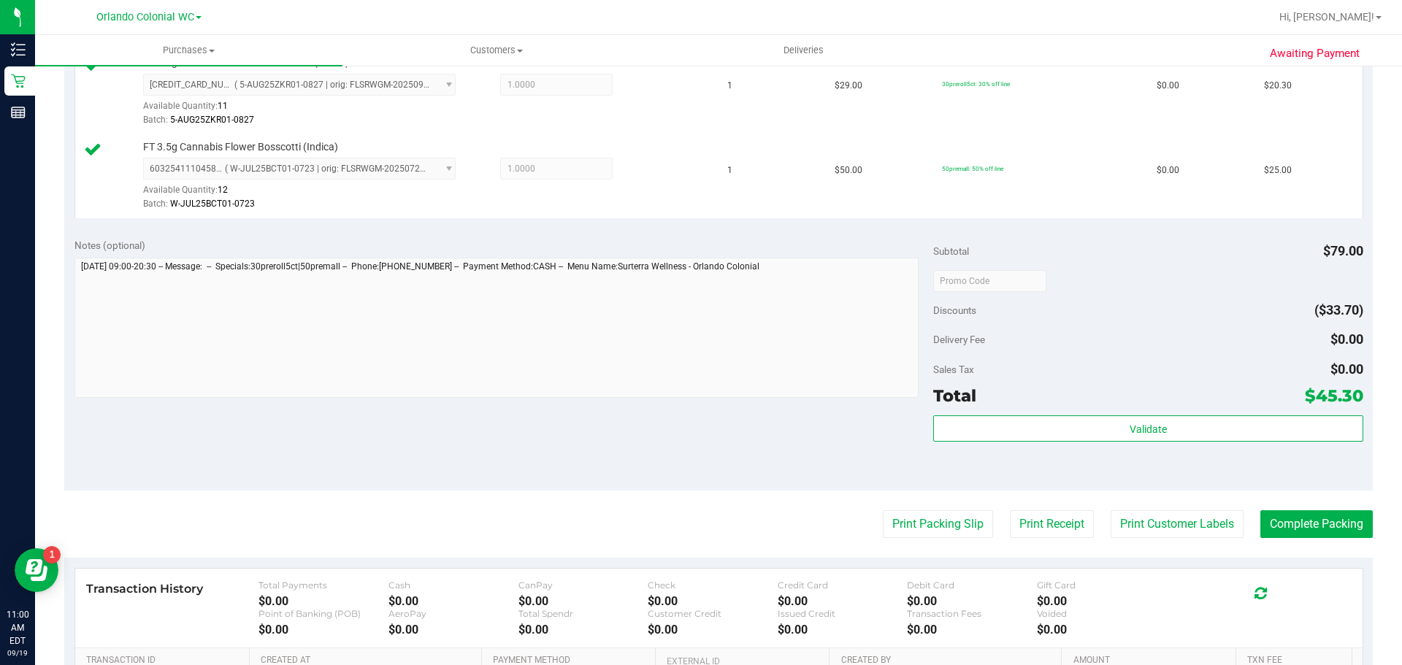
scroll to position [511, 0]
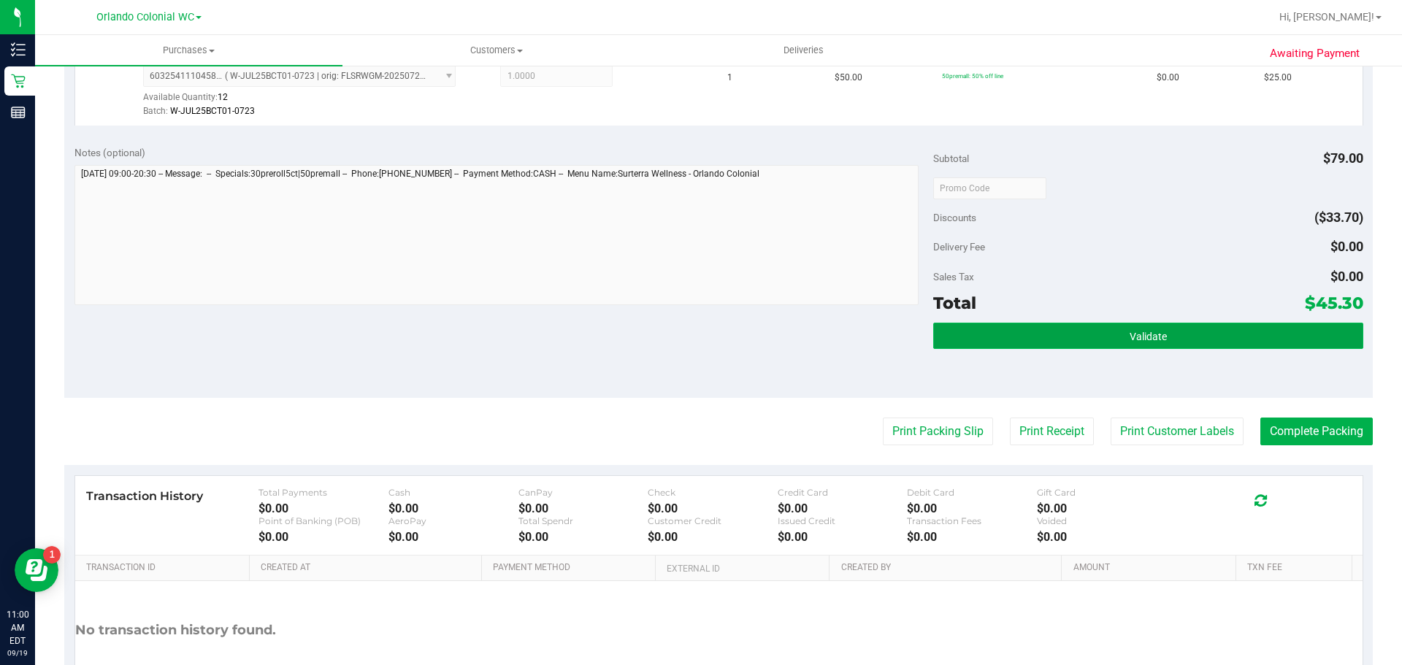
click at [1036, 348] on button "Validate" at bounding box center [1147, 336] width 429 height 26
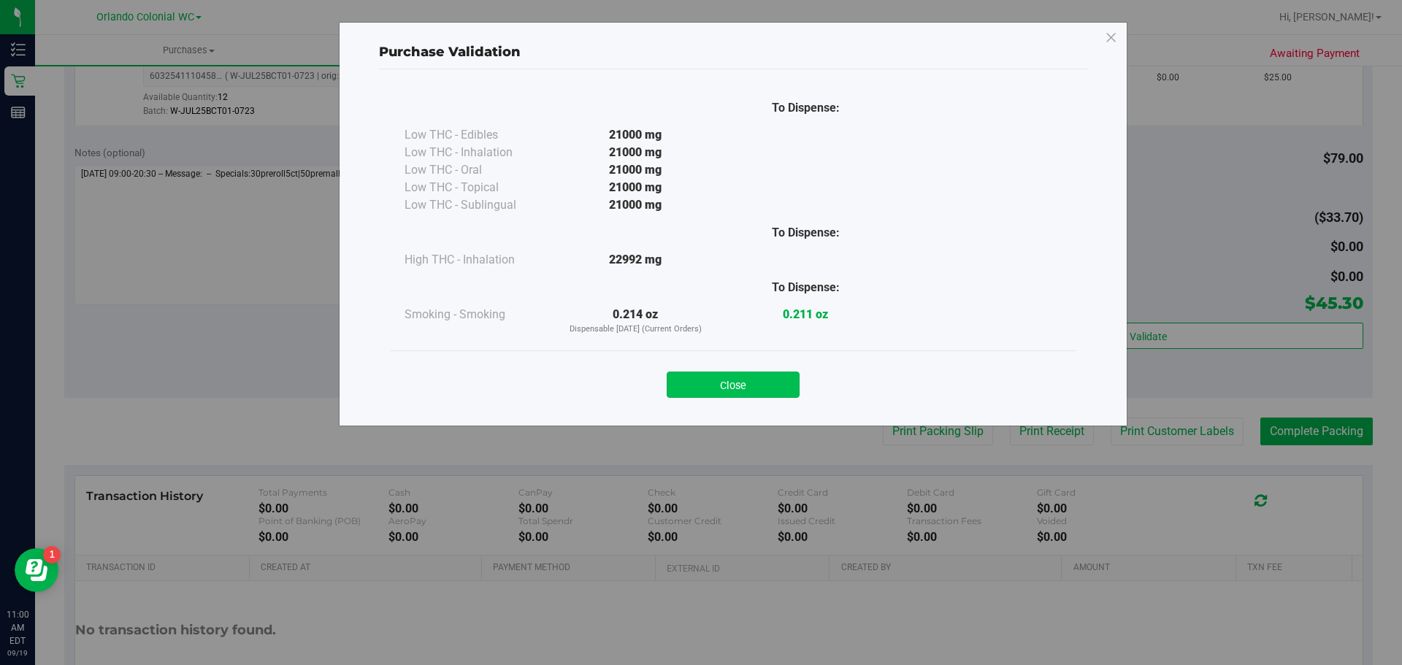
click at [788, 389] on button "Close" at bounding box center [733, 385] width 133 height 26
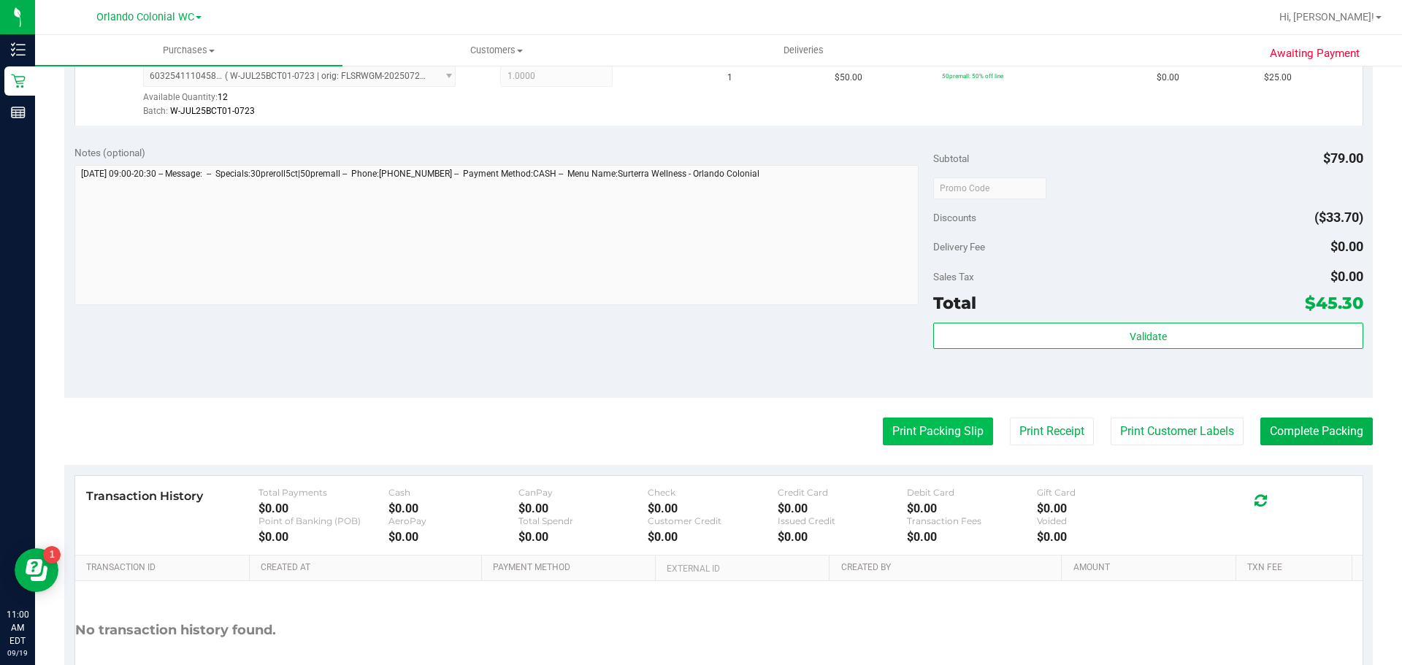
click at [894, 425] on button "Print Packing Slip" at bounding box center [938, 432] width 110 height 28
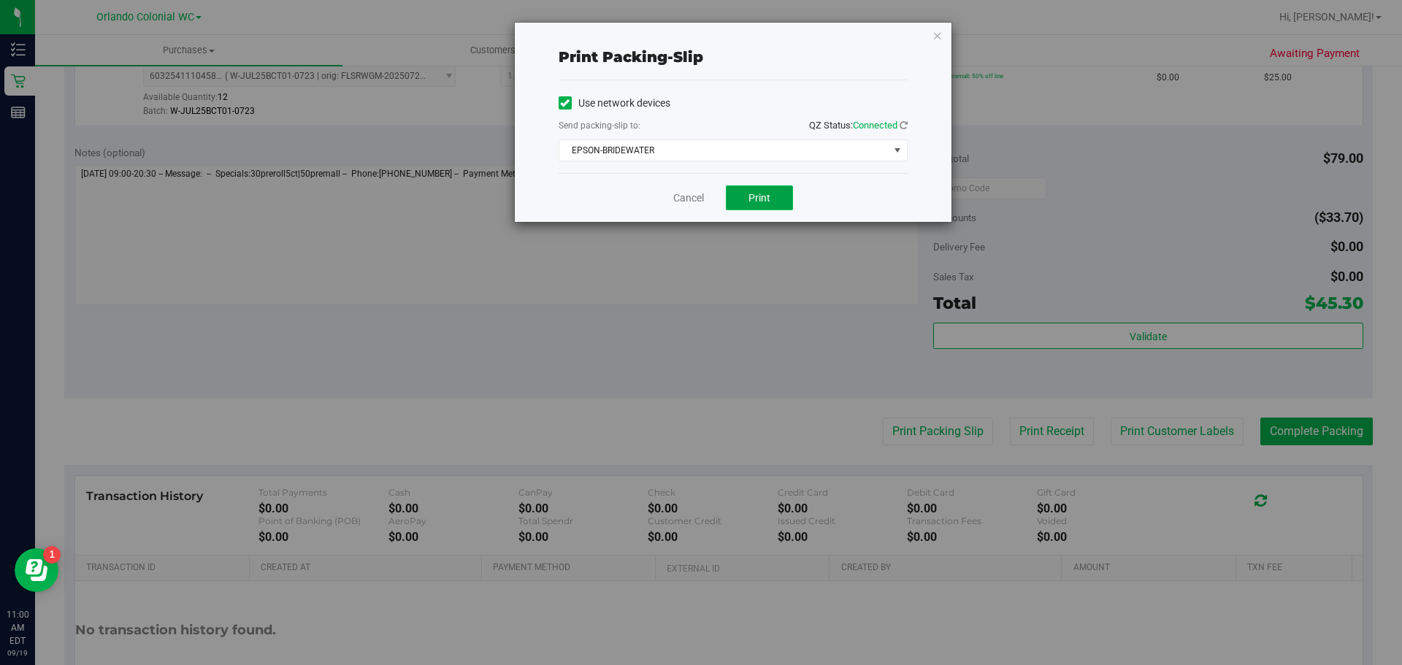
click at [745, 206] on button "Print" at bounding box center [759, 198] width 67 height 25
click at [937, 30] on icon "button" at bounding box center [938, 35] width 10 height 18
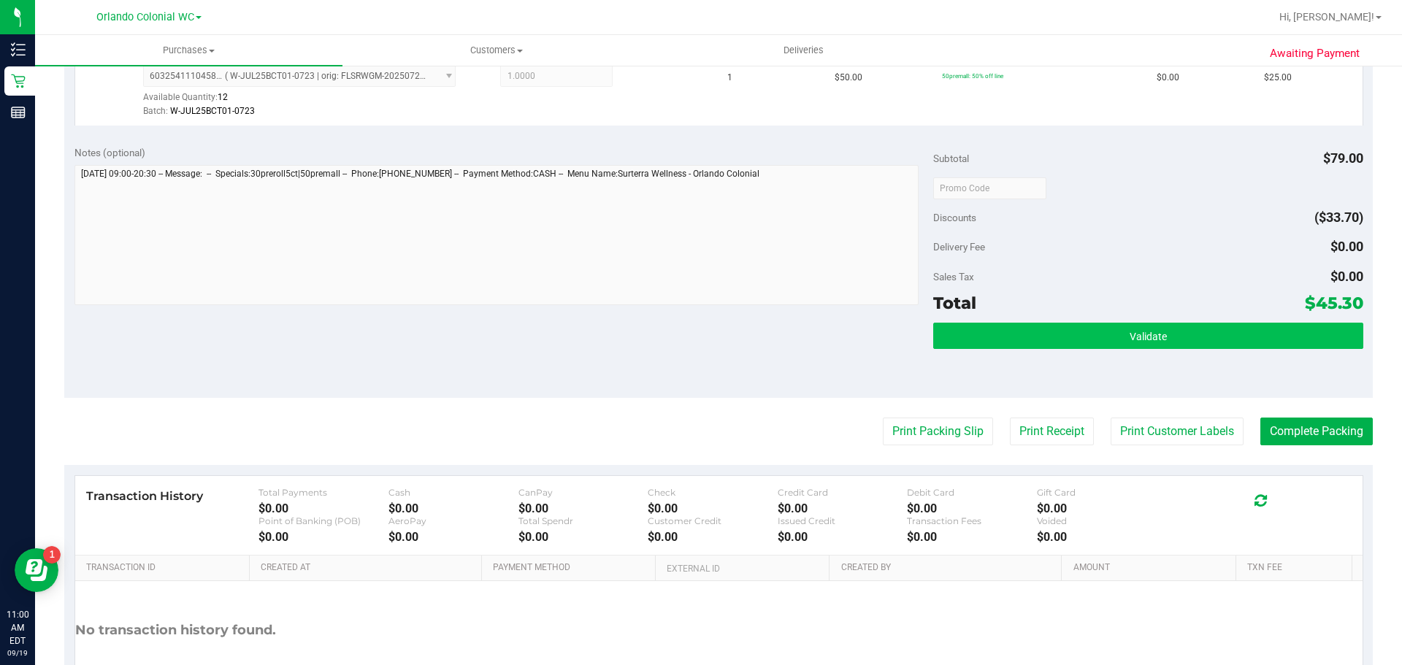
click at [1109, 337] on button "Validate" at bounding box center [1147, 336] width 429 height 26
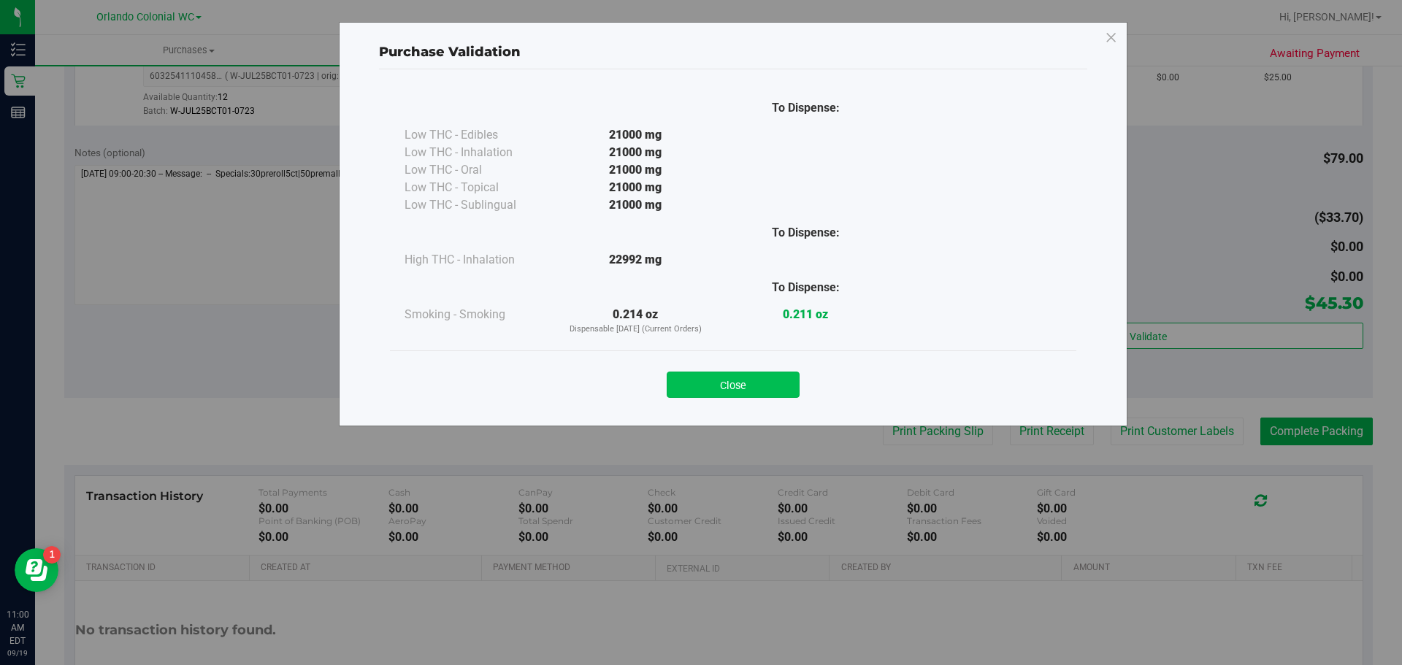
click at [752, 377] on button "Close" at bounding box center [733, 385] width 133 height 26
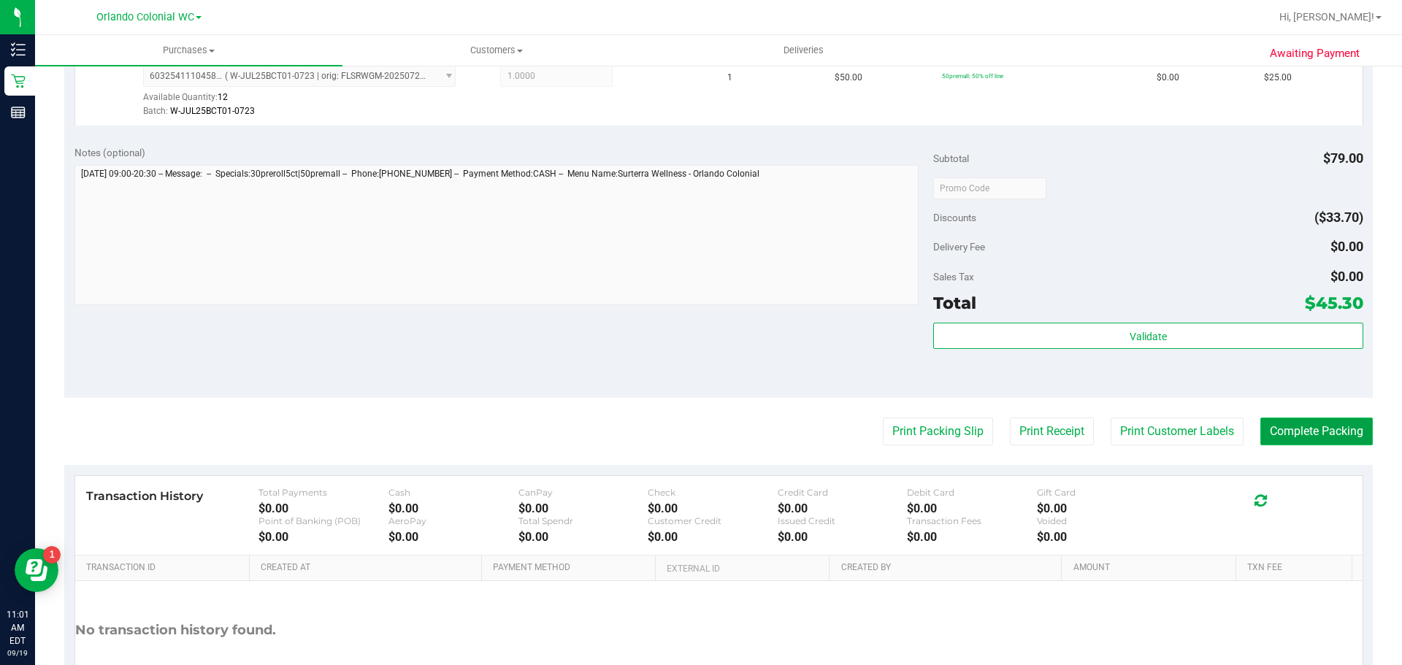
click at [1285, 434] on button "Complete Packing" at bounding box center [1317, 432] width 112 height 28
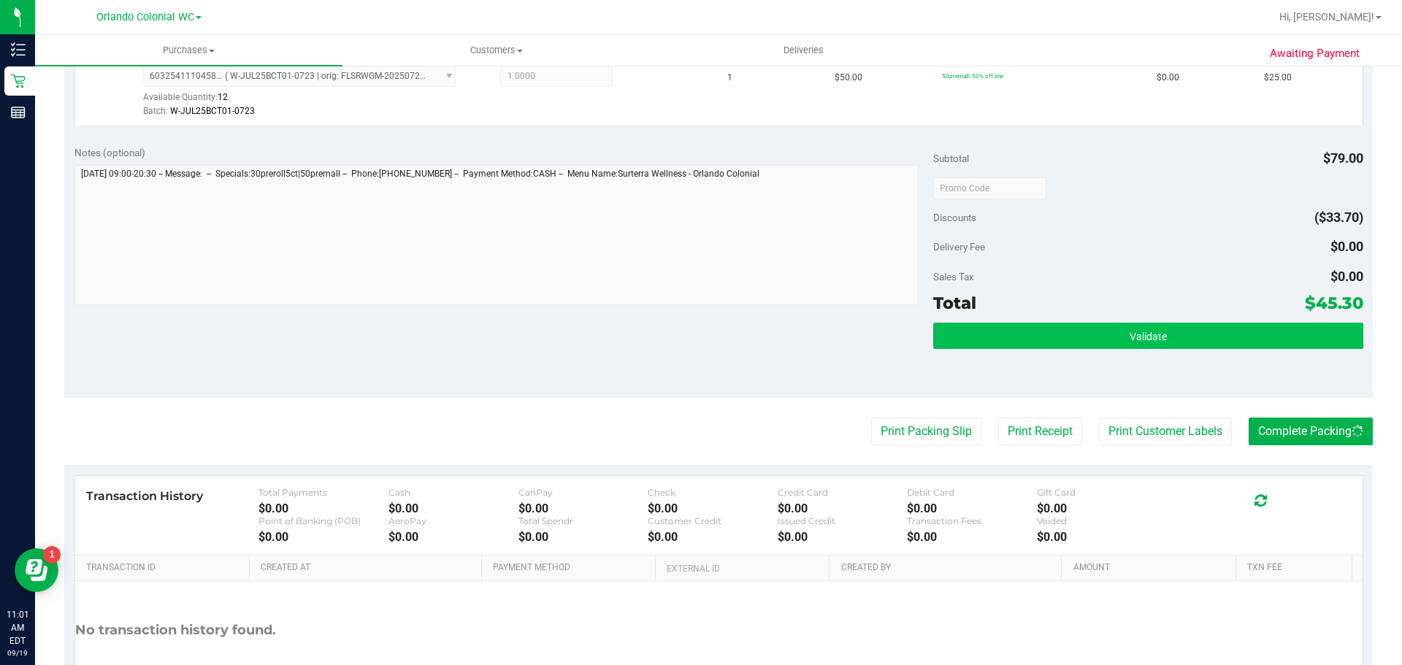
click at [1085, 340] on button "Validate" at bounding box center [1147, 336] width 429 height 26
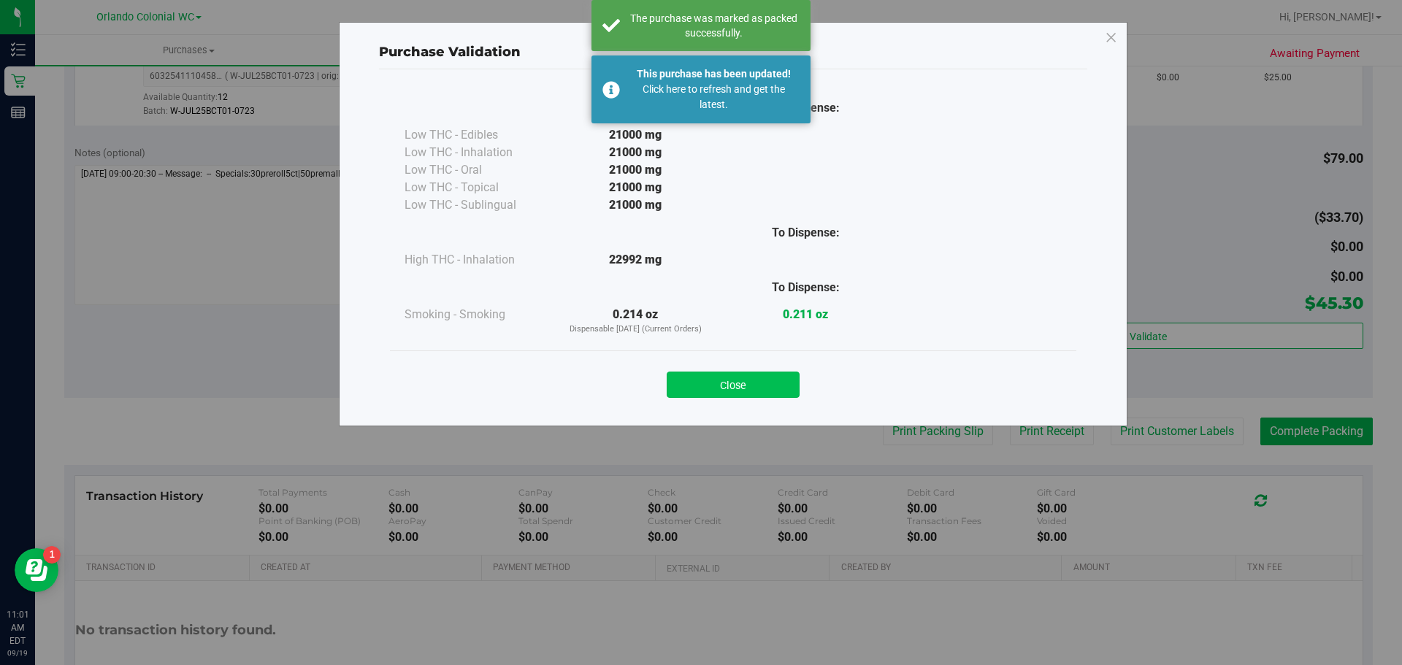
click at [781, 375] on button "Close" at bounding box center [733, 385] width 133 height 26
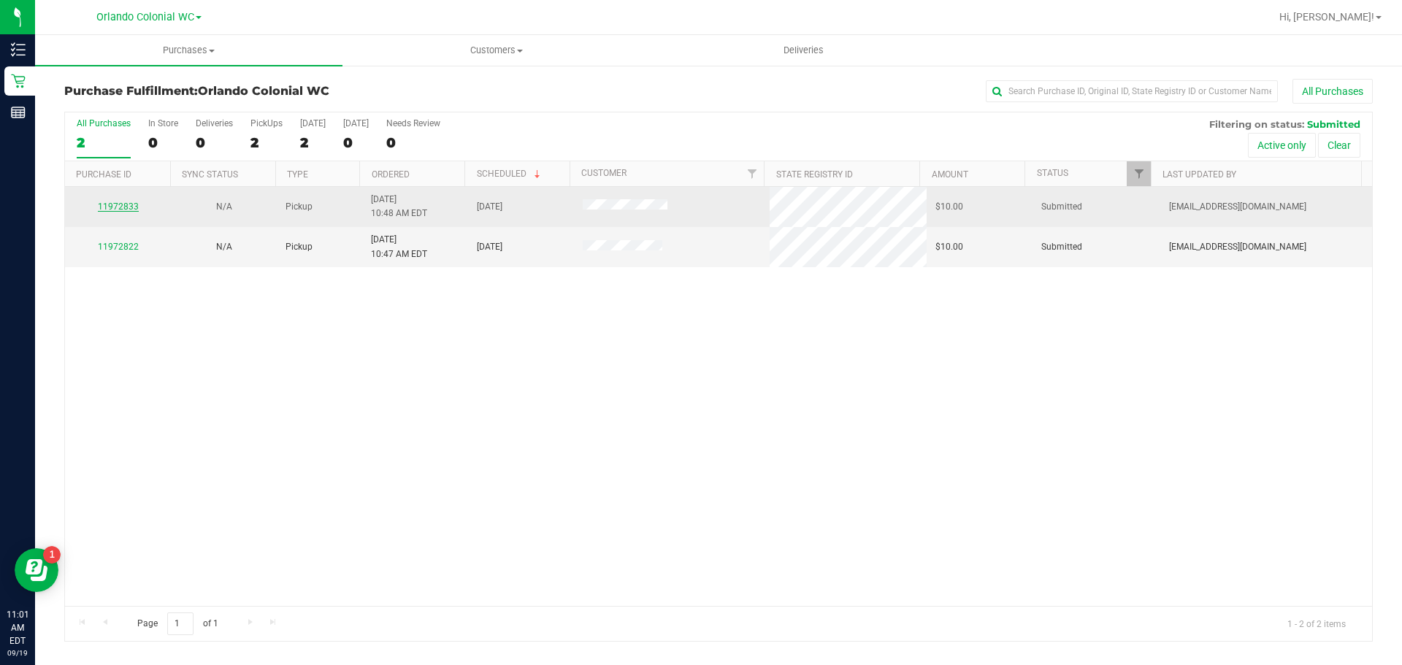
click at [122, 212] on div "11972833" at bounding box center [118, 207] width 88 height 14
click at [120, 206] on link "11972833" at bounding box center [118, 207] width 41 height 10
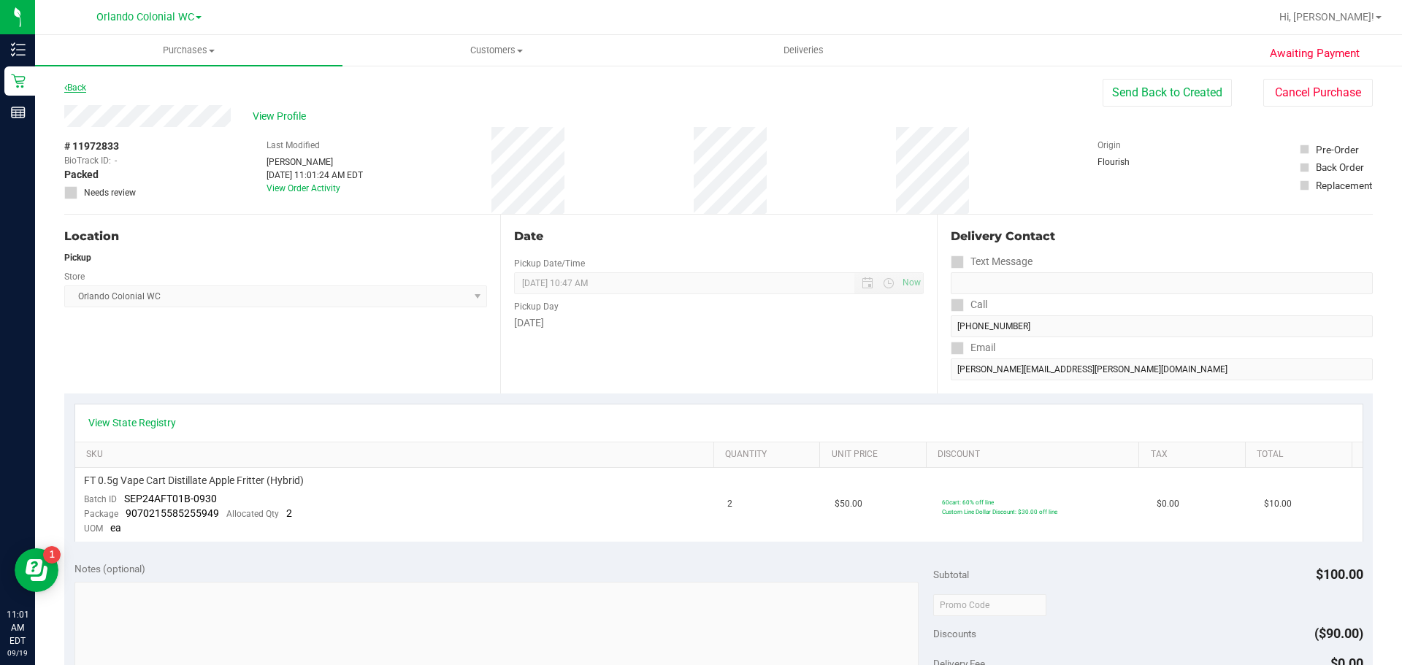
click at [76, 91] on link "Back" at bounding box center [75, 88] width 22 height 10
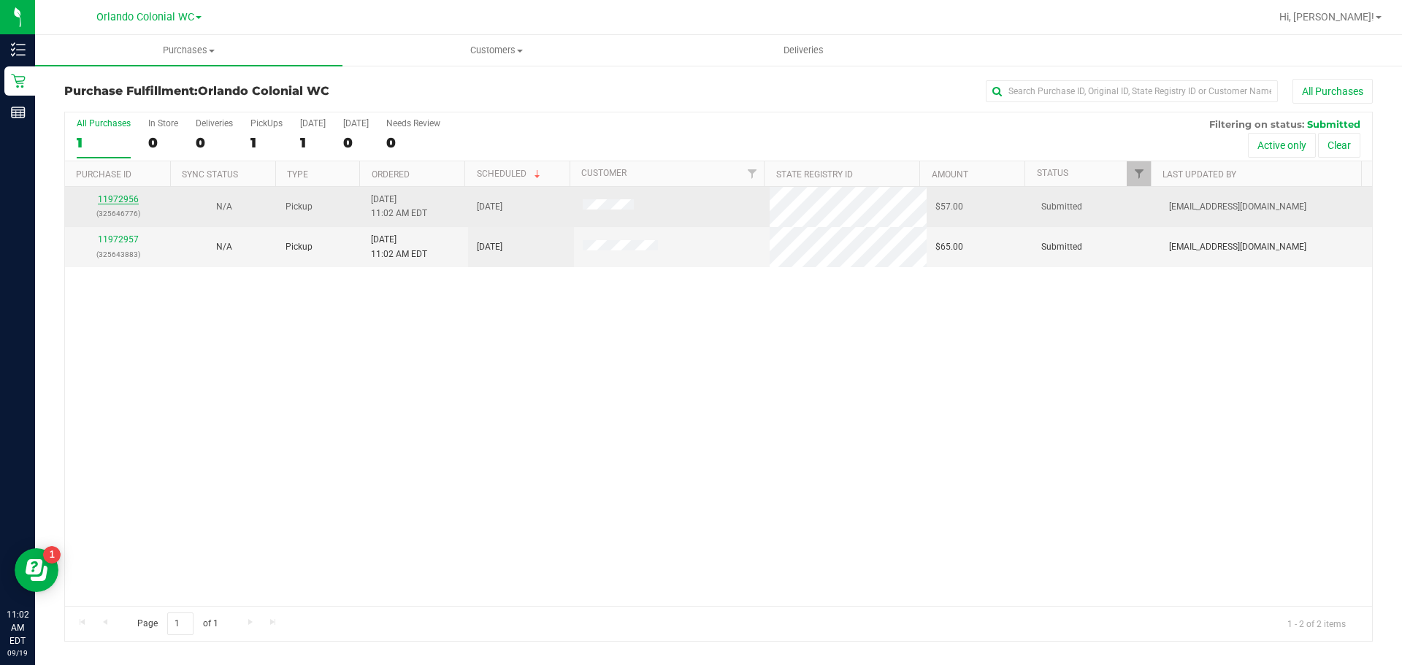
click at [126, 197] on link "11972956" at bounding box center [118, 199] width 41 height 10
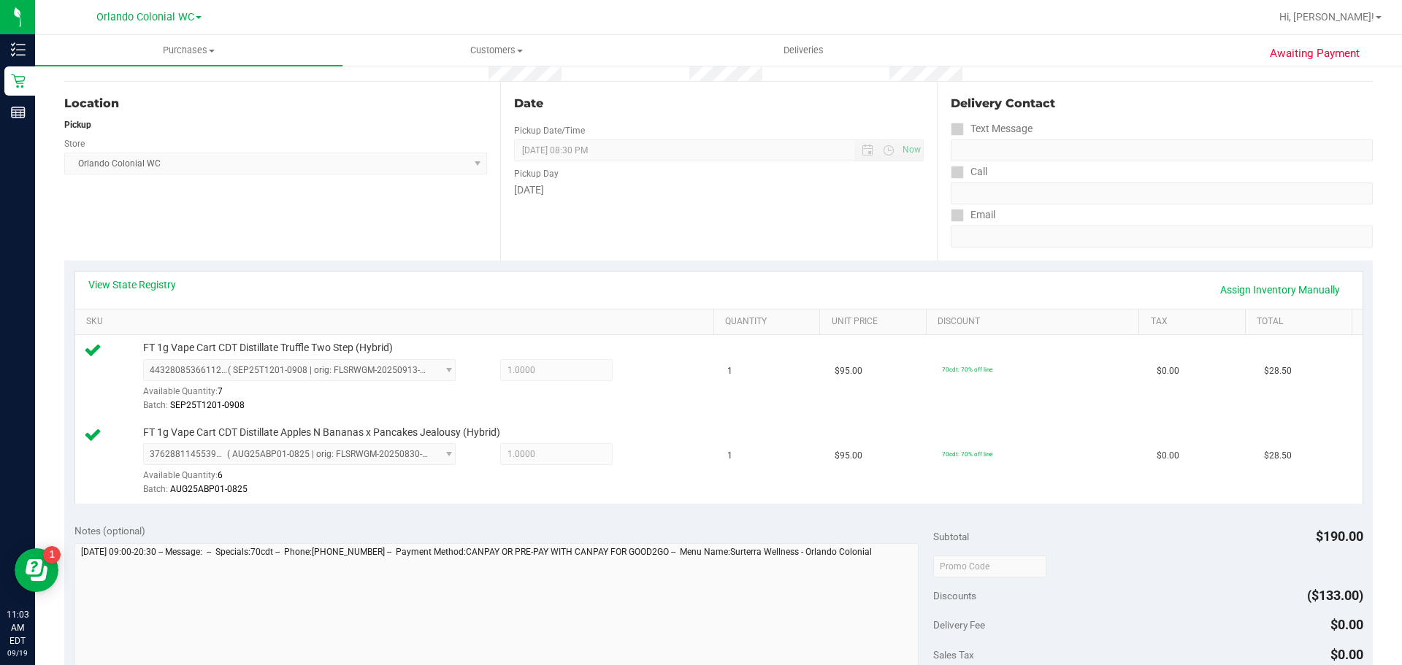
scroll to position [219, 0]
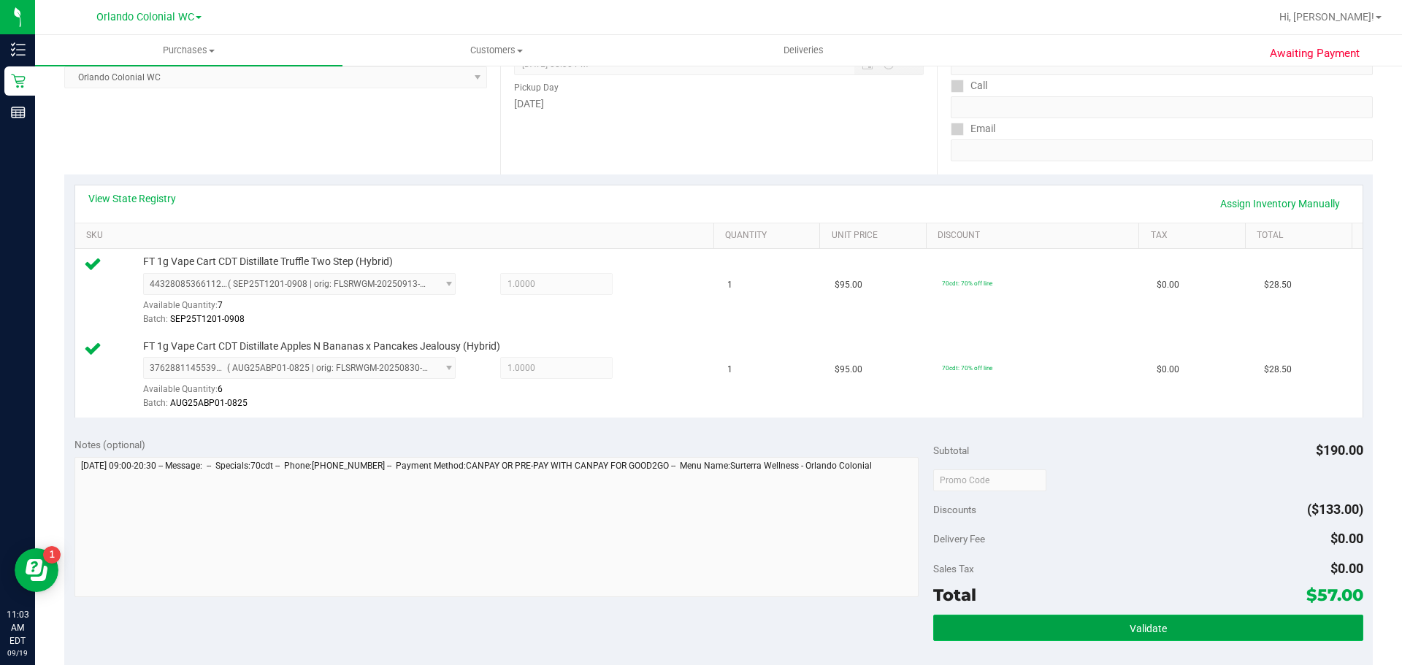
click at [1074, 622] on button "Validate" at bounding box center [1147, 628] width 429 height 26
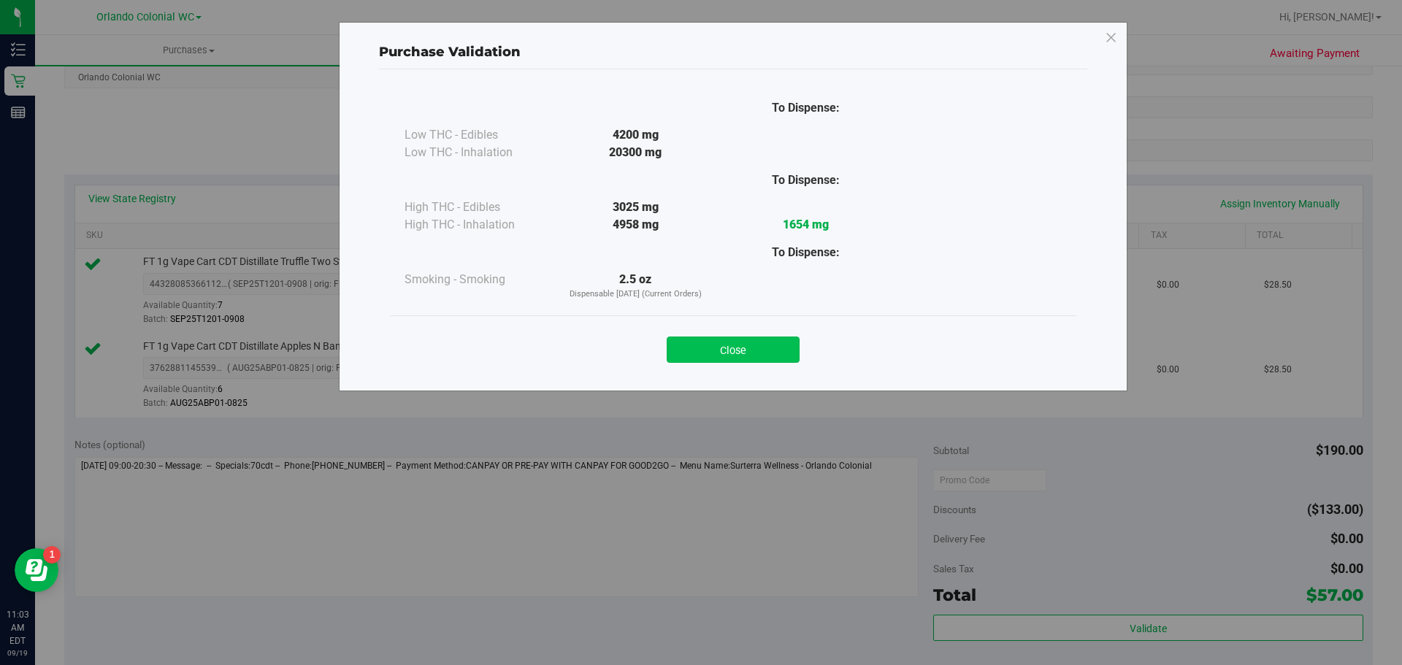
click at [737, 347] on button "Close" at bounding box center [733, 350] width 133 height 26
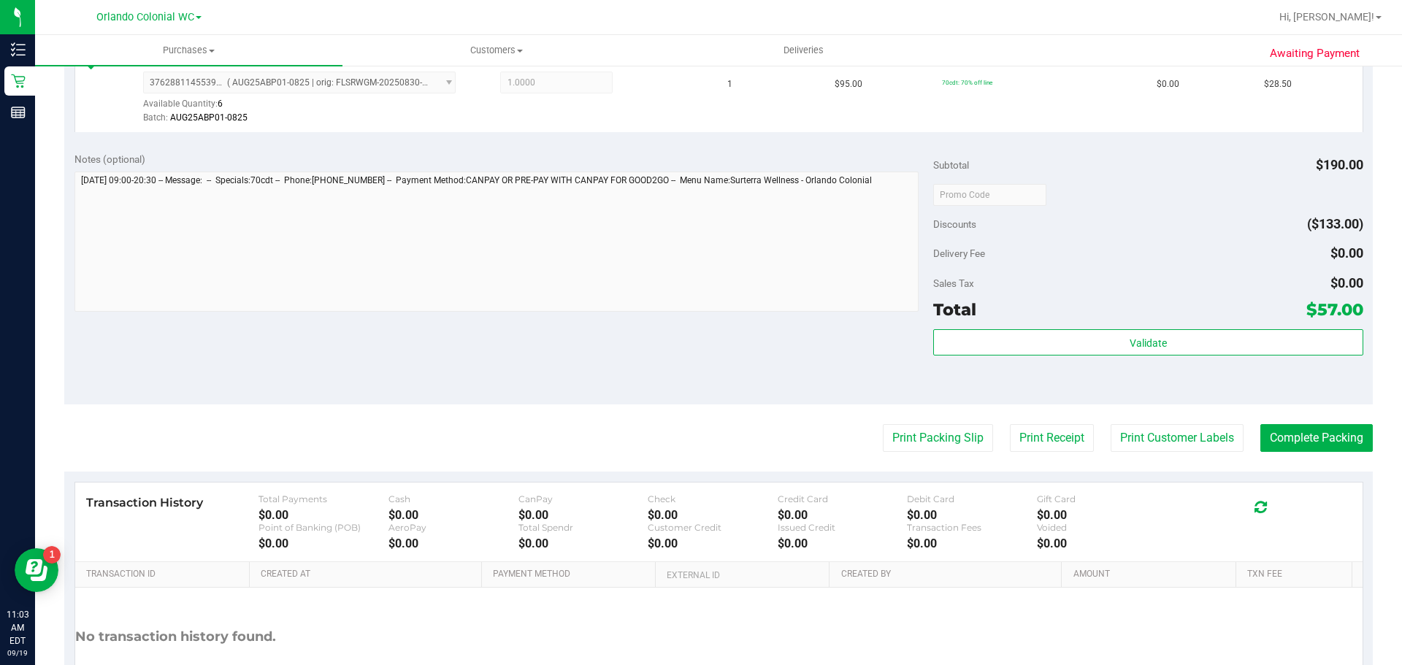
scroll to position [511, 0]
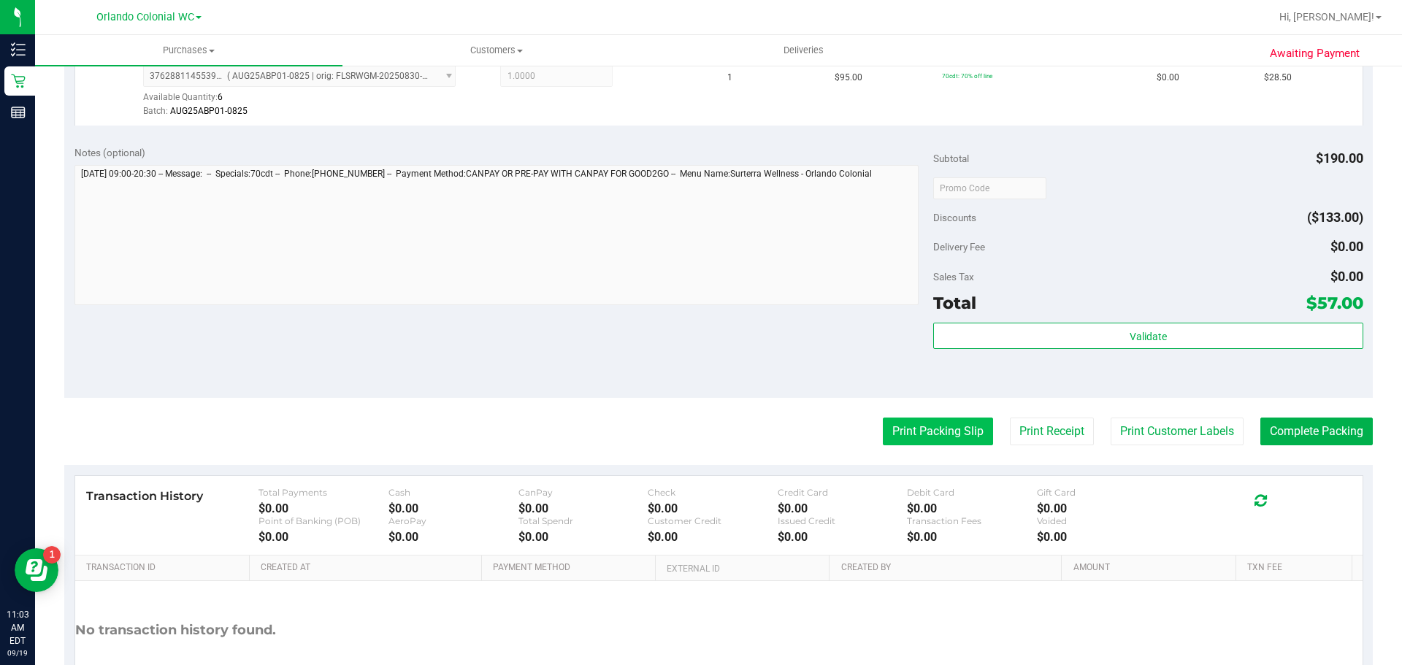
click at [938, 425] on button "Print Packing Slip" at bounding box center [938, 432] width 110 height 28
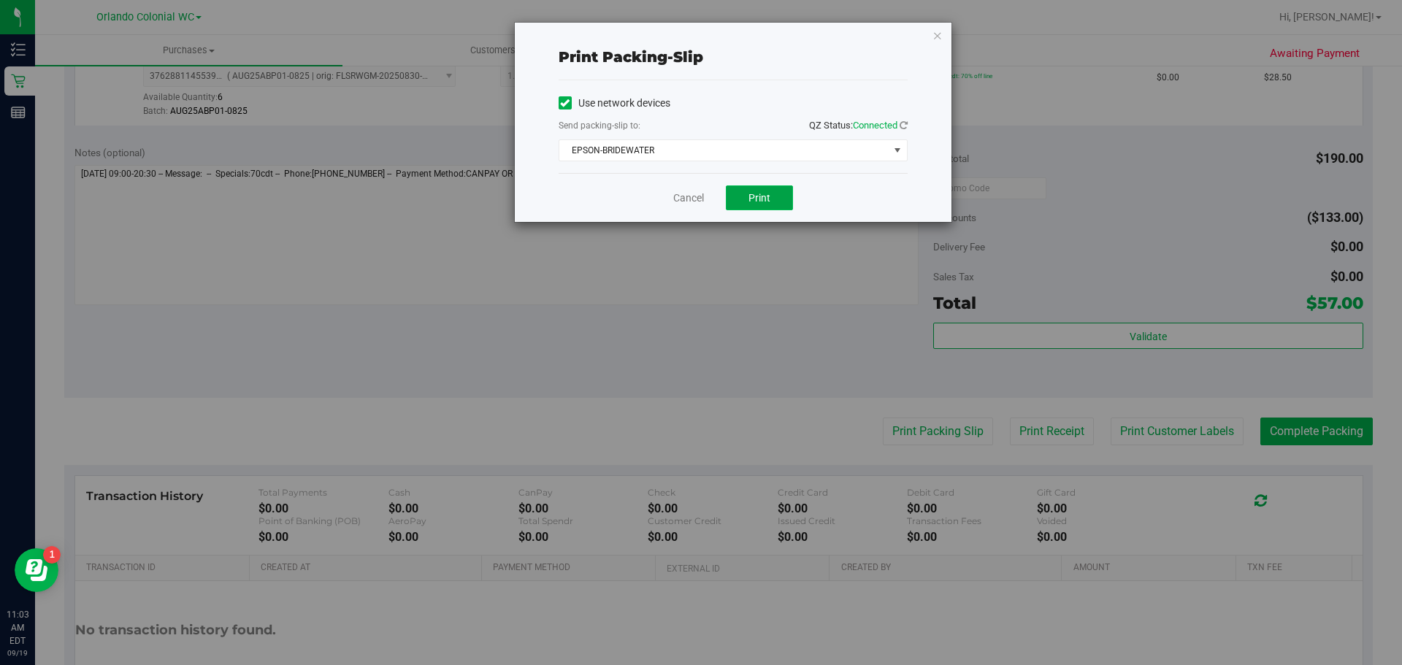
click at [733, 186] on button "Print" at bounding box center [759, 198] width 67 height 25
click at [935, 26] on icon "button" at bounding box center [938, 35] width 10 height 18
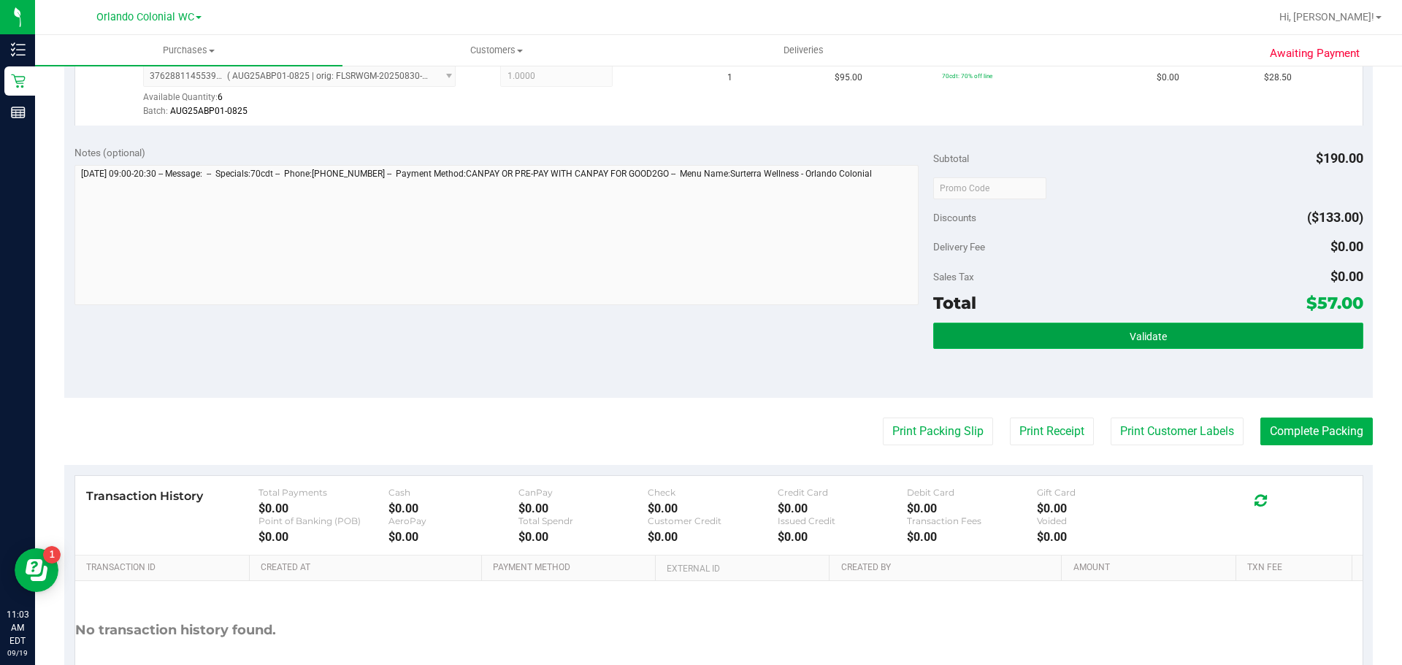
click at [1161, 323] on button "Validate" at bounding box center [1147, 336] width 429 height 26
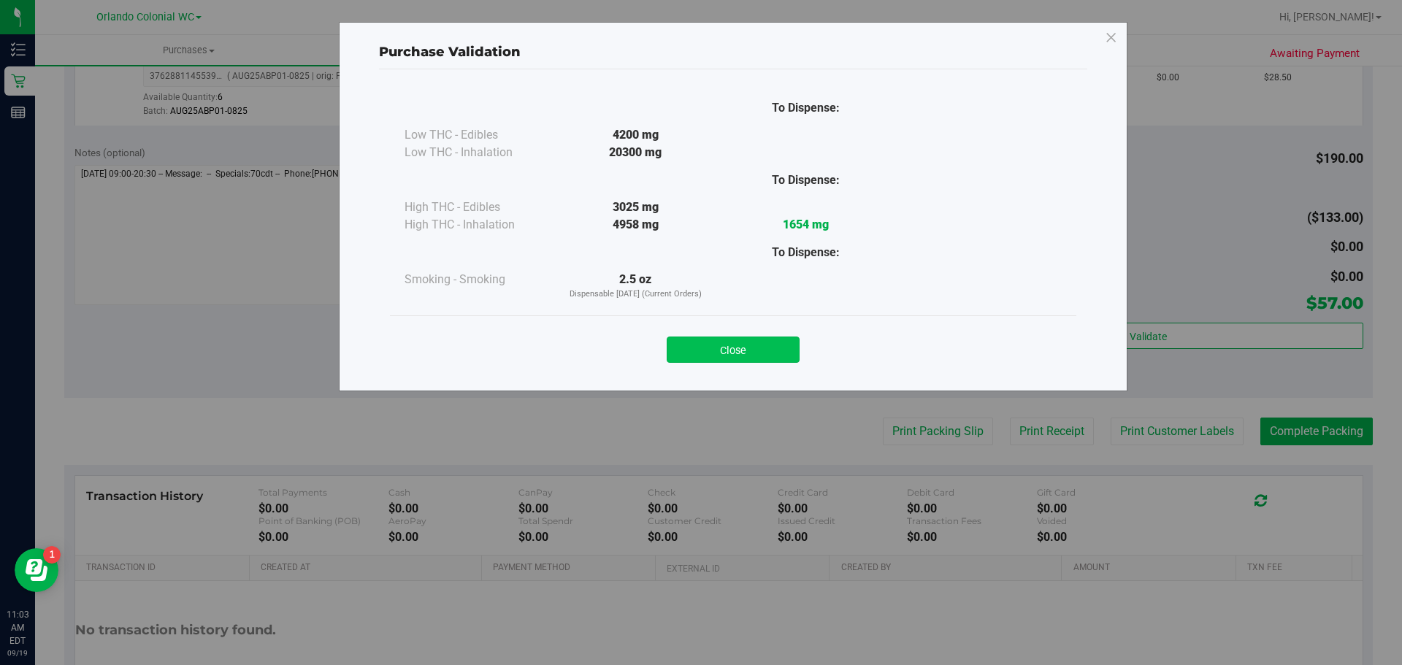
click at [760, 343] on button "Close" at bounding box center [733, 350] width 133 height 26
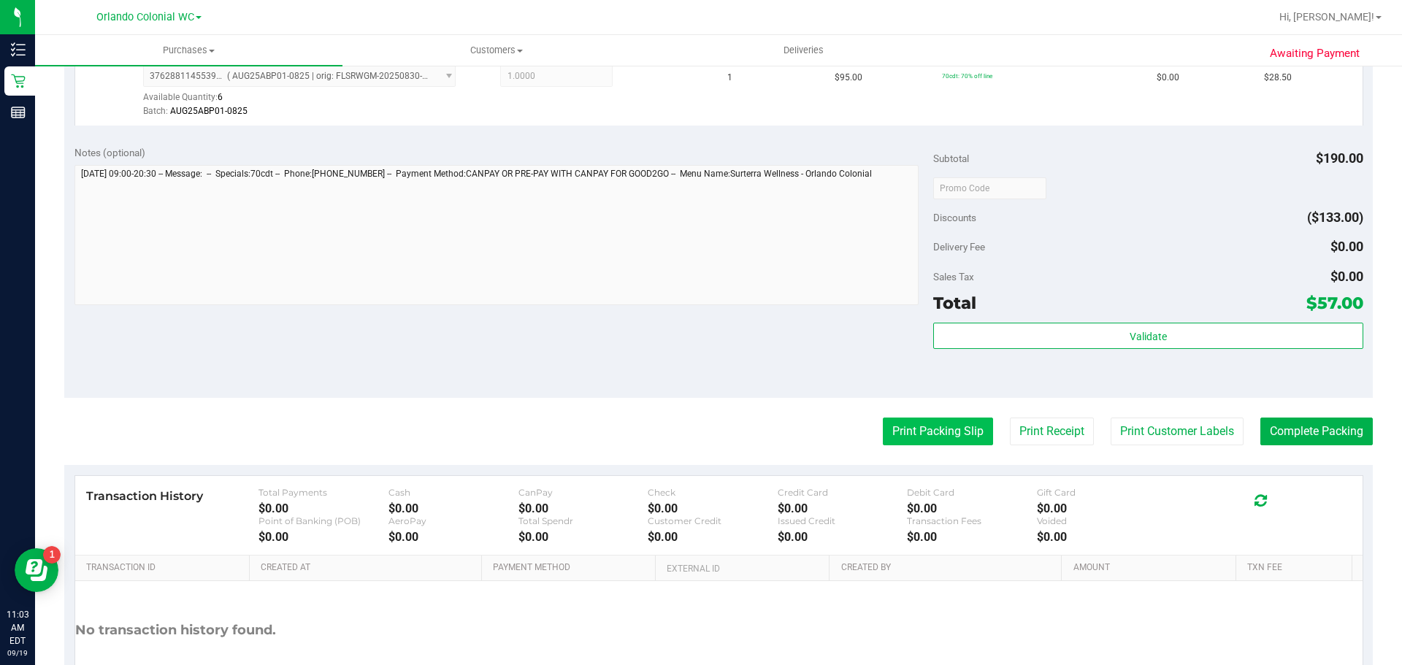
click at [914, 427] on button "Print Packing Slip" at bounding box center [938, 432] width 110 height 28
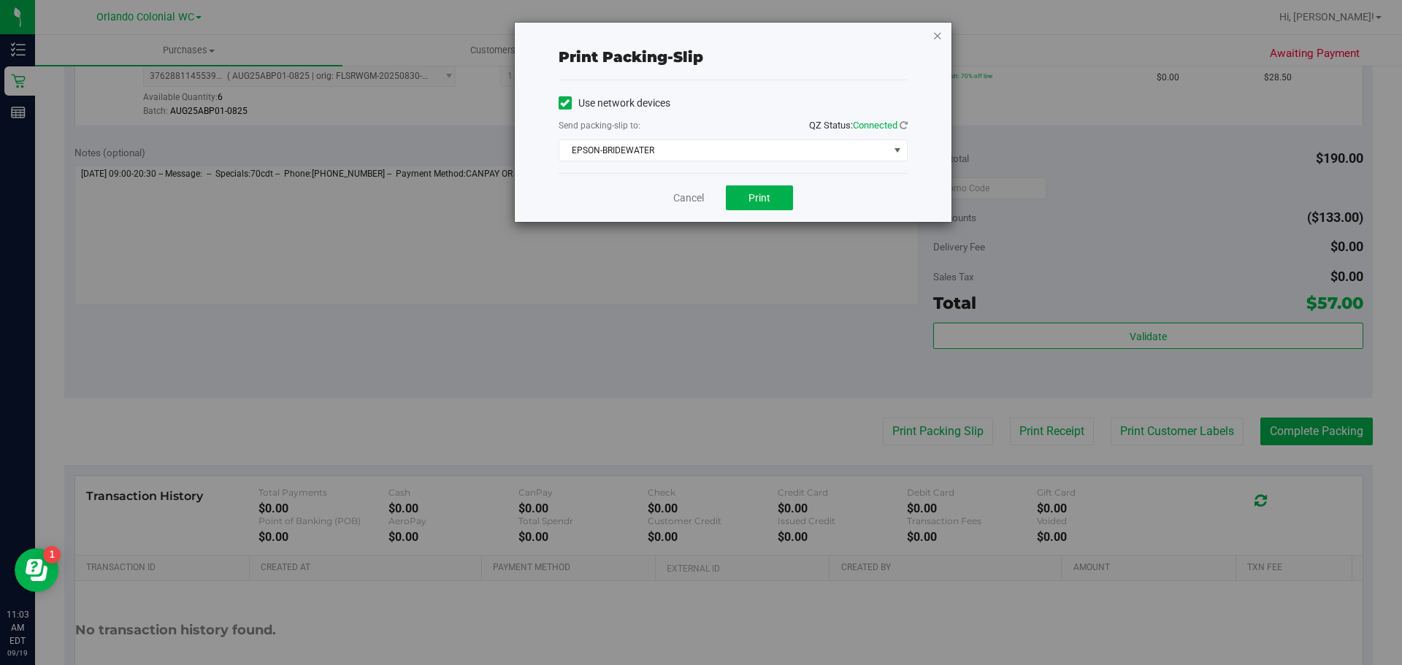
click at [942, 28] on icon "button" at bounding box center [938, 35] width 10 height 18
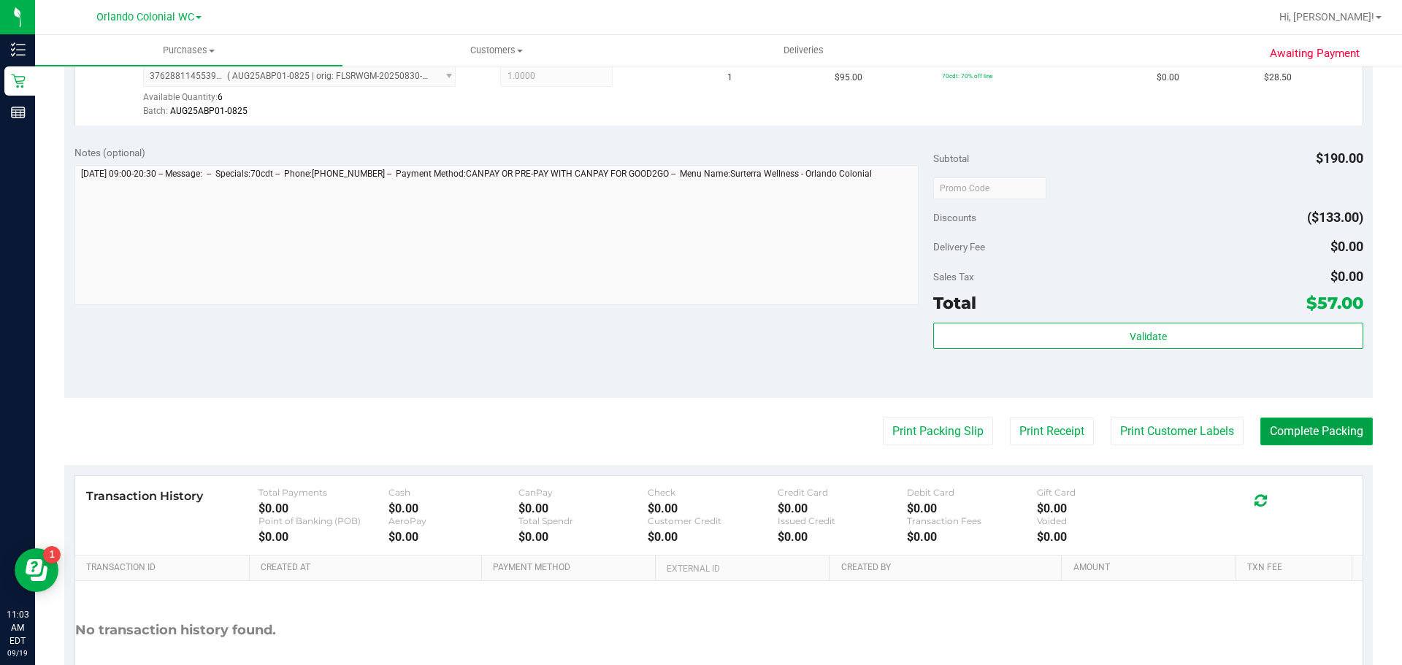
click at [1283, 432] on button "Complete Packing" at bounding box center [1317, 432] width 112 height 28
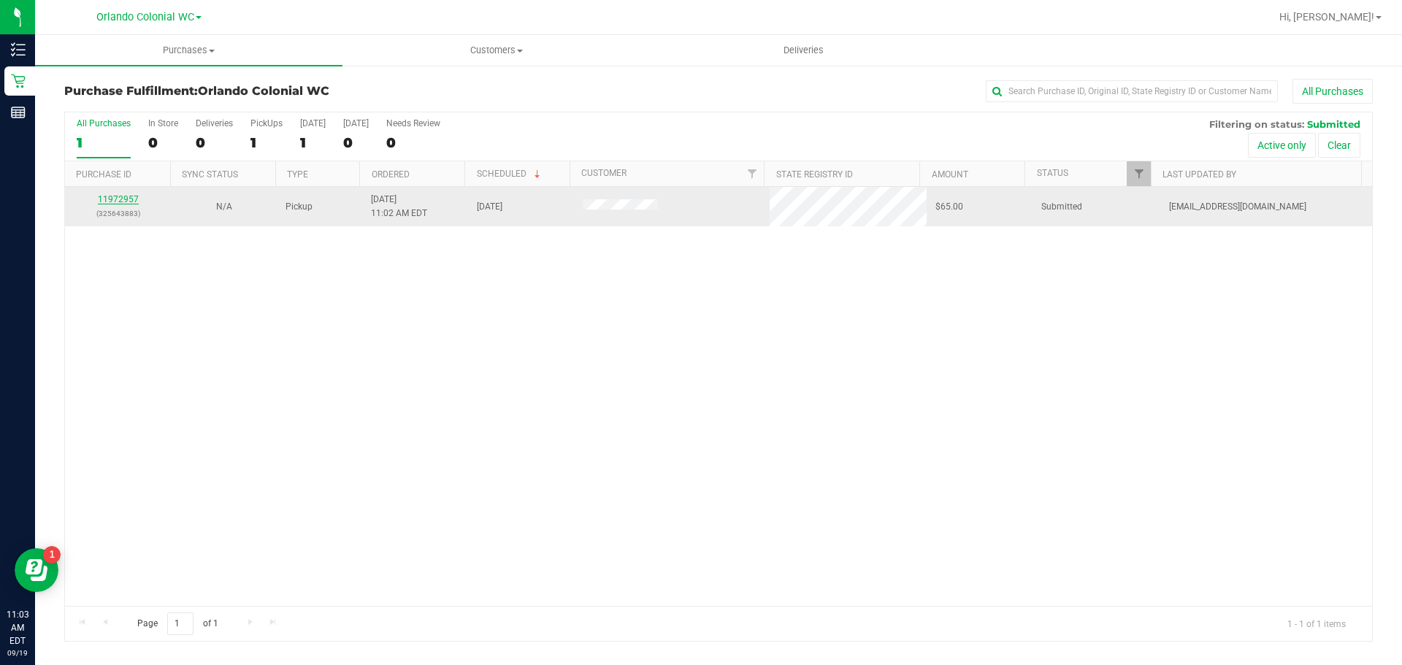
click at [132, 200] on link "11972957" at bounding box center [118, 199] width 41 height 10
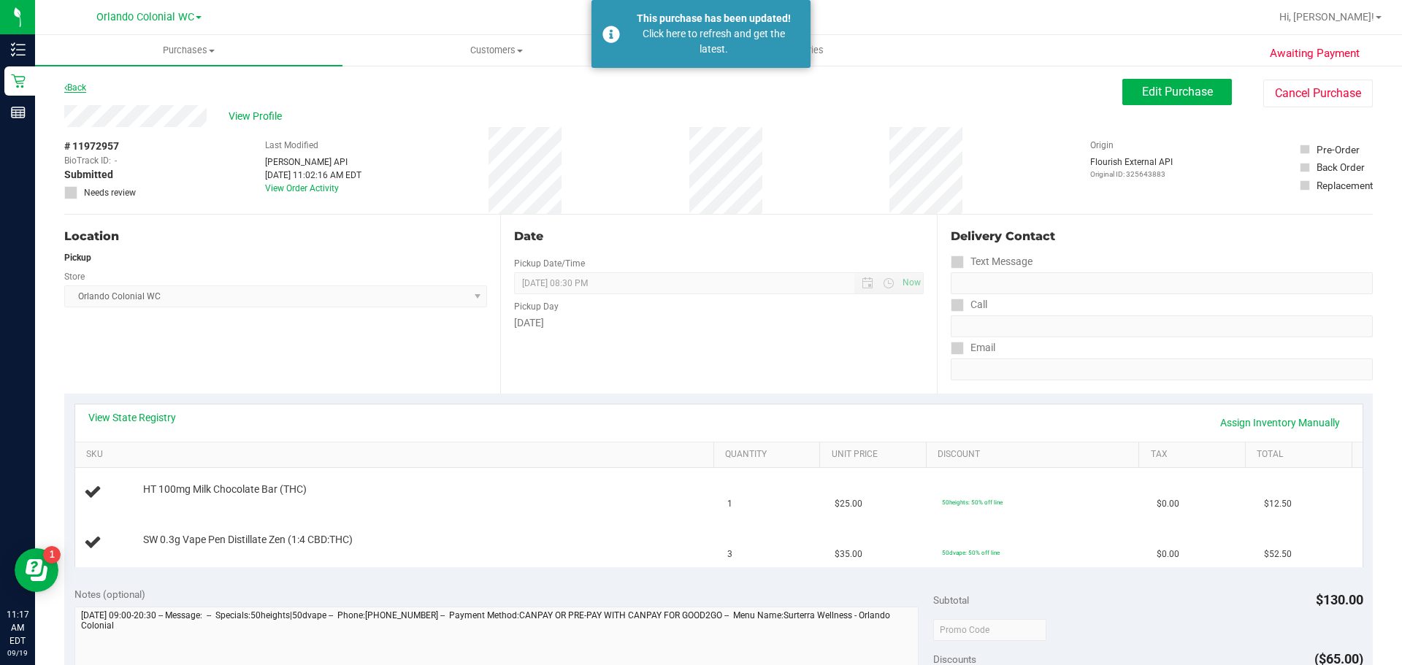
click at [83, 85] on link "Back" at bounding box center [75, 88] width 22 height 10
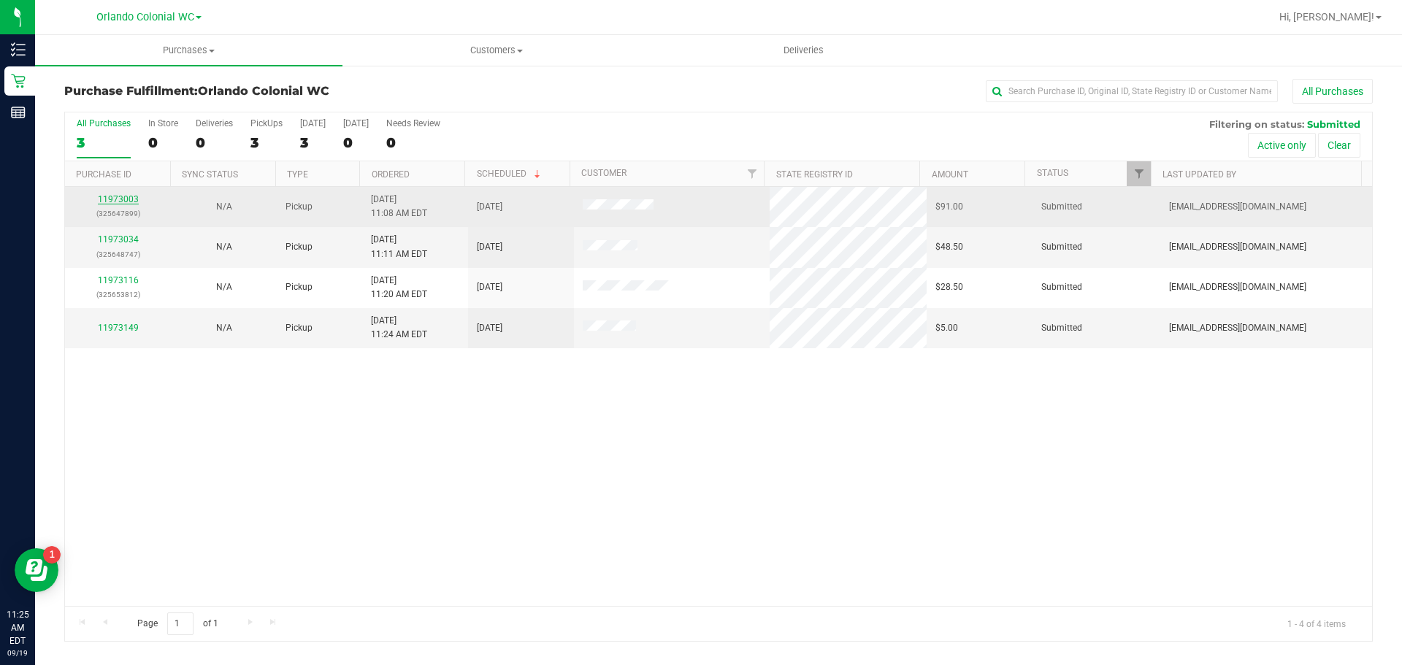
click at [121, 195] on link "11973003" at bounding box center [118, 199] width 41 height 10
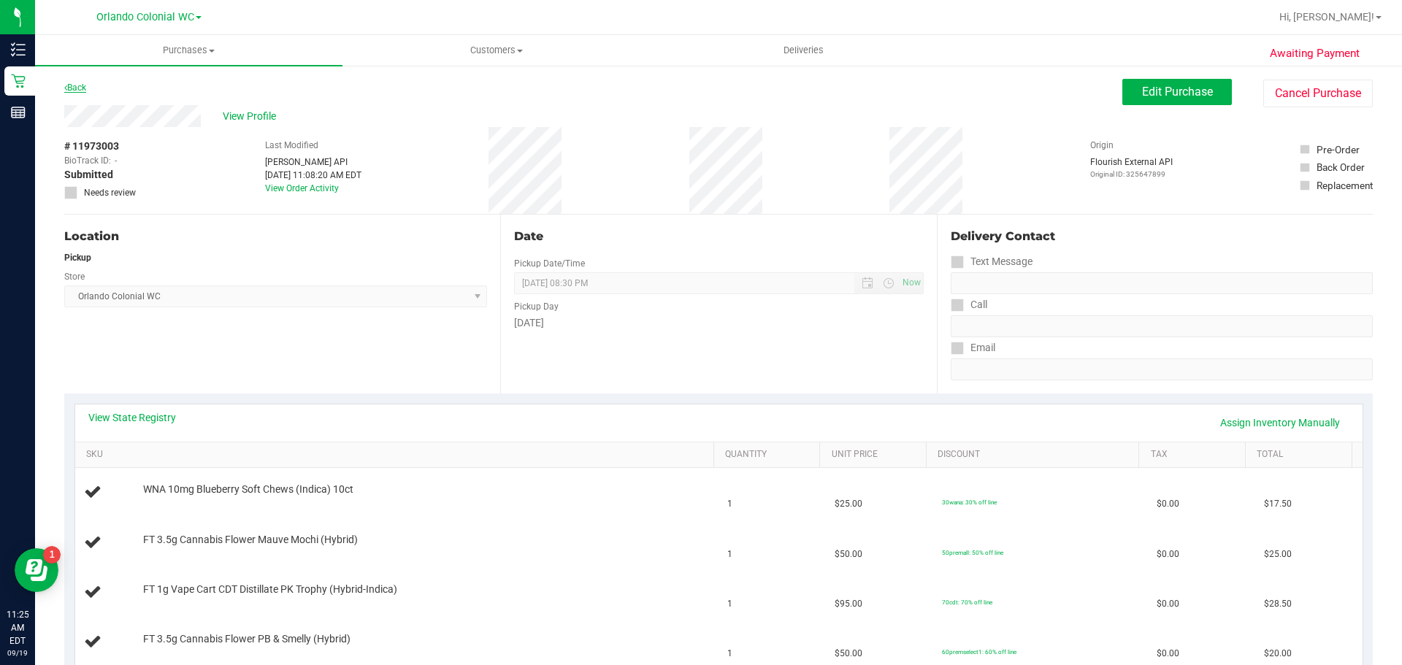
click at [85, 90] on link "Back" at bounding box center [75, 88] width 22 height 10
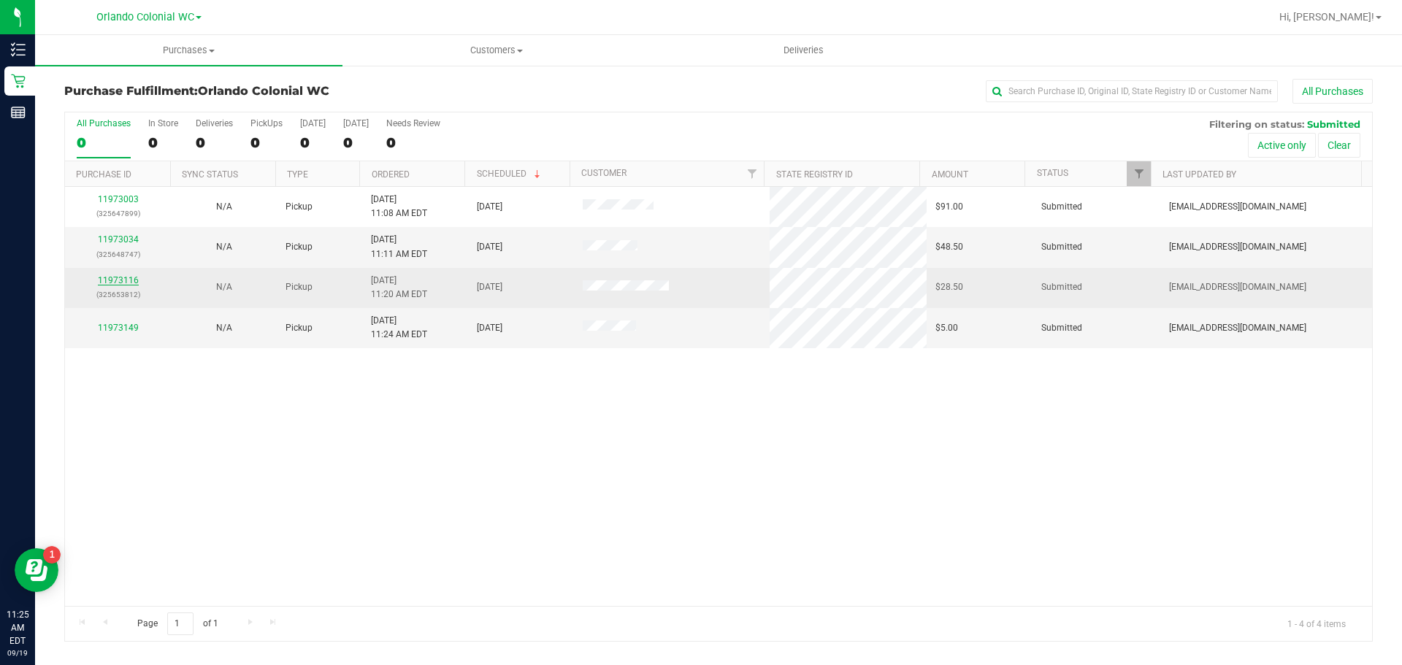
click at [123, 278] on link "11973116" at bounding box center [118, 280] width 41 height 10
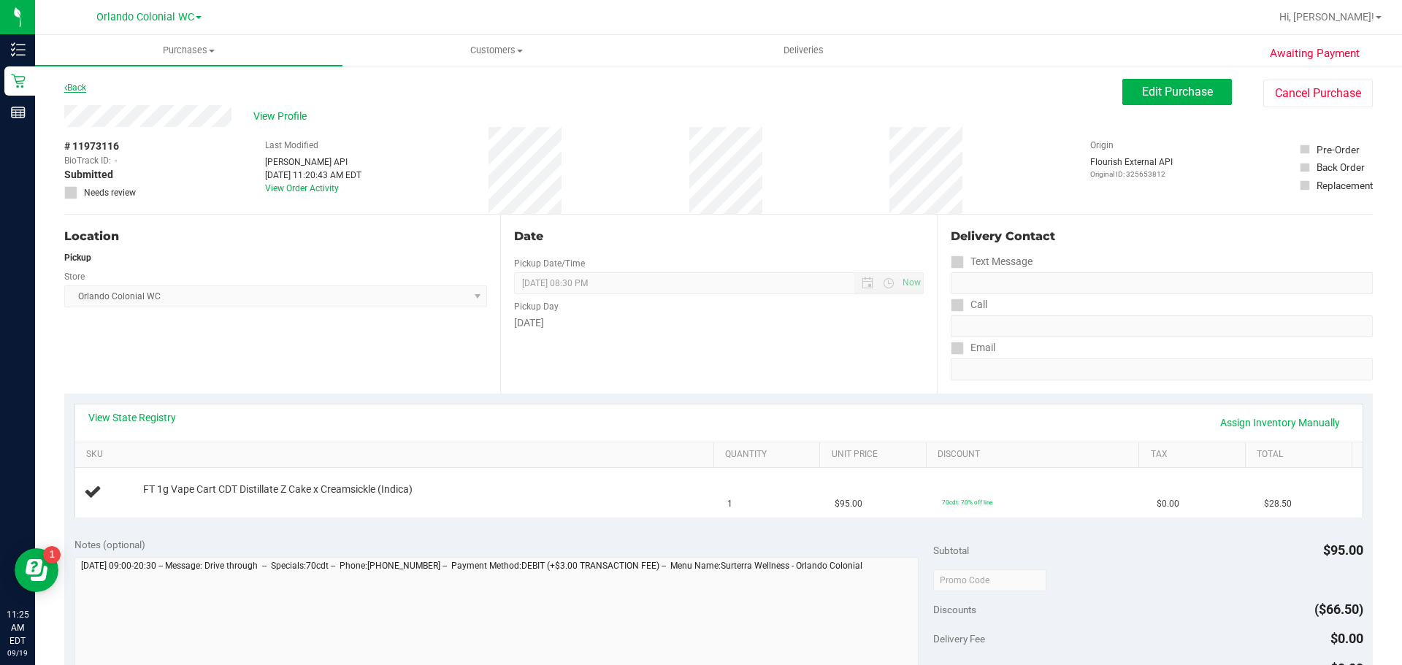
click at [75, 87] on link "Back" at bounding box center [75, 88] width 22 height 10
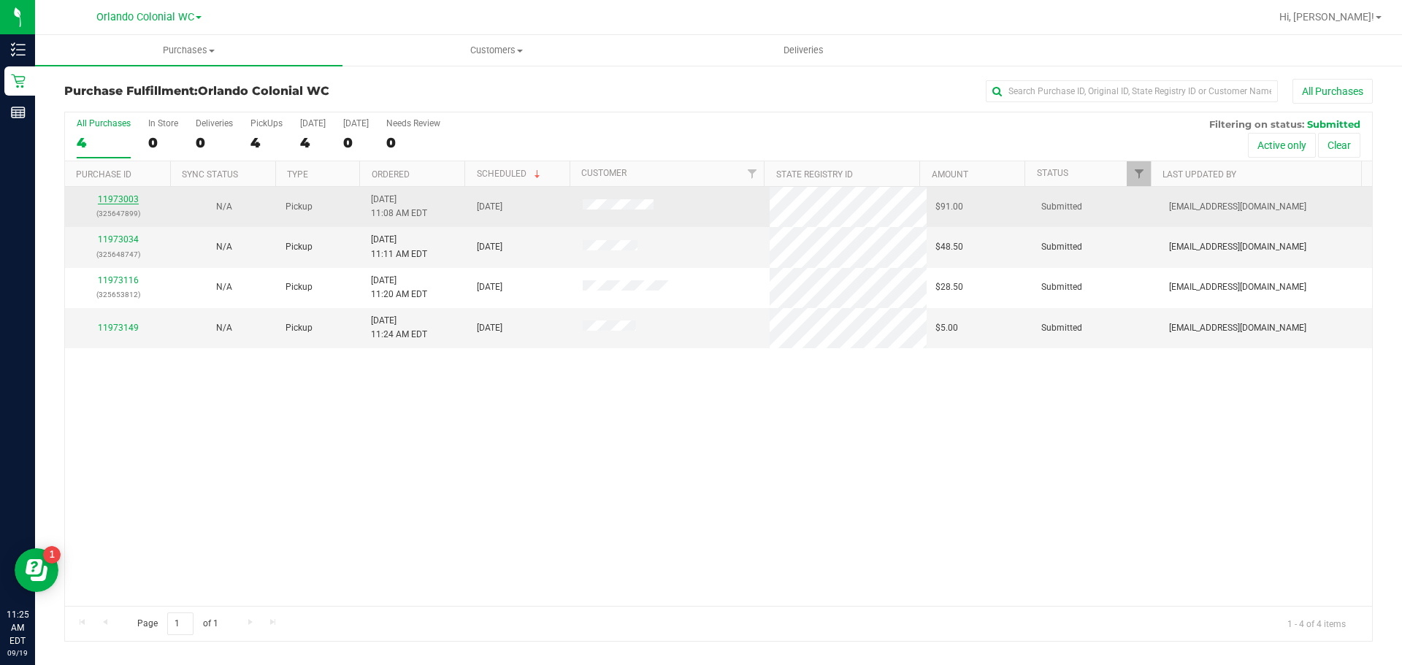
click at [127, 196] on link "11973003" at bounding box center [118, 199] width 41 height 10
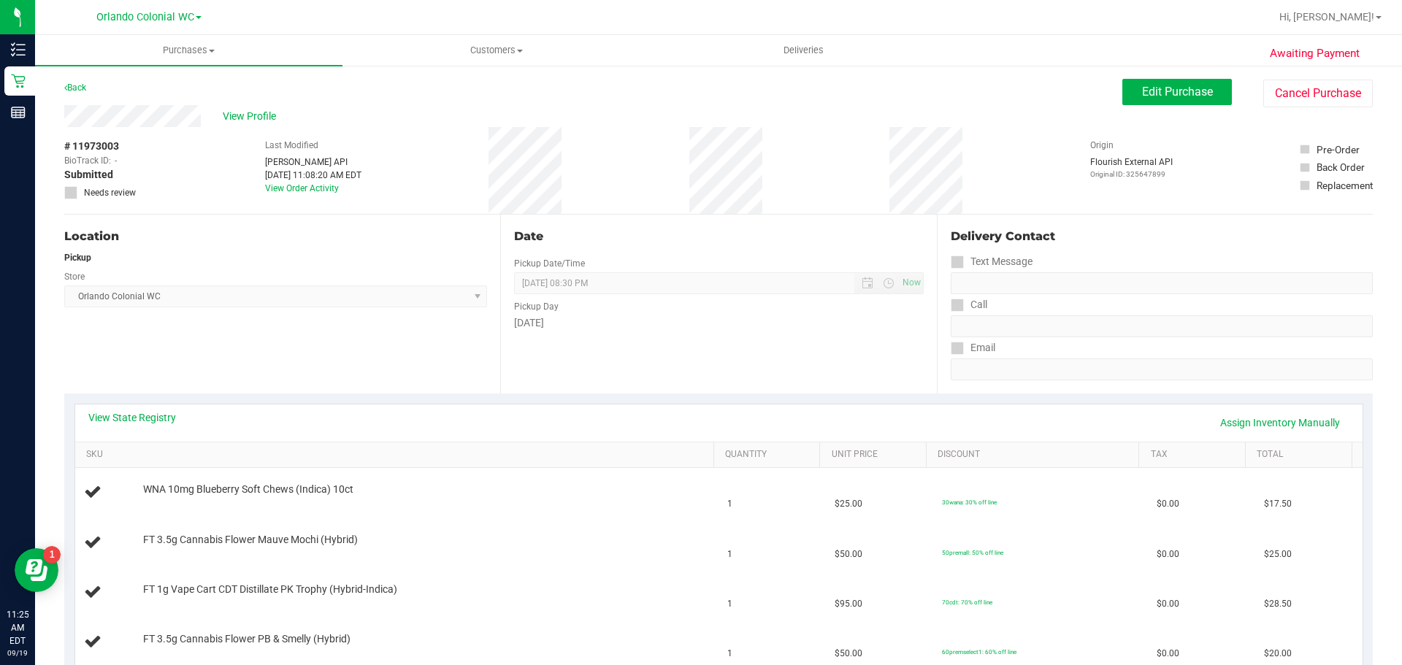
click at [82, 93] on div "Back" at bounding box center [75, 88] width 22 height 18
click at [83, 88] on link "Back" at bounding box center [75, 88] width 22 height 10
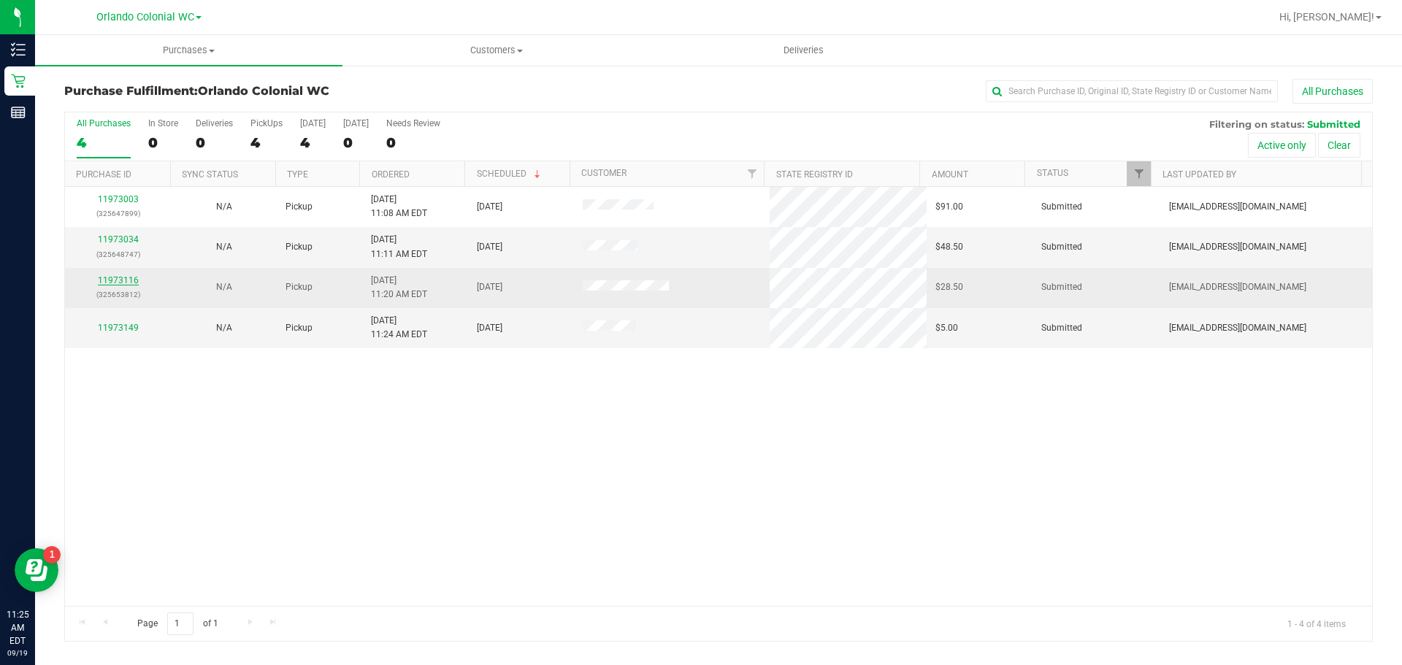
click at [130, 275] on link "11973116" at bounding box center [118, 280] width 41 height 10
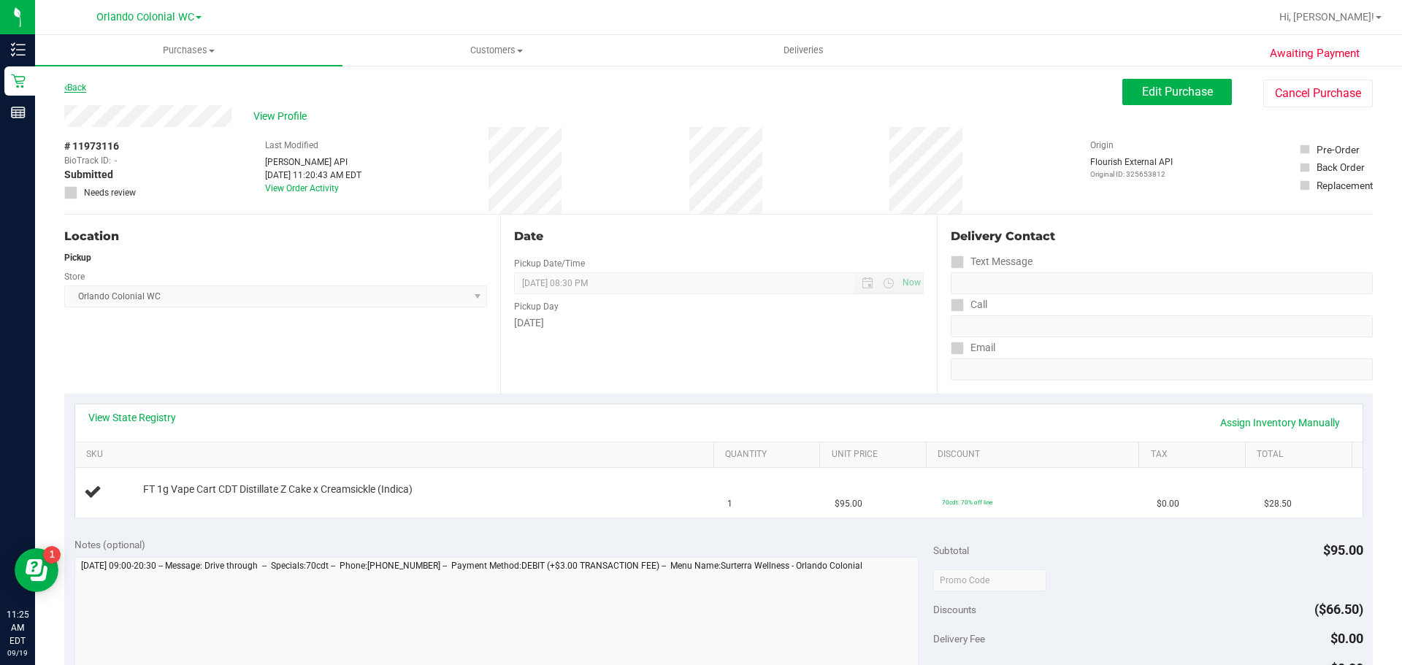
click at [72, 88] on link "Back" at bounding box center [75, 88] width 22 height 10
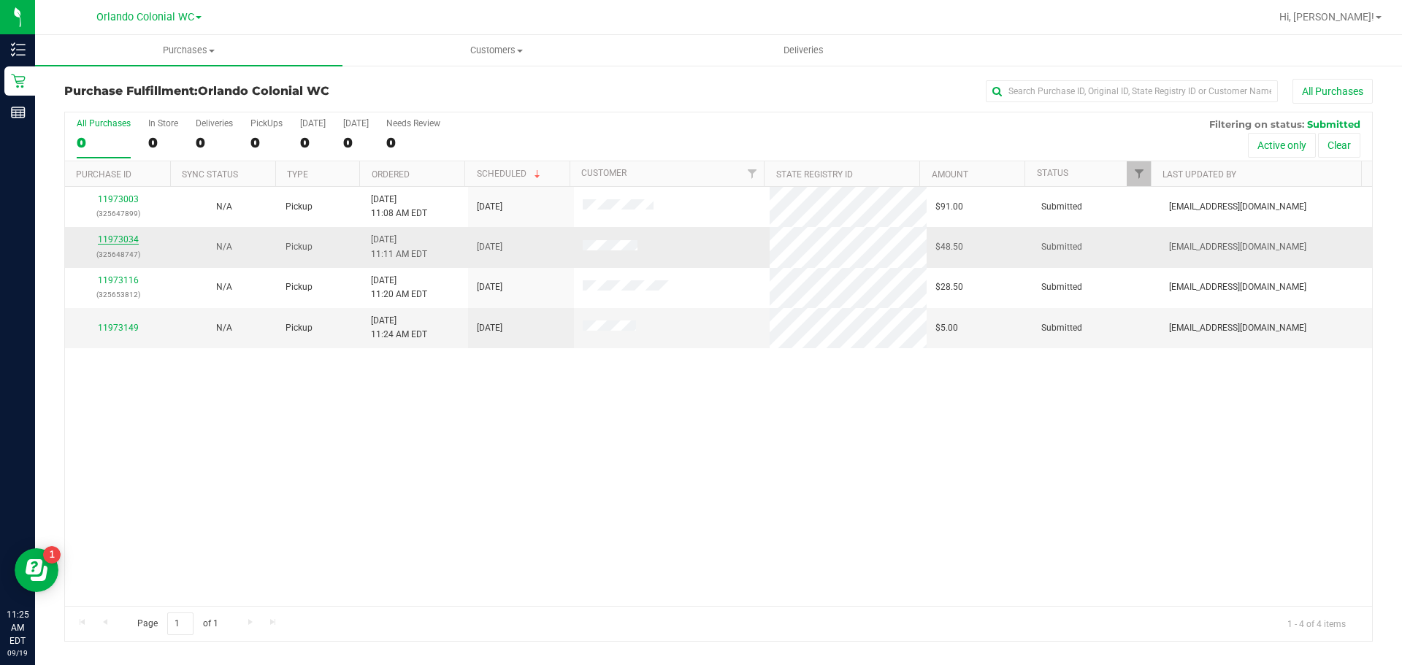
click at [118, 234] on link "11973034" at bounding box center [118, 239] width 41 height 10
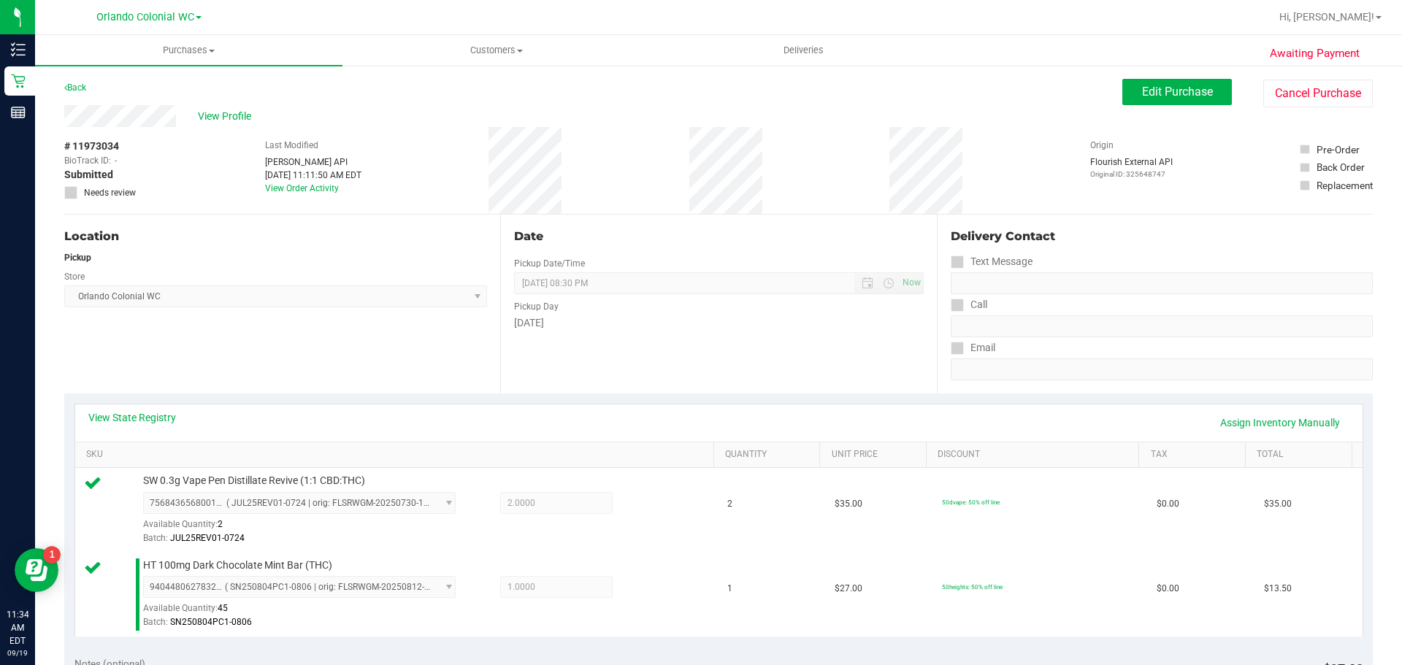
scroll to position [259, 0]
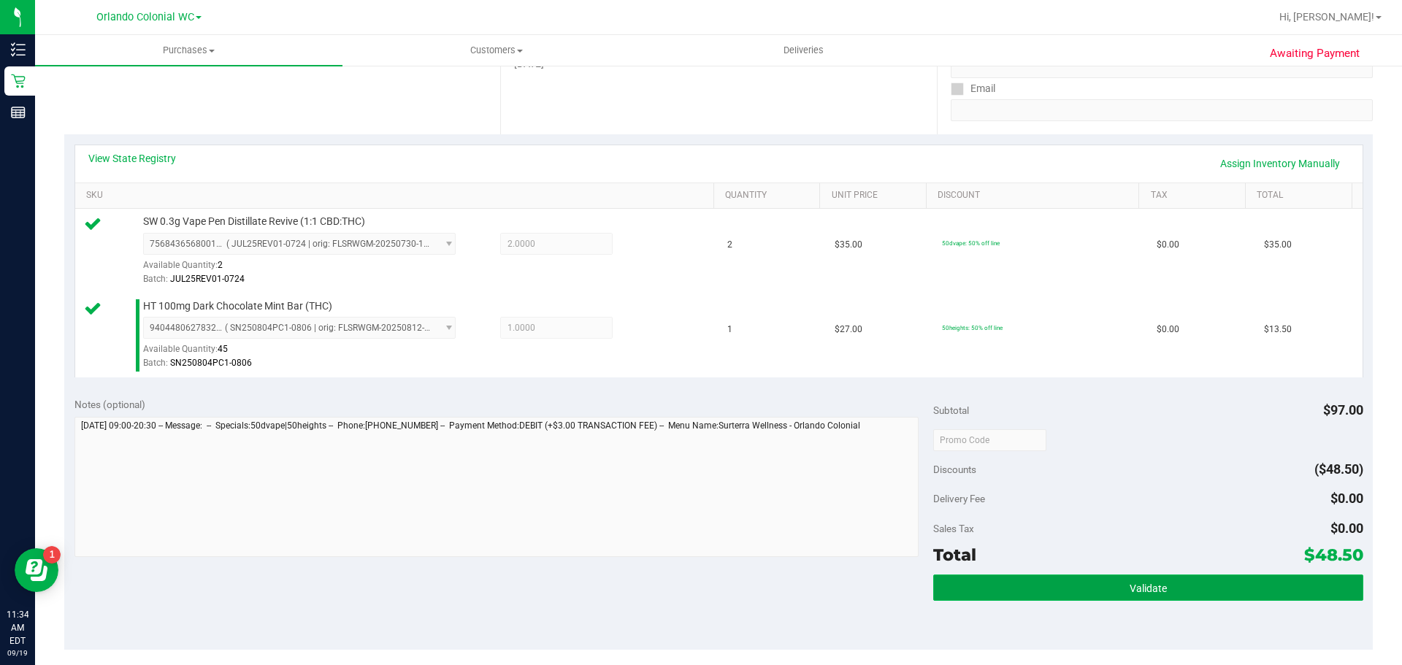
click at [1082, 578] on button "Validate" at bounding box center [1147, 588] width 429 height 26
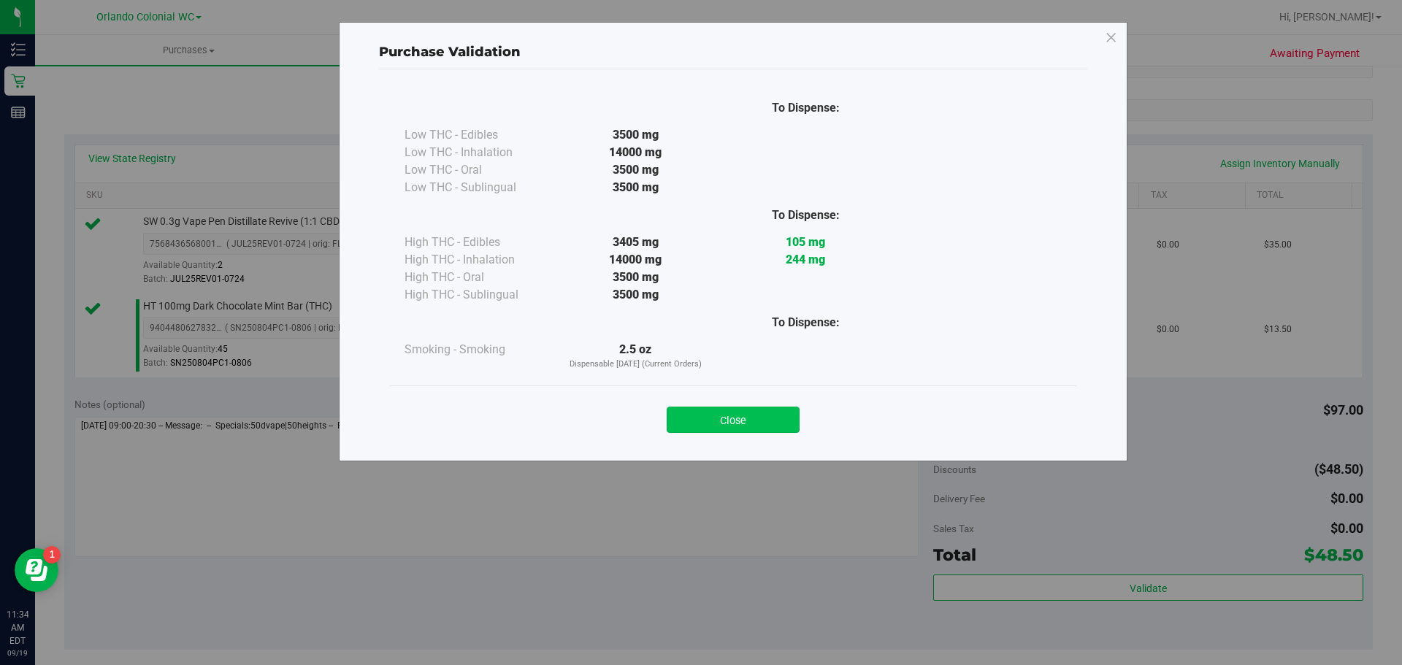
click at [756, 408] on button "Close" at bounding box center [733, 420] width 133 height 26
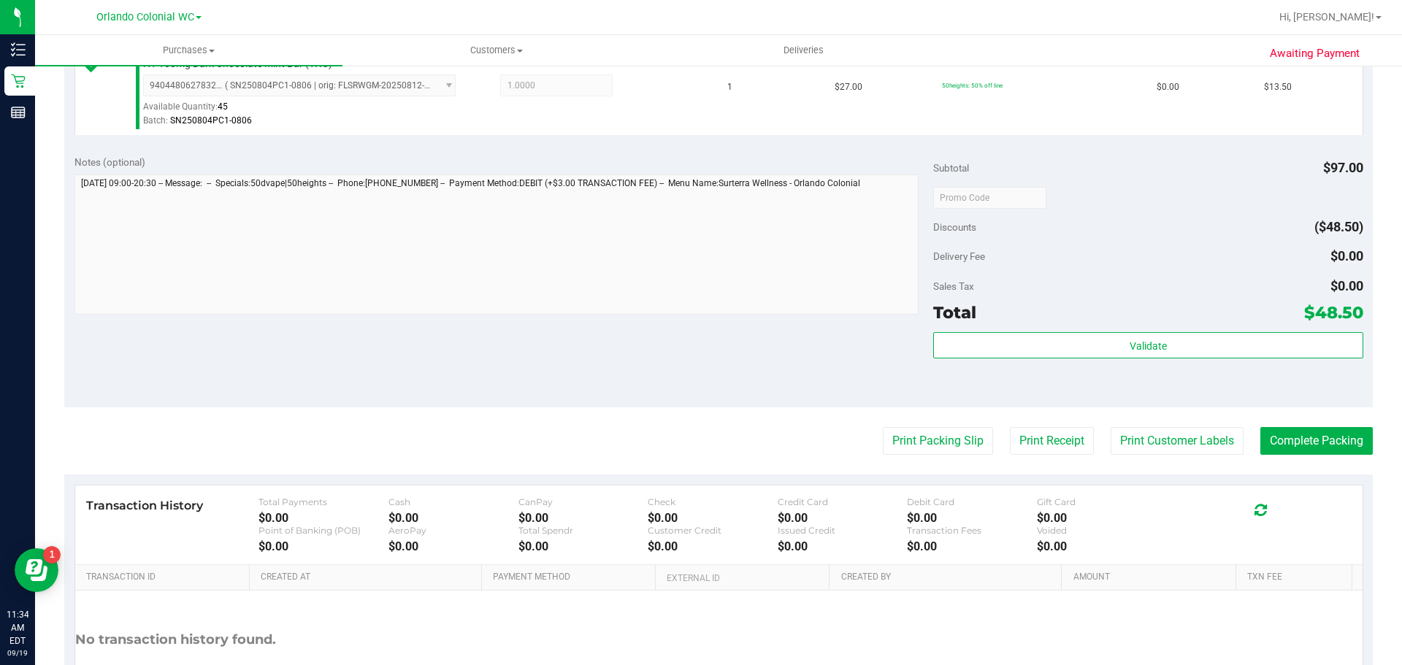
scroll to position [506, 0]
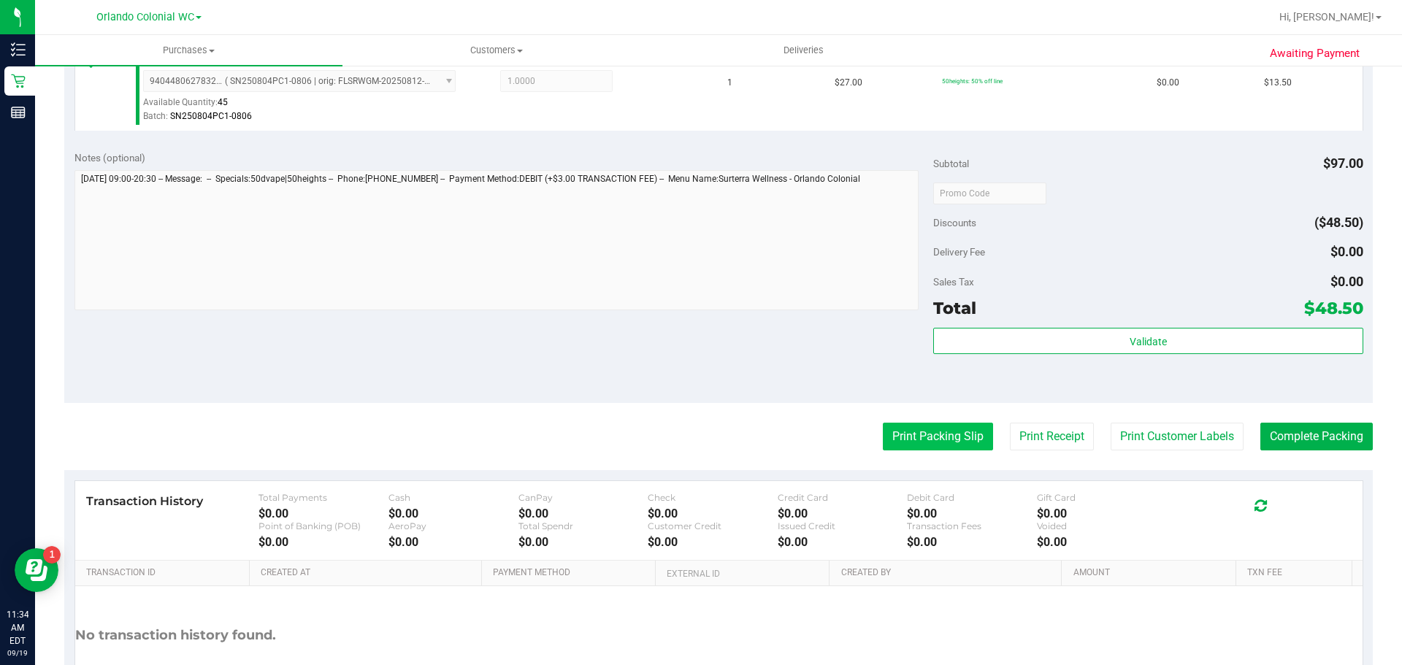
click at [914, 446] on button "Print Packing Slip" at bounding box center [938, 437] width 110 height 28
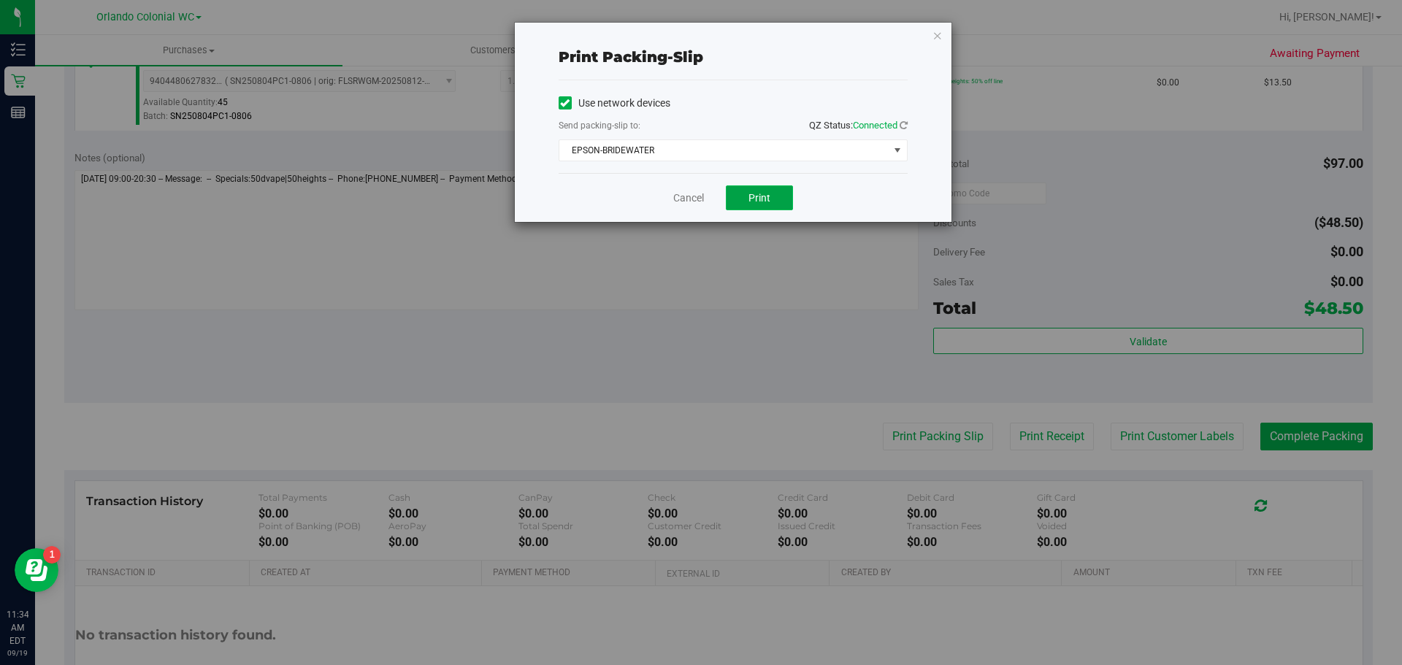
click at [739, 189] on button "Print" at bounding box center [759, 198] width 67 height 25
click at [933, 29] on icon "button" at bounding box center [938, 35] width 10 height 18
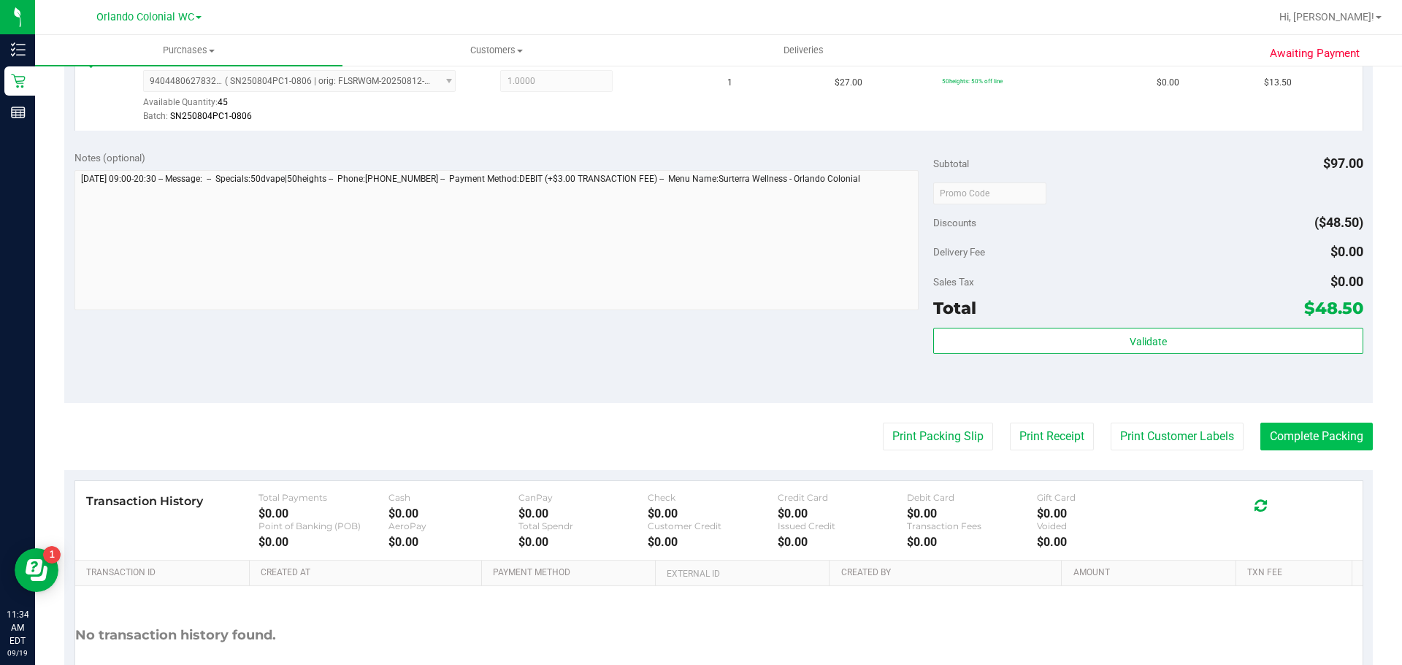
click at [1292, 429] on button "Complete Packing" at bounding box center [1317, 437] width 112 height 28
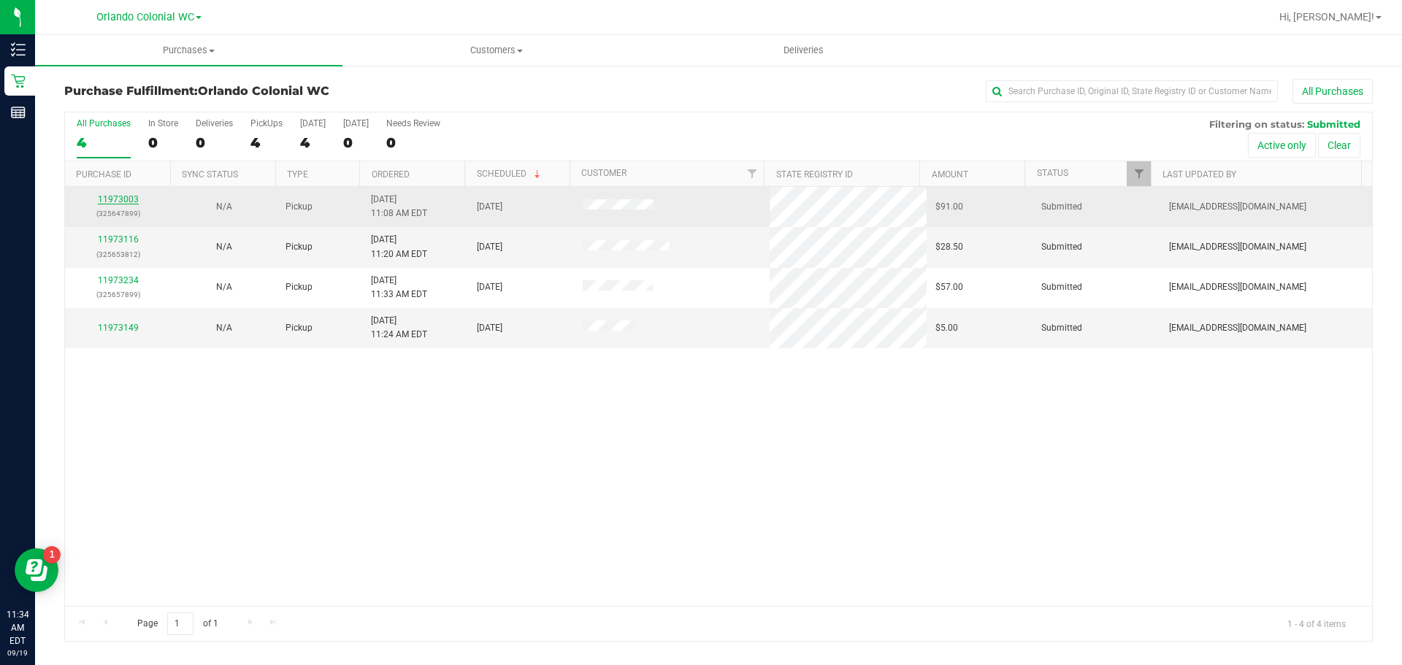
click at [115, 204] on link "11973003" at bounding box center [118, 199] width 41 height 10
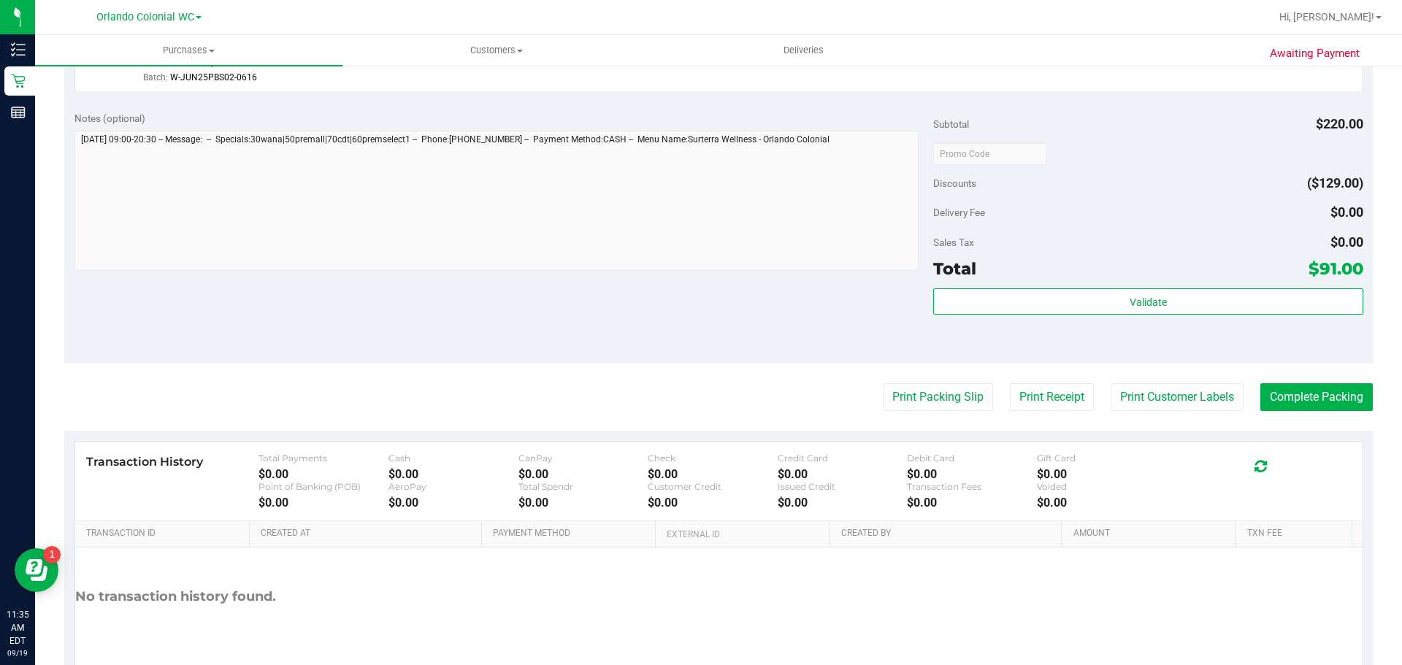
scroll to position [782, 0]
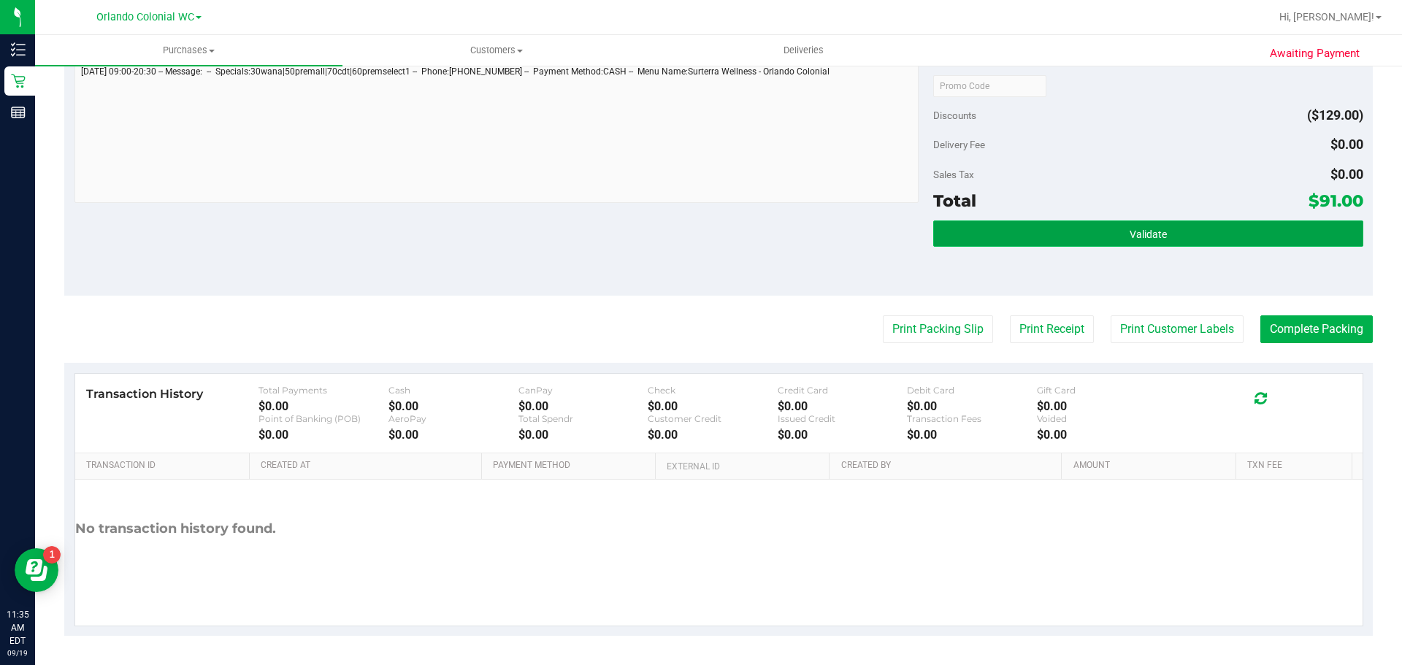
click at [1112, 240] on button "Validate" at bounding box center [1147, 234] width 429 height 26
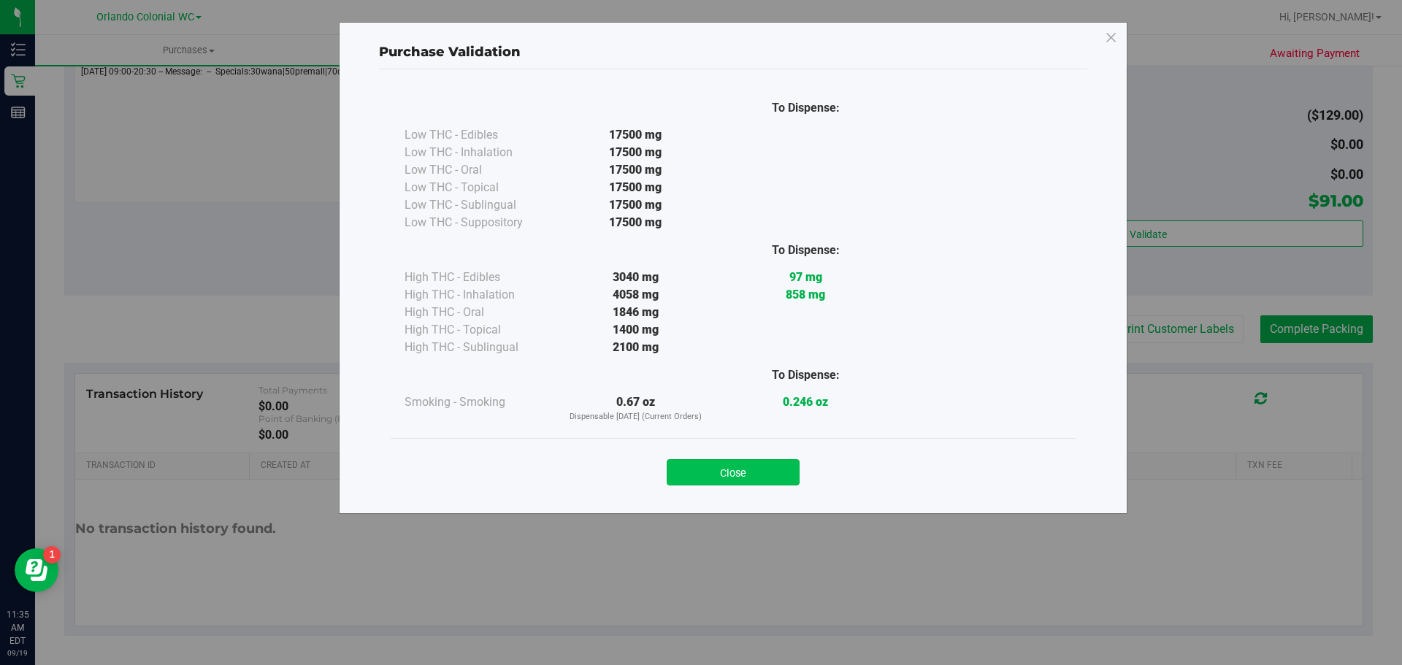
click at [739, 469] on button "Close" at bounding box center [733, 472] width 133 height 26
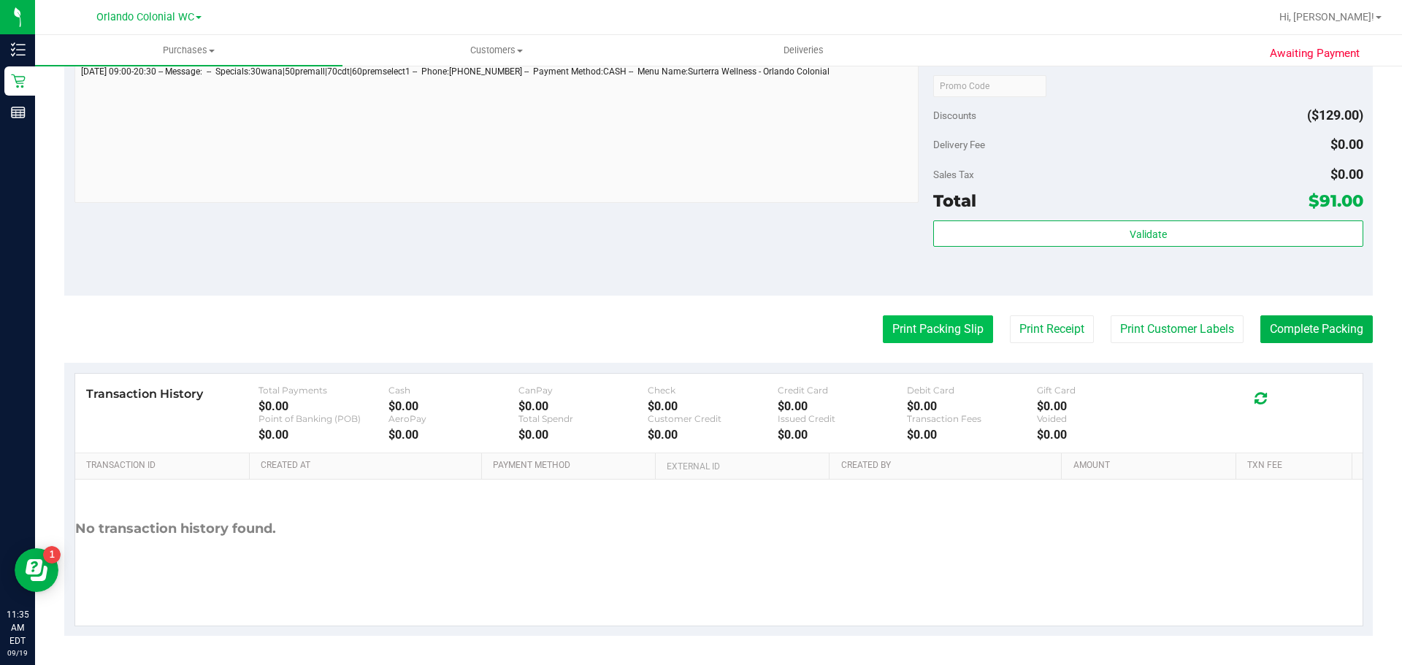
click at [920, 331] on button "Print Packing Slip" at bounding box center [938, 330] width 110 height 28
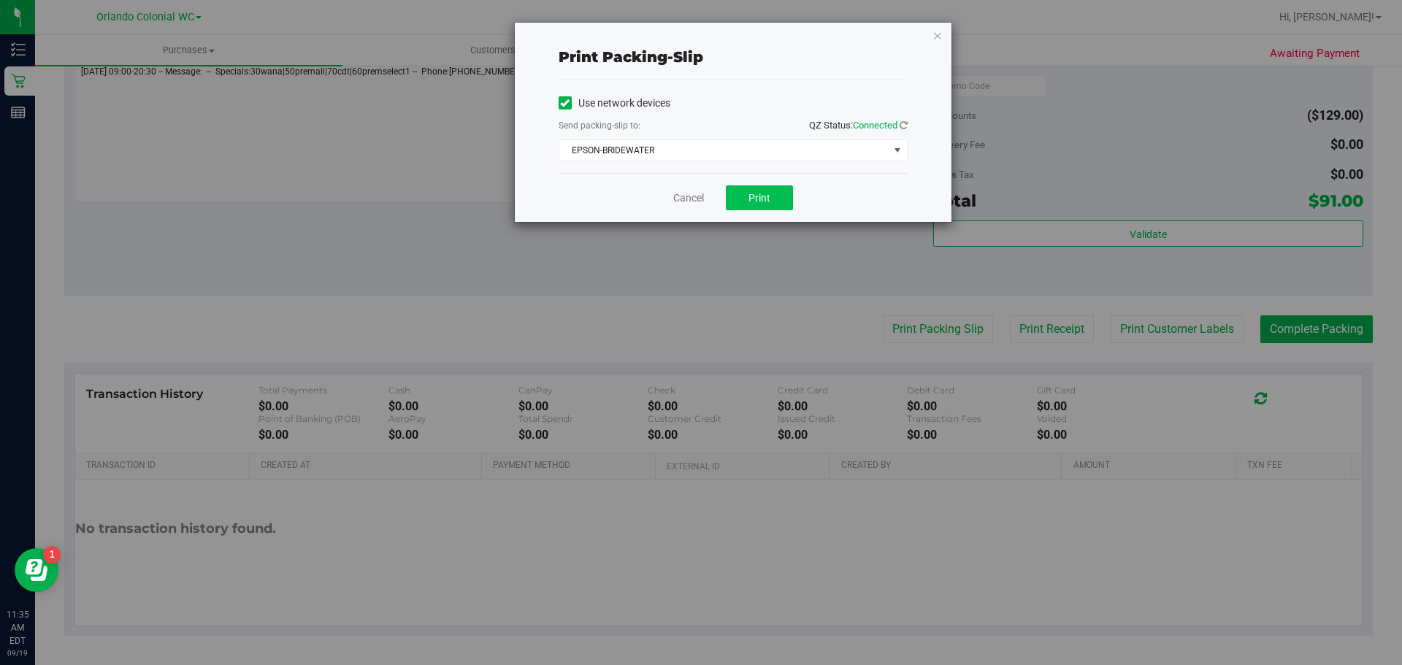
click at [759, 187] on button "Print" at bounding box center [759, 198] width 67 height 25
click at [942, 41] on icon "button" at bounding box center [938, 35] width 10 height 18
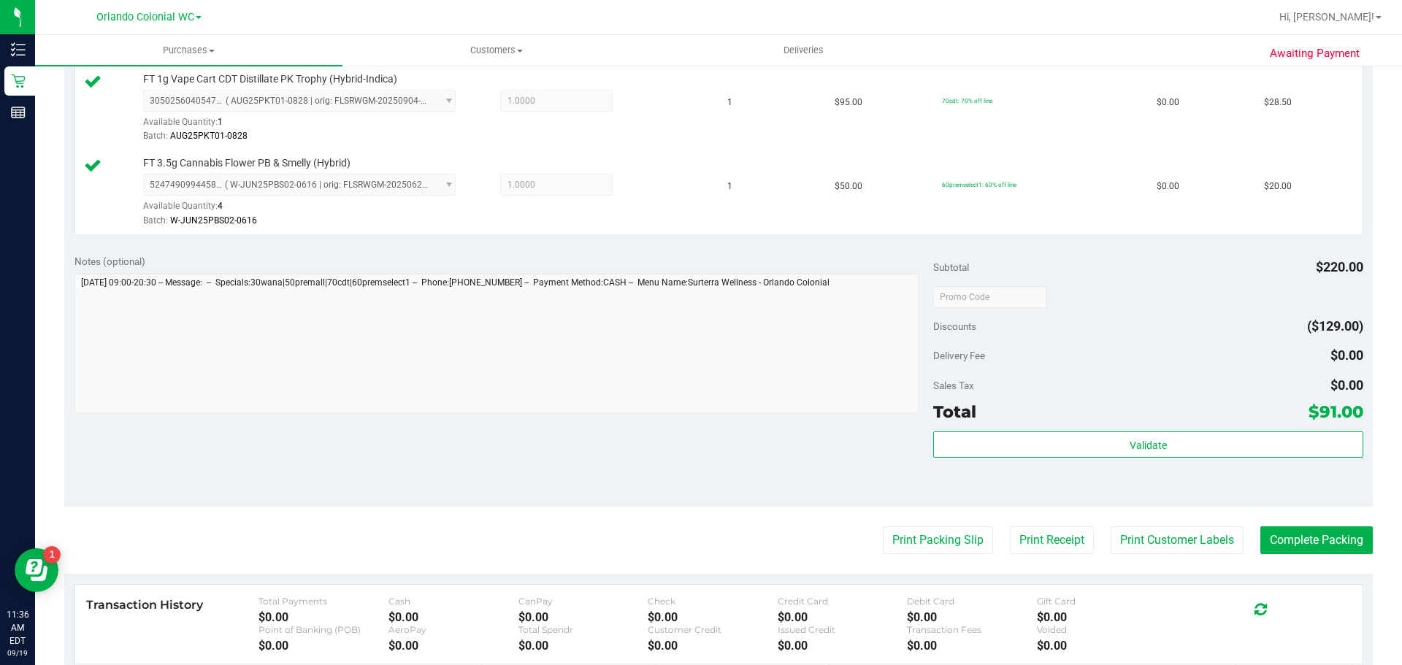
scroll to position [563, 0]
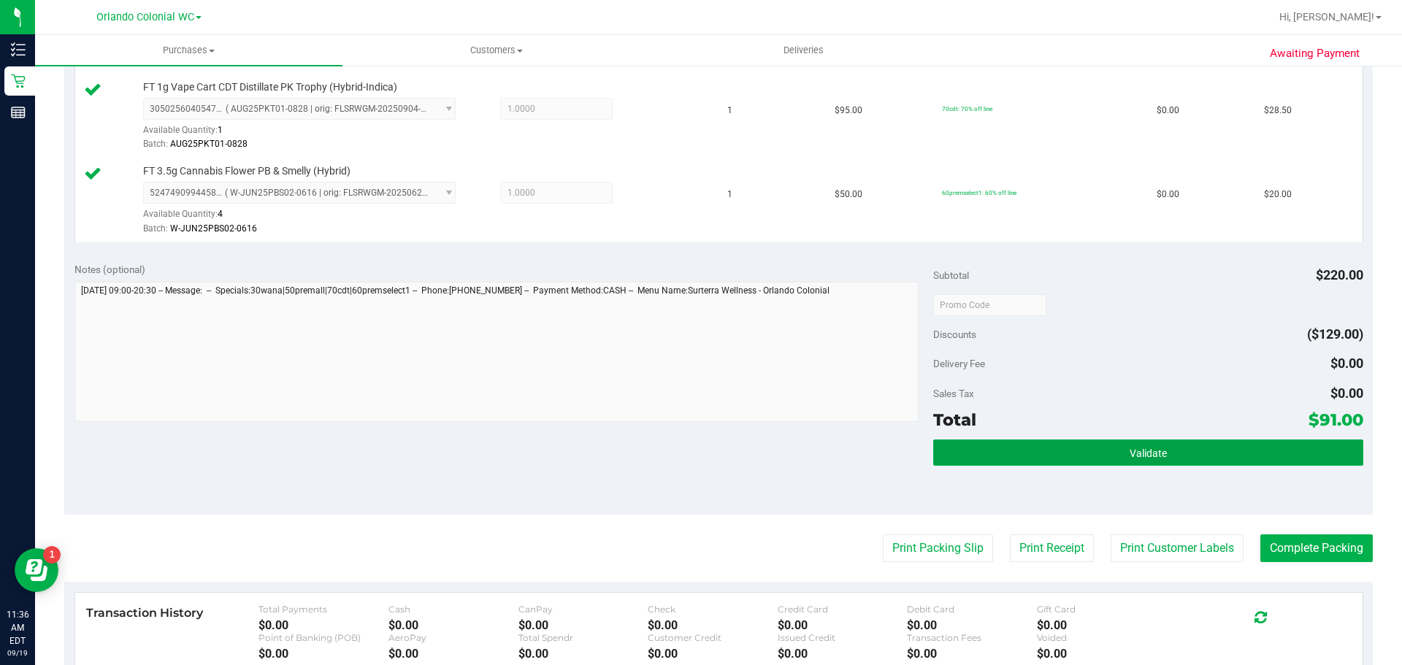
drag, startPoint x: 1182, startPoint y: 445, endPoint x: 1142, endPoint y: 426, distance: 45.1
click at [1182, 445] on button "Validate" at bounding box center [1147, 453] width 429 height 26
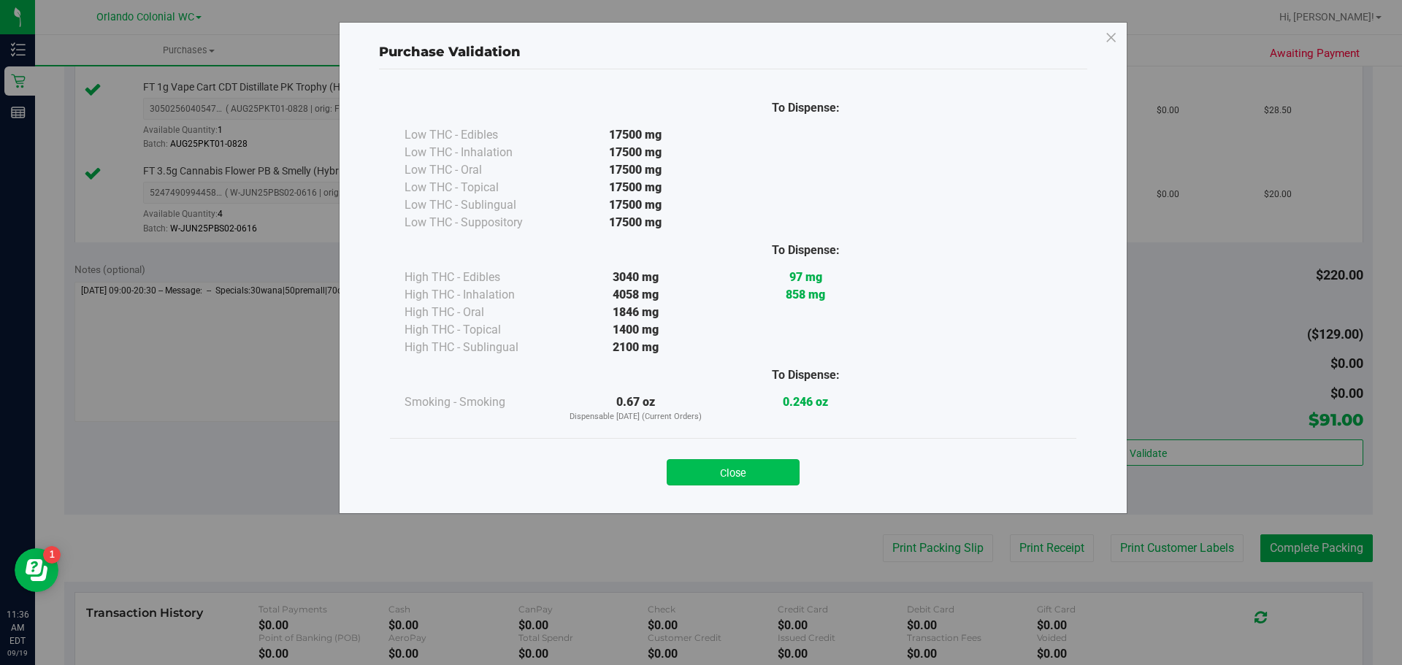
click at [739, 462] on button "Close" at bounding box center [733, 472] width 133 height 26
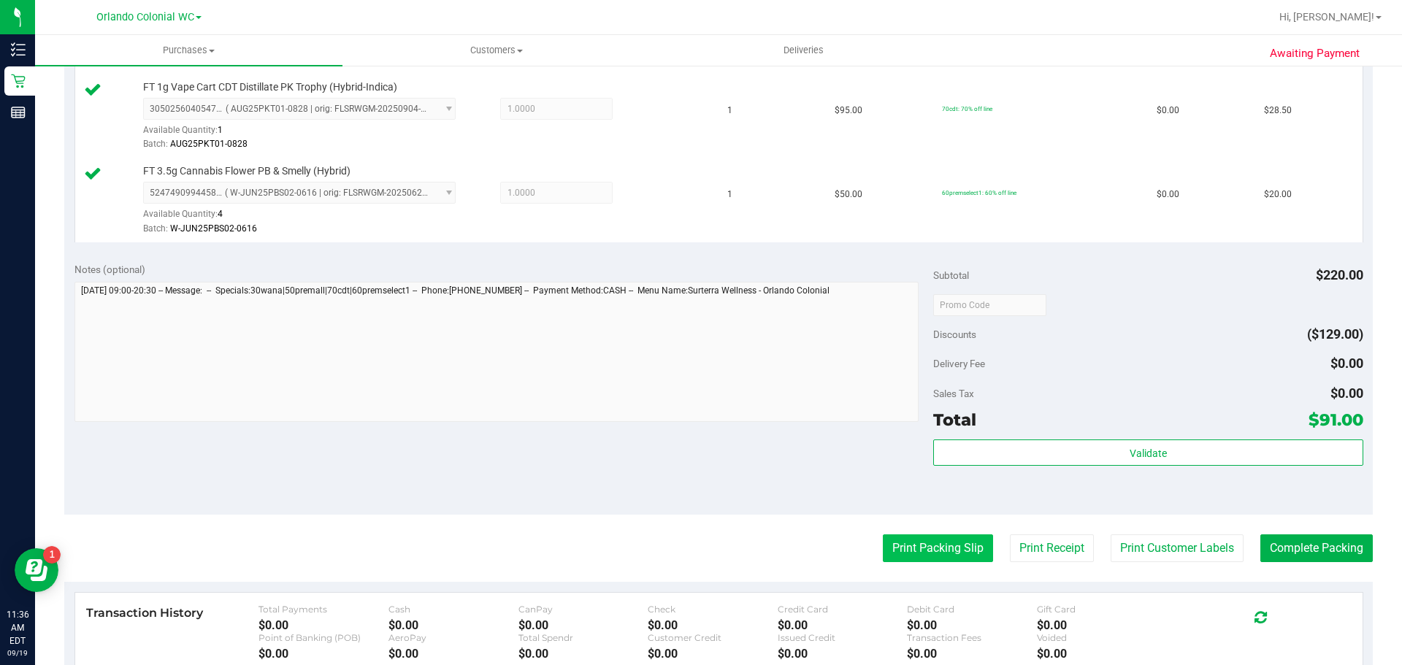
click at [936, 538] on button "Print Packing Slip" at bounding box center [938, 549] width 110 height 28
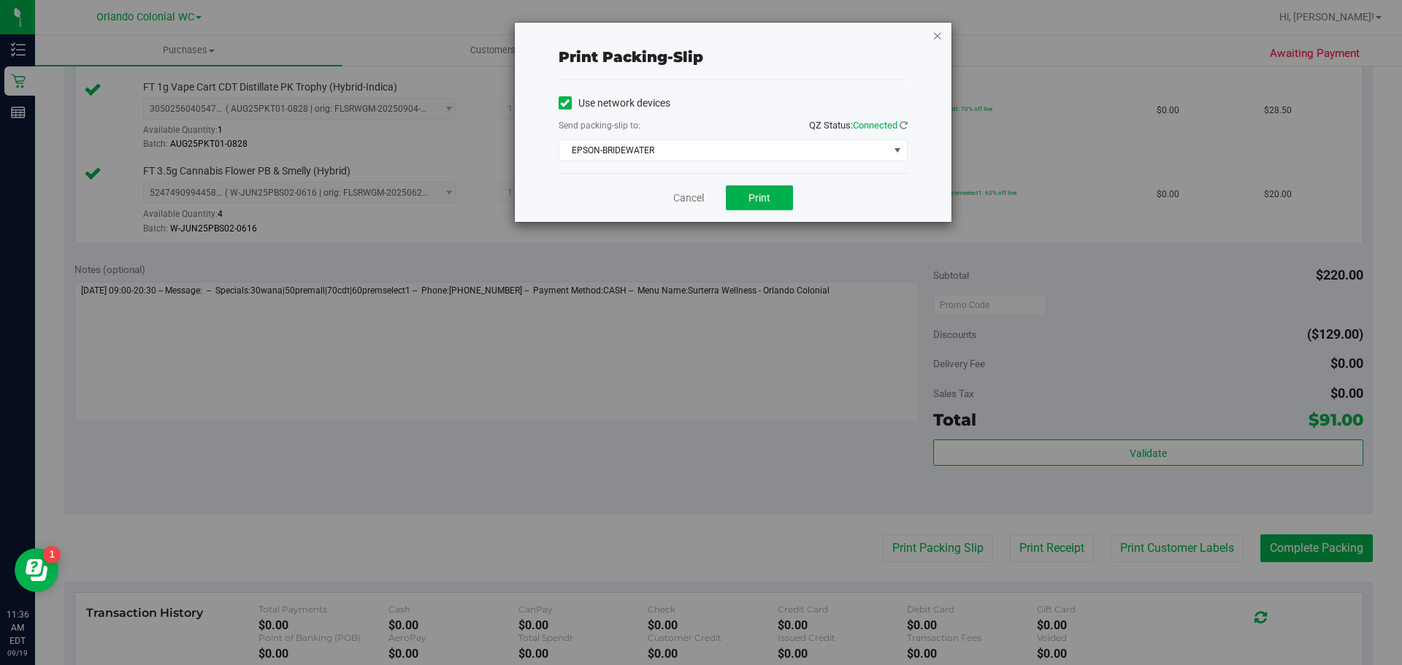
click at [935, 38] on icon "button" at bounding box center [938, 35] width 10 height 18
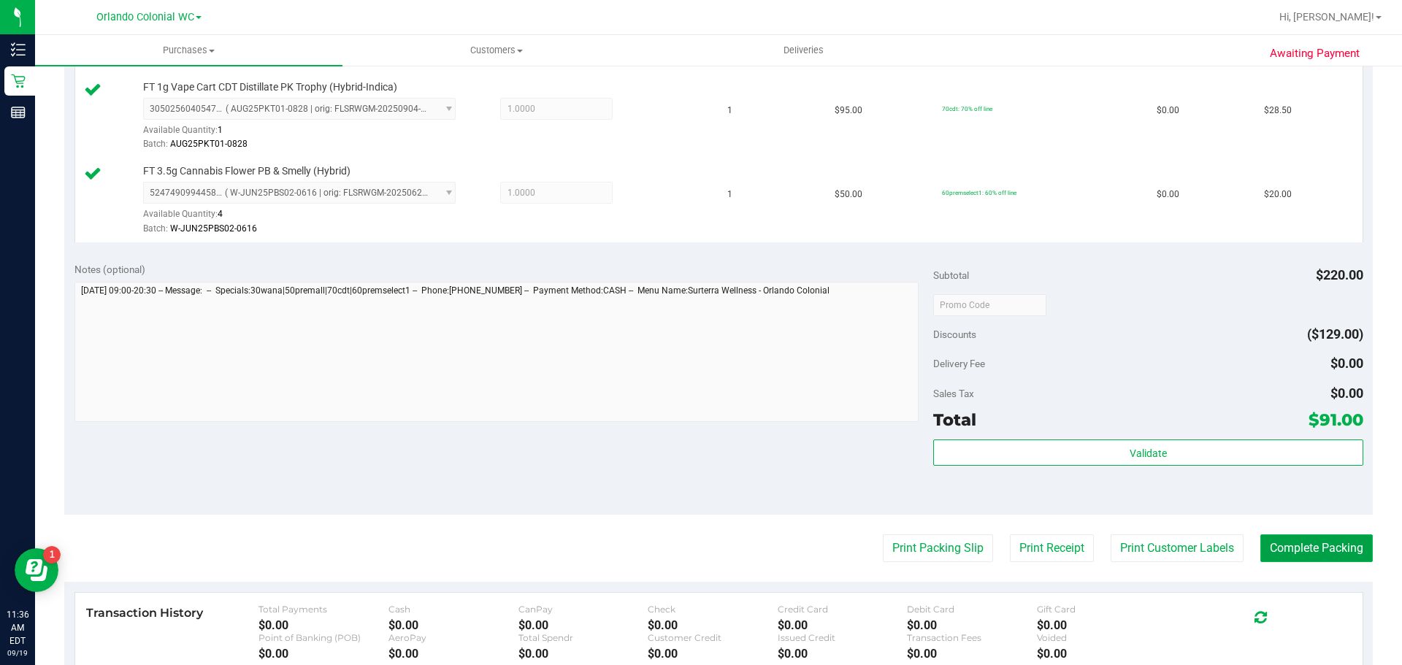
click at [1280, 541] on button "Complete Packing" at bounding box center [1317, 549] width 112 height 28
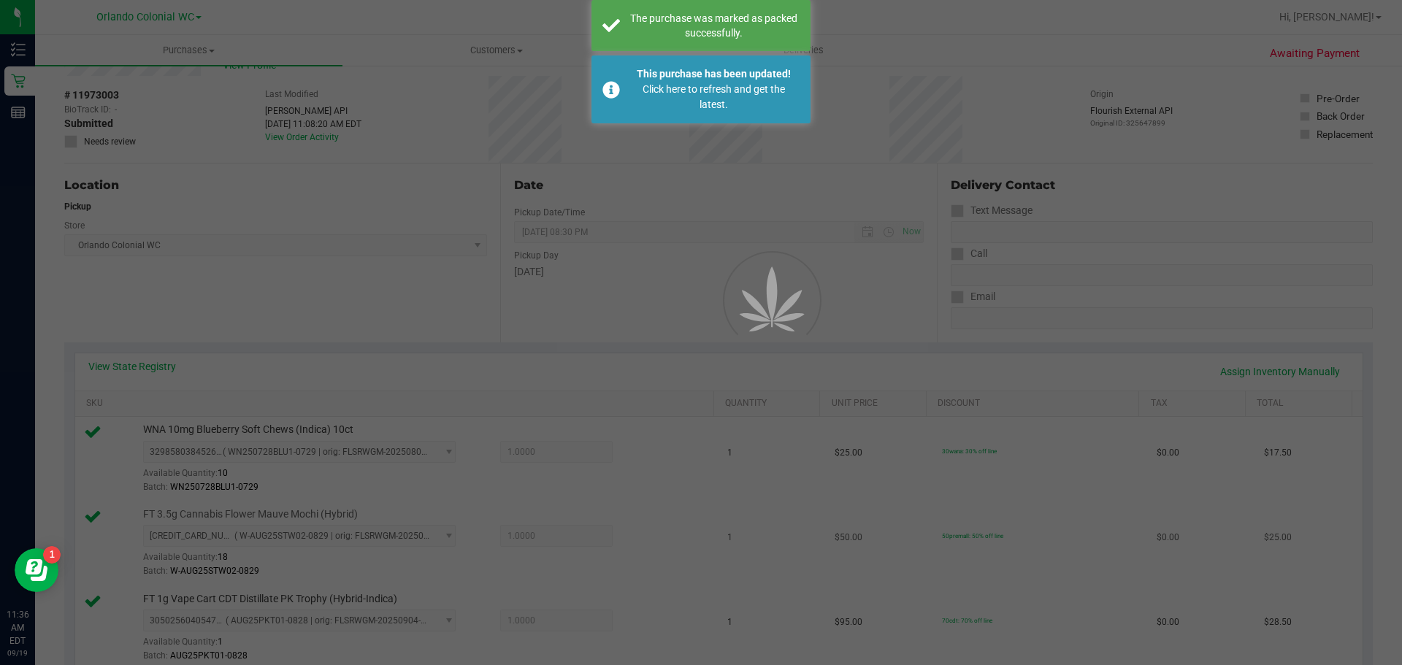
scroll to position [0, 0]
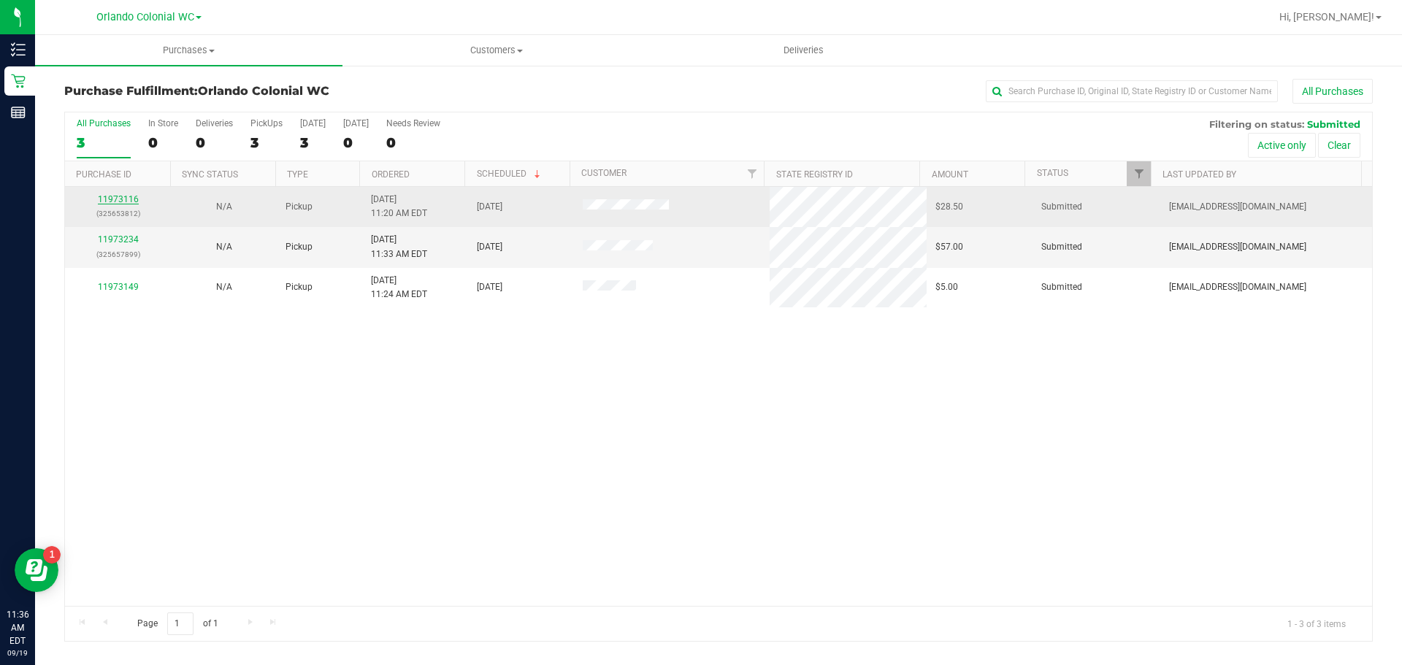
click at [126, 197] on link "11973116" at bounding box center [118, 199] width 41 height 10
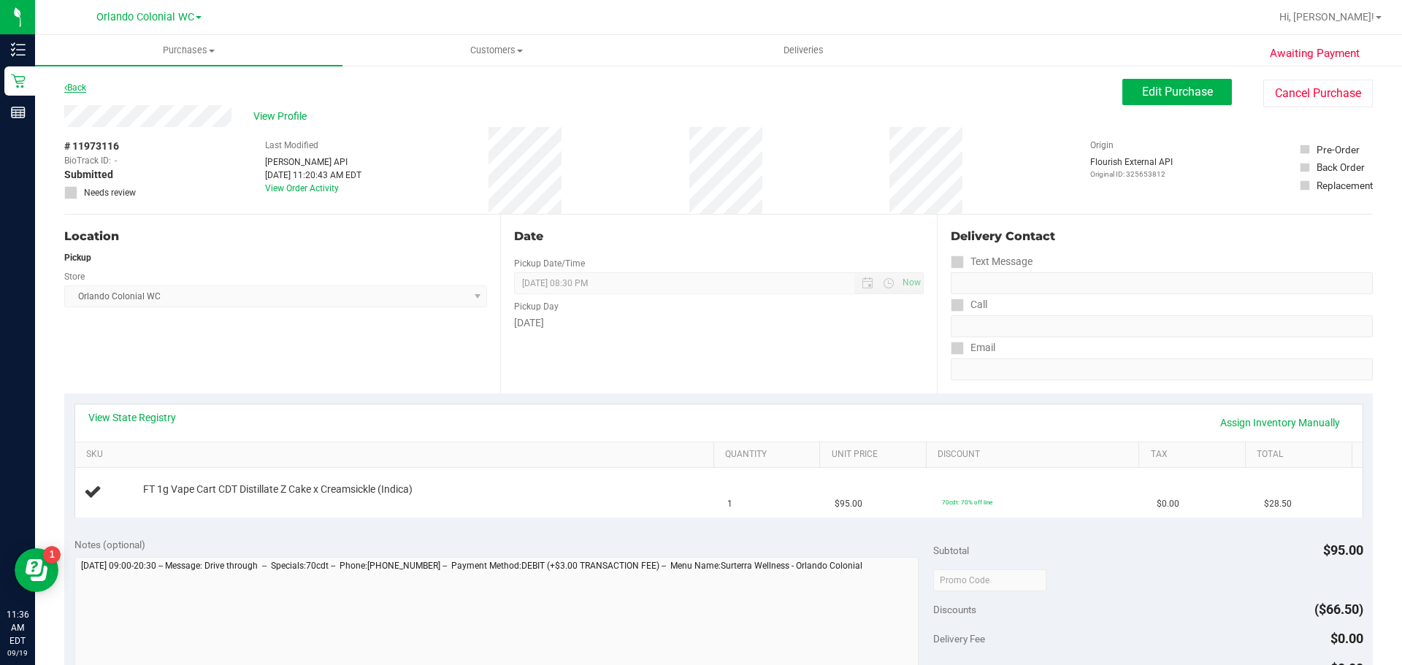
click at [73, 88] on link "Back" at bounding box center [75, 88] width 22 height 10
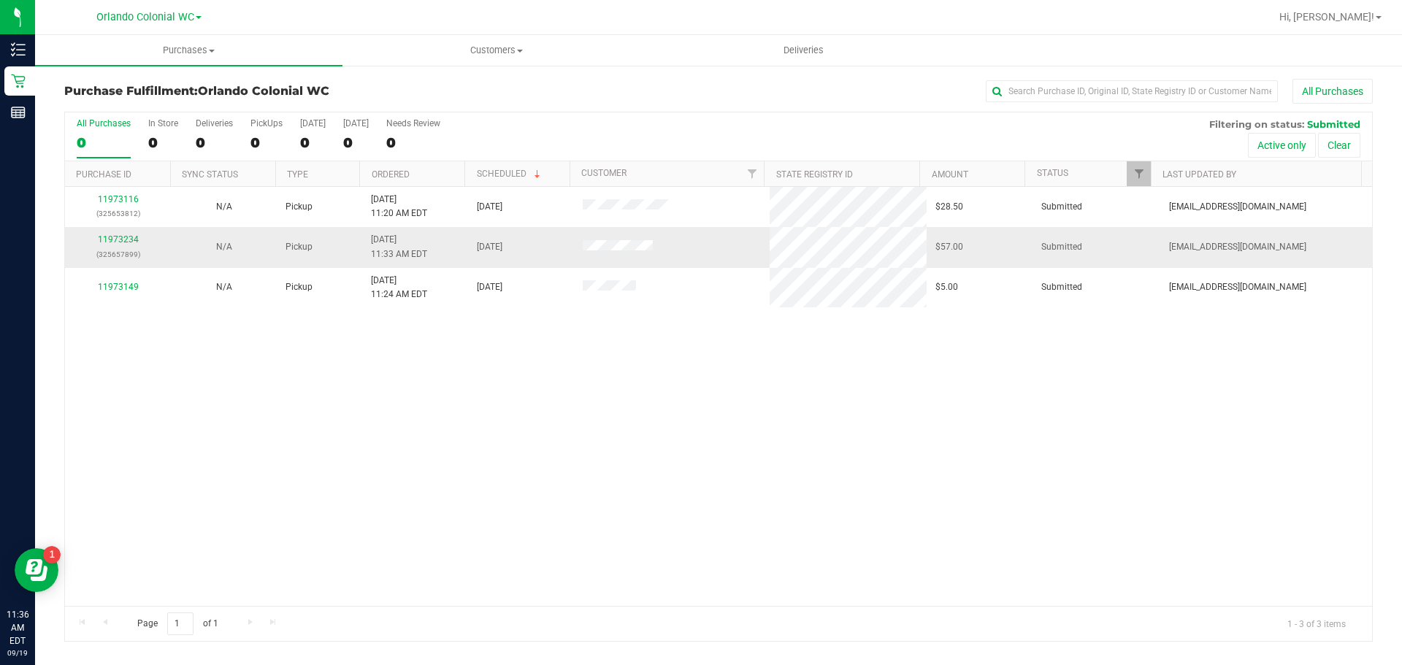
click at [108, 248] on p "(325657899)" at bounding box center [118, 255] width 88 height 14
click at [109, 241] on link "11973234" at bounding box center [118, 239] width 41 height 10
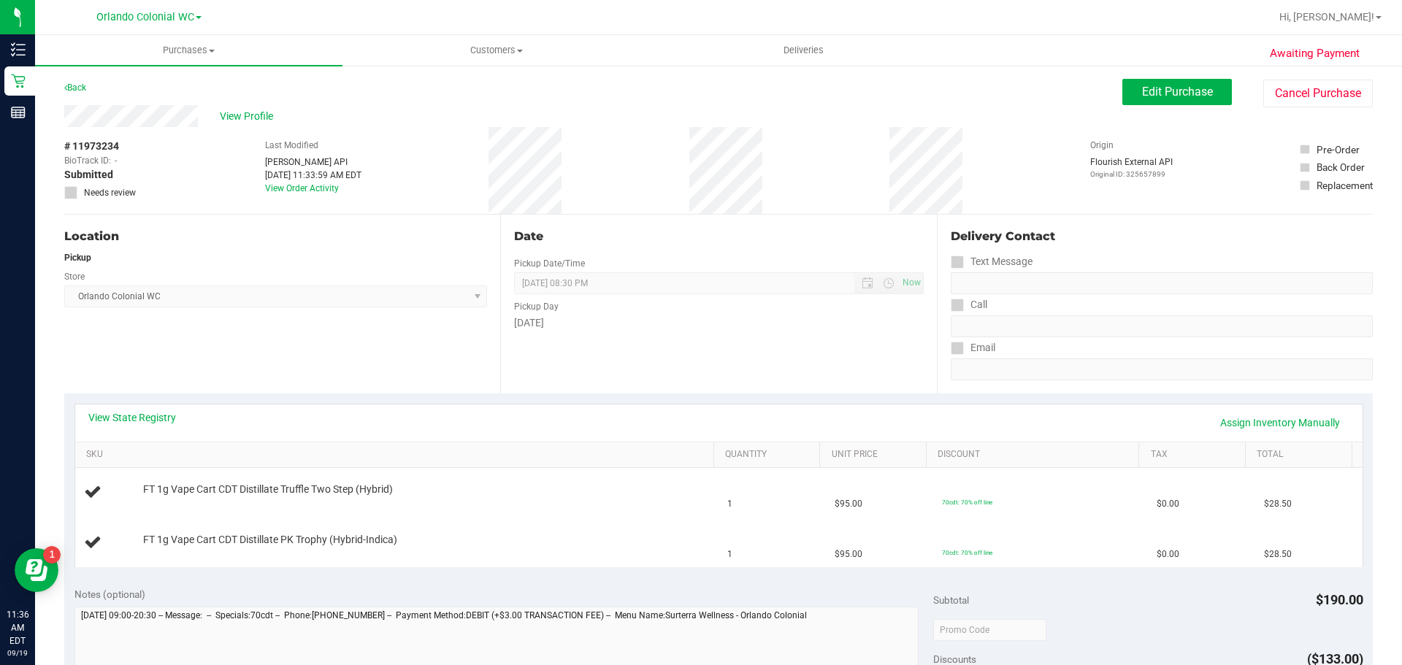
click at [91, 86] on div "Back Edit Purchase Cancel Purchase" at bounding box center [718, 92] width 1309 height 26
drag, startPoint x: 91, startPoint y: 86, endPoint x: 72, endPoint y: 32, distance: 57.0
click at [90, 81] on div "Back Edit Purchase Cancel Purchase" at bounding box center [718, 92] width 1309 height 26
click at [75, 92] on link "Back" at bounding box center [75, 88] width 22 height 10
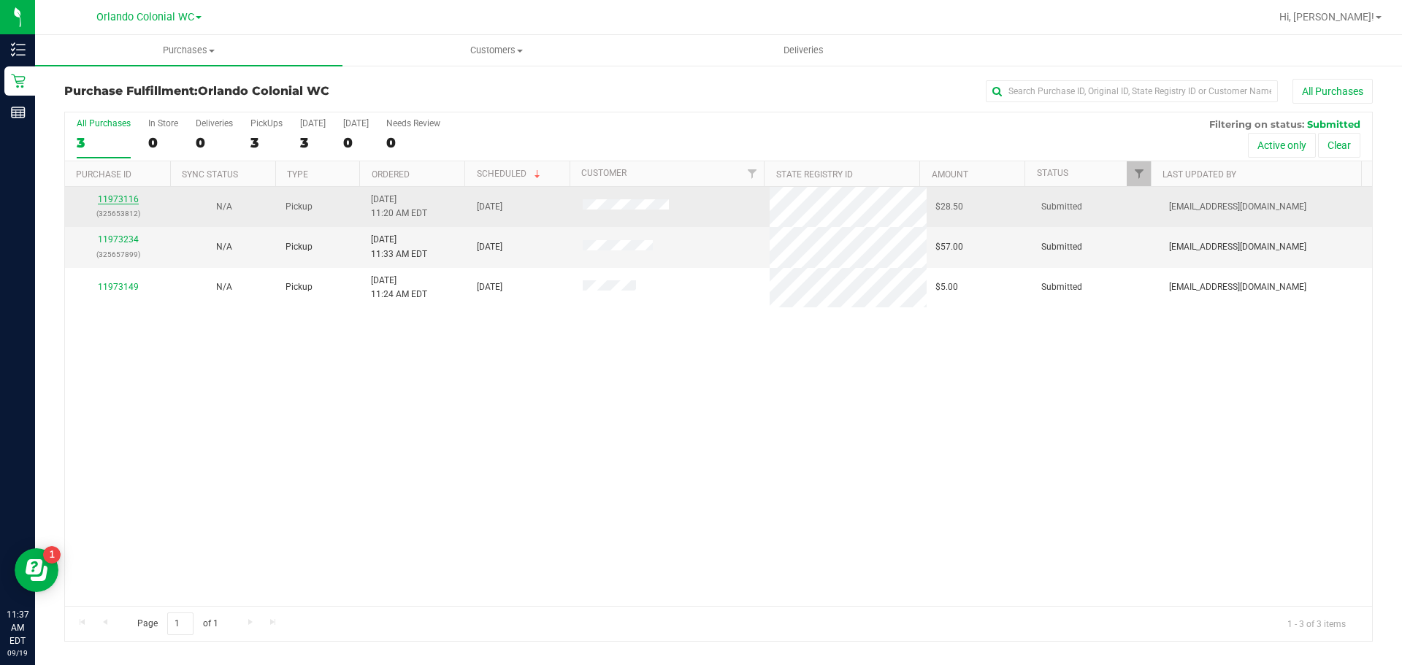
click at [126, 198] on link "11973116" at bounding box center [118, 199] width 41 height 10
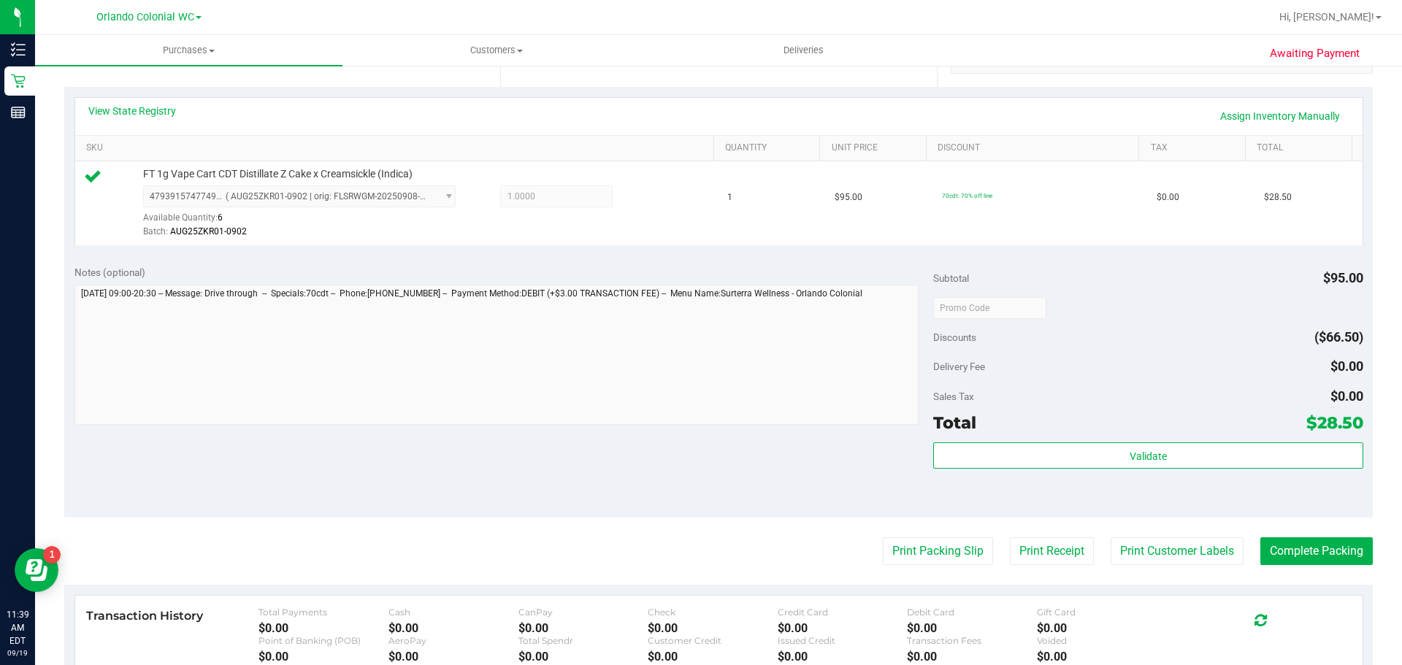
scroll to position [332, 0]
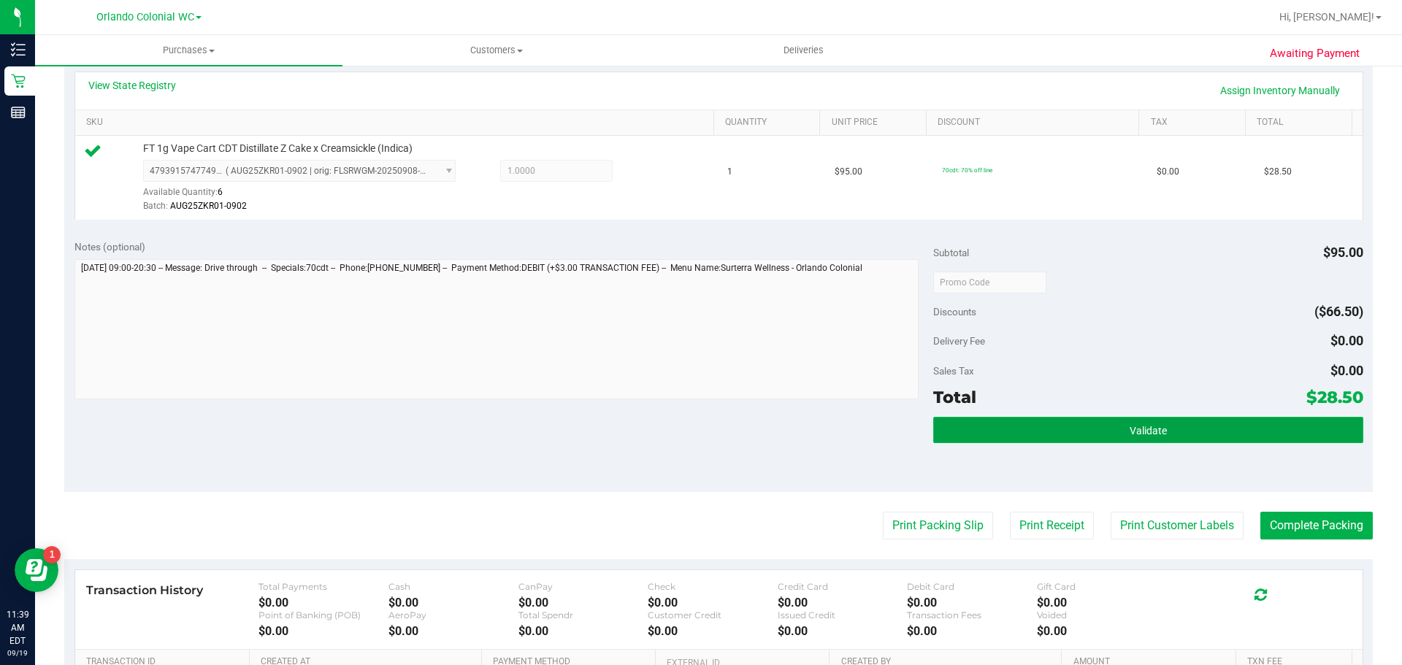
click at [1274, 424] on button "Validate" at bounding box center [1147, 430] width 429 height 26
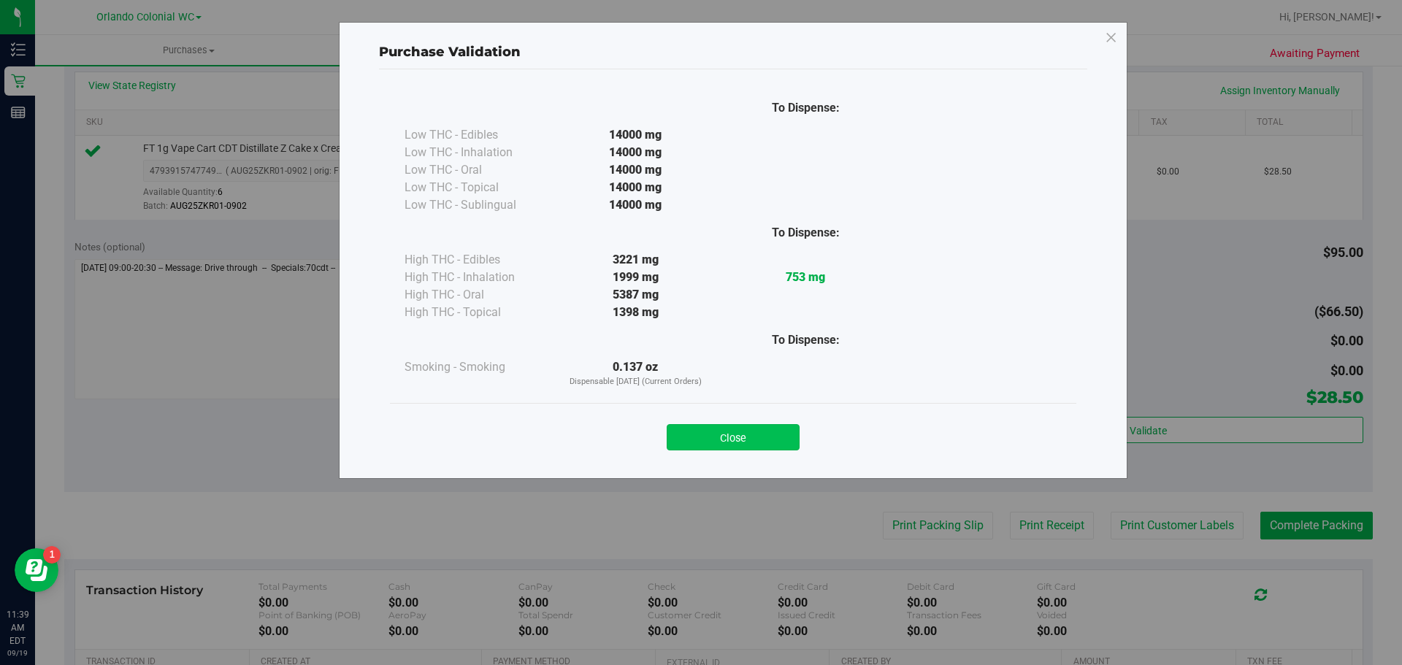
click at [747, 427] on button "Close" at bounding box center [733, 437] width 133 height 26
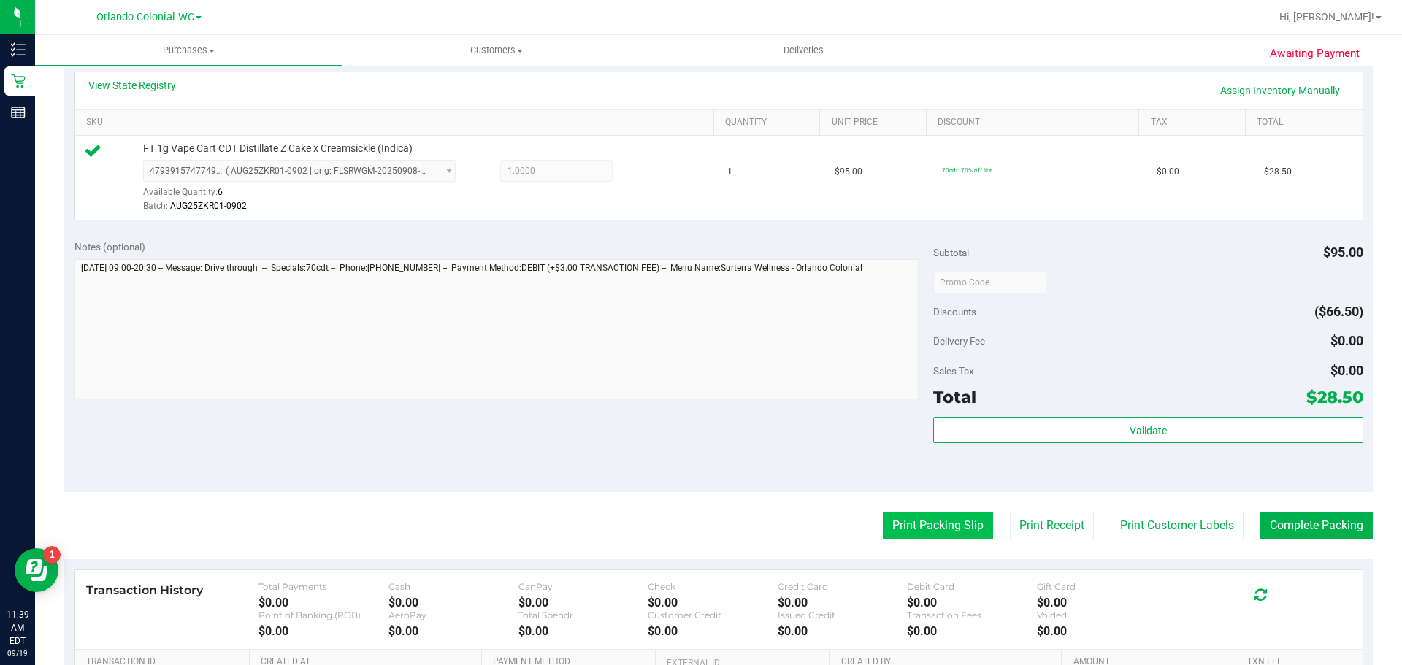
click at [912, 527] on button "Print Packing Slip" at bounding box center [938, 526] width 110 height 28
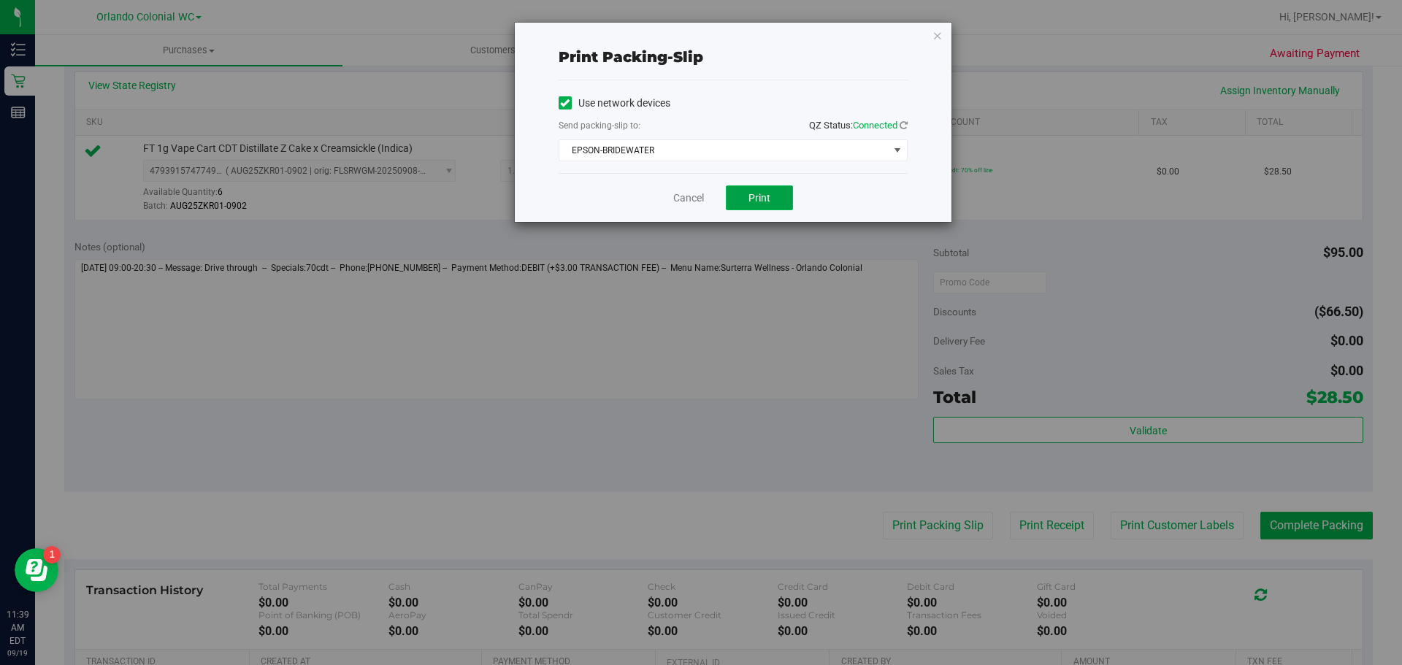
click at [756, 192] on span "Print" at bounding box center [760, 198] width 22 height 12
click at [938, 36] on icon "button" at bounding box center [938, 35] width 10 height 18
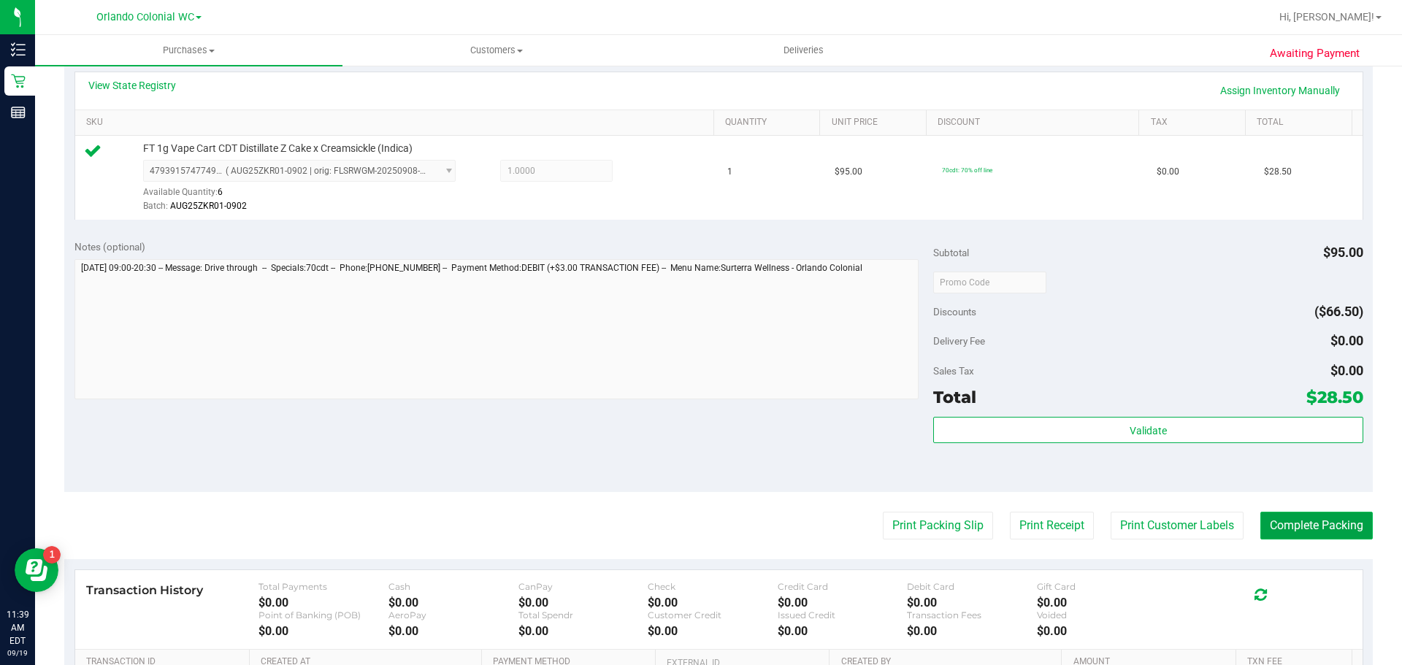
click at [1297, 535] on button "Complete Packing" at bounding box center [1317, 526] width 112 height 28
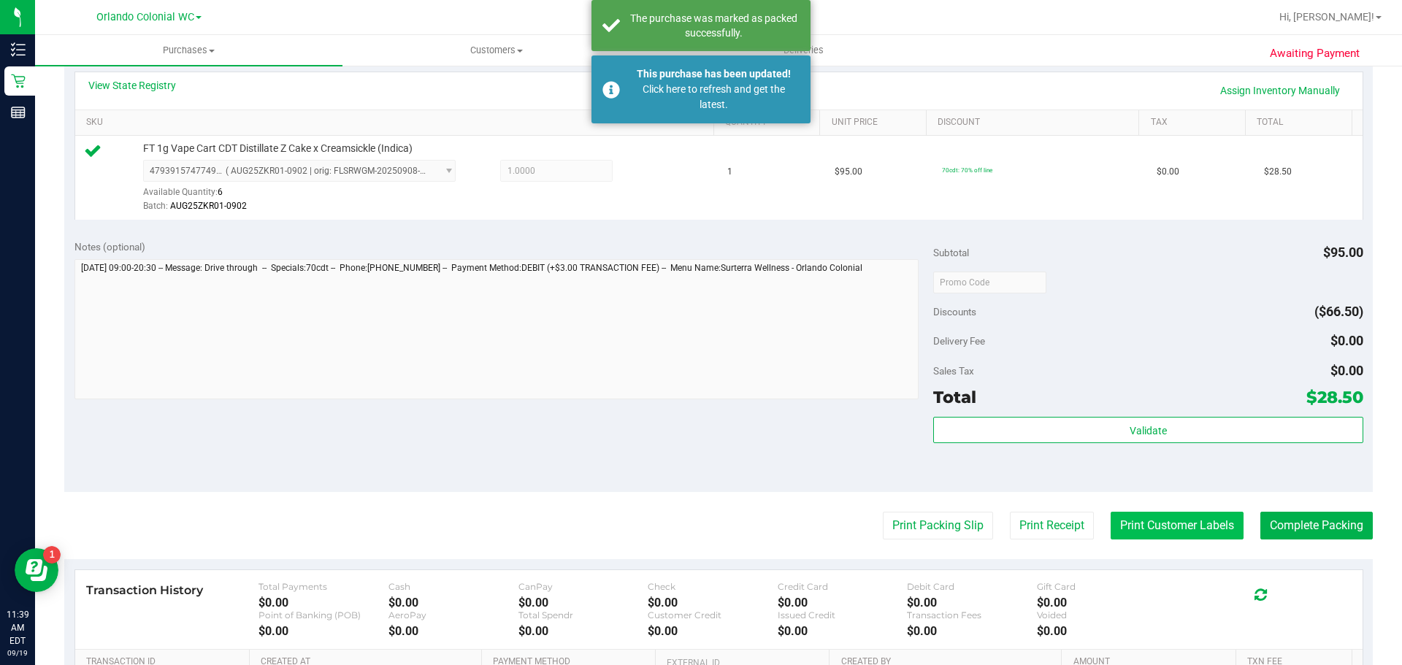
click at [1174, 521] on button "Print Customer Labels" at bounding box center [1177, 526] width 133 height 28
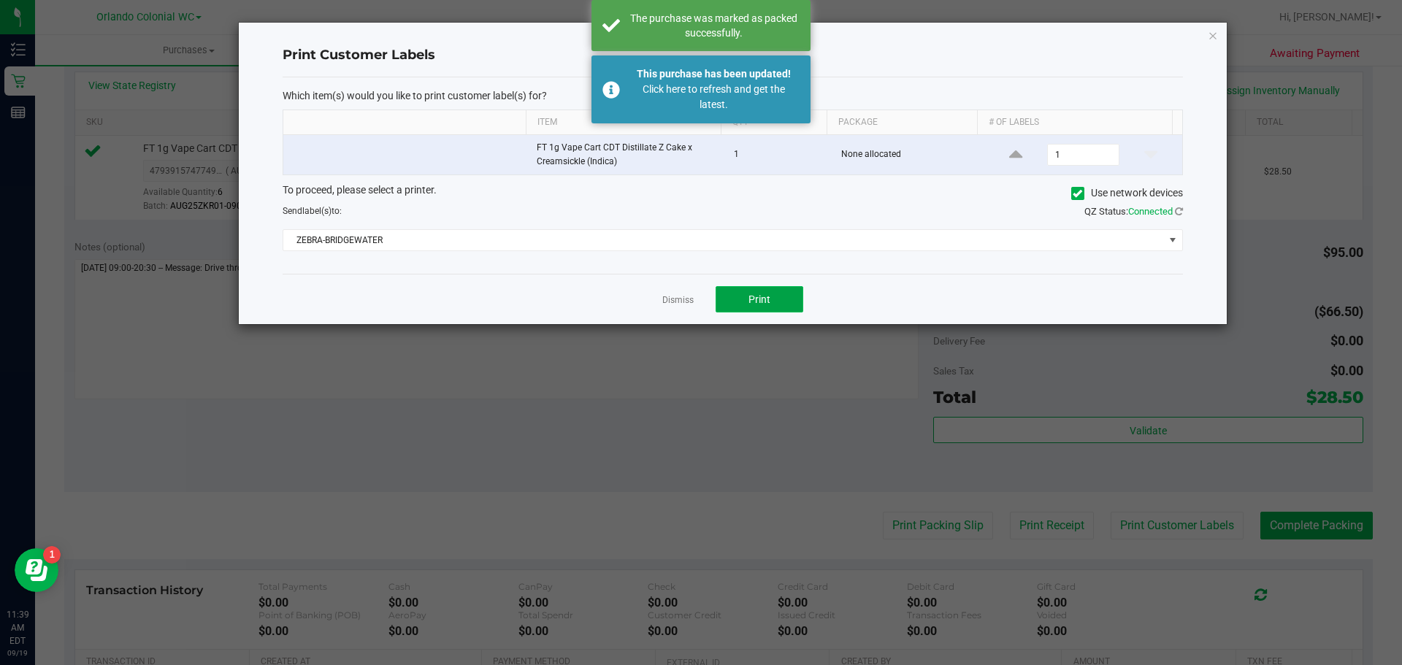
click at [726, 299] on button "Print" at bounding box center [760, 299] width 88 height 26
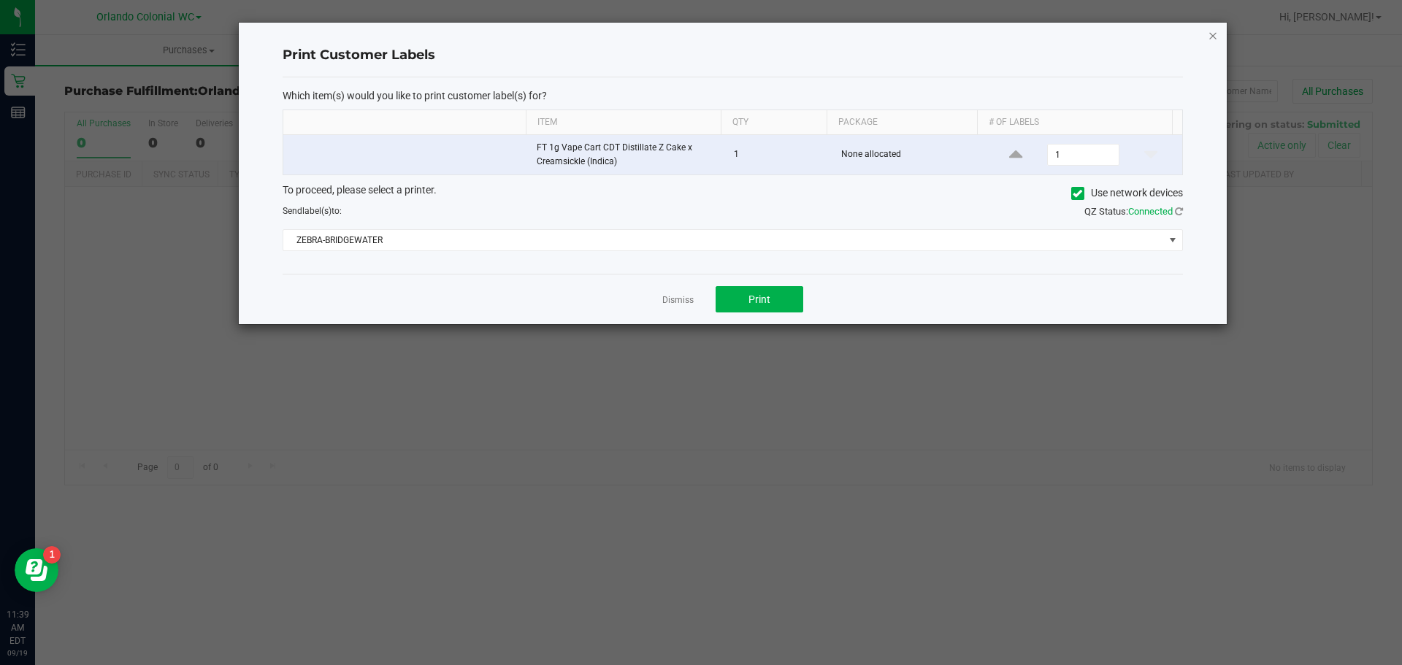
click at [1217, 41] on icon "button" at bounding box center [1213, 35] width 10 height 18
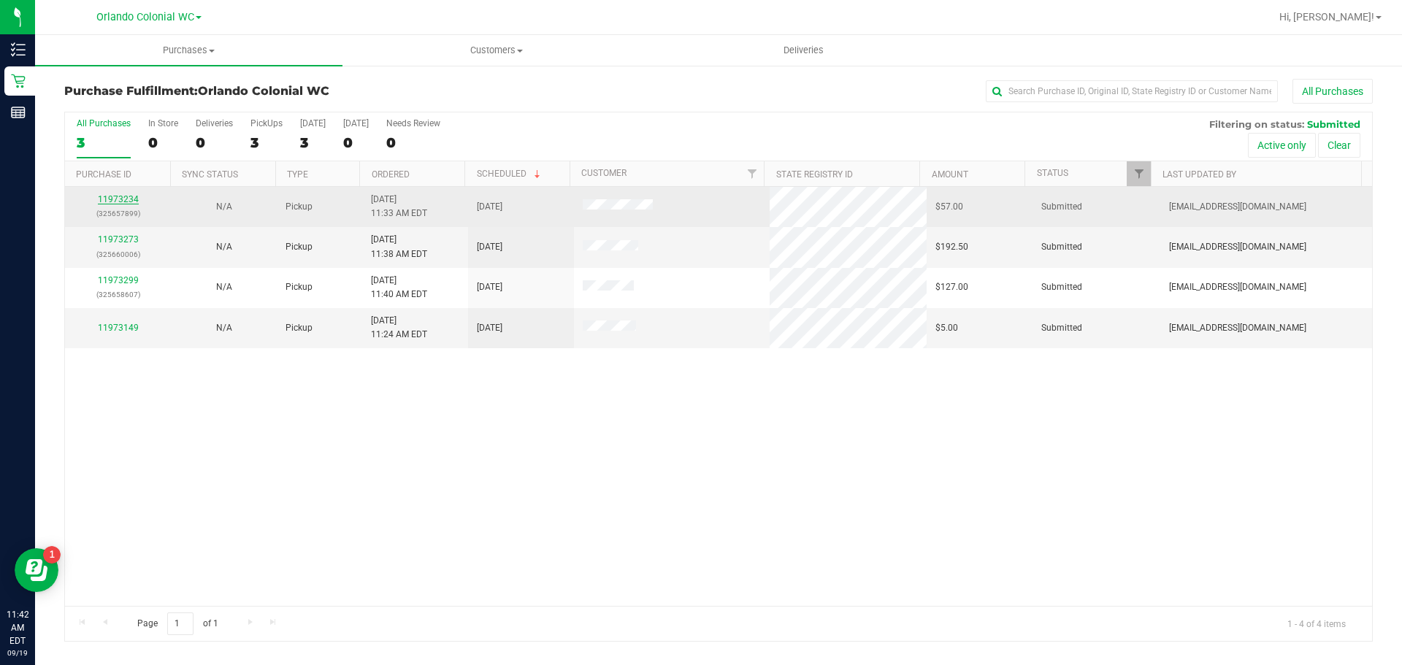
click at [106, 200] on link "11973234" at bounding box center [118, 199] width 41 height 10
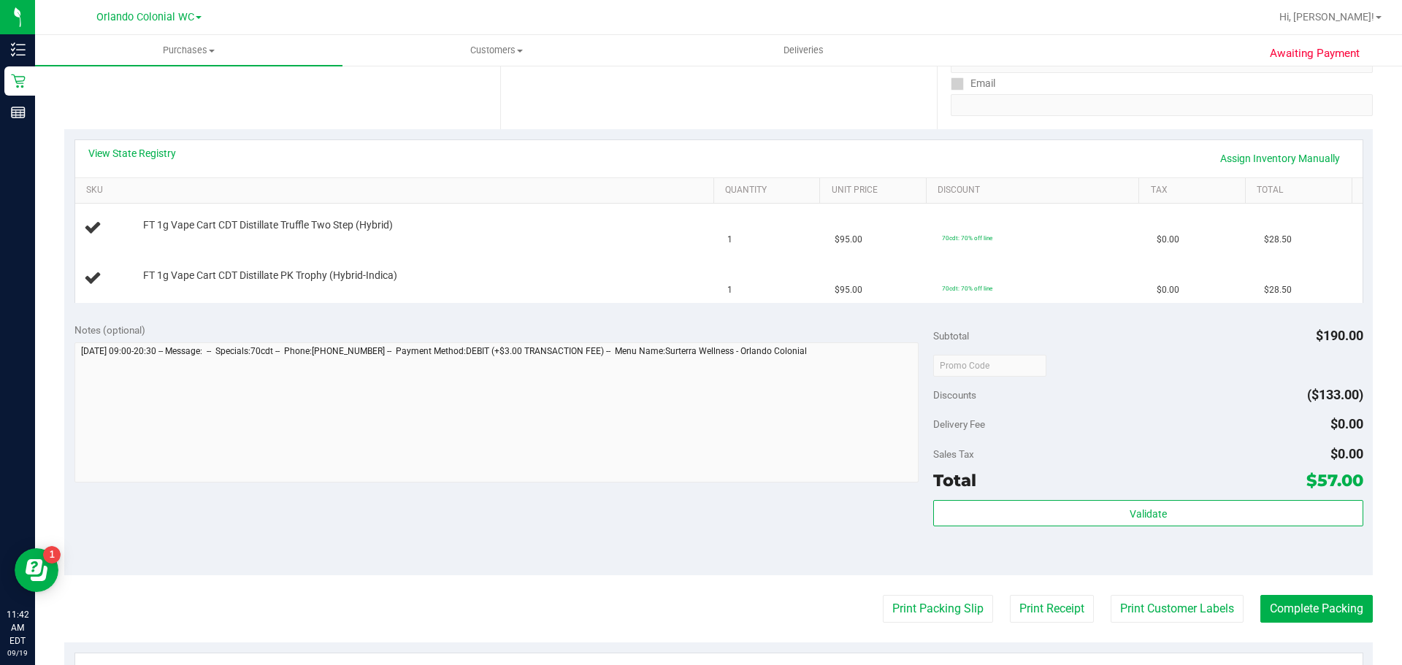
scroll to position [292, 0]
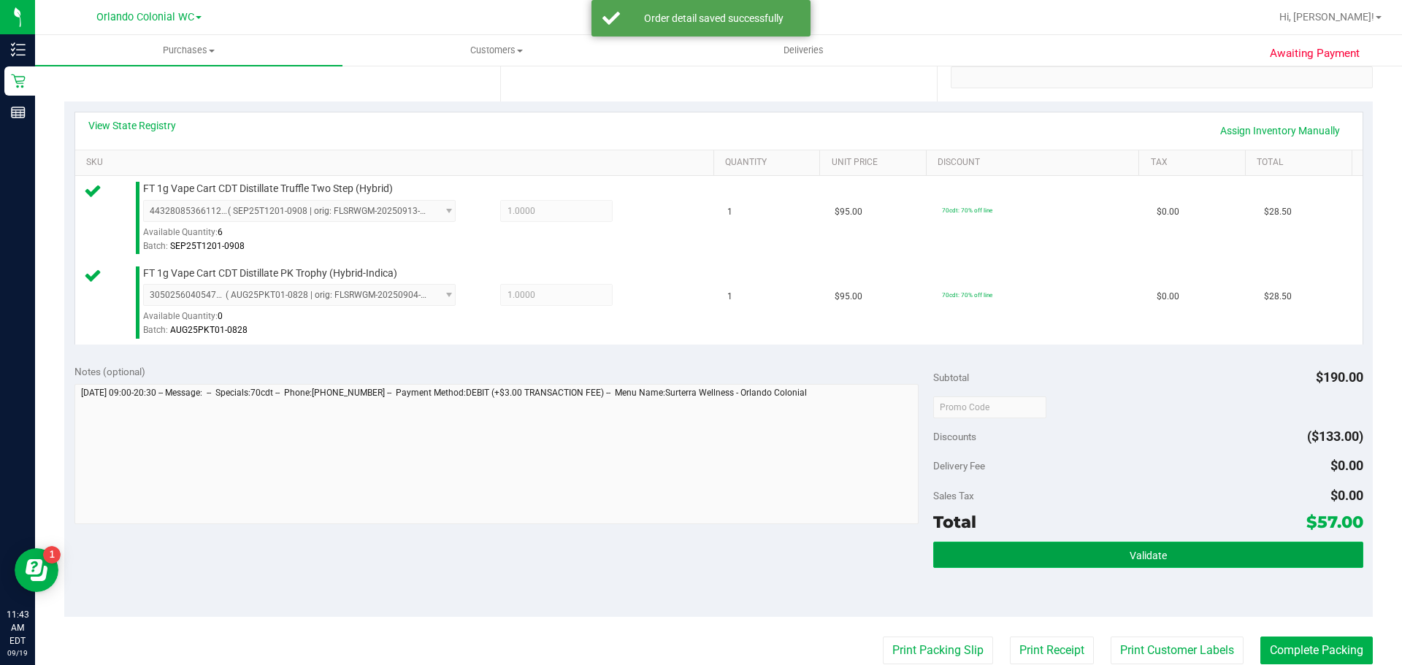
drag, startPoint x: 982, startPoint y: 558, endPoint x: 973, endPoint y: 553, distance: 10.1
click at [979, 558] on button "Validate" at bounding box center [1147, 555] width 429 height 26
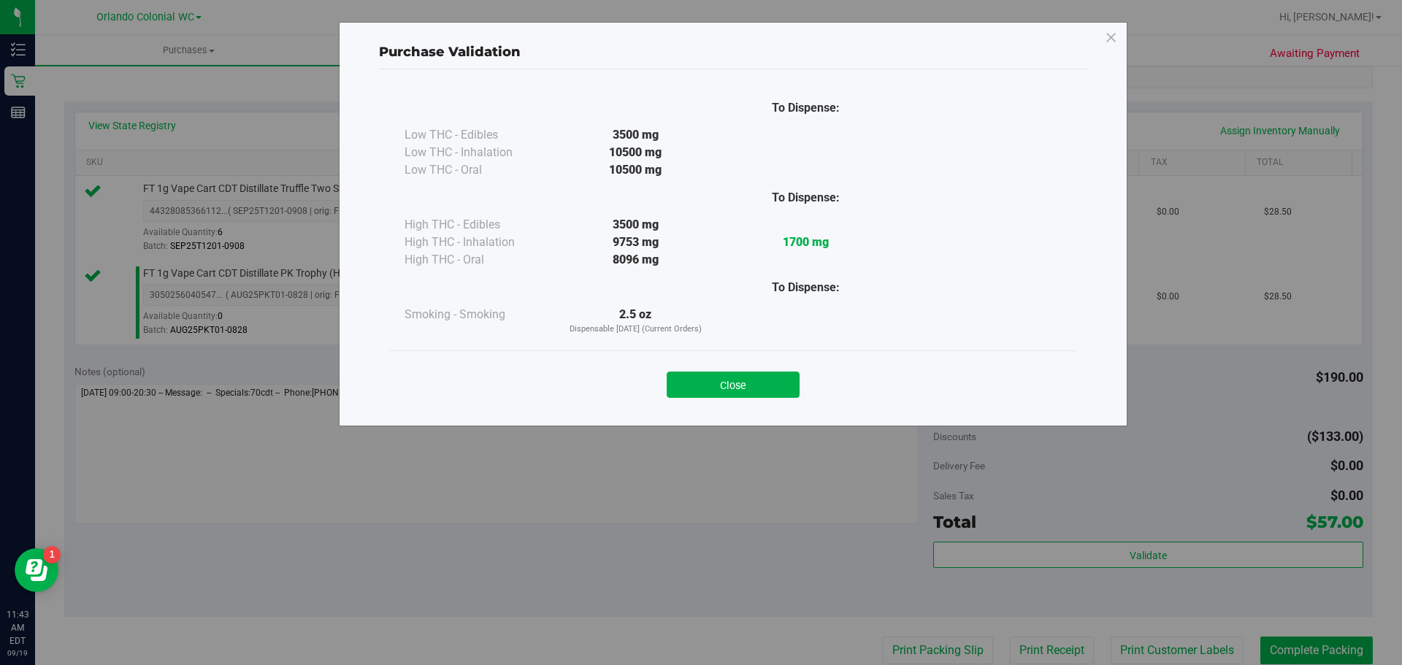
click at [708, 413] on div "Purchase Validation To Dispense: Low THC - Edibles 3500 mg" at bounding box center [733, 224] width 789 height 405
click at [711, 402] on div "Close" at bounding box center [733, 380] width 687 height 59
click at [713, 394] on button "Close" at bounding box center [733, 385] width 133 height 26
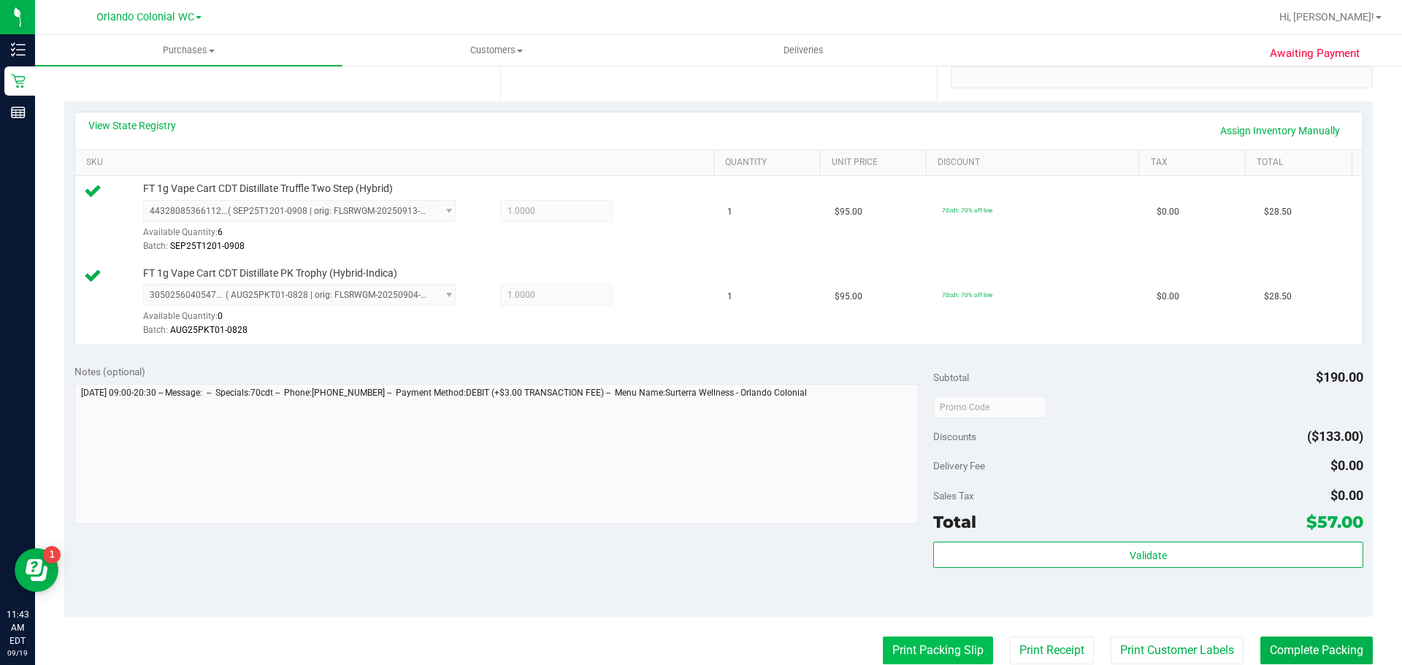
click at [940, 643] on button "Print Packing Slip" at bounding box center [938, 651] width 110 height 28
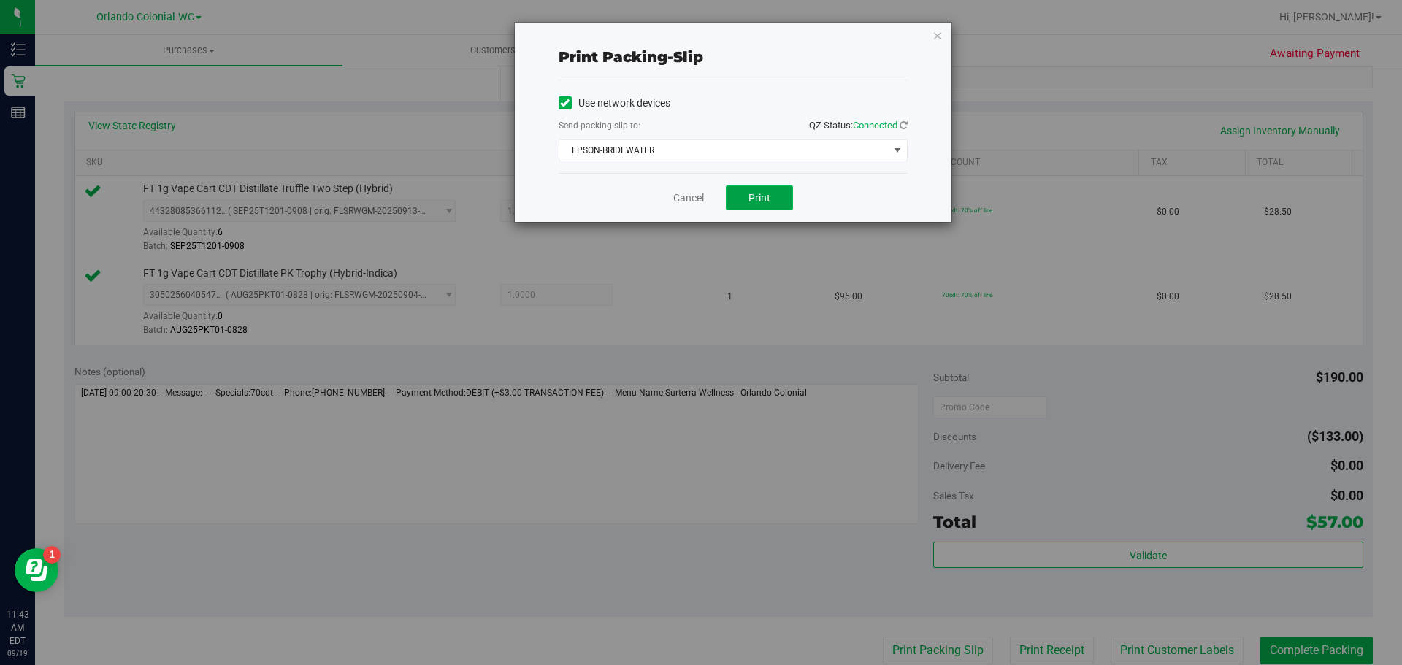
click at [764, 207] on button "Print" at bounding box center [759, 198] width 67 height 25
click at [938, 40] on icon "button" at bounding box center [938, 35] width 10 height 18
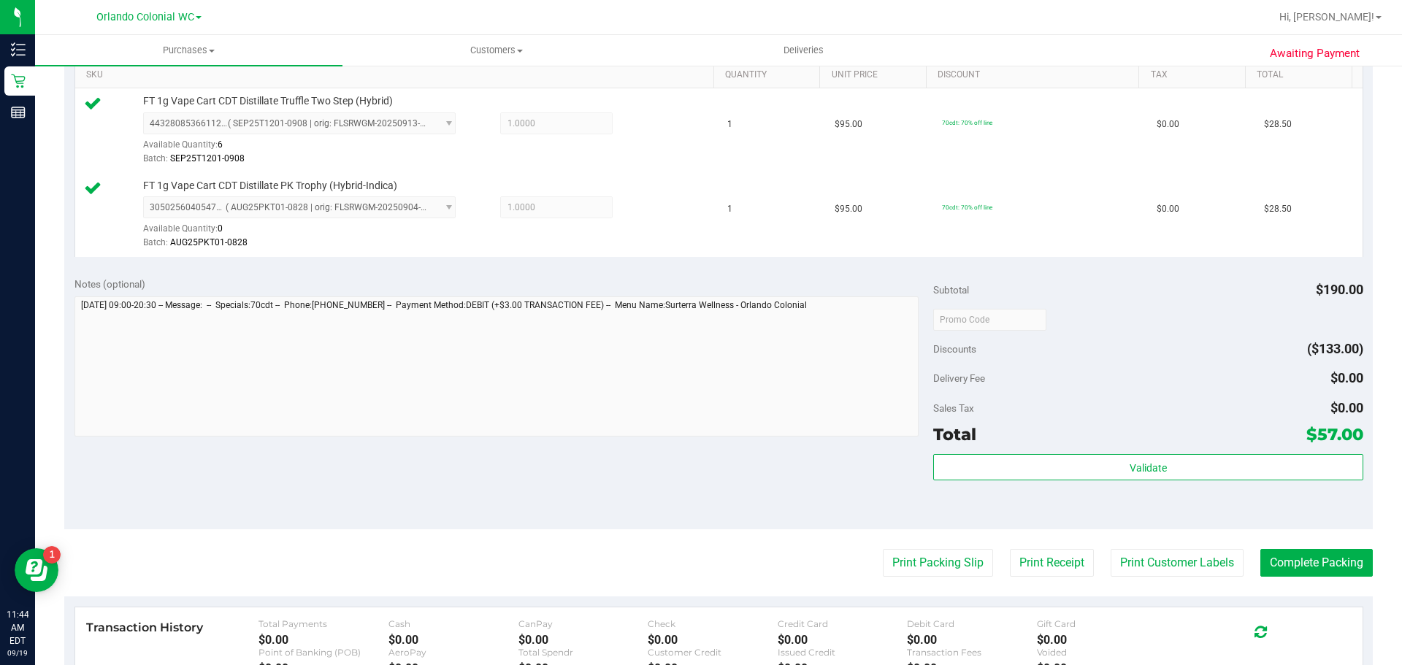
scroll to position [511, 0]
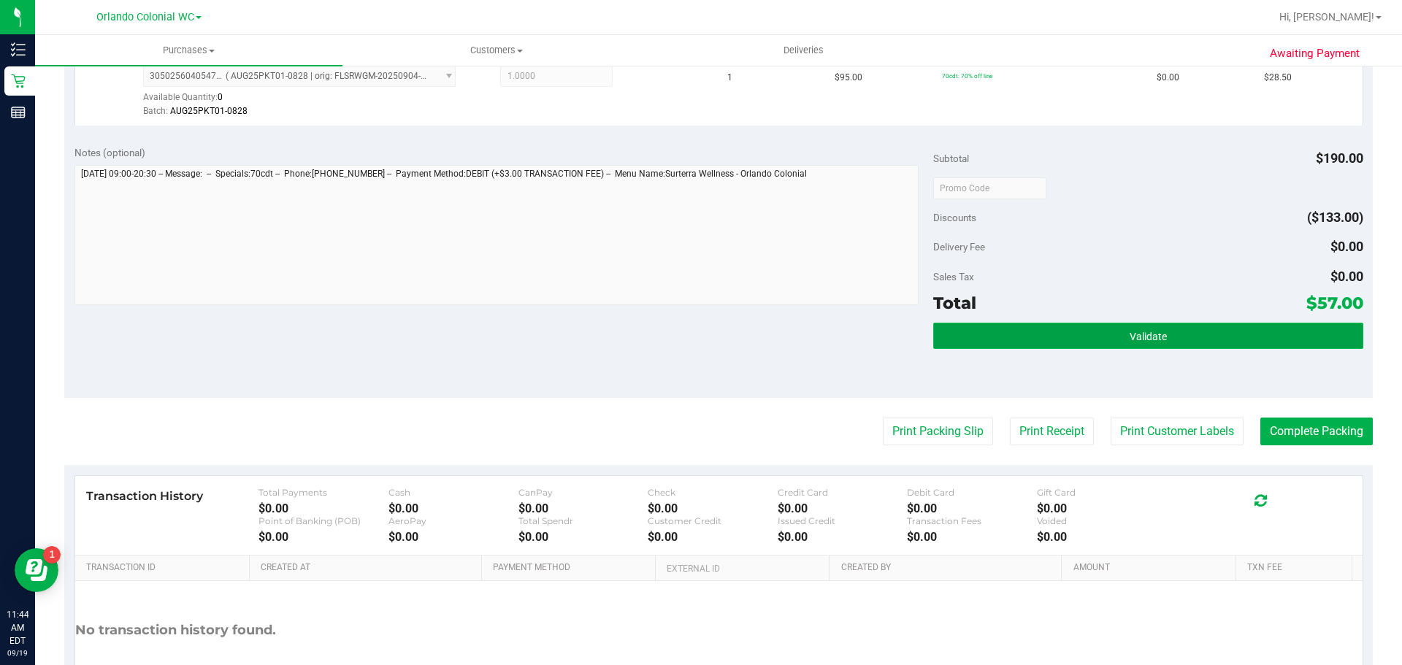
click at [1062, 330] on button "Validate" at bounding box center [1147, 336] width 429 height 26
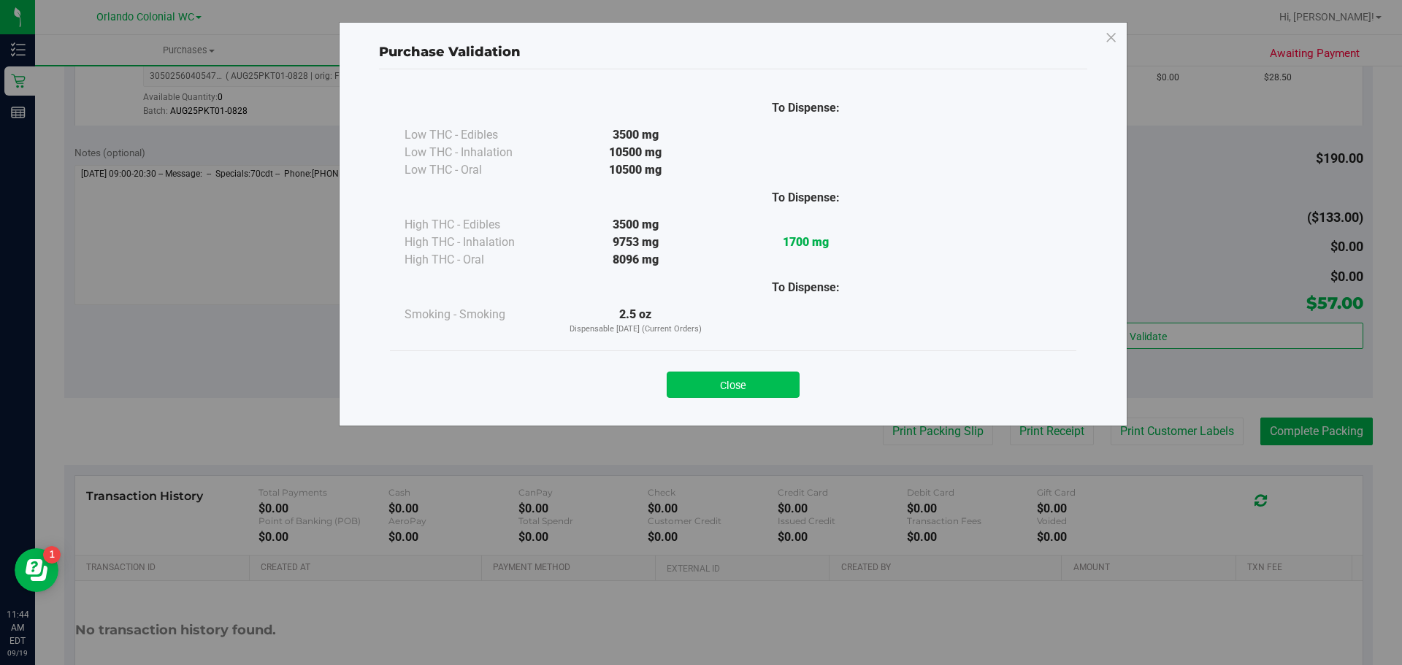
click at [763, 374] on button "Close" at bounding box center [733, 385] width 133 height 26
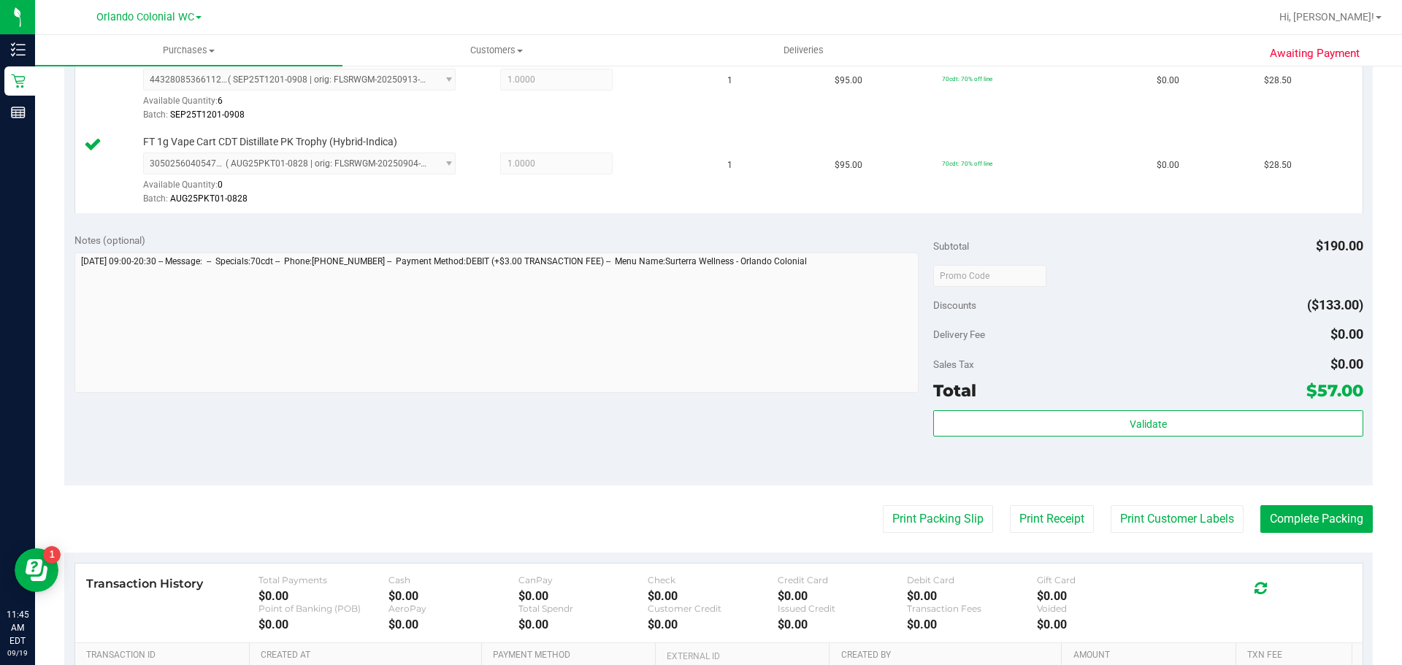
scroll to position [584, 0]
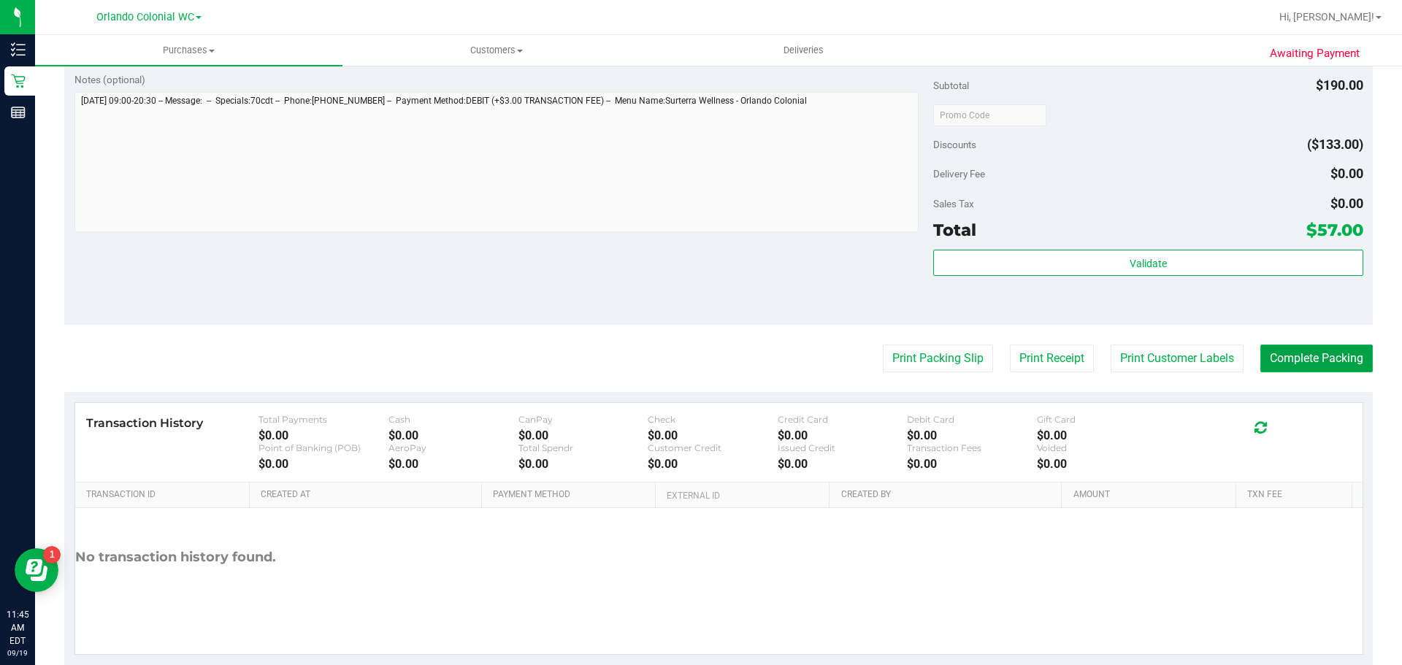
click at [1296, 352] on button "Complete Packing" at bounding box center [1317, 359] width 112 height 28
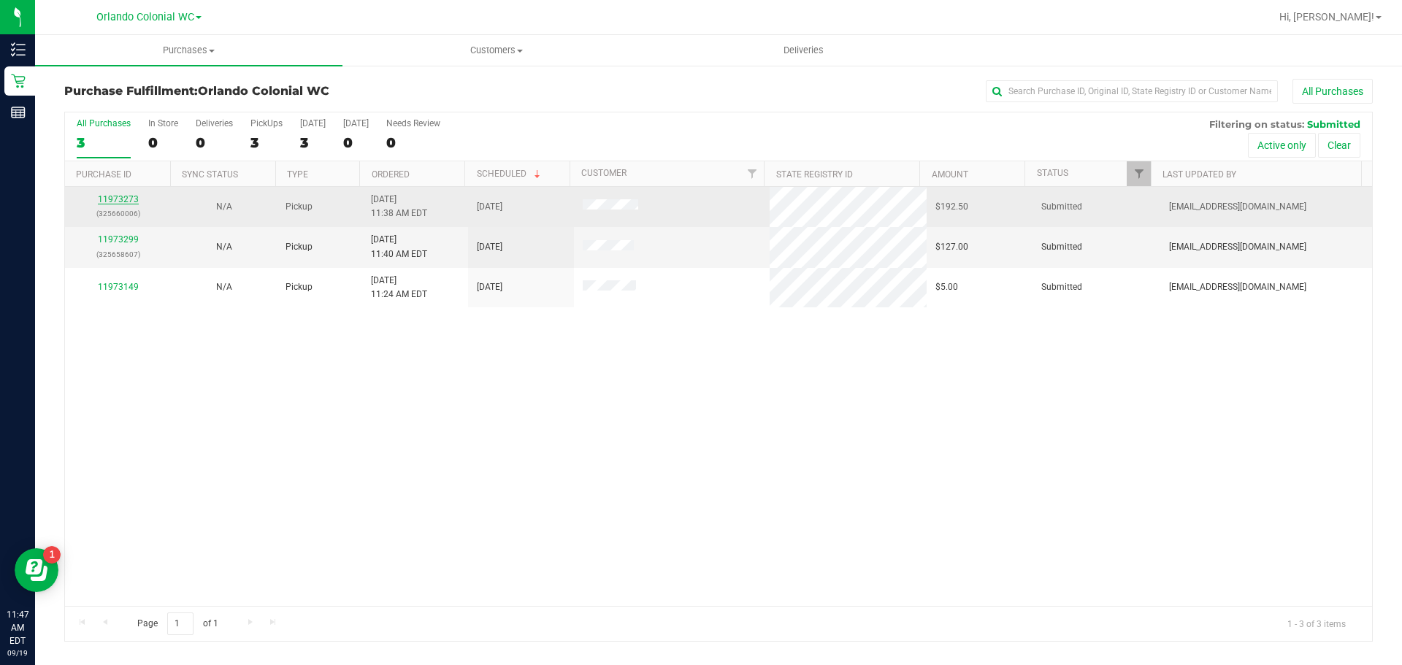
click at [123, 200] on link "11973273" at bounding box center [118, 199] width 41 height 10
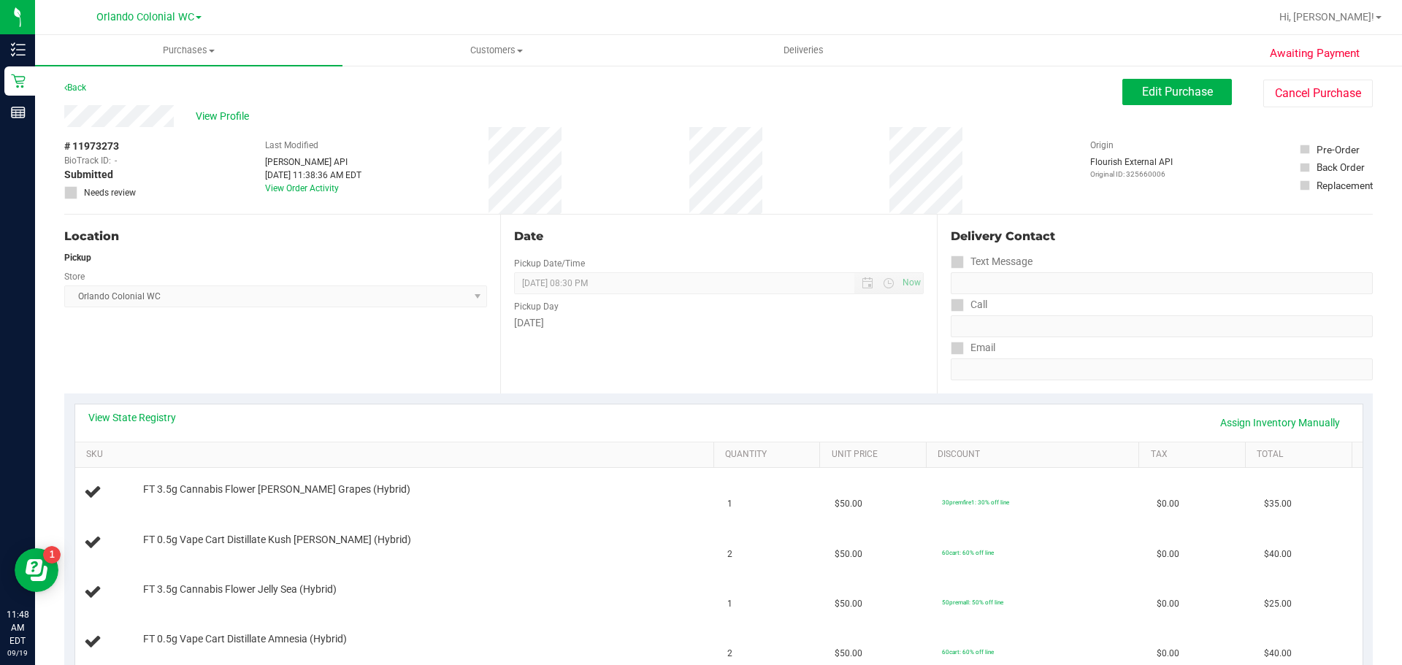
click at [127, 356] on div "Location Pickup Store [GEOGRAPHIC_DATA] Colonial WC Select Store [PERSON_NAME][…" at bounding box center [282, 304] width 436 height 179
click at [74, 92] on link "Back" at bounding box center [75, 88] width 22 height 10
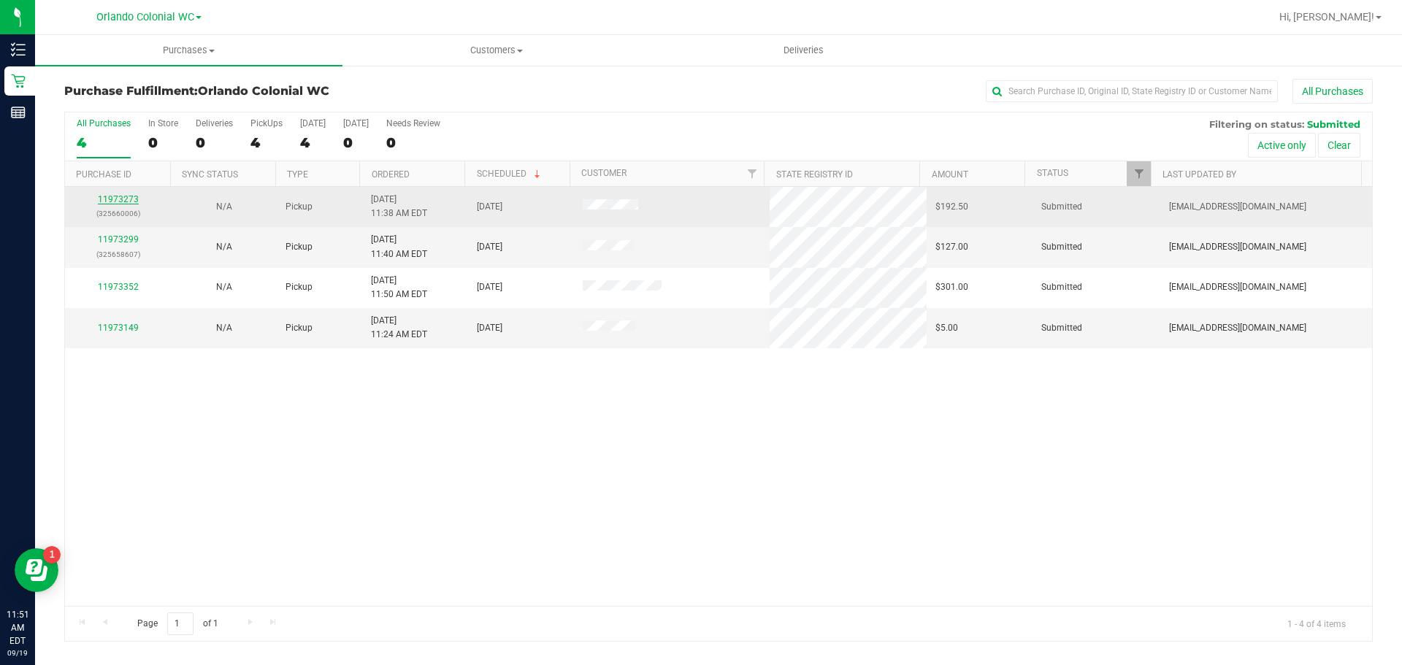
click at [124, 196] on link "11973273" at bounding box center [118, 199] width 41 height 10
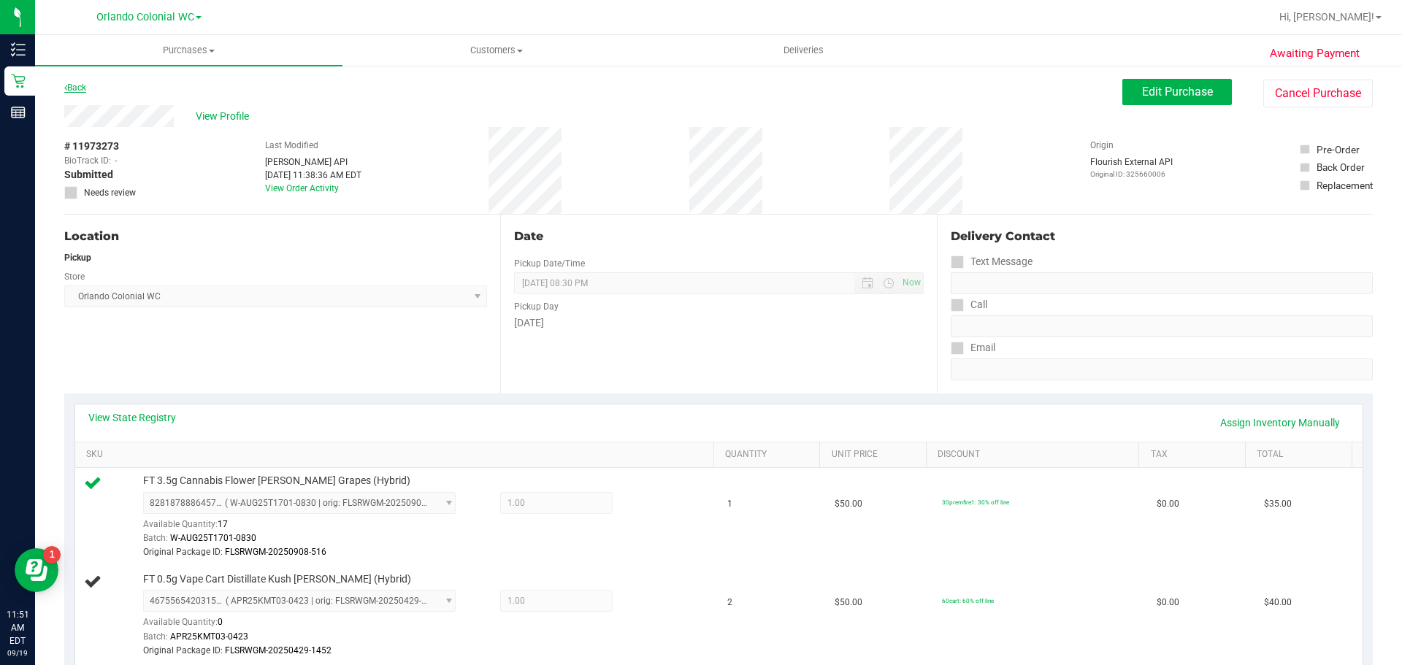
click at [86, 89] on link "Back" at bounding box center [75, 88] width 22 height 10
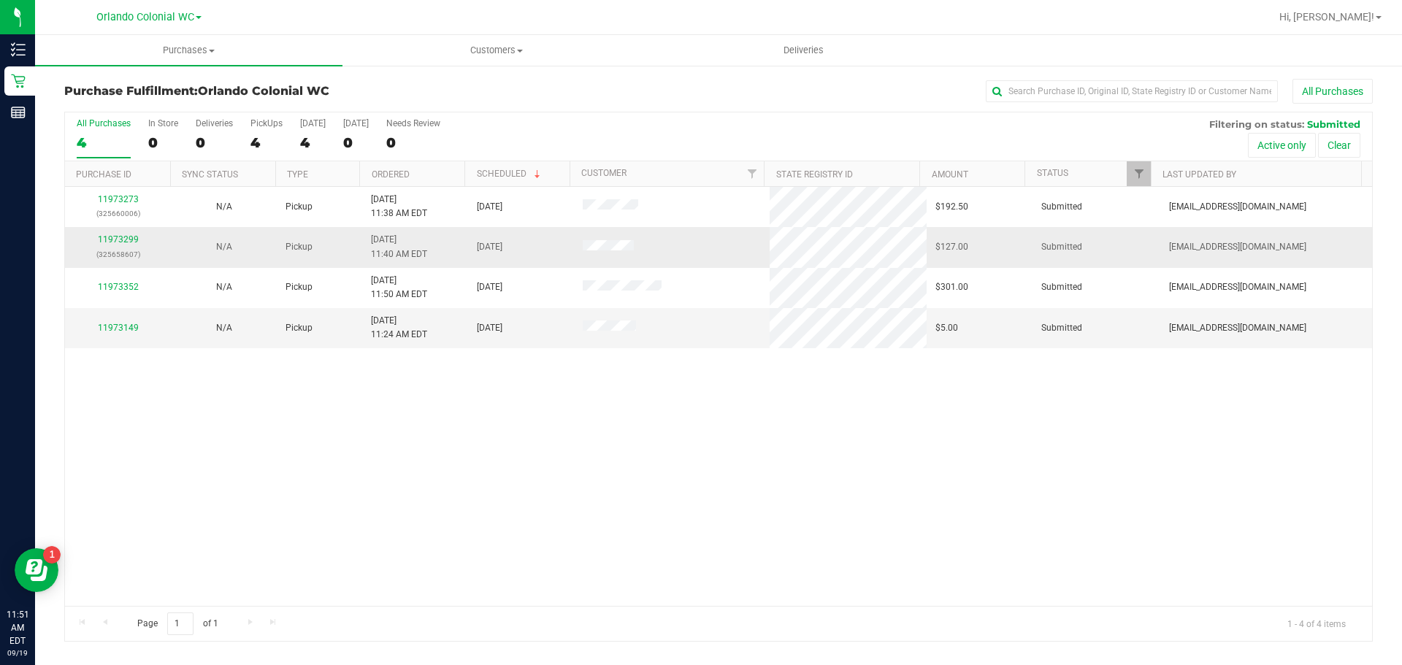
click at [113, 248] on p "(325658607)" at bounding box center [118, 255] width 88 height 14
click at [118, 232] on td "11973299 (325658607)" at bounding box center [118, 247] width 106 height 40
click at [120, 237] on link "11973299" at bounding box center [118, 239] width 41 height 10
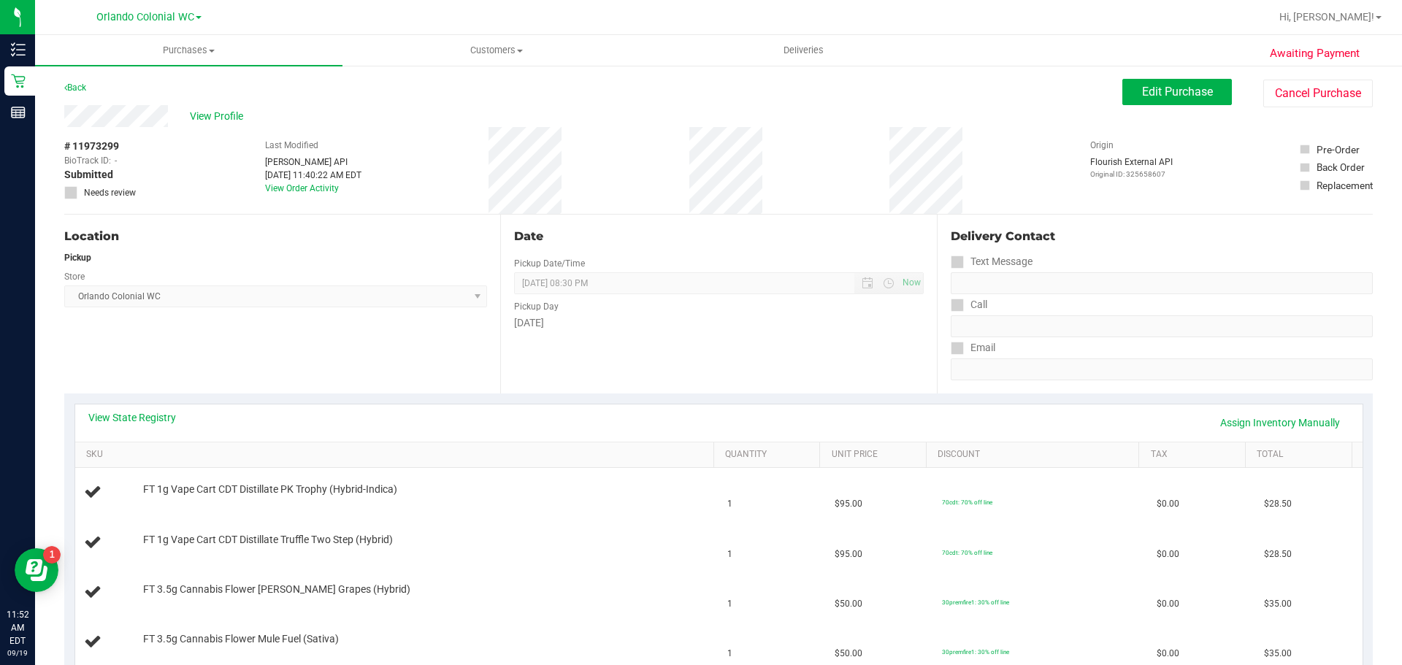
click at [70, 93] on div "Back" at bounding box center [75, 88] width 22 height 18
click at [72, 91] on link "Back" at bounding box center [75, 88] width 22 height 10
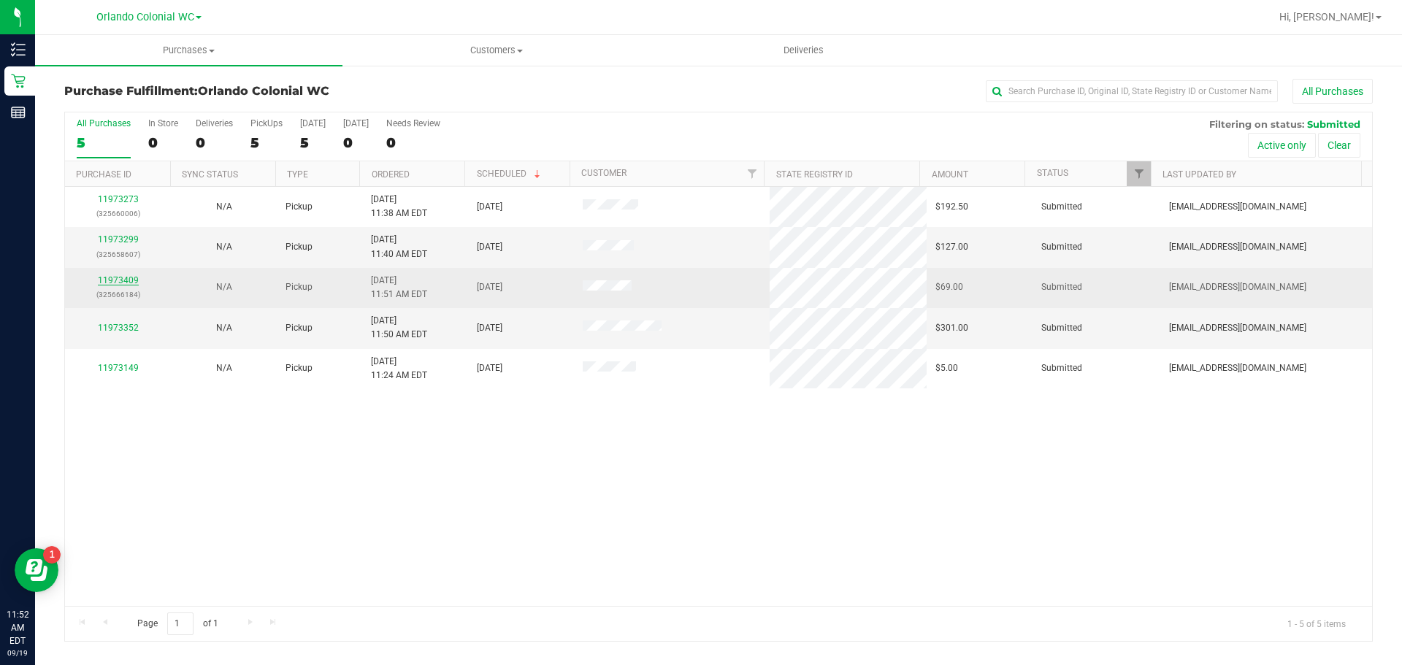
click at [115, 277] on link "11973409" at bounding box center [118, 280] width 41 height 10
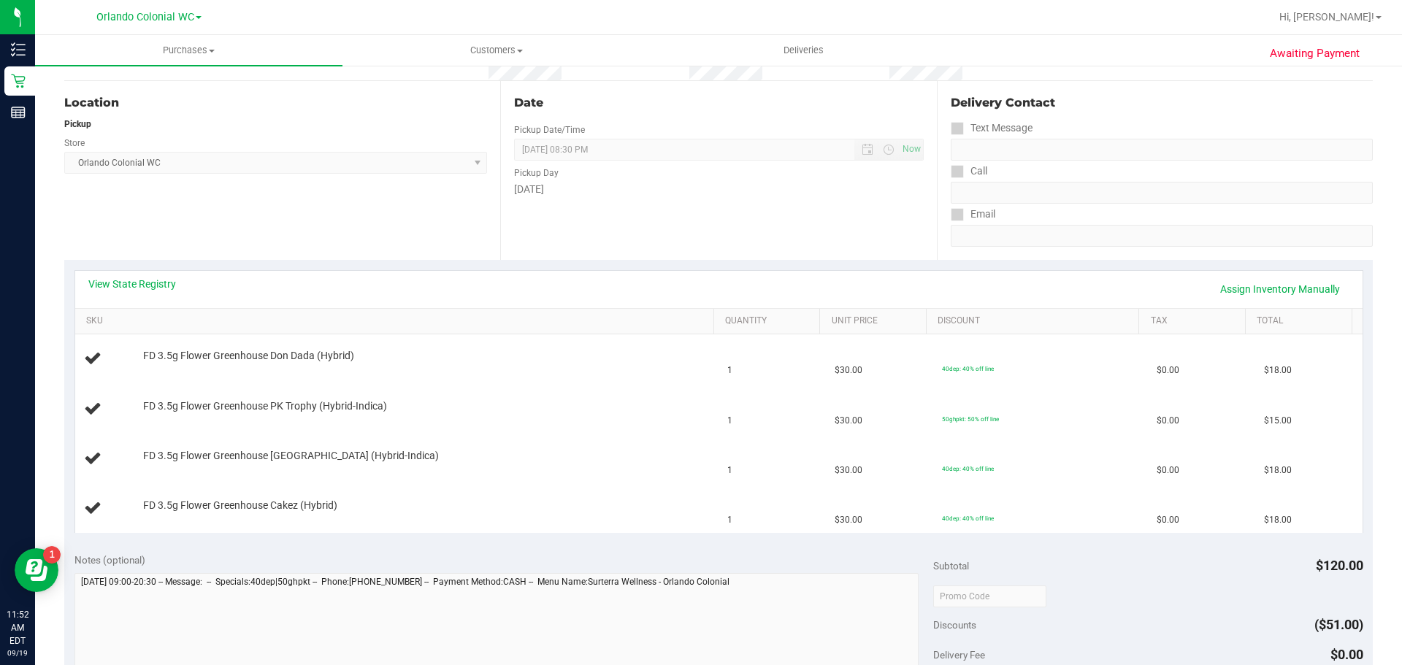
scroll to position [146, 0]
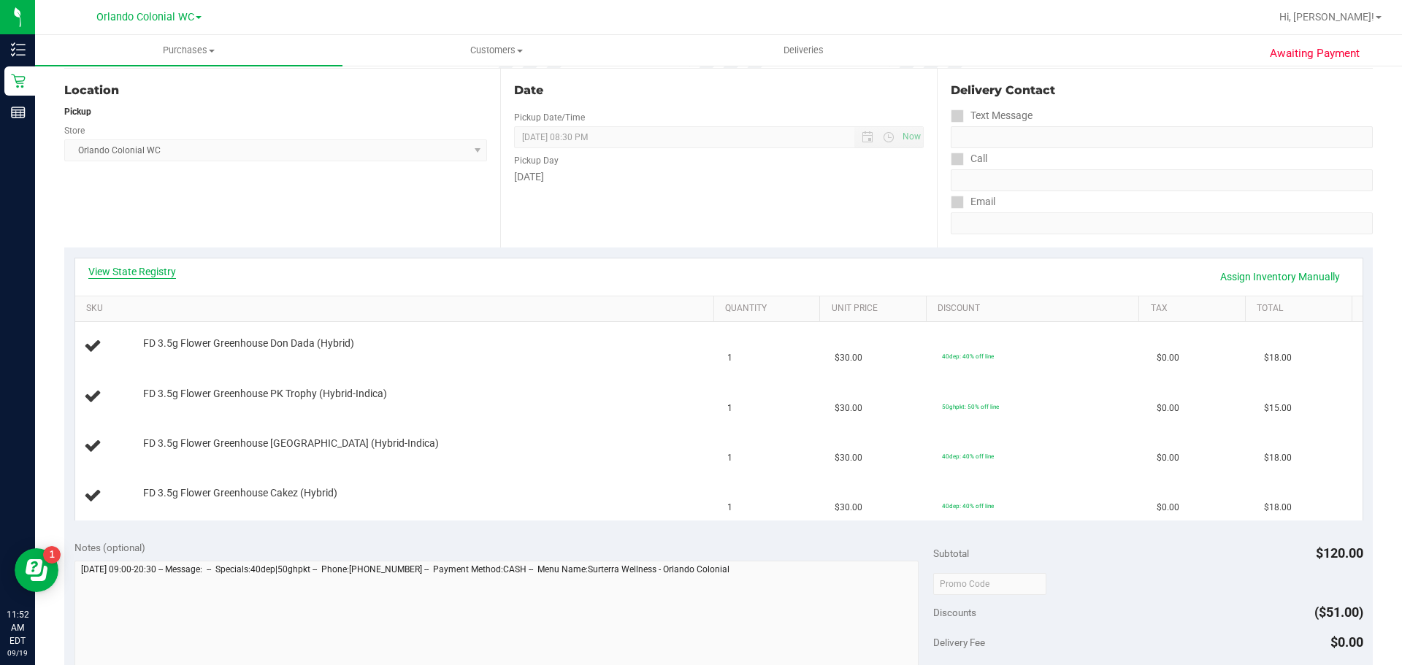
click at [148, 270] on link "View State Registry" at bounding box center [132, 271] width 88 height 15
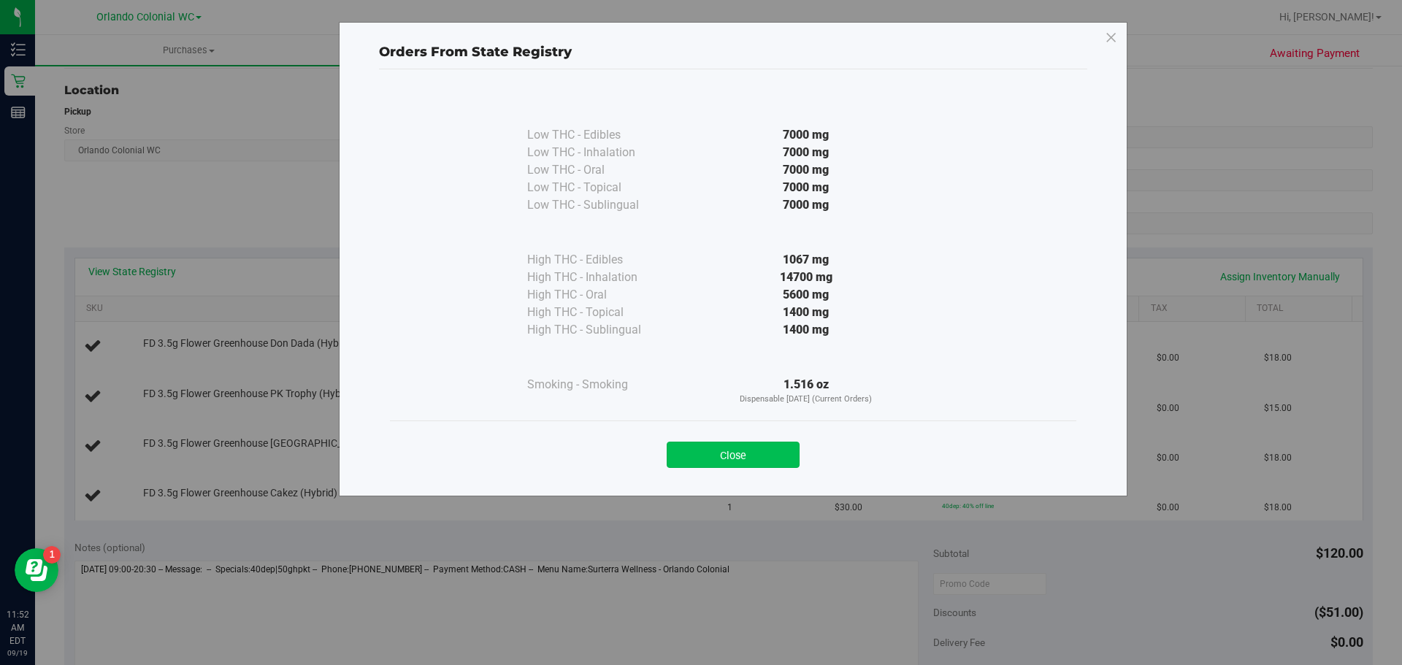
click at [709, 456] on button "Close" at bounding box center [733, 455] width 133 height 26
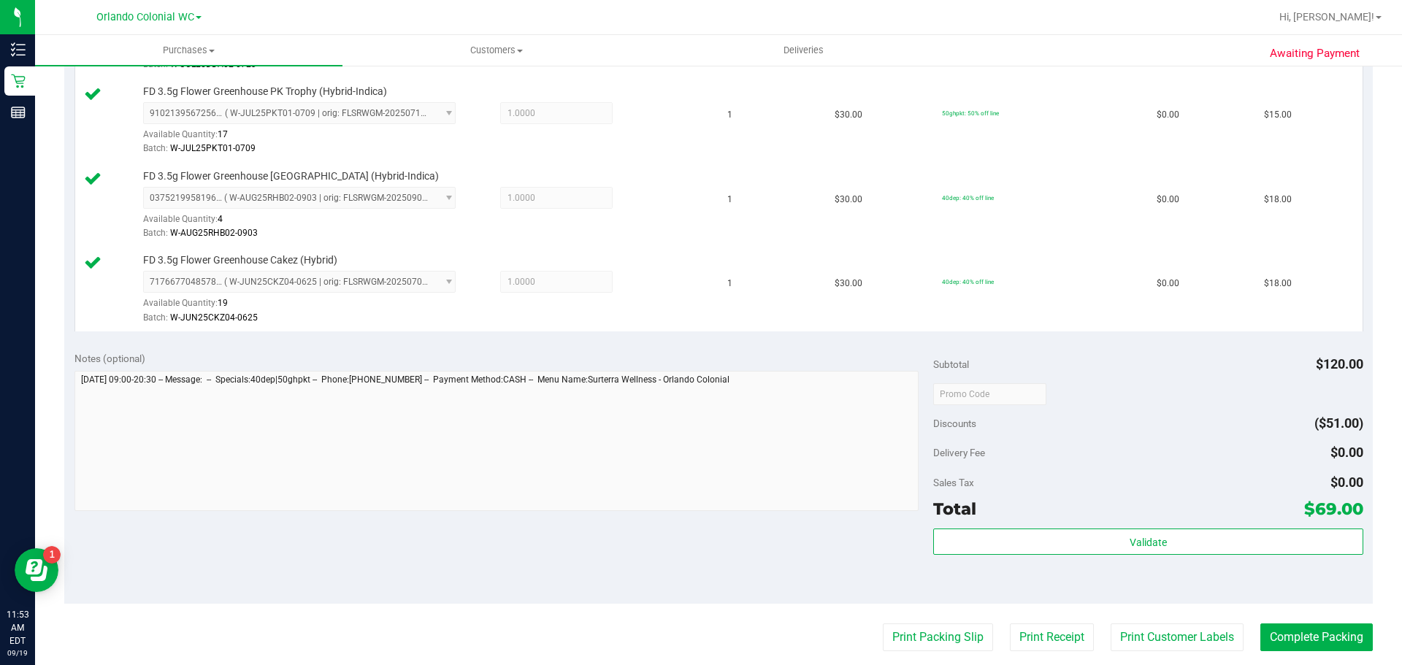
scroll to position [508, 0]
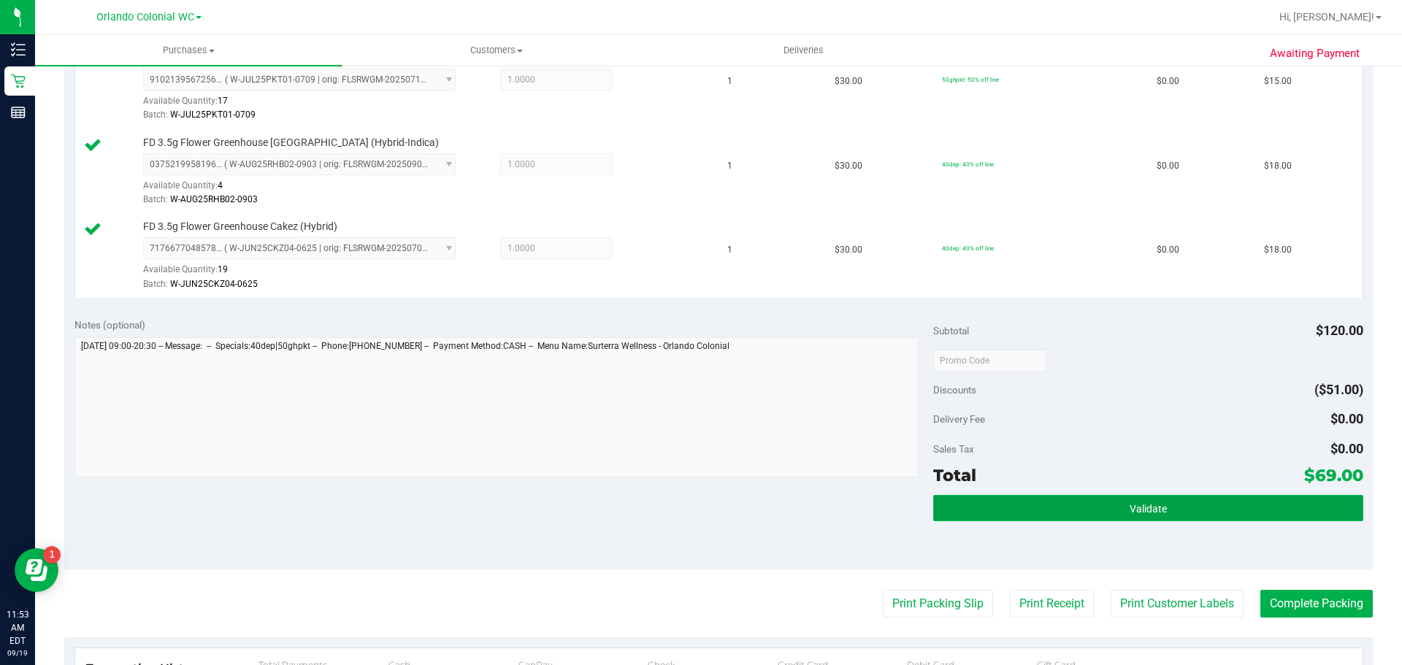
click at [1041, 511] on button "Validate" at bounding box center [1147, 508] width 429 height 26
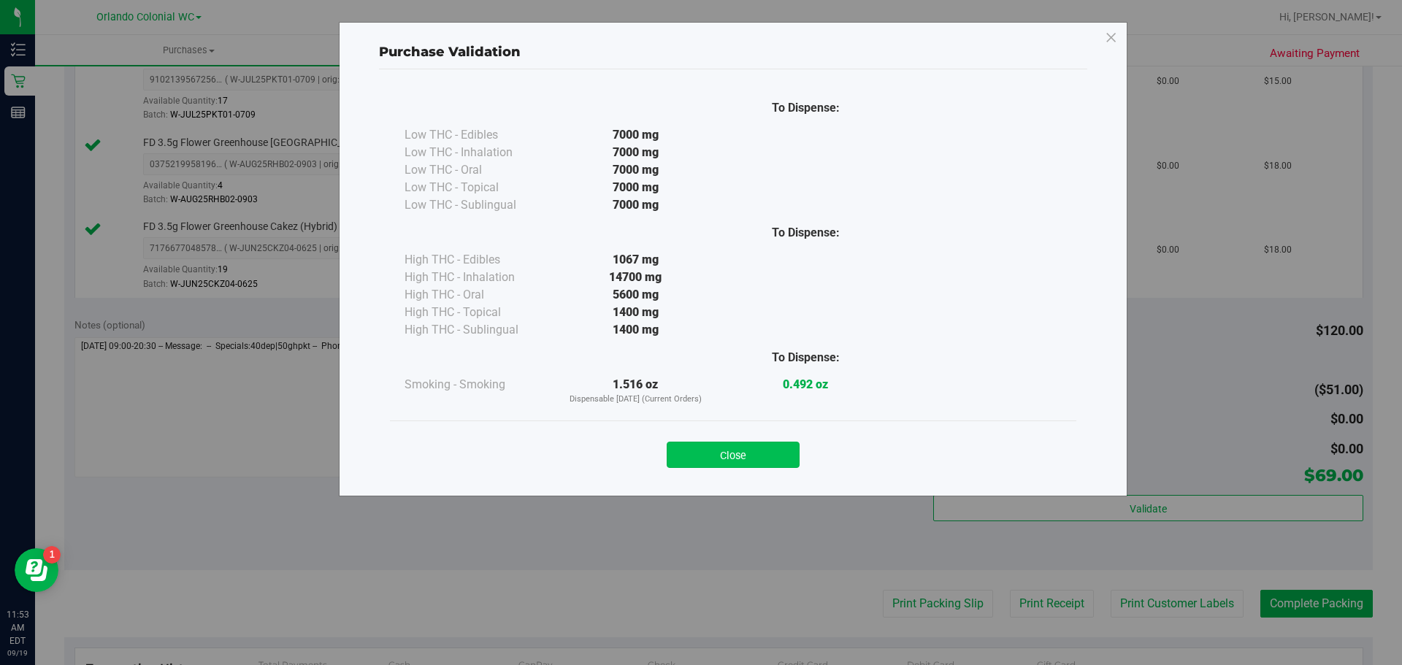
click at [756, 451] on button "Close" at bounding box center [733, 455] width 133 height 26
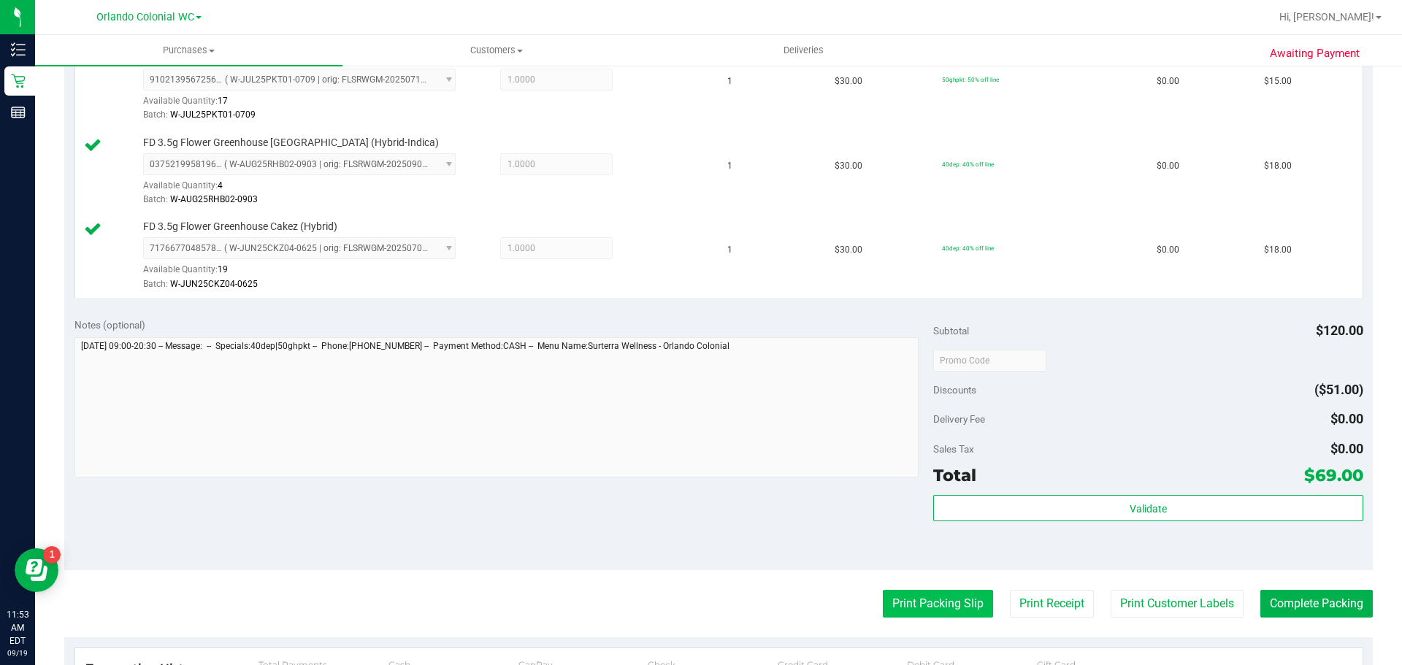
click at [937, 599] on button "Print Packing Slip" at bounding box center [938, 604] width 110 height 28
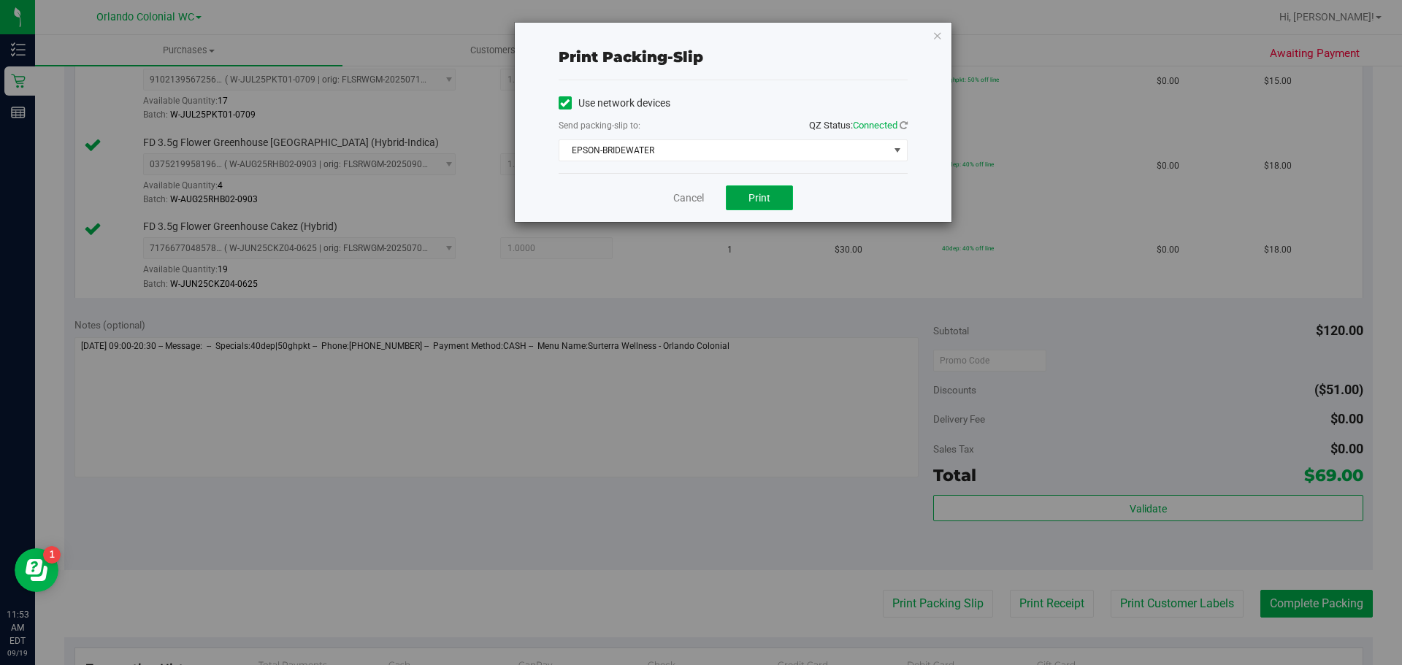
click at [759, 201] on span "Print" at bounding box center [760, 198] width 22 height 12
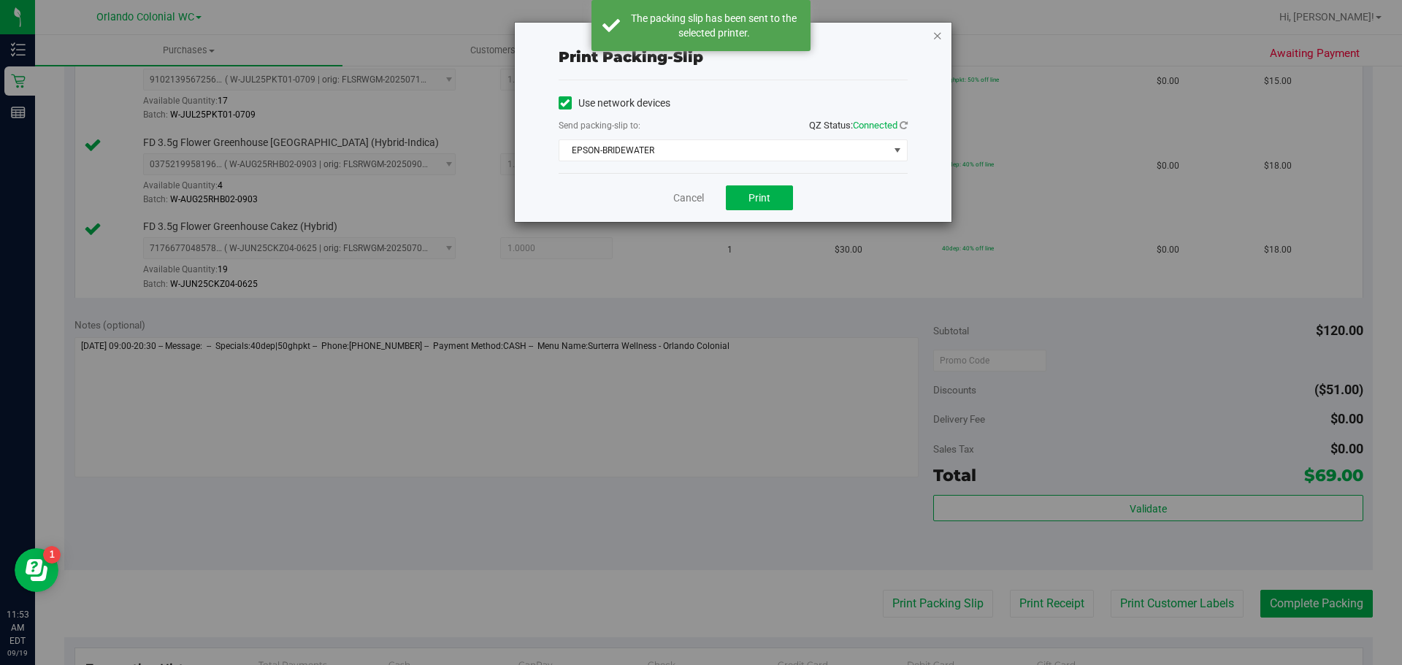
click at [936, 40] on icon "button" at bounding box center [938, 35] width 10 height 18
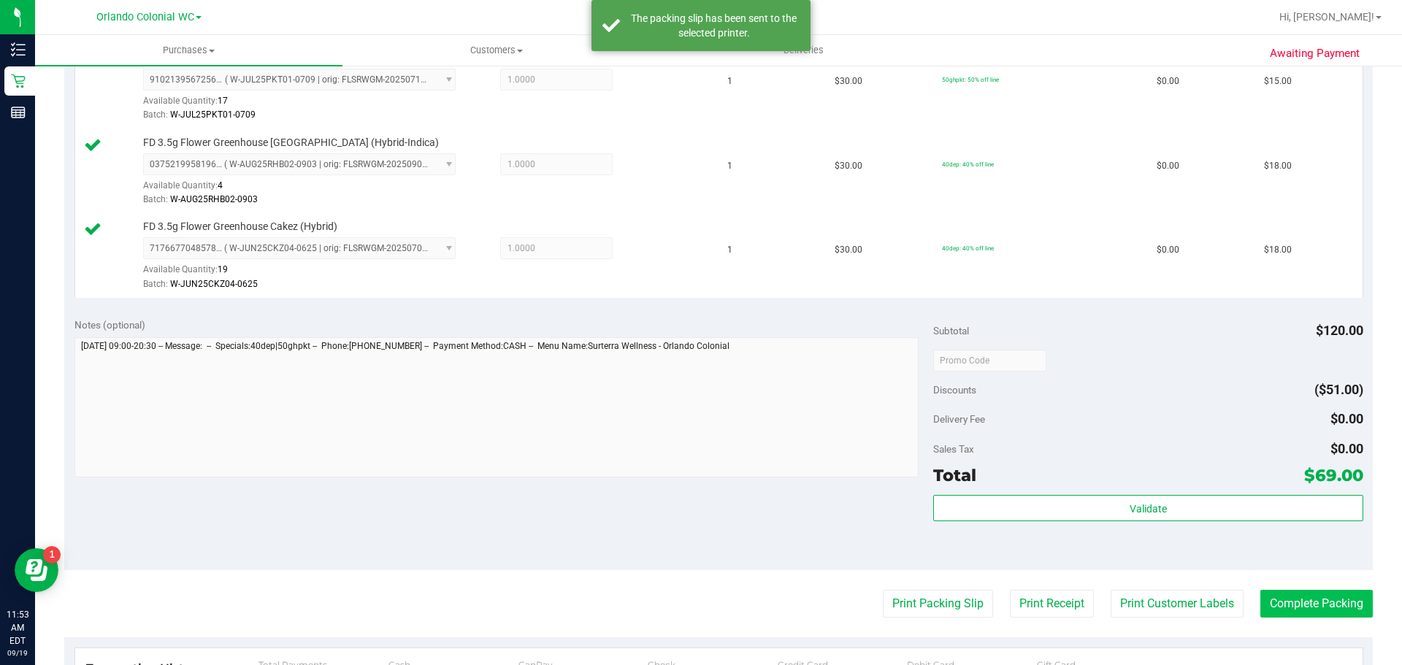
click at [1293, 605] on button "Complete Packing" at bounding box center [1317, 604] width 112 height 28
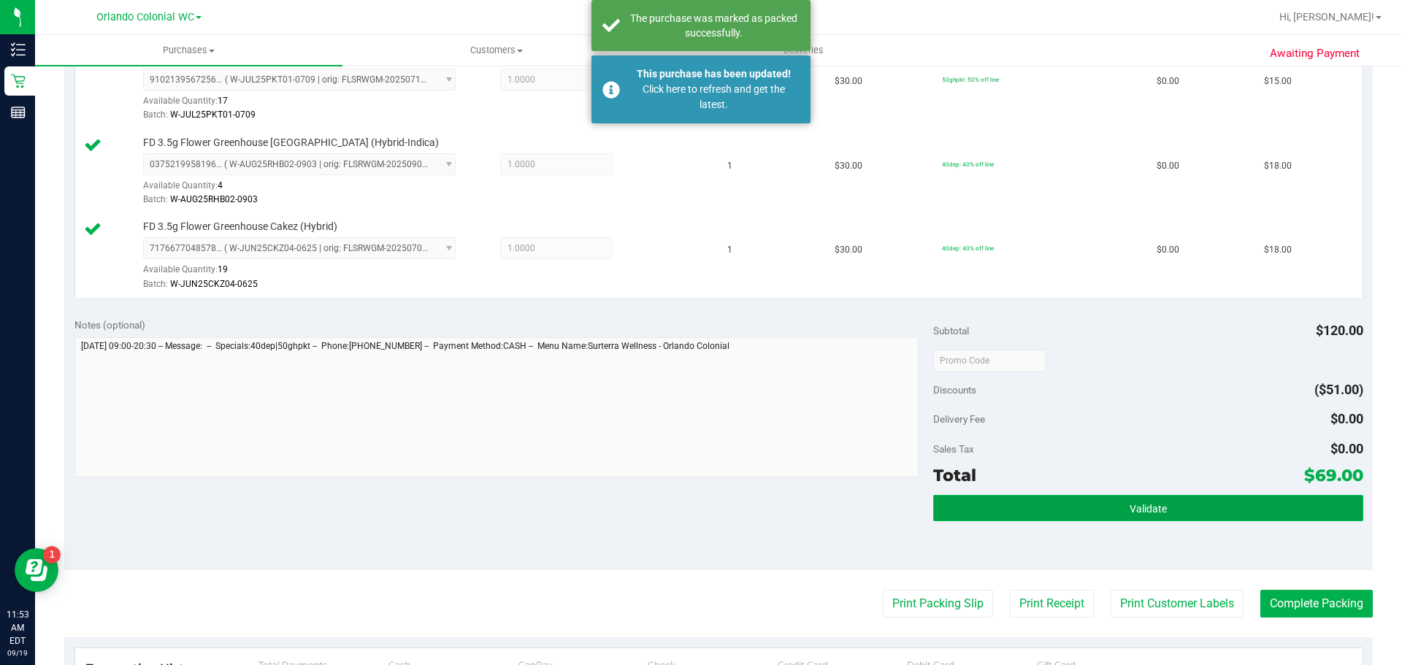
click at [1033, 515] on button "Validate" at bounding box center [1147, 508] width 429 height 26
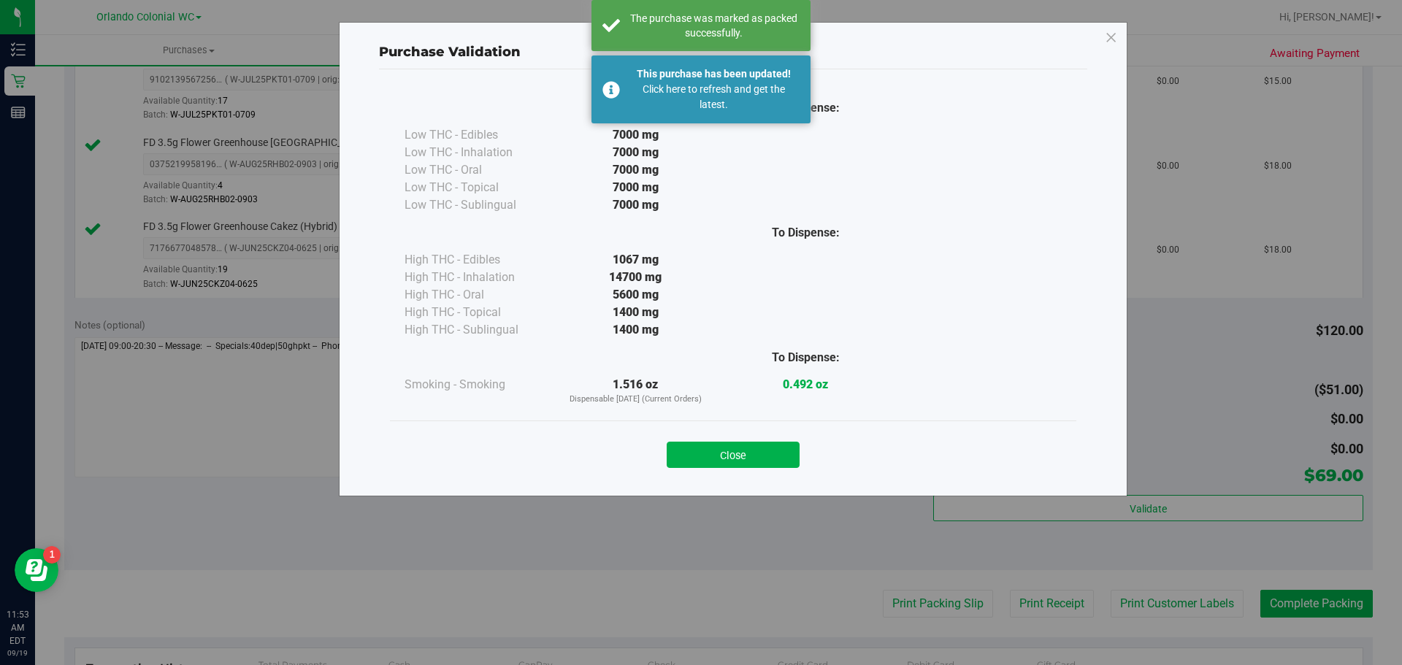
click at [1050, 521] on div "Purchase Validation To Dispense: Low THC - Edibles 7000 mg" at bounding box center [706, 332] width 1413 height 665
click at [734, 454] on button "Close" at bounding box center [733, 455] width 133 height 26
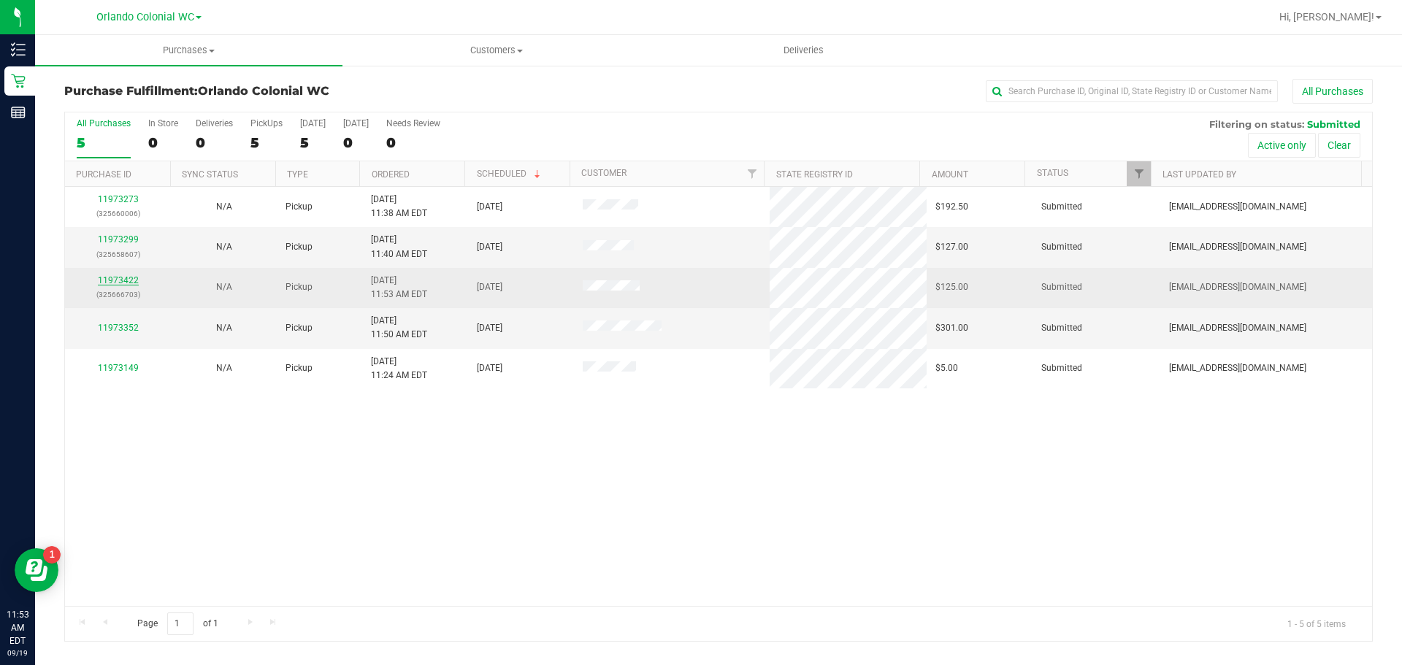
click at [134, 277] on link "11973422" at bounding box center [118, 280] width 41 height 10
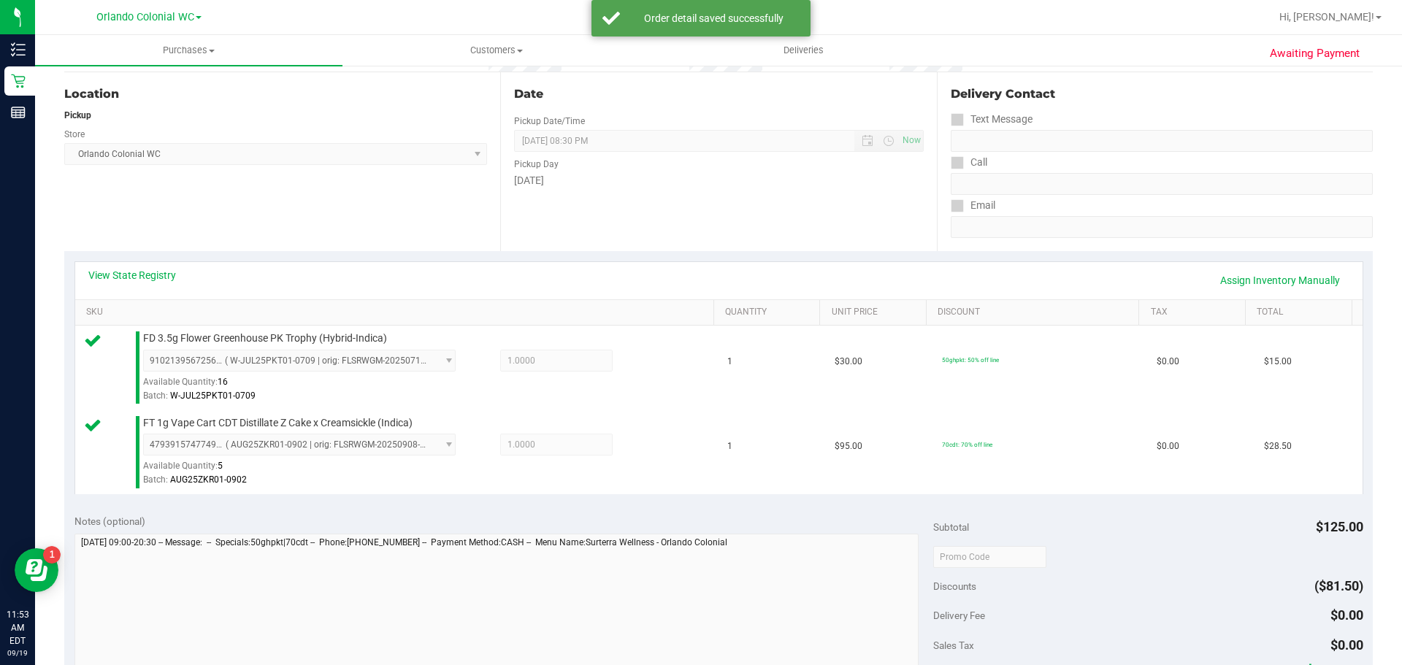
scroll to position [365, 0]
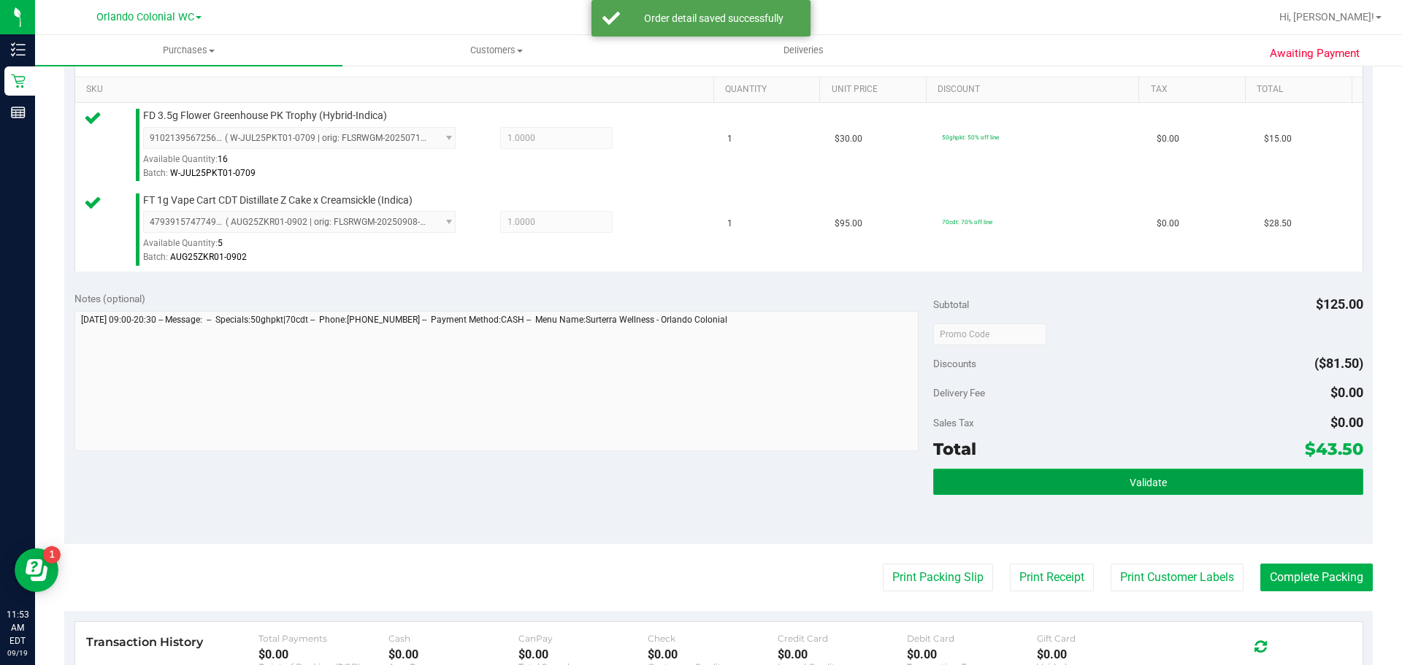
click at [1020, 469] on button "Validate" at bounding box center [1147, 482] width 429 height 26
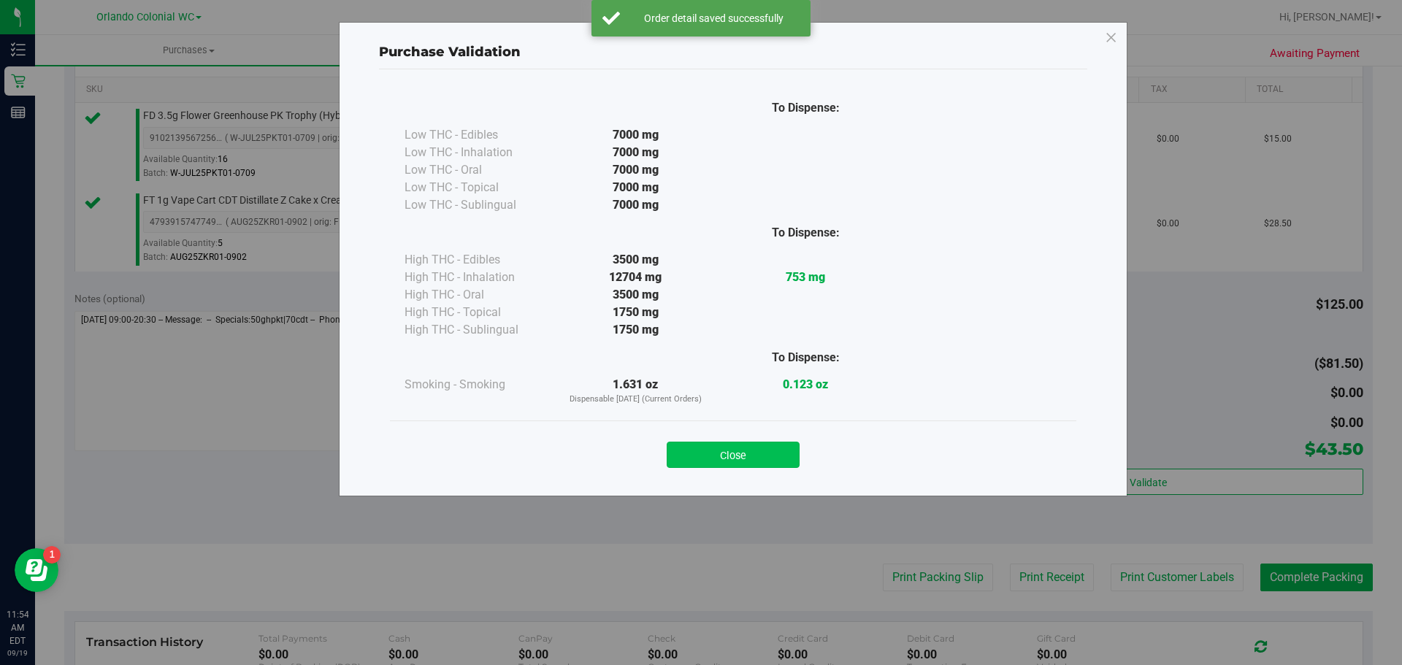
click at [747, 449] on button "Close" at bounding box center [733, 455] width 133 height 26
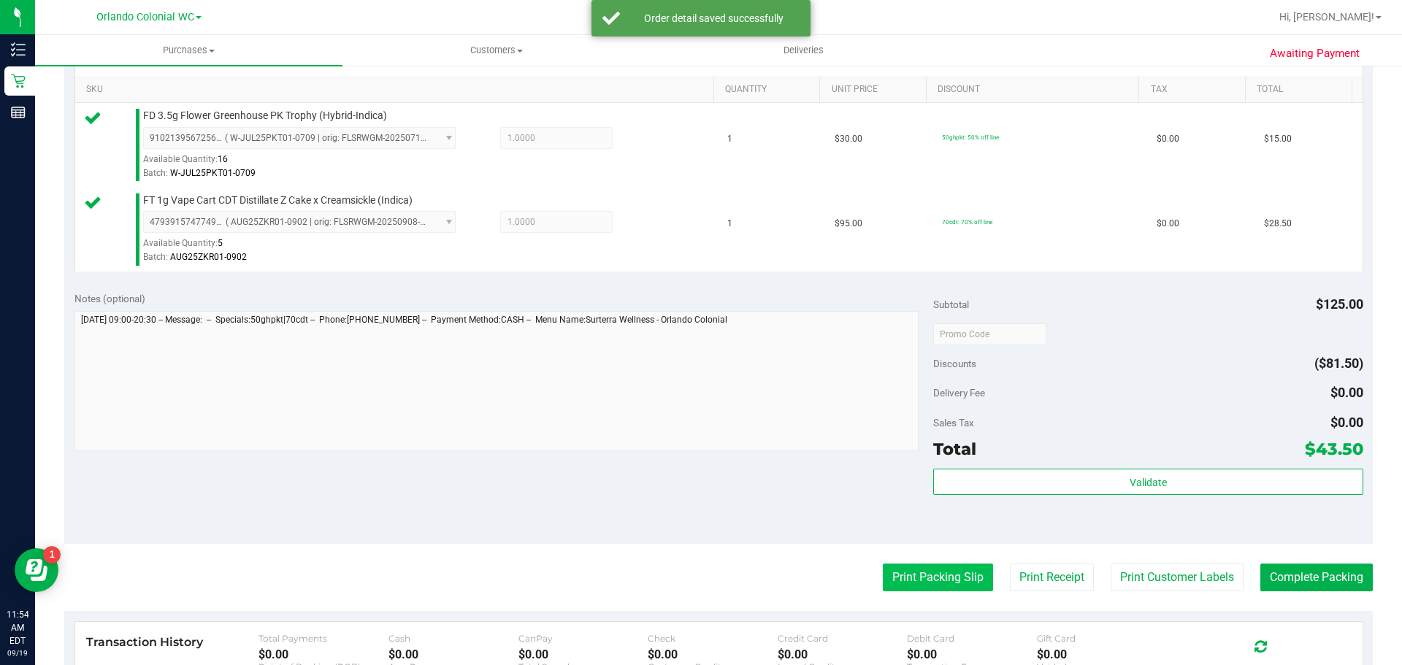
click at [922, 574] on button "Print Packing Slip" at bounding box center [938, 578] width 110 height 28
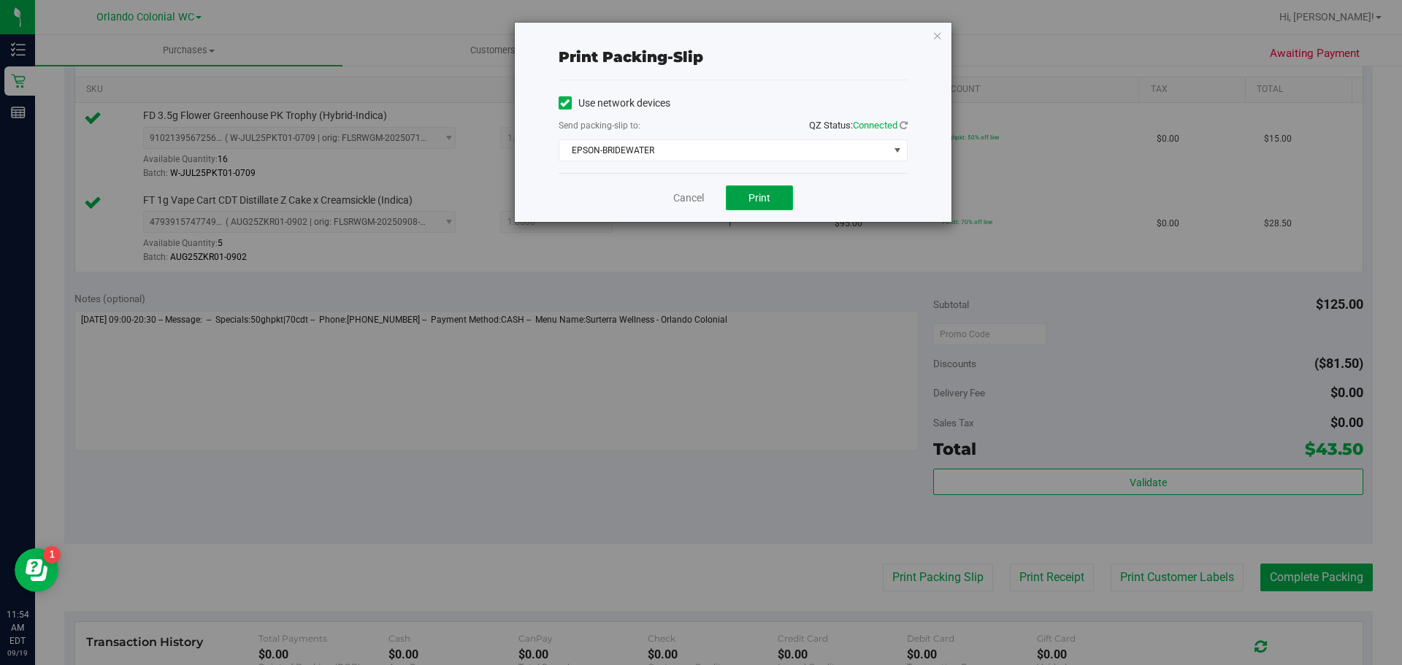
click at [762, 192] on span "Print" at bounding box center [760, 198] width 22 height 12
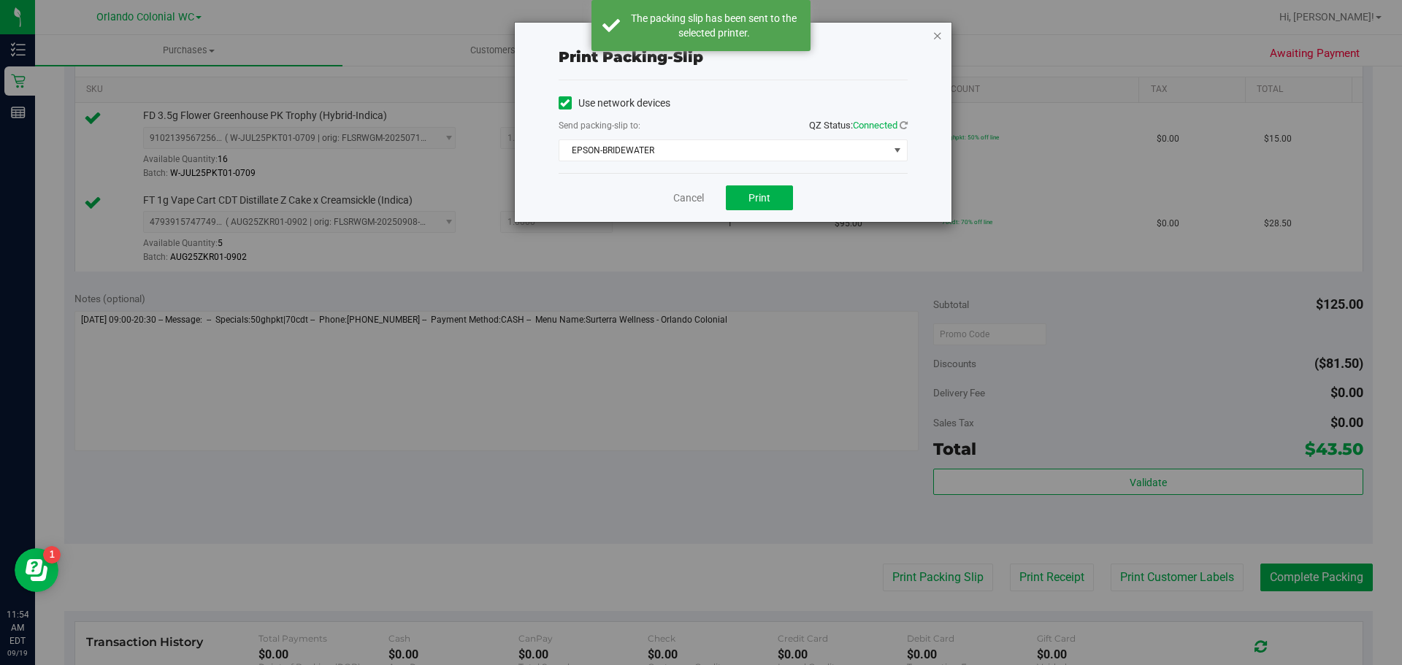
click at [938, 35] on icon "button" at bounding box center [938, 35] width 10 height 18
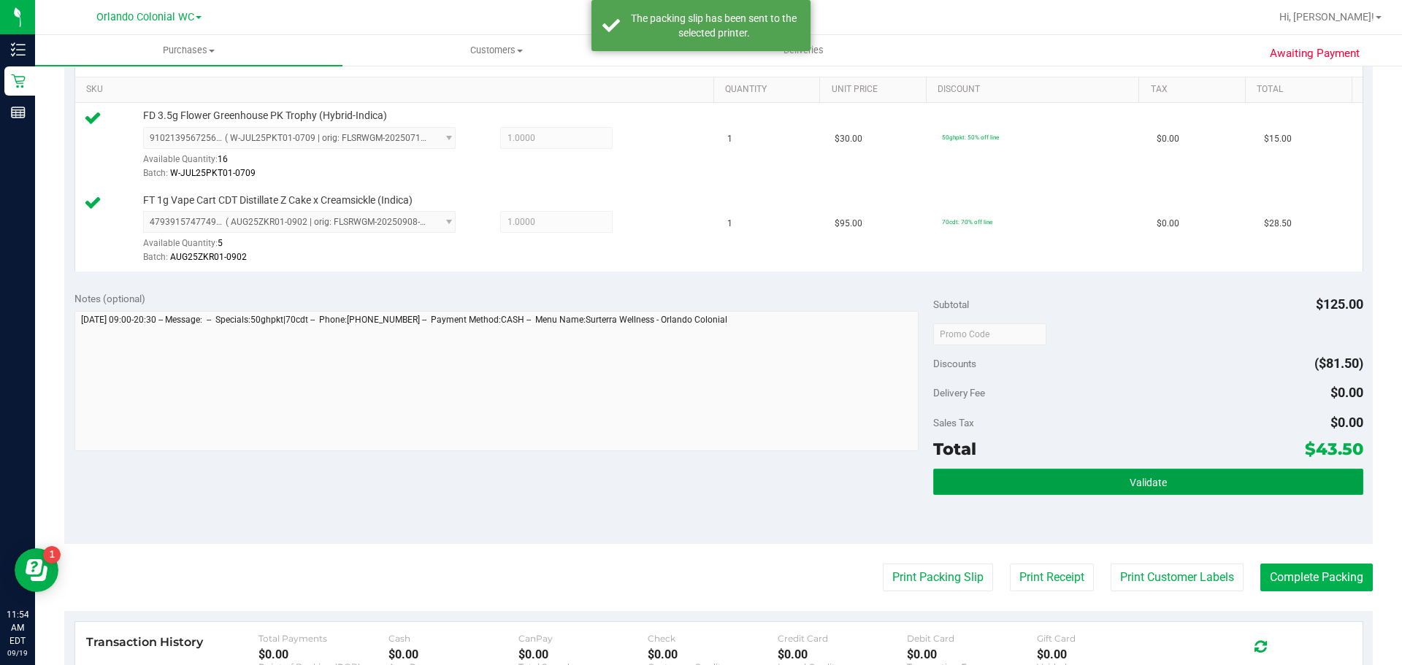
drag, startPoint x: 1247, startPoint y: 471, endPoint x: 1218, endPoint y: 479, distance: 30.3
click at [1247, 471] on button "Validate" at bounding box center [1147, 482] width 429 height 26
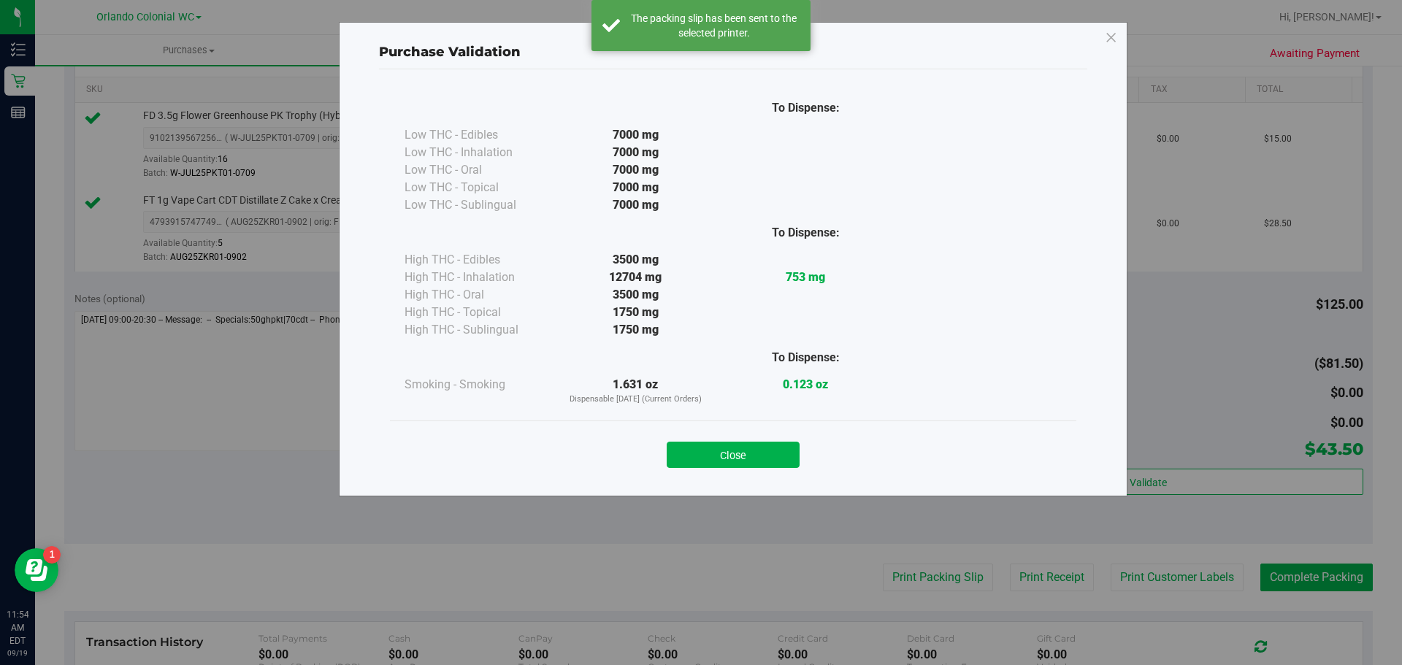
click at [728, 471] on div "Close" at bounding box center [733, 450] width 687 height 59
click at [752, 456] on button "Close" at bounding box center [733, 455] width 133 height 26
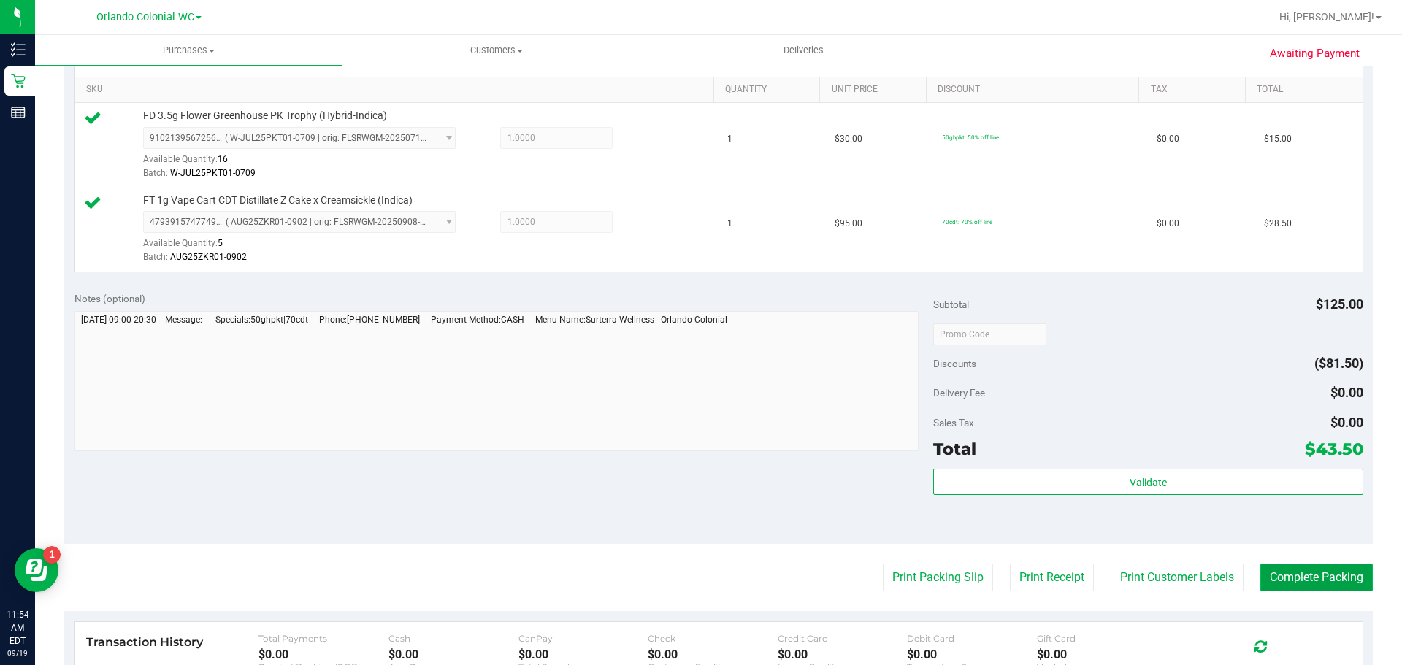
click at [1330, 585] on button "Complete Packing" at bounding box center [1317, 578] width 112 height 28
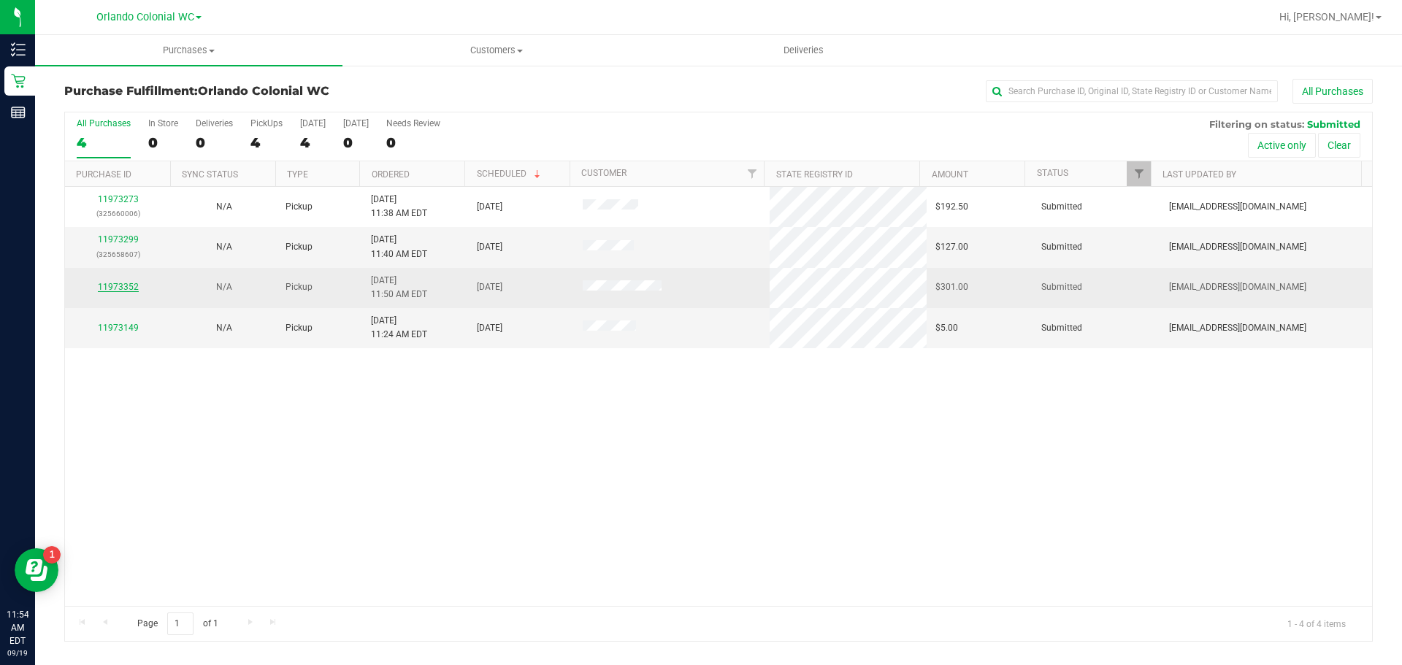
click at [123, 283] on link "11973352" at bounding box center [118, 287] width 41 height 10
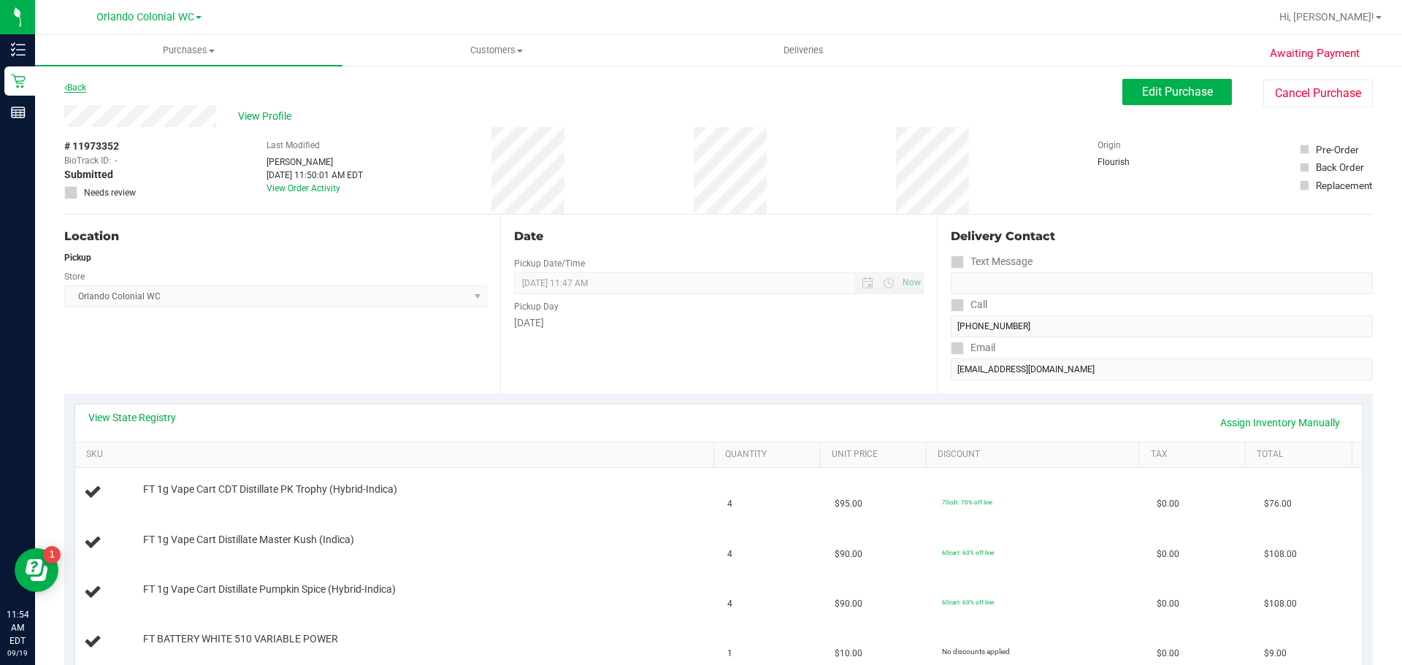
click at [79, 87] on link "Back" at bounding box center [75, 88] width 22 height 10
